Goal: Task Accomplishment & Management: Manage account settings

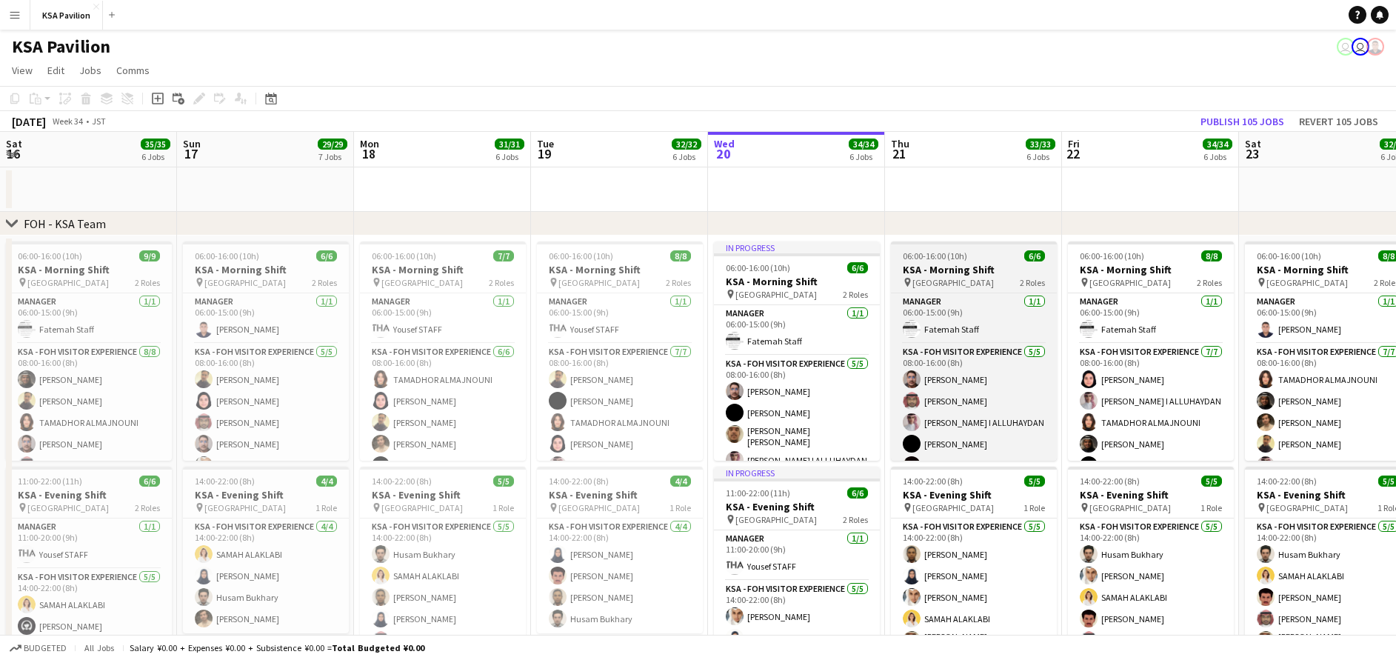
scroll to position [0, 472]
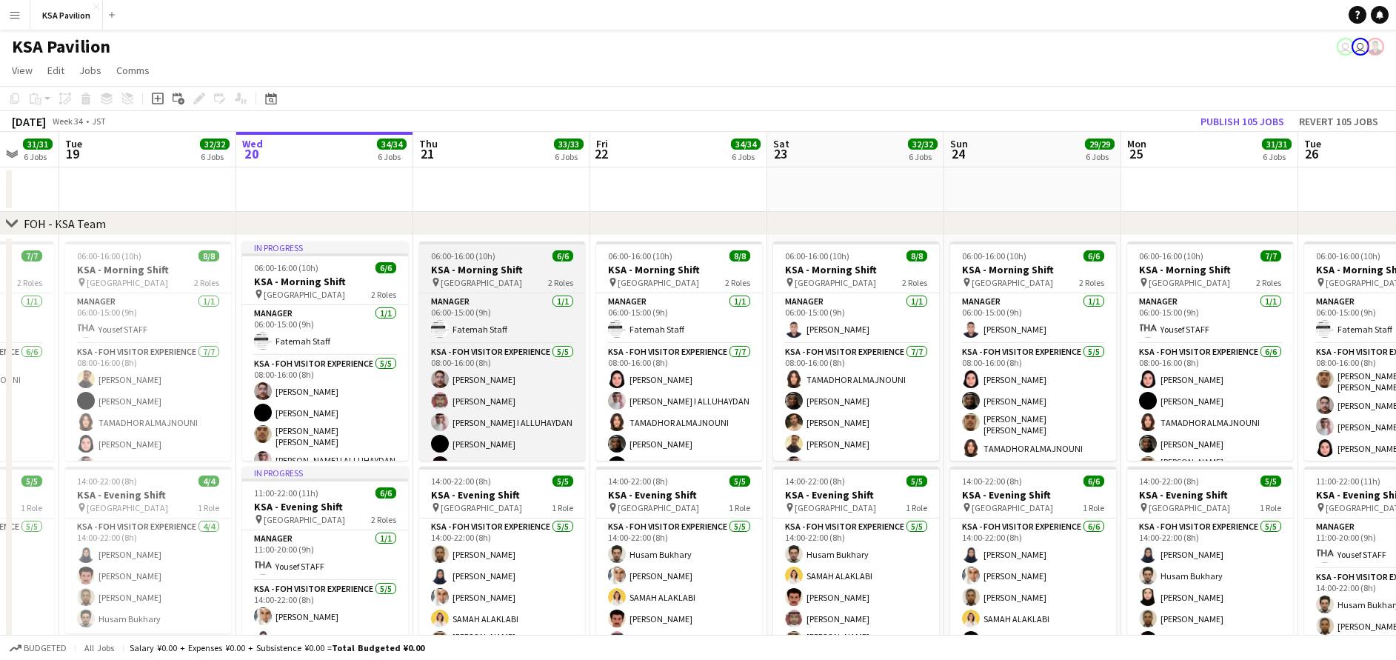
click at [540, 245] on app-job-card "06:00-16:00 (10h) 6/6 KSA - Morning Shift pin [GEOGRAPHIC_DATA] 2 Roles Manager…" at bounding box center [502, 350] width 166 height 219
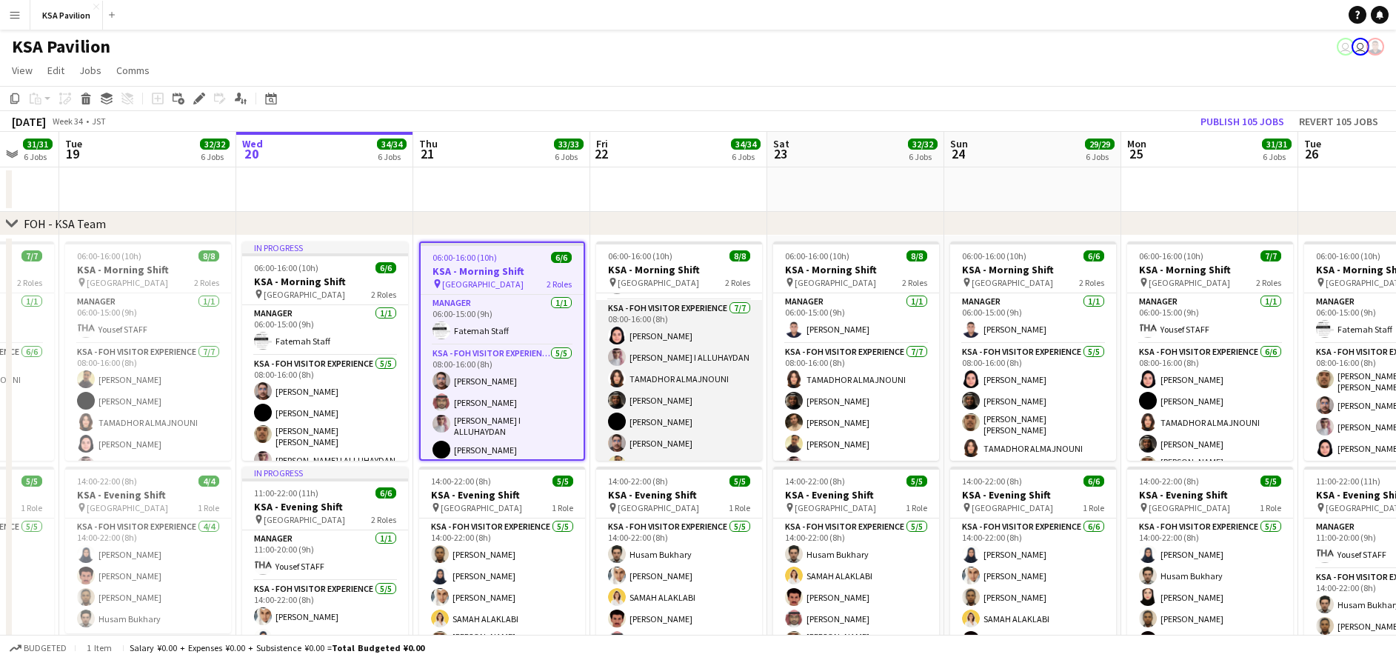
scroll to position [67, 0]
click at [702, 387] on app-card-role "KSA - FOH Visitor Experience [DATE] 08:00-16:00 (8h) [PERSON_NAME] I ALLUHAYDAN…" at bounding box center [679, 370] width 166 height 179
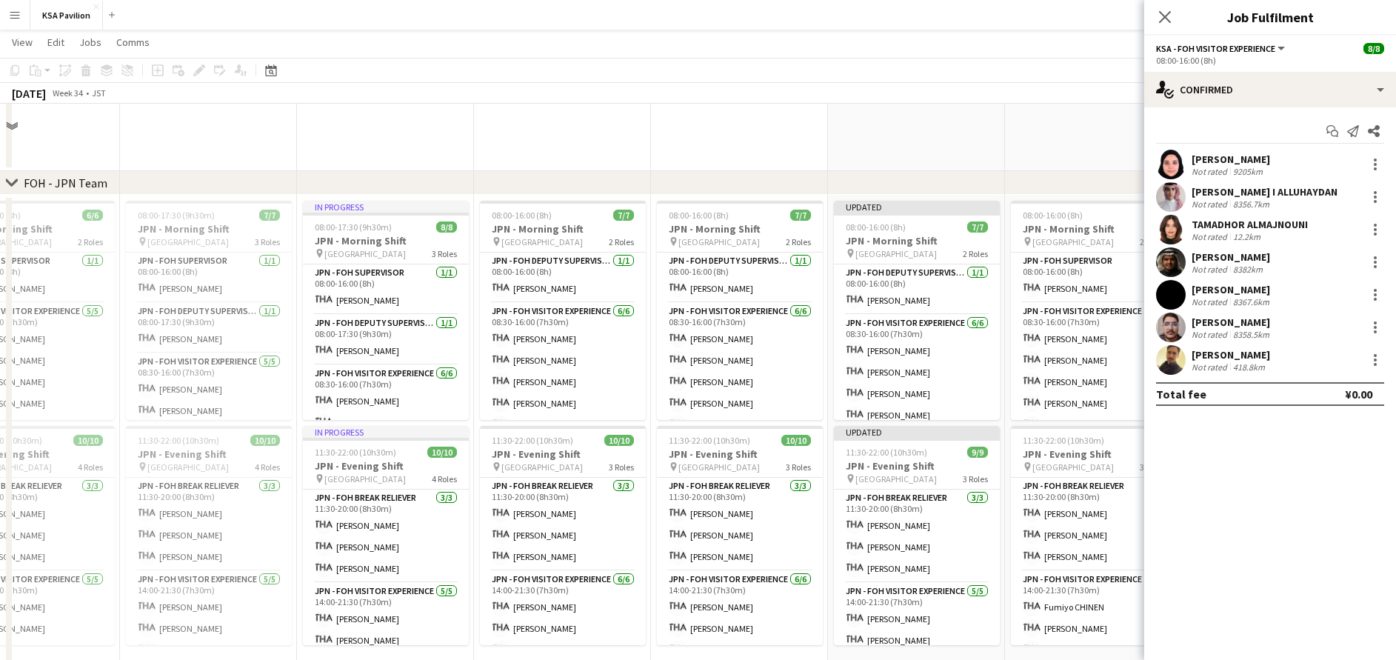
scroll to position [661, 0]
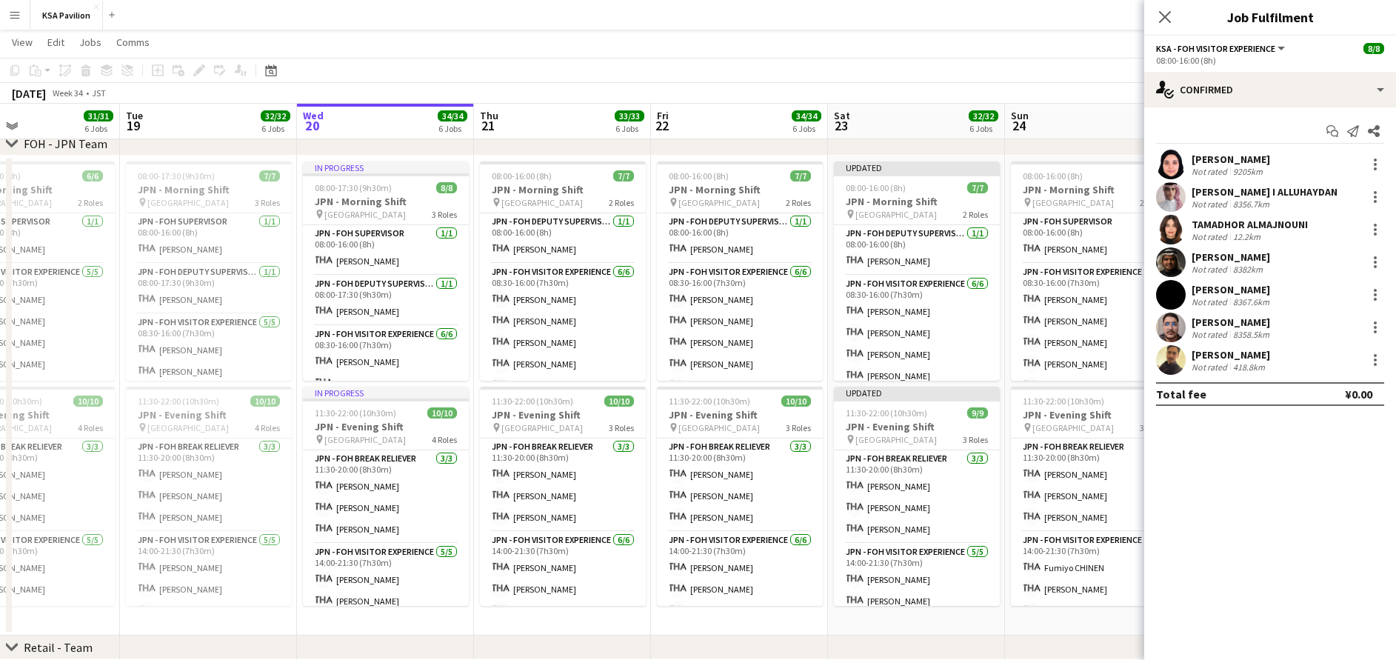
click at [563, 353] on app-card-role "JPN - FOH Visitor Experience [DATE] 08:30-16:00 (7h30m) [PERSON_NAME] [PERSON_N…" at bounding box center [563, 343] width 166 height 158
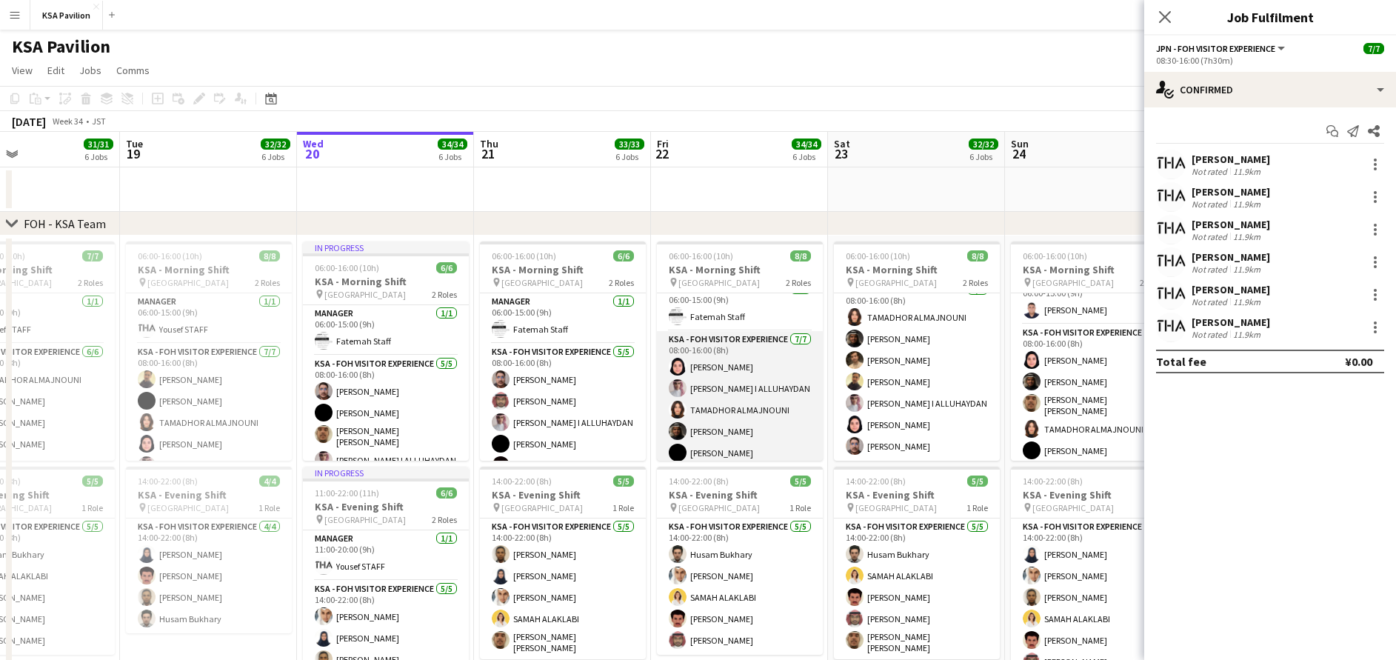
scroll to position [0, 0]
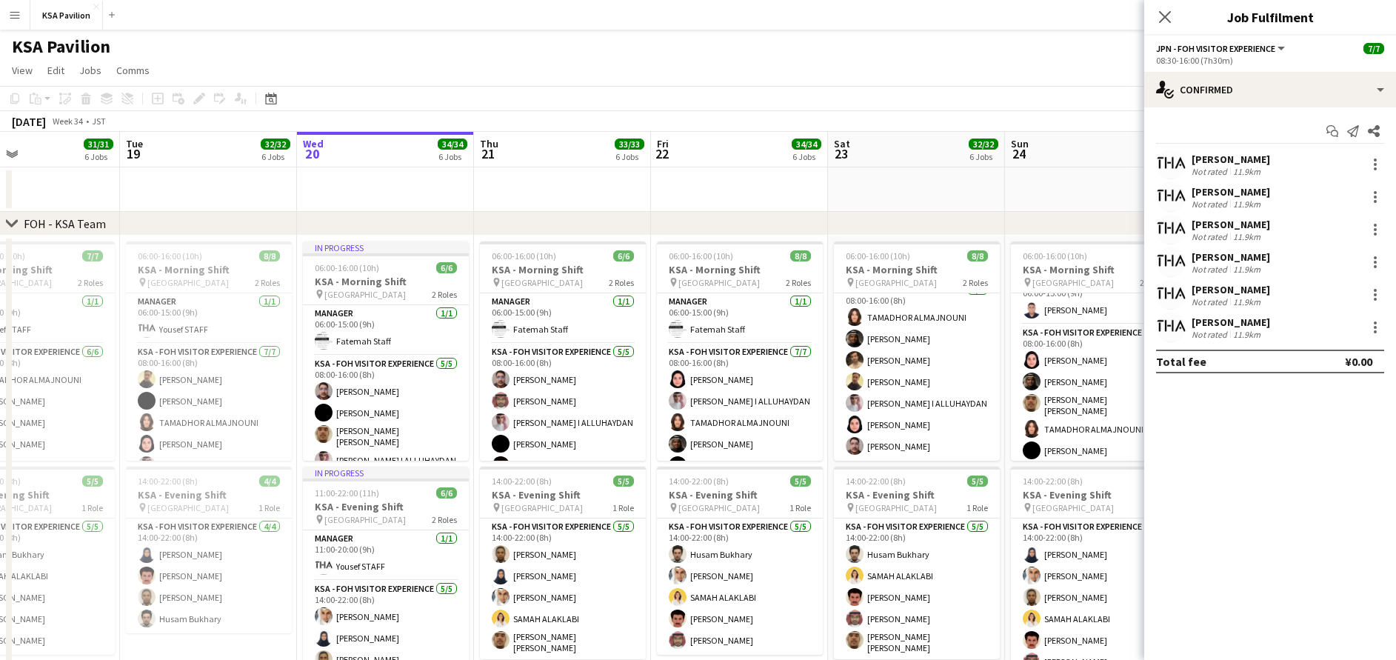
click at [1299, 518] on mat-expansion-panel "check Confirmed Start chat Send notification Share [PERSON_NAME] Not rated 11.9…" at bounding box center [1270, 383] width 252 height 553
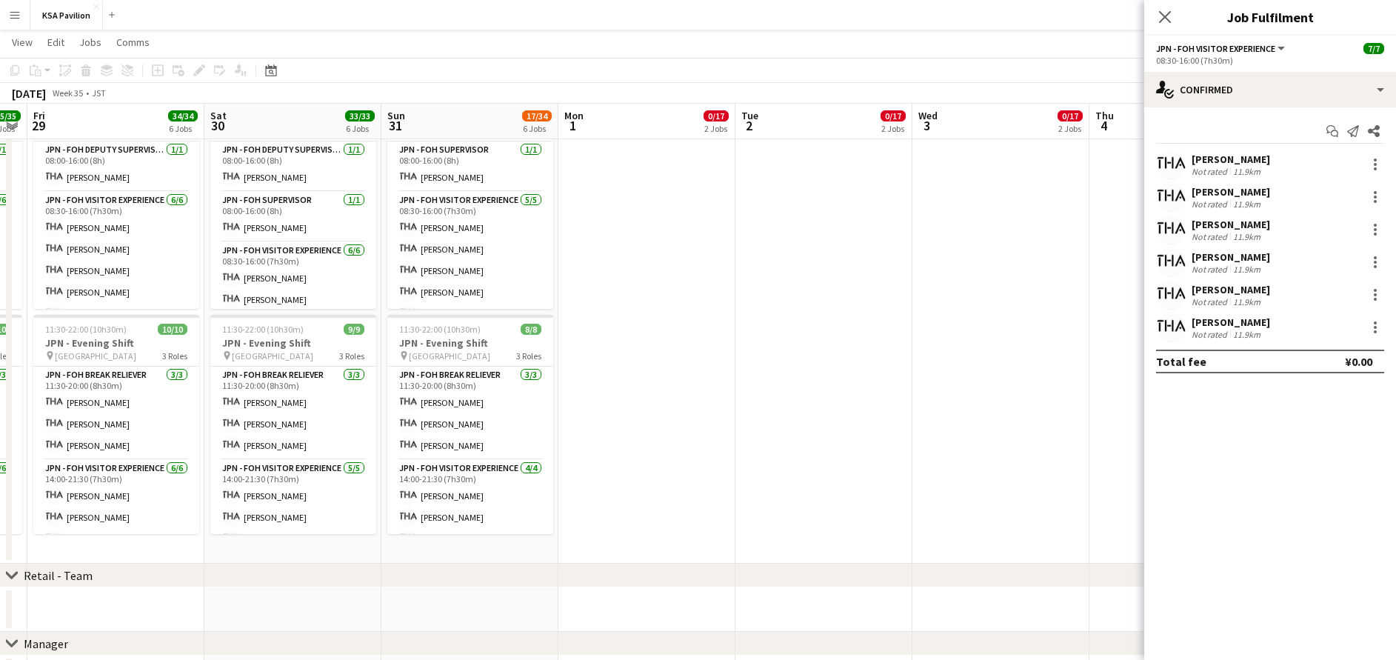
scroll to position [0, 494]
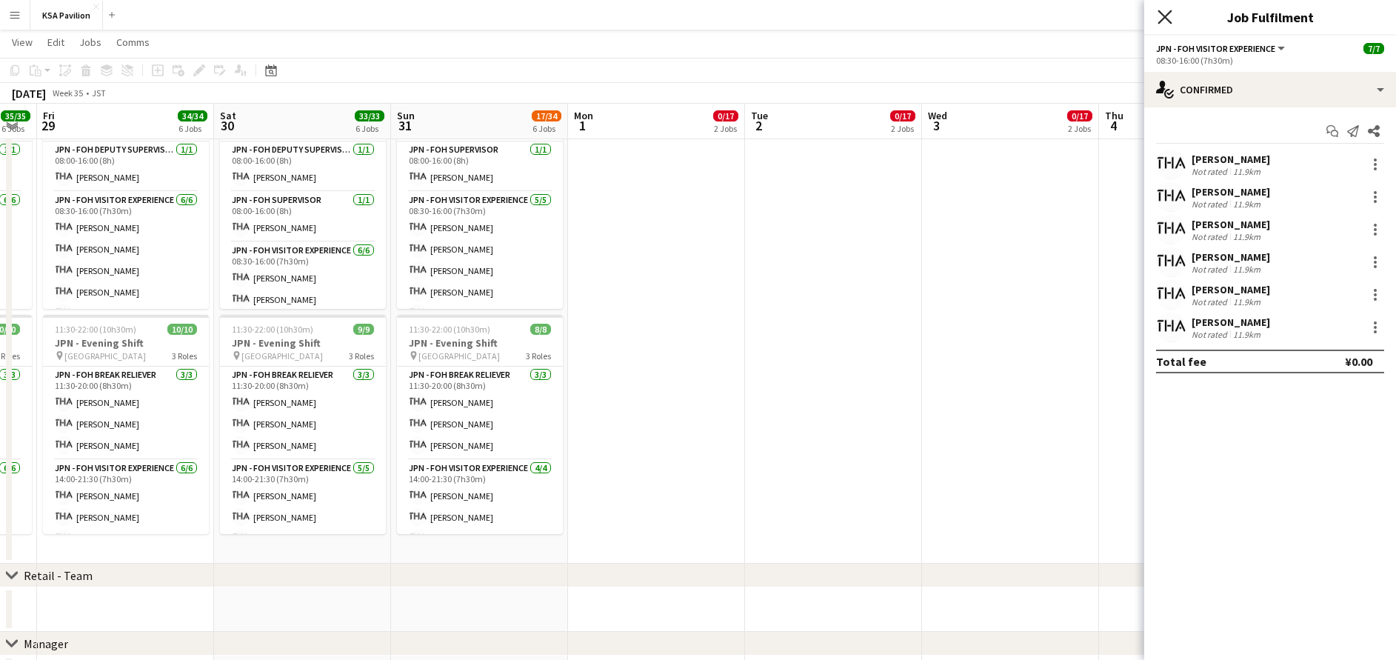
click at [1164, 20] on icon "Close pop-in" at bounding box center [1165, 17] width 14 height 14
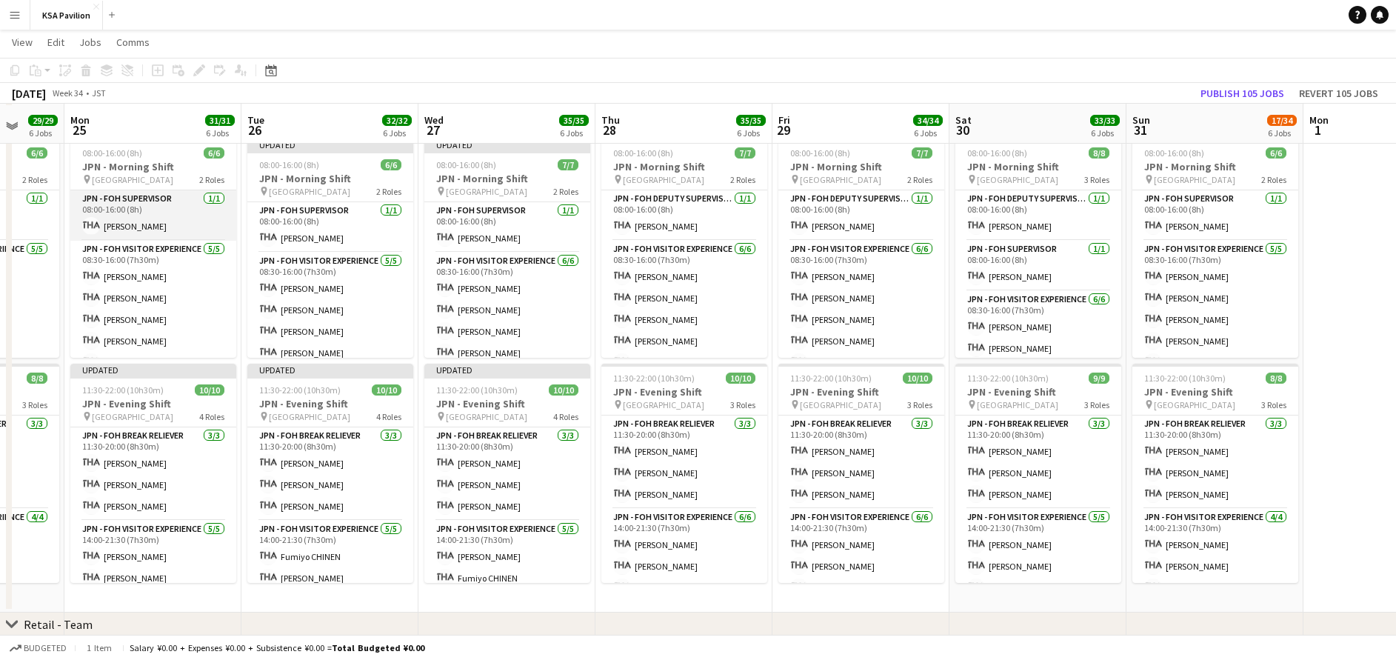
scroll to position [670, 0]
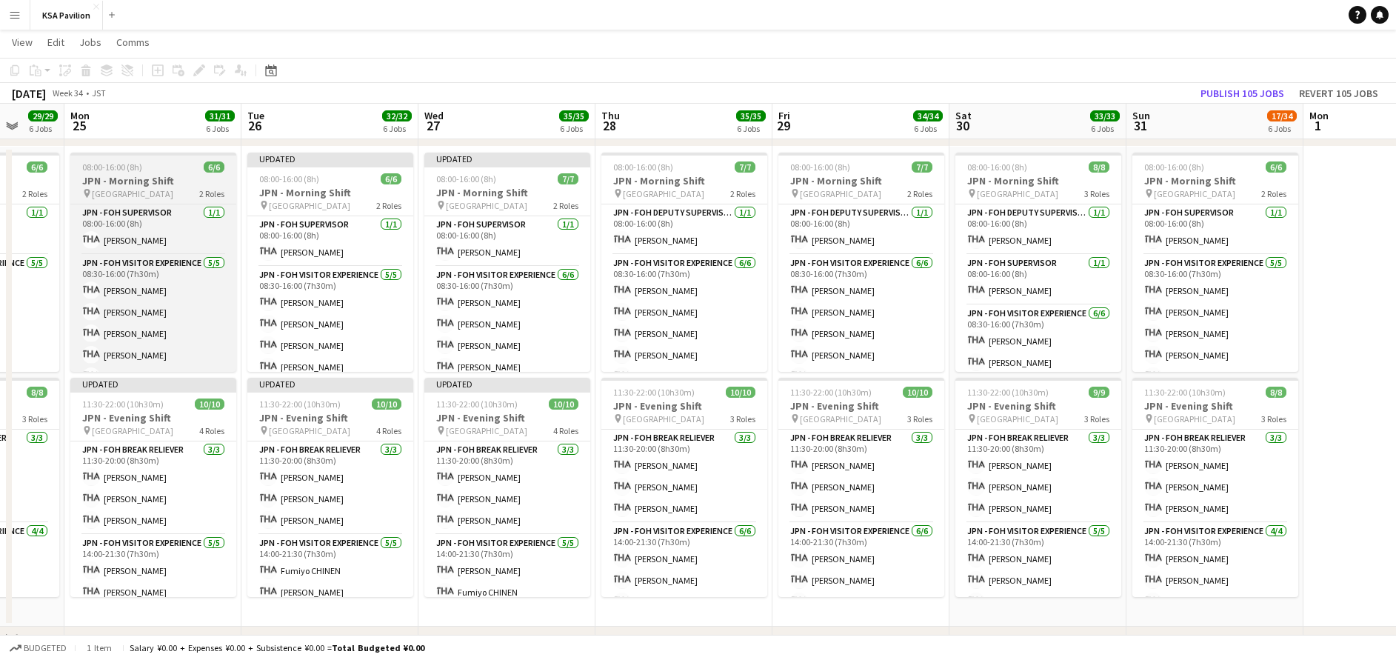
click at [125, 173] on app-job-card "08:00-16:00 (8h) 6/6 JPN - Morning Shift pin Saudi Arabia Pavilion 2 Roles JPN …" at bounding box center [153, 262] width 166 height 219
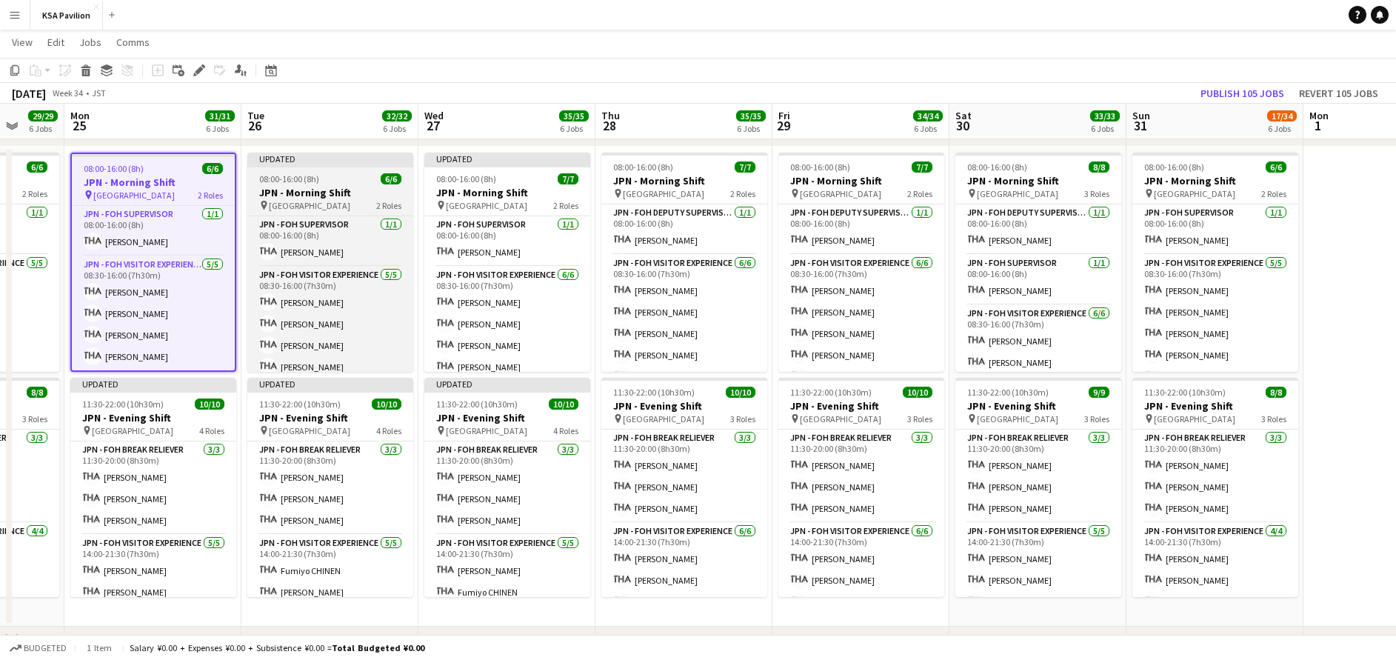
click at [287, 161] on div "Updated" at bounding box center [330, 159] width 166 height 12
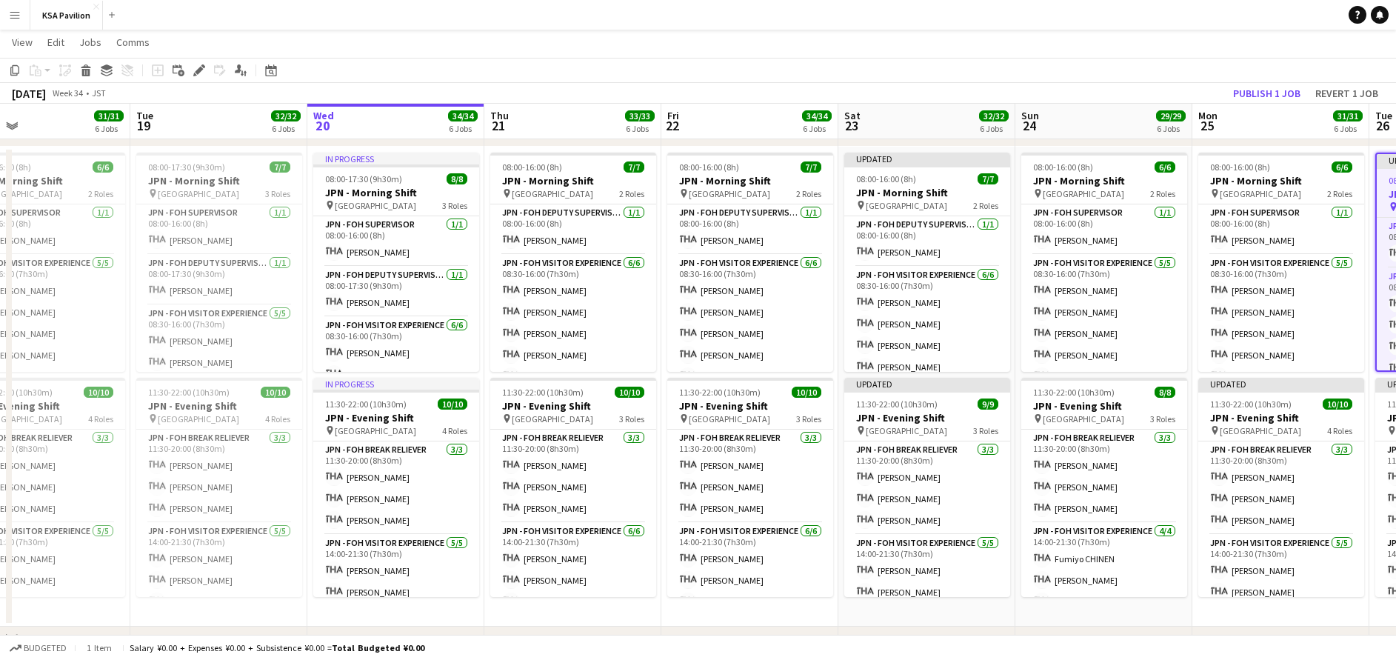
scroll to position [0, 398]
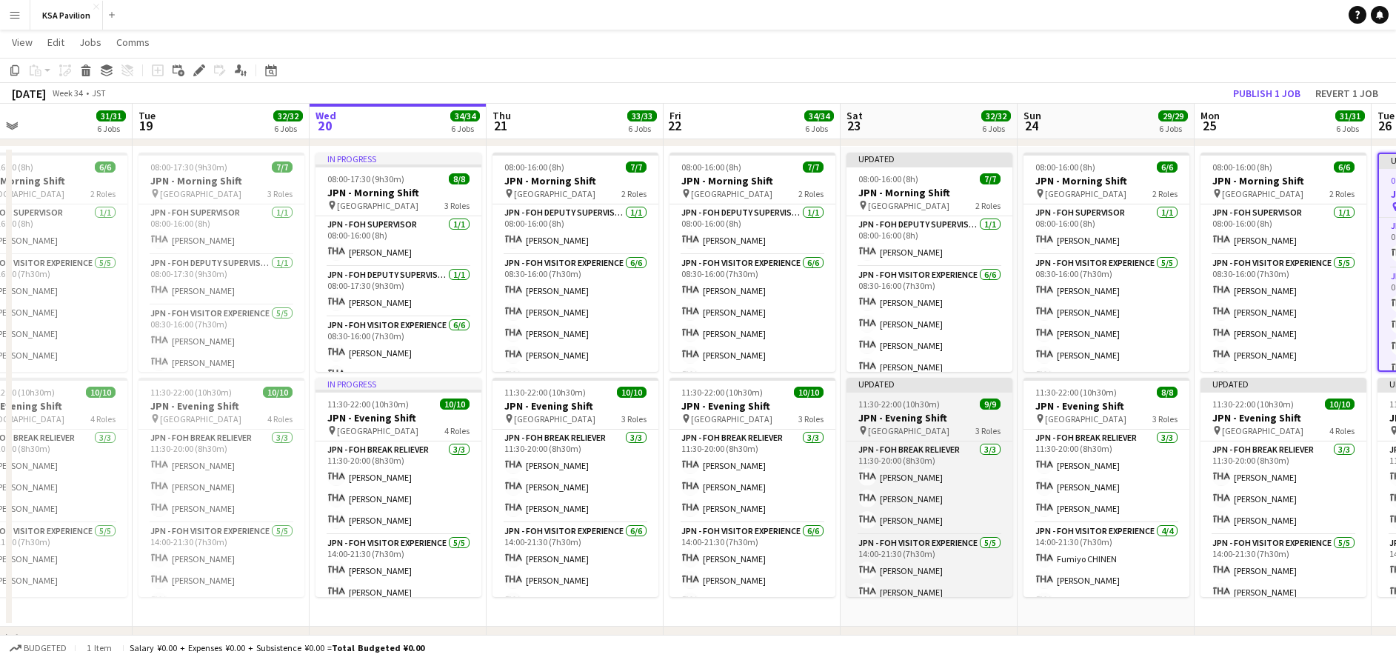
click at [913, 409] on span "11:30-22:00 (10h30m)" at bounding box center [898, 403] width 81 height 11
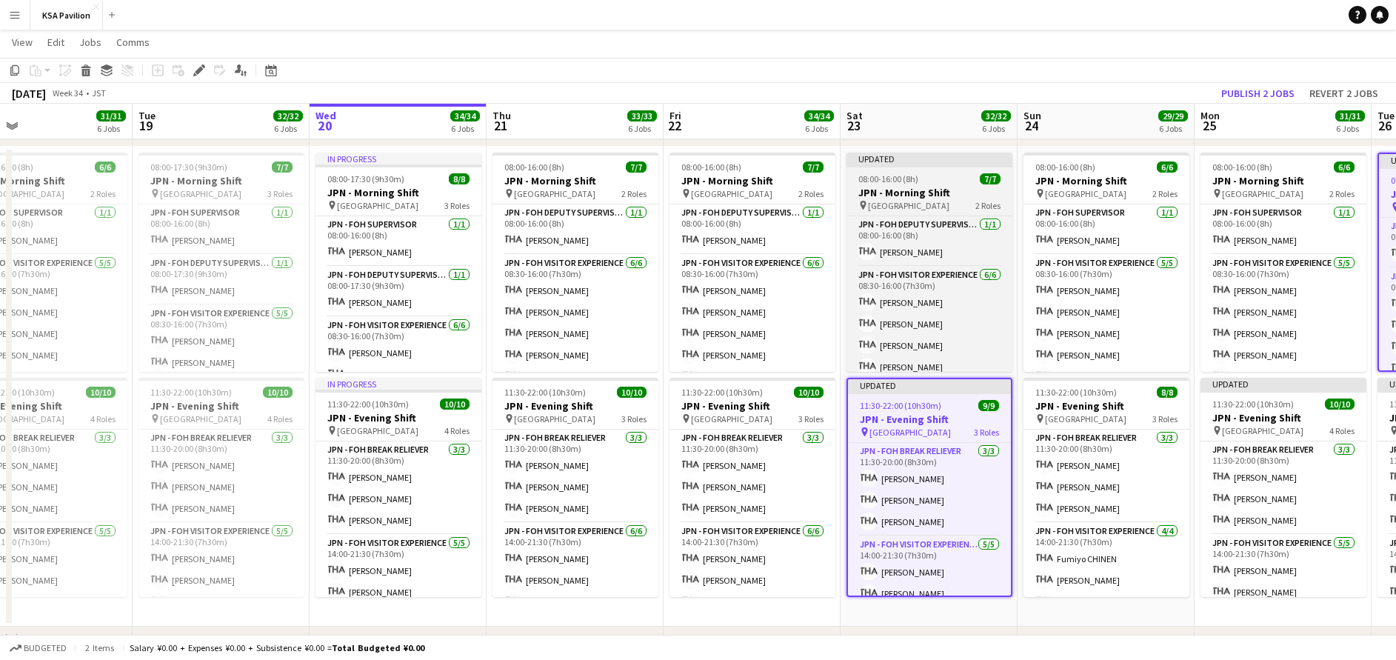
click at [887, 178] on span "08:00-16:00 (8h)" at bounding box center [888, 178] width 60 height 11
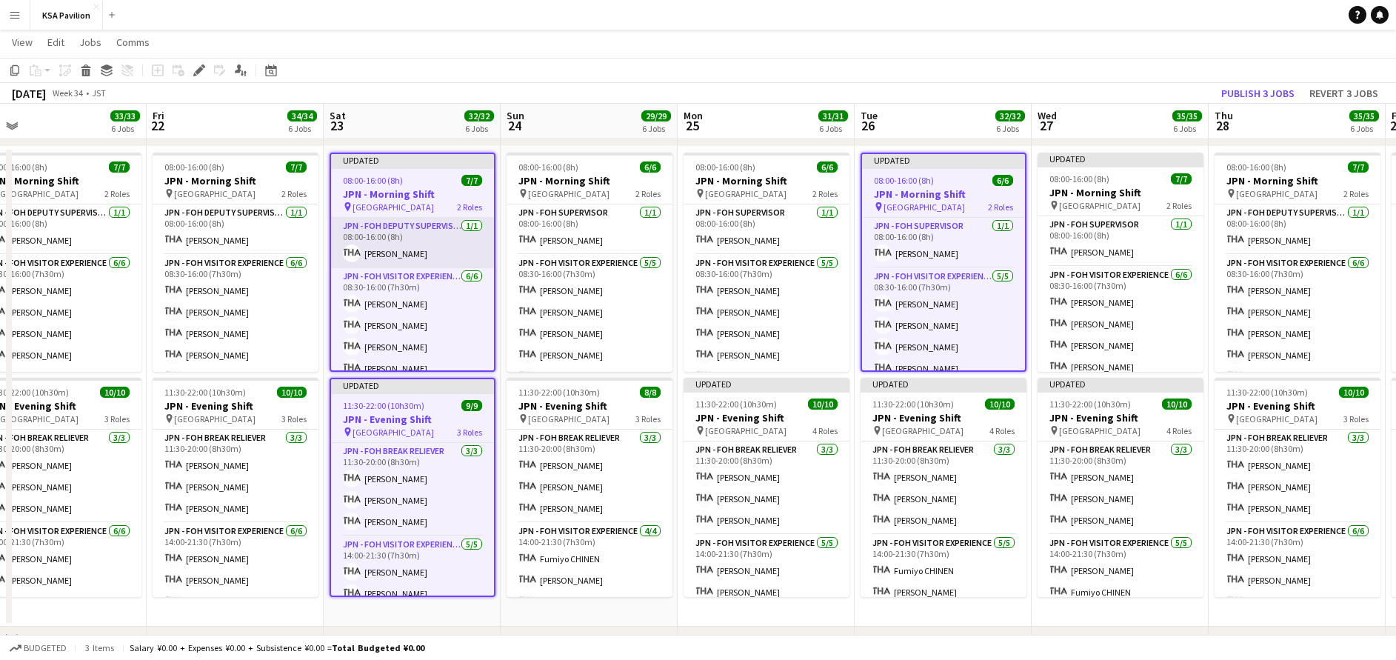
scroll to position [0, 564]
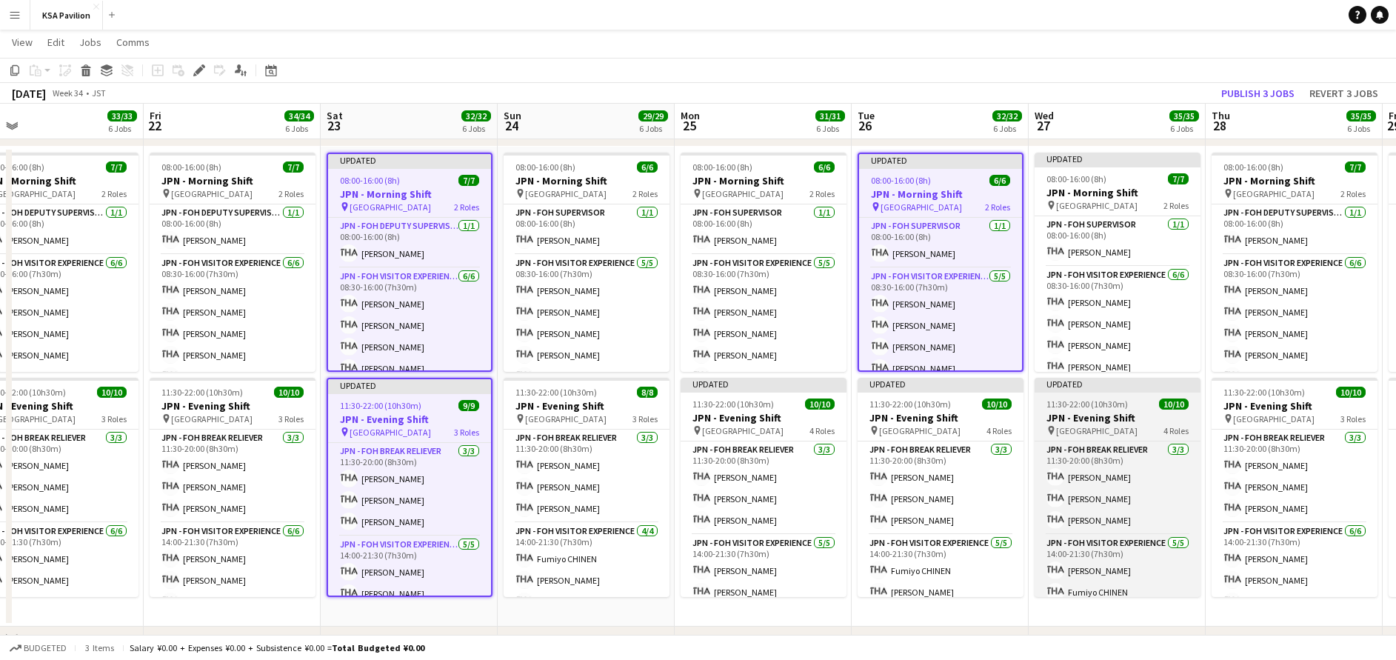
click at [1084, 395] on app-job-card "Updated 11:30-22:00 (10h30m) 10/10 JPN - Evening Shift pin Saudi Arabia Pavilio…" at bounding box center [1118, 487] width 166 height 219
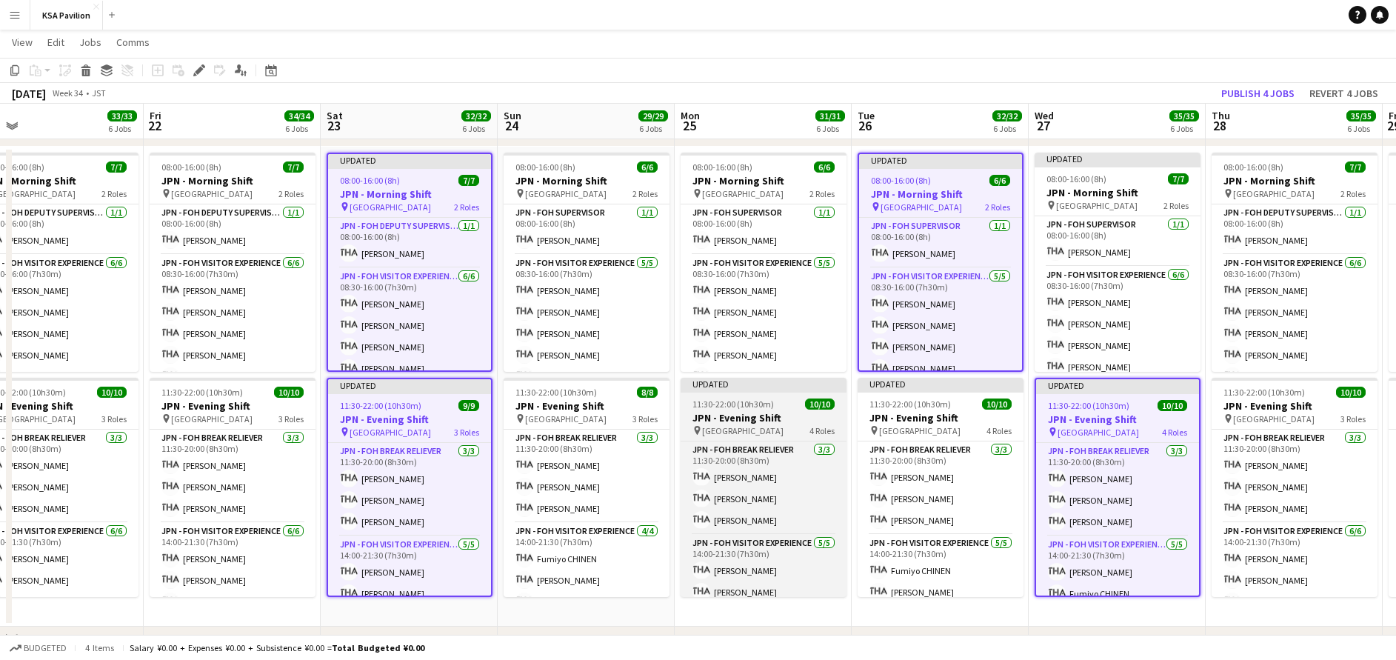
click at [777, 400] on div "11:30-22:00 (10h30m) 10/10" at bounding box center [764, 403] width 166 height 11
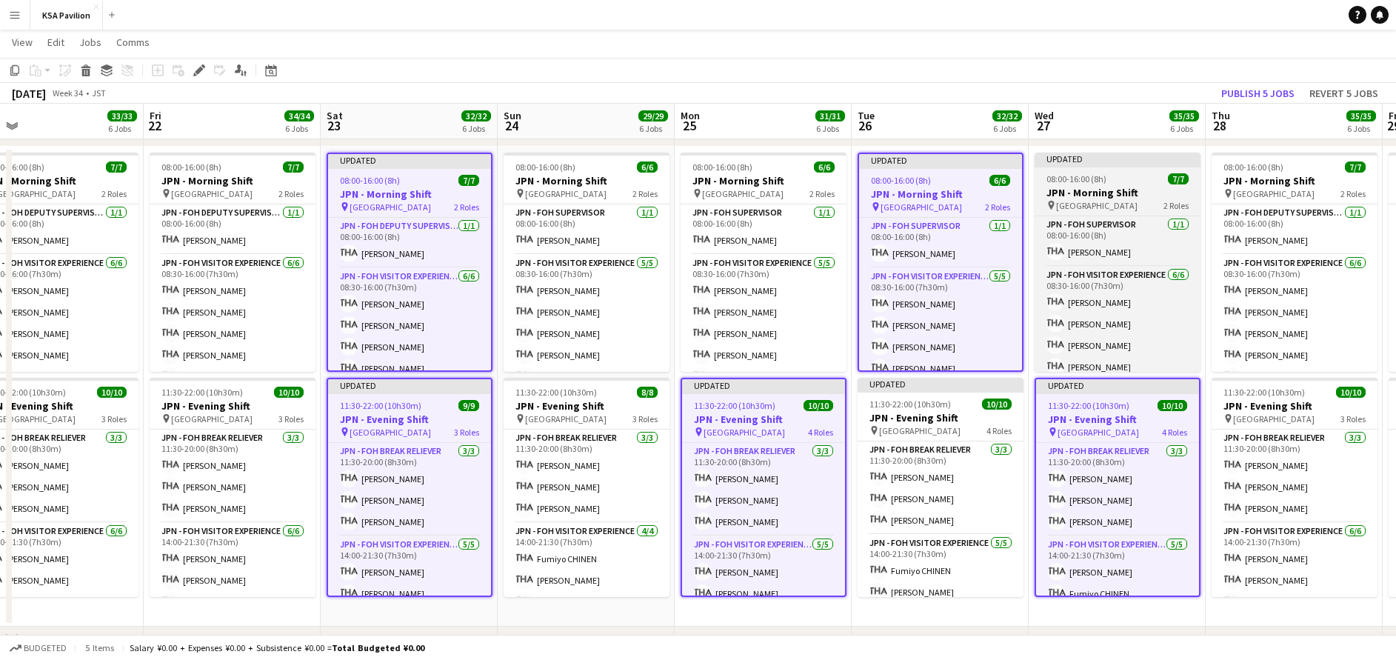
click at [1095, 166] on div at bounding box center [1118, 165] width 166 height 3
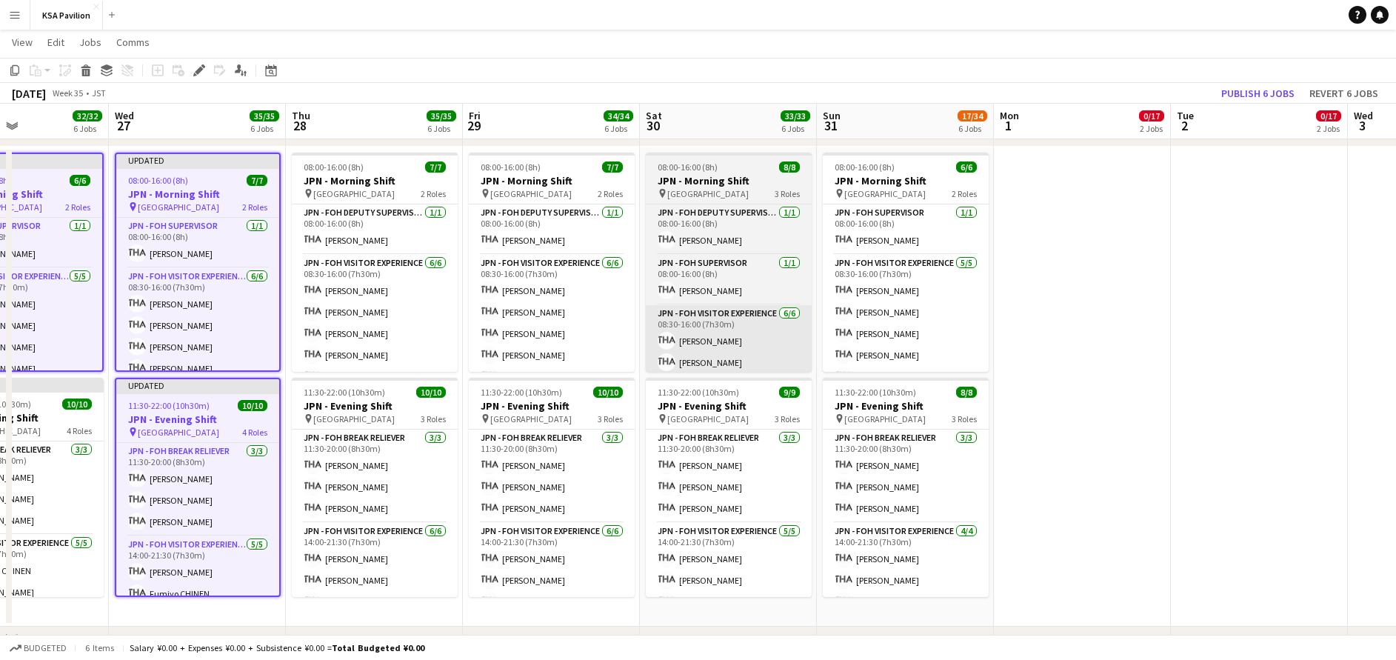
scroll to position [0, 435]
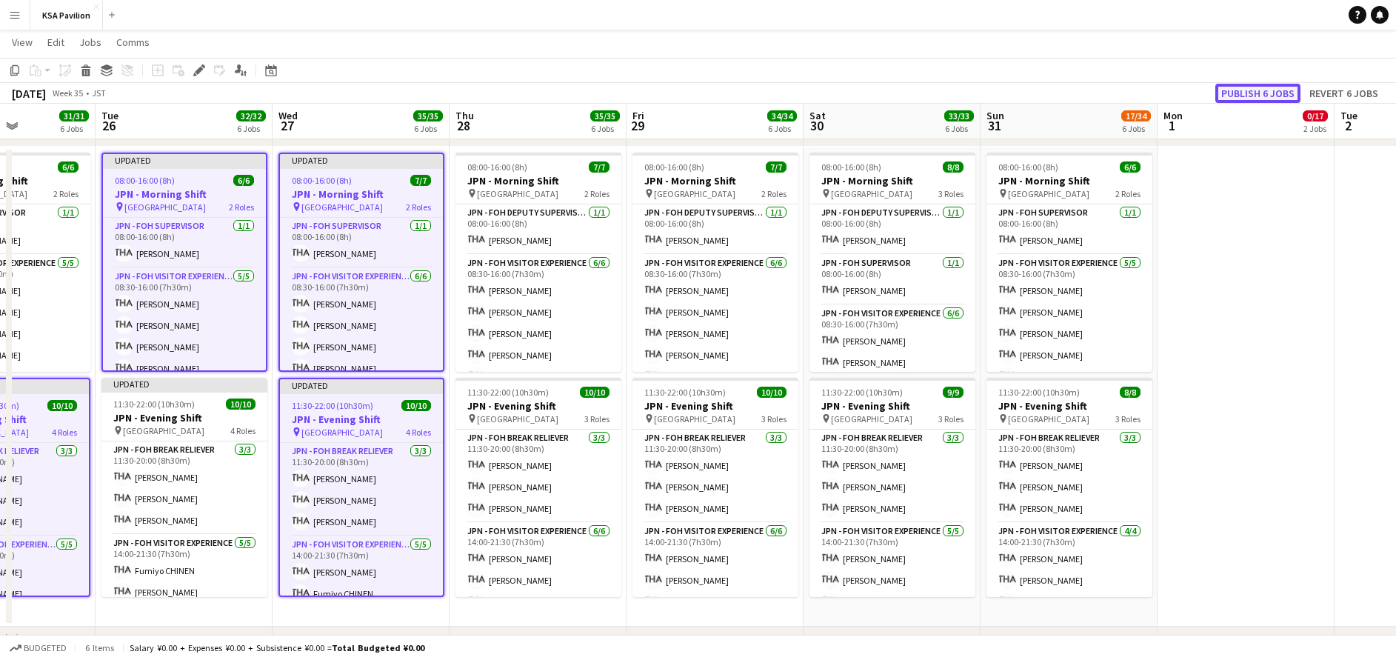
click at [1272, 97] on button "Publish 6 jobs" at bounding box center [1257, 93] width 85 height 19
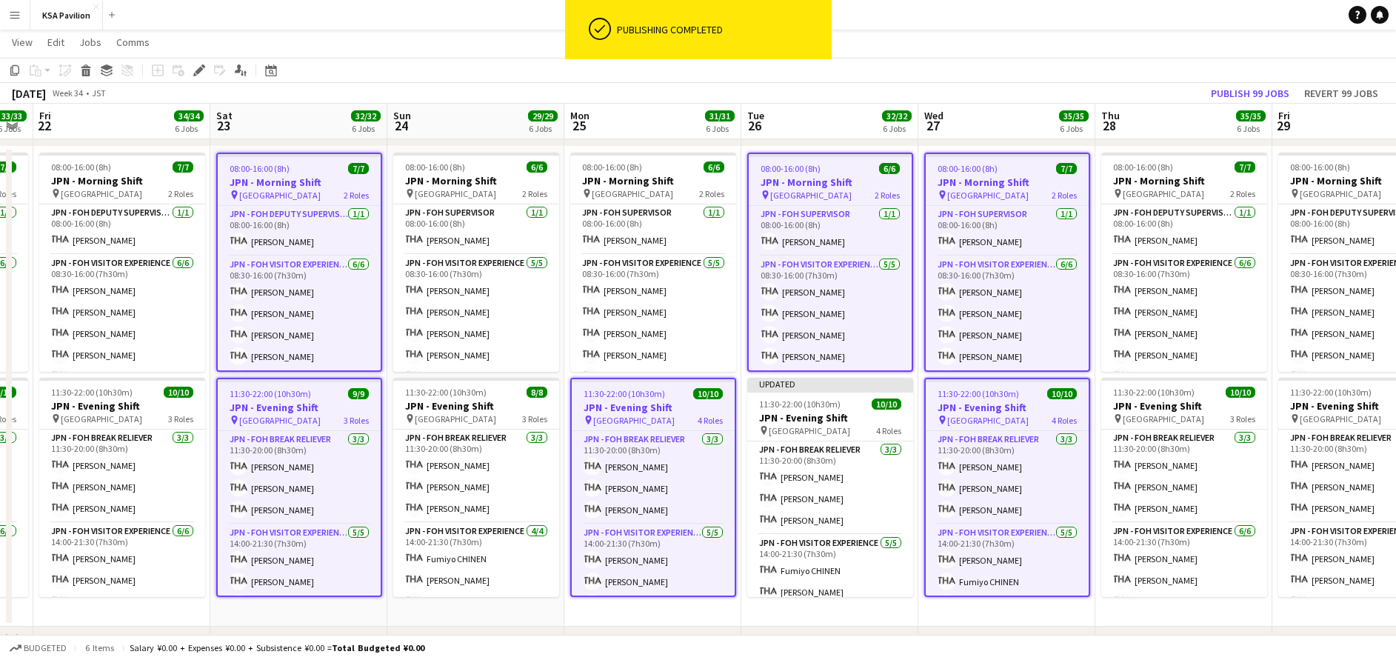
scroll to position [0, 398]
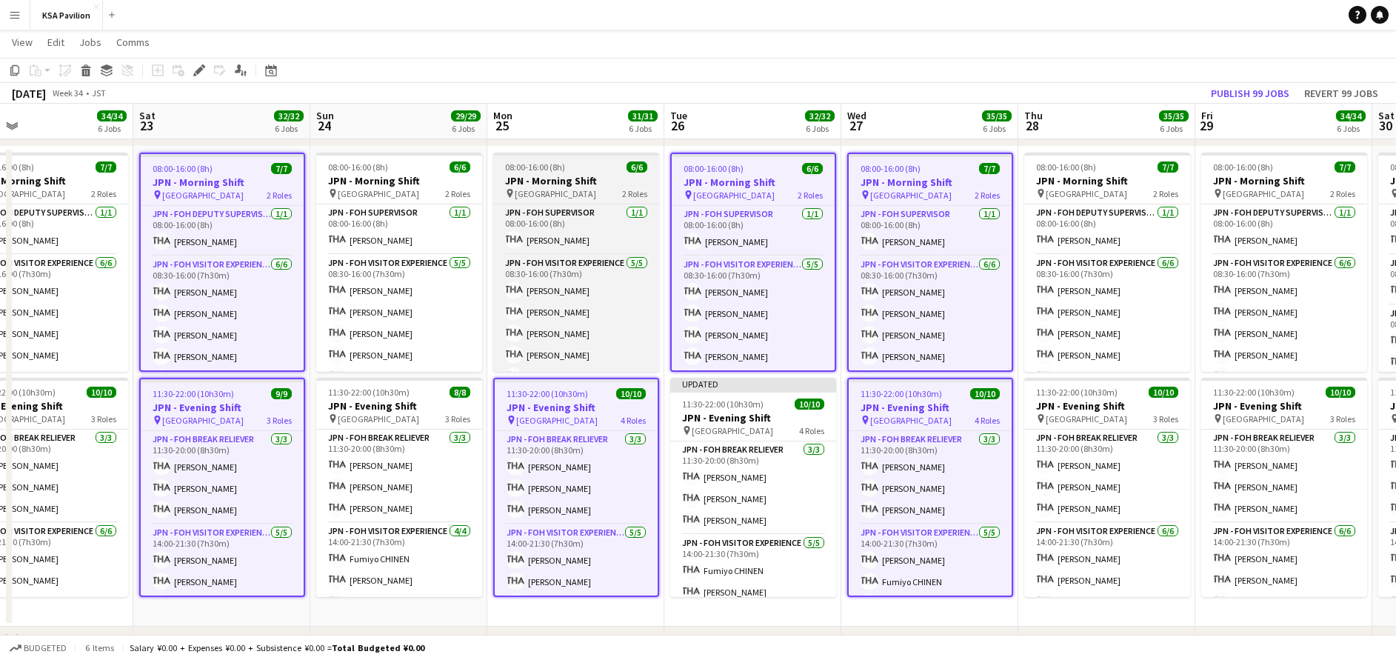
click at [555, 181] on h3 "JPN - Morning Shift" at bounding box center [576, 180] width 166 height 13
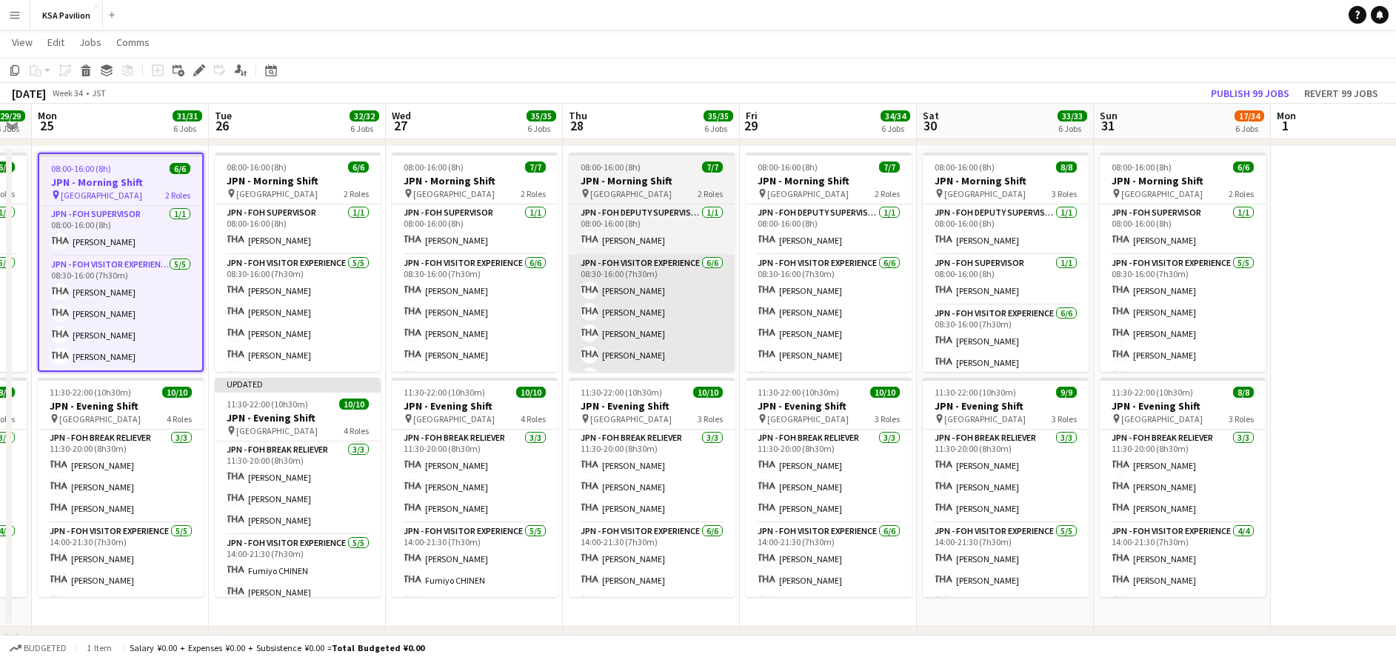
scroll to position [0, 501]
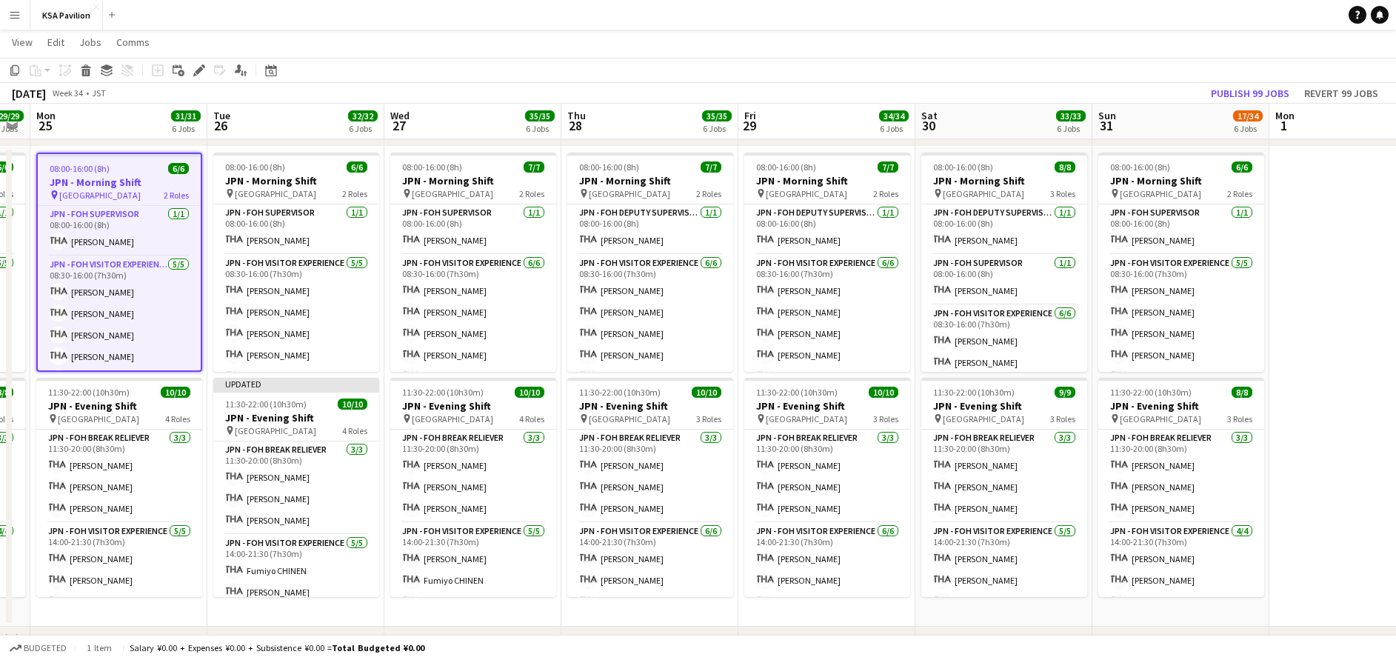
click at [1326, 193] on app-date-cell at bounding box center [1357, 387] width 177 height 480
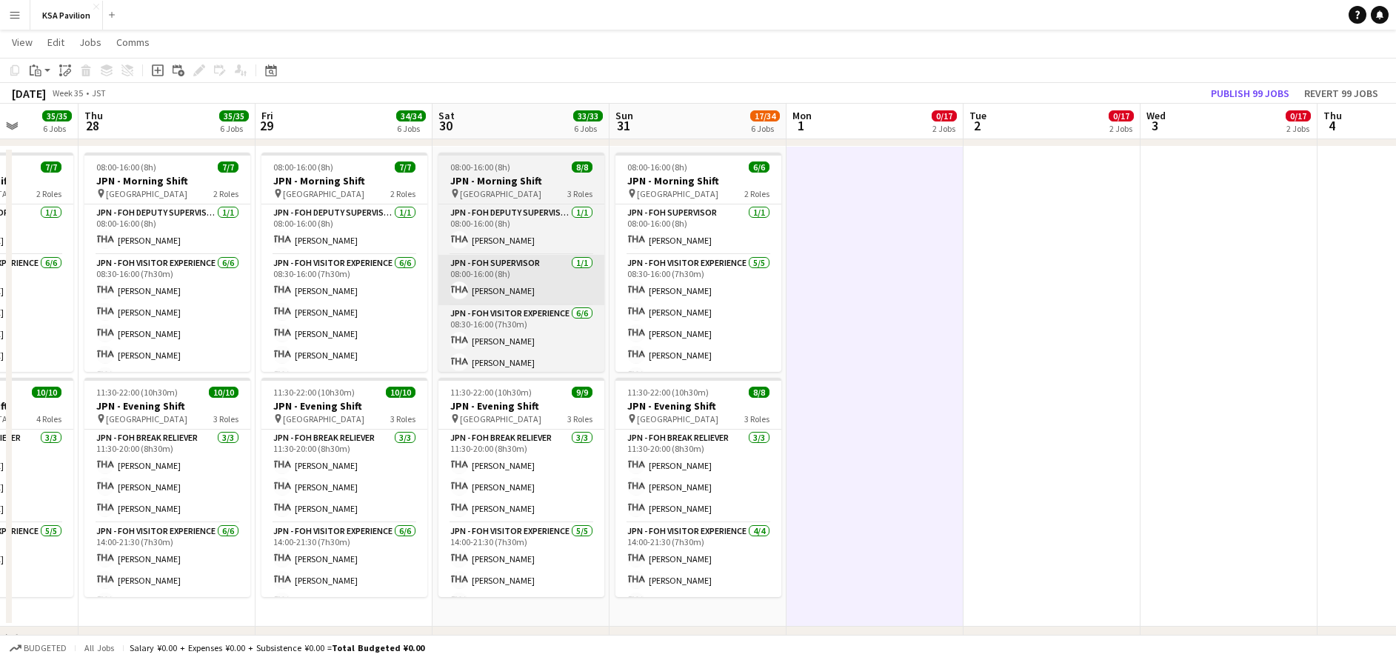
scroll to position [0, 454]
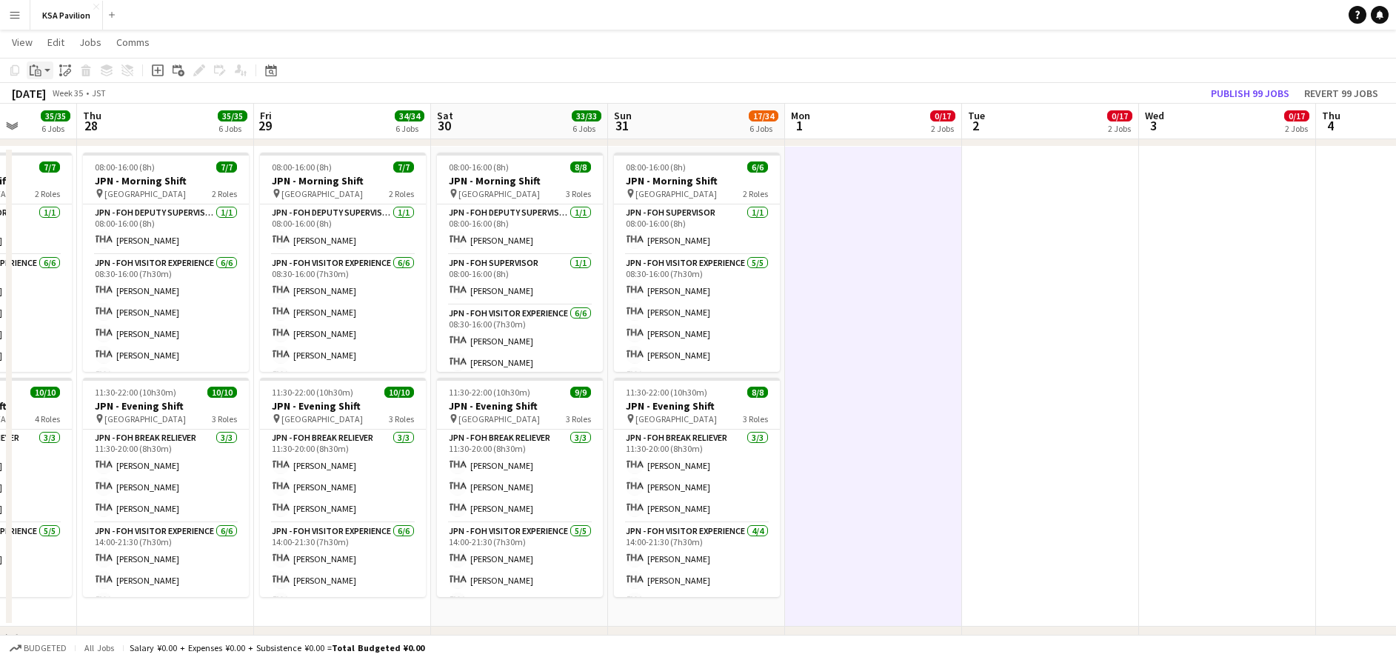
click at [35, 75] on icon "Paste" at bounding box center [36, 70] width 12 height 12
click at [77, 126] on link "Paste with crew Ctrl+Shift+V" at bounding box center [108, 123] width 139 height 13
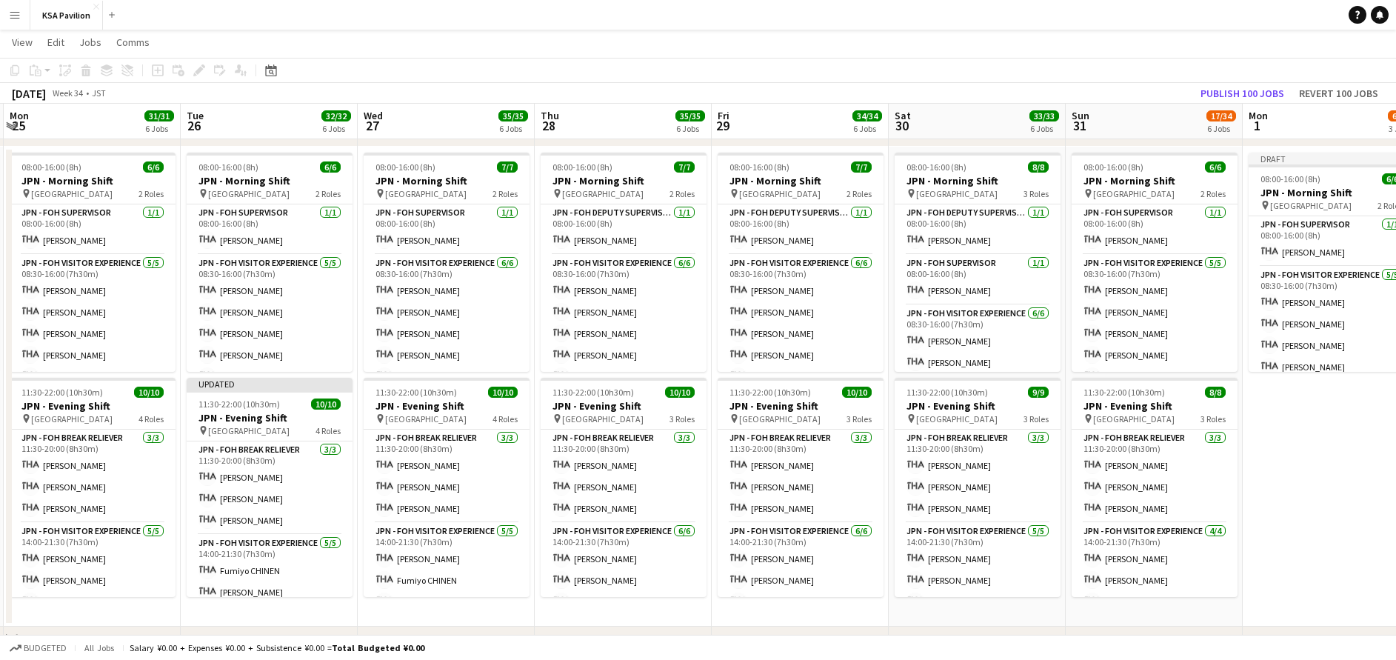
scroll to position [0, 349]
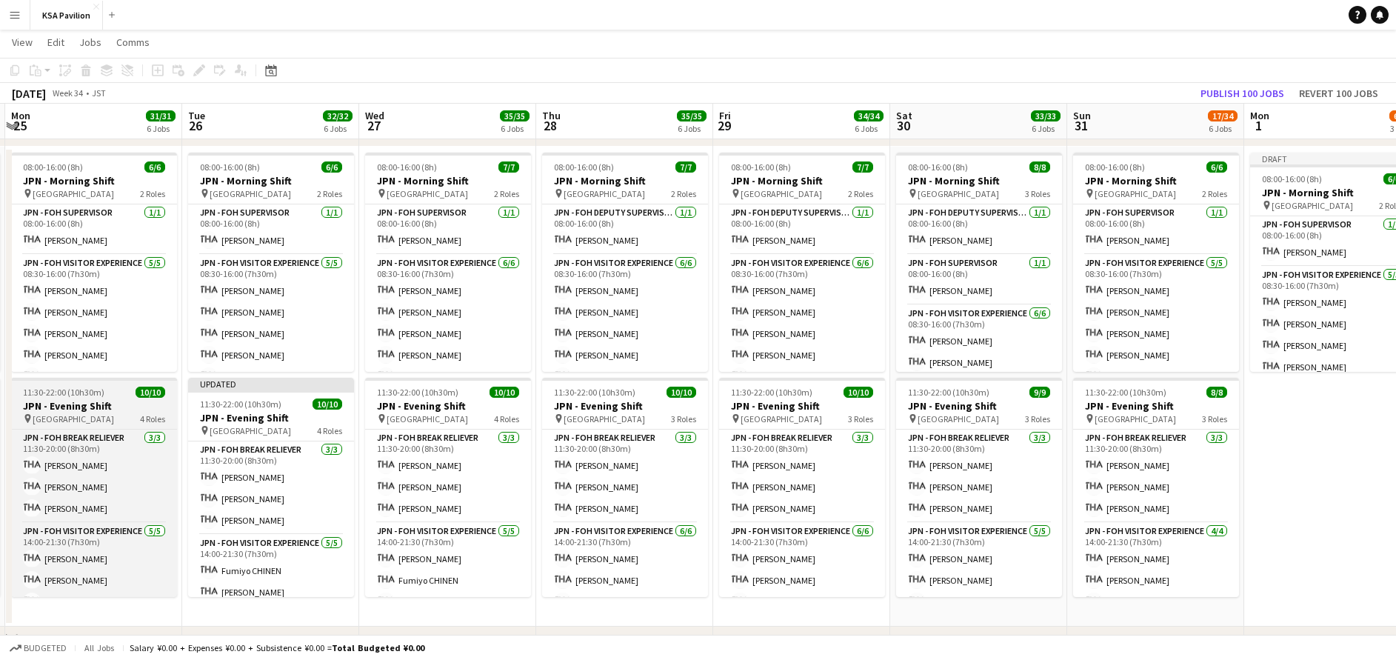
click at [67, 406] on h3 "JPN - Evening Shift" at bounding box center [94, 405] width 166 height 13
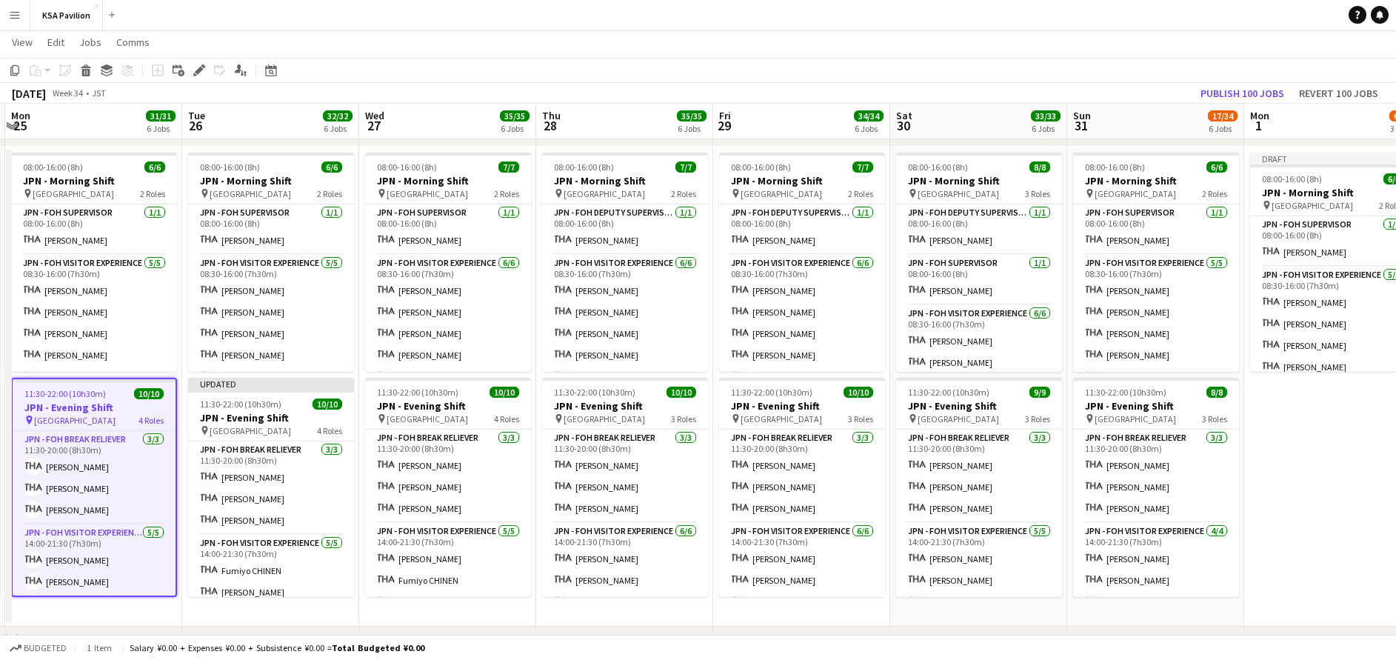
click at [1308, 437] on app-date-cell "Draft 08:00-16:00 (8h) 6/6 JPN - Morning Shift pin Saudi Arabia Pavilion 2 Role…" at bounding box center [1332, 387] width 177 height 480
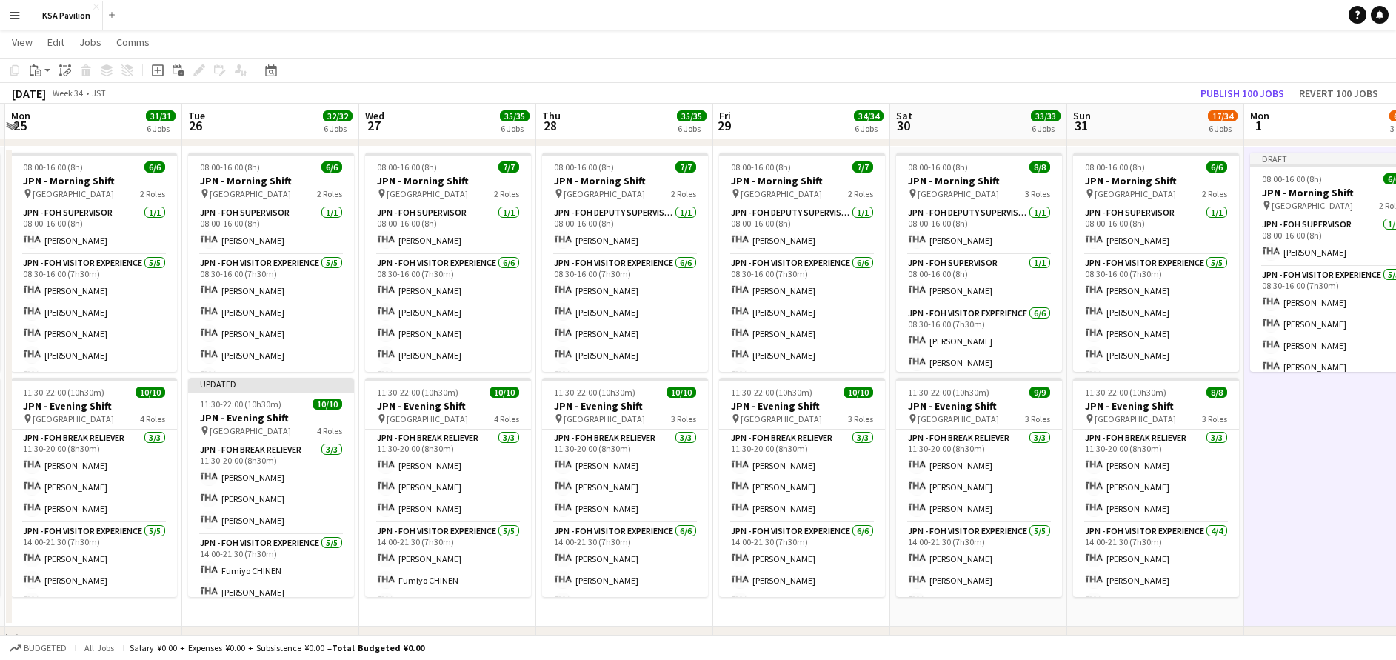
click at [23, 71] on div "Copy Paste Paste Ctrl+V Paste with crew Ctrl+Shift+V Paste linked Job [GEOGRAPH…" at bounding box center [71, 70] width 130 height 18
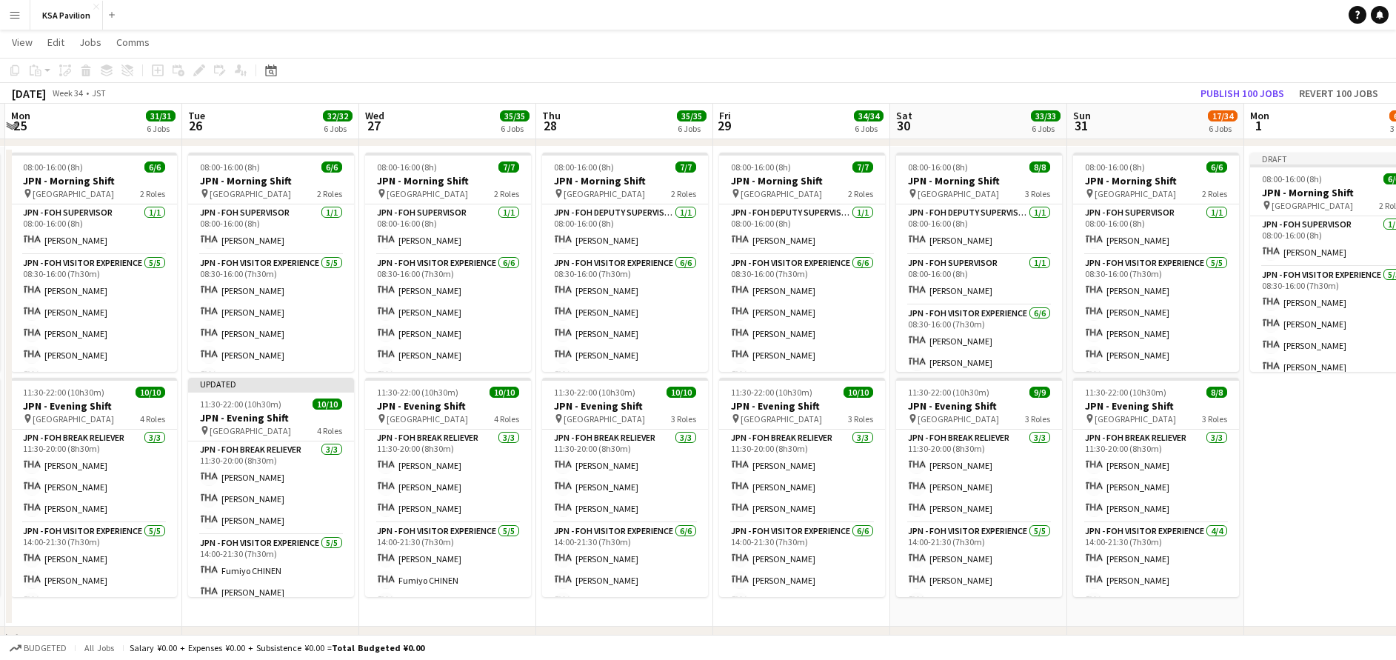
click at [1289, 413] on app-date-cell "Draft 08:00-16:00 (8h) 6/6 JPN - Morning Shift pin Saudi Arabia Pavilion 2 Role…" at bounding box center [1332, 387] width 177 height 480
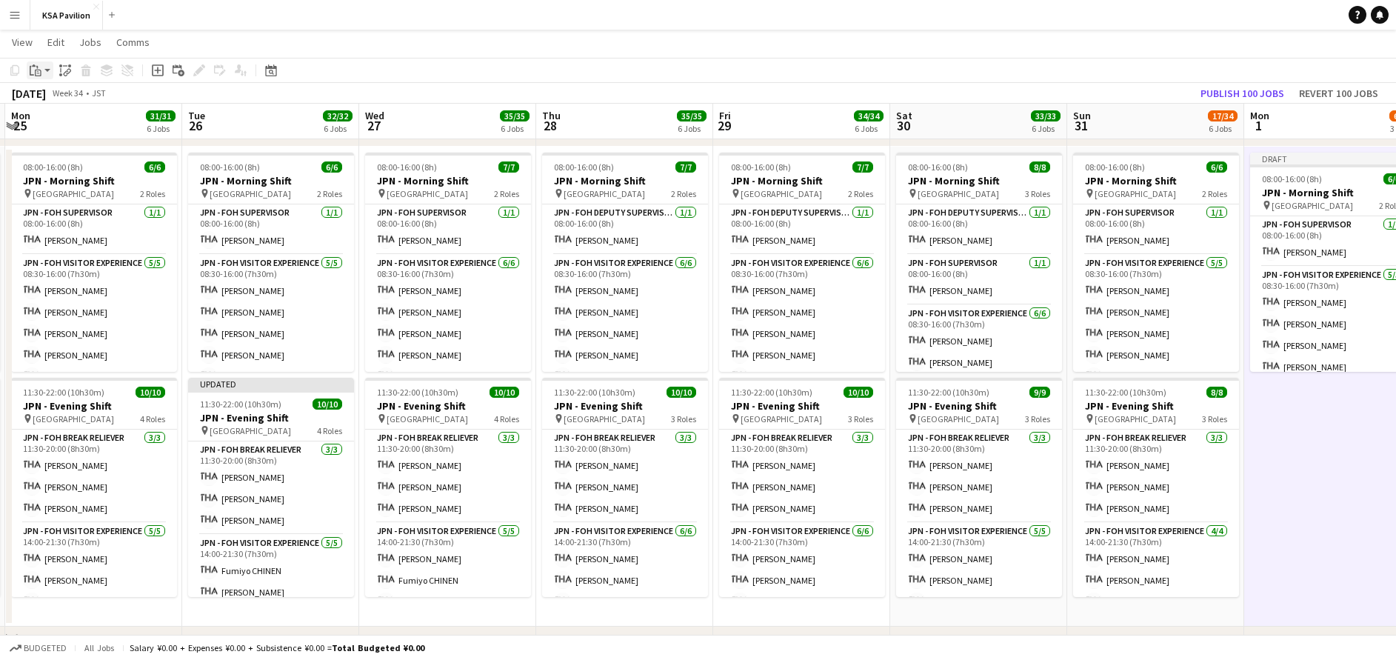
click at [36, 68] on icon "Paste" at bounding box center [36, 70] width 12 height 12
click at [81, 124] on link "Paste with crew Ctrl+Shift+V" at bounding box center [108, 123] width 139 height 13
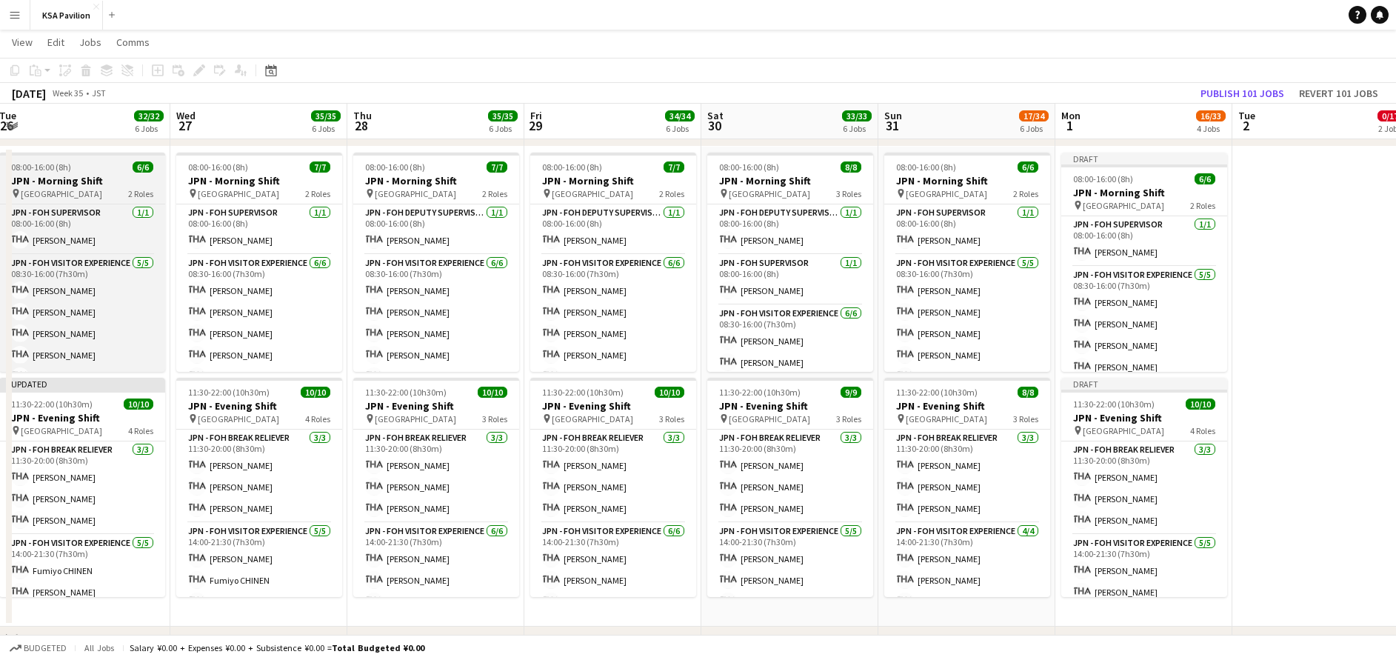
scroll to position [0, 521]
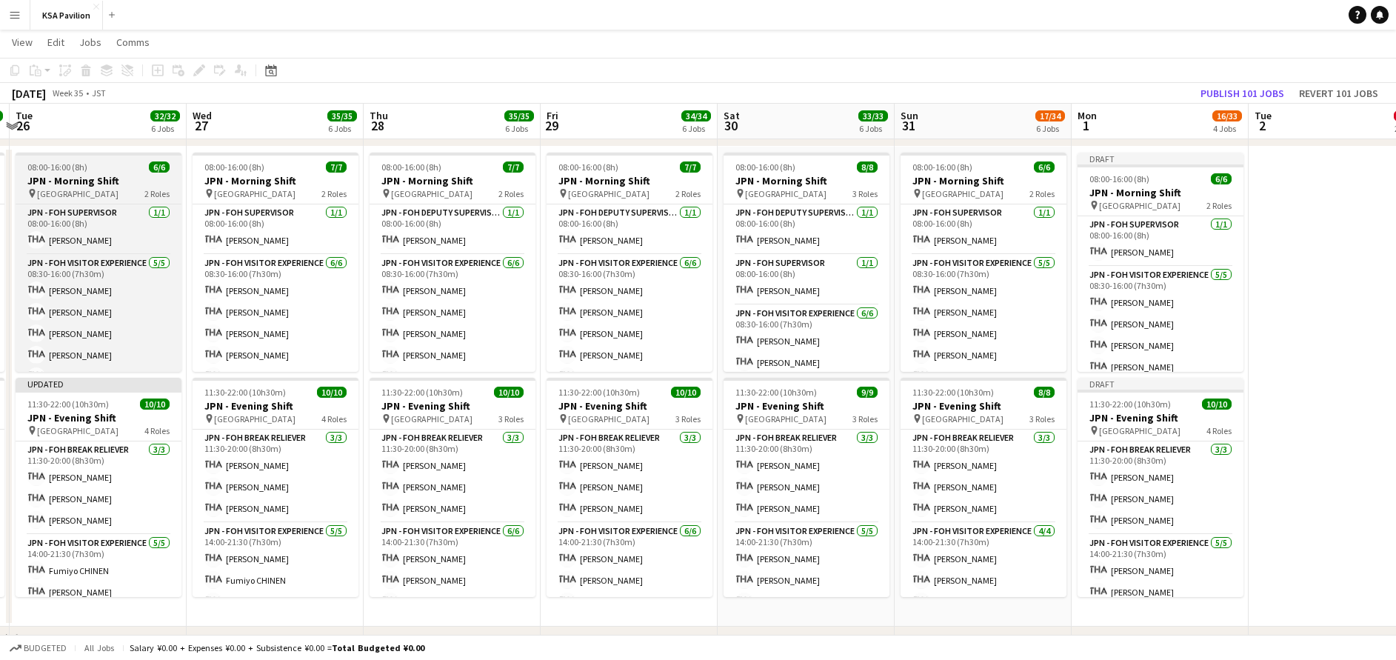
click at [66, 180] on h3 "JPN - Morning Shift" at bounding box center [99, 180] width 166 height 13
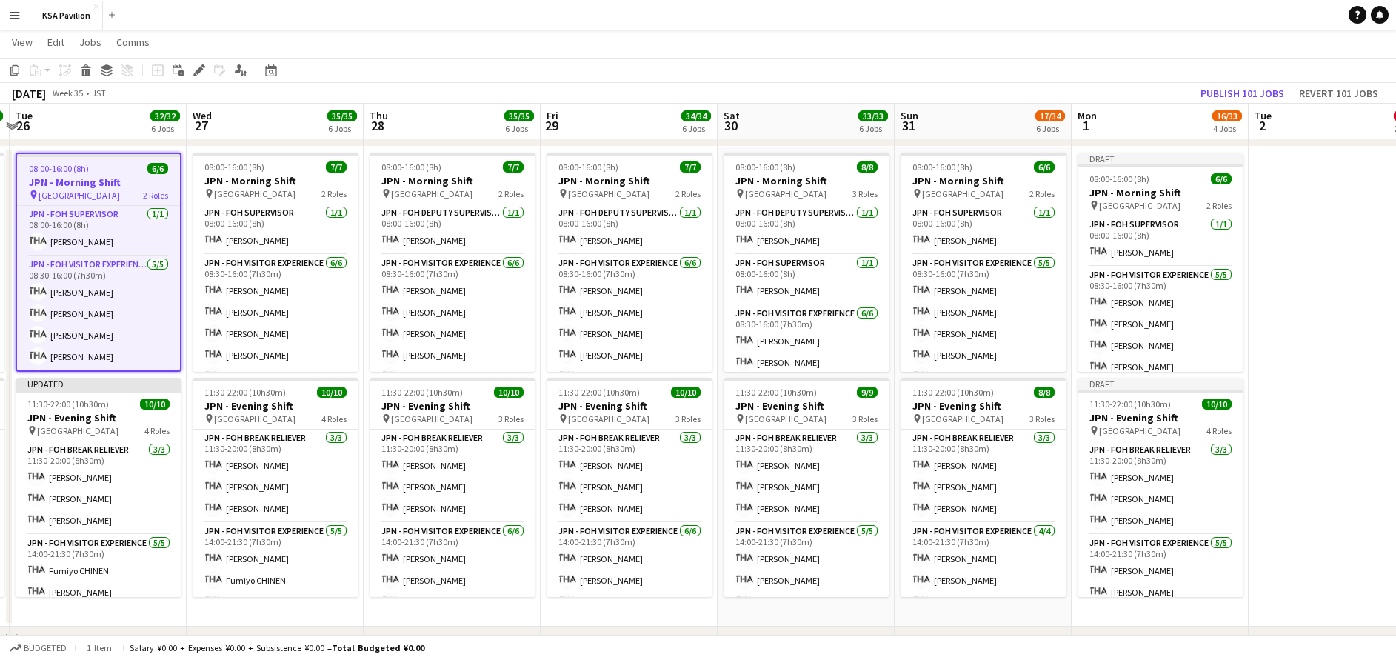
click at [1281, 191] on app-date-cell at bounding box center [1337, 387] width 177 height 480
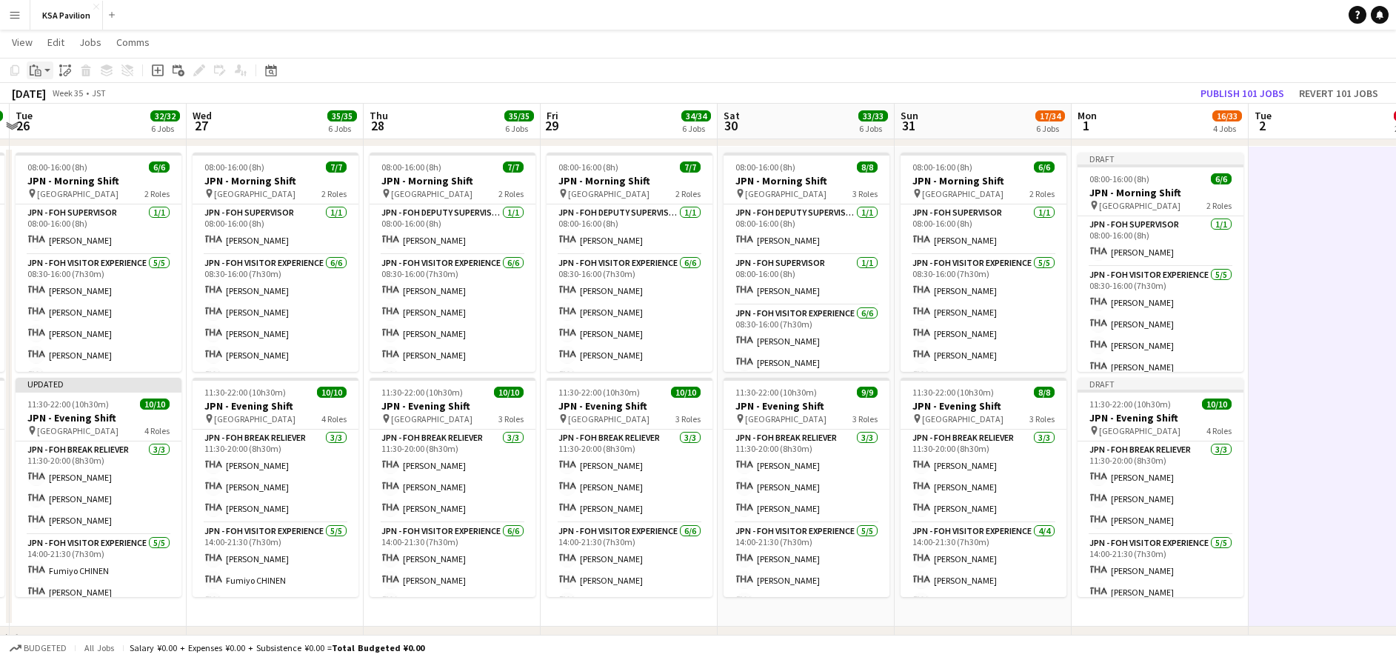
click at [33, 70] on icon "Paste" at bounding box center [36, 70] width 12 height 12
click at [86, 122] on link "Paste with crew Ctrl+Shift+V" at bounding box center [108, 123] width 139 height 13
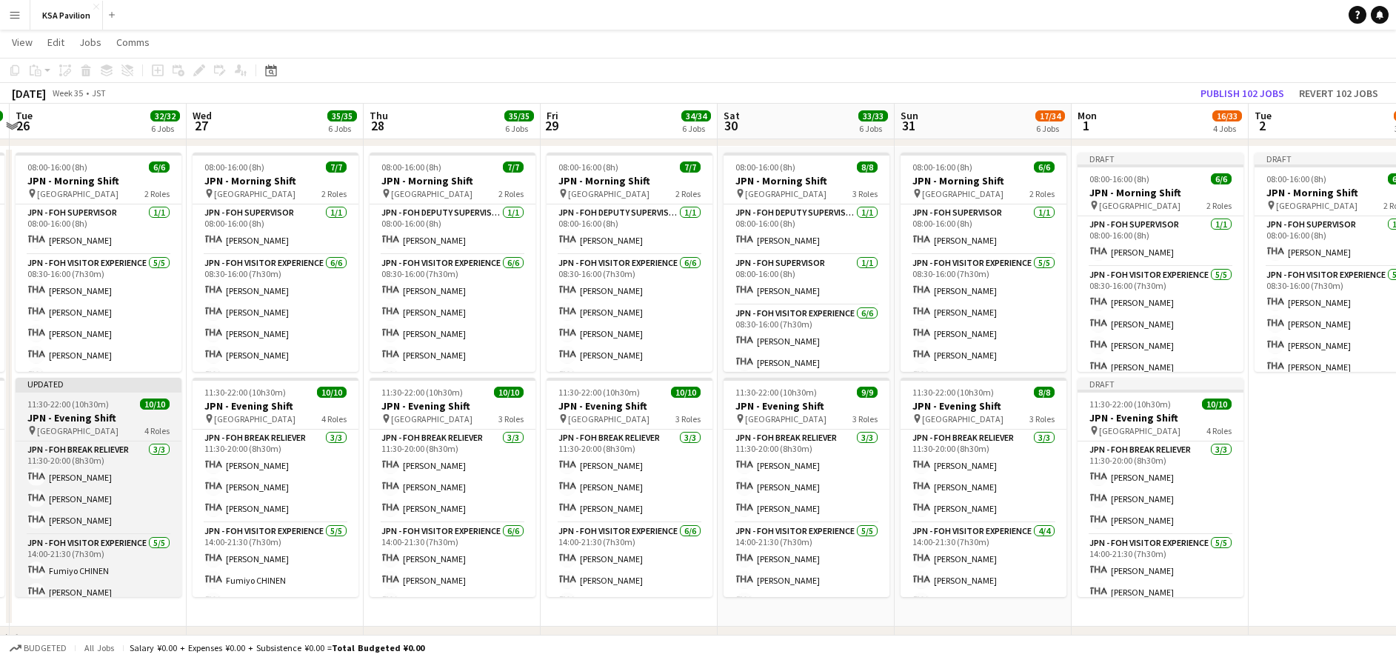
click at [107, 398] on app-job-card "Updated 11:30-22:00 (10h30m) 10/10 JPN - Evening Shift pin Saudi Arabia Pavilio…" at bounding box center [99, 487] width 166 height 219
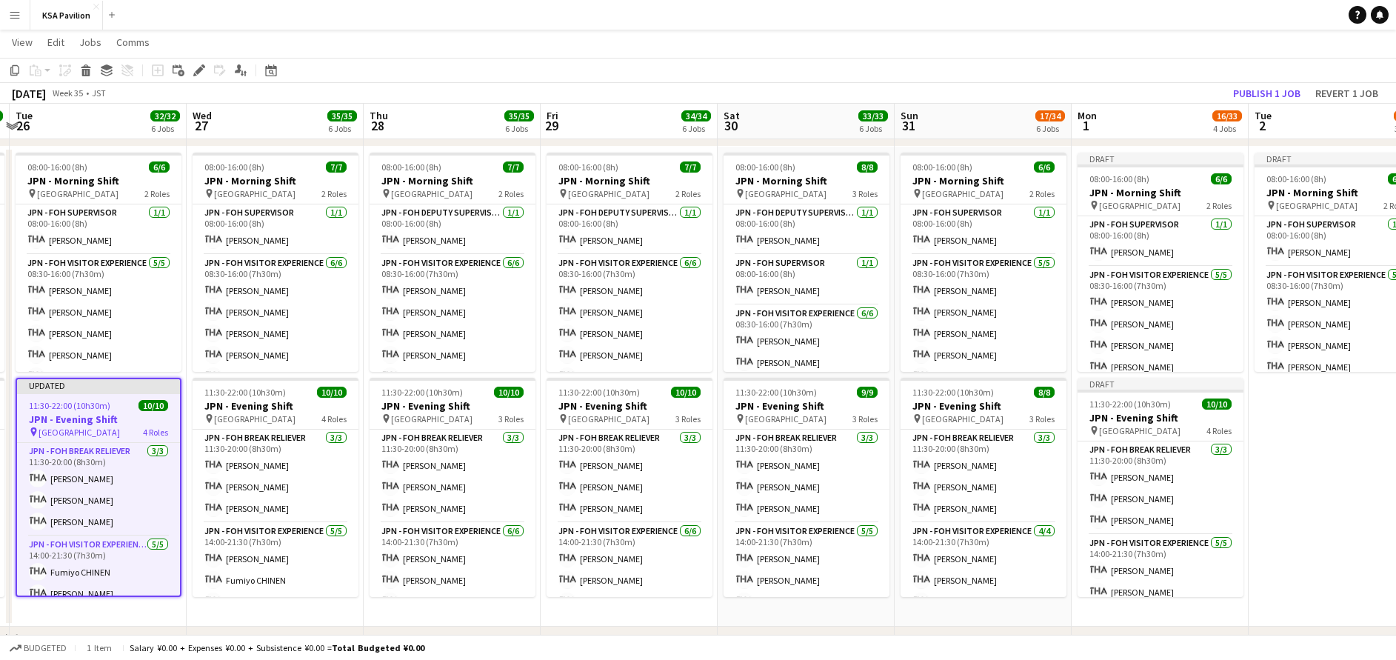
click at [107, 398] on app-job-card "Updated 11:30-22:00 (10h30m) 10/10 JPN - Evening Shift pin Saudi Arabia Pavilio…" at bounding box center [99, 487] width 166 height 219
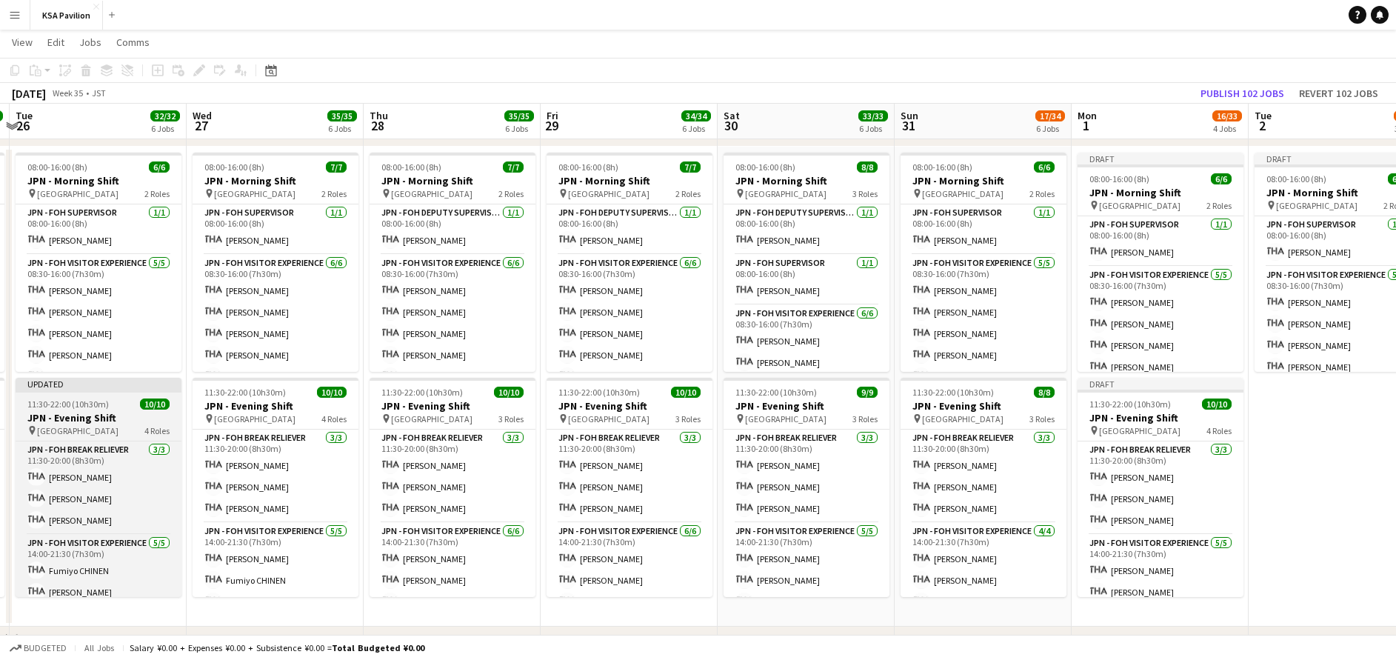
click at [107, 398] on app-job-card "Updated 11:30-22:00 (10h30m) 10/10 JPN - Evening Shift pin Saudi Arabia Pavilio…" at bounding box center [99, 487] width 166 height 219
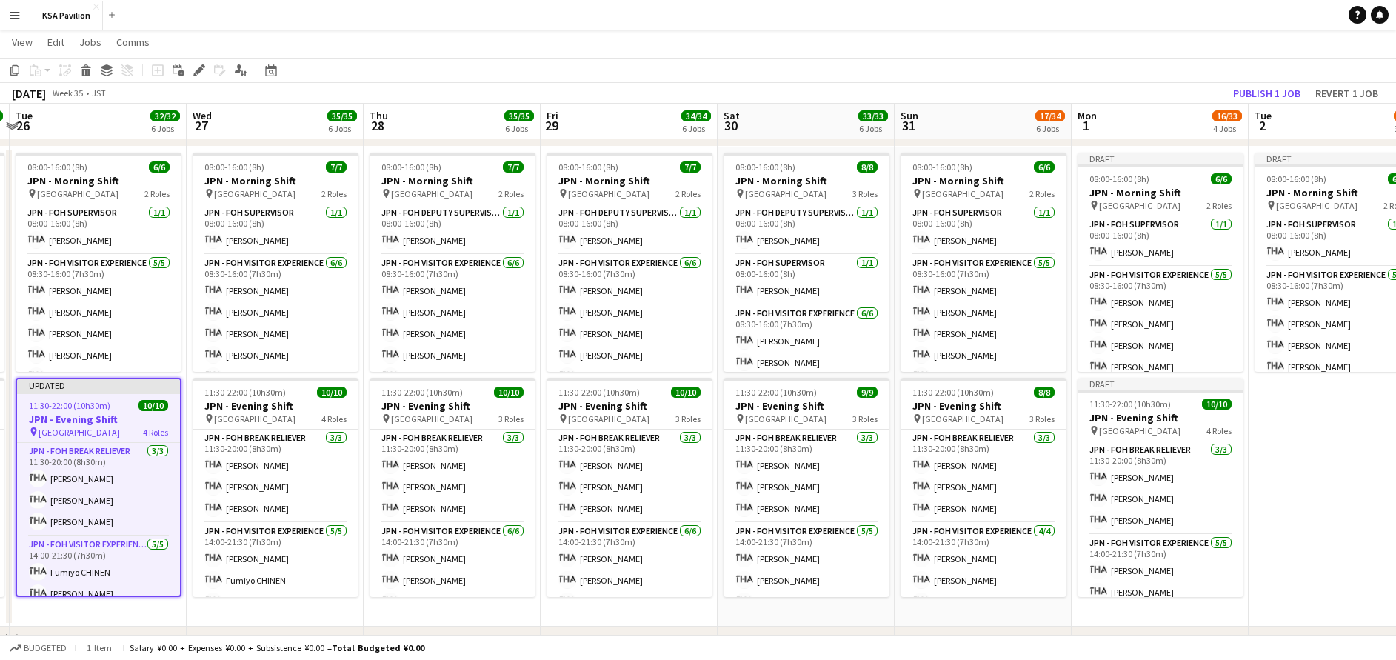
click at [1346, 462] on app-date-cell "Draft 08:00-16:00 (8h) 6/6 JPN - Morning Shift pin Saudi Arabia Pavilion 2 Role…" at bounding box center [1337, 387] width 177 height 480
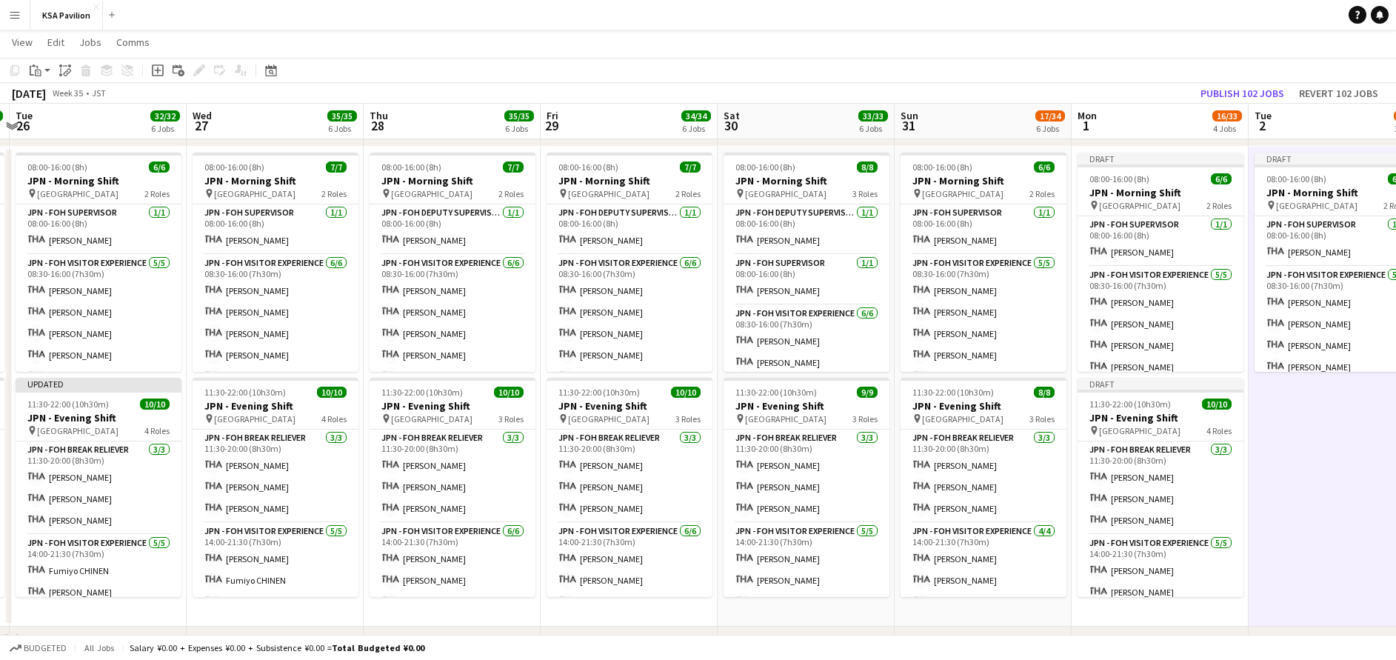
click at [40, 61] on app-toolbar "Copy Paste Paste Ctrl+V Paste with crew Ctrl+Shift+V Paste linked Job [GEOGRAPH…" at bounding box center [698, 70] width 1396 height 25
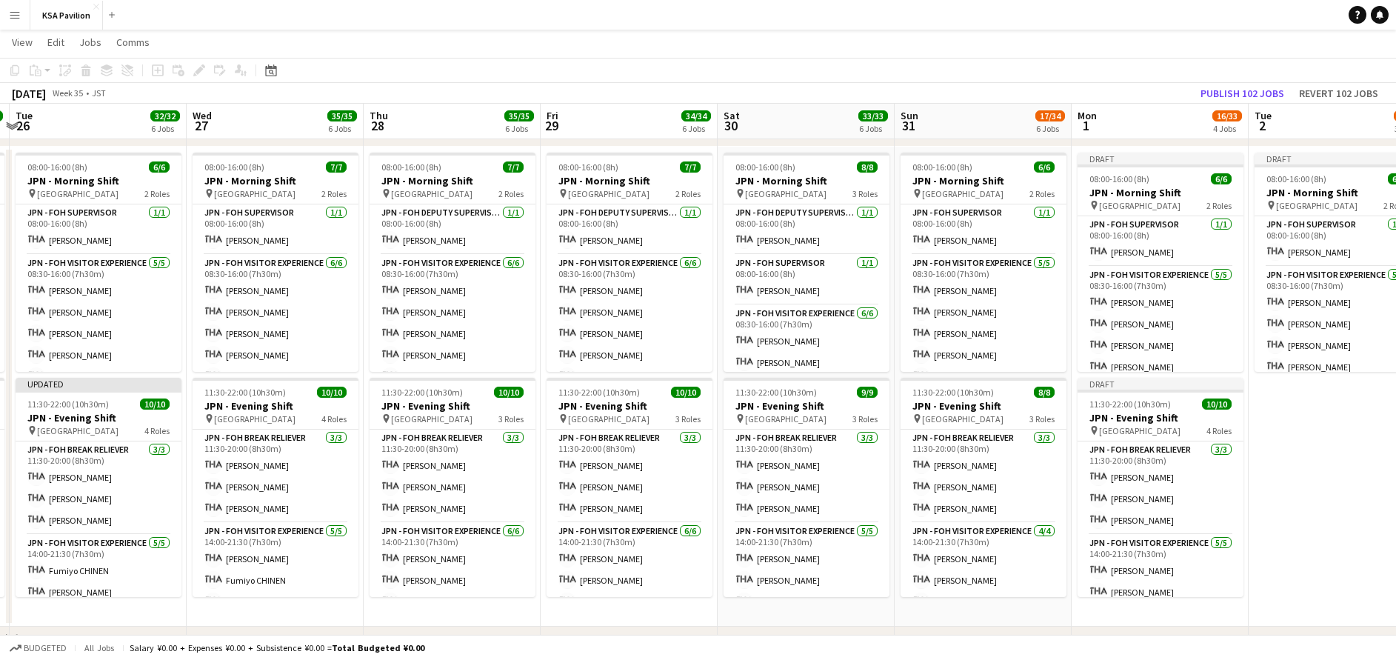
click at [1344, 419] on app-date-cell "Draft 08:00-16:00 (8h) 6/6 JPN - Morning Shift pin Saudi Arabia Pavilion 2 Role…" at bounding box center [1337, 387] width 177 height 480
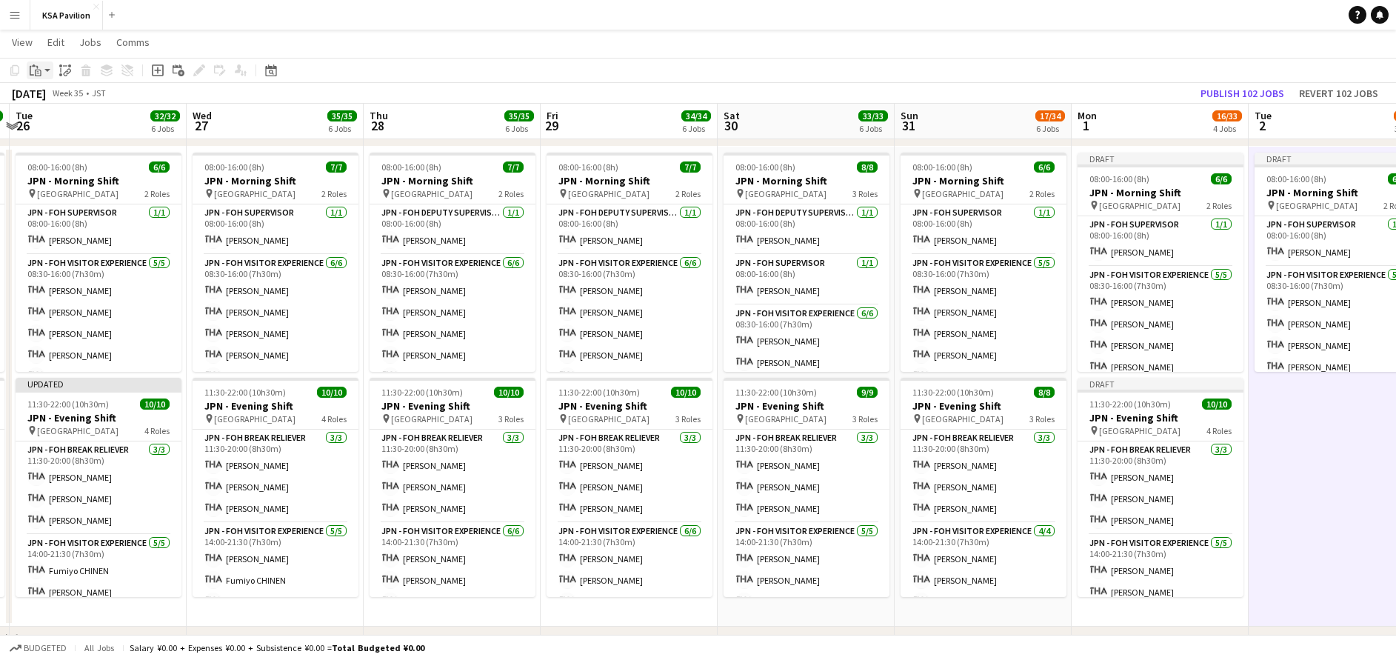
click at [32, 76] on icon at bounding box center [32, 71] width 4 height 10
click at [87, 123] on link "Paste with crew Ctrl+Shift+V" at bounding box center [108, 123] width 139 height 13
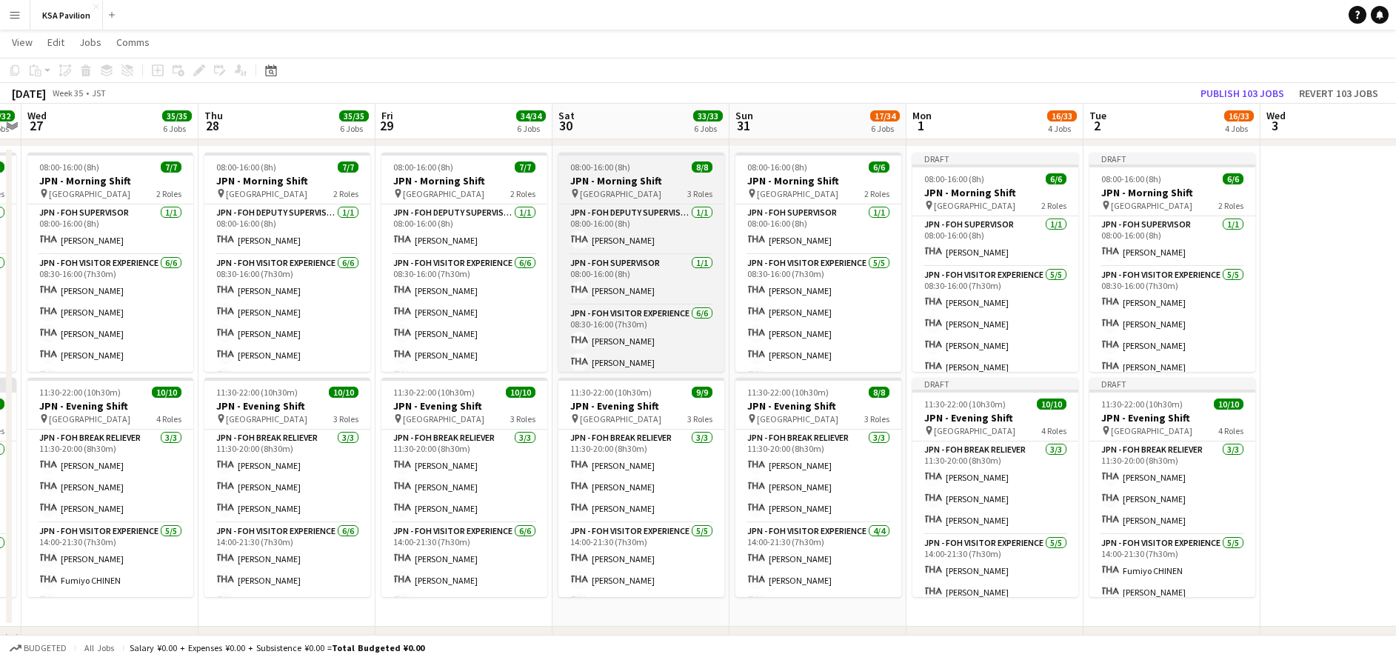
scroll to position [0, 509]
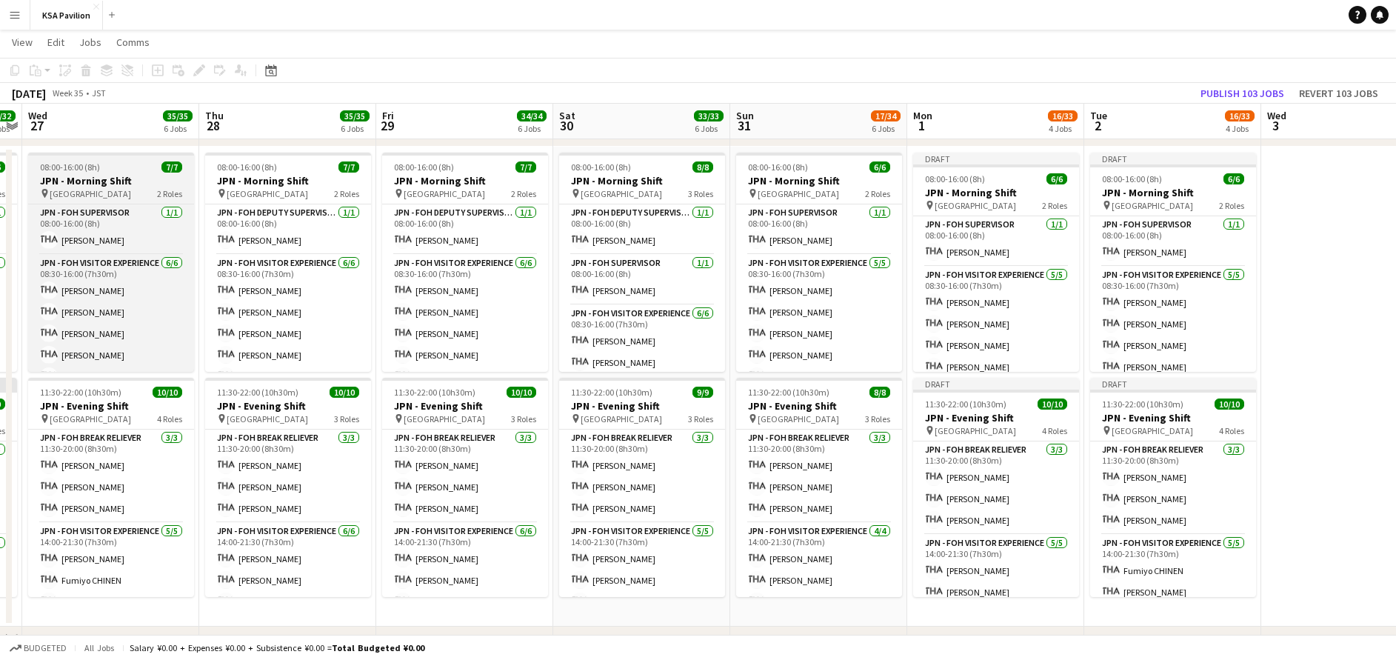
click at [94, 184] on h3 "JPN - Morning Shift" at bounding box center [111, 180] width 166 height 13
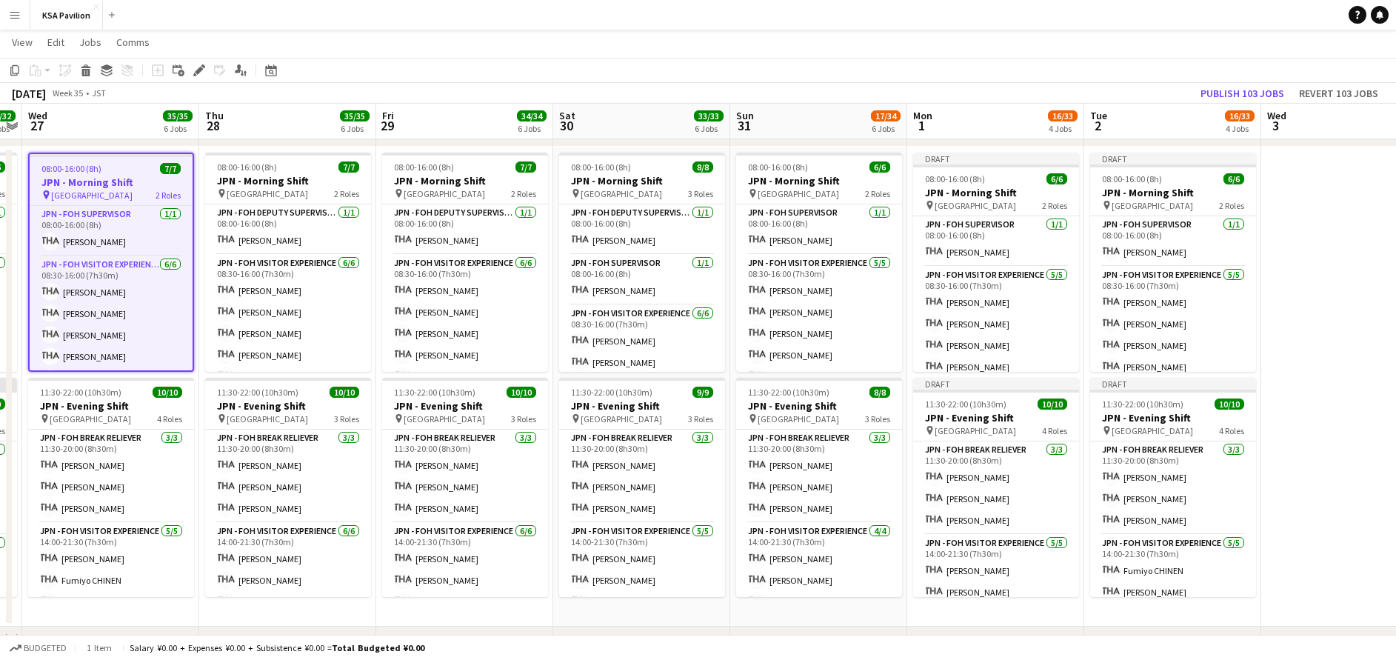
click at [94, 184] on h3 "JPN - Morning Shift" at bounding box center [111, 182] width 163 height 13
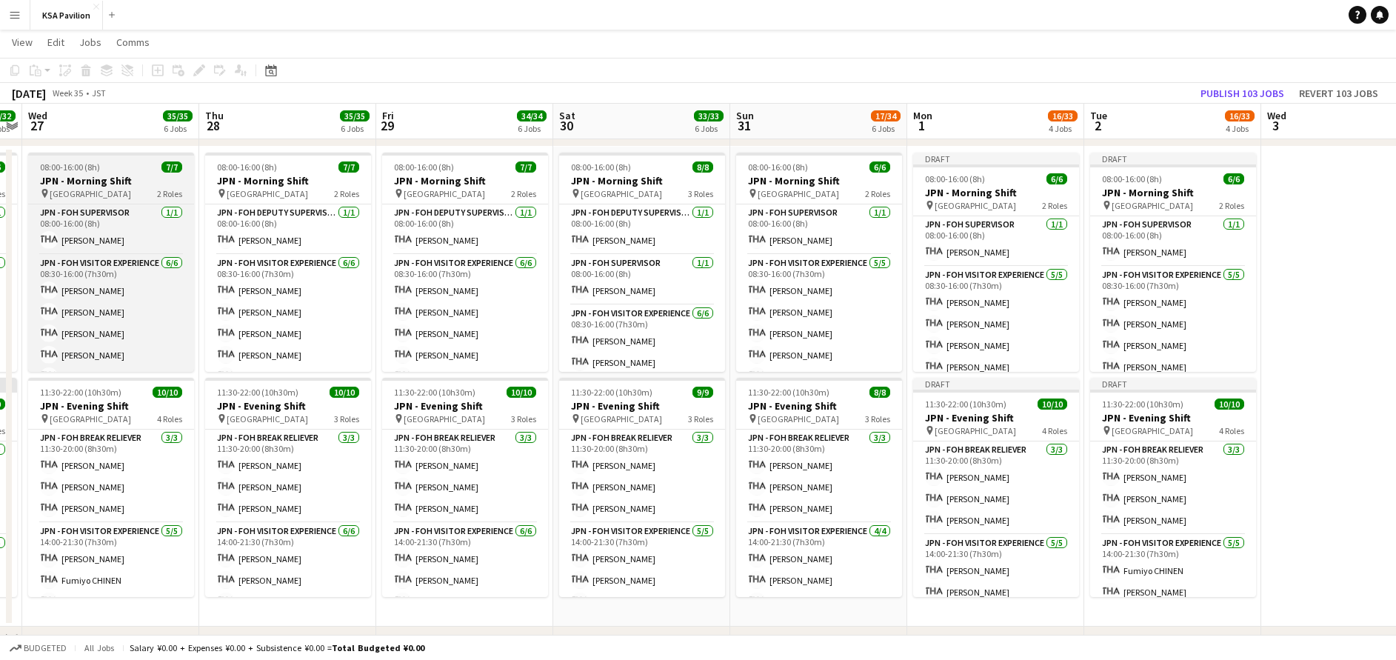
click at [81, 185] on h3 "JPN - Morning Shift" at bounding box center [111, 180] width 166 height 13
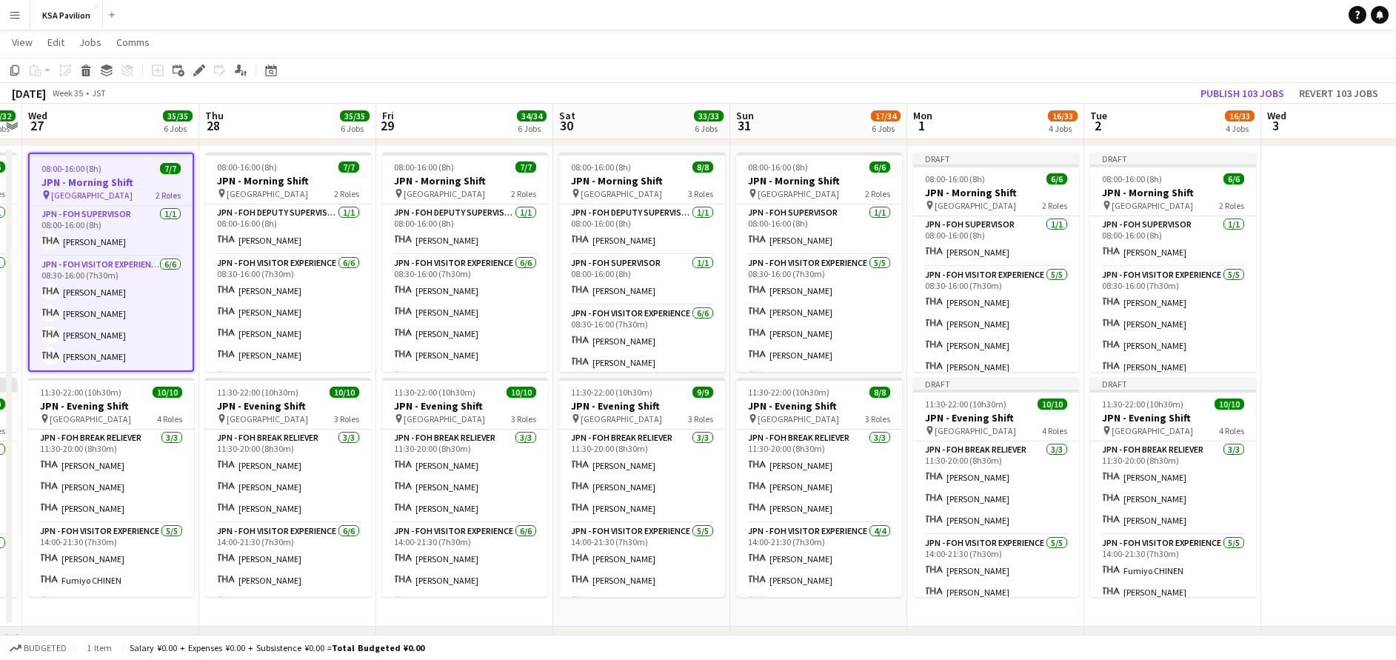
click at [1352, 201] on app-date-cell at bounding box center [1349, 387] width 177 height 480
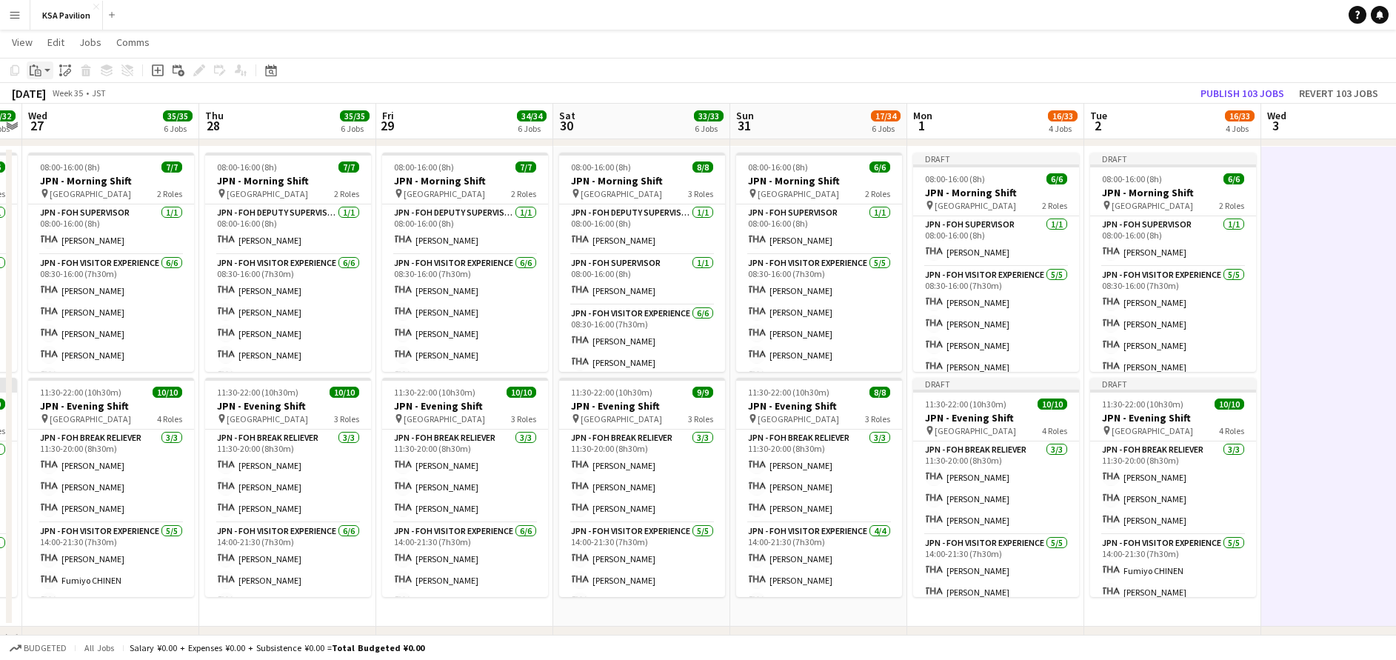
click at [38, 75] on icon "Paste" at bounding box center [36, 70] width 12 height 12
click at [116, 119] on link "Paste with crew Ctrl+Shift+V" at bounding box center [108, 123] width 139 height 13
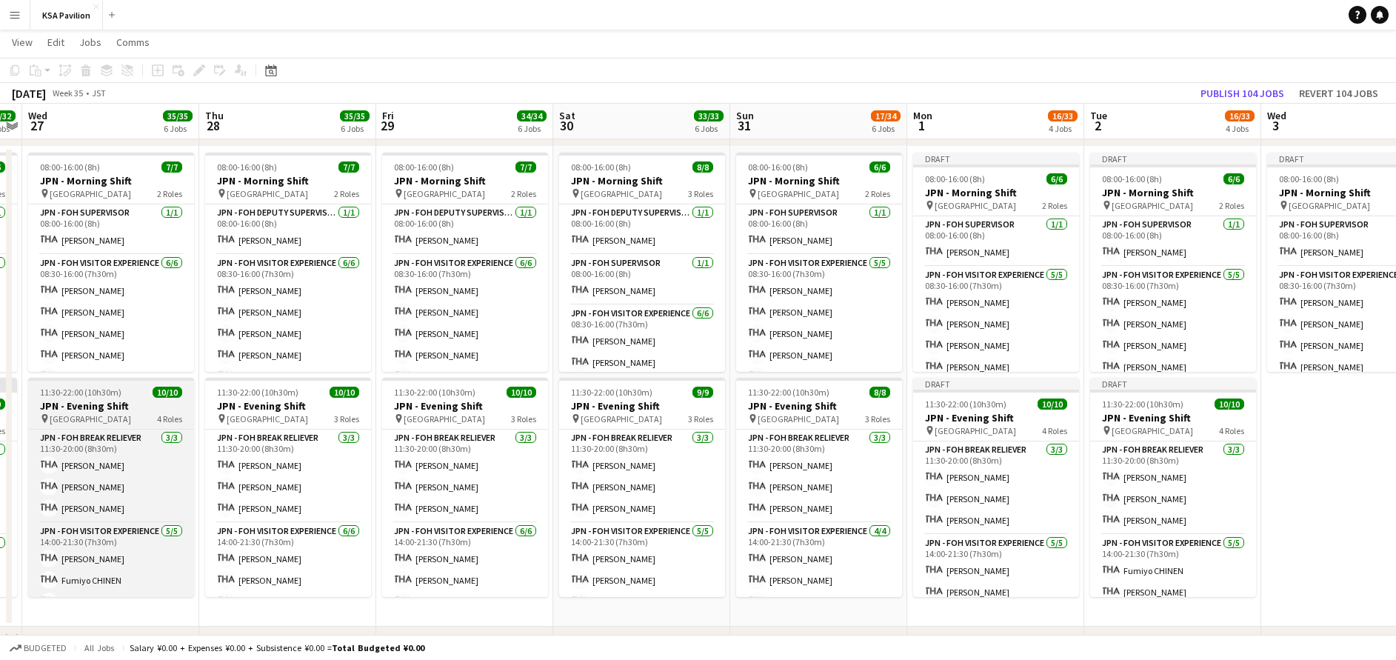
click at [80, 396] on span "11:30-22:00 (10h30m)" at bounding box center [80, 392] width 81 height 11
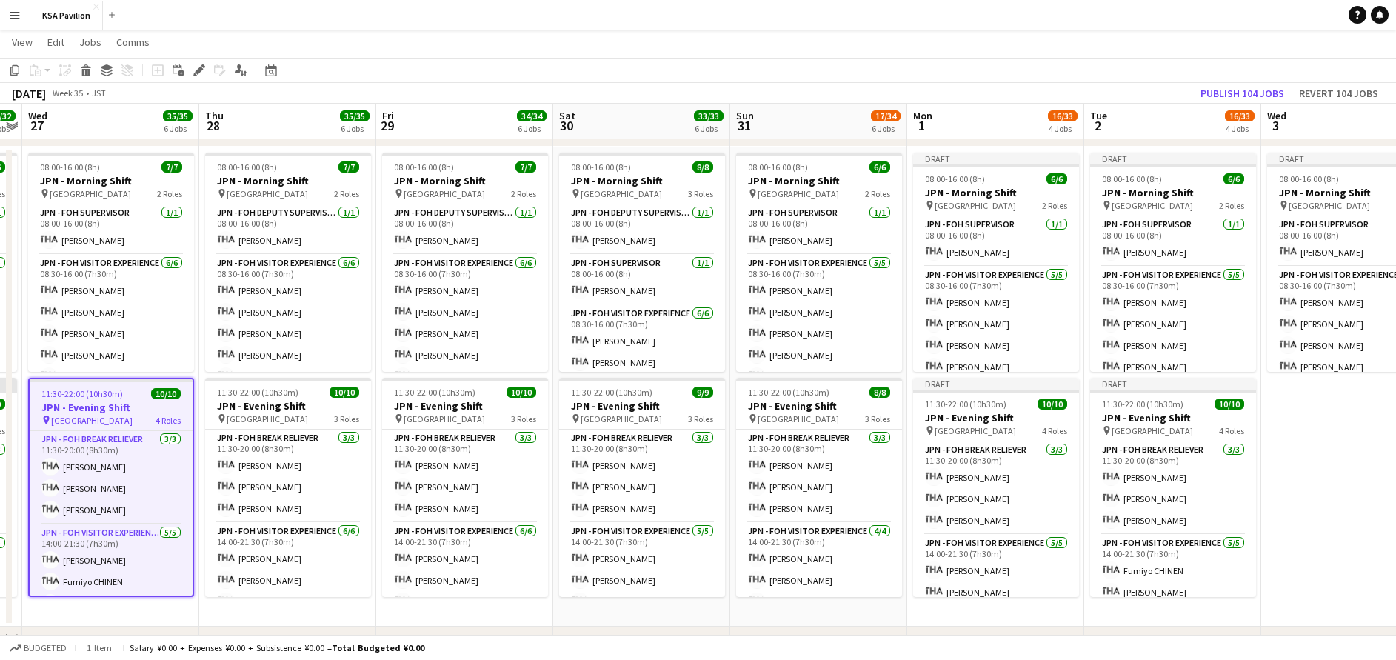
click at [1331, 426] on app-date-cell "Draft 08:00-16:00 (8h) 7/7 JPN - Morning Shift pin Saudi Arabia Pavilion 2 Role…" at bounding box center [1349, 387] width 177 height 480
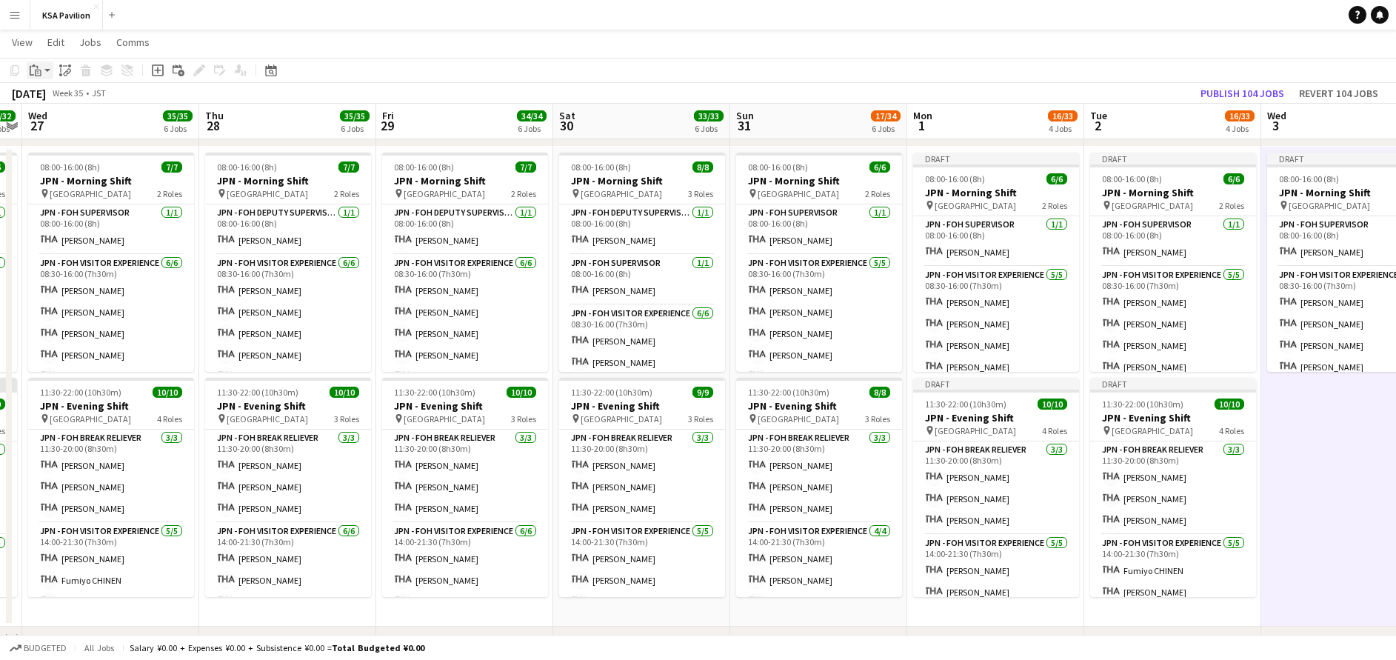
click at [41, 68] on div "Paste" at bounding box center [36, 70] width 18 height 18
click at [81, 124] on link "Paste with crew Ctrl+Shift+V" at bounding box center [108, 123] width 139 height 13
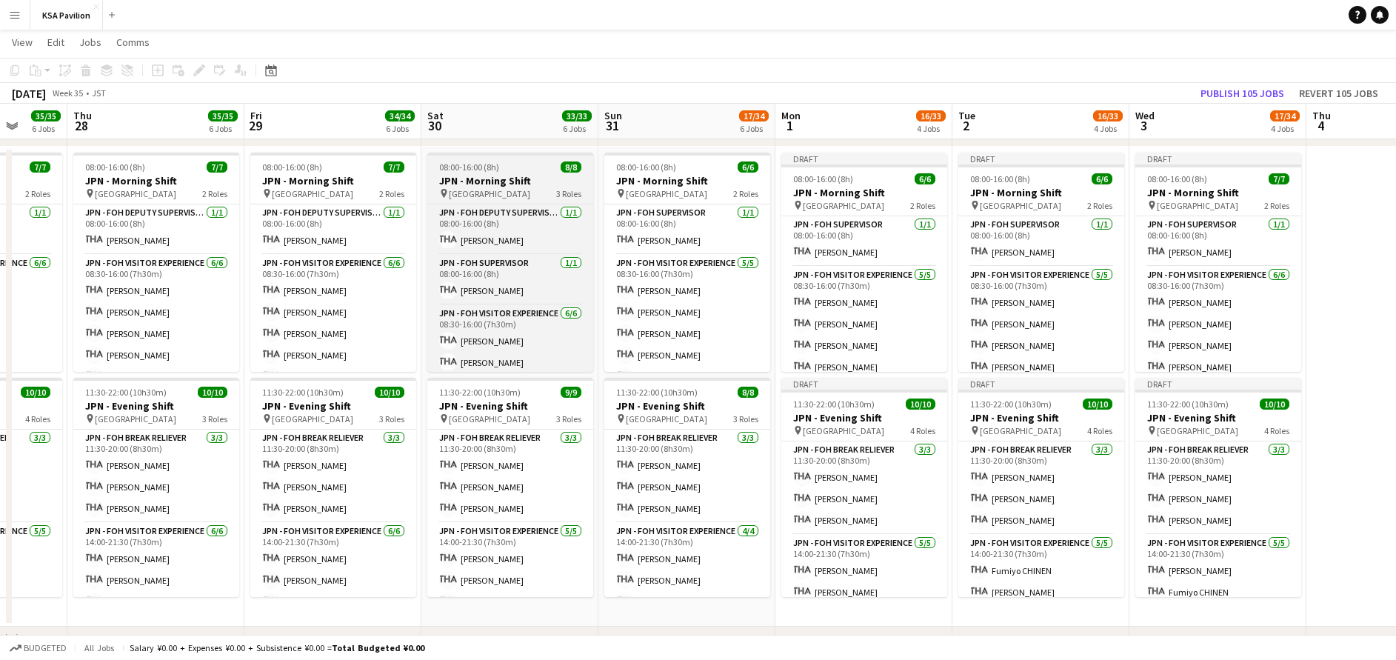
scroll to position [0, 467]
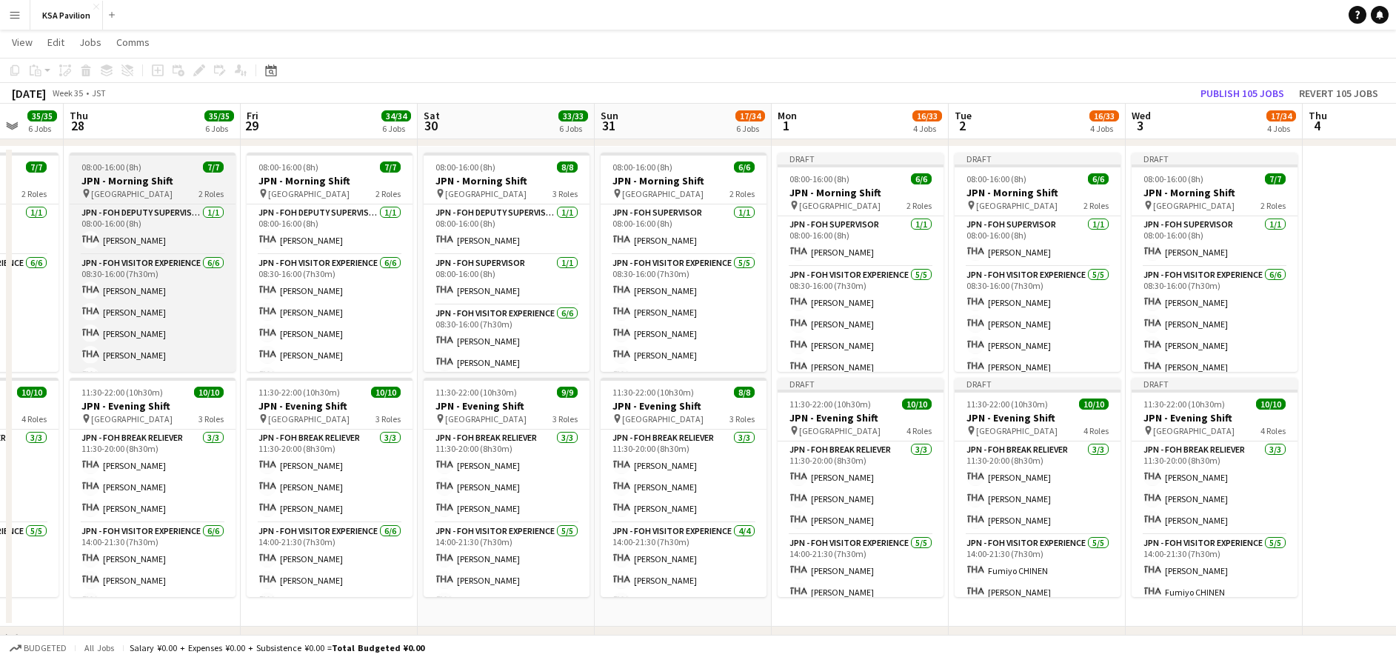
click at [151, 186] on h3 "JPN - Morning Shift" at bounding box center [153, 180] width 166 height 13
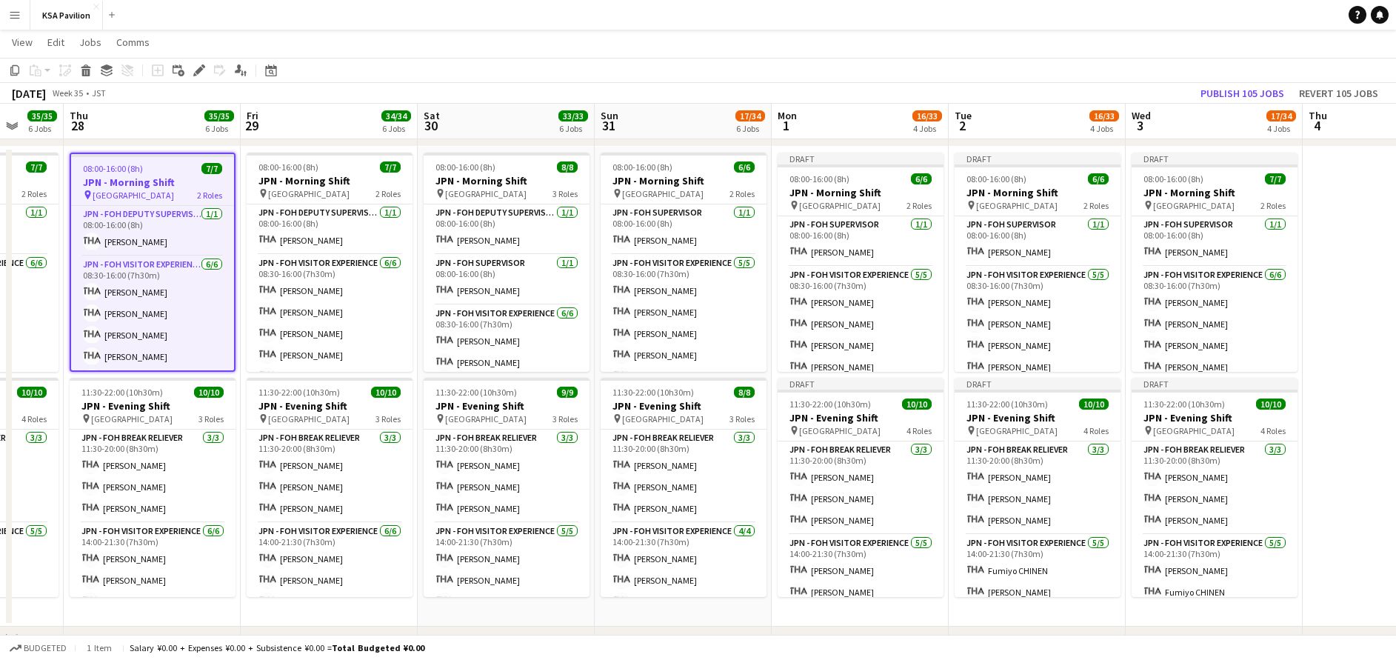
click at [1332, 181] on app-date-cell at bounding box center [1391, 387] width 177 height 480
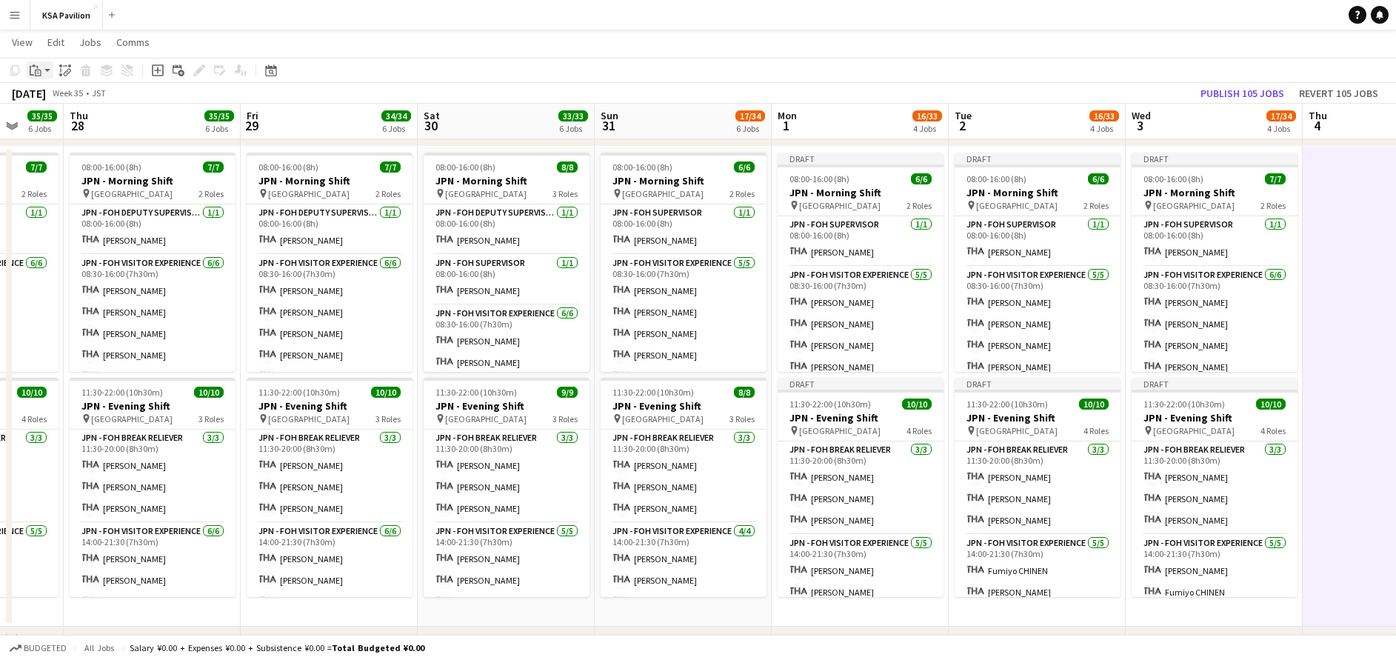
click at [30, 75] on icon at bounding box center [32, 71] width 4 height 10
click at [90, 128] on link "Paste with crew Ctrl+Shift+V" at bounding box center [108, 123] width 139 height 13
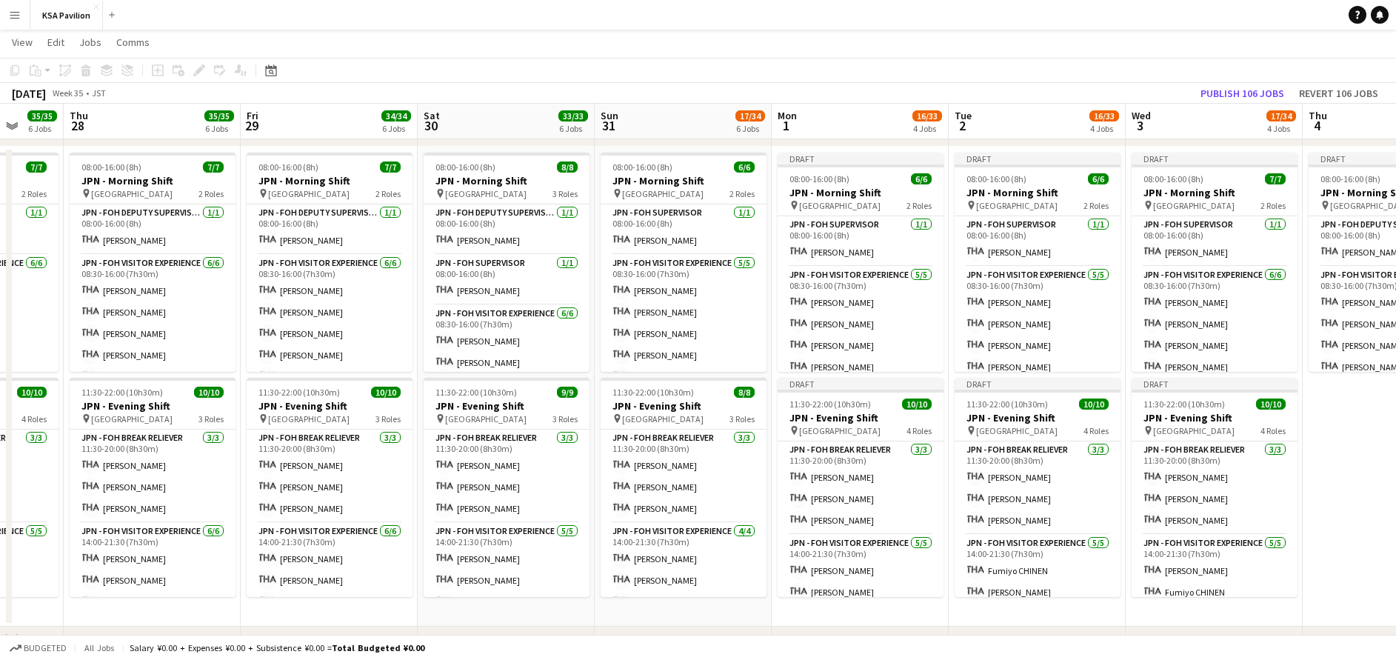
click at [91, 128] on app-board-header-date "Thu 28 35/35 6 Jobs" at bounding box center [152, 122] width 177 height 36
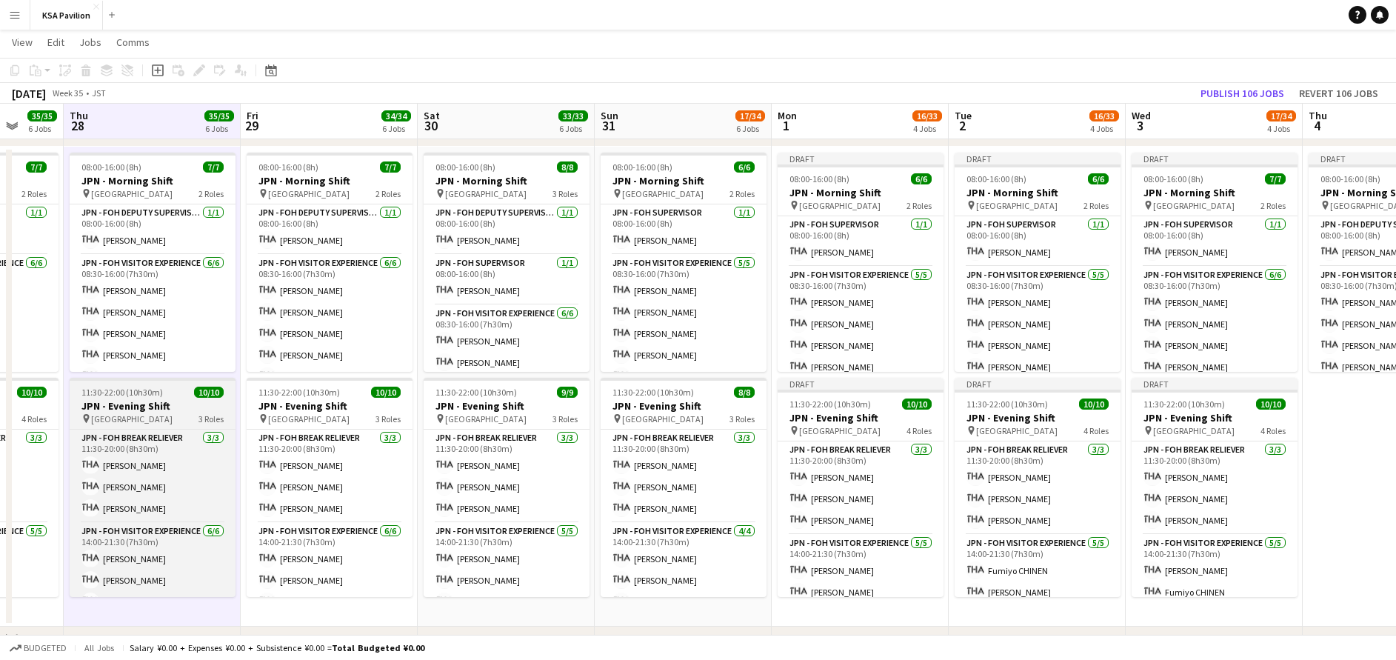
click at [138, 417] on span "[GEOGRAPHIC_DATA]" at bounding box center [131, 418] width 81 height 11
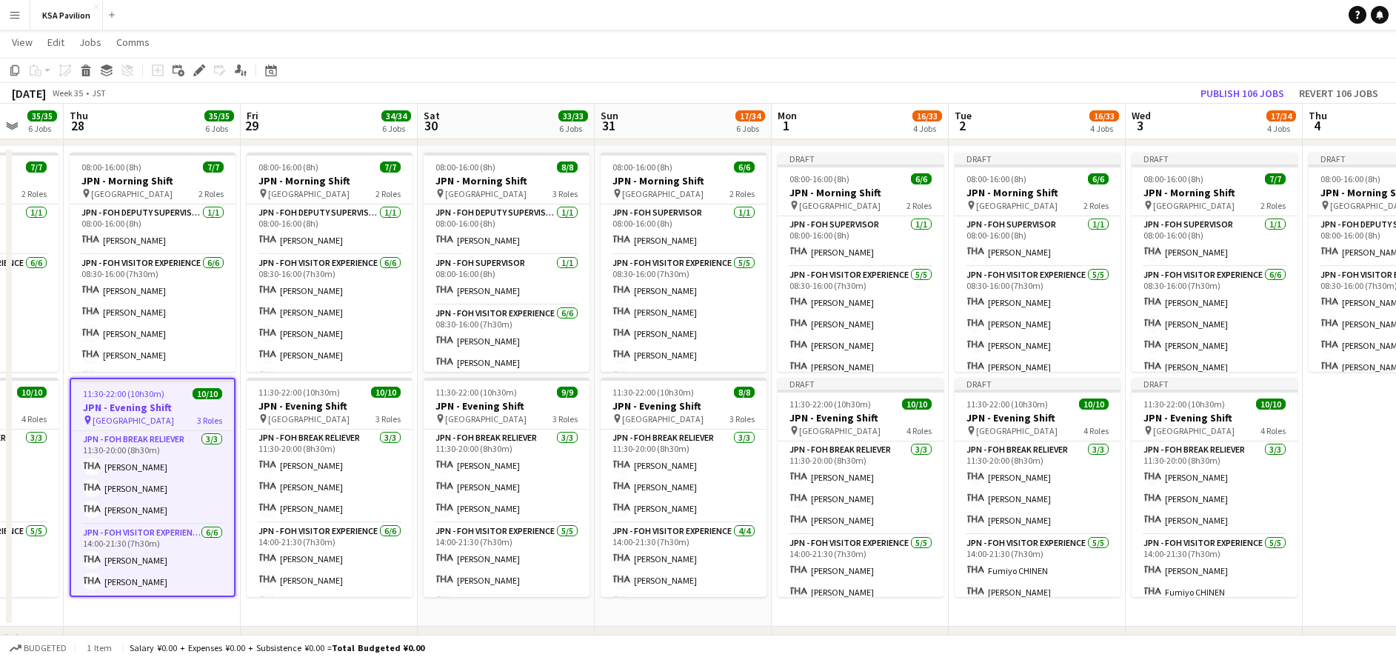
click at [1354, 466] on app-date-cell "Draft 08:00-16:00 (8h) 7/7 JPN - Morning Shift pin Saudi Arabia Pavilion 2 Role…" at bounding box center [1391, 387] width 177 height 480
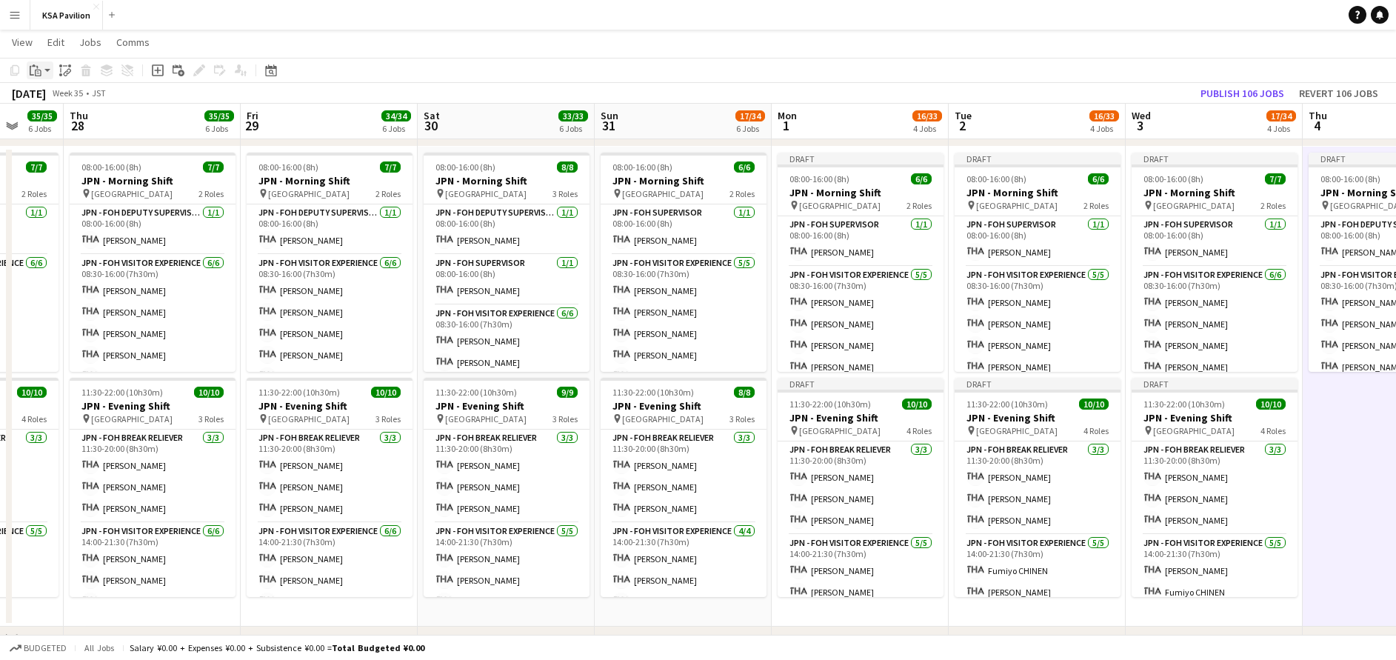
click at [39, 75] on icon "Paste" at bounding box center [36, 70] width 12 height 12
click at [87, 128] on link "Paste with crew Ctrl+Shift+V" at bounding box center [108, 123] width 139 height 13
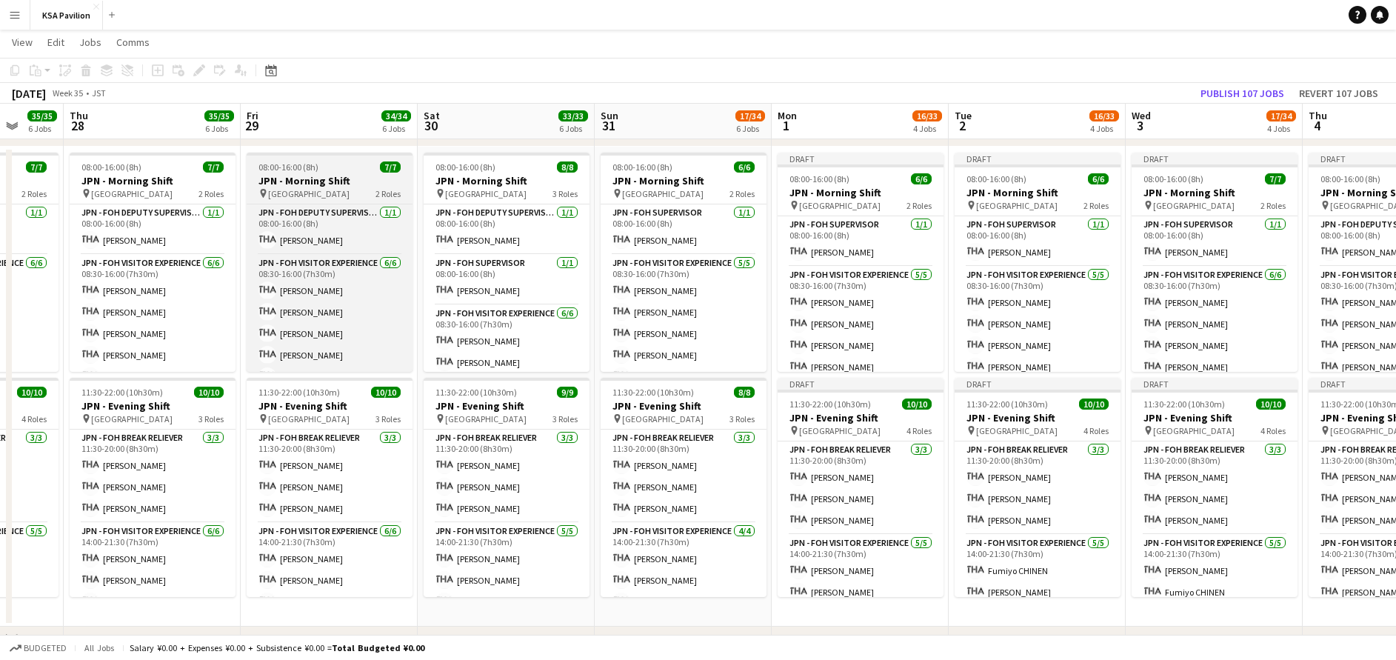
click at [309, 169] on span "08:00-16:00 (8h)" at bounding box center [288, 166] width 60 height 11
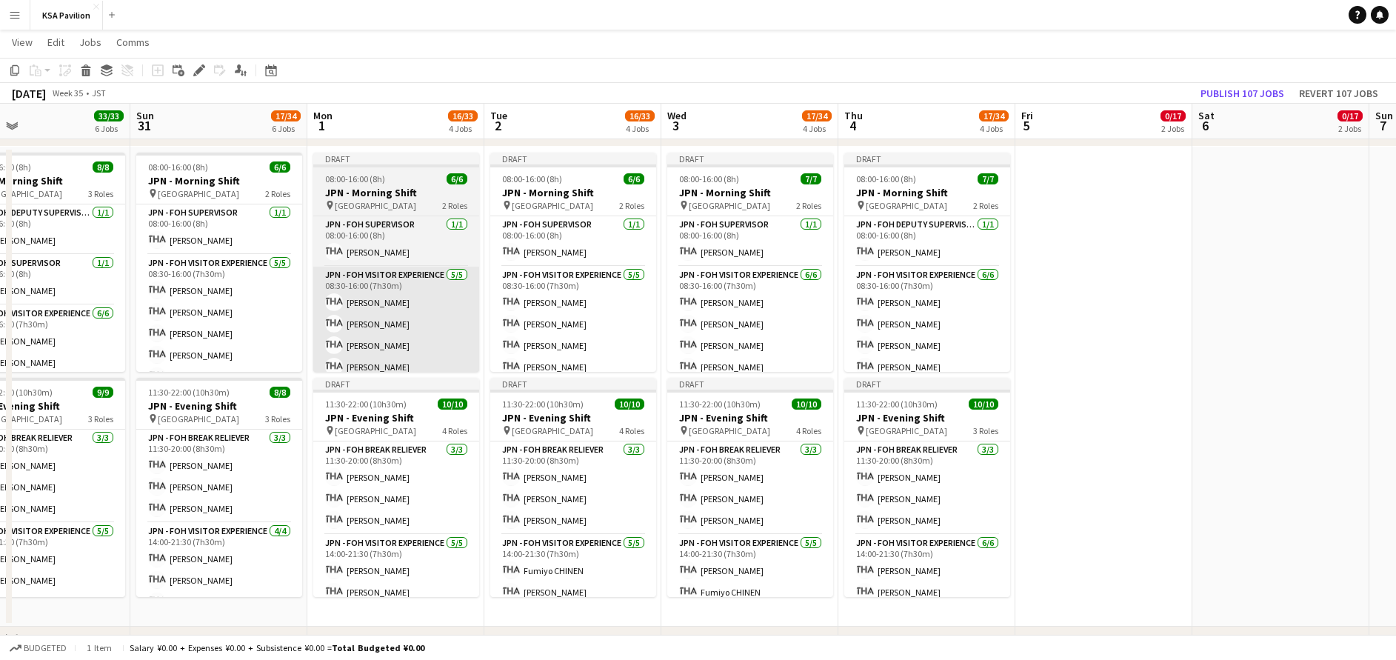
scroll to position [0, 447]
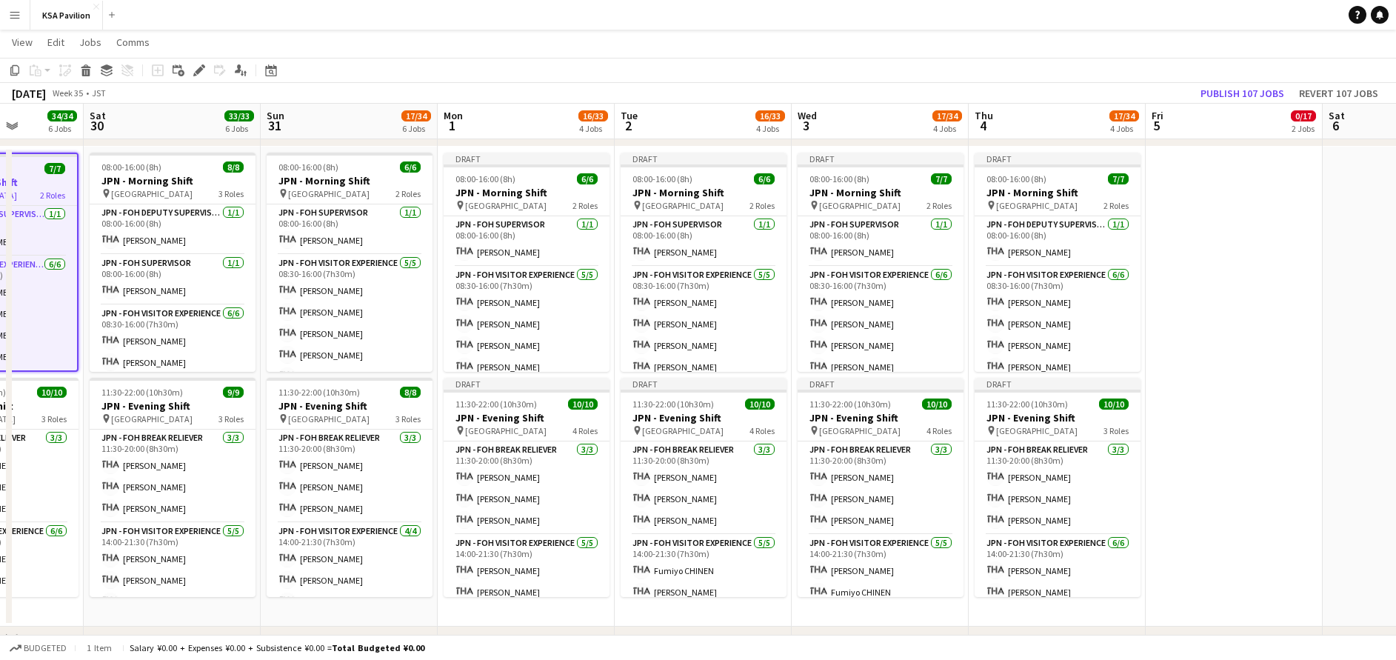
click at [1187, 195] on app-date-cell at bounding box center [1234, 387] width 177 height 480
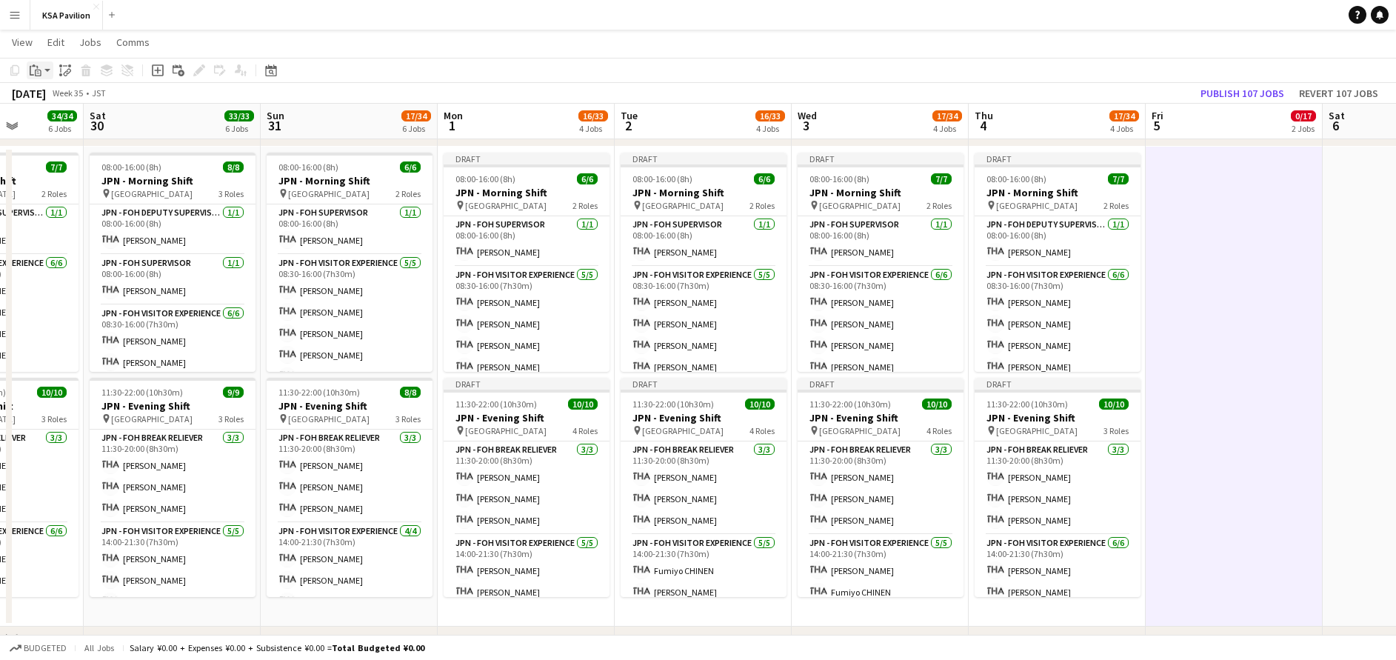
click at [36, 76] on icon at bounding box center [38, 73] width 7 height 7
click at [76, 123] on link "Paste with crew Ctrl+Shift+V" at bounding box center [108, 123] width 139 height 13
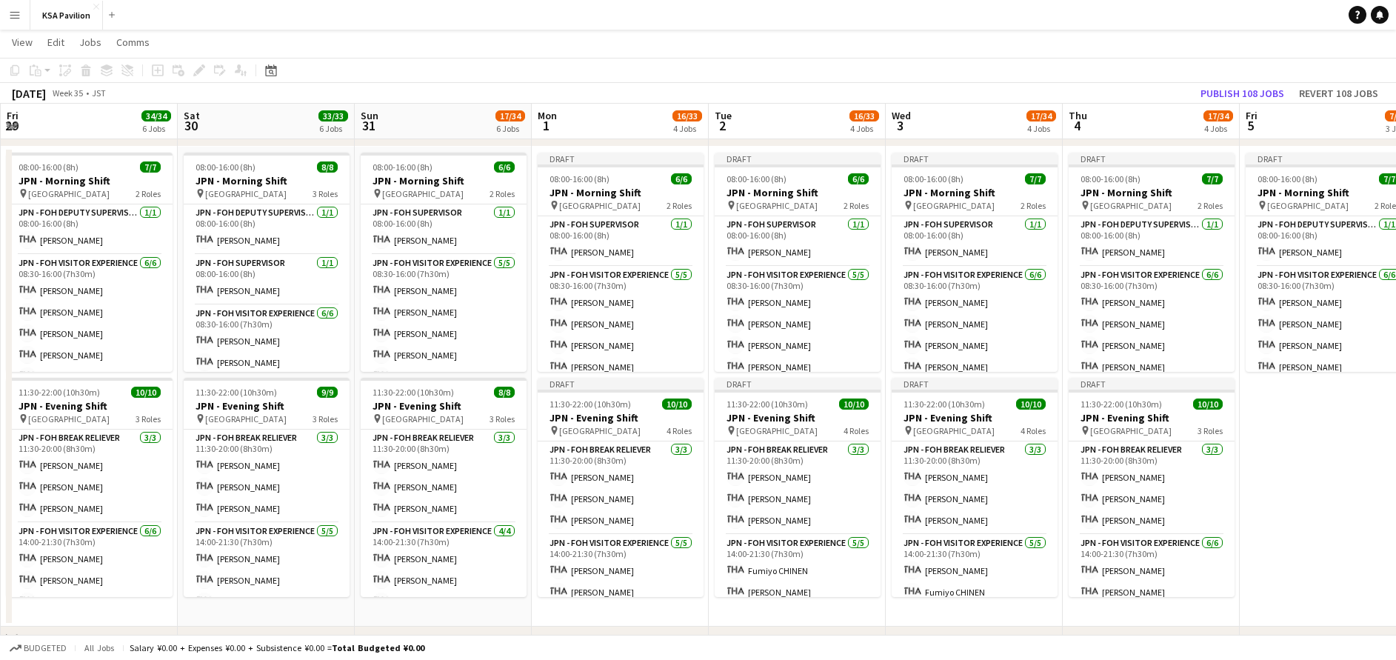
scroll to position [0, 352]
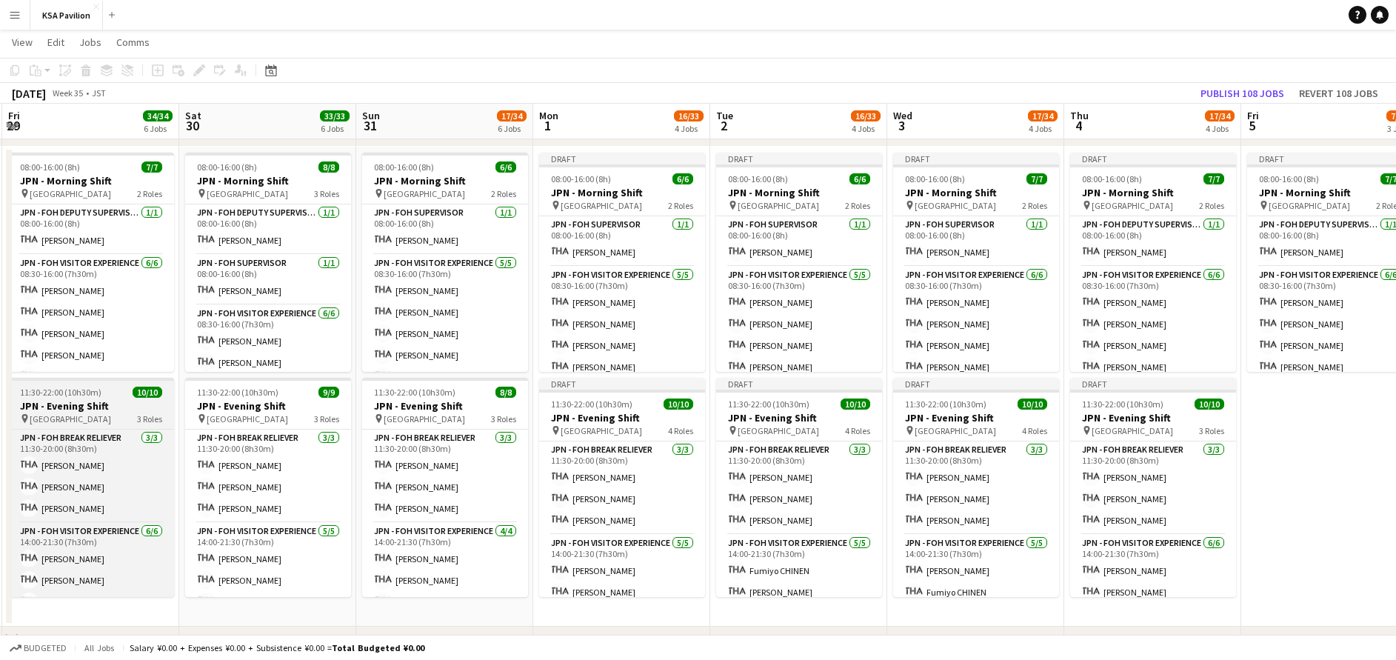
click at [96, 404] on h3 "JPN - Evening Shift" at bounding box center [91, 405] width 166 height 13
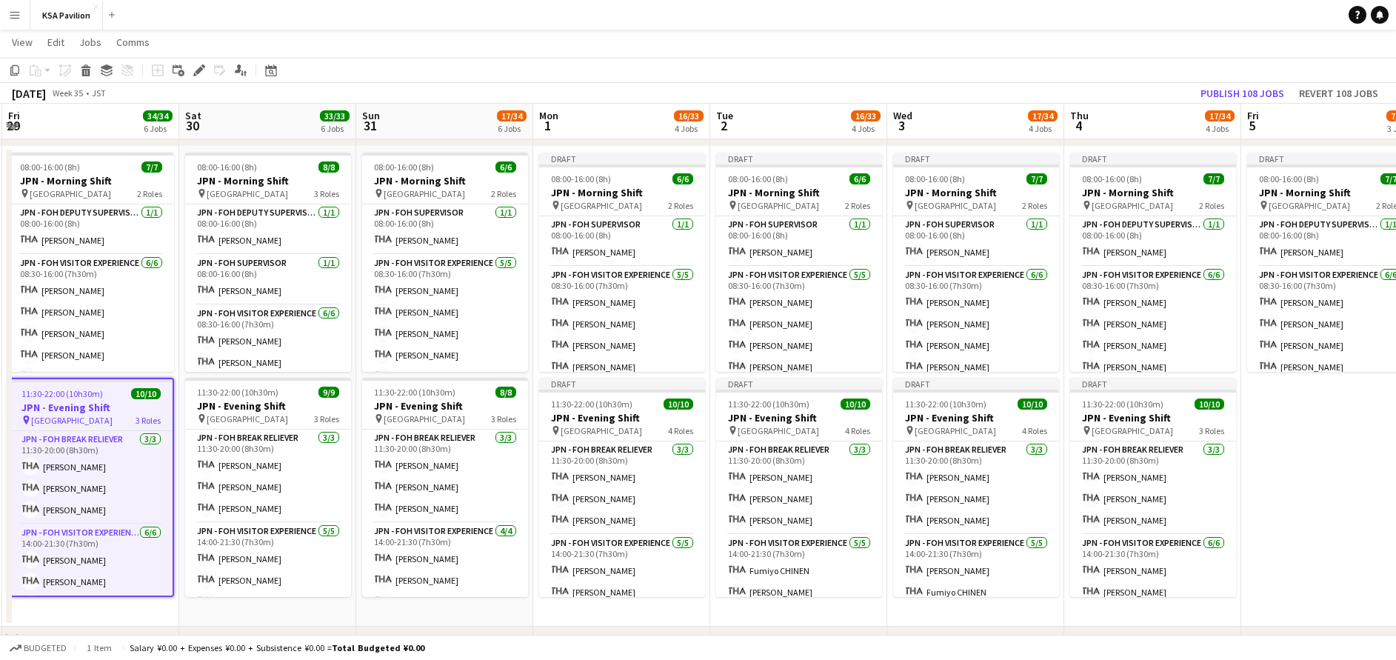
click at [1294, 450] on app-date-cell "Draft 08:00-16:00 (8h) 7/7 JPN - Morning Shift pin Saudi Arabia Pavilion 2 Role…" at bounding box center [1329, 387] width 177 height 480
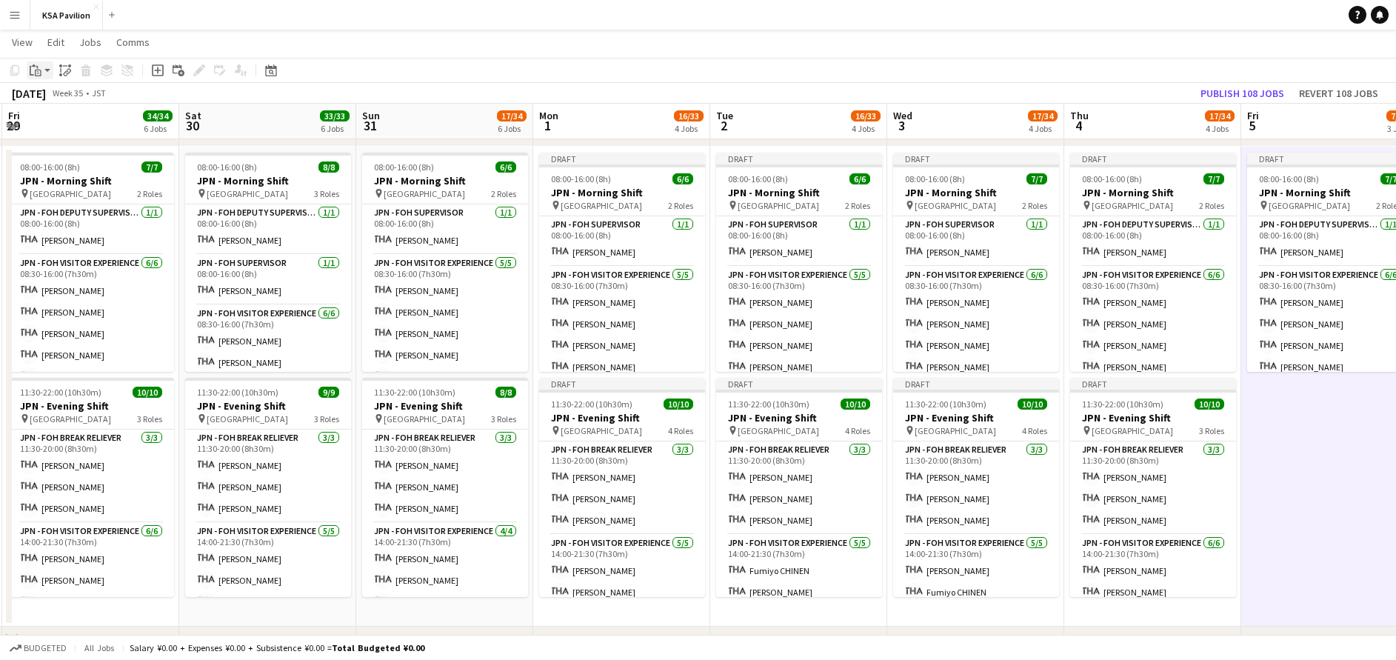
click at [35, 72] on icon "Paste" at bounding box center [36, 70] width 12 height 12
click at [65, 120] on link "Paste with crew Ctrl+Shift+V" at bounding box center [108, 123] width 139 height 13
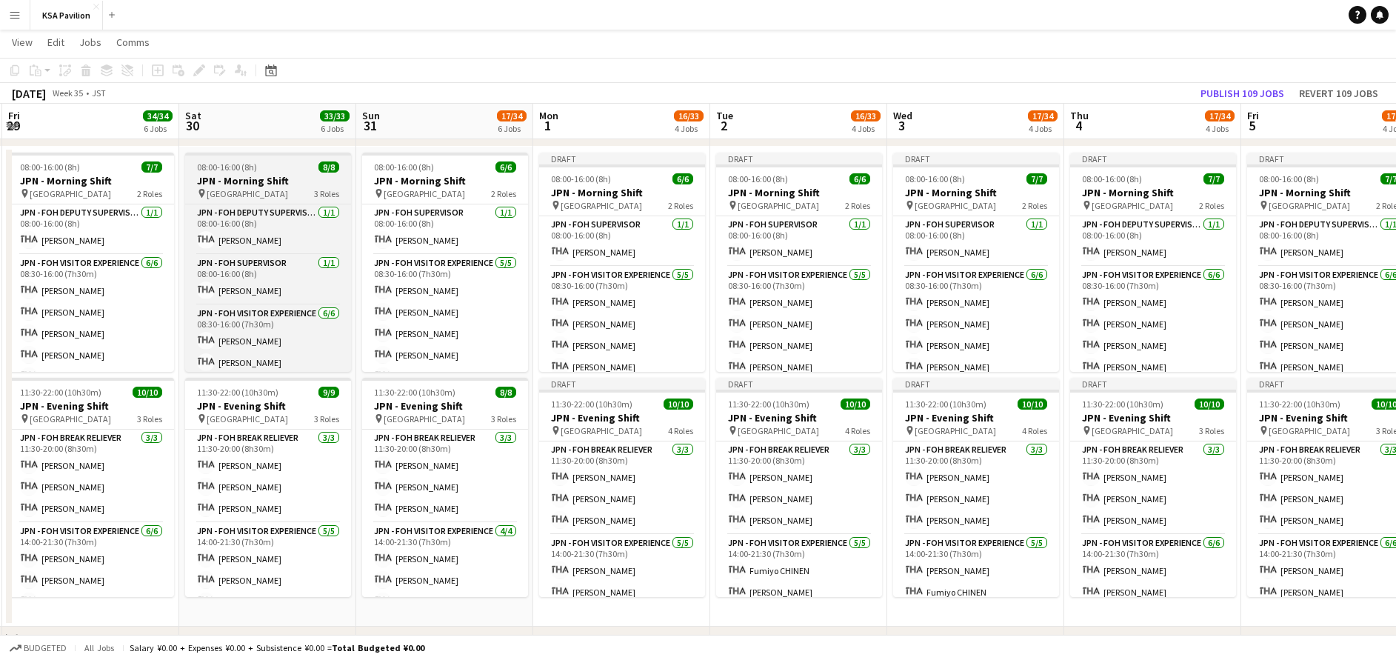
click at [262, 184] on h3 "JPN - Morning Shift" at bounding box center [268, 180] width 166 height 13
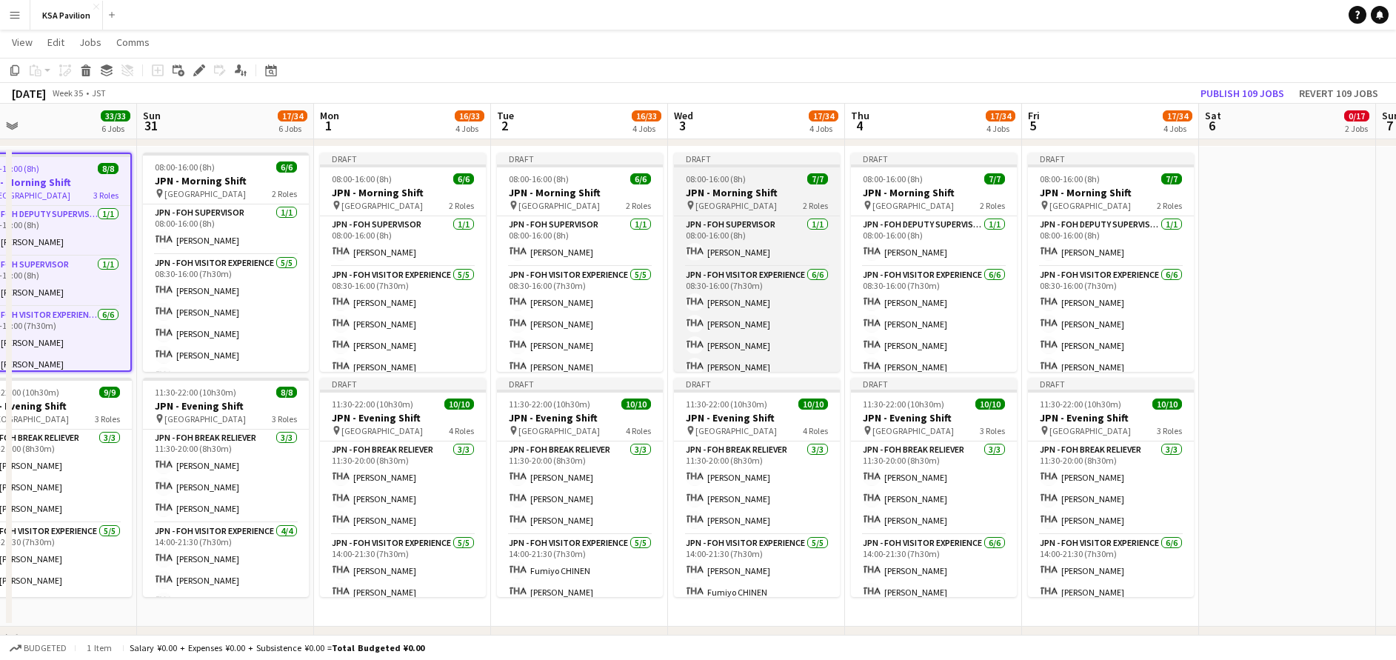
scroll to position [0, 572]
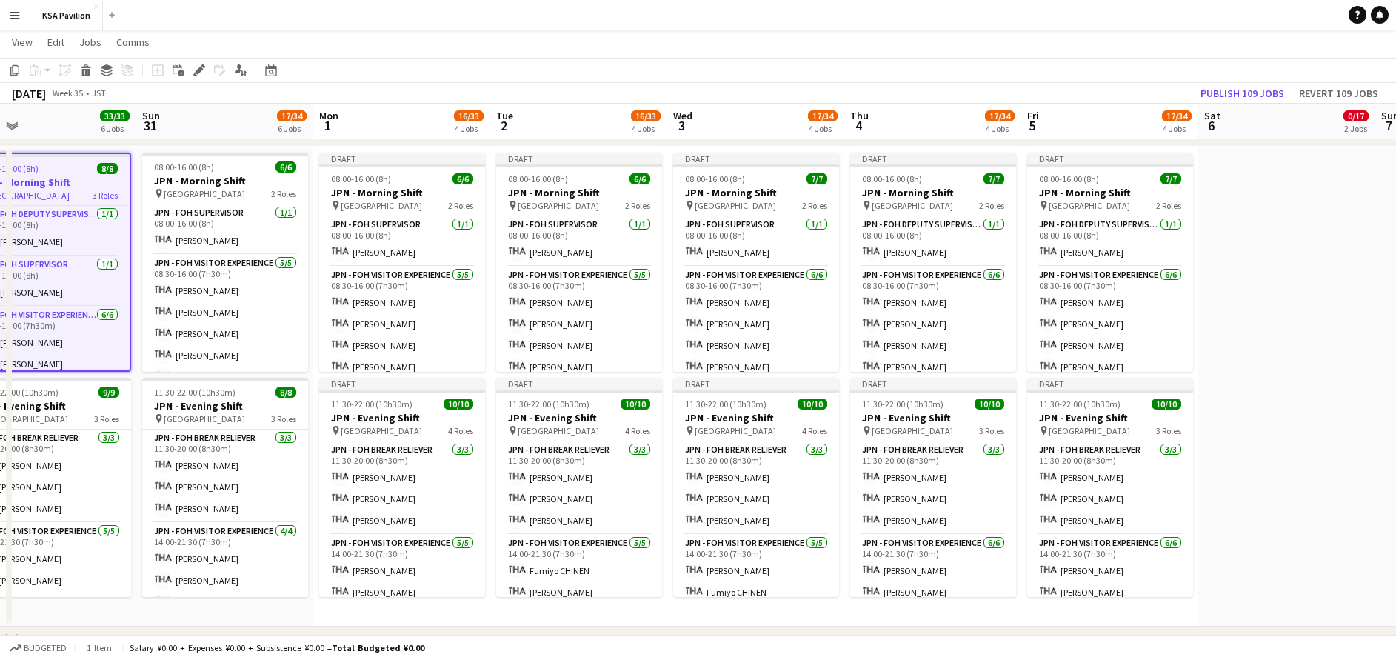
click at [1272, 171] on app-date-cell at bounding box center [1286, 387] width 177 height 480
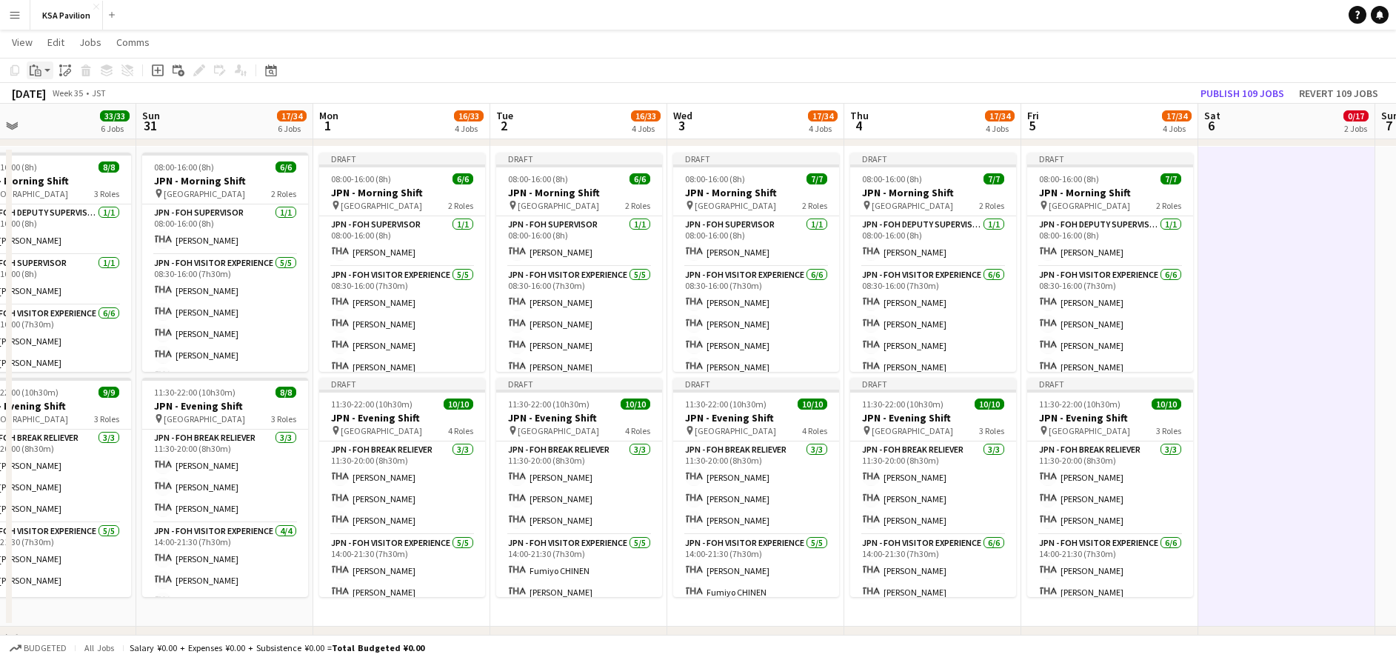
click at [41, 68] on icon "Paste" at bounding box center [36, 70] width 12 height 12
click at [78, 123] on link "Paste with crew Ctrl+Shift+V" at bounding box center [108, 123] width 139 height 13
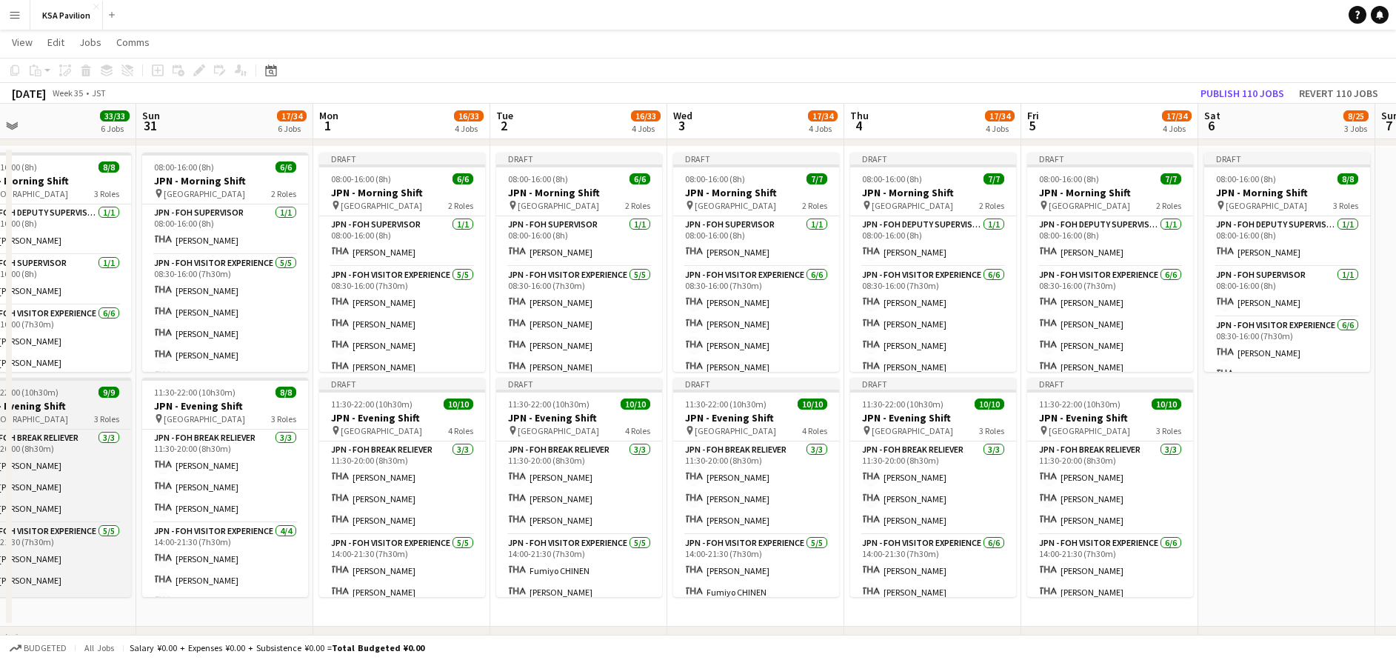
click at [56, 402] on h3 "JPN - Evening Shift" at bounding box center [48, 405] width 166 height 13
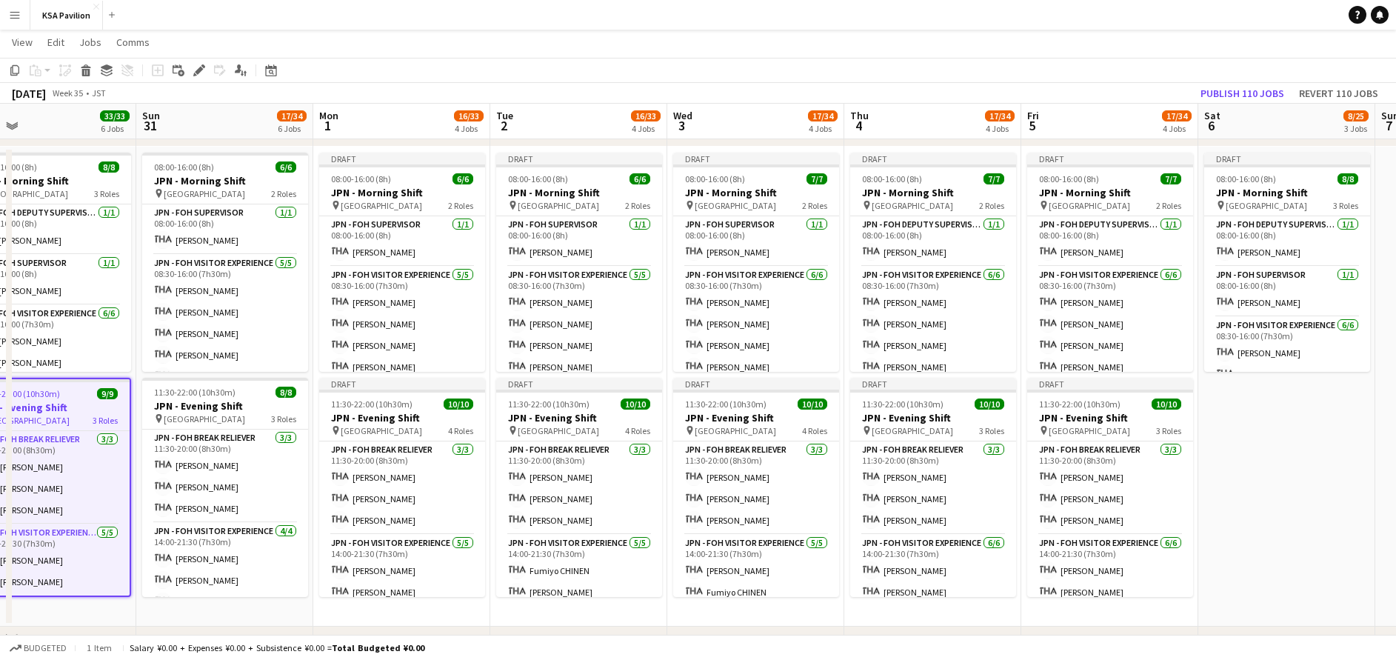
click at [1289, 458] on app-date-cell "Draft 08:00-16:00 (8h) 8/8 JPN - Morning Shift pin Saudi Arabia Pavilion 3 Role…" at bounding box center [1286, 387] width 177 height 480
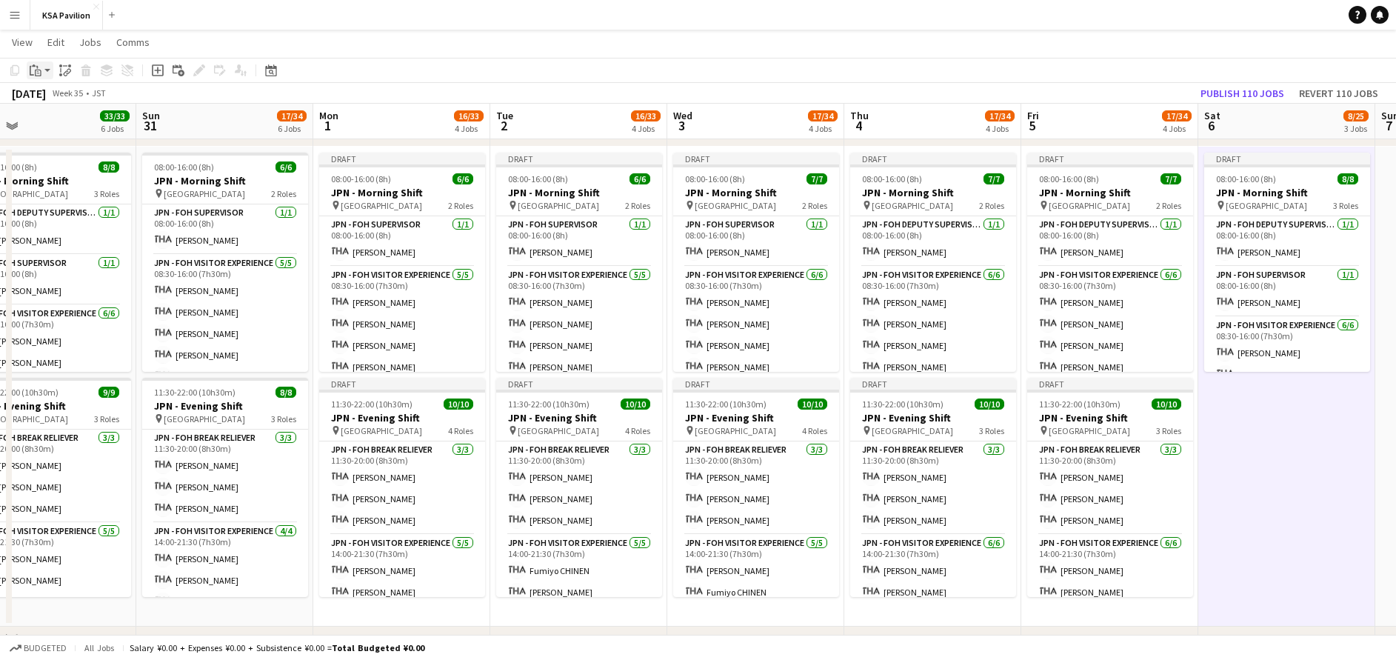
click at [33, 70] on icon "Paste" at bounding box center [36, 70] width 12 height 12
click at [73, 126] on link "Paste with crew Ctrl+Shift+V" at bounding box center [108, 123] width 139 height 13
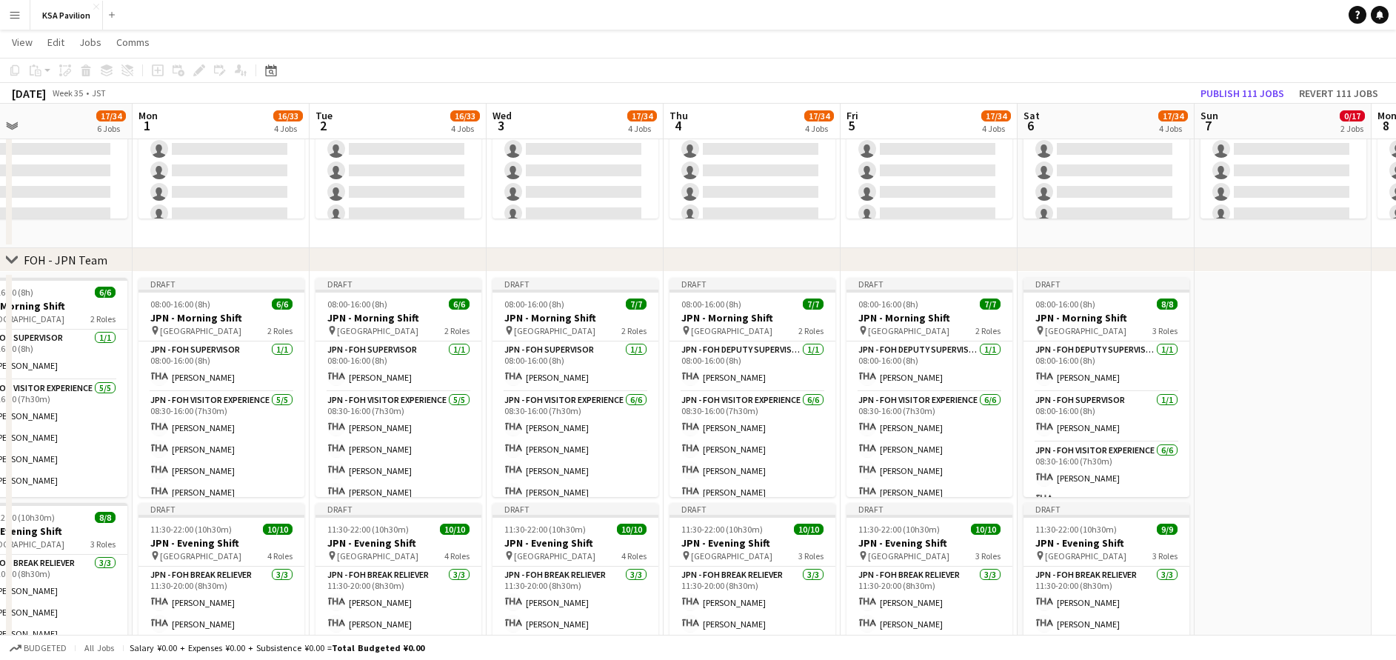
scroll to position [577, 0]
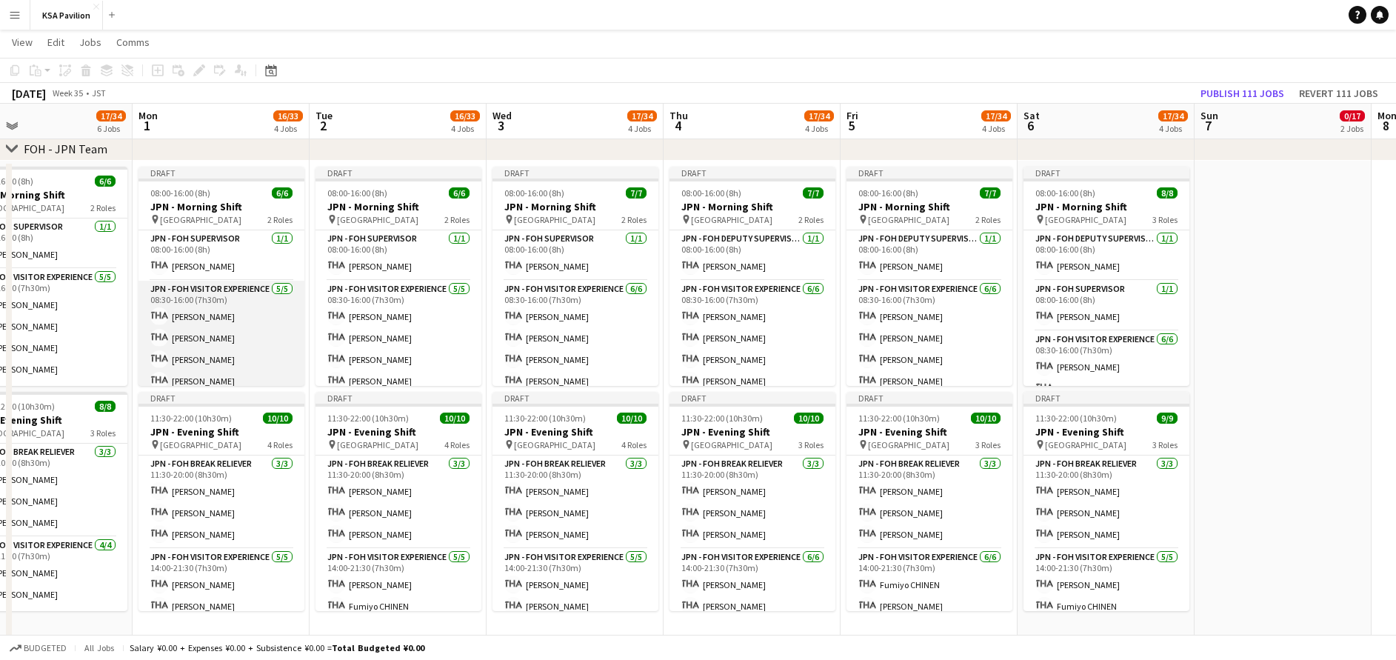
click at [253, 305] on app-card-role "JPN - FOH Visitor Experience [DATE] 08:30-16:00 (7h30m) [PERSON_NAME] Chiari [P…" at bounding box center [221, 349] width 166 height 136
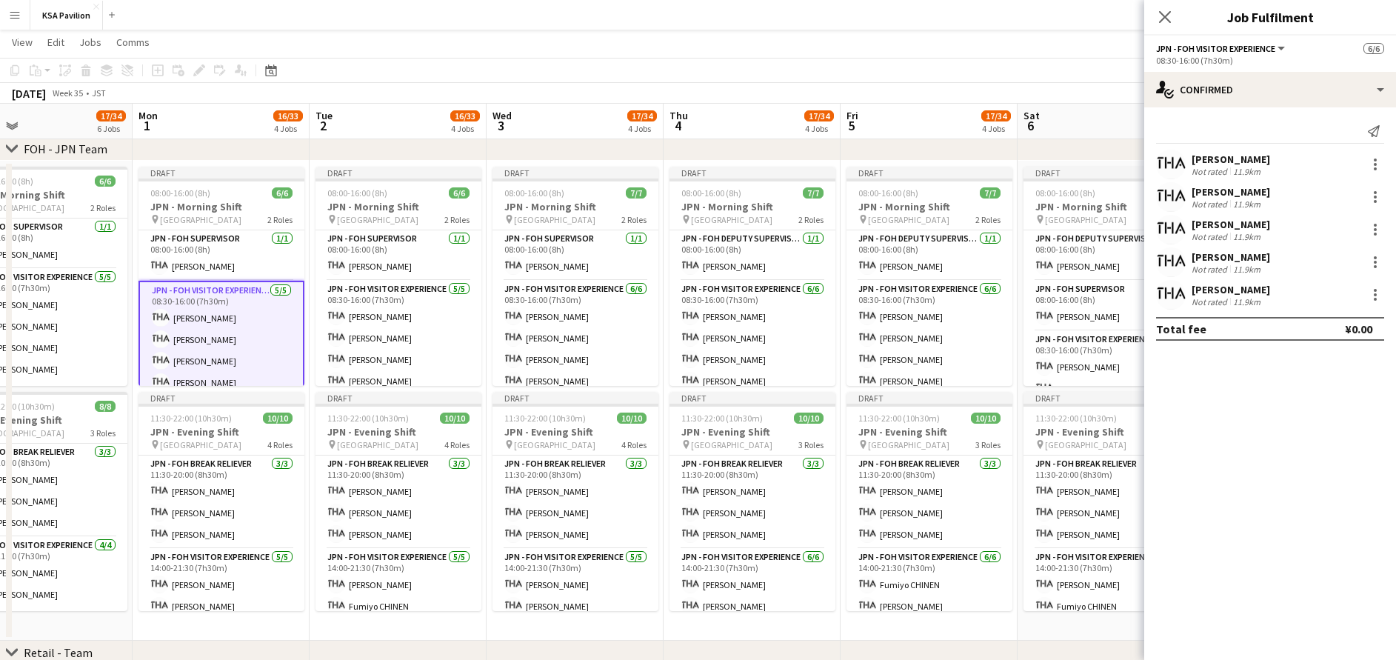
click at [1050, 69] on app-toolbar "Copy Paste Paste Ctrl+V Paste with crew Ctrl+Shift+V Paste linked Job [GEOGRAPH…" at bounding box center [698, 70] width 1396 height 25
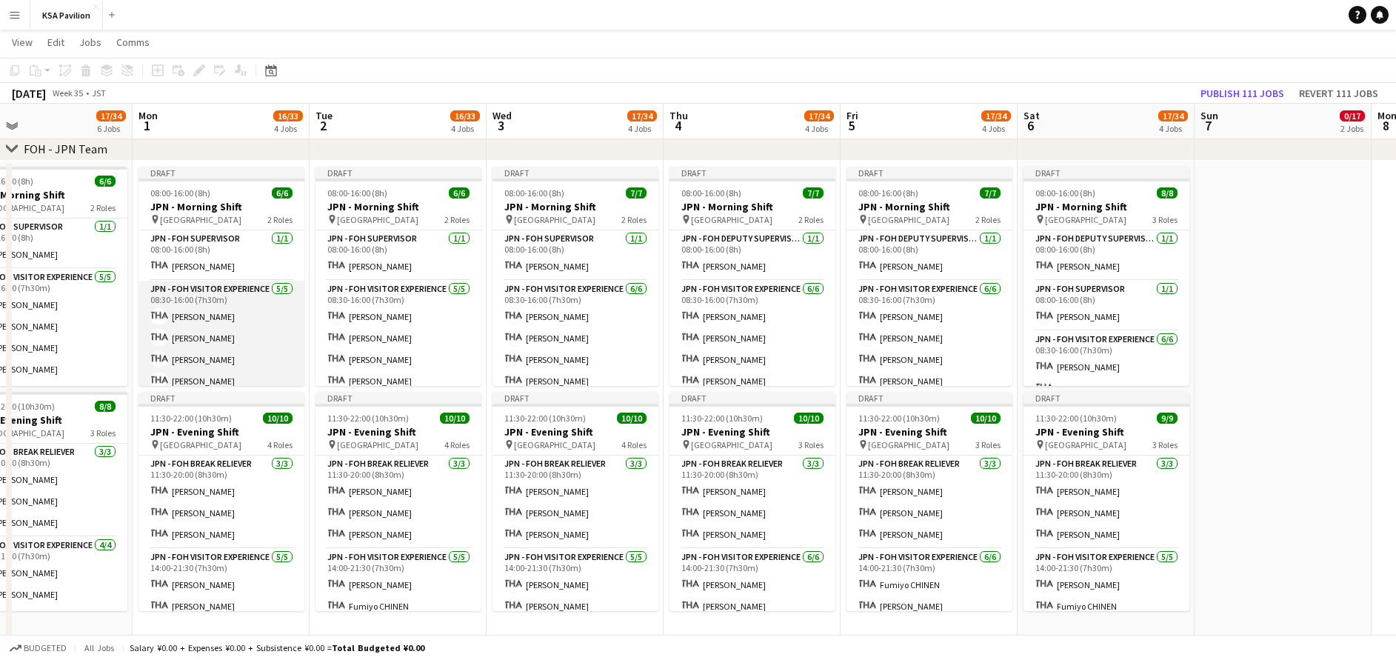
click at [213, 298] on app-card-role "JPN - FOH Visitor Experience [DATE] 08:30-16:00 (7h30m) [PERSON_NAME] [PERSON_N…" at bounding box center [221, 349] width 166 height 136
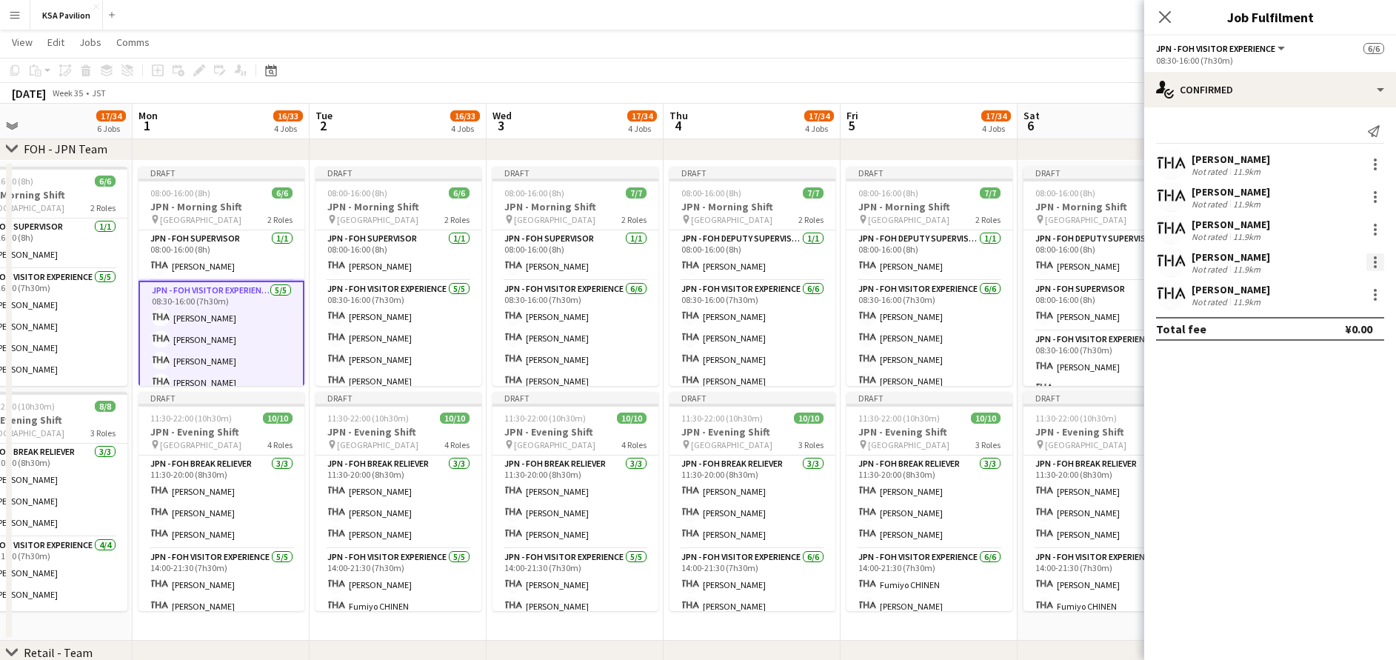
click at [1376, 269] on div at bounding box center [1375, 262] width 18 height 18
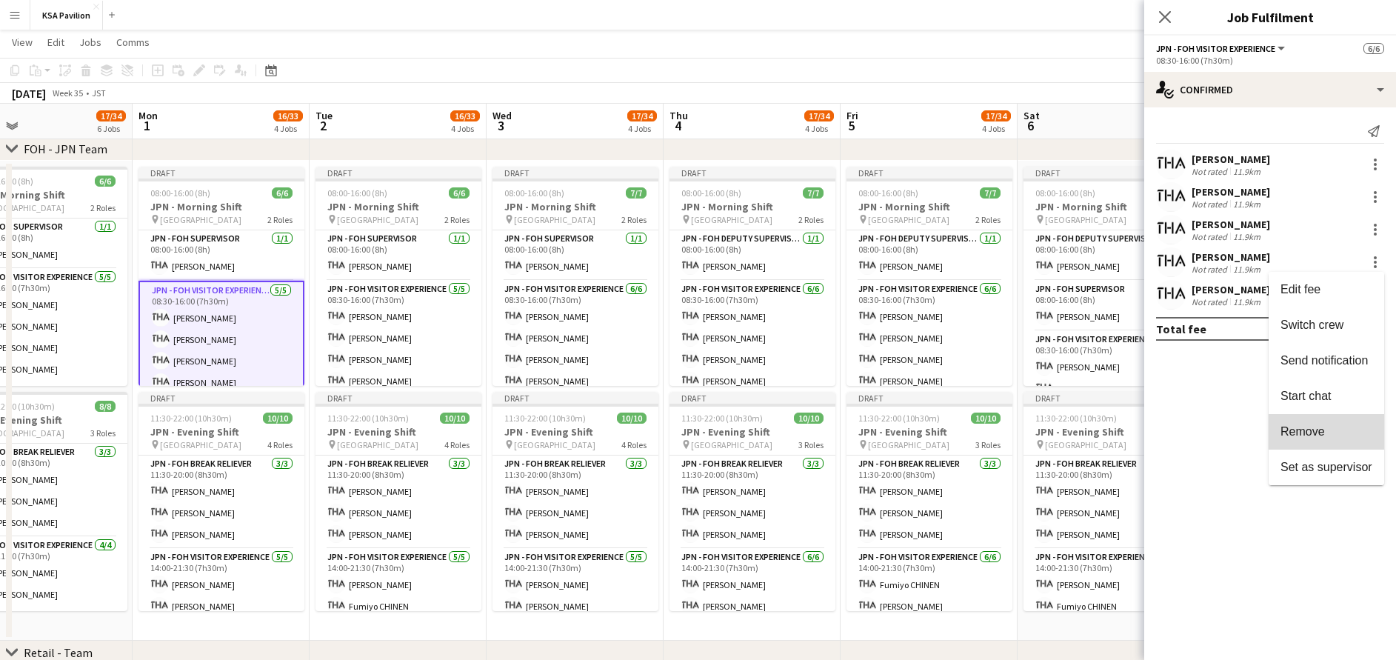
click at [1352, 433] on span "Remove" at bounding box center [1327, 431] width 92 height 13
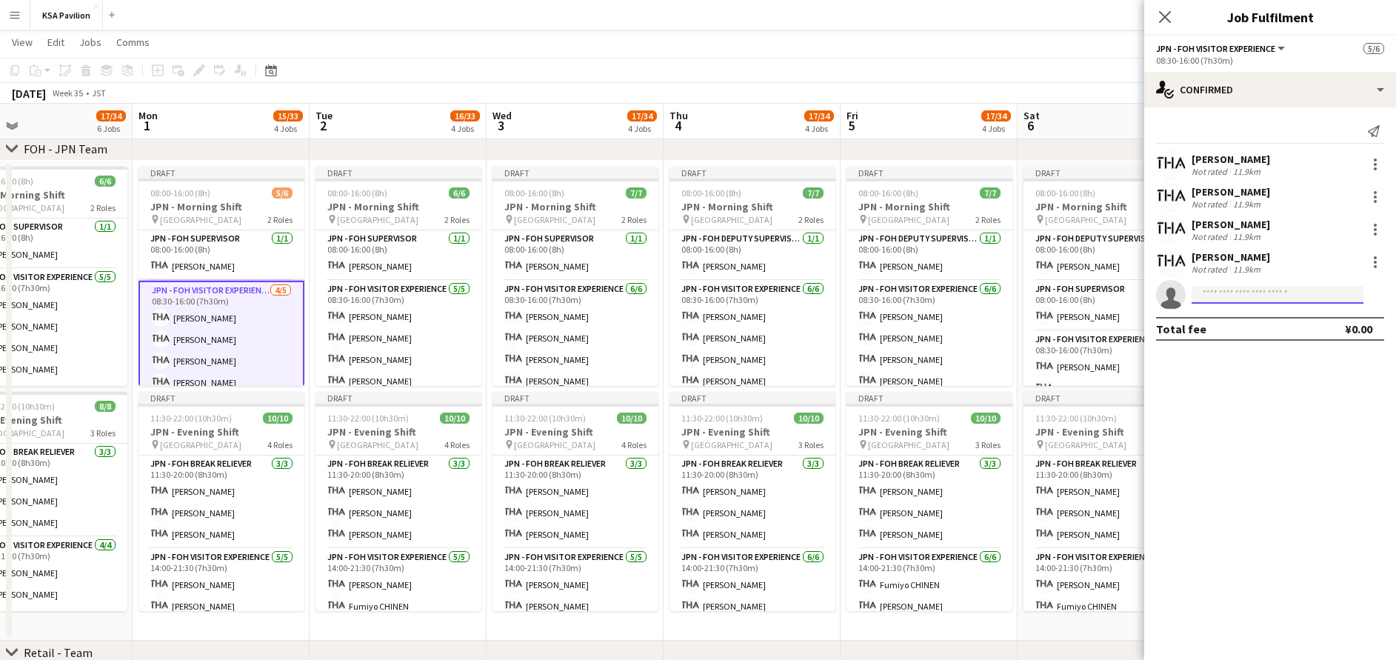
click at [1280, 296] on input at bounding box center [1278, 295] width 172 height 18
type input "****"
click at [1263, 340] on span "[PHONE_NUMBER]" at bounding box center [1278, 340] width 148 height 12
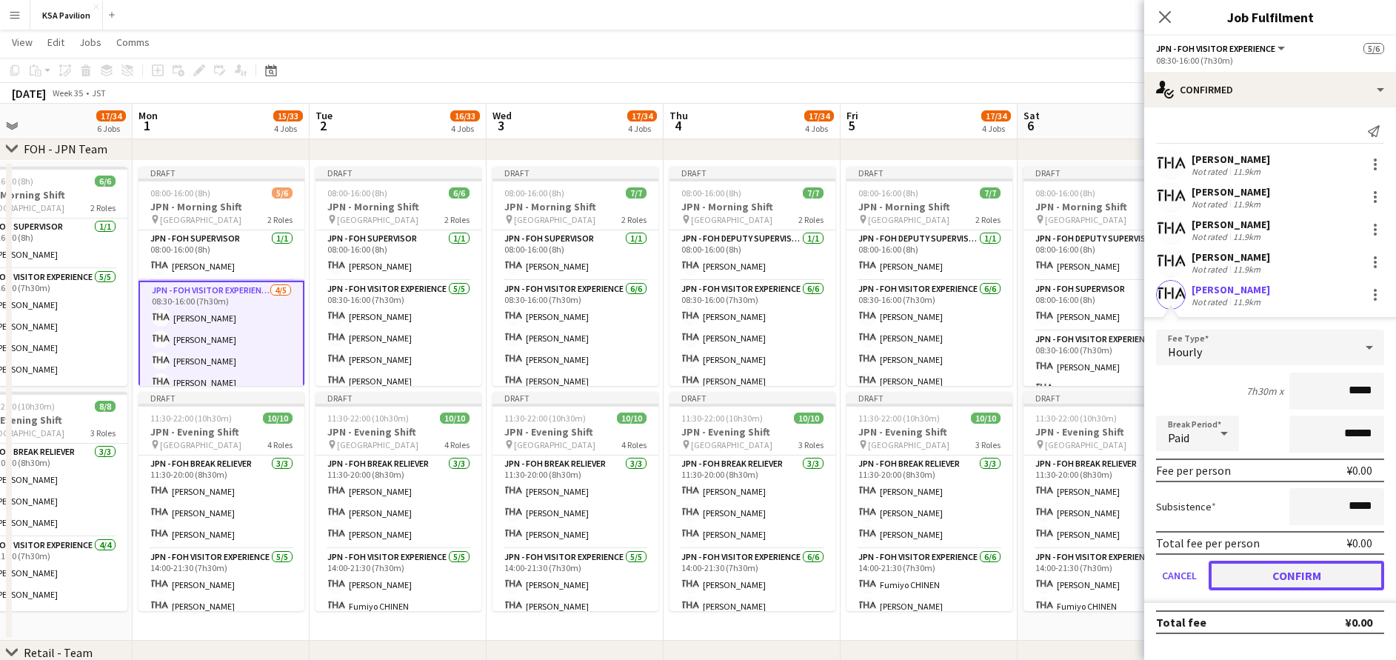
click at [1286, 575] on button "Confirm" at bounding box center [1297, 576] width 176 height 30
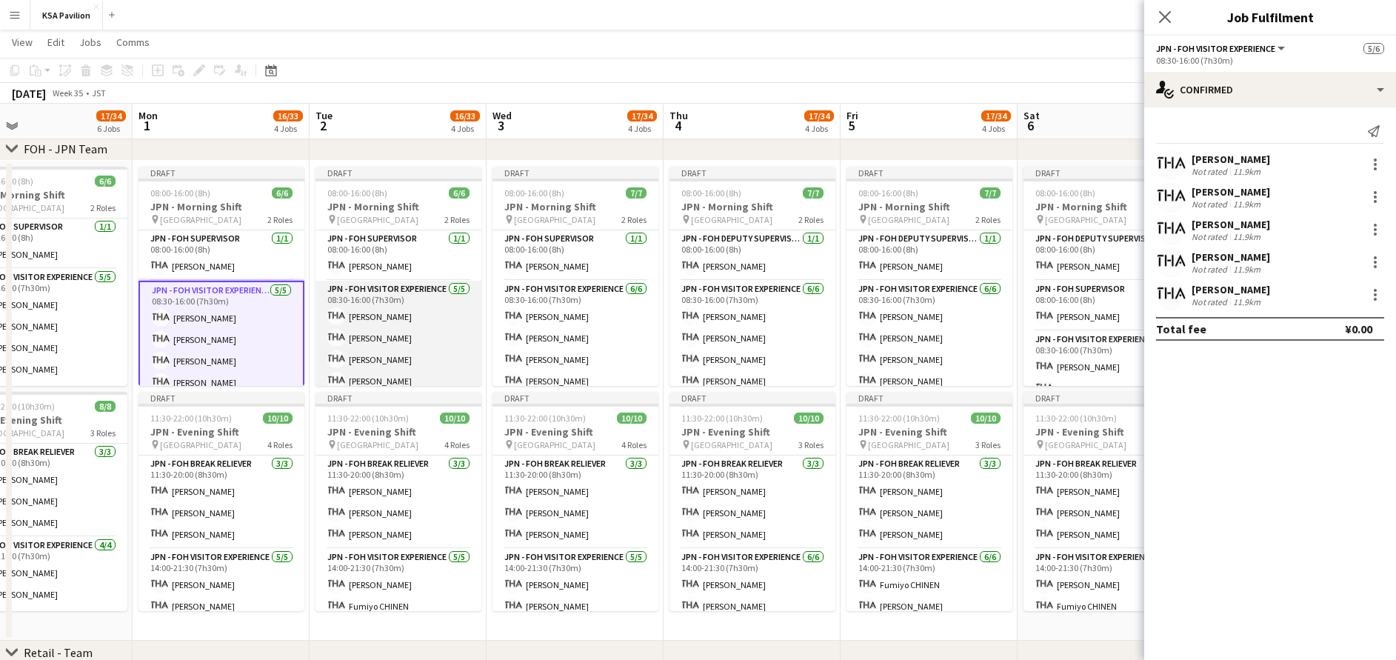
click at [367, 334] on app-card-role "JPN - FOH Visitor Experience [DATE] 08:30-16:00 (7h30m) [PERSON_NAME] [PERSON_N…" at bounding box center [399, 349] width 166 height 136
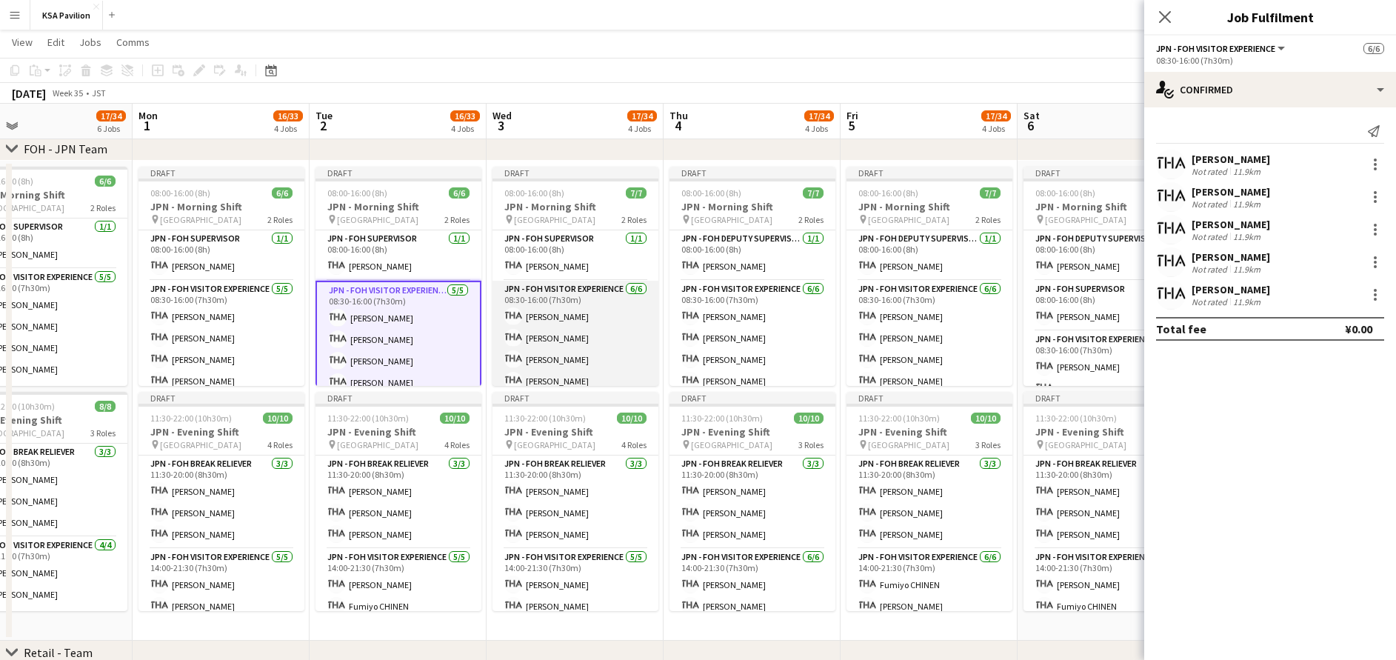
click at [579, 353] on app-card-role "JPN - FOH Visitor Experience [DATE] 08:30-16:00 (7h30m) [PERSON_NAME] [PERSON_N…" at bounding box center [576, 360] width 166 height 158
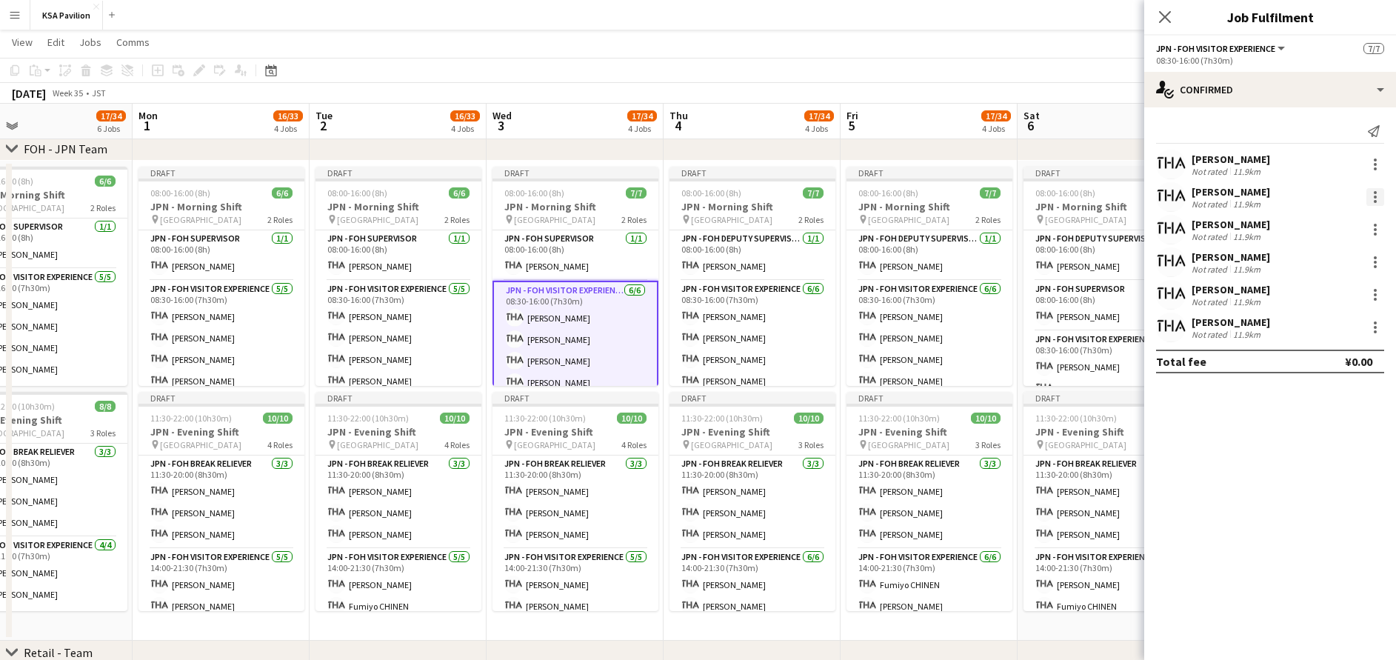
click at [1372, 197] on div at bounding box center [1375, 197] width 18 height 18
click at [1356, 361] on span "Remove" at bounding box center [1327, 366] width 92 height 13
click at [1256, 331] on input at bounding box center [1278, 327] width 172 height 18
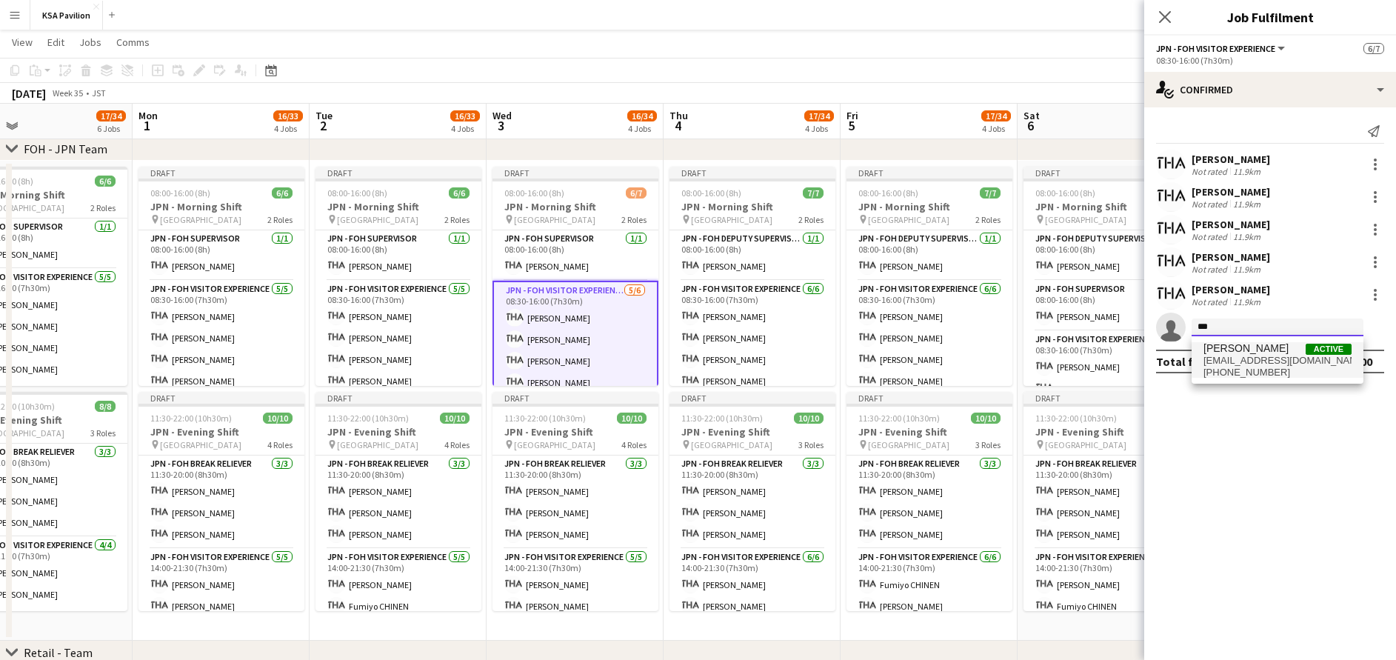
type input "***"
click at [1249, 363] on span "[EMAIL_ADDRESS][DOMAIN_NAME]" at bounding box center [1278, 361] width 148 height 12
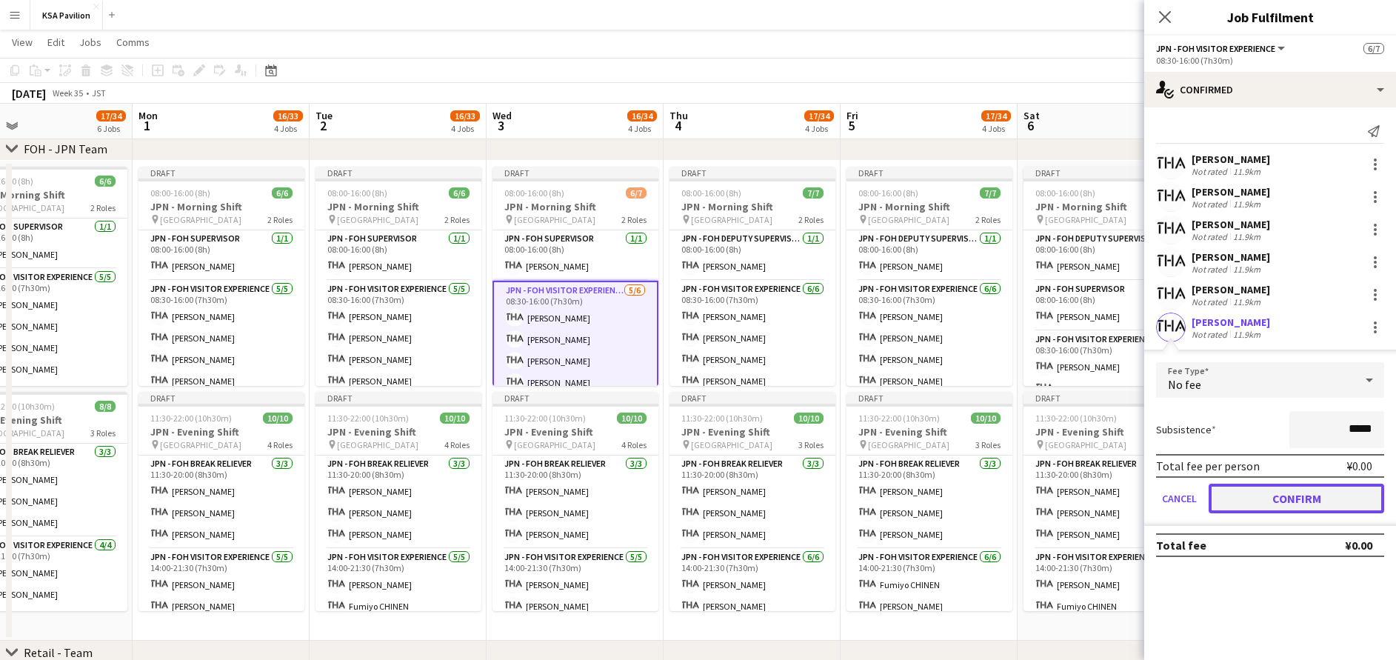
click at [1278, 497] on button "Confirm" at bounding box center [1297, 499] width 176 height 30
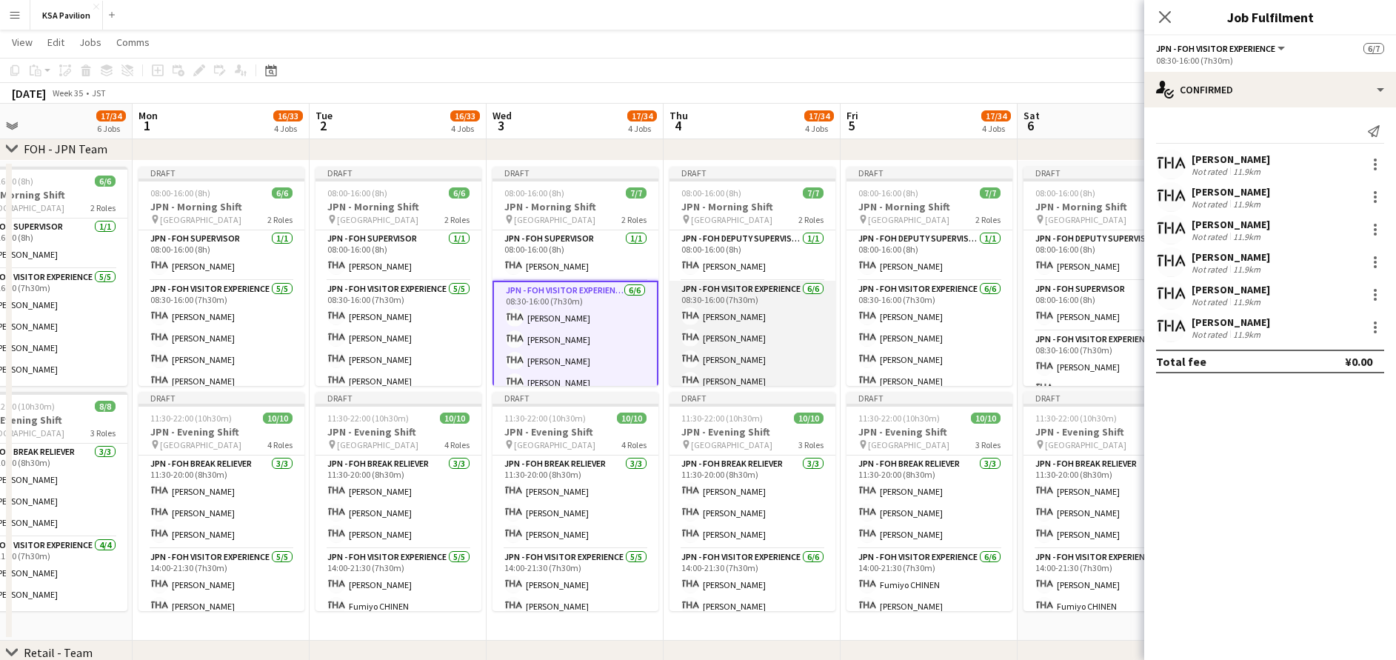
click at [775, 321] on app-card-role "JPN - FOH Visitor Experience [DATE] 08:30-16:00 (7h30m) [PERSON_NAME] [PERSON_N…" at bounding box center [753, 360] width 166 height 158
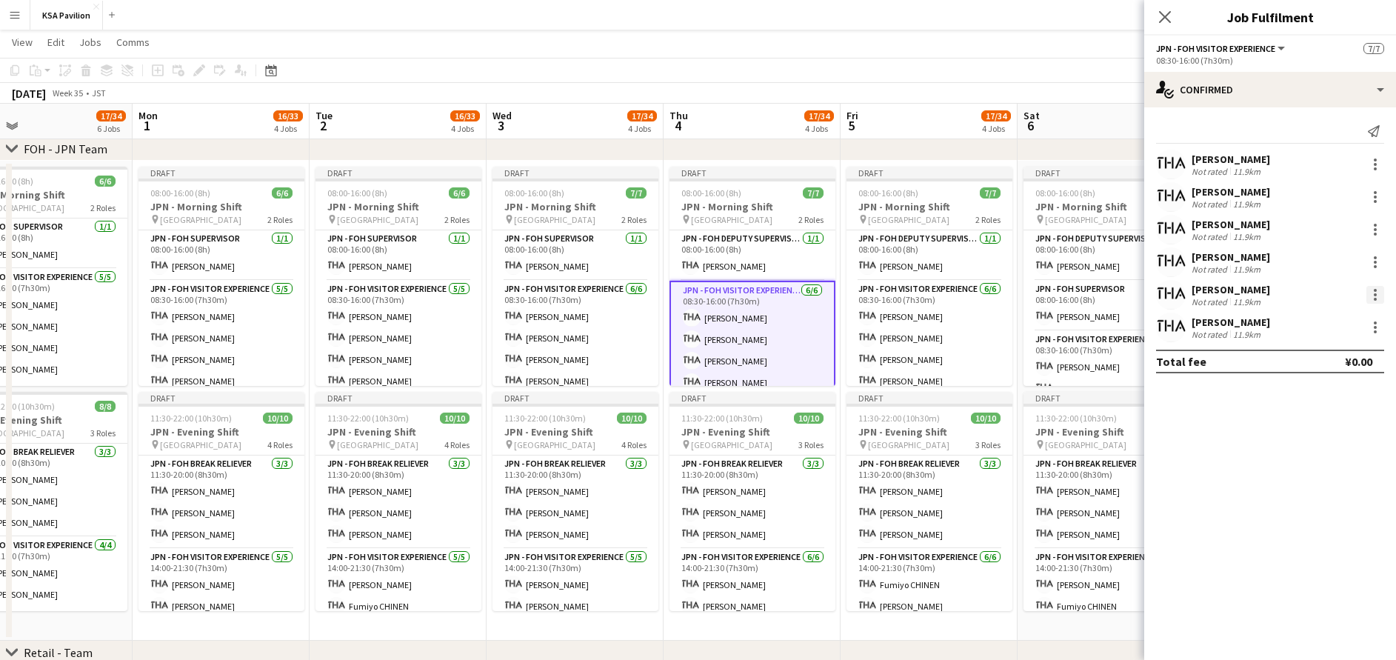
click at [1376, 296] on div at bounding box center [1375, 295] width 18 height 18
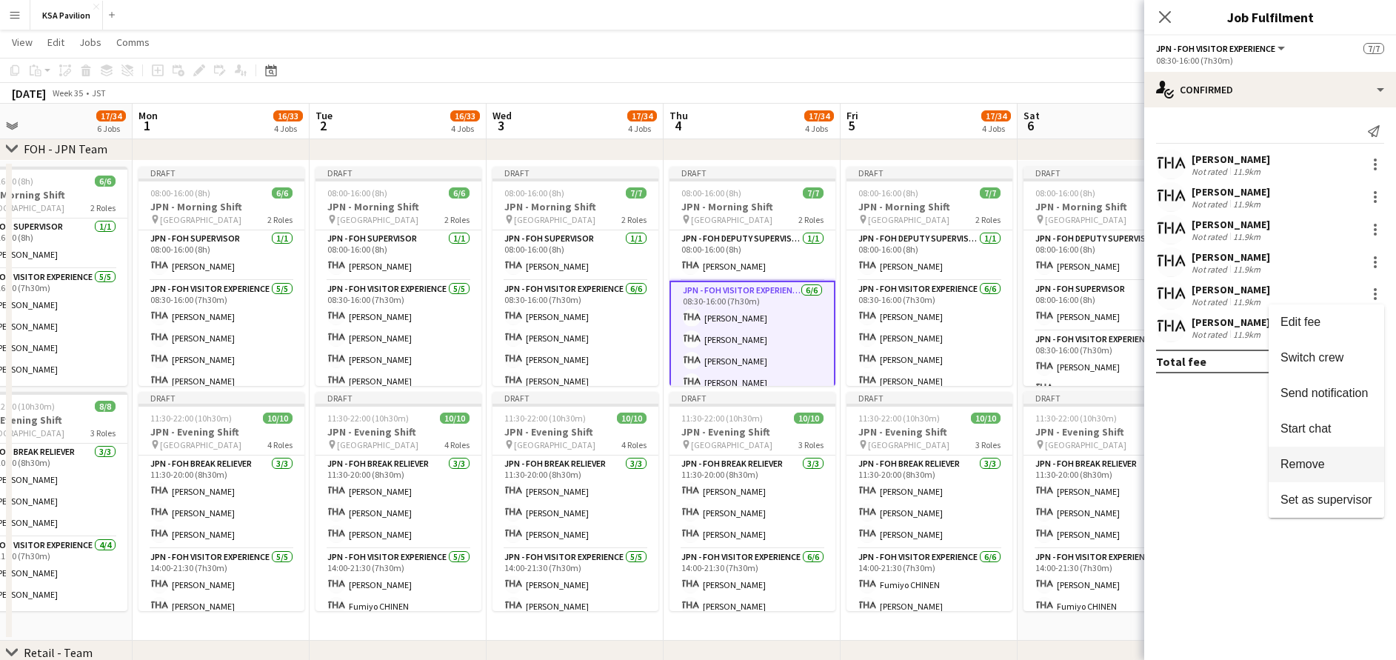
click at [1342, 460] on span "Remove" at bounding box center [1327, 464] width 92 height 13
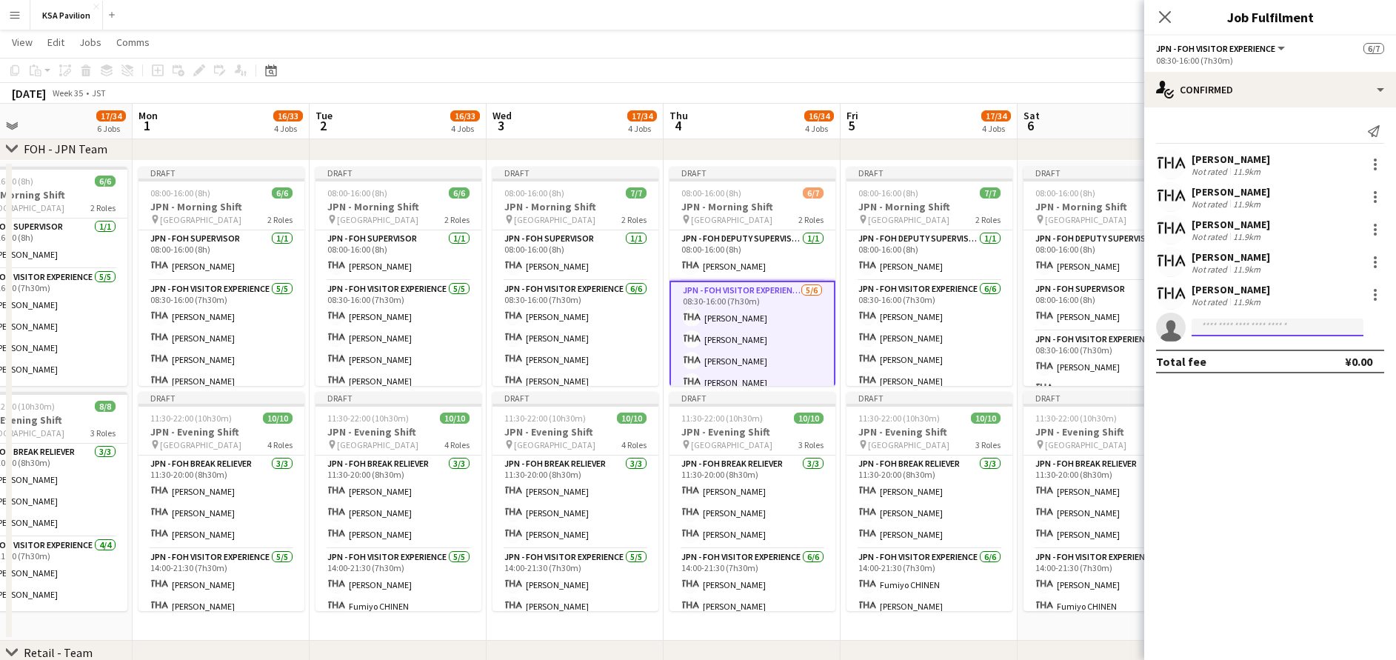
click at [1265, 325] on input at bounding box center [1278, 327] width 172 height 18
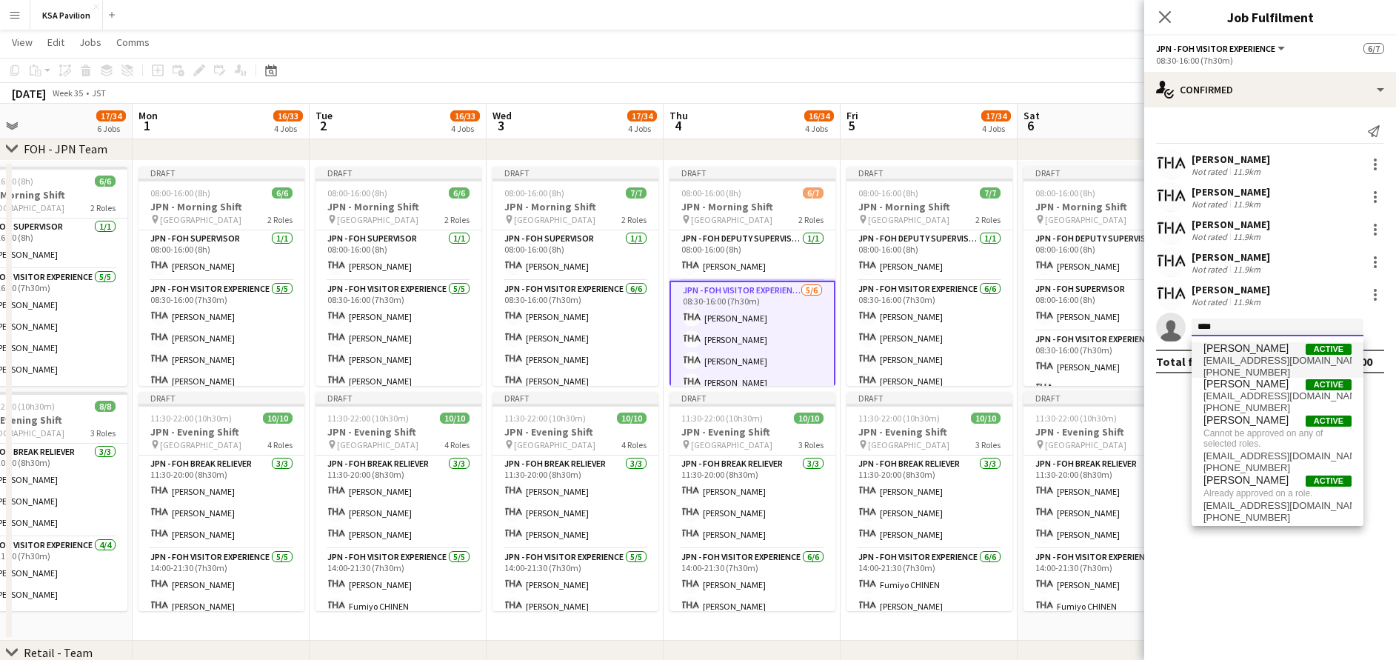
type input "****"
click at [1264, 358] on span "[EMAIL_ADDRESS][DOMAIN_NAME]" at bounding box center [1278, 361] width 148 height 12
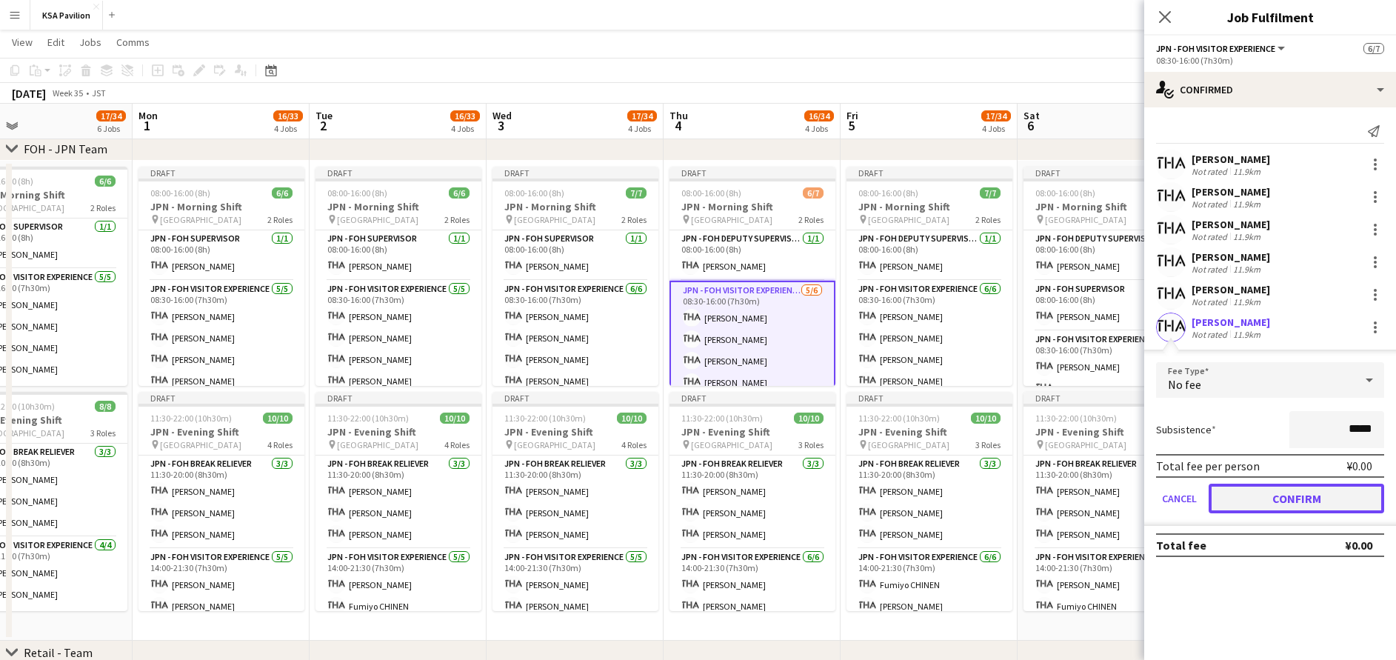
click at [1289, 501] on button "Confirm" at bounding box center [1297, 499] width 176 height 30
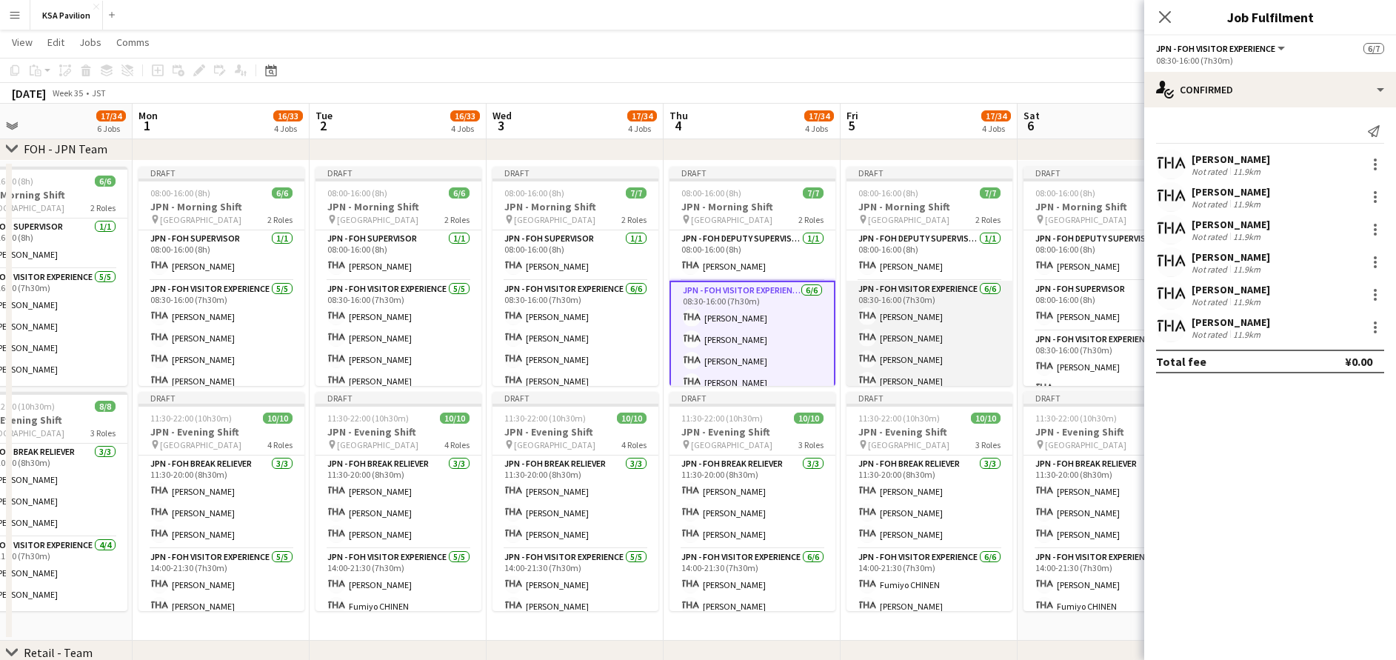
click at [897, 324] on app-card-role "JPN - FOH Visitor Experience [DATE] 08:30-16:00 (7h30m) [PERSON_NAME] [PERSON_N…" at bounding box center [930, 360] width 166 height 158
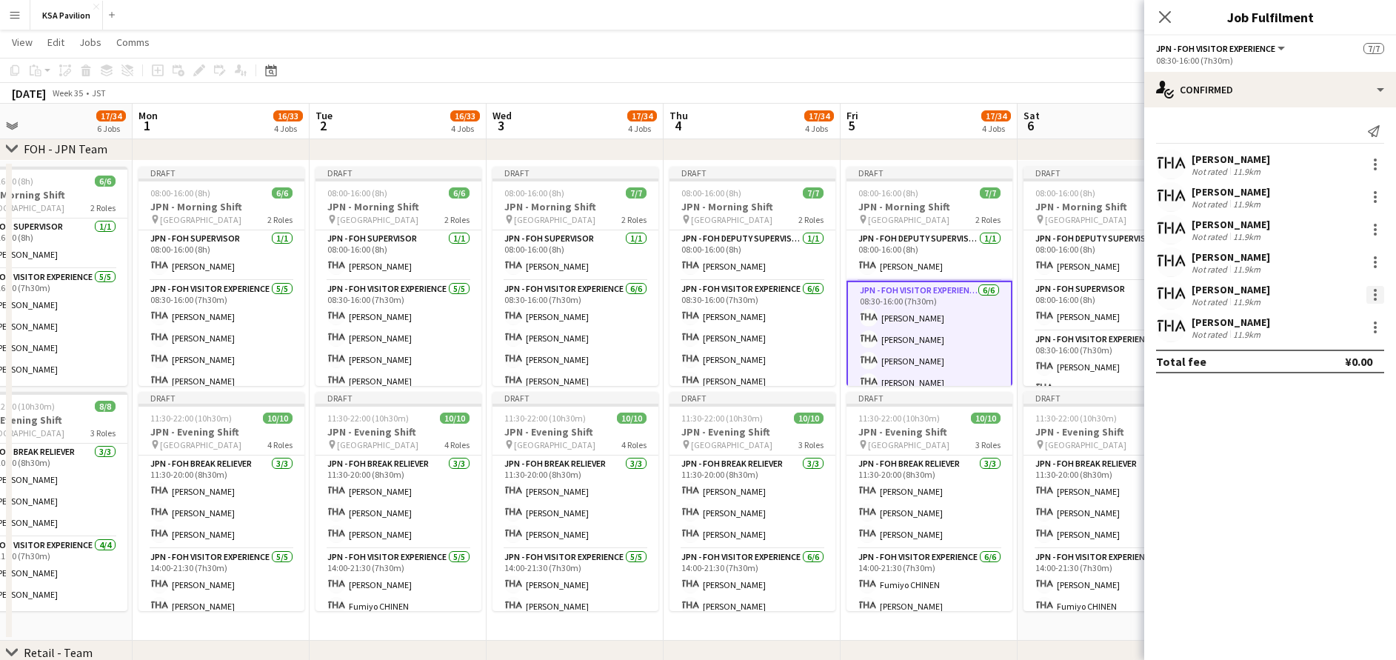
click at [1370, 299] on div at bounding box center [1375, 295] width 18 height 18
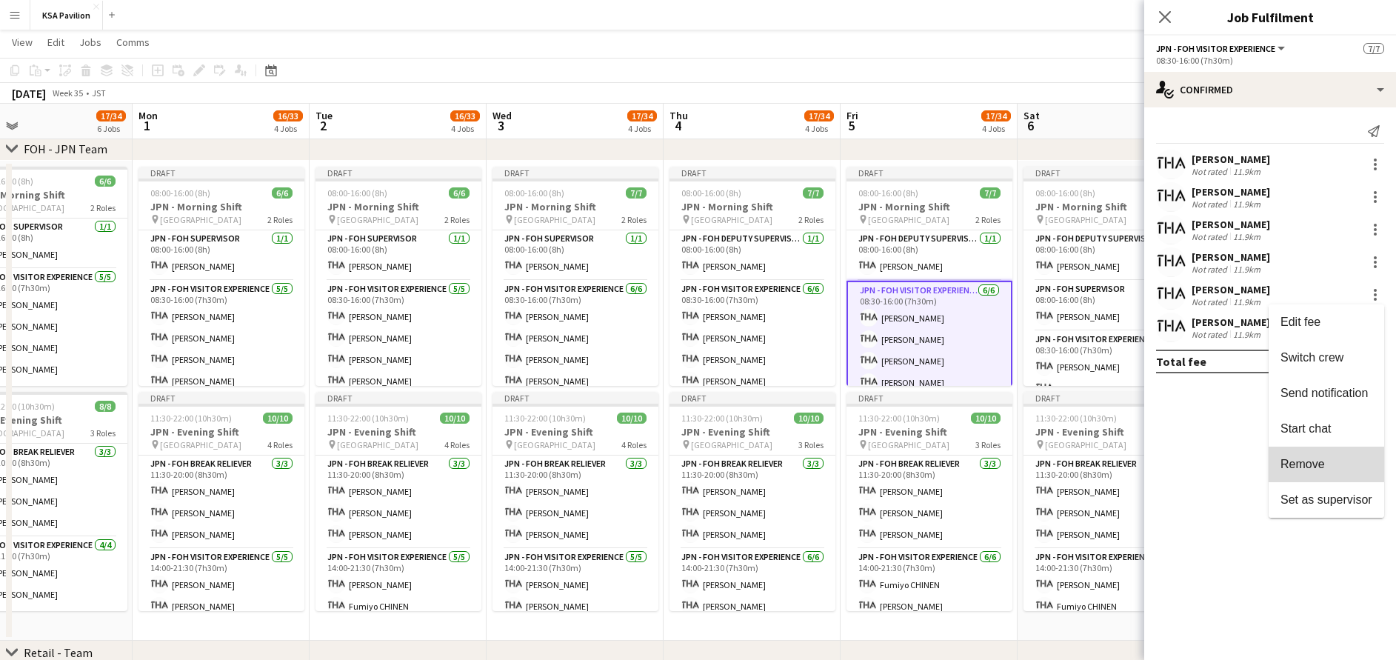
click at [1319, 462] on span "Remove" at bounding box center [1303, 464] width 44 height 13
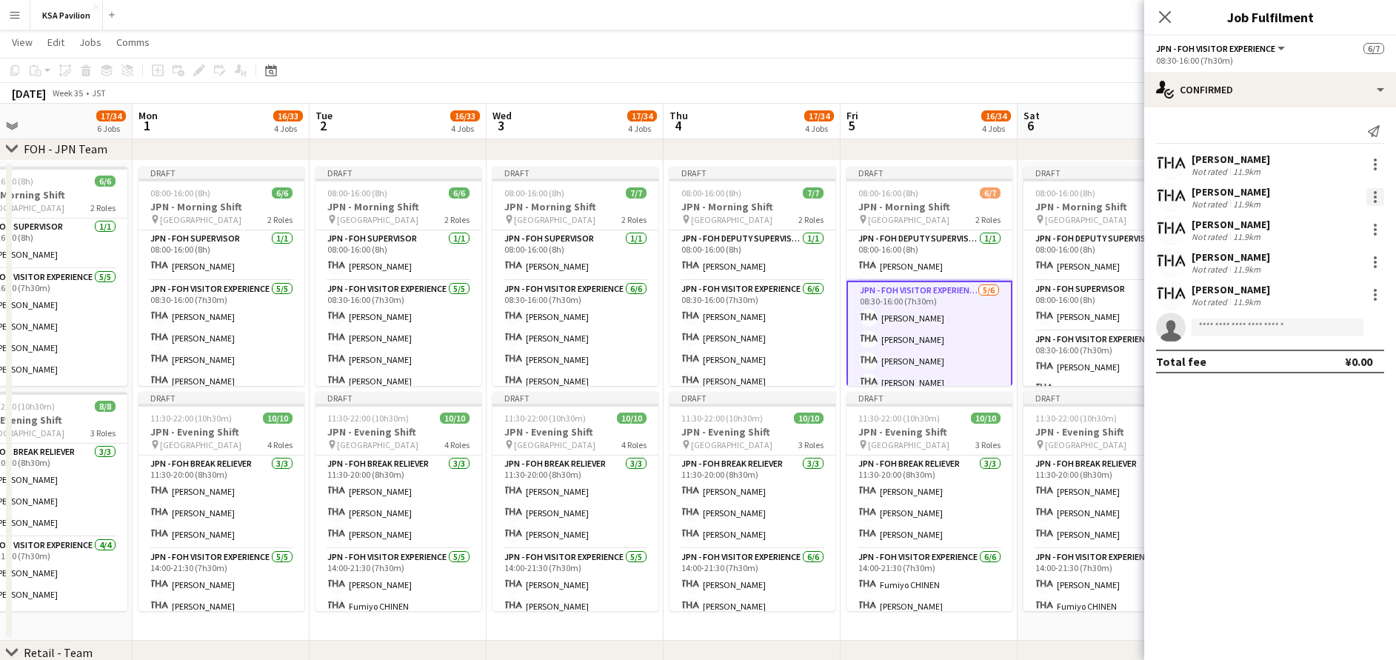
click at [1378, 193] on div at bounding box center [1375, 197] width 18 height 18
click at [1350, 365] on span "Remove" at bounding box center [1327, 366] width 92 height 13
click at [1241, 296] on input at bounding box center [1278, 295] width 172 height 18
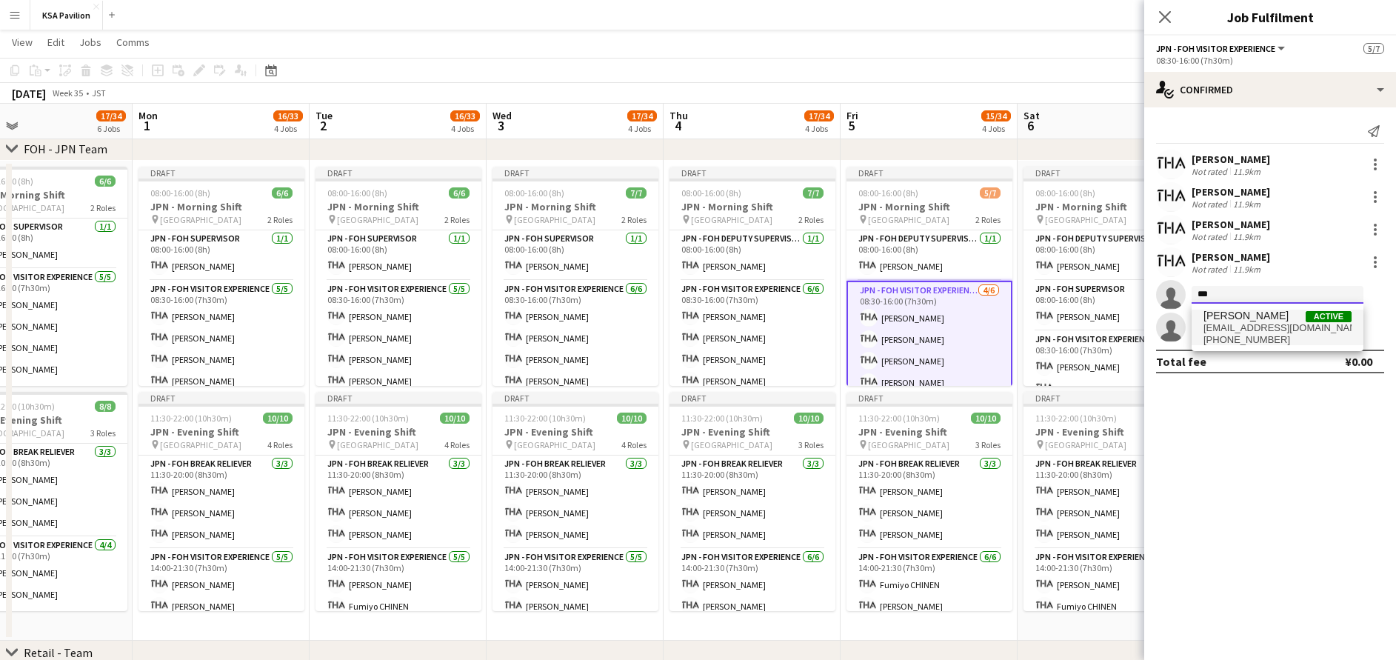
type input "***"
click at [1262, 336] on span "[PHONE_NUMBER]" at bounding box center [1278, 340] width 148 height 12
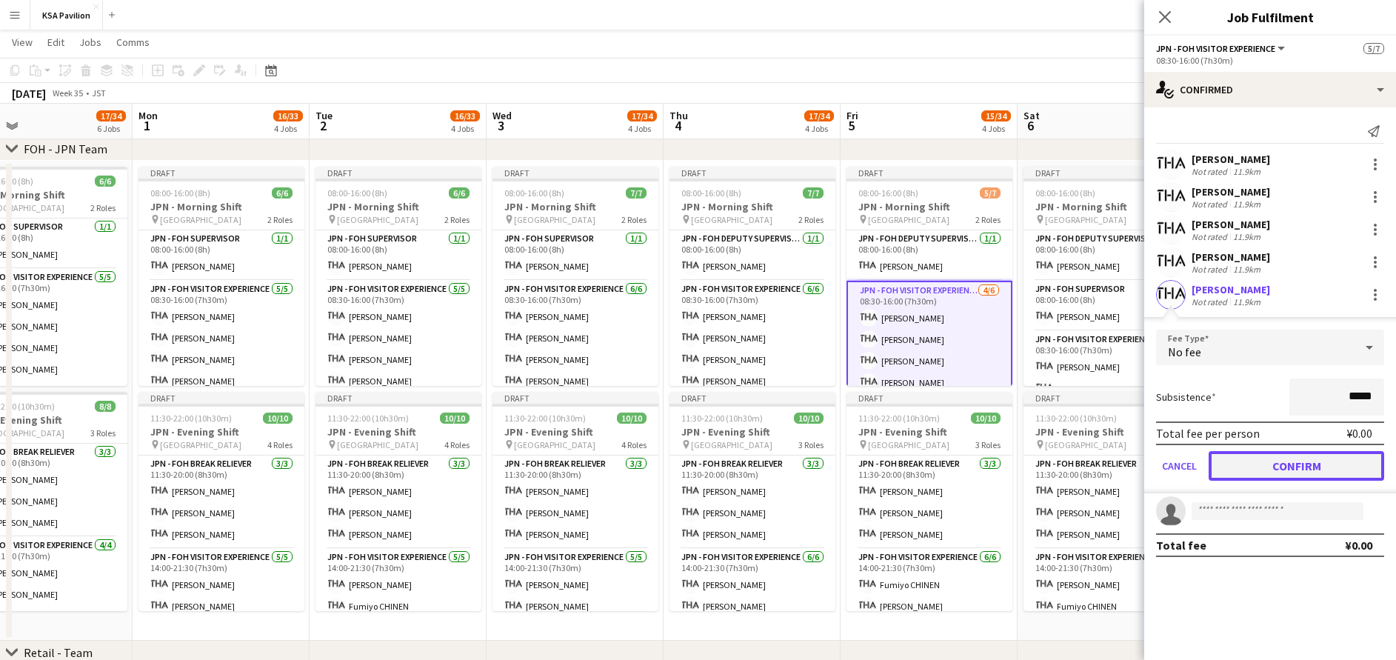
click at [1303, 466] on button "Confirm" at bounding box center [1297, 466] width 176 height 30
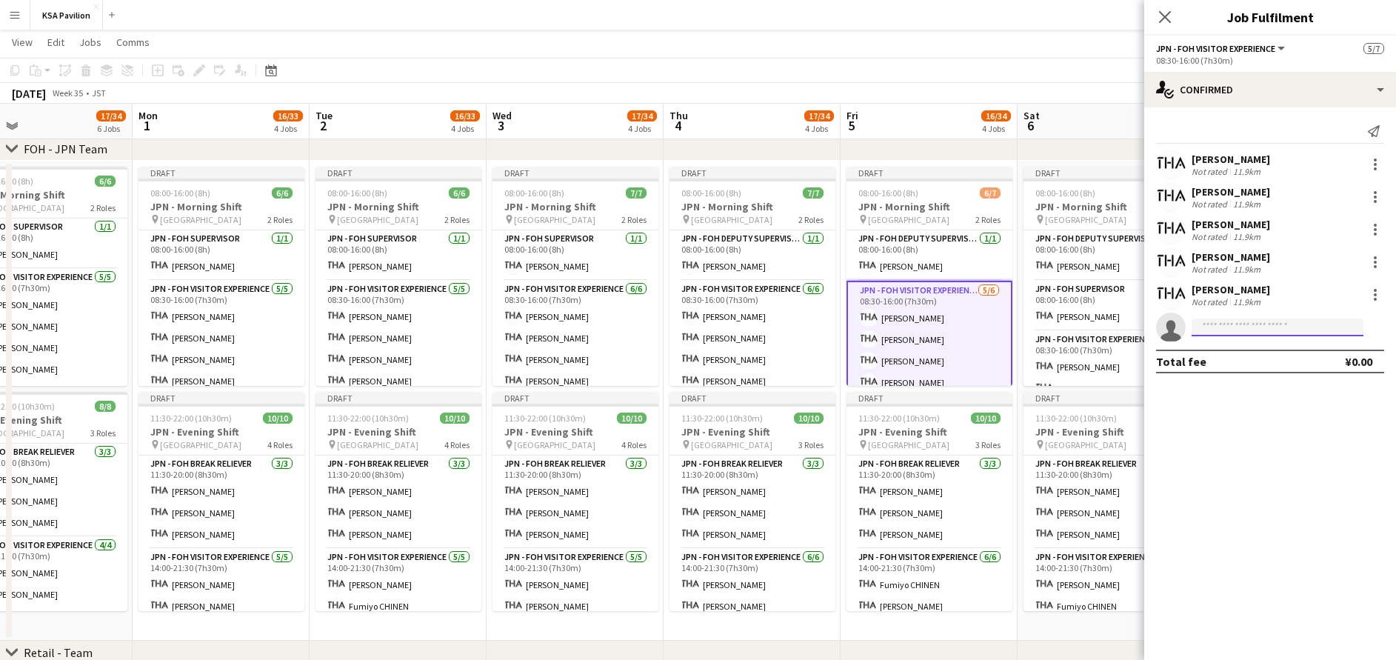
click at [1213, 328] on input at bounding box center [1278, 327] width 172 height 18
type input "****"
click at [1278, 351] on span "[PERSON_NAME] Active" at bounding box center [1278, 348] width 148 height 13
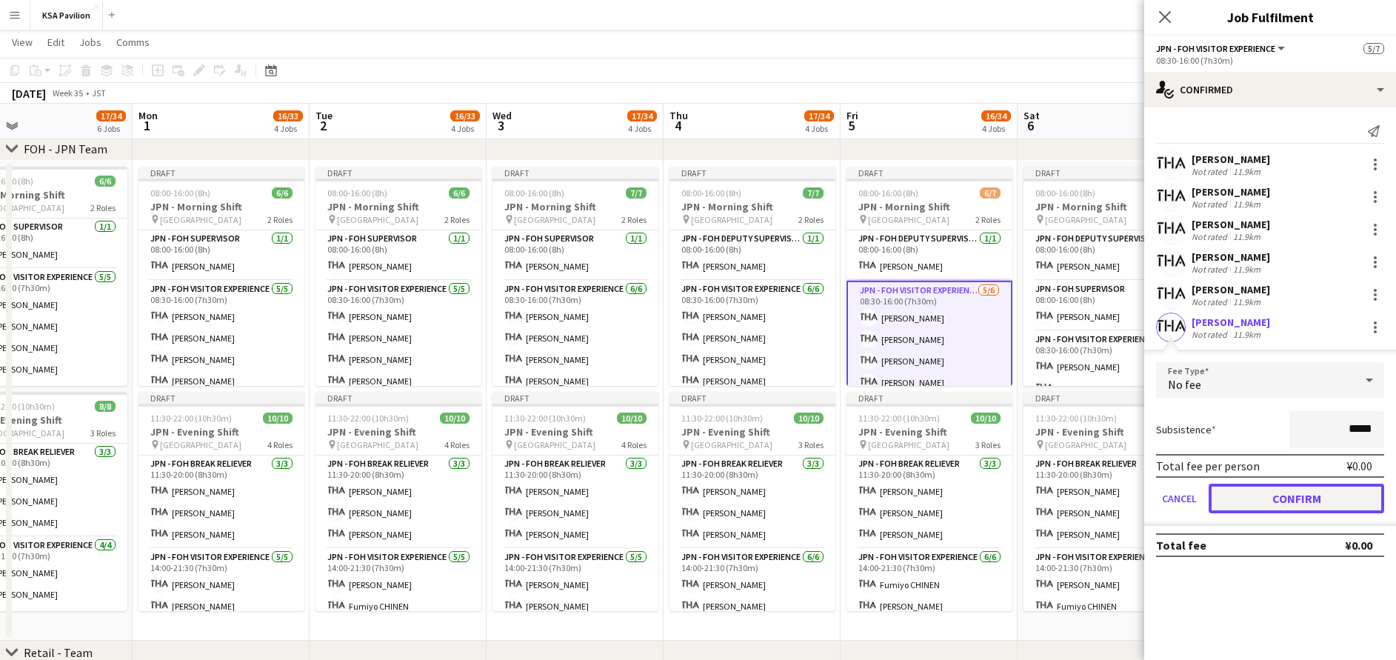
click at [1309, 498] on button "Confirm" at bounding box center [1297, 499] width 176 height 30
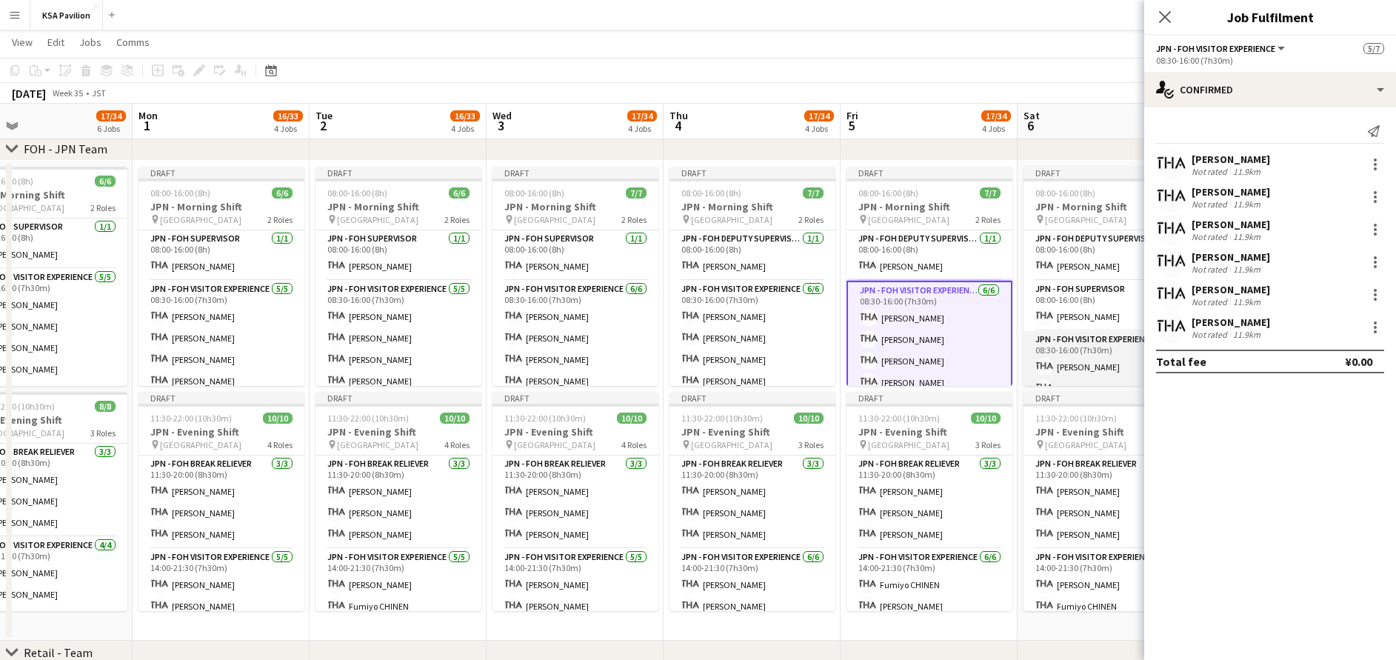
click at [1100, 353] on app-card-role "JPN - FOH Visitor Experience [DATE] 08:30-16:00 (7h30m) [PERSON_NAME] [PERSON_N…" at bounding box center [1107, 410] width 166 height 158
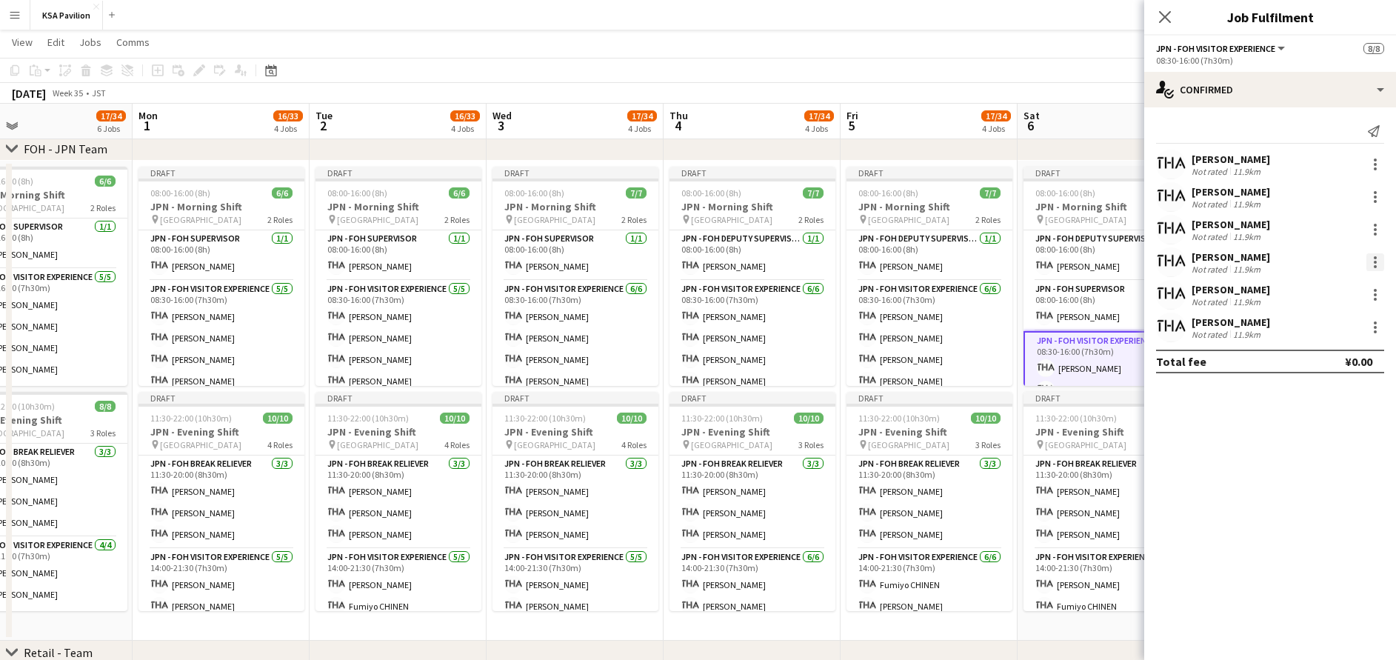
click at [1376, 264] on div at bounding box center [1375, 262] width 18 height 18
click at [1369, 427] on span "Remove" at bounding box center [1327, 431] width 92 height 13
click at [1380, 231] on div at bounding box center [1375, 230] width 18 height 18
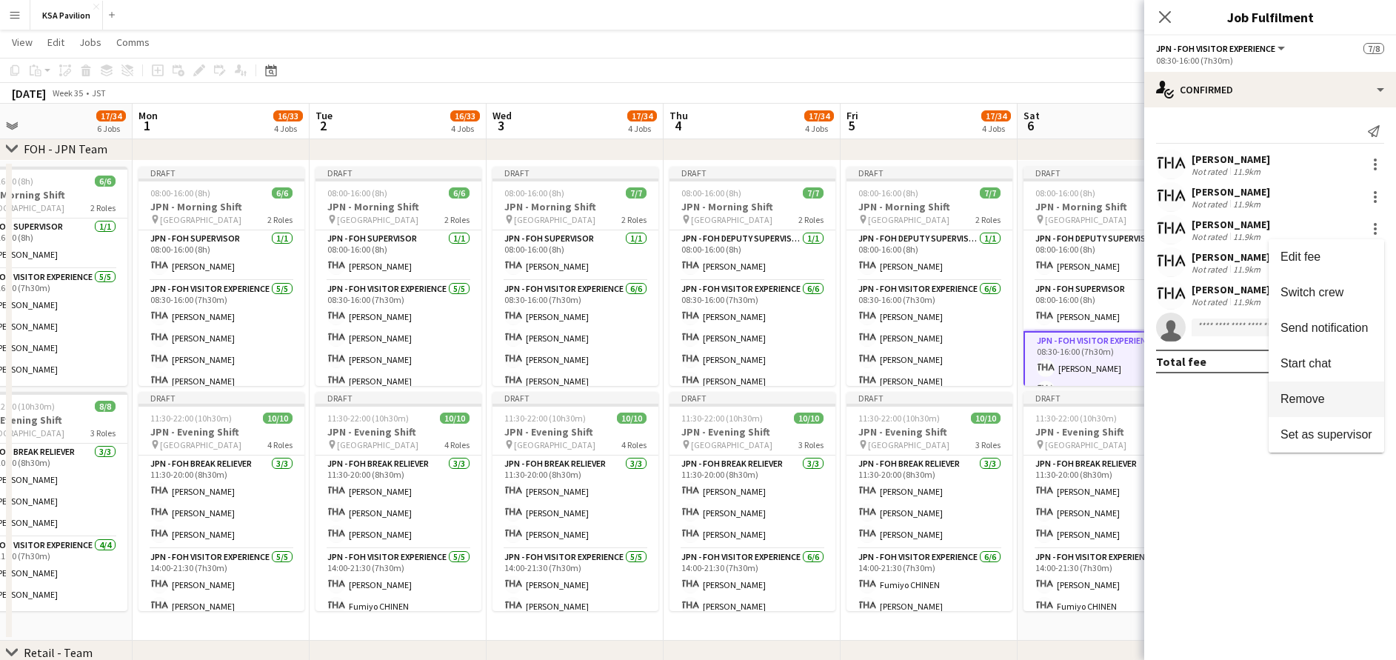
click at [1342, 390] on button "Remove" at bounding box center [1327, 399] width 116 height 36
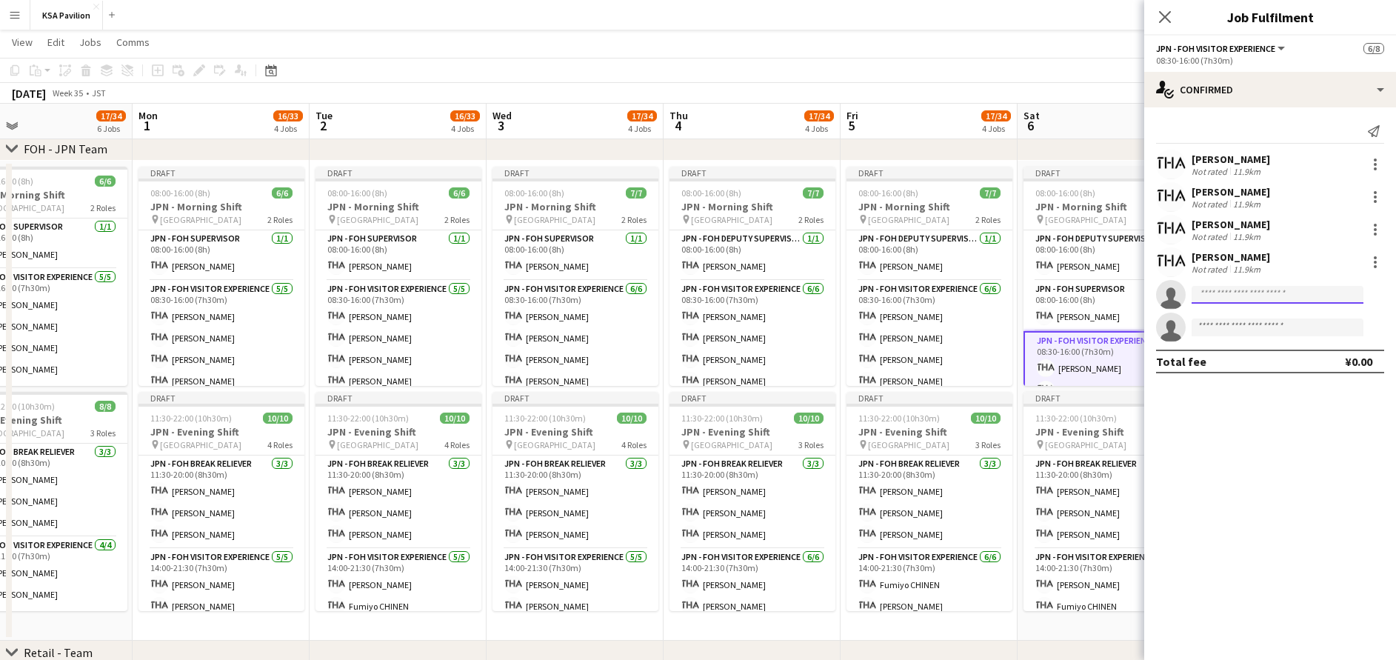
click at [1248, 301] on input at bounding box center [1278, 295] width 172 height 18
type input "****"
click at [1261, 318] on span "[PERSON_NAME]" at bounding box center [1246, 316] width 85 height 13
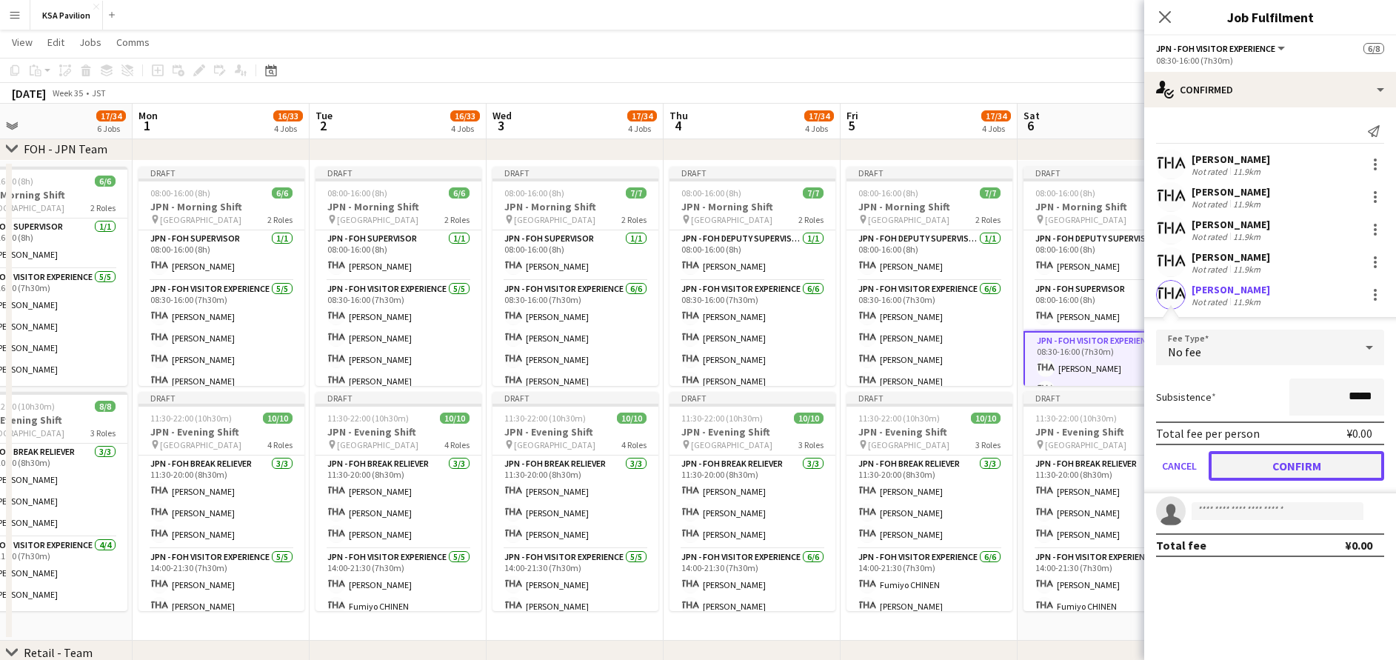
click at [1264, 469] on button "Confirm" at bounding box center [1297, 466] width 176 height 30
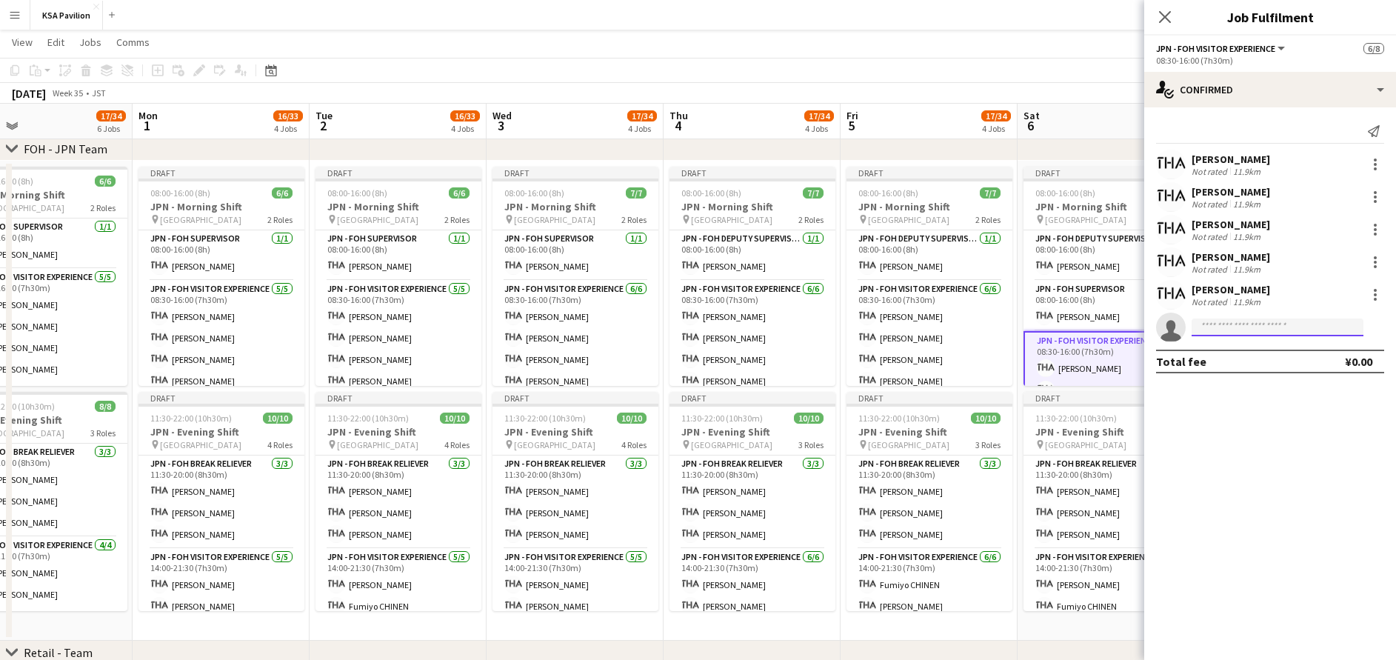
click at [1211, 332] on input at bounding box center [1278, 327] width 172 height 18
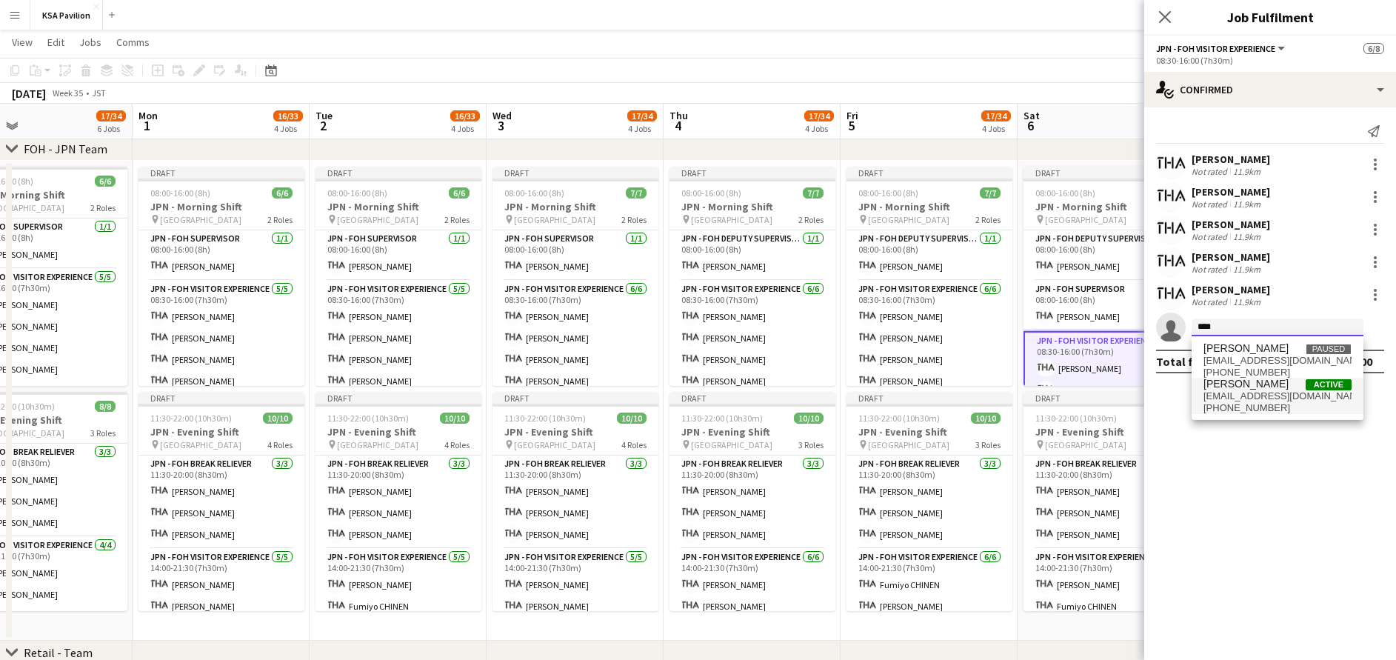
type input "****"
click at [1279, 400] on span "[EMAIL_ADDRESS][DOMAIN_NAME]" at bounding box center [1278, 396] width 148 height 12
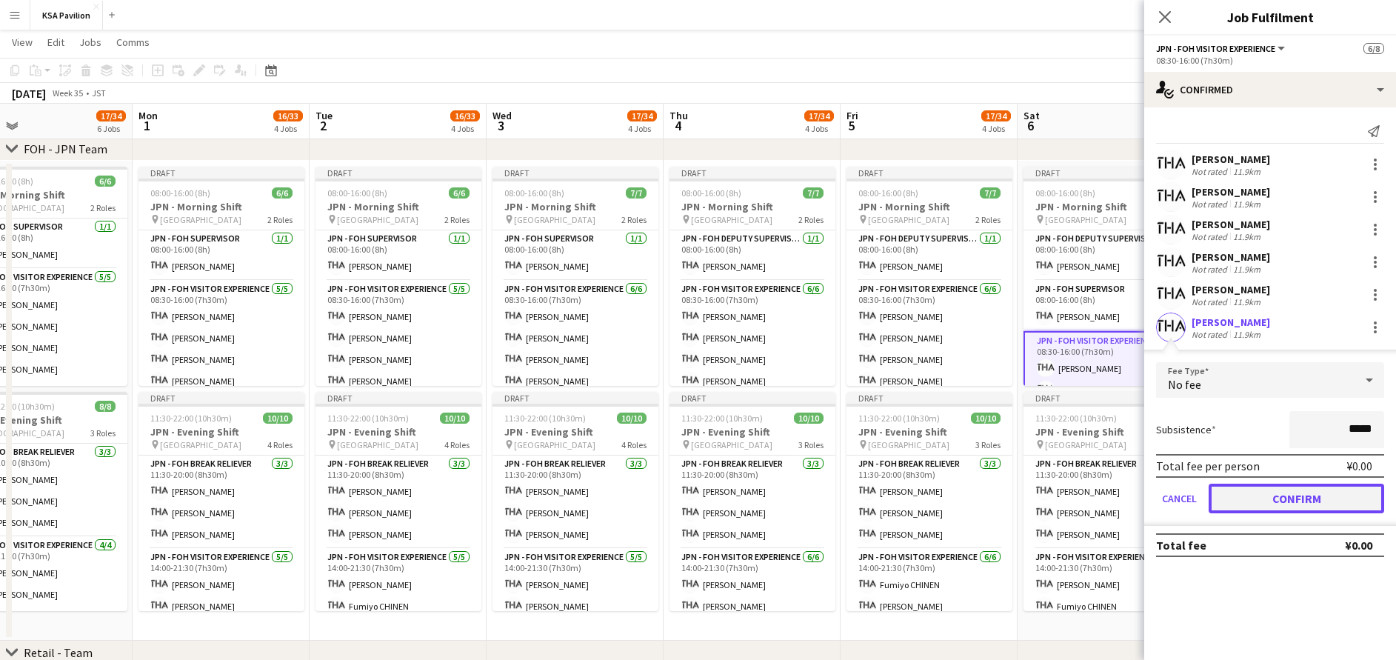
click at [1284, 501] on button "Confirm" at bounding box center [1297, 499] width 176 height 30
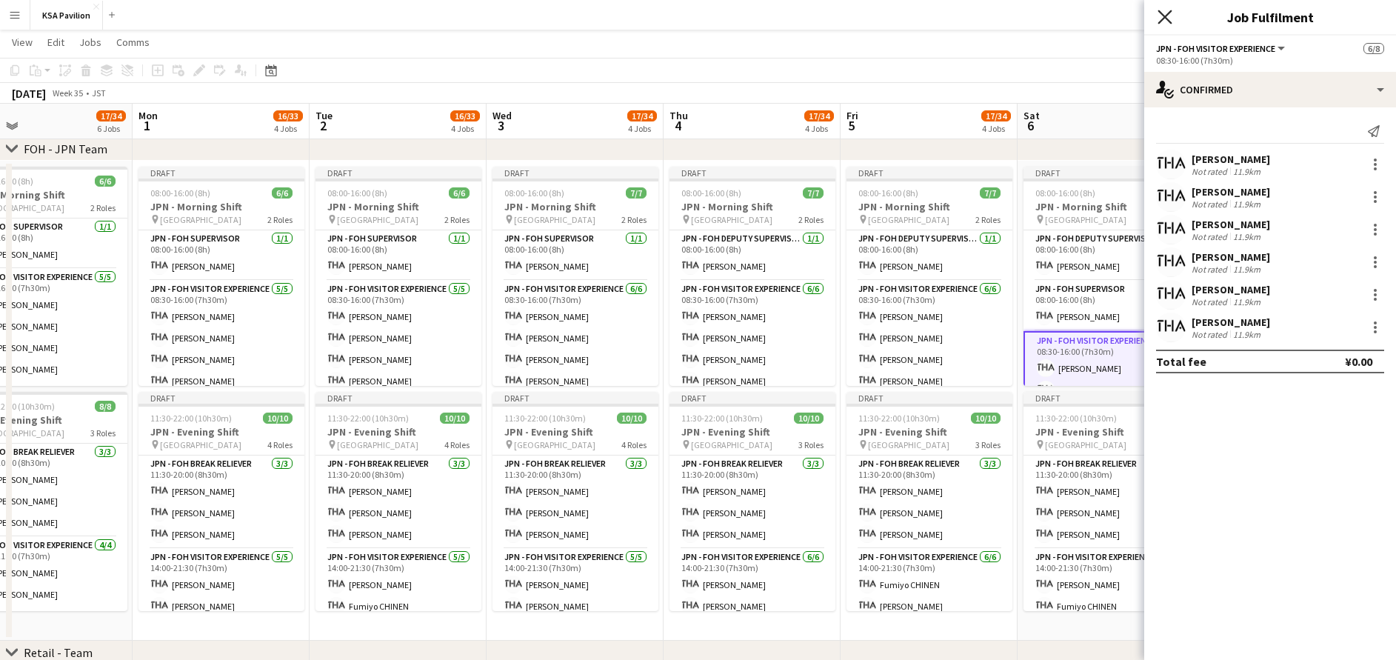
click at [1163, 19] on icon at bounding box center [1165, 17] width 14 height 14
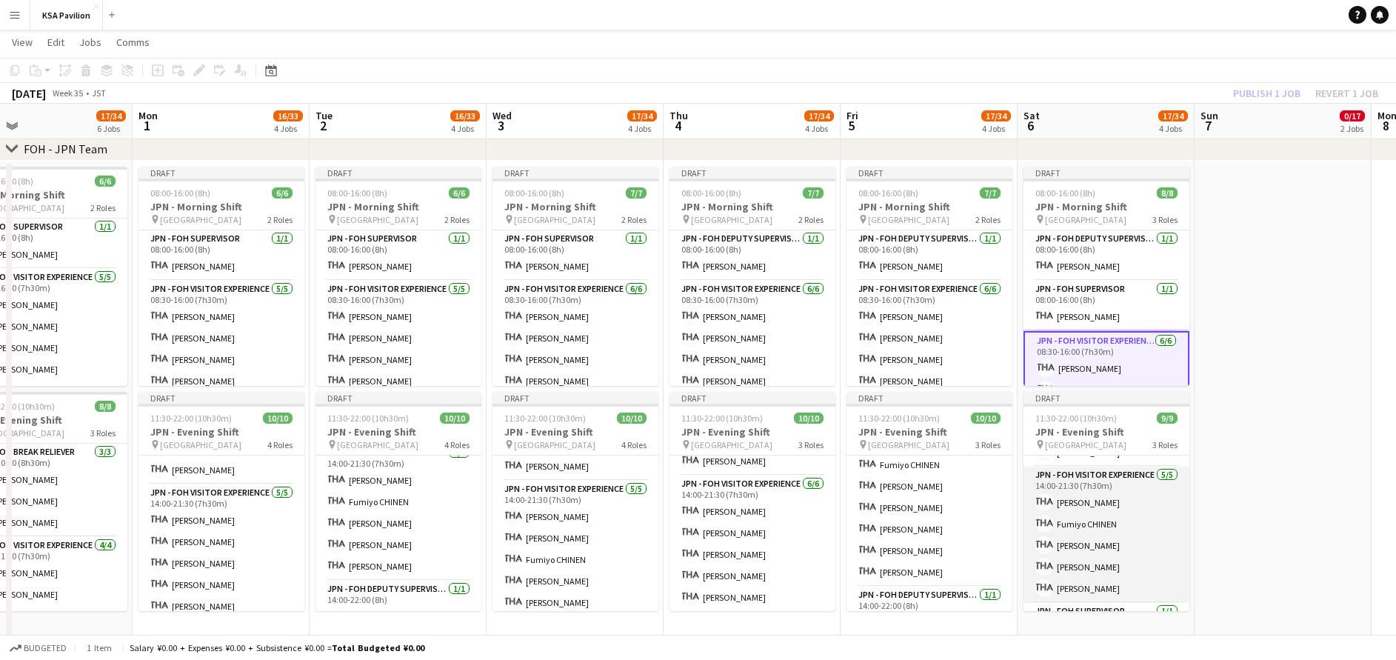
scroll to position [87, 0]
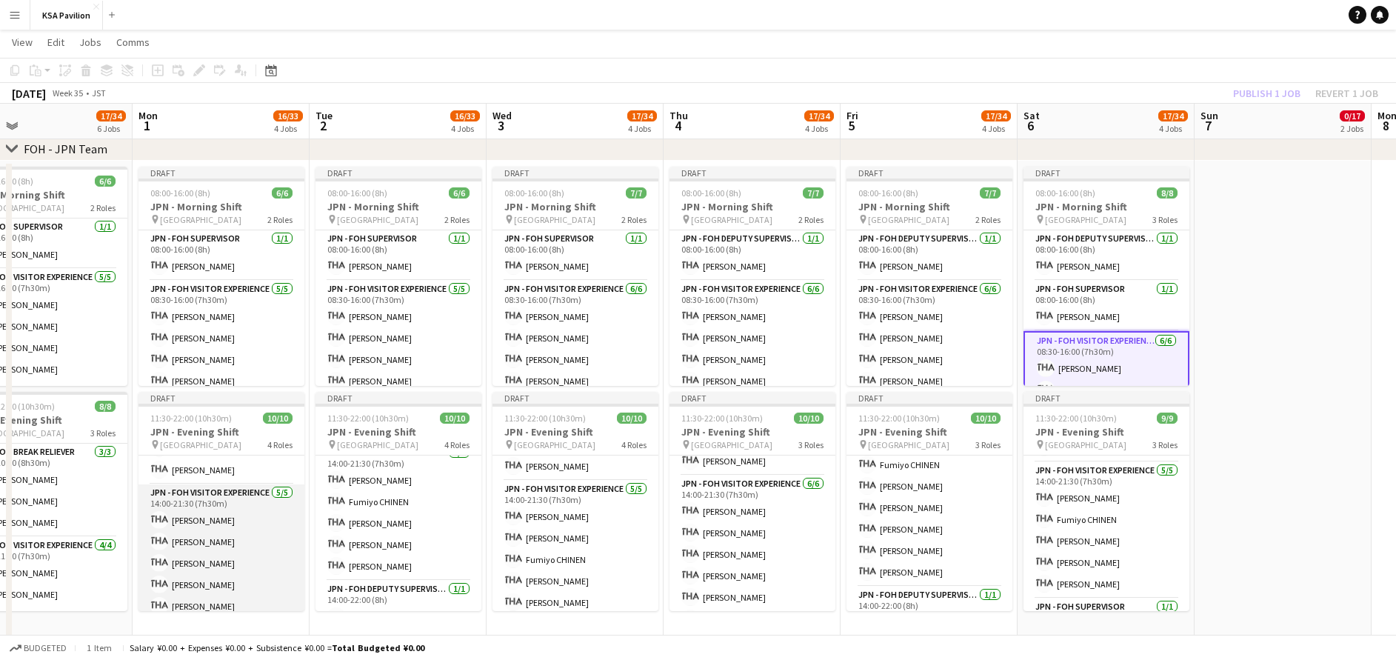
click at [224, 531] on app-card-role "JPN - FOH Visitor Experience [DATE] 14:00-21:30 (7h30m) [PERSON_NAME] [PERSON_N…" at bounding box center [221, 552] width 166 height 136
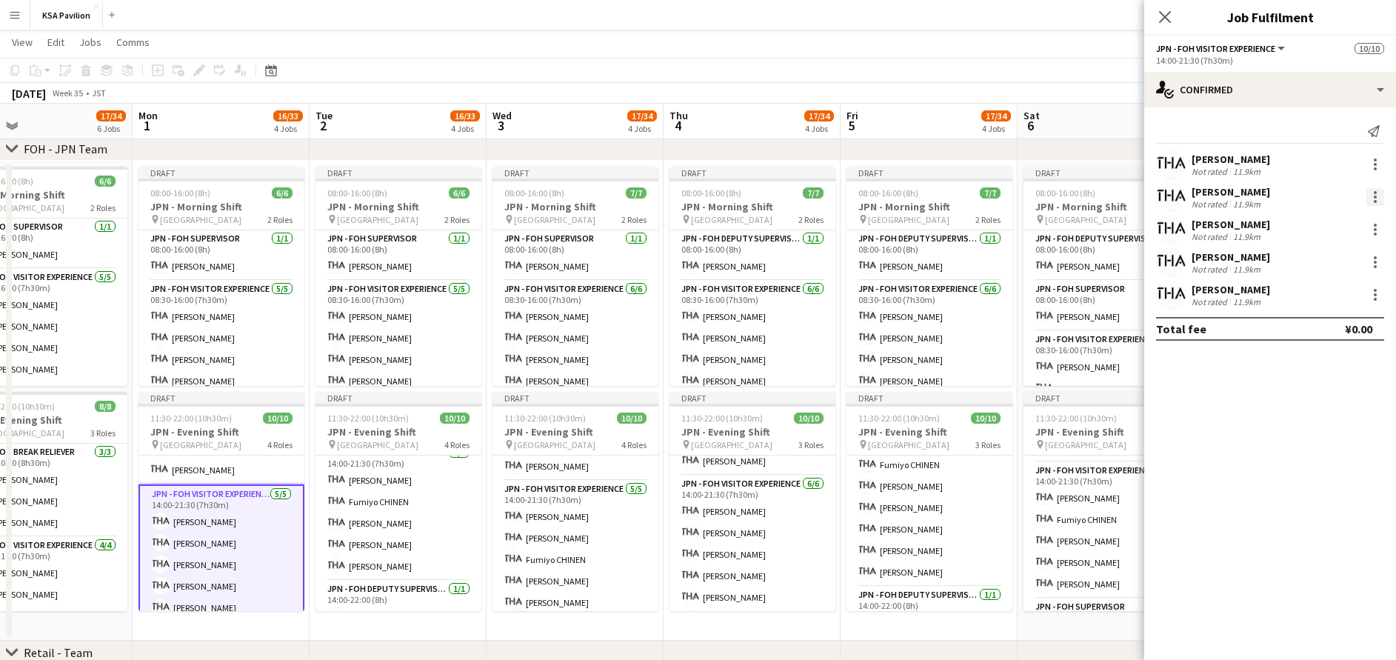
click at [1375, 196] on div at bounding box center [1375, 197] width 3 height 3
click at [1335, 361] on span "Remove" at bounding box center [1327, 366] width 92 height 13
click at [1251, 298] on input at bounding box center [1278, 295] width 172 height 18
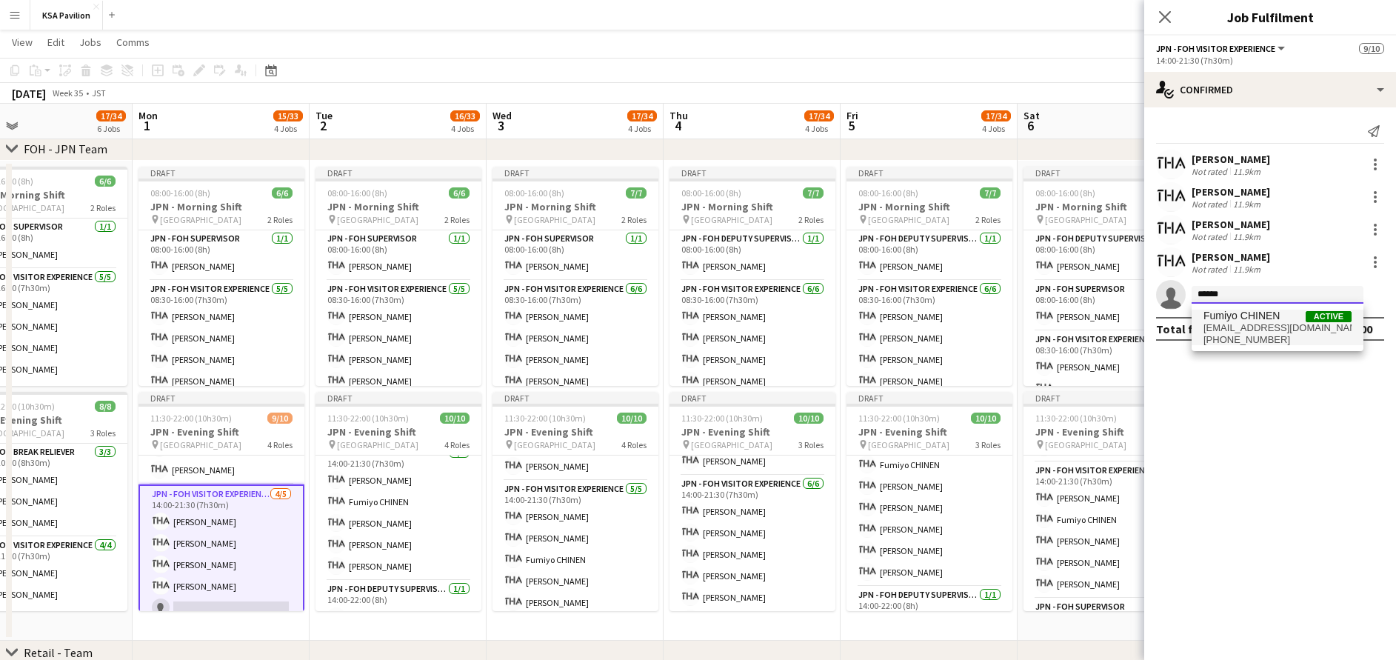
type input "******"
click at [1260, 318] on span "Fumiyo CHINEN" at bounding box center [1242, 316] width 76 height 13
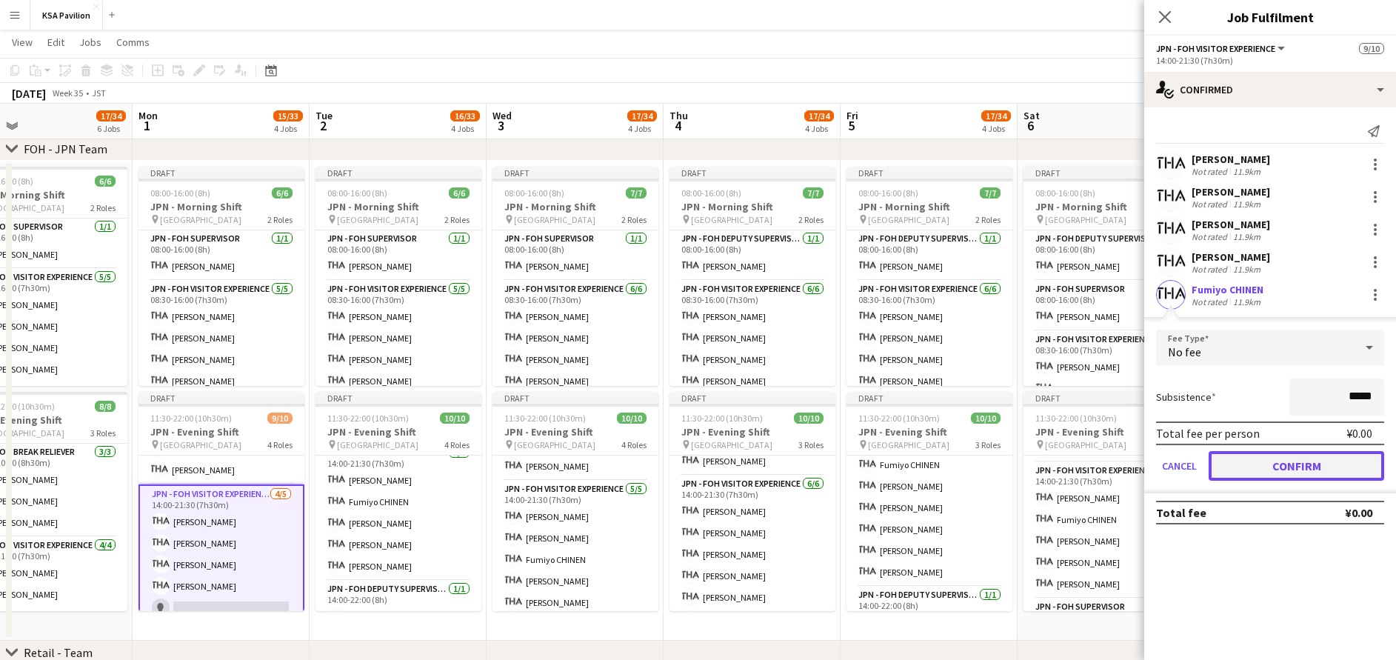
click at [1292, 457] on button "Confirm" at bounding box center [1297, 466] width 176 height 30
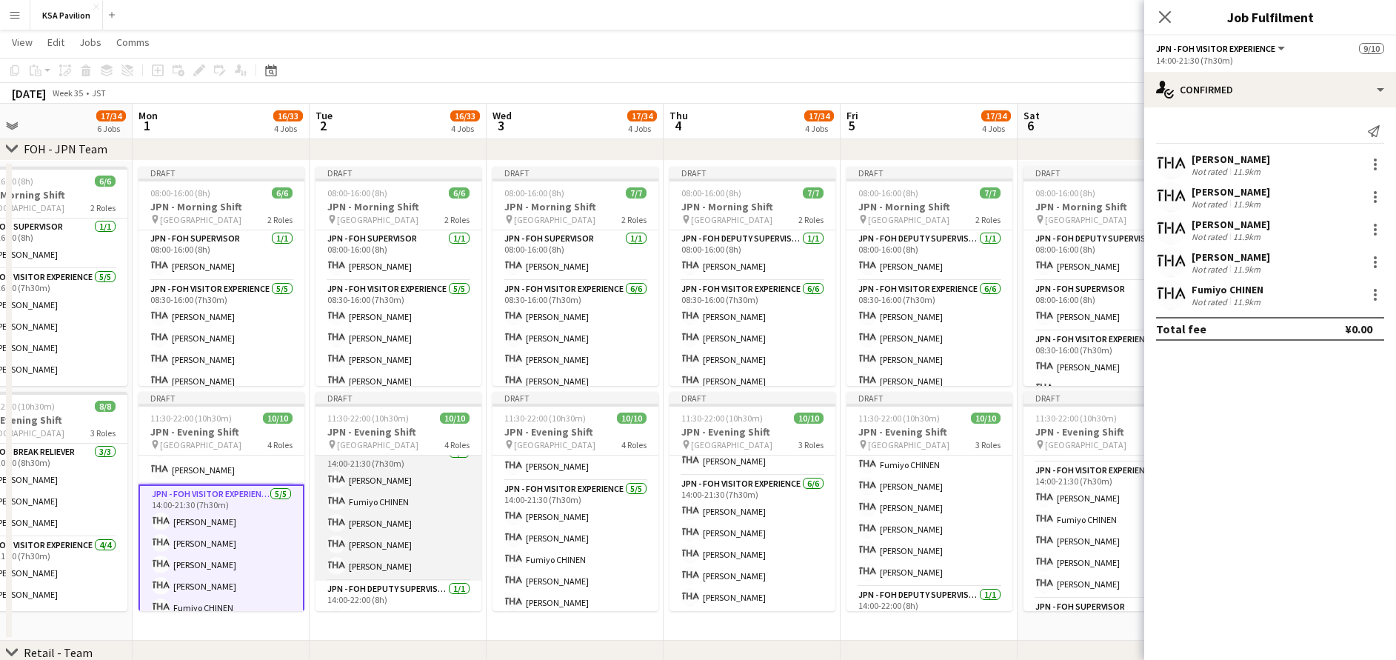
click at [381, 528] on app-card-role "JPN - FOH Visitor Experience [DATE] 14:00-21:30 (7h30m) [PERSON_NAME] [PERSON_N…" at bounding box center [399, 512] width 166 height 136
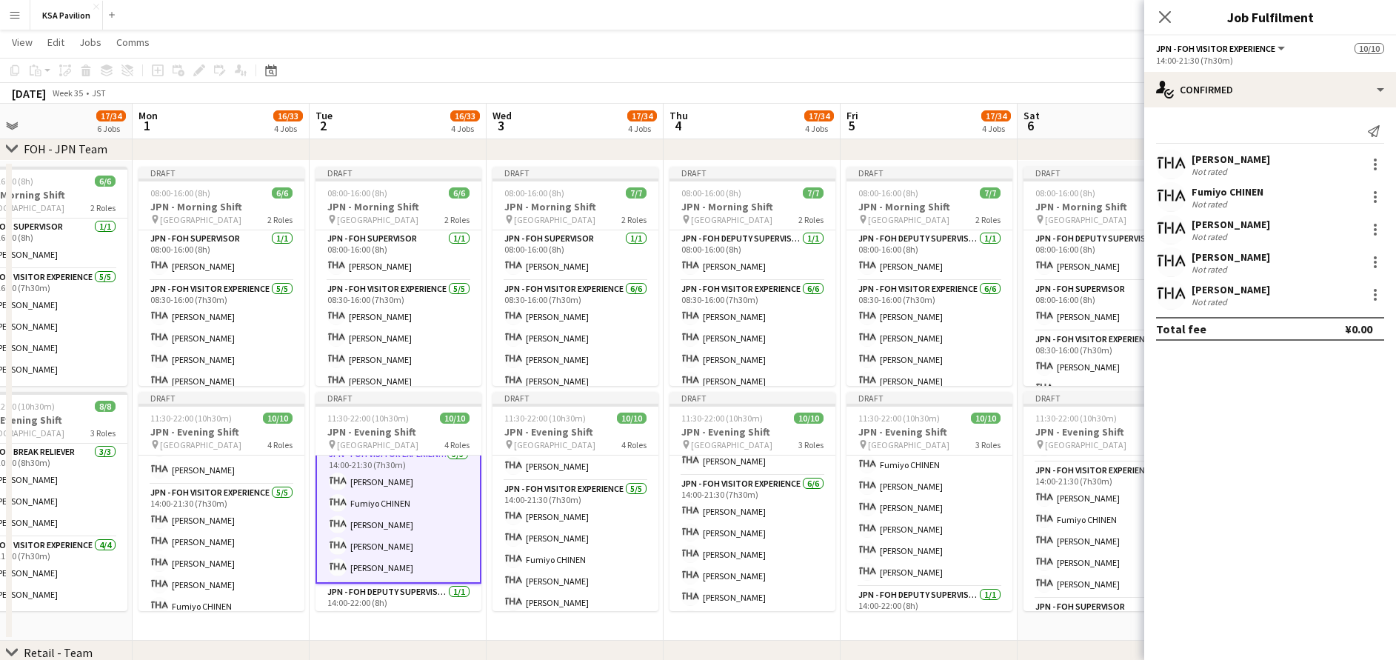
scroll to position [106, 0]
click at [1373, 295] on div at bounding box center [1375, 295] width 18 height 18
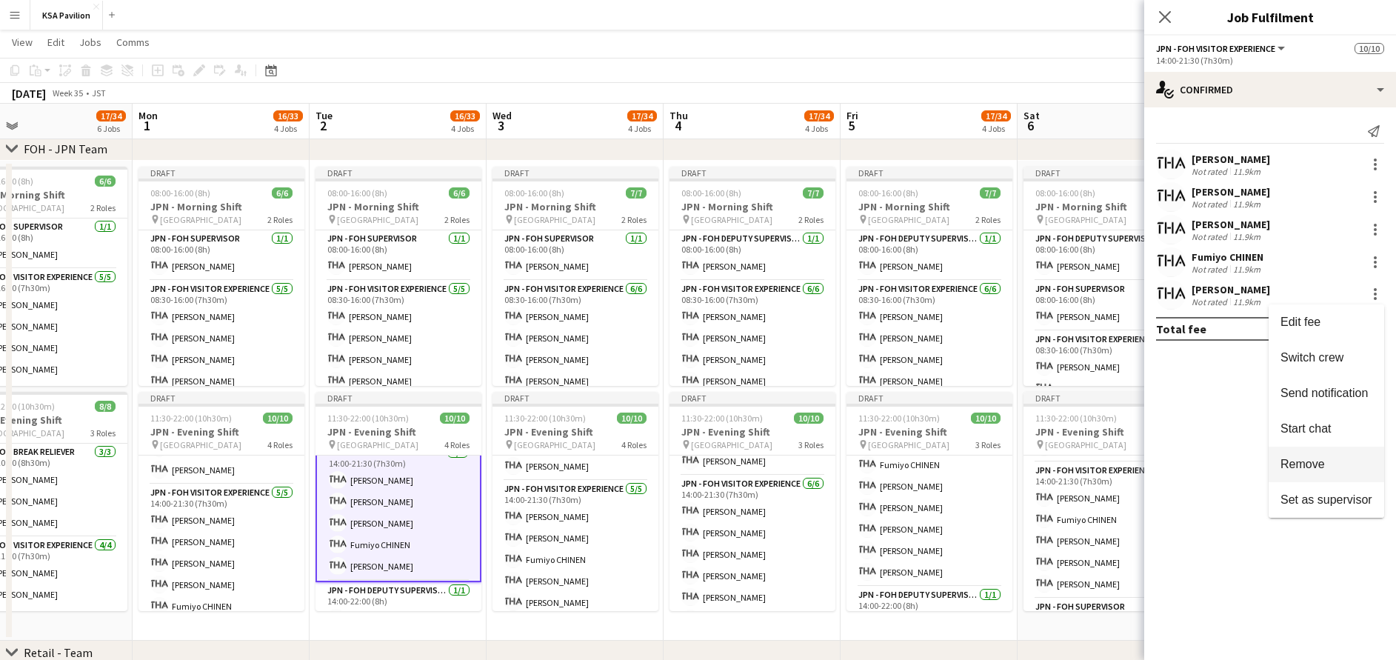
click at [1334, 465] on span "Remove" at bounding box center [1327, 464] width 92 height 13
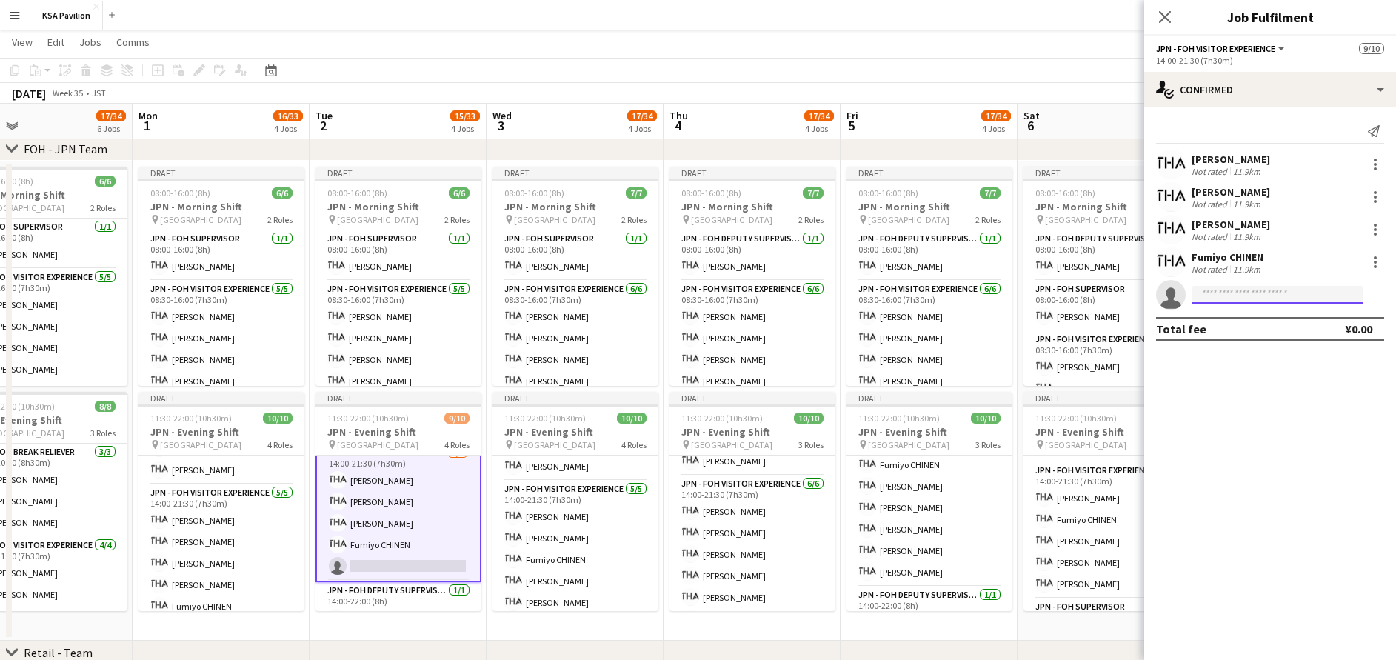
click at [1249, 301] on input at bounding box center [1278, 295] width 172 height 18
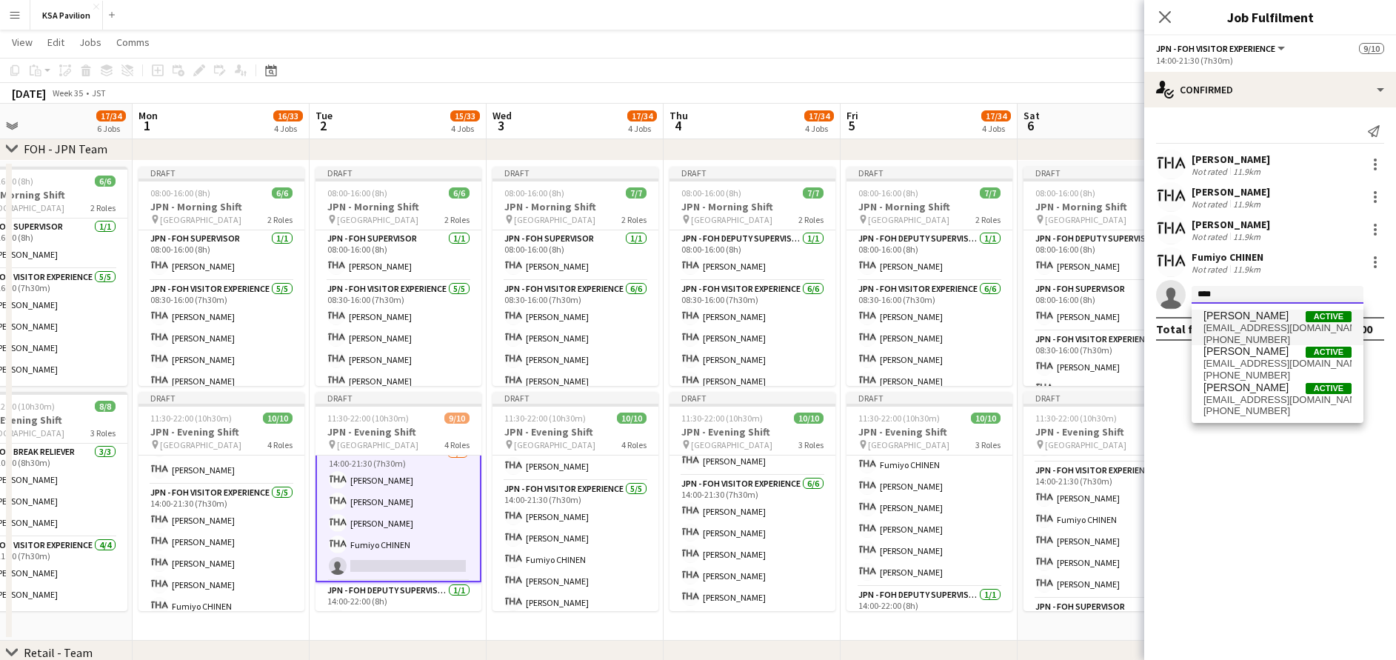
type input "****"
click at [1267, 318] on span "[PERSON_NAME]" at bounding box center [1246, 316] width 85 height 13
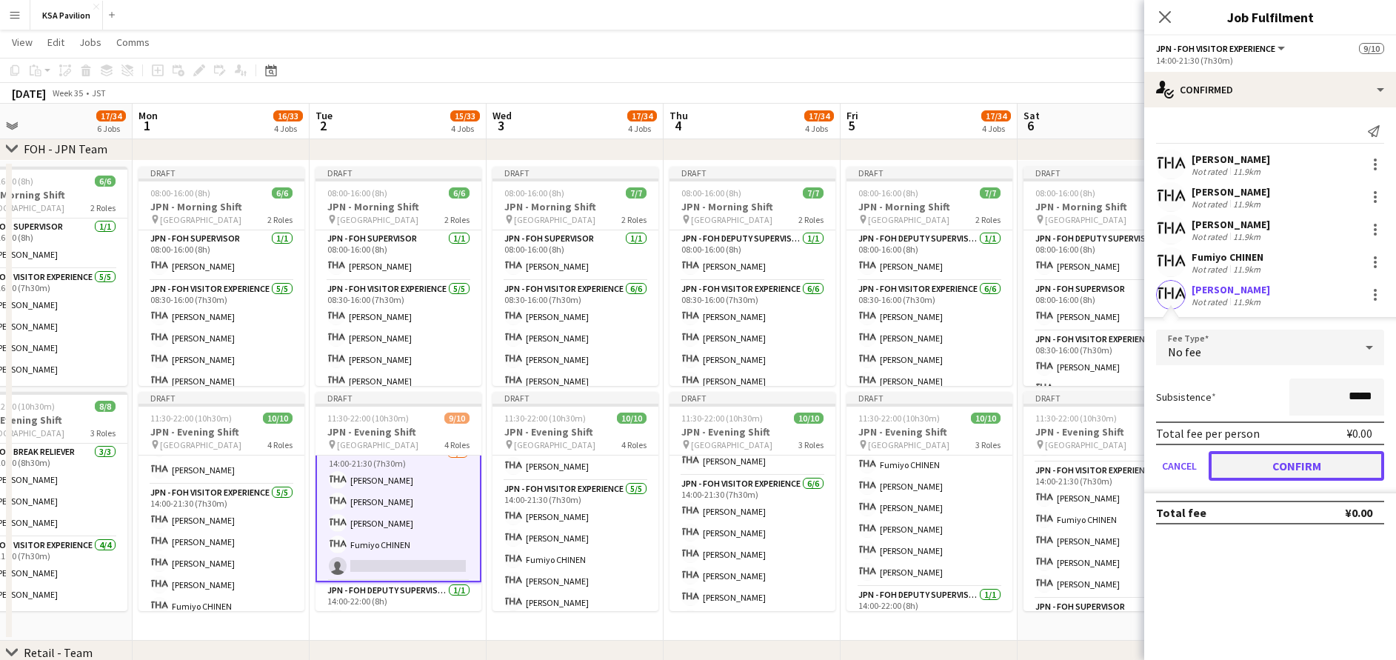
click at [1307, 473] on button "Confirm" at bounding box center [1297, 466] width 176 height 30
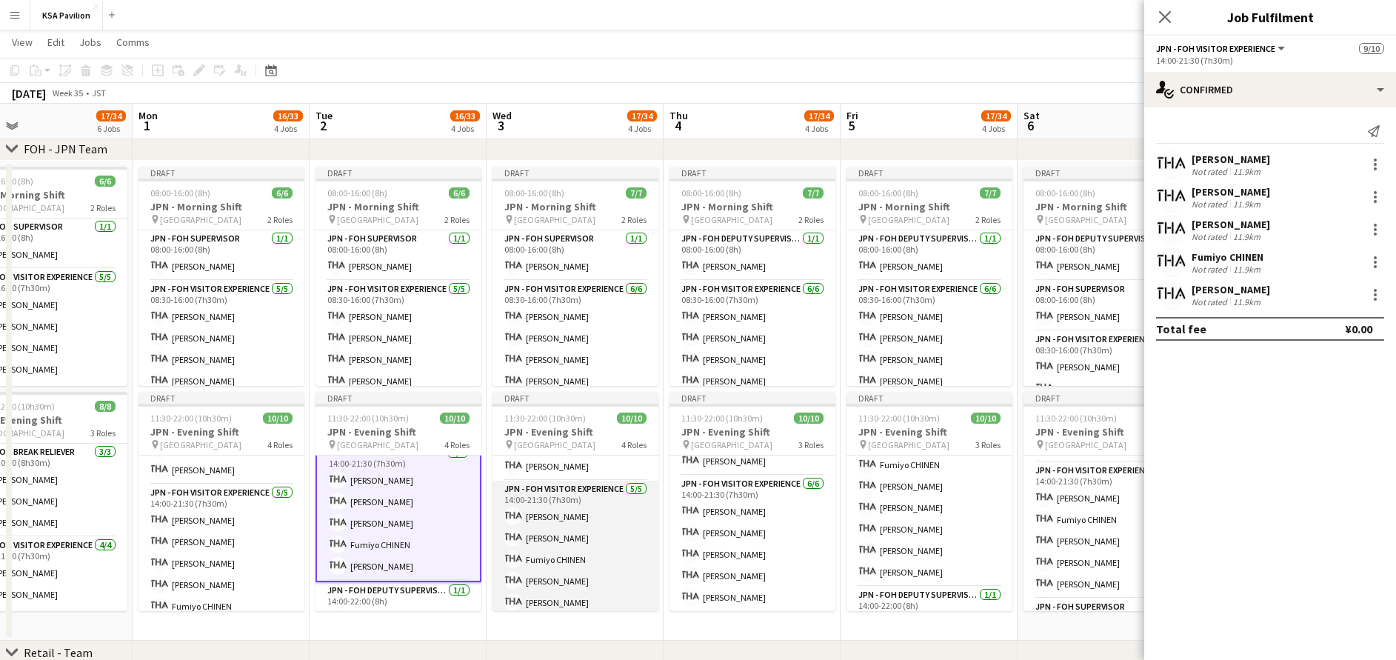
click at [570, 553] on app-card-role "JPN - FOH Visitor Experience [DATE] 14:00-21:30 (7h30m) [PERSON_NAME] [PERSON_N…" at bounding box center [576, 549] width 166 height 136
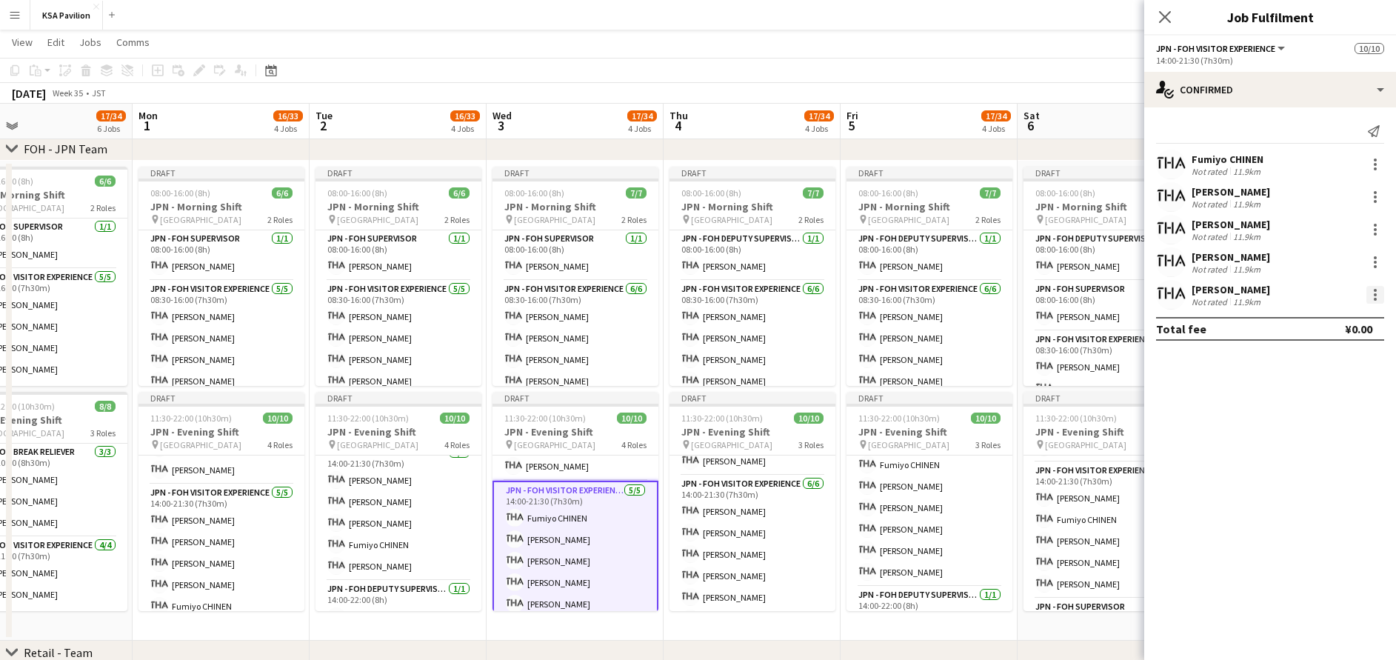
click at [1373, 298] on div at bounding box center [1375, 295] width 18 height 18
click at [1342, 461] on span "Remove" at bounding box center [1327, 464] width 92 height 13
click at [1237, 293] on input at bounding box center [1278, 295] width 172 height 18
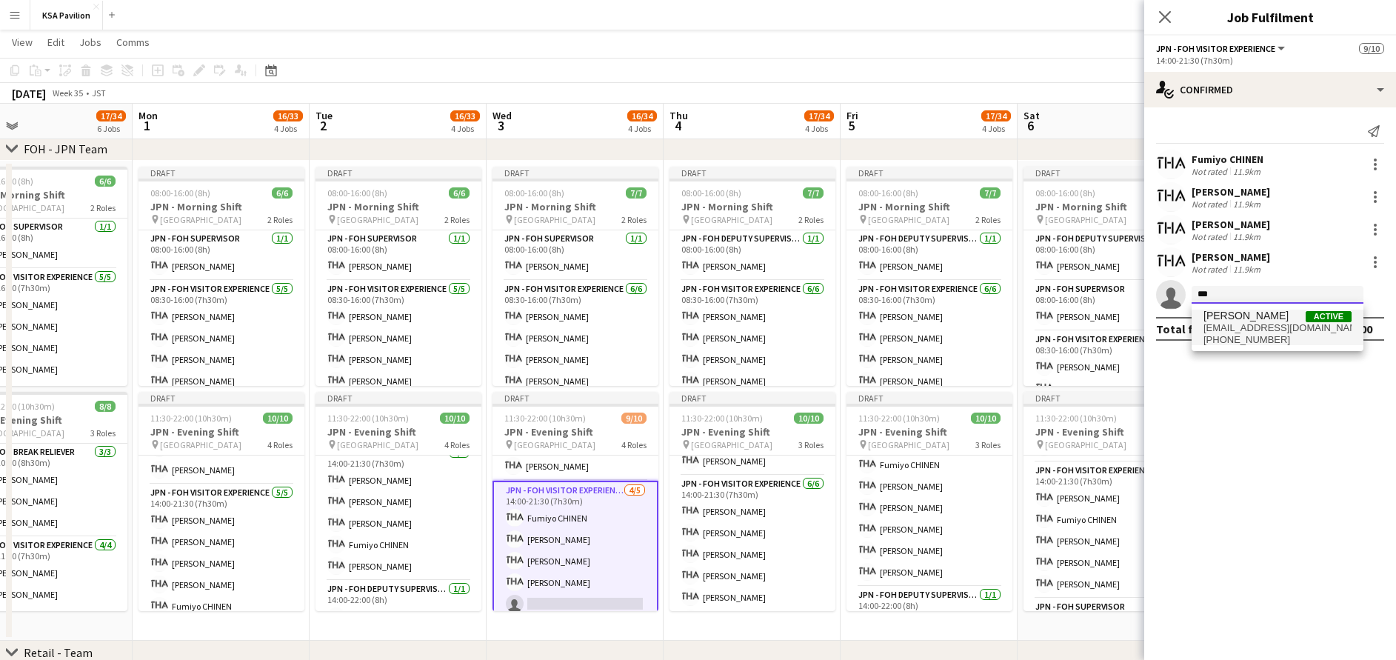
type input "***"
click at [1249, 327] on span "[EMAIL_ADDRESS][DOMAIN_NAME]" at bounding box center [1278, 328] width 148 height 12
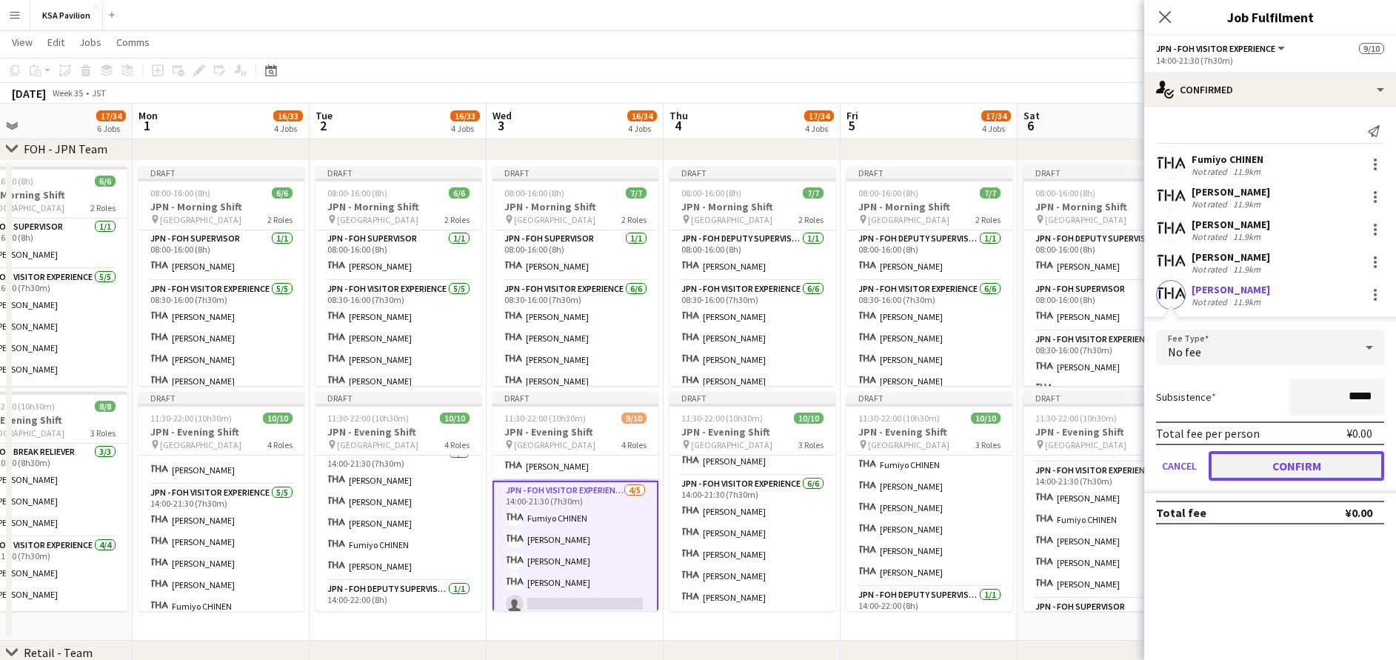
click at [1301, 464] on button "Confirm" at bounding box center [1297, 466] width 176 height 30
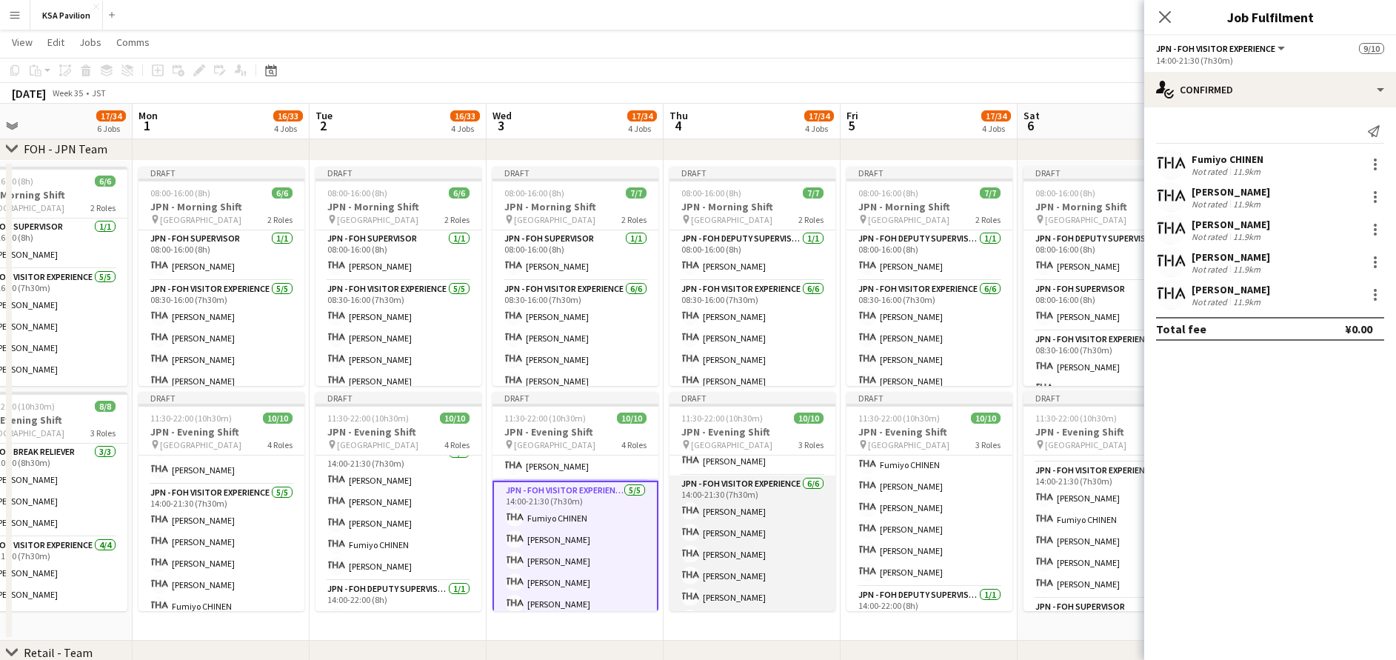
click at [770, 543] on app-card-role "JPN - FOH Visitor Experience [DATE] 14:00-21:30 (7h30m) [PERSON_NAME] [PERSON_N…" at bounding box center [753, 554] width 166 height 158
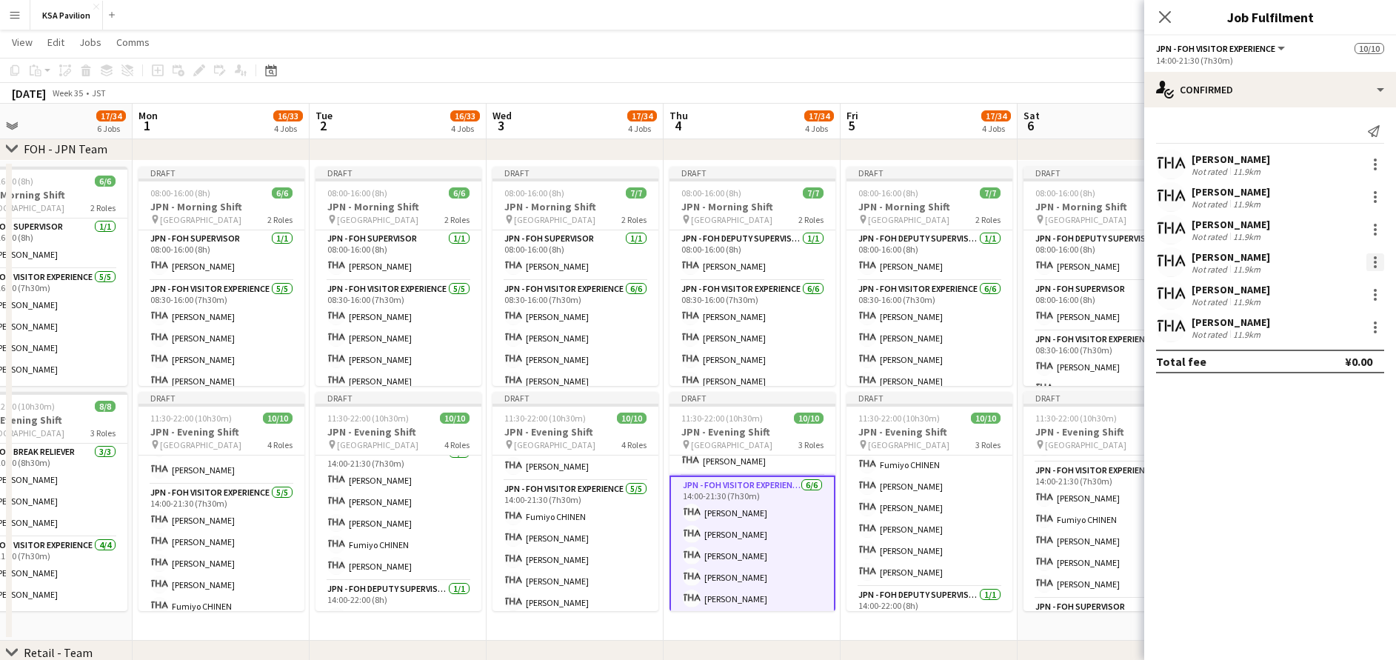
click at [1371, 261] on div at bounding box center [1375, 262] width 18 height 18
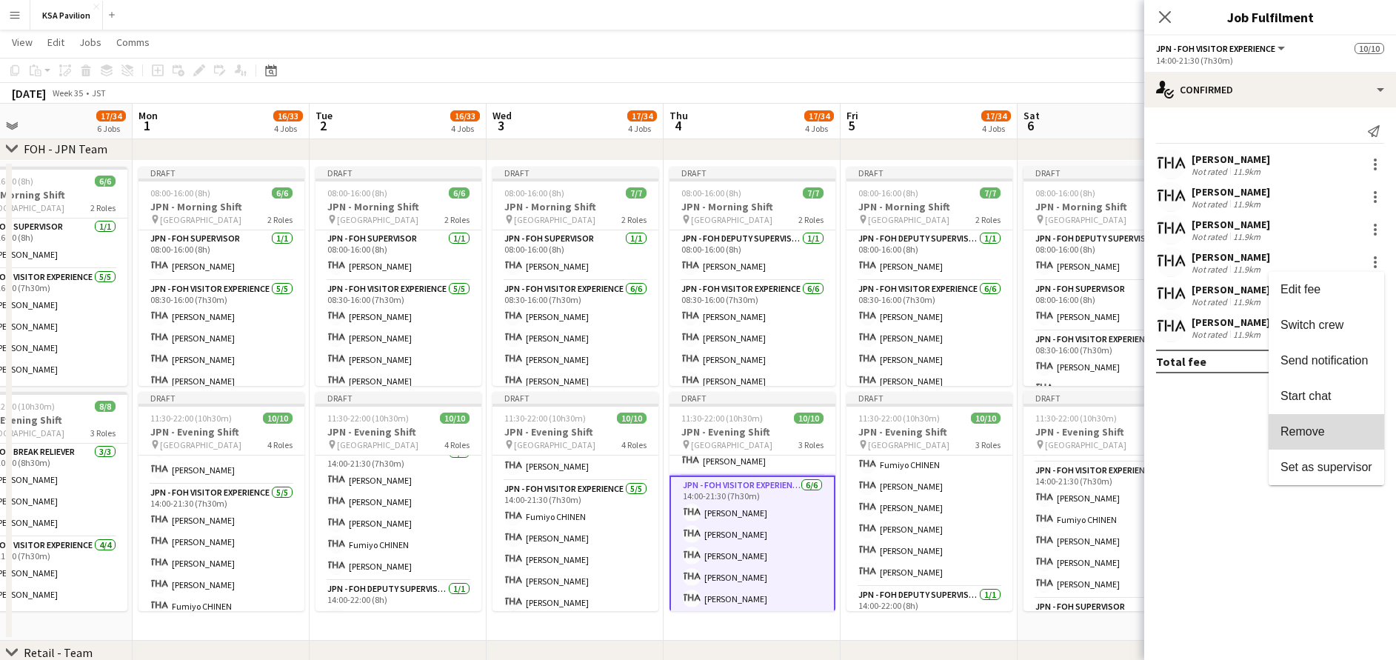
click at [1341, 435] on span "Remove" at bounding box center [1327, 431] width 92 height 13
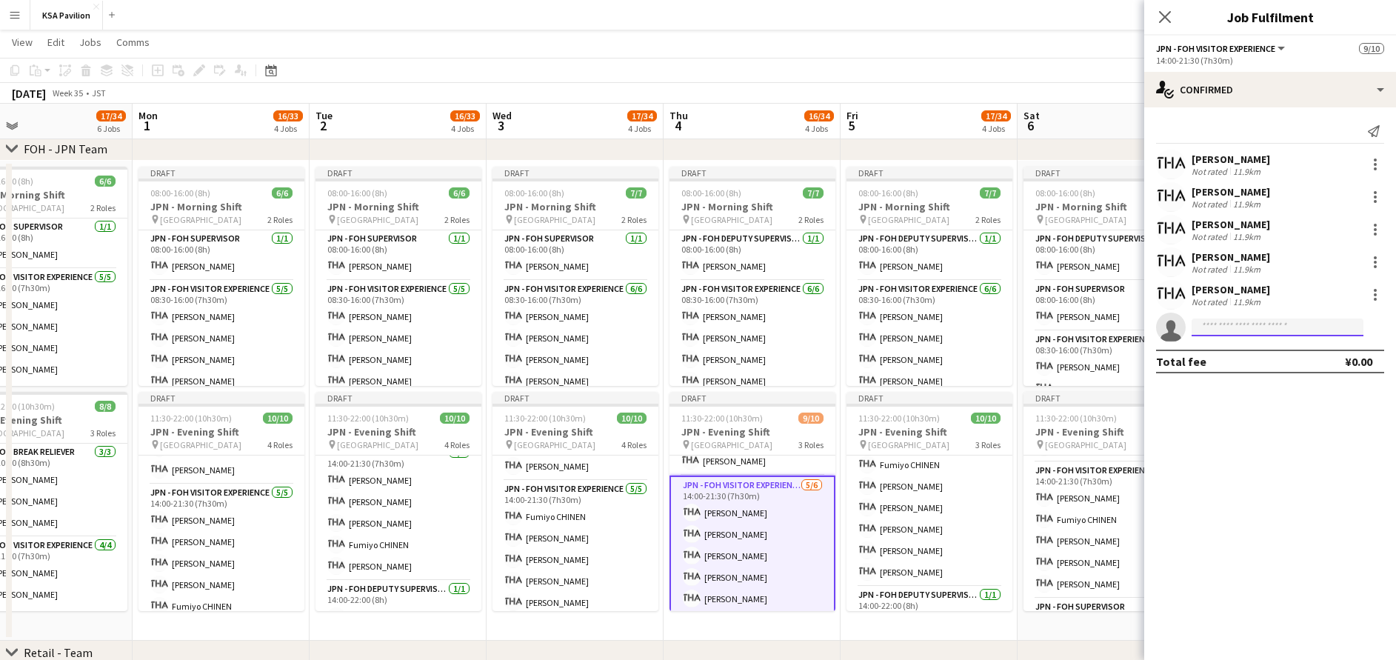
click at [1261, 336] on body "Menu Boards Boards Boards All jobs Status Workforce Workforce My Workforce Recr…" at bounding box center [698, 343] width 1396 height 1841
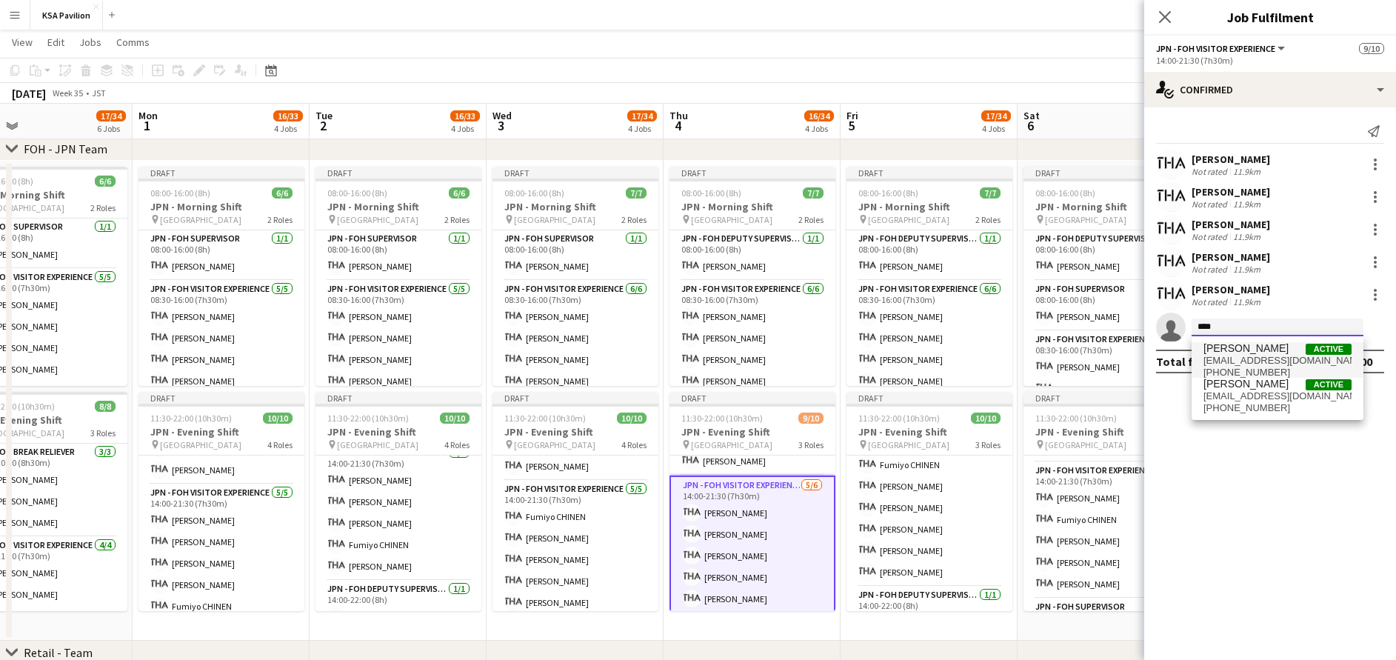
type input "****"
click at [1275, 352] on span "[PERSON_NAME]" at bounding box center [1246, 348] width 85 height 13
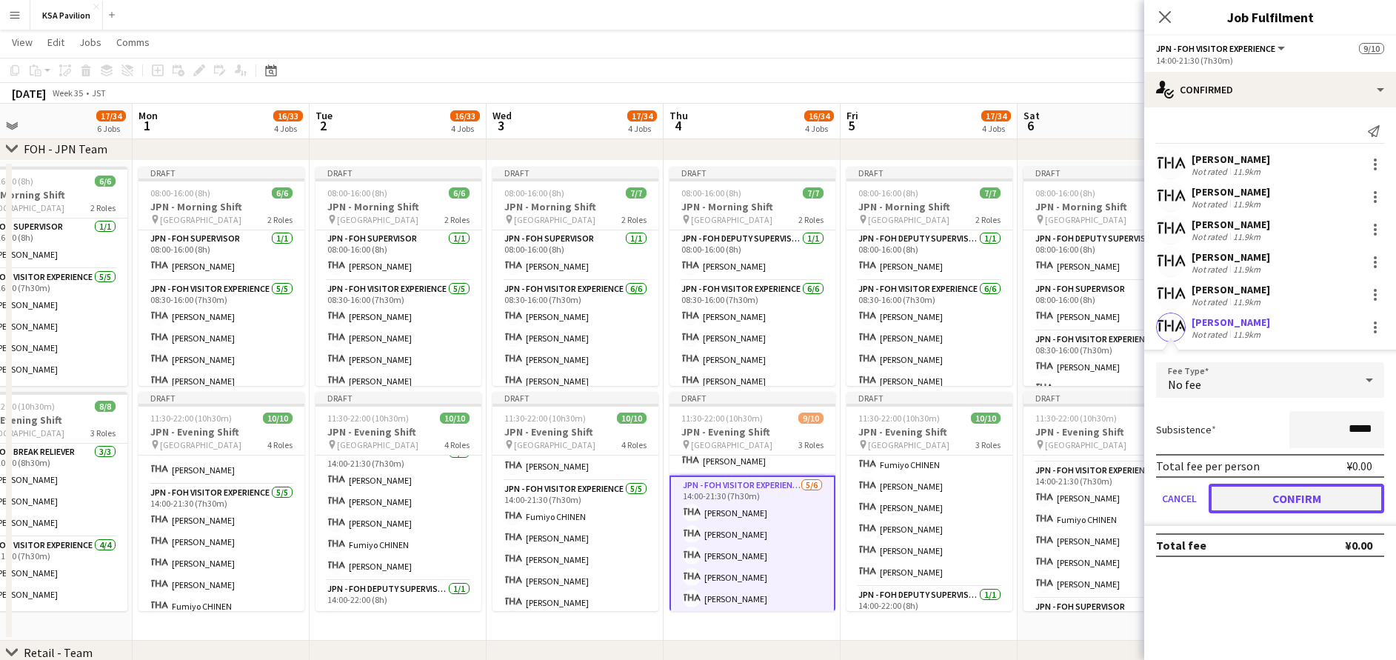
click at [1298, 500] on button "Confirm" at bounding box center [1297, 499] width 176 height 30
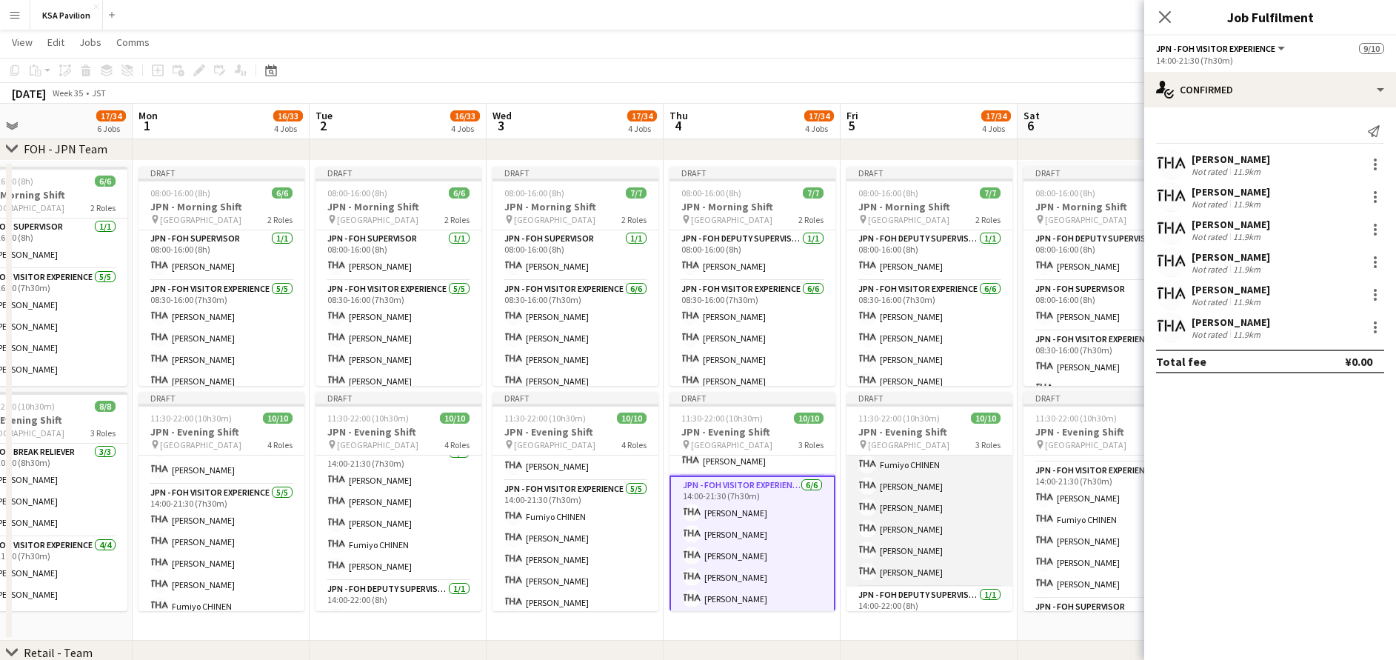
click at [954, 498] on app-card-role "JPN - FOH Visitor Experience [DATE] 14:00-21:30 (7h30m) [PERSON_NAME] [PERSON_N…" at bounding box center [930, 508] width 166 height 158
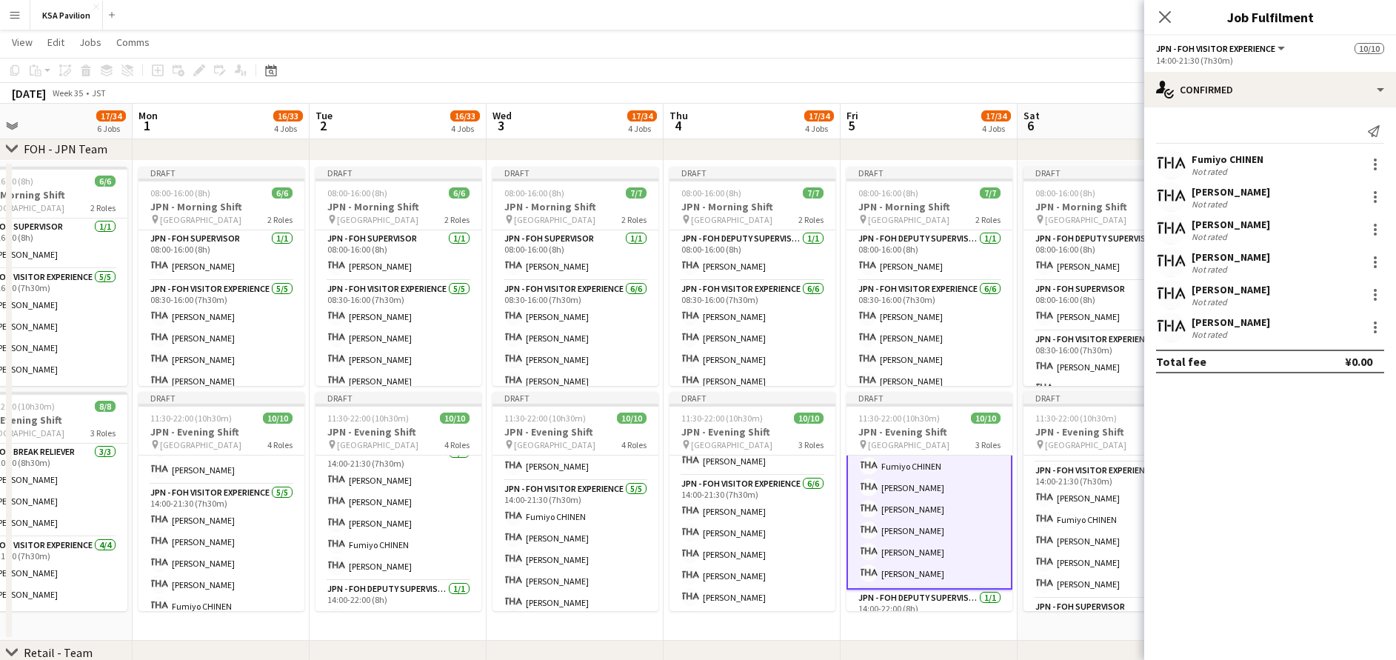
scroll to position [121, 0]
click at [1375, 327] on div at bounding box center [1375, 327] width 3 height 3
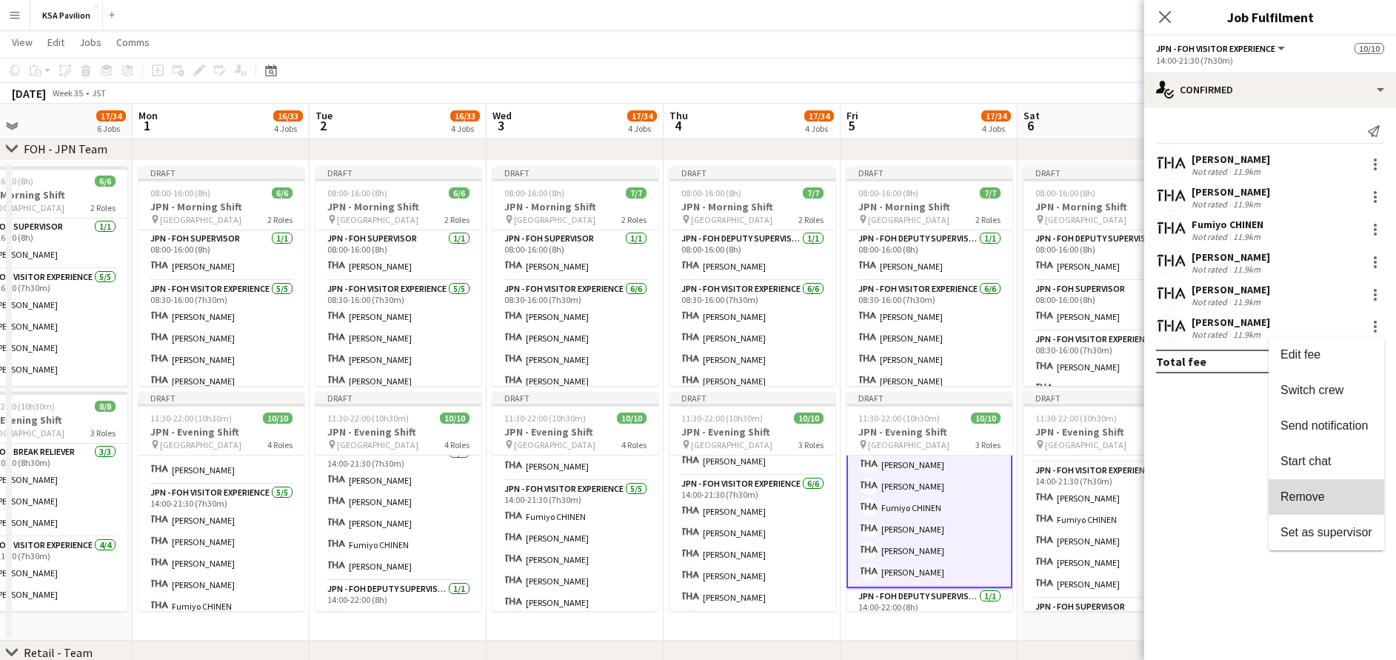
click at [1321, 502] on span "Remove" at bounding box center [1303, 496] width 44 height 13
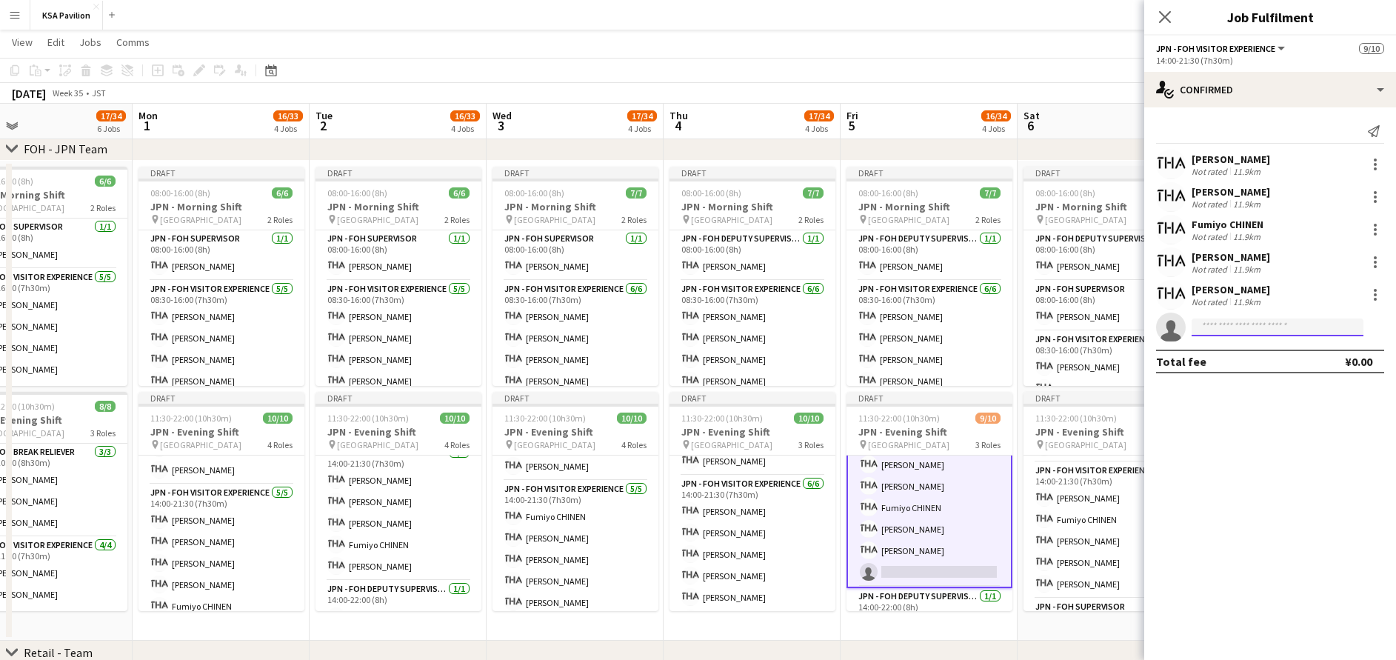
click at [1246, 329] on input at bounding box center [1278, 327] width 172 height 18
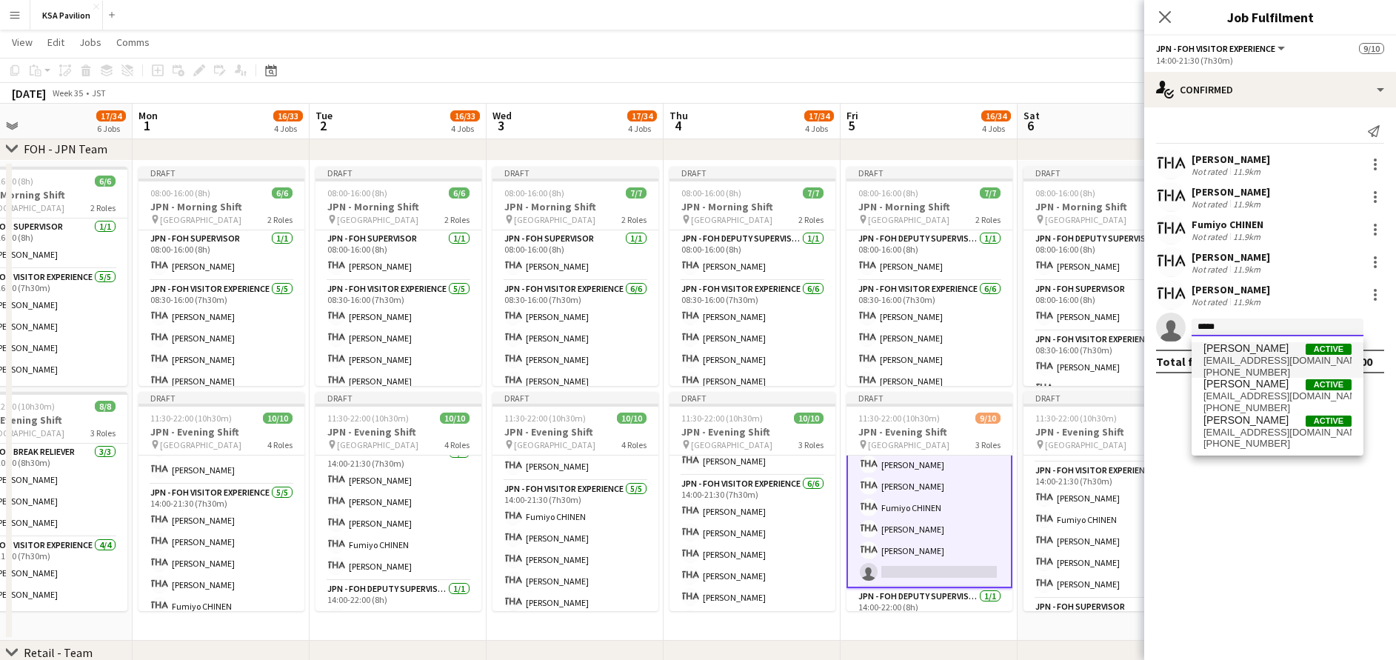
type input "*****"
click at [1248, 355] on span "[EMAIL_ADDRESS][DOMAIN_NAME]" at bounding box center [1278, 361] width 148 height 12
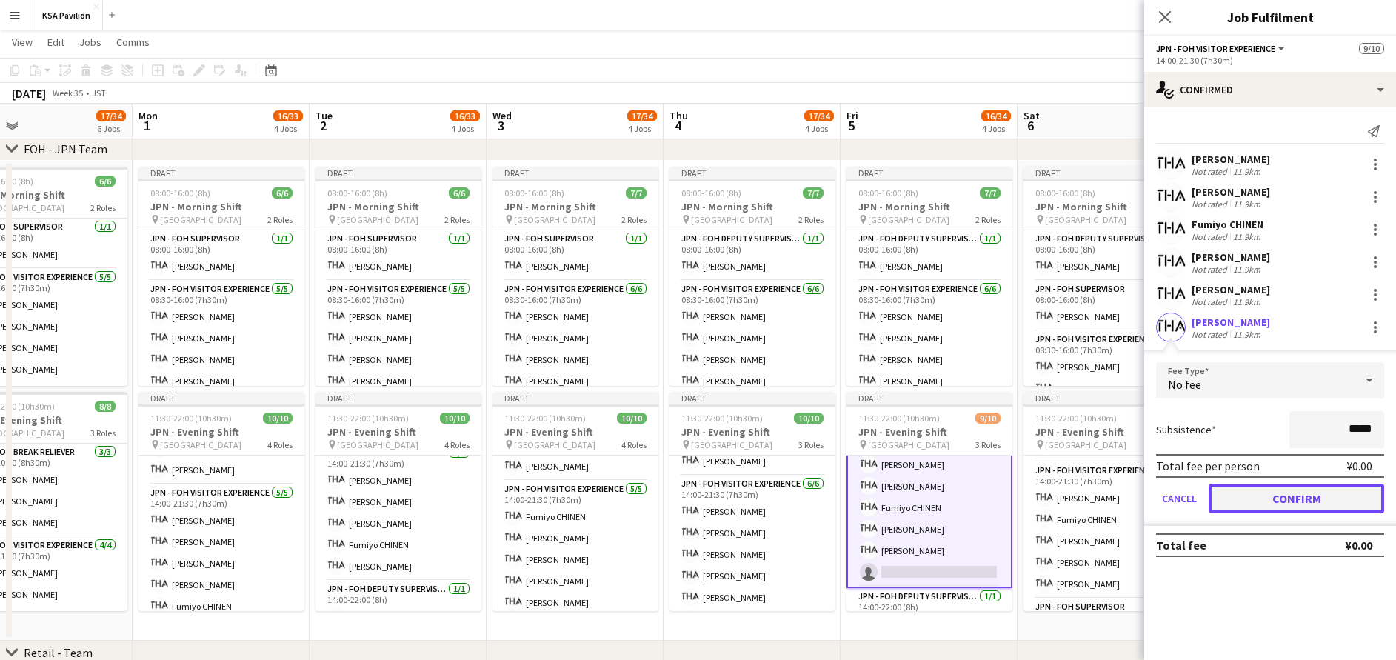
click at [1280, 495] on button "Confirm" at bounding box center [1297, 499] width 176 height 30
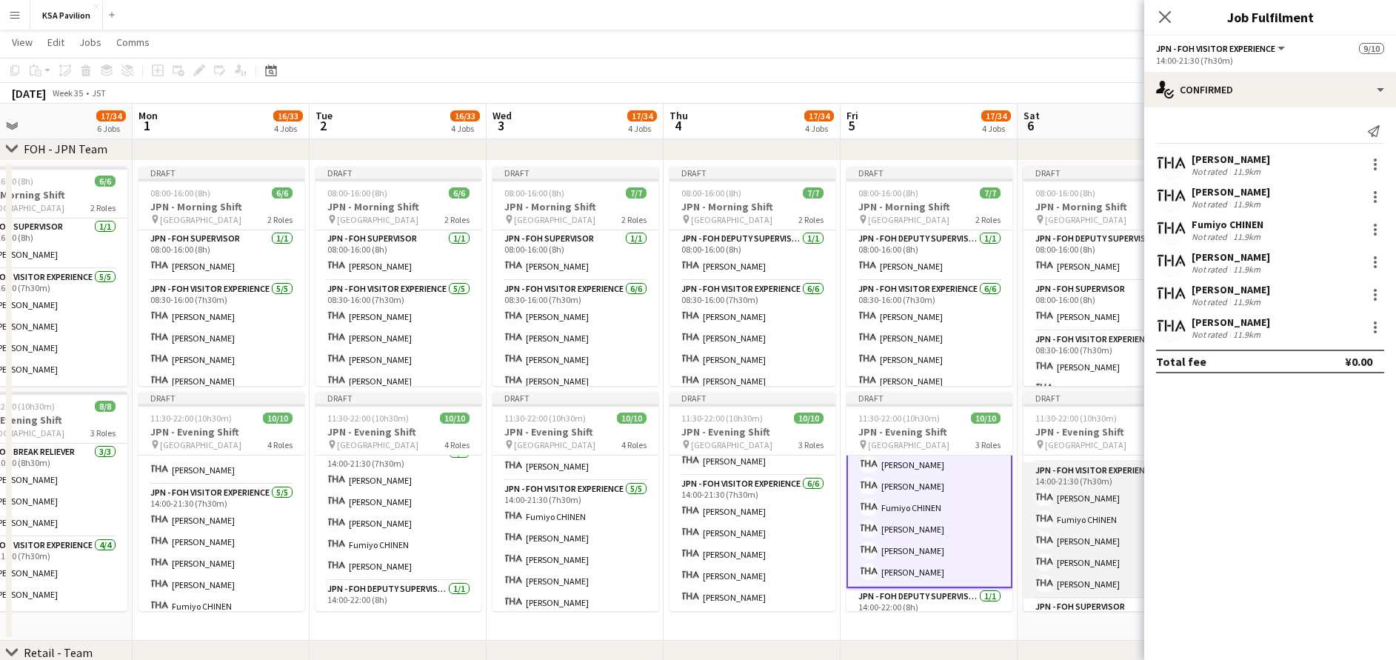
click at [1081, 537] on app-card-role "JPN - FOH Visitor Experience [DATE] 14:00-21:30 (7h30m) [PERSON_NAME] [PERSON_N…" at bounding box center [1107, 530] width 166 height 136
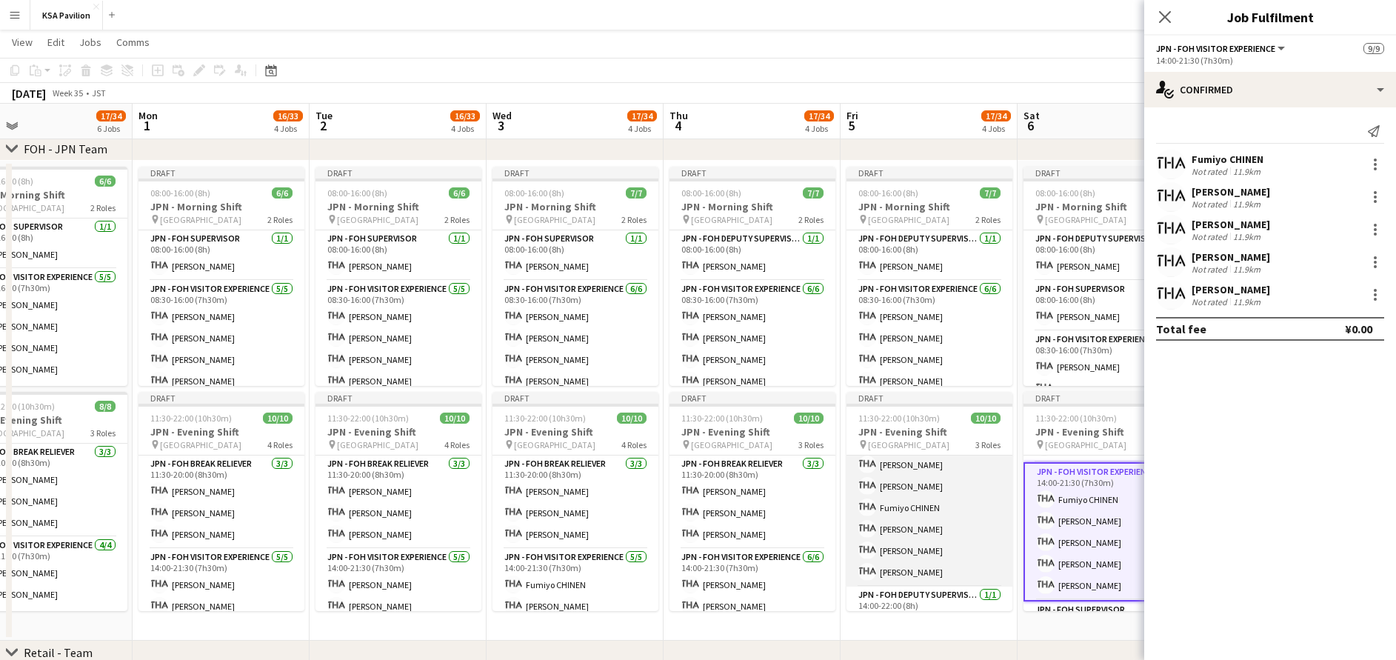
scroll to position [0, 0]
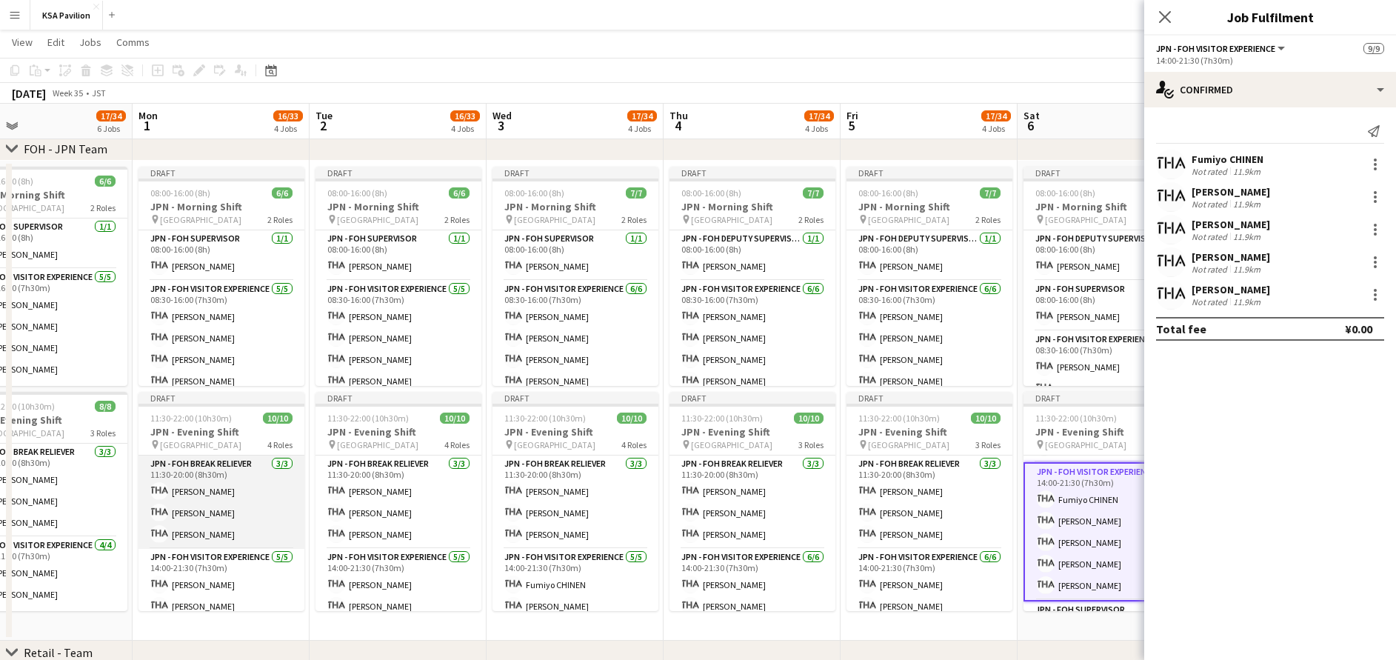
click at [224, 486] on app-card-role "JPN - FOH Break Reliever [DATE] 11:30-20:00 (8h30m) Shiori [PERSON_NAME] [PERSO…" at bounding box center [221, 501] width 166 height 93
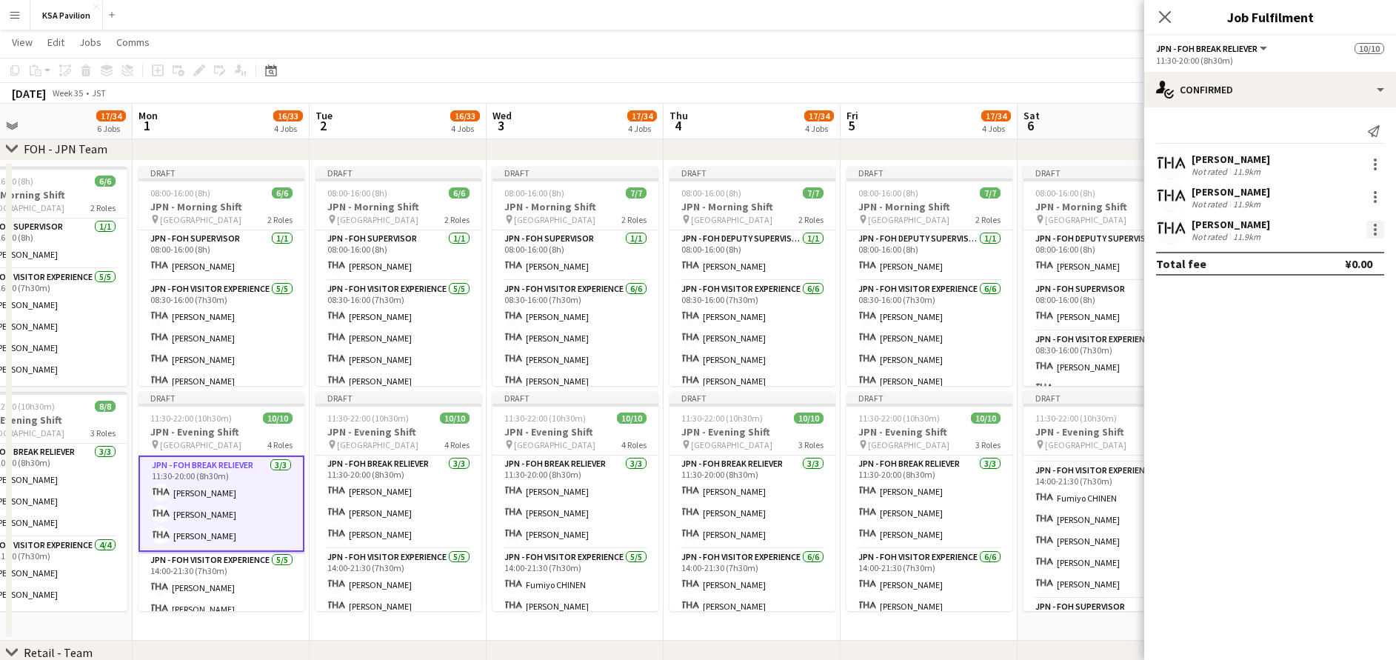
click at [1375, 229] on div at bounding box center [1375, 229] width 3 height 3
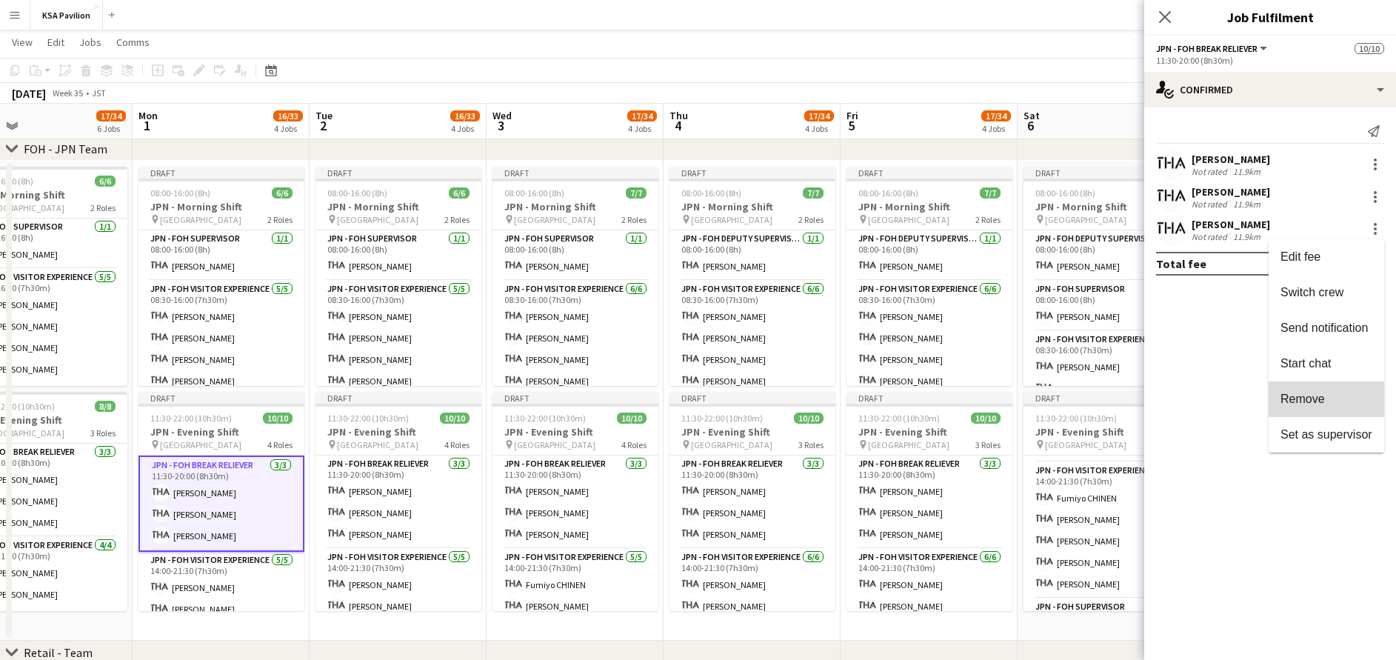
click at [1315, 399] on span "Remove" at bounding box center [1303, 399] width 44 height 13
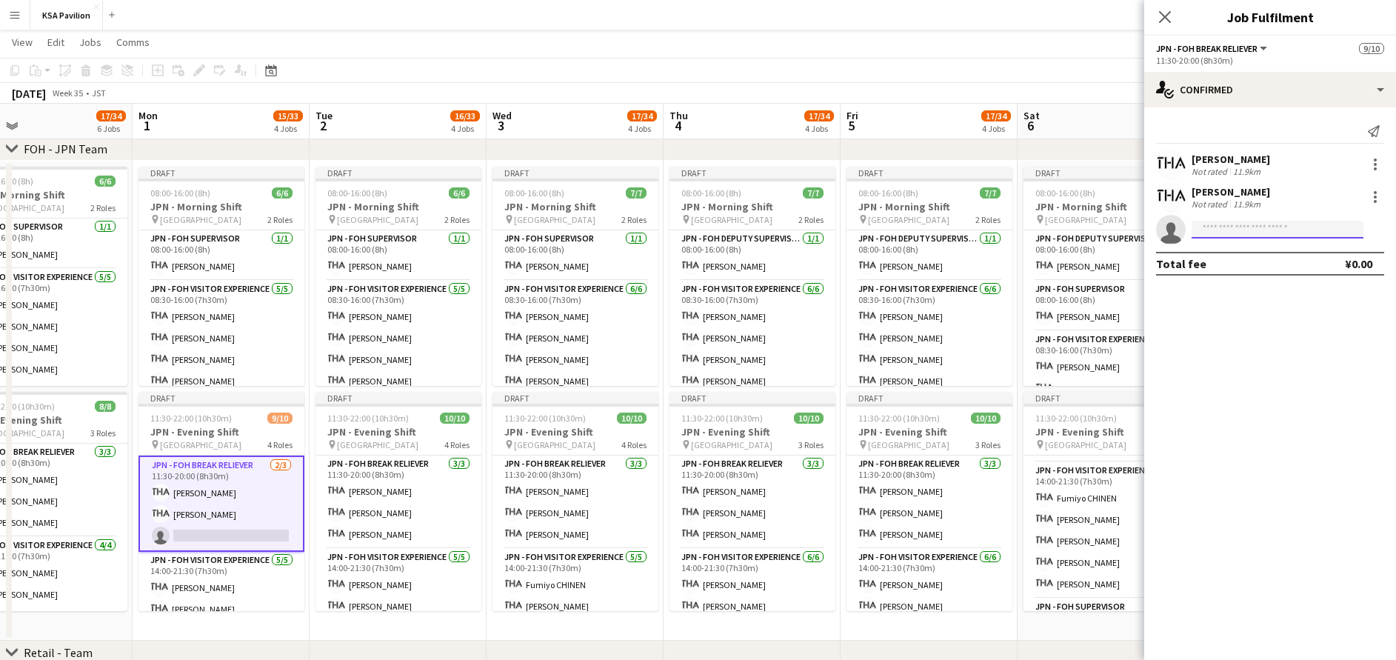
click at [1226, 233] on input at bounding box center [1278, 230] width 172 height 18
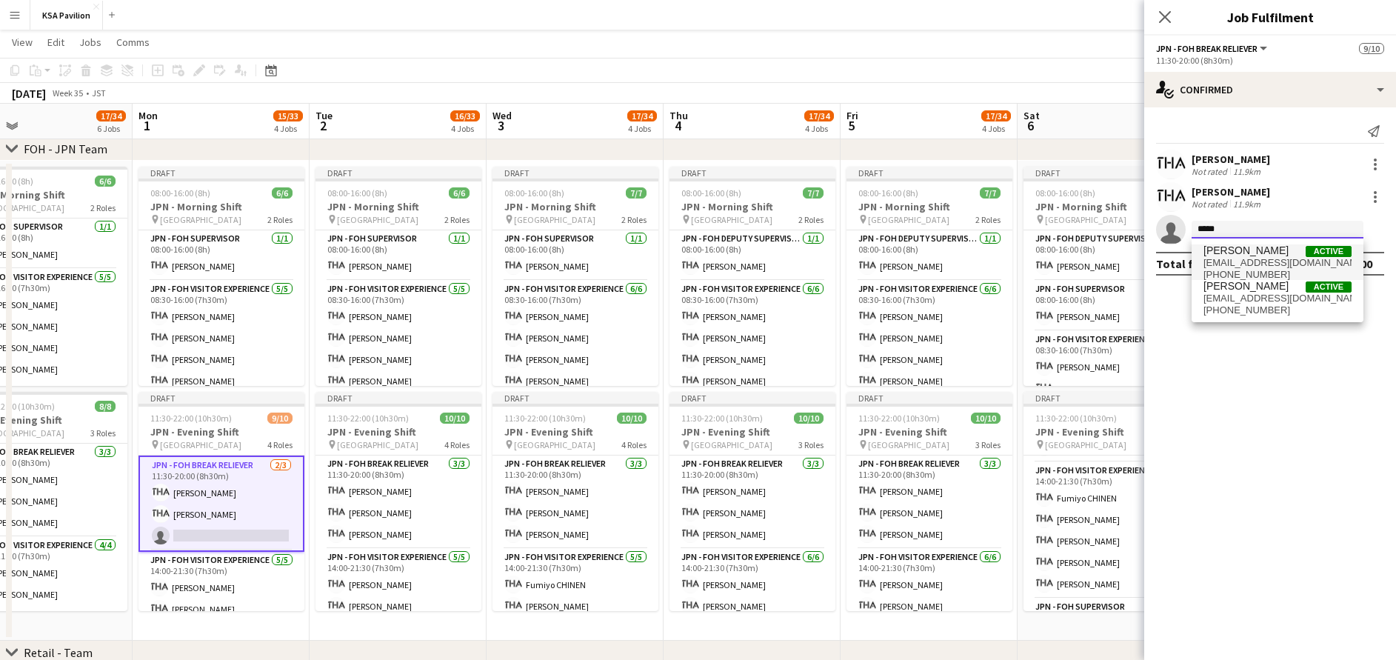
type input "*****"
click at [1302, 264] on span "[EMAIL_ADDRESS][DOMAIN_NAME]" at bounding box center [1278, 263] width 148 height 12
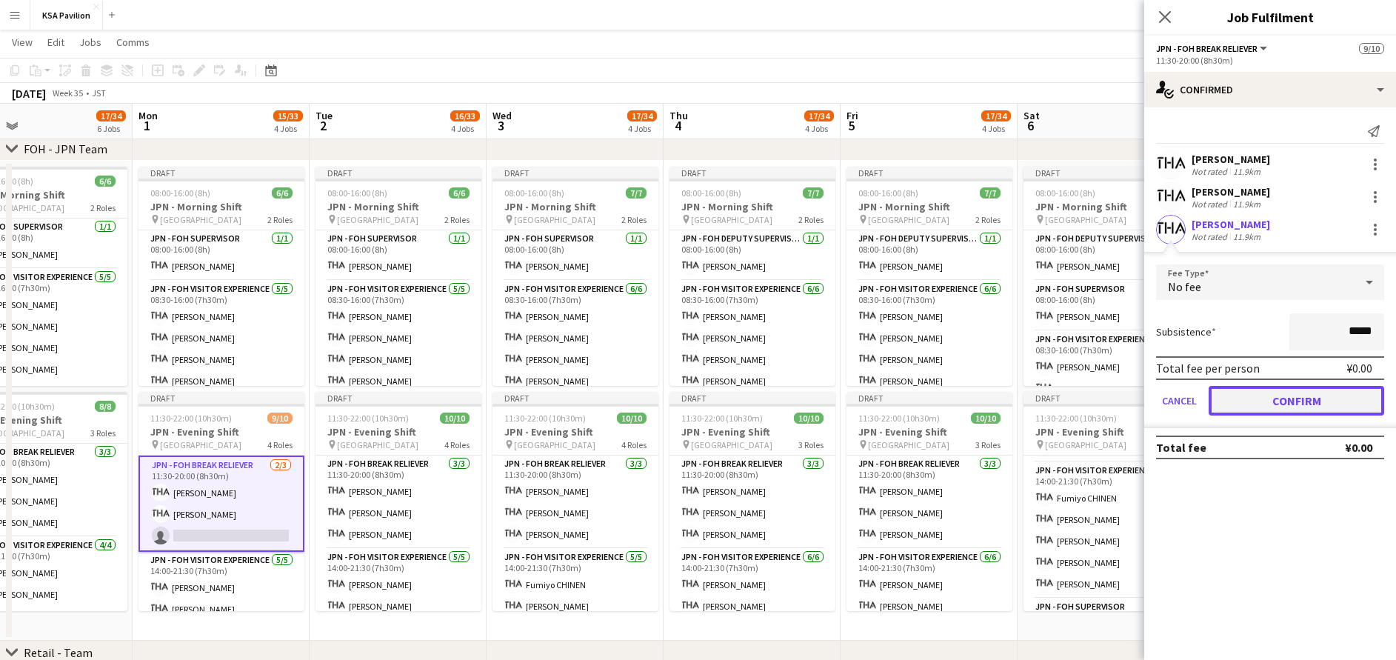
click at [1276, 393] on button "Confirm" at bounding box center [1297, 401] width 176 height 30
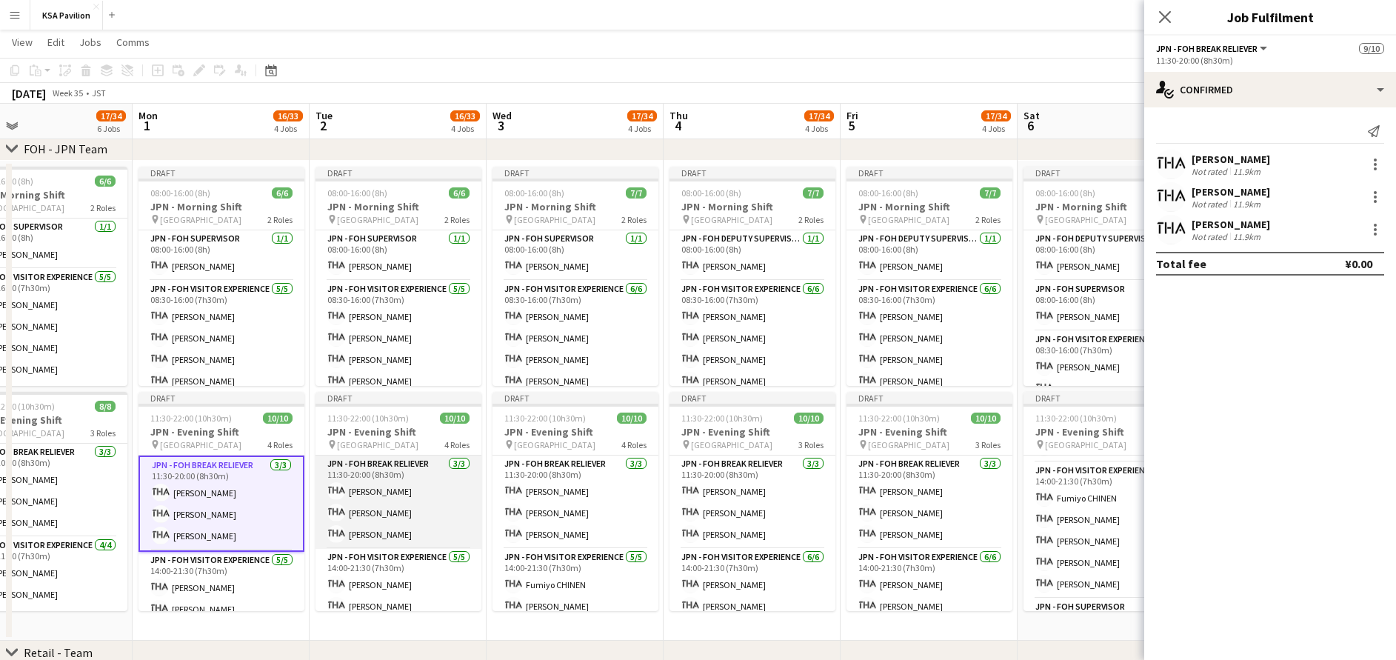
click at [404, 498] on app-card-role "JPN - FOH Break Reliever [DATE] 11:30-20:00 (8h30m) Mako [PERSON_NAME] [PERSON_…" at bounding box center [399, 501] width 166 height 93
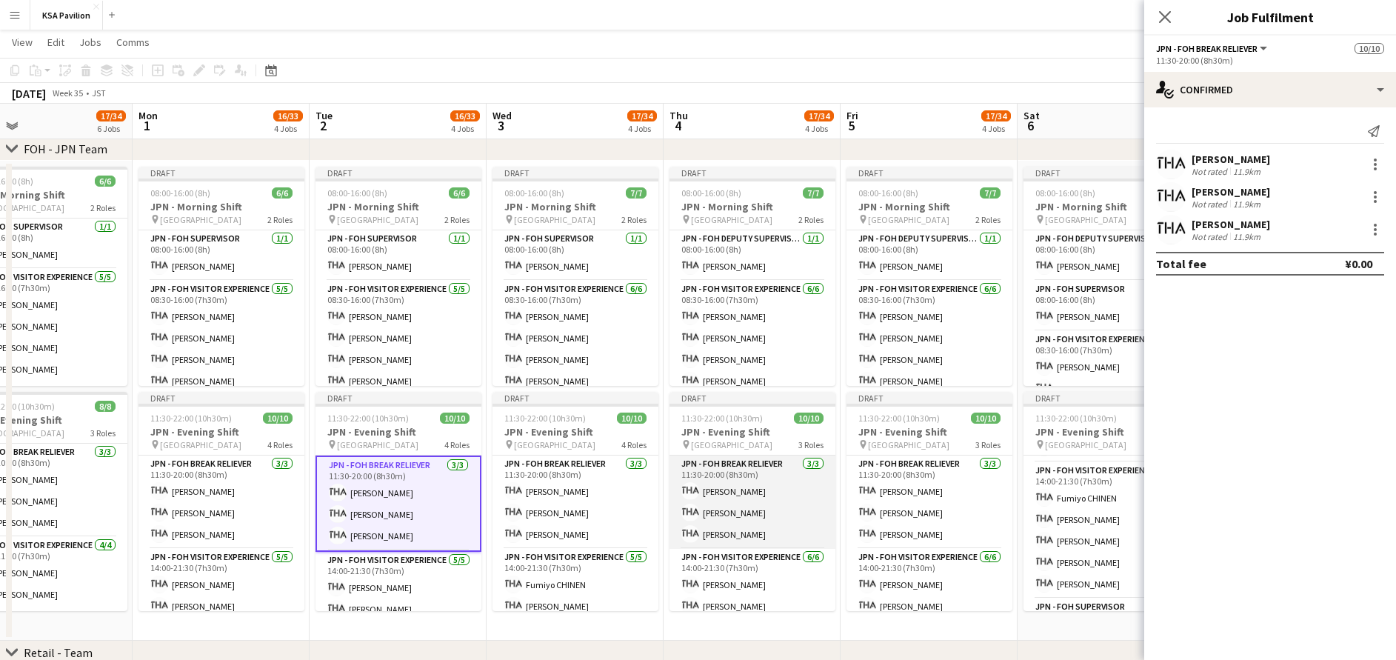
click at [742, 519] on app-card-role "JPN - FOH Break Reliever [DATE] 11:30-20:00 (8h30m) Mako [PERSON_NAME] Shiori […" at bounding box center [753, 501] width 166 height 93
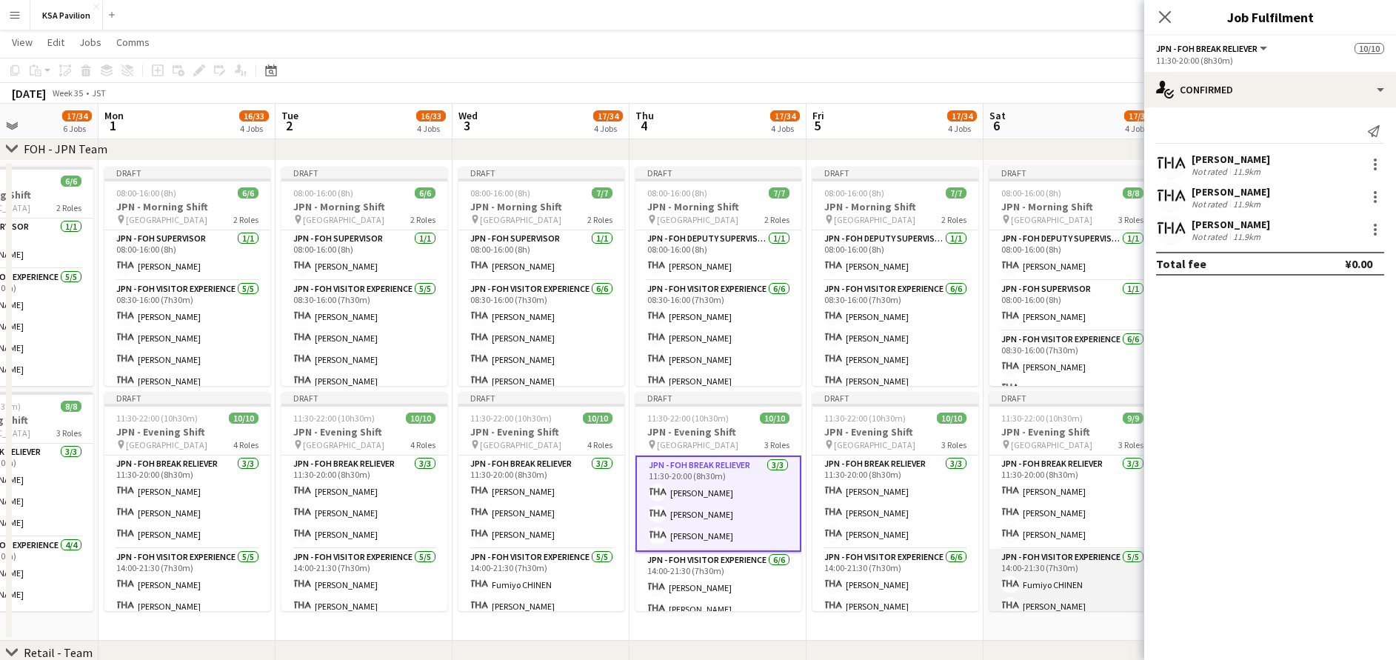
scroll to position [0, 434]
click at [1165, 24] on app-icon "Close pop-in" at bounding box center [1165, 17] width 21 height 21
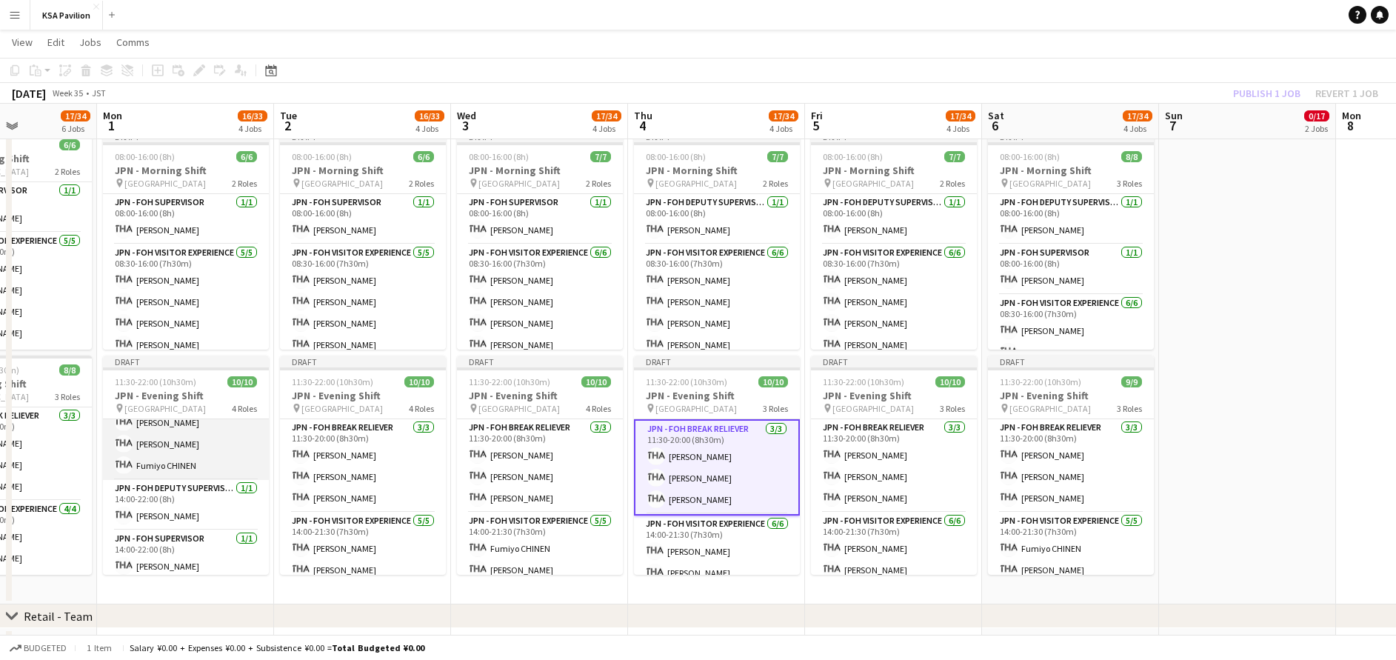
scroll to position [175, 0]
click at [210, 504] on app-card-role "JPN - FOH Deputy Supervisor [DATE] 14:00-22:00 (8h) [PERSON_NAME]" at bounding box center [186, 499] width 166 height 50
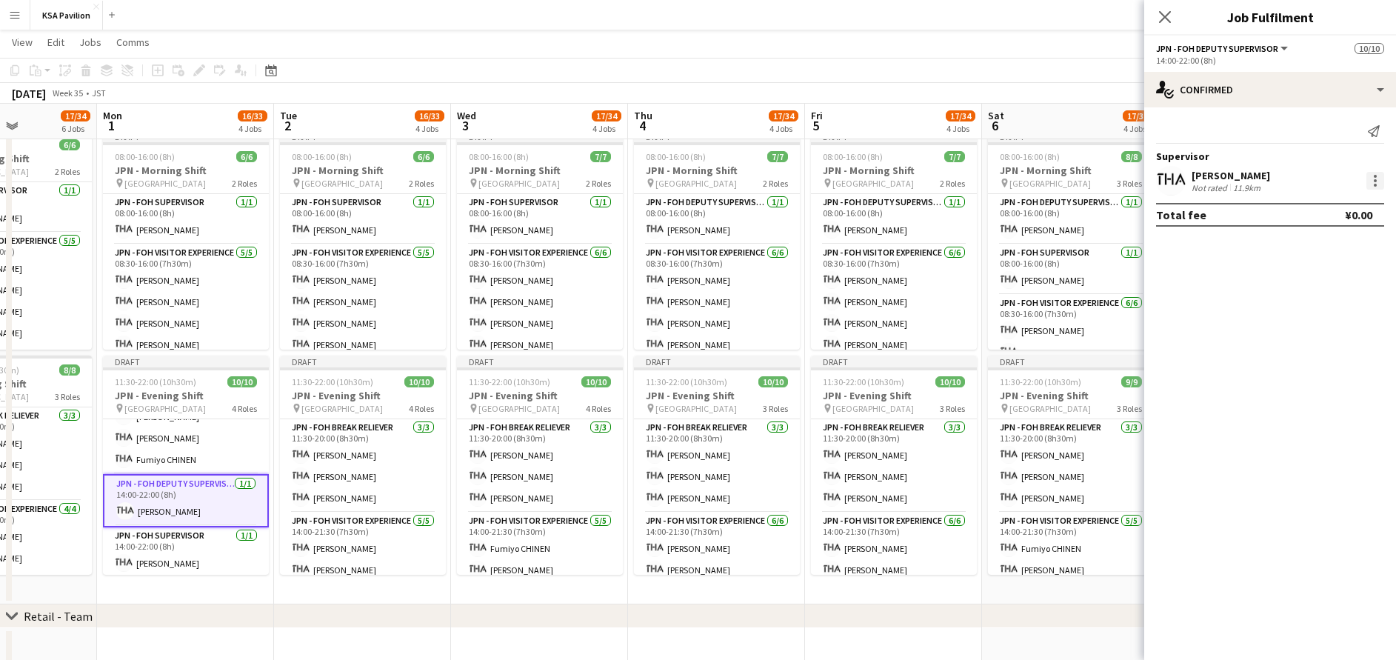
click at [1376, 185] on div at bounding box center [1375, 181] width 18 height 18
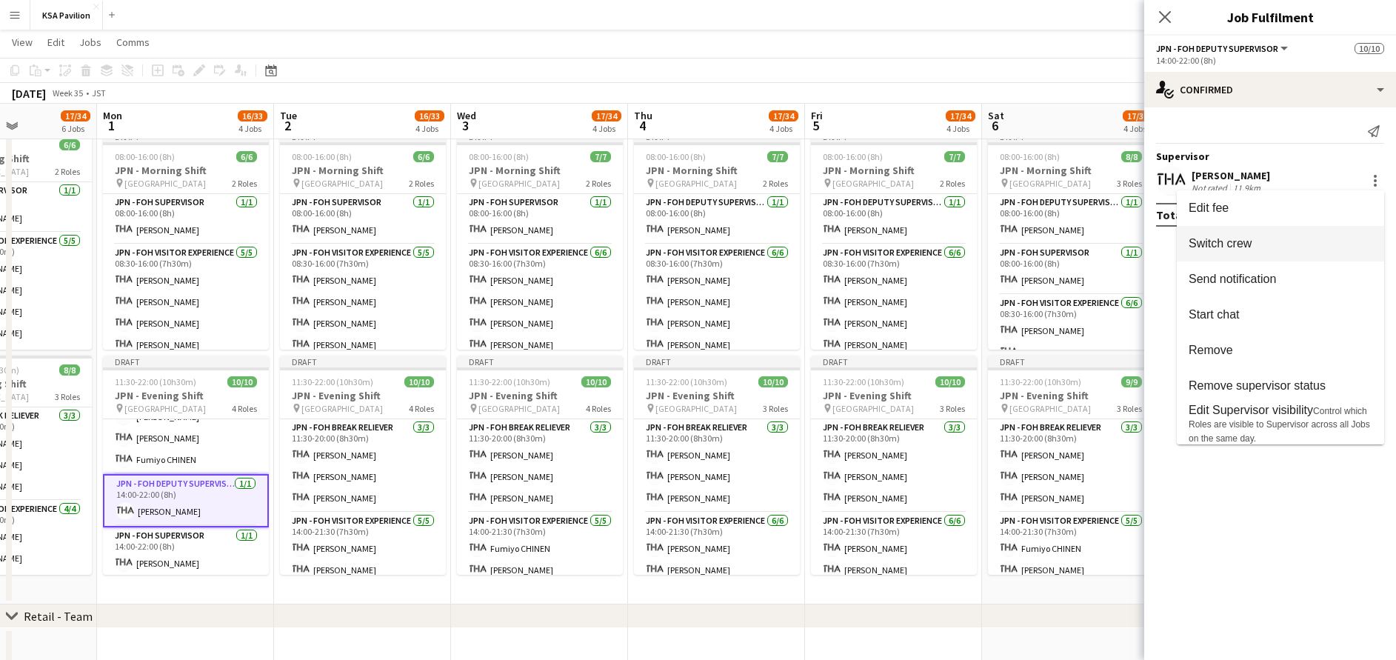
click at [1273, 250] on span "Switch crew" at bounding box center [1281, 243] width 184 height 13
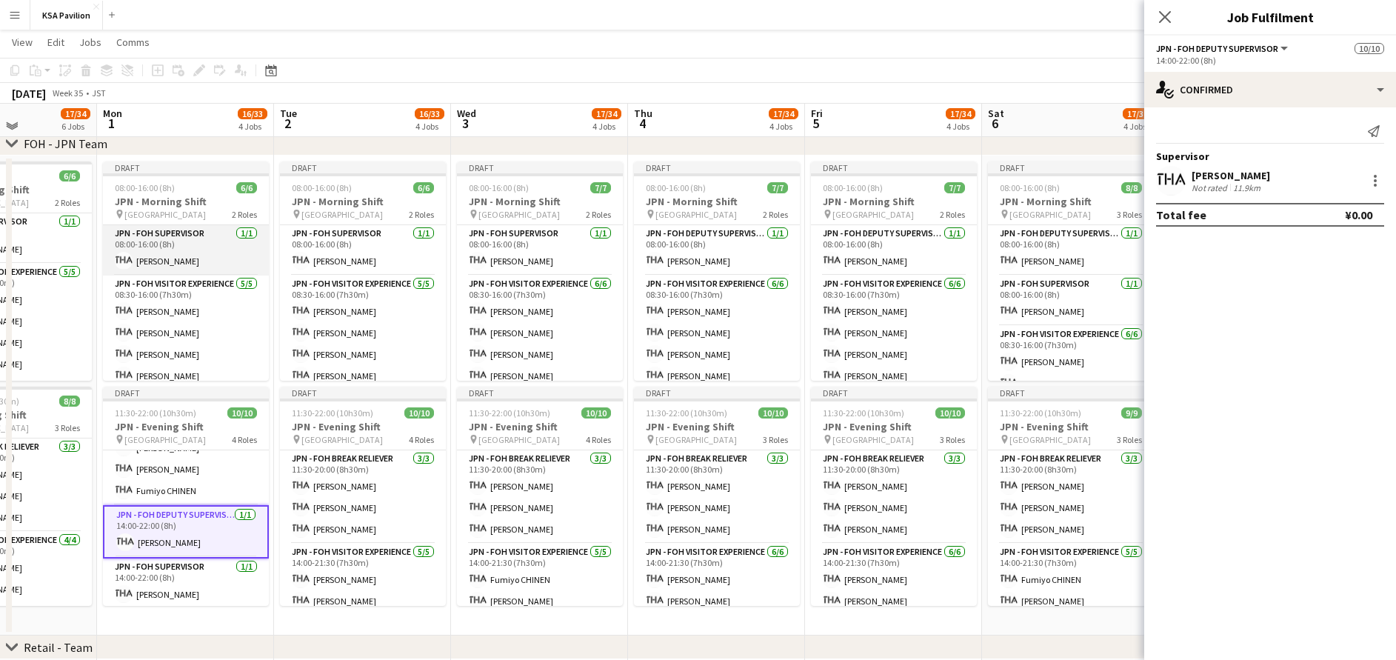
click at [168, 265] on app-card-role "JPN - FOH Supervisor [DATE] 08:00-16:00 (8h) [PERSON_NAME]" at bounding box center [186, 250] width 166 height 50
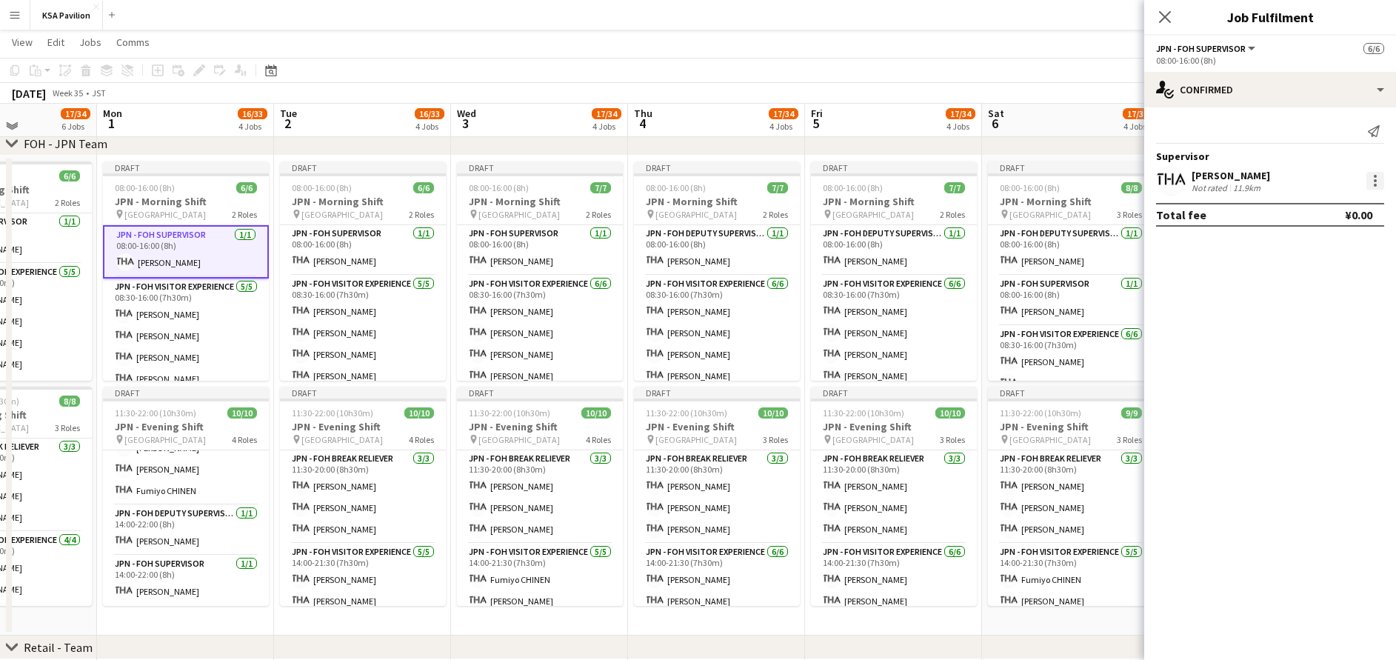
click at [1376, 181] on div at bounding box center [1375, 180] width 3 height 3
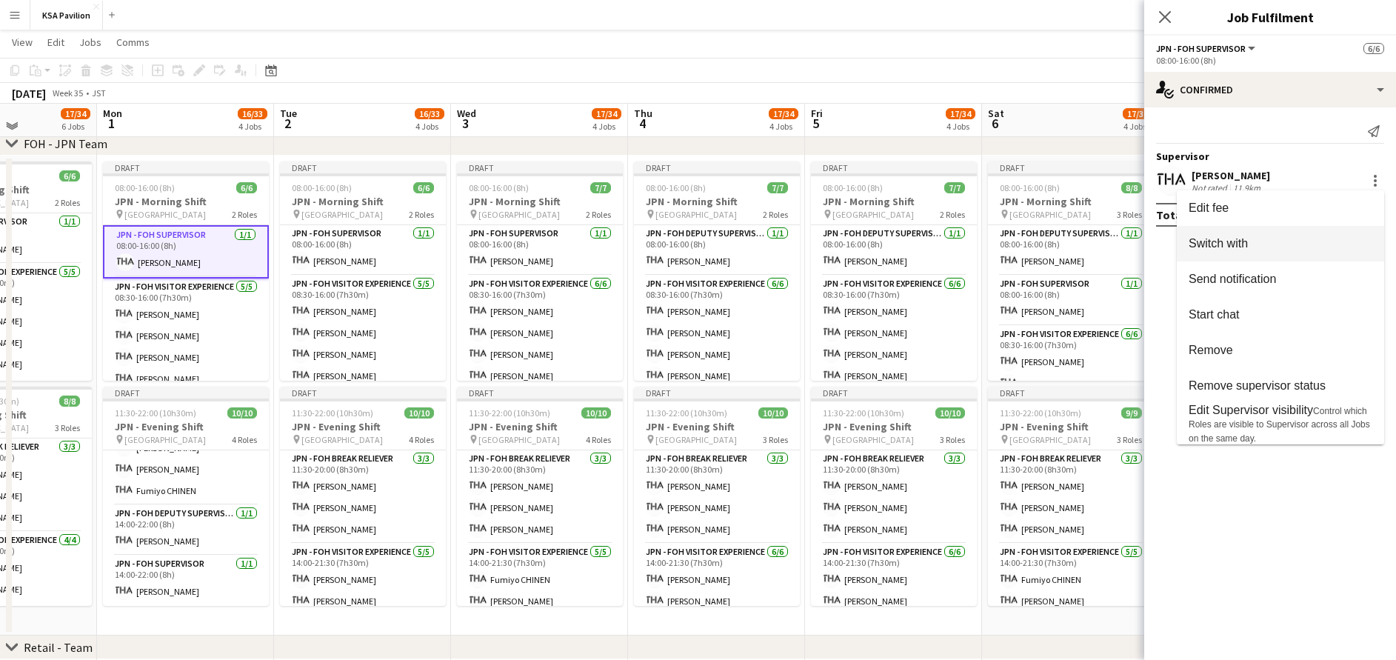
click at [1335, 250] on span "Switch with" at bounding box center [1281, 243] width 184 height 13
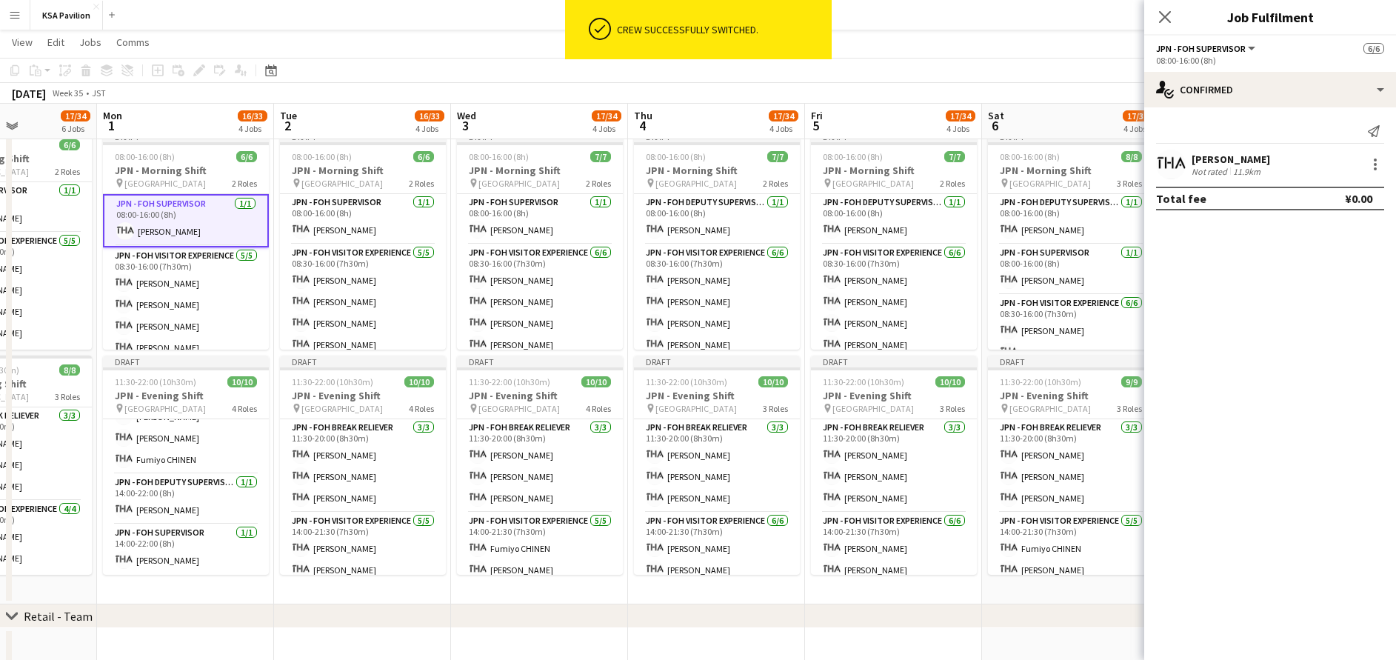
scroll to position [613, 0]
click at [1375, 166] on div at bounding box center [1375, 164] width 3 height 3
click at [1347, 337] on span "Remove" at bounding box center [1327, 333] width 92 height 13
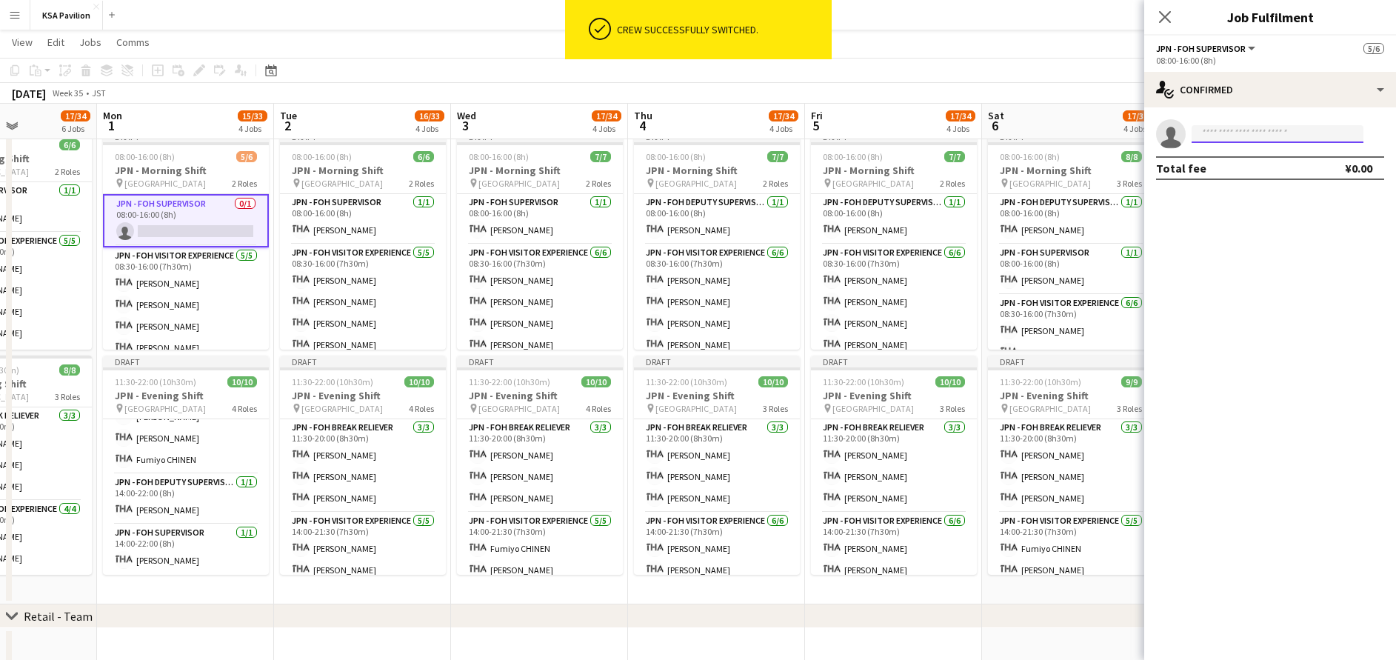
click at [1277, 133] on input at bounding box center [1278, 134] width 172 height 18
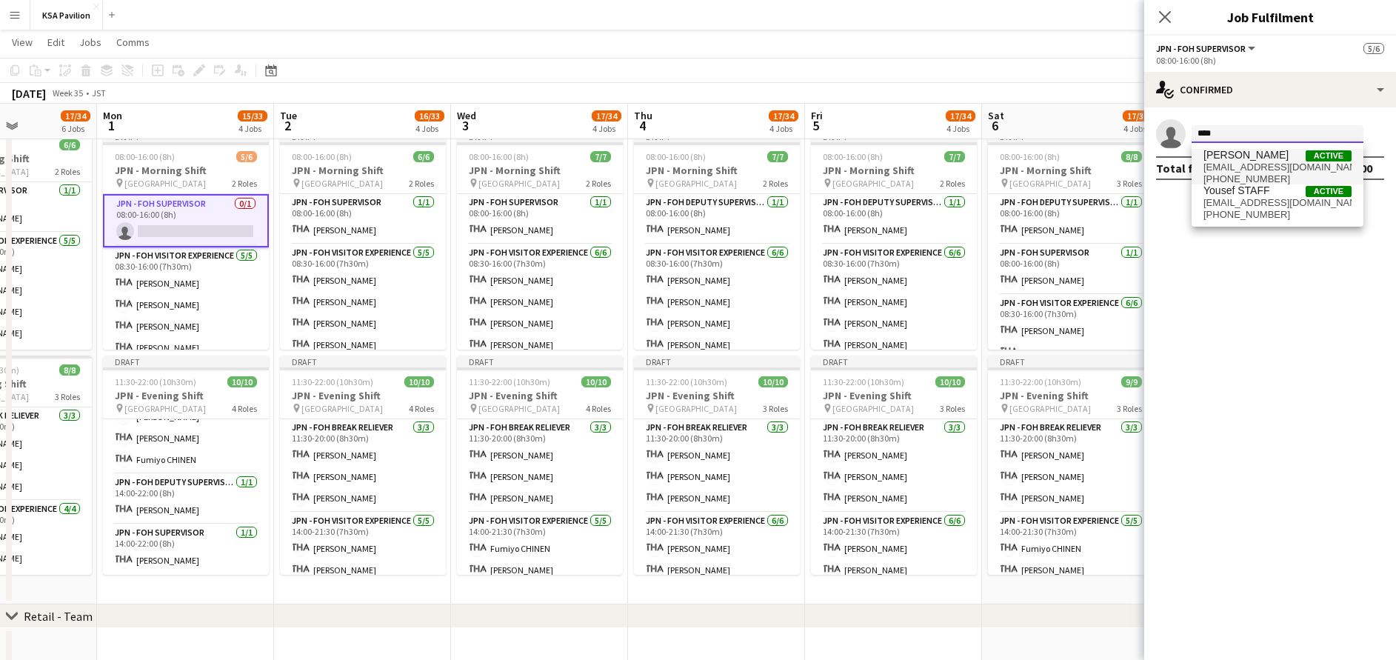
type input "****"
click at [1277, 167] on span "[EMAIL_ADDRESS][DOMAIN_NAME]" at bounding box center [1278, 167] width 148 height 12
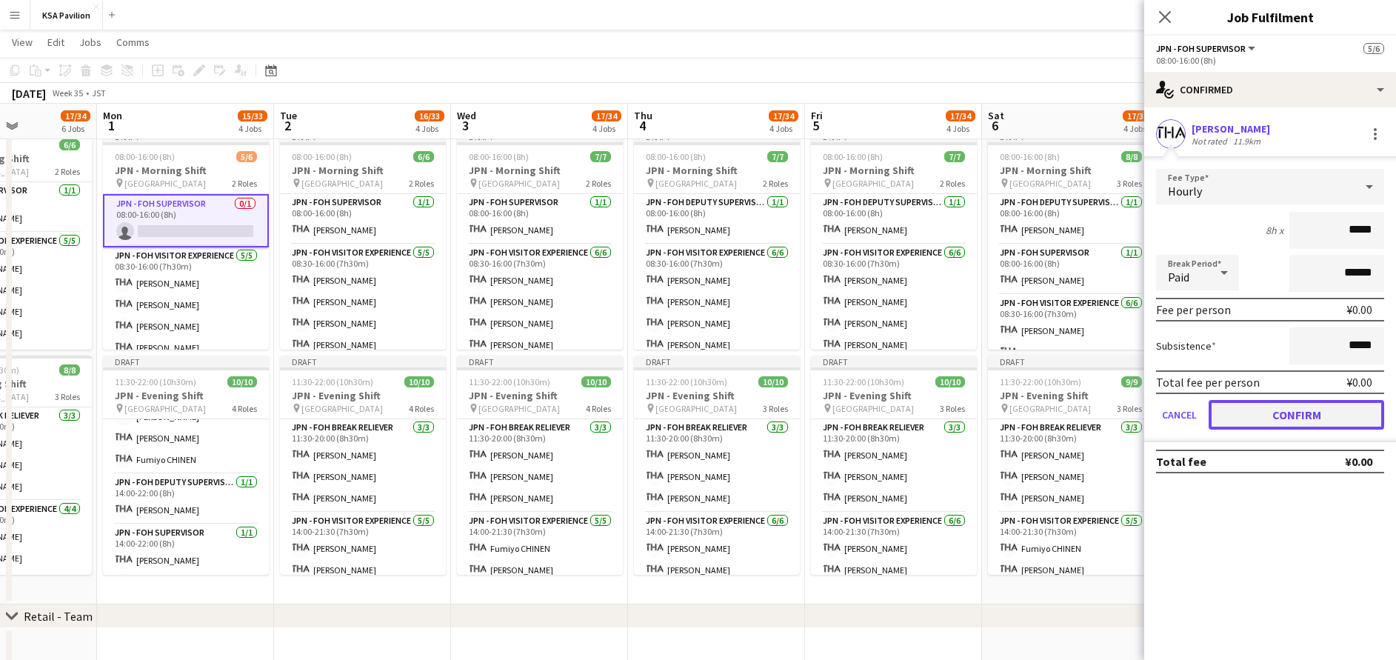
click at [1302, 409] on button "Confirm" at bounding box center [1297, 415] width 176 height 30
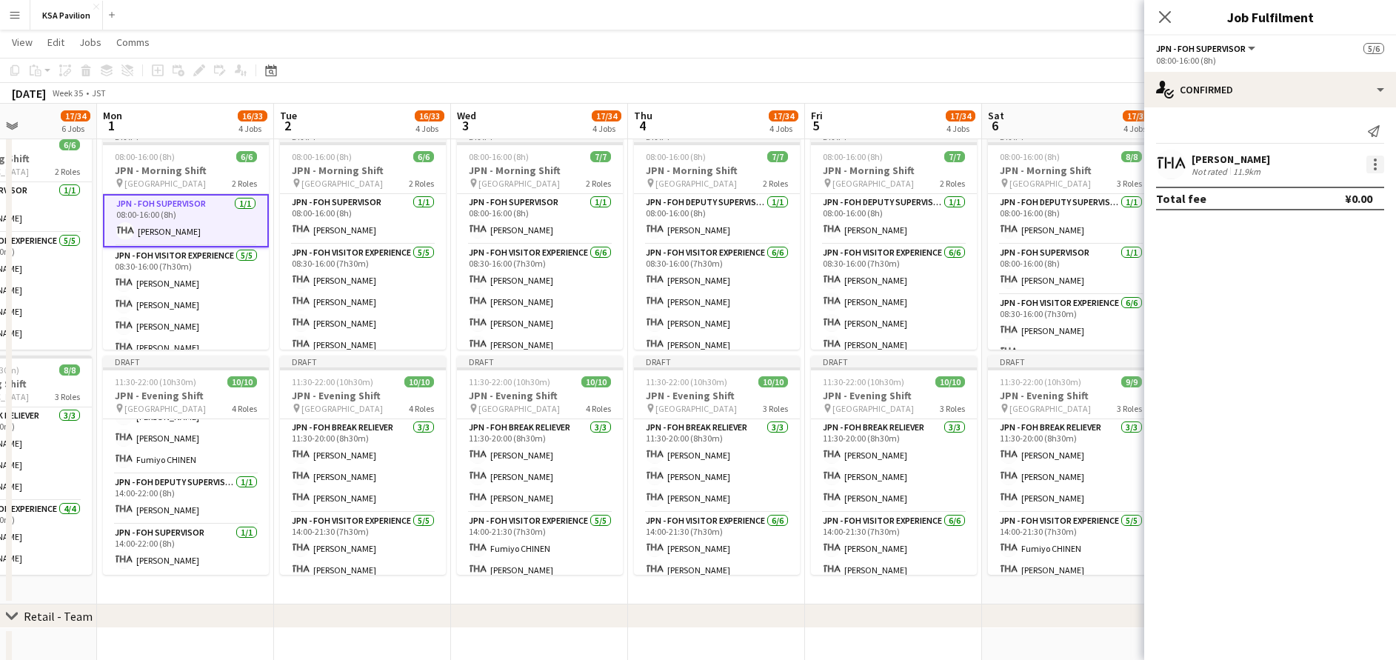
click at [1373, 167] on div at bounding box center [1375, 165] width 18 height 18
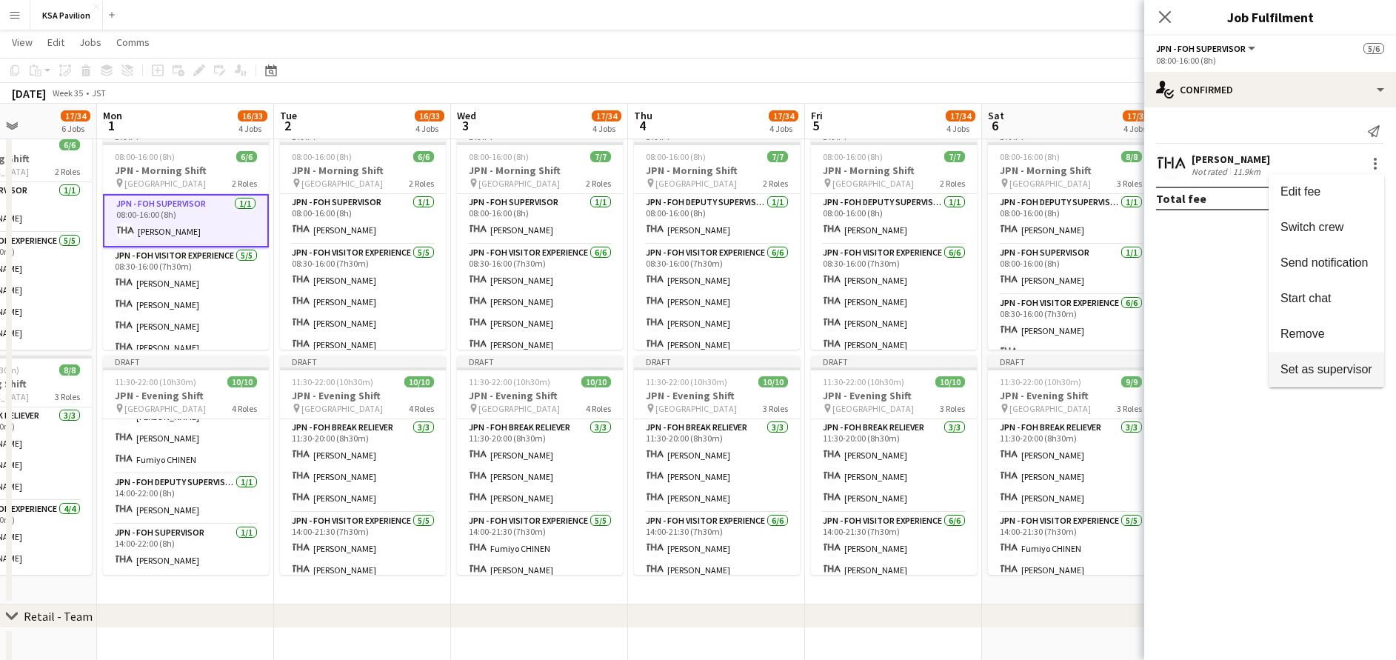
click at [1335, 368] on span "Set as supervisor" at bounding box center [1327, 369] width 92 height 13
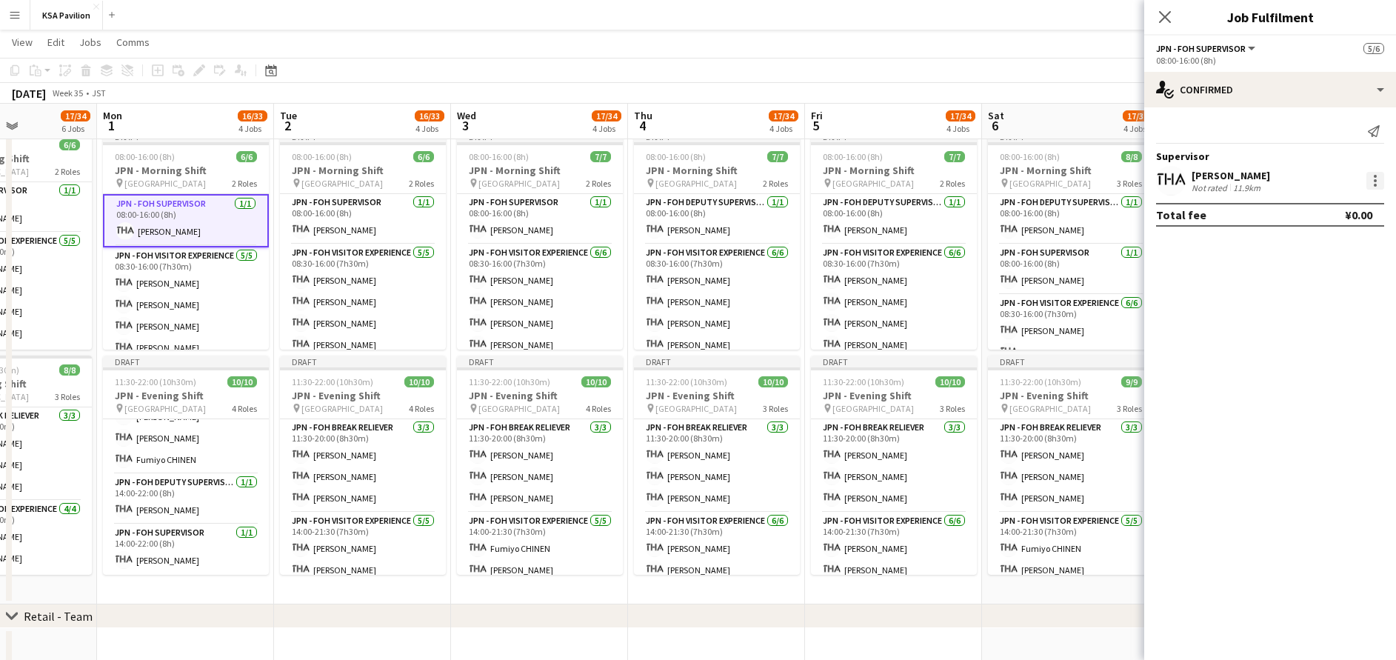
click at [1369, 175] on div at bounding box center [1375, 181] width 18 height 18
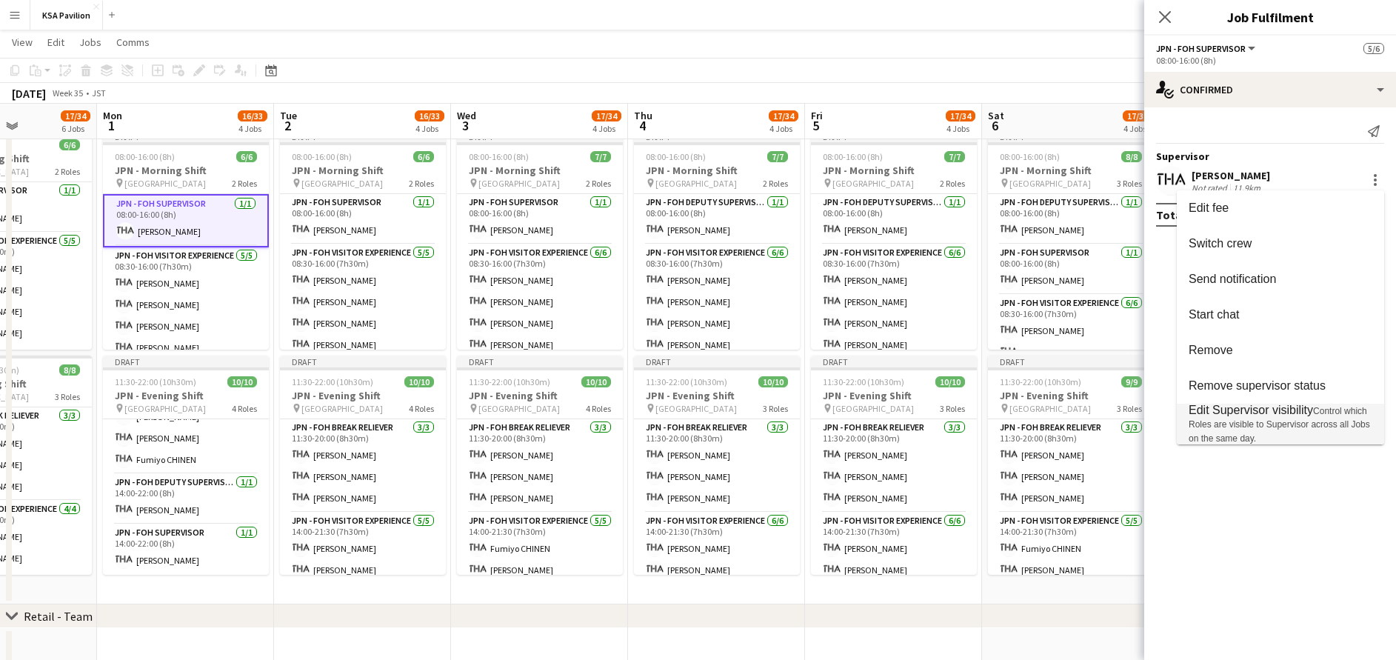
click at [1304, 418] on span "Edit Supervisor visibility Control which Roles are visible to Supervisor across…" at bounding box center [1281, 424] width 184 height 41
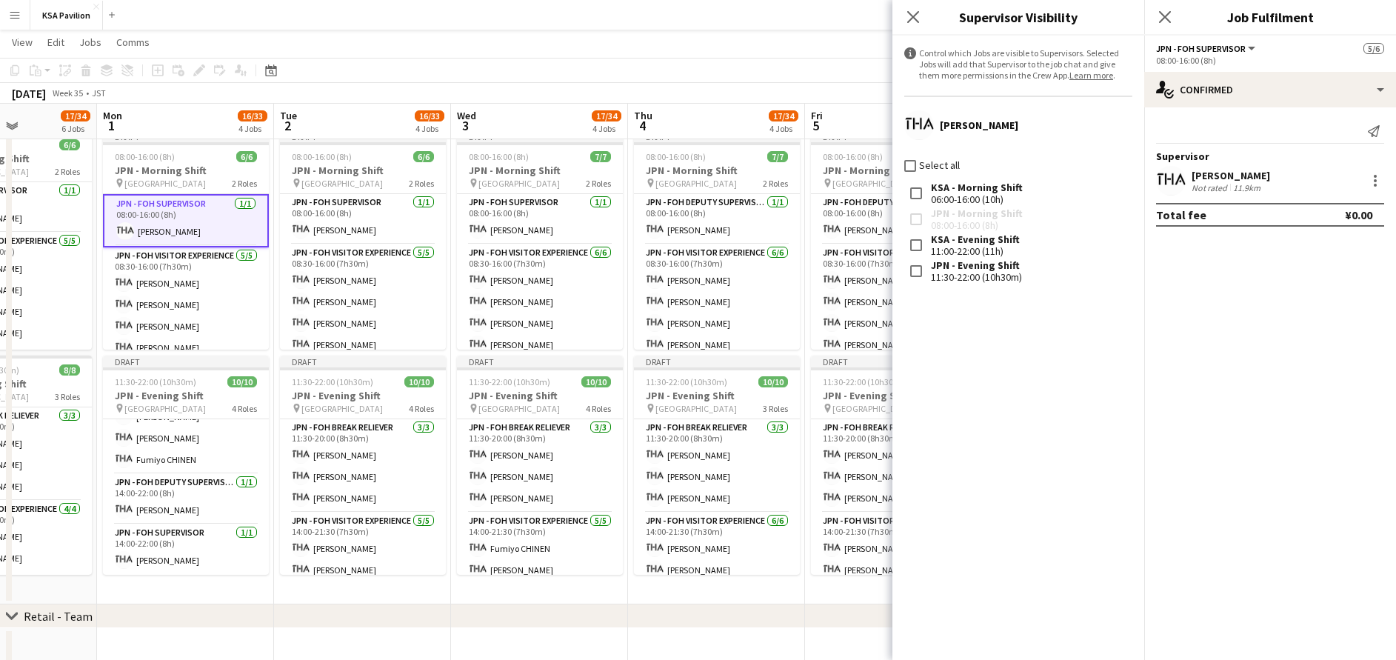
click at [912, 173] on div "[PERSON_NAME] Select all KSA - Morning Shift 06:00-16:00 (10h) JPN - Morning Sh…" at bounding box center [1018, 198] width 252 height 198
click at [139, 546] on app-card-role "JPN - FOH Supervisor [DATE] 14:00-22:00 (8h) [PERSON_NAME]" at bounding box center [186, 549] width 166 height 50
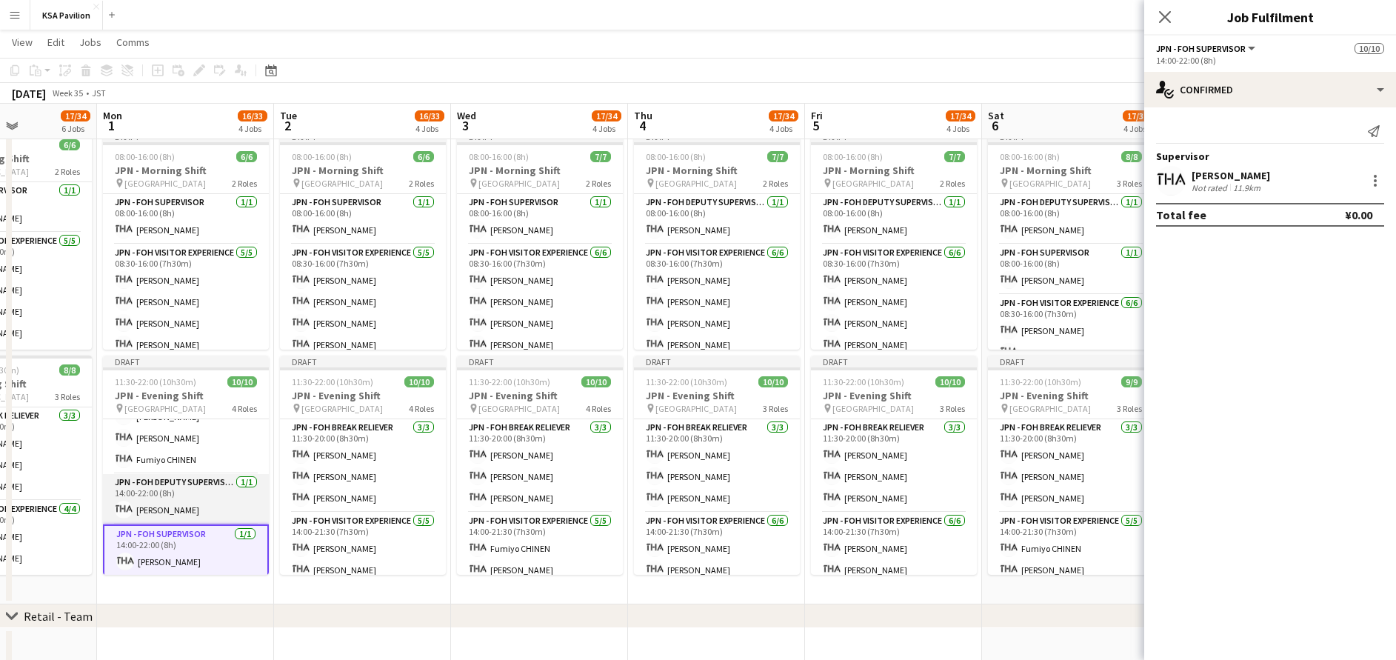
click at [178, 493] on app-card-role "JPN - FOH Deputy Supervisor [DATE] 14:00-22:00 (8h) [PERSON_NAME]" at bounding box center [186, 499] width 166 height 50
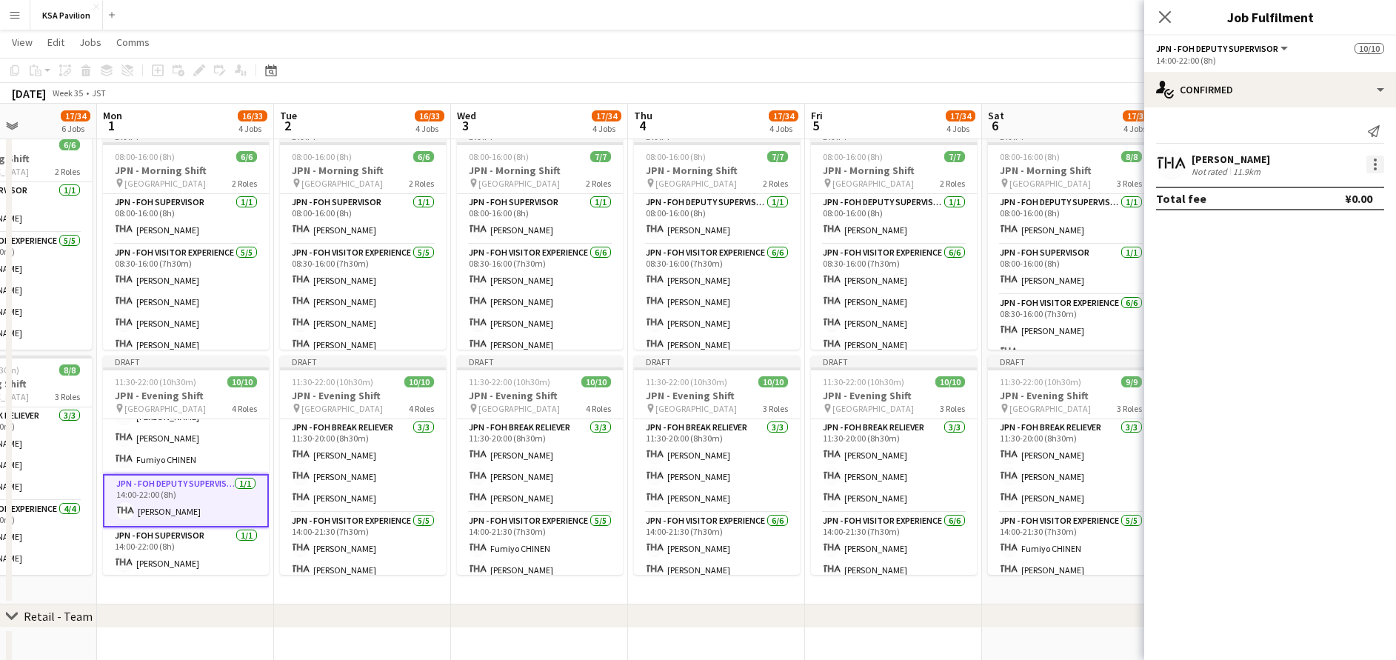
click at [1378, 158] on div at bounding box center [1375, 165] width 18 height 18
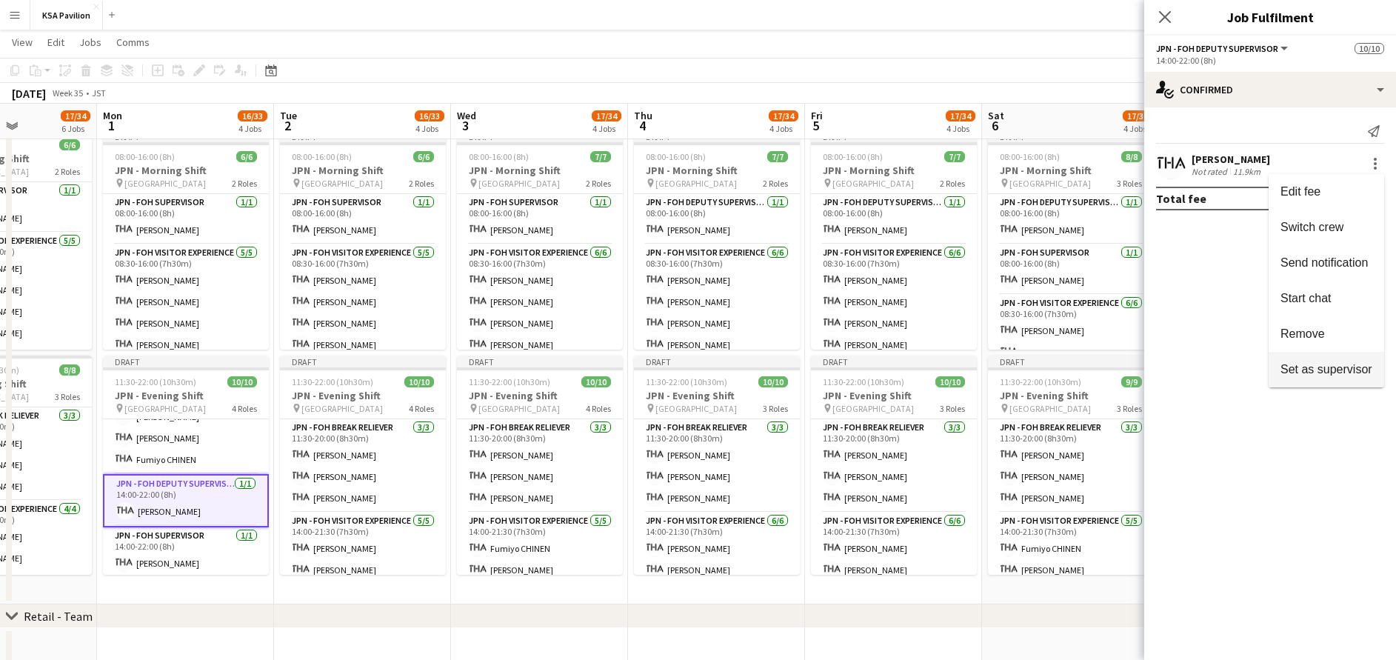
click at [1332, 372] on span "Set as supervisor" at bounding box center [1327, 369] width 92 height 13
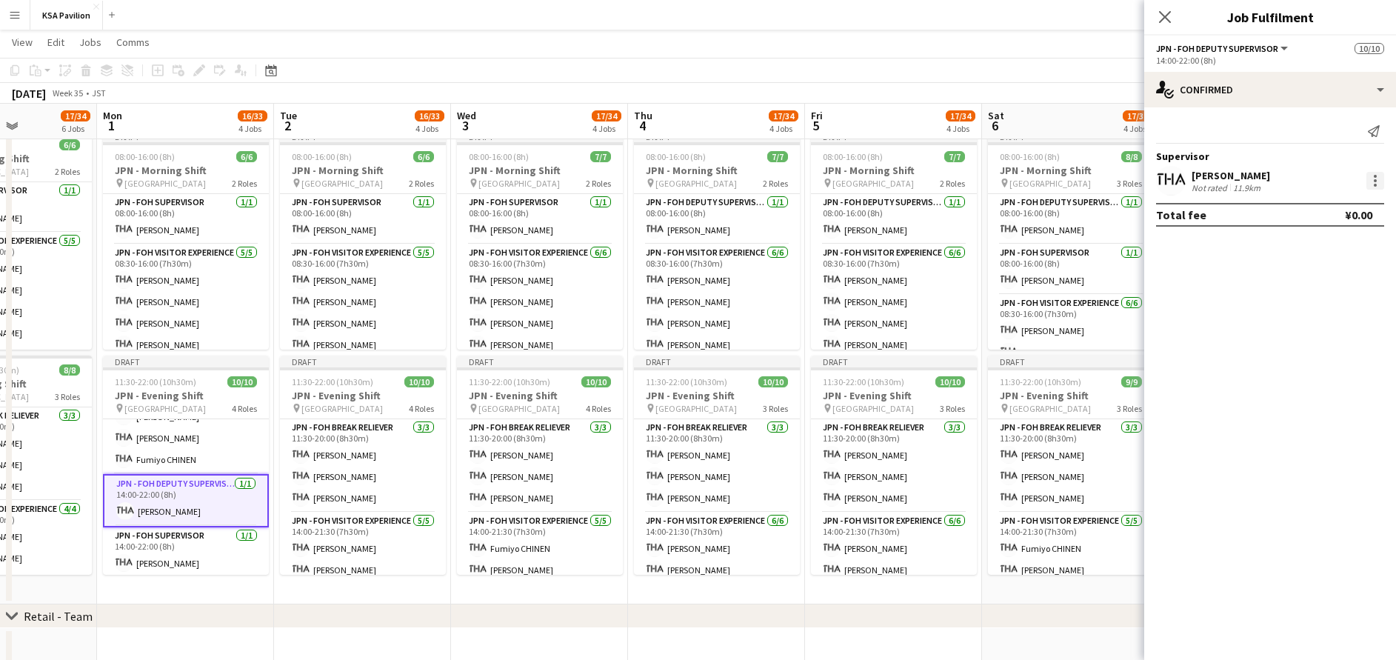
click at [1376, 181] on div at bounding box center [1375, 180] width 3 height 3
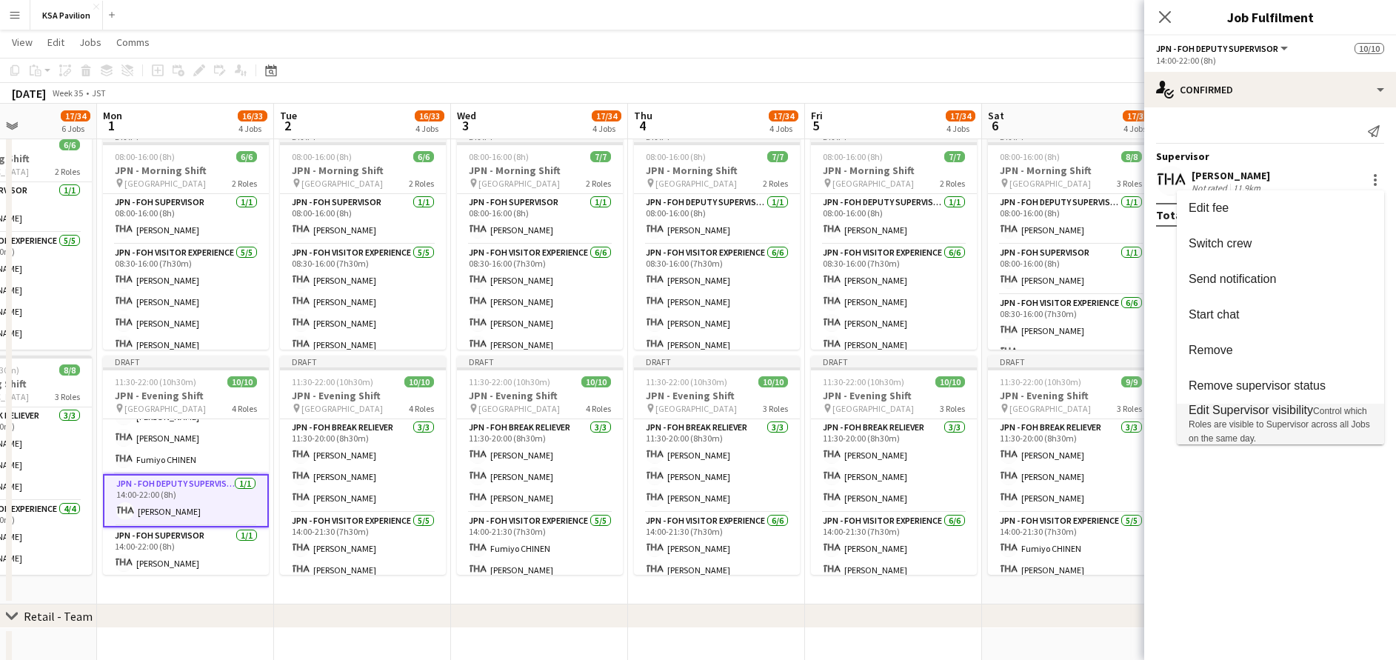
click at [1301, 415] on span "Edit Supervisor visibility" at bounding box center [1251, 410] width 124 height 13
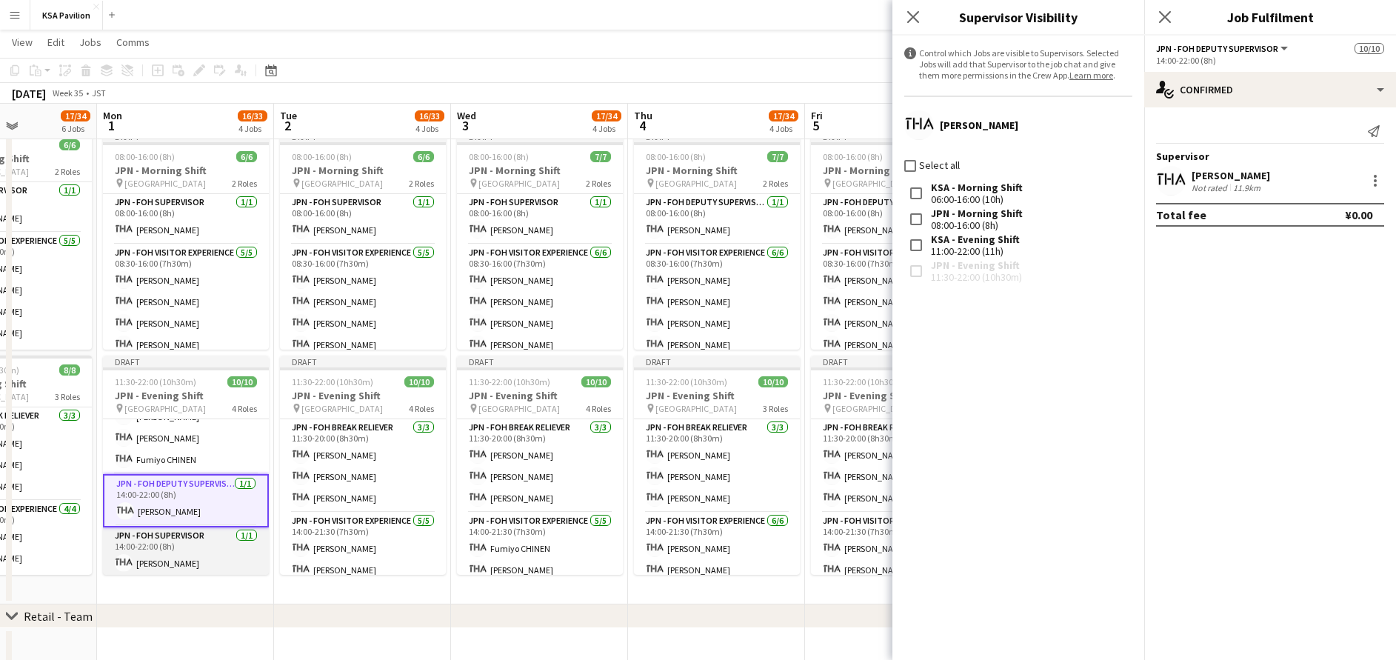
click at [150, 561] on app-card-role "JPN - FOH Supervisor [DATE] 14:00-22:00 (8h) [PERSON_NAME]" at bounding box center [186, 552] width 166 height 50
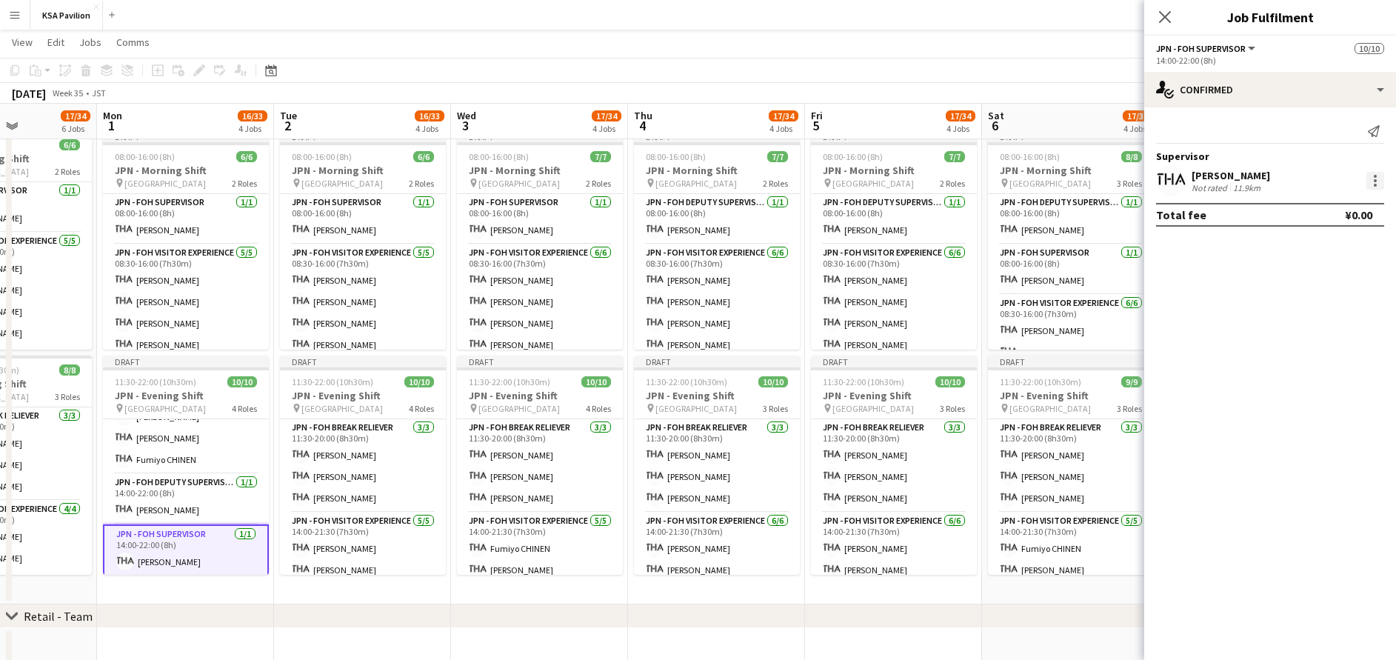
click at [1375, 180] on div at bounding box center [1375, 180] width 3 height 3
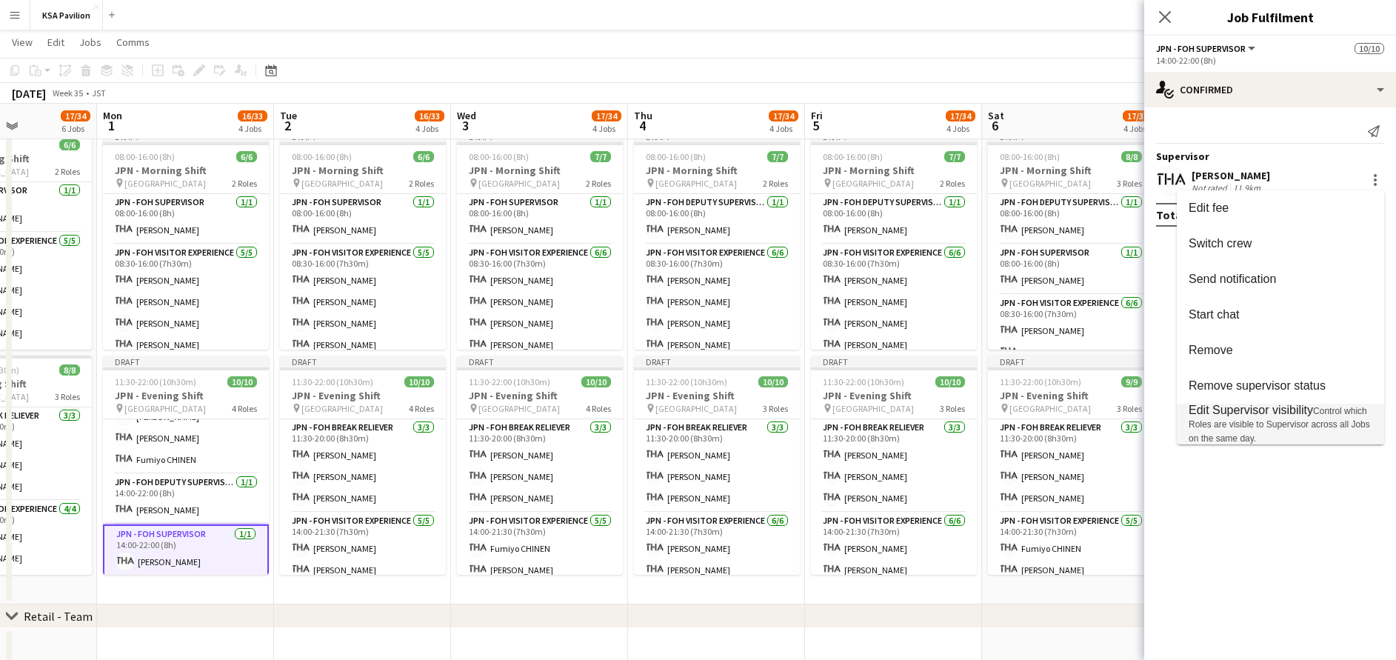
click at [1306, 427] on span "Control which Roles are visible to Supervisor across all Jobs on the same day." at bounding box center [1279, 425] width 181 height 38
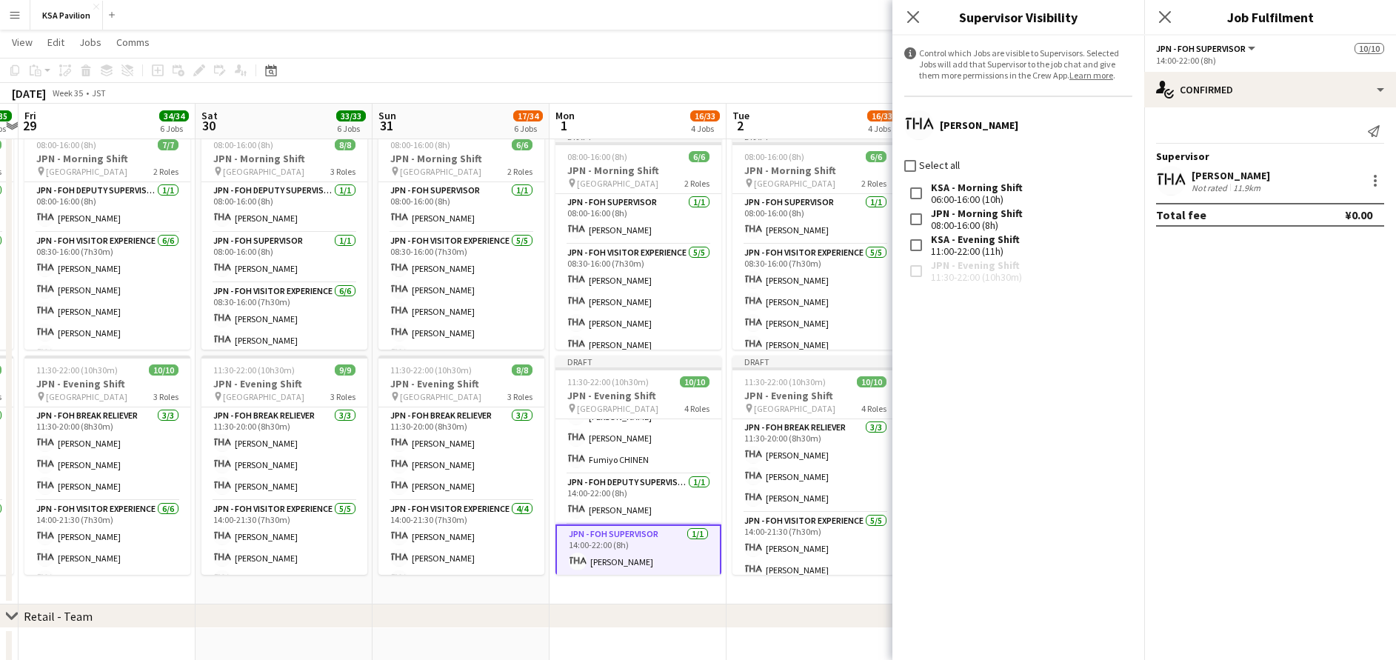
scroll to position [0, 449]
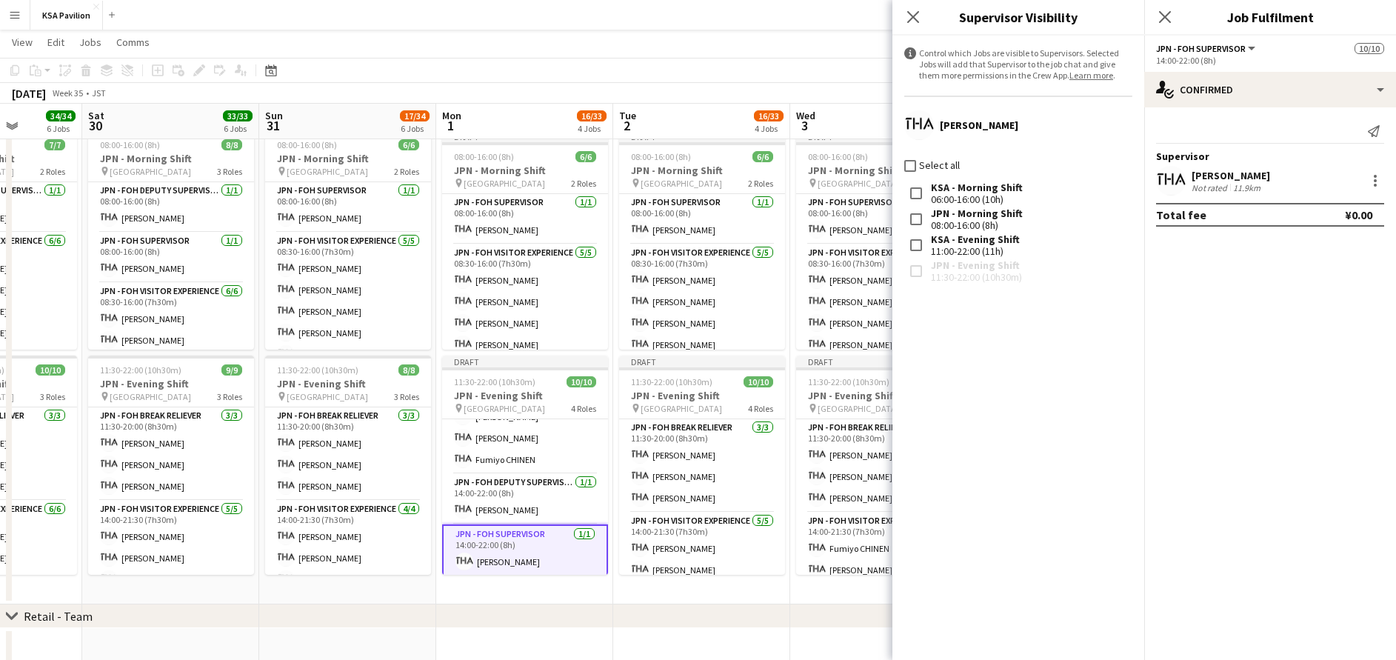
drag, startPoint x: 287, startPoint y: 587, endPoint x: 626, endPoint y: 581, distance: 338.5
click at [626, 582] on app-calendar-viewport "Wed 27 Thu 28 35/35 6 Jobs Fri 29 34/34 6 Jobs Sat 30 33/33 6 Jobs Sun 31 17/34…" at bounding box center [698, 324] width 1396 height 1758
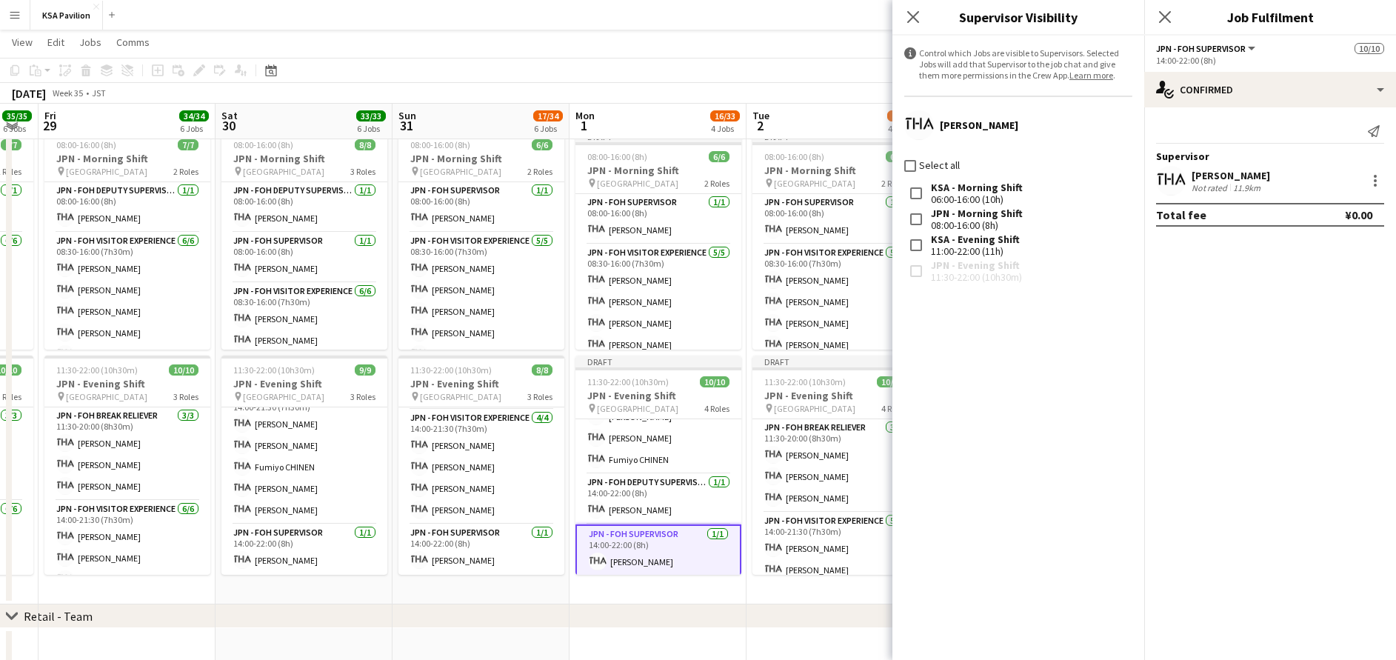
drag, startPoint x: 119, startPoint y: 587, endPoint x: 253, endPoint y: 588, distance: 133.3
click at [253, 588] on app-calendar-viewport "Wed 27 35/35 6 Jobs Thu 28 35/35 6 Jobs Fri 29 34/34 6 Jobs Sat 30 33/33 6 Jobs…" at bounding box center [698, 324] width 1396 height 1758
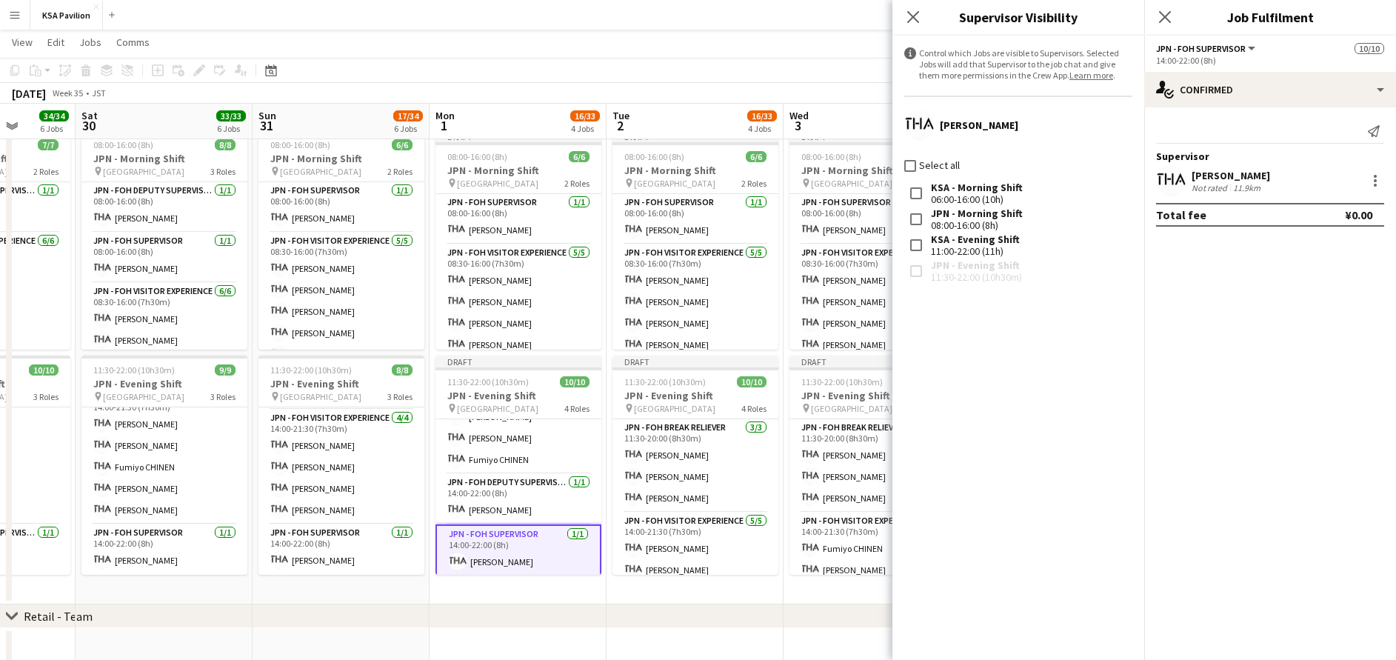
scroll to position [0, 458]
drag, startPoint x: 754, startPoint y: 592, endPoint x: 611, endPoint y: 583, distance: 143.2
click at [611, 583] on app-calendar-viewport "Wed 27 35/35 6 Jobs Thu 28 35/35 6 Jobs Fri 29 34/34 6 Jobs Sat 30 33/33 6 Jobs…" at bounding box center [698, 324] width 1396 height 1758
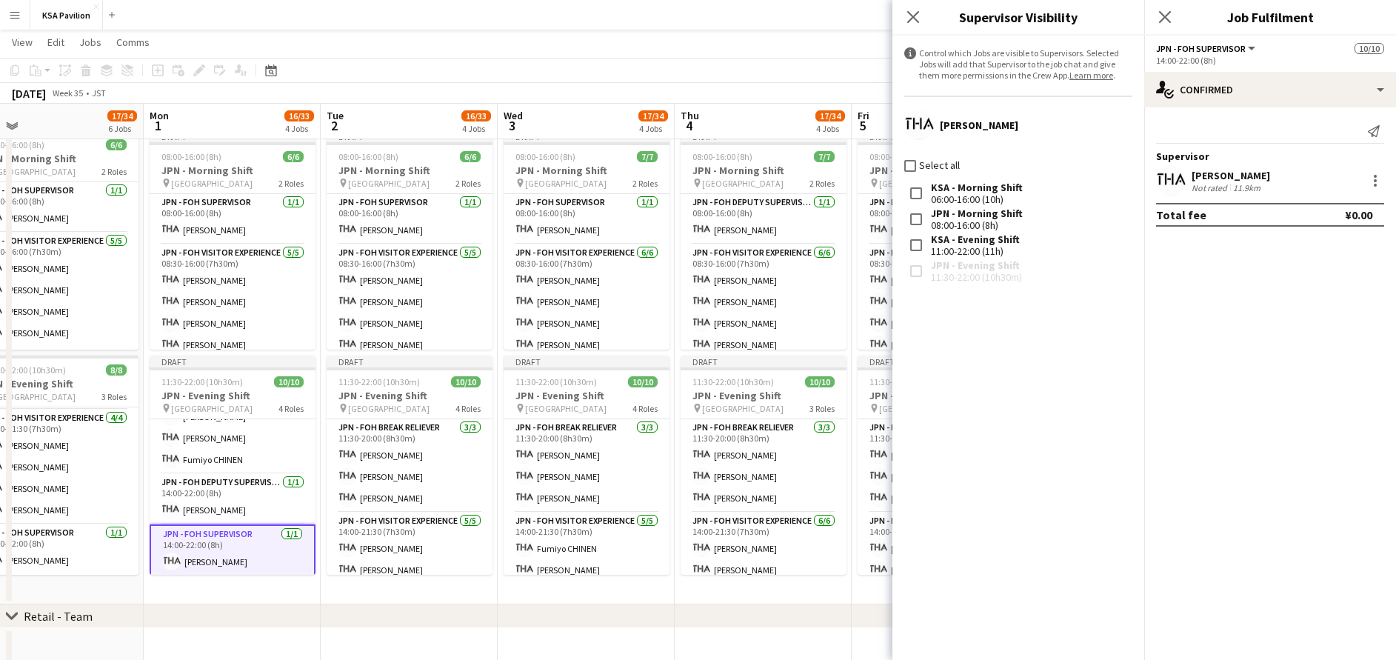
scroll to position [0, 570]
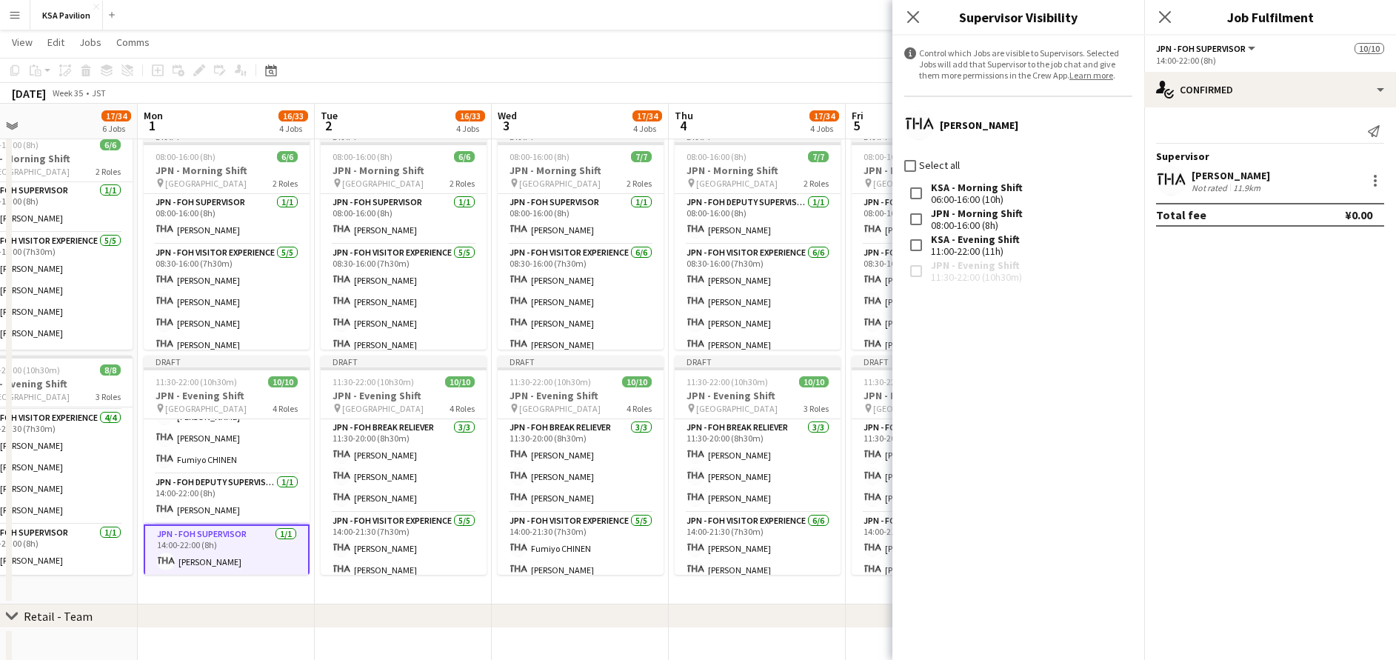
drag, startPoint x: 777, startPoint y: 581, endPoint x: 488, endPoint y: 583, distance: 288.9
click at [488, 583] on app-calendar-viewport "Thu 28 35/35 6 Jobs Fri 29 34/34 6 Jobs Sat 30 33/33 6 Jobs Sun 31 17/34 6 Jobs…" at bounding box center [698, 324] width 1396 height 1758
click at [433, 220] on app-card-role "JPN - FOH Supervisor [DATE] 08:00-16:00 (8h) [PERSON_NAME]" at bounding box center [404, 219] width 166 height 50
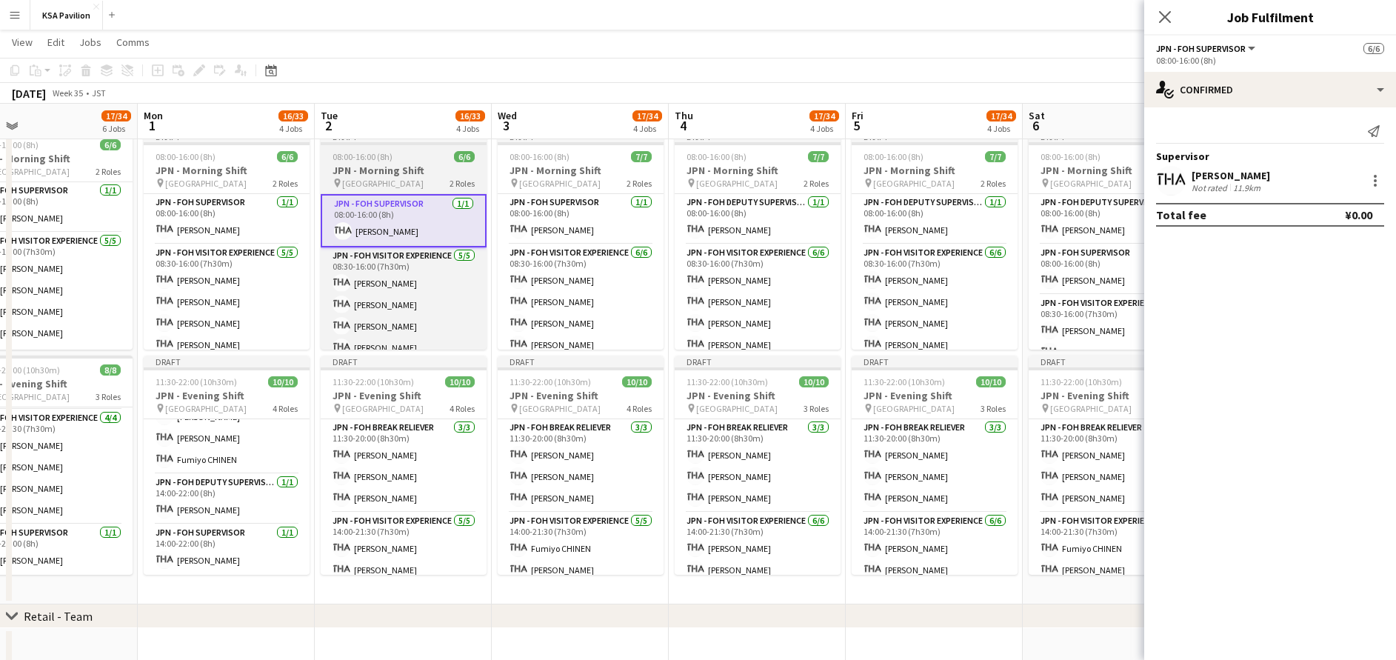
click at [415, 170] on h3 "JPN - Morning Shift" at bounding box center [404, 170] width 166 height 13
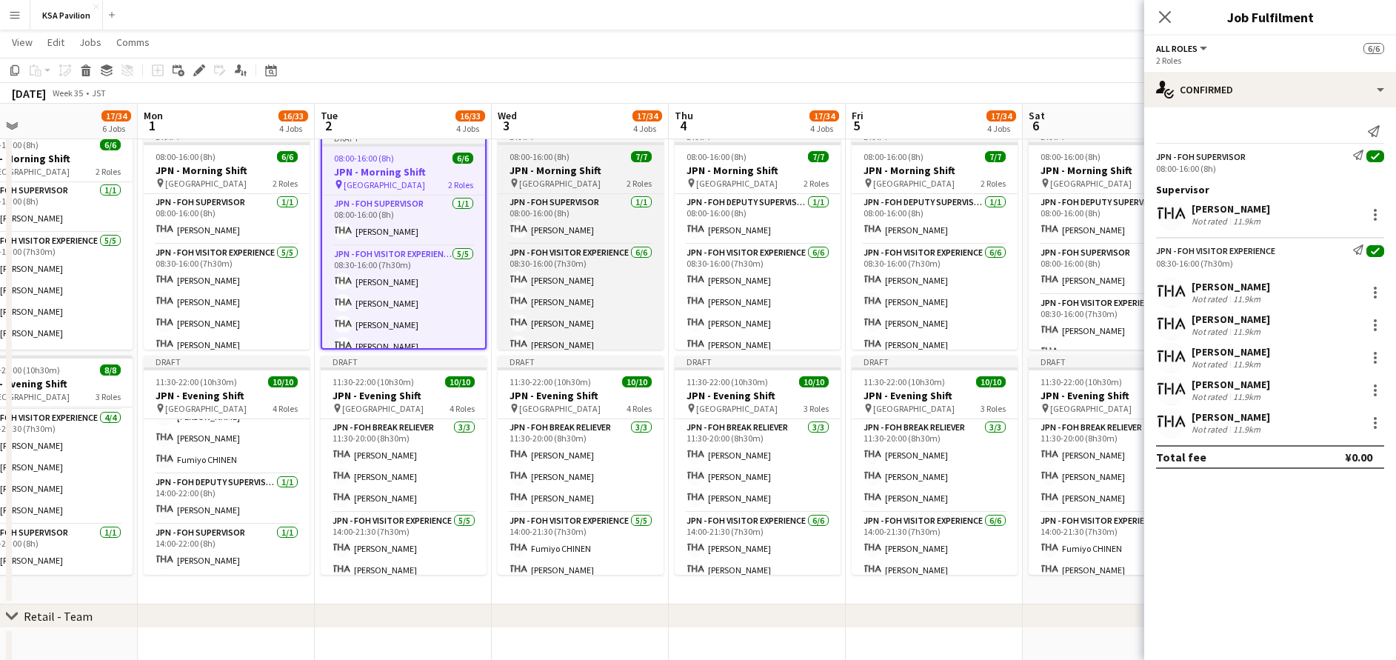
click at [546, 171] on h3 "JPN - Morning Shift" at bounding box center [581, 170] width 166 height 13
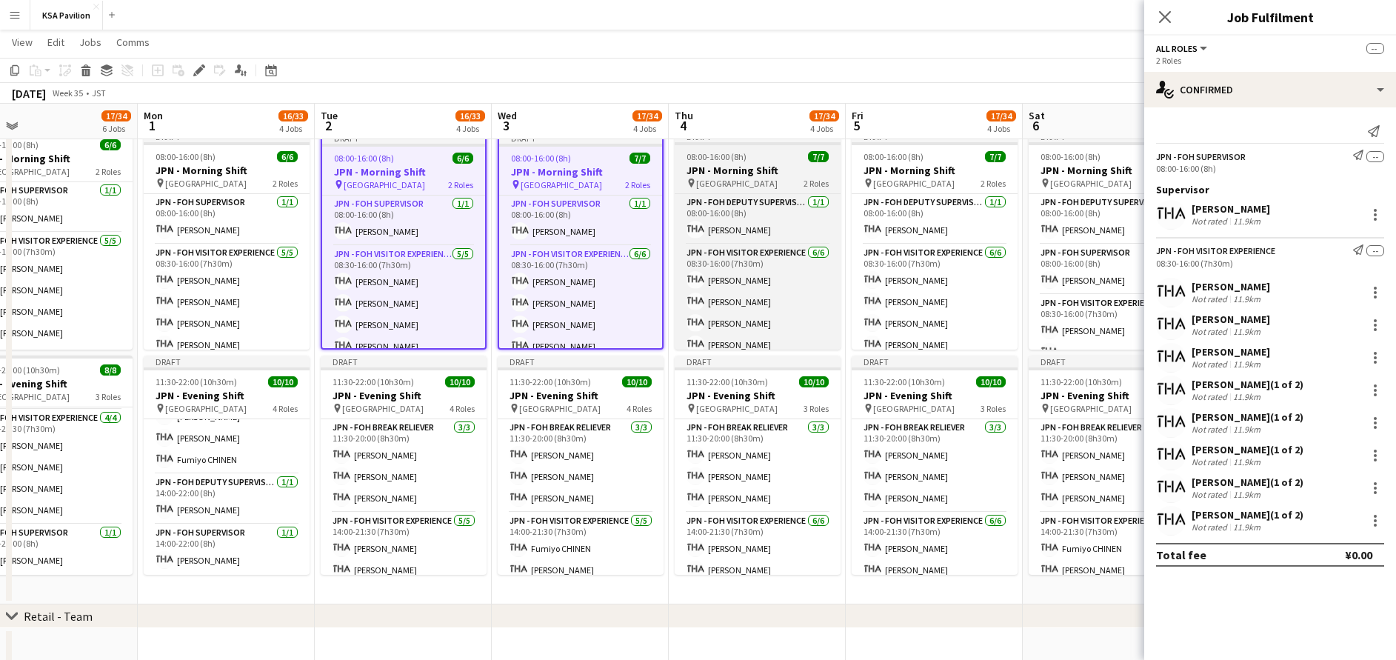
click at [729, 174] on h3 "JPN - Morning Shift" at bounding box center [758, 170] width 166 height 13
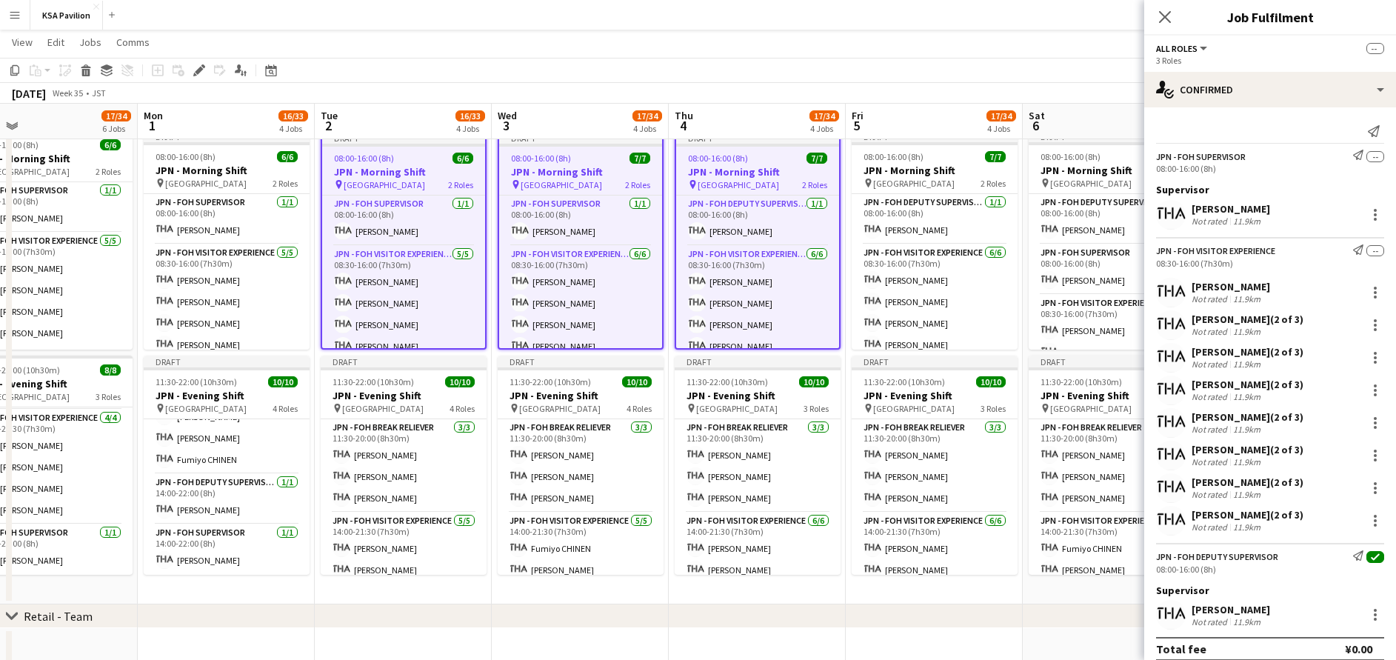
click at [722, 152] on app-job-card "Draft 08:00-16:00 (8h) 7/7 JPN - Morning Shift pin Saudi Arabia Pavilion 2 Role…" at bounding box center [758, 239] width 166 height 219
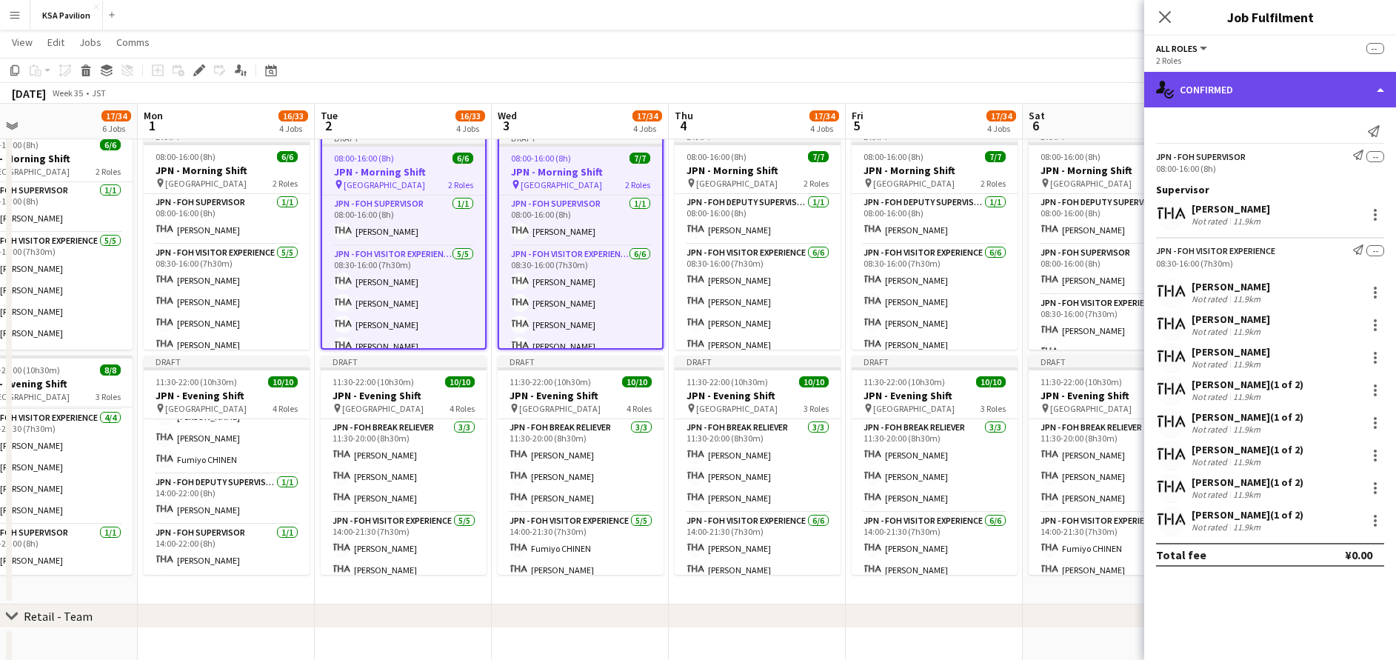
click at [1268, 80] on div "single-neutral-actions-check-2 Confirmed" at bounding box center [1270, 90] width 252 height 36
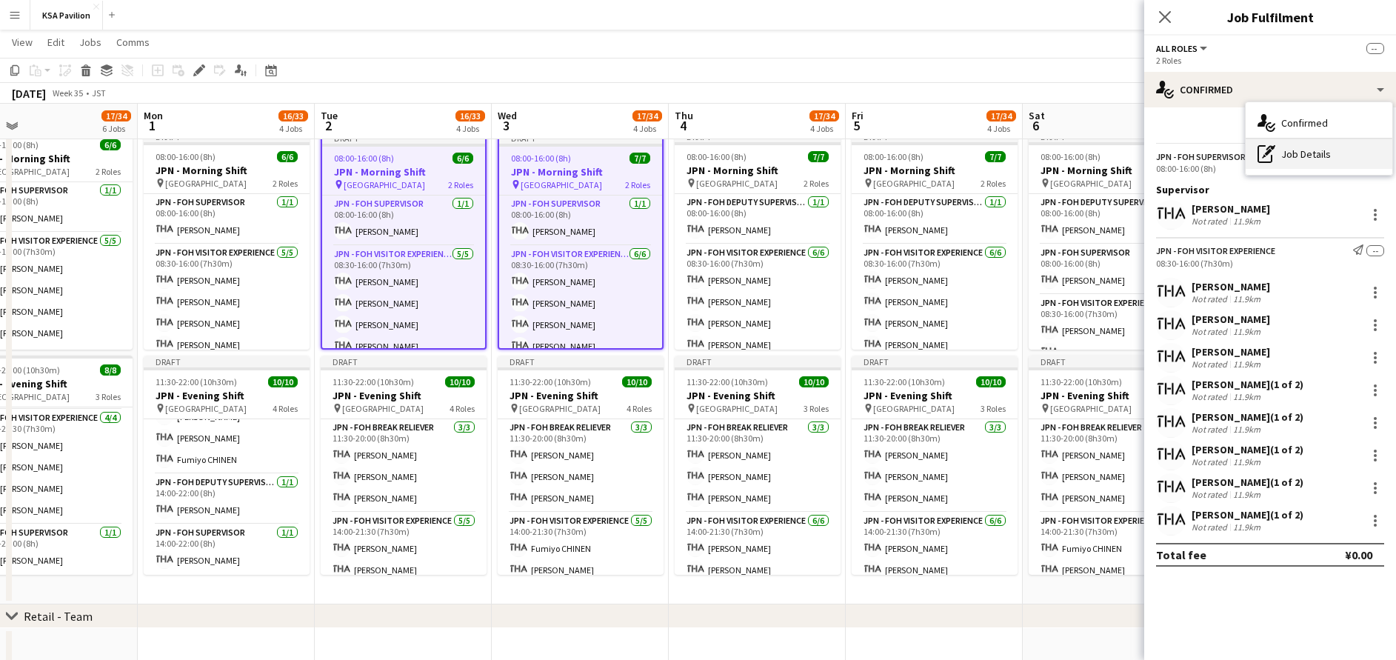
click at [1304, 158] on div "pen-write Job Details" at bounding box center [1319, 154] width 147 height 30
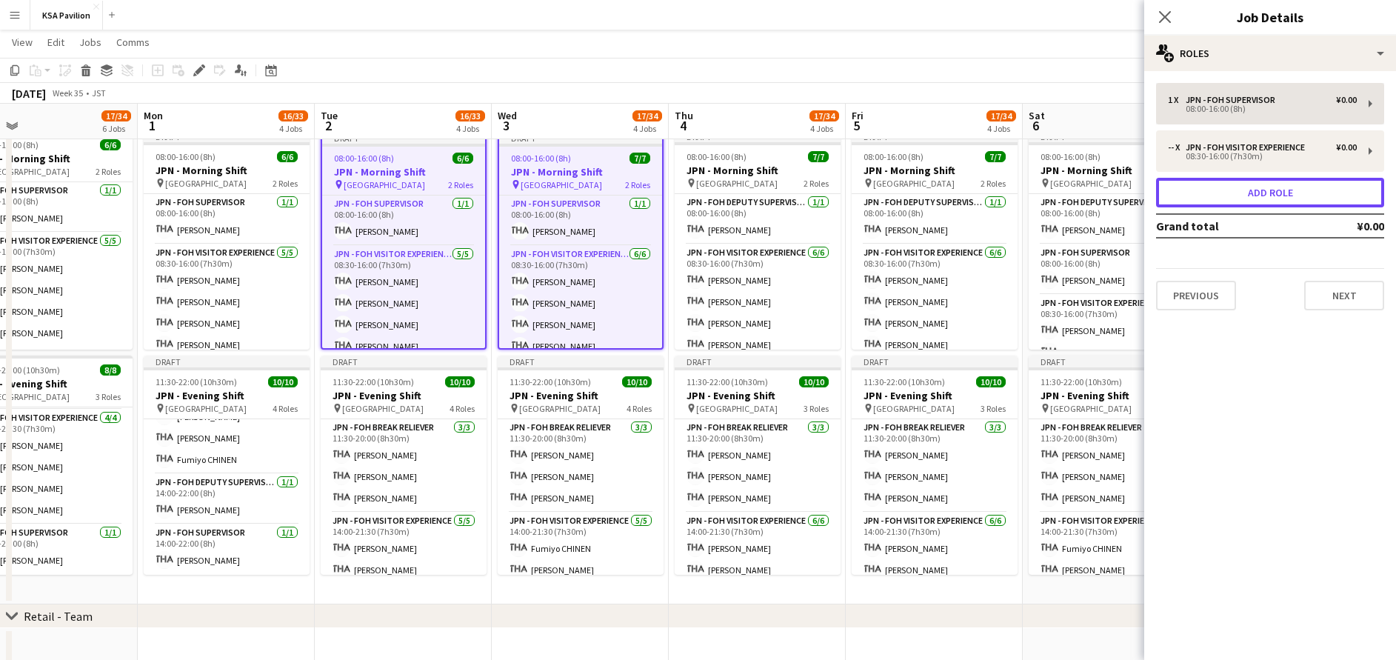
drag, startPoint x: 1281, startPoint y: 194, endPoint x: 1262, endPoint y: 170, distance: 30.5
click at [1281, 194] on button "Add role" at bounding box center [1270, 193] width 228 height 30
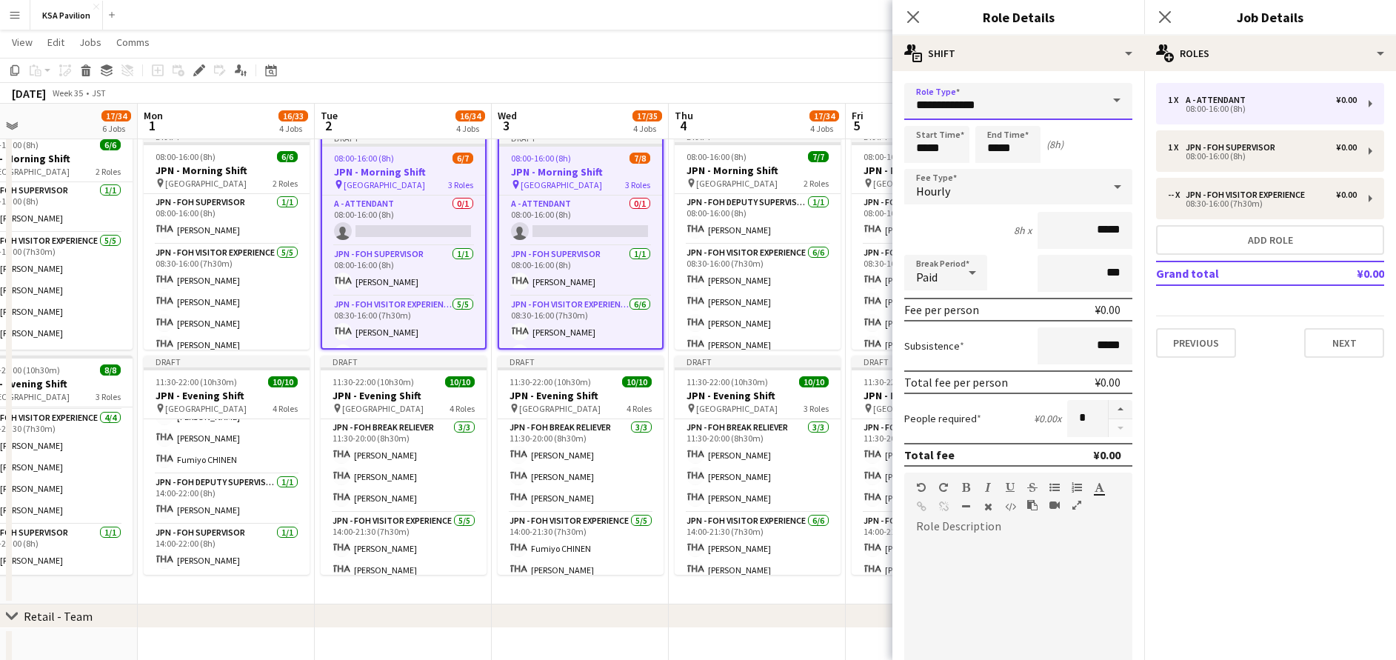
click at [1022, 105] on input "**********" at bounding box center [1018, 101] width 228 height 37
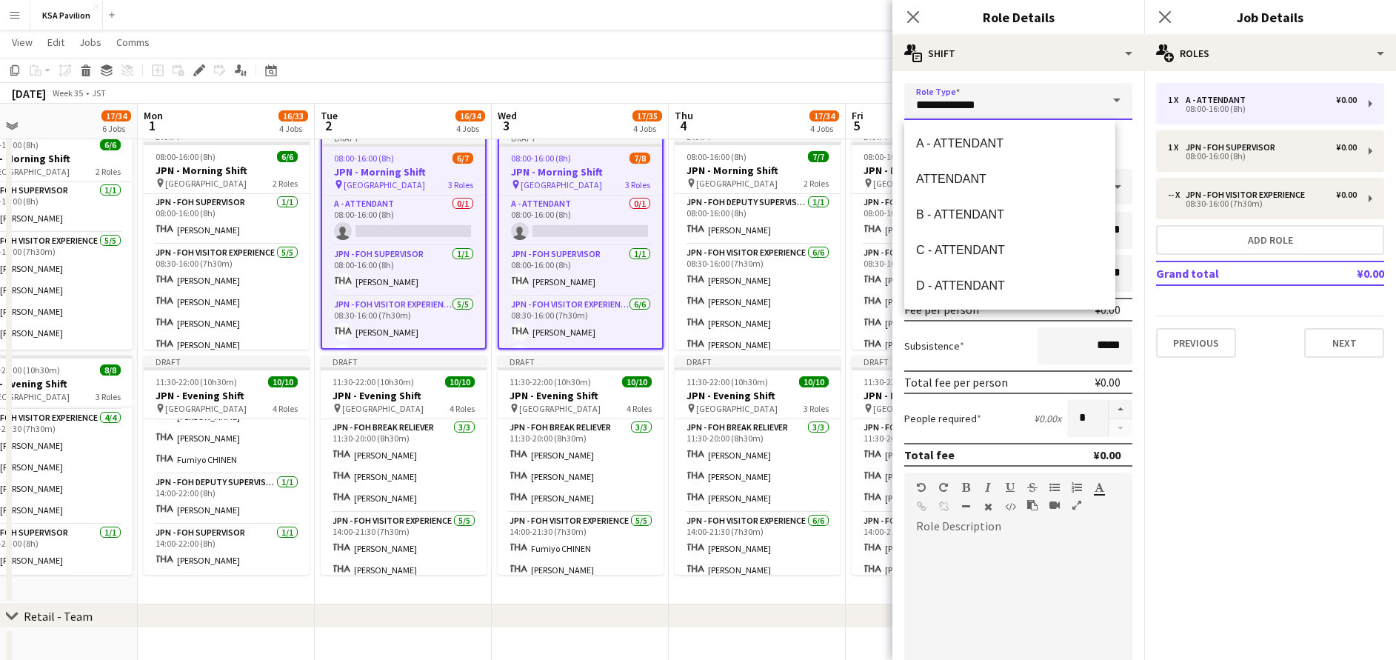
click at [1022, 105] on input "**********" at bounding box center [1018, 101] width 228 height 37
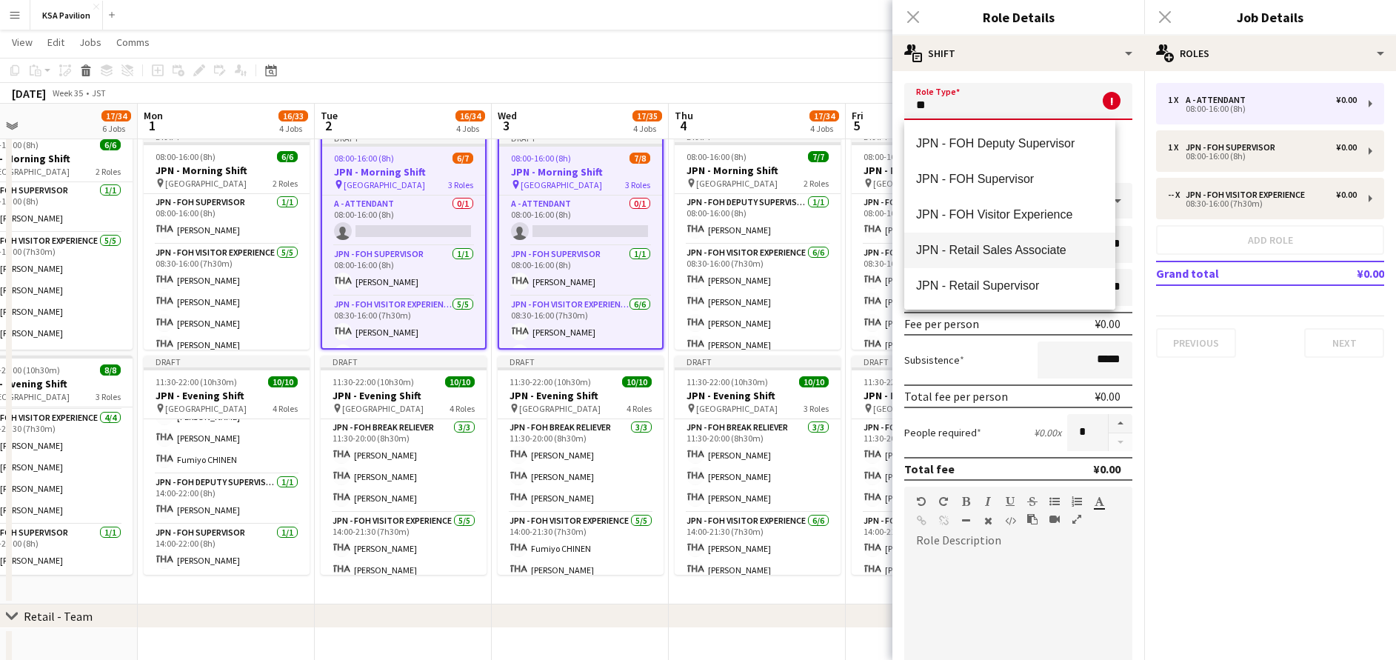
scroll to position [0, 0]
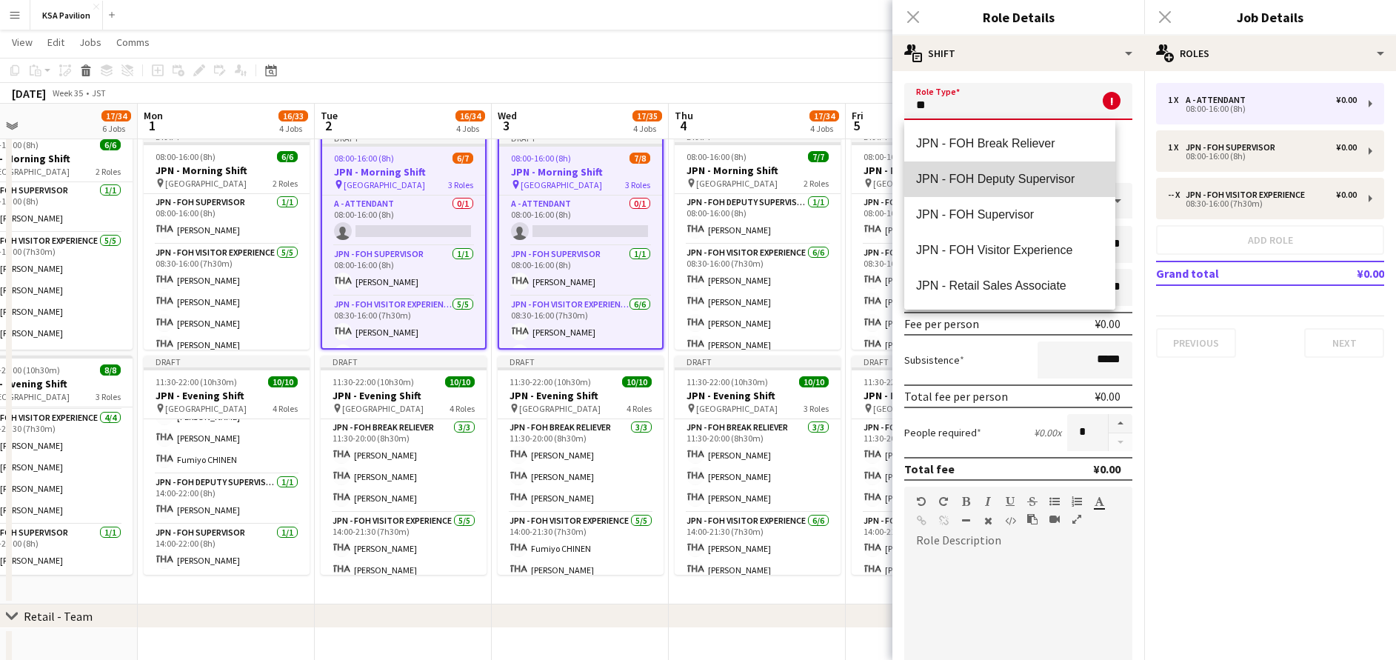
click at [1048, 170] on mat-option "JPN - FOH Deputy Supervisor" at bounding box center [1009, 179] width 211 height 36
type input "**********"
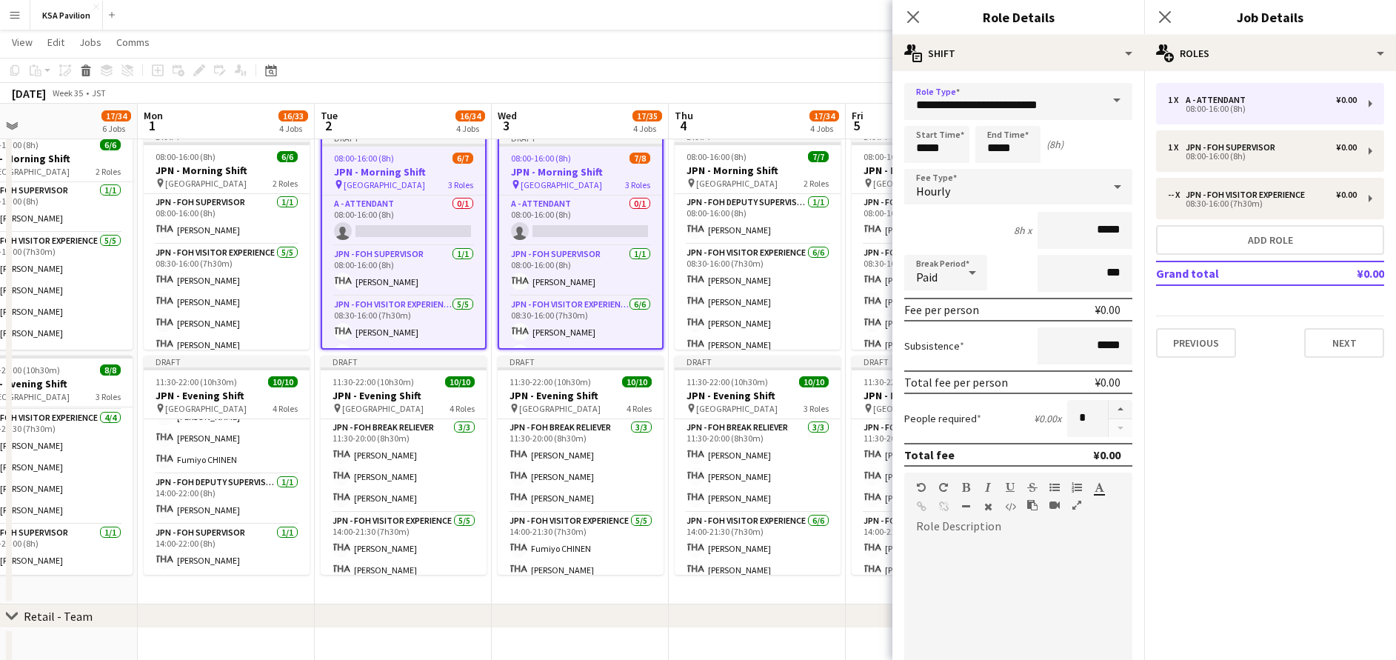
click at [1009, 187] on div "Hourly" at bounding box center [1003, 187] width 198 height 36
click at [1019, 296] on span "No fee" at bounding box center [1009, 303] width 187 height 14
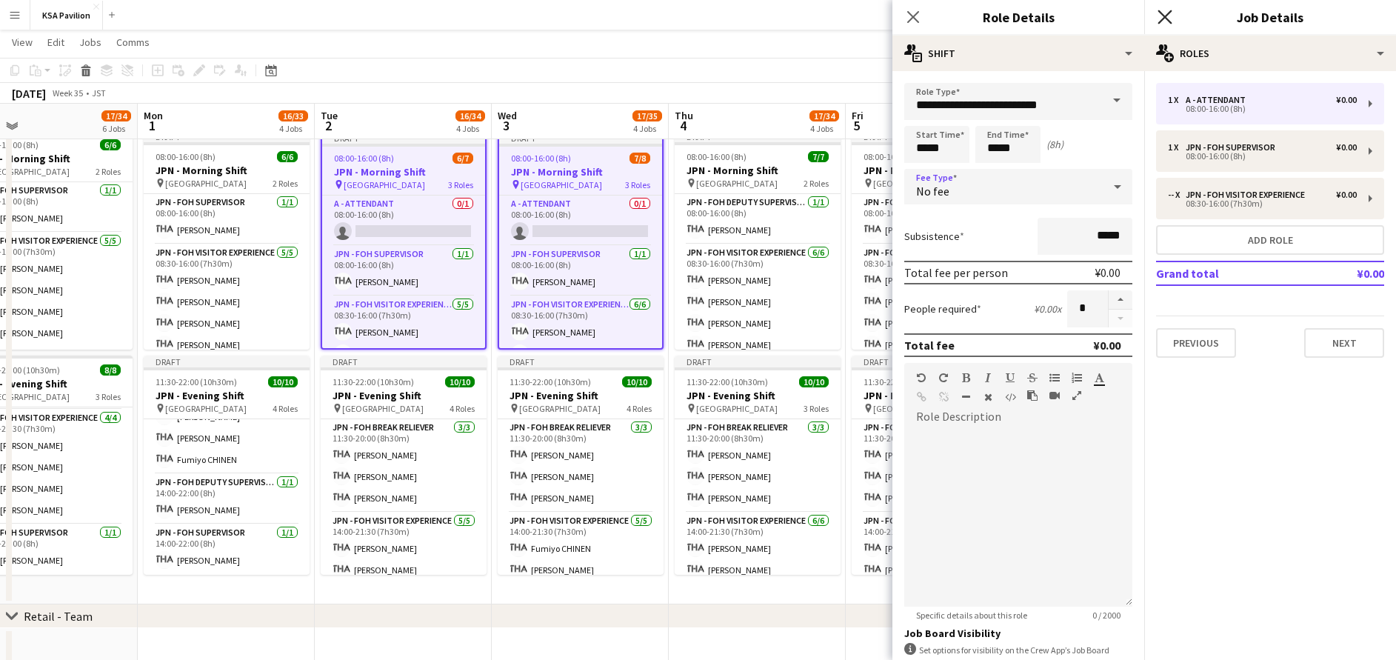
click at [1167, 16] on icon "Close pop-in" at bounding box center [1165, 17] width 14 height 14
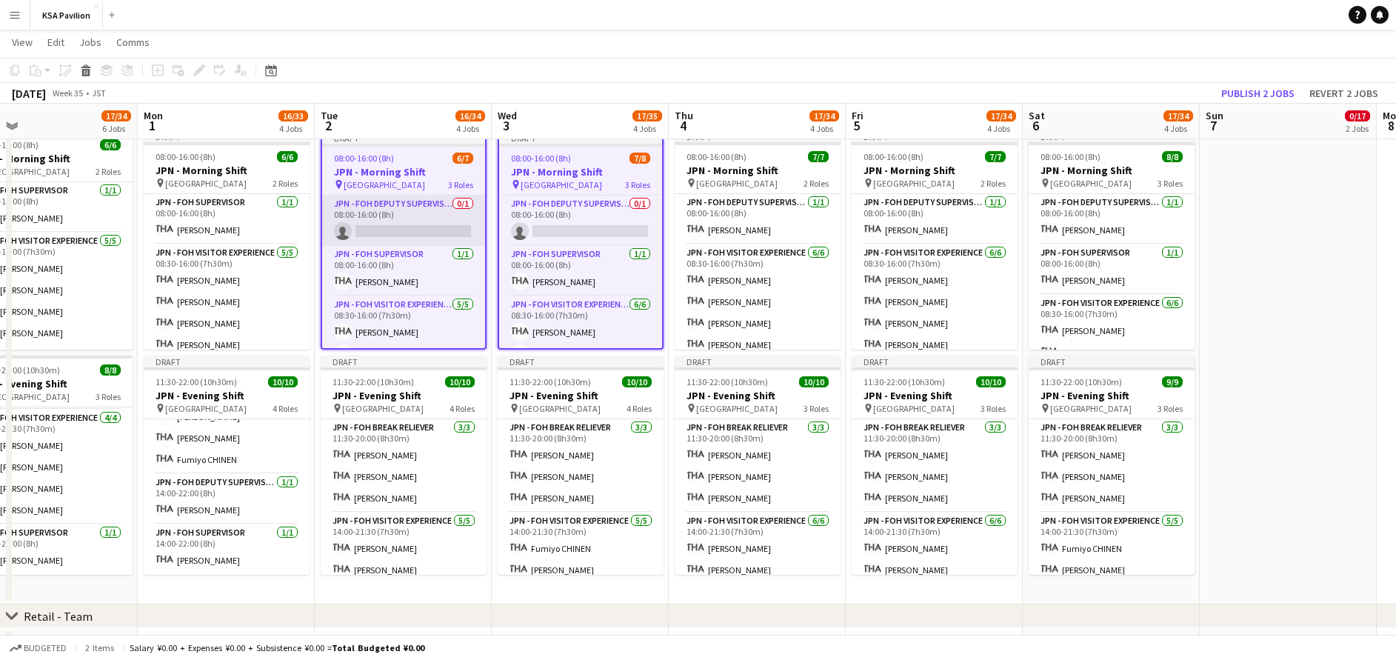
click at [397, 230] on app-card-role "JPN - FOH Deputy Supervisor 0/1 08:00-16:00 (8h) single-neutral-actions" at bounding box center [403, 221] width 163 height 50
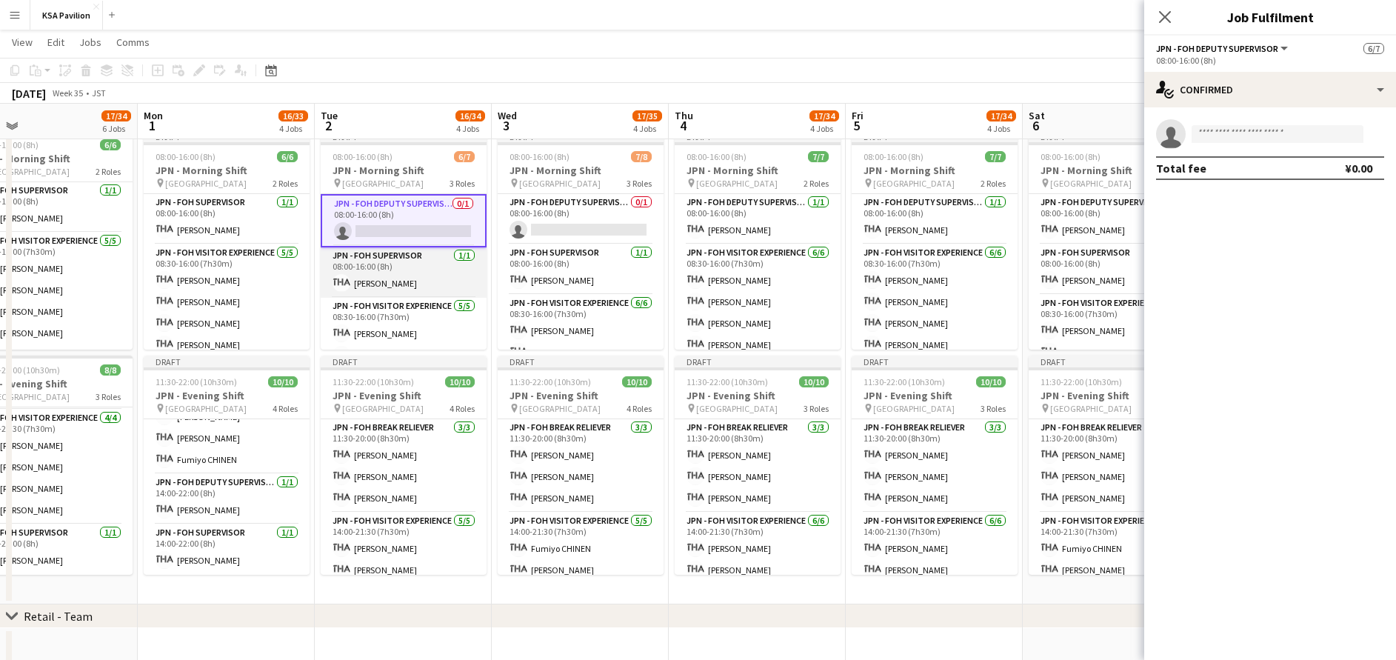
click at [429, 261] on app-card-role "JPN - FOH Supervisor [DATE] 08:00-16:00 (8h) [PERSON_NAME]" at bounding box center [404, 272] width 166 height 50
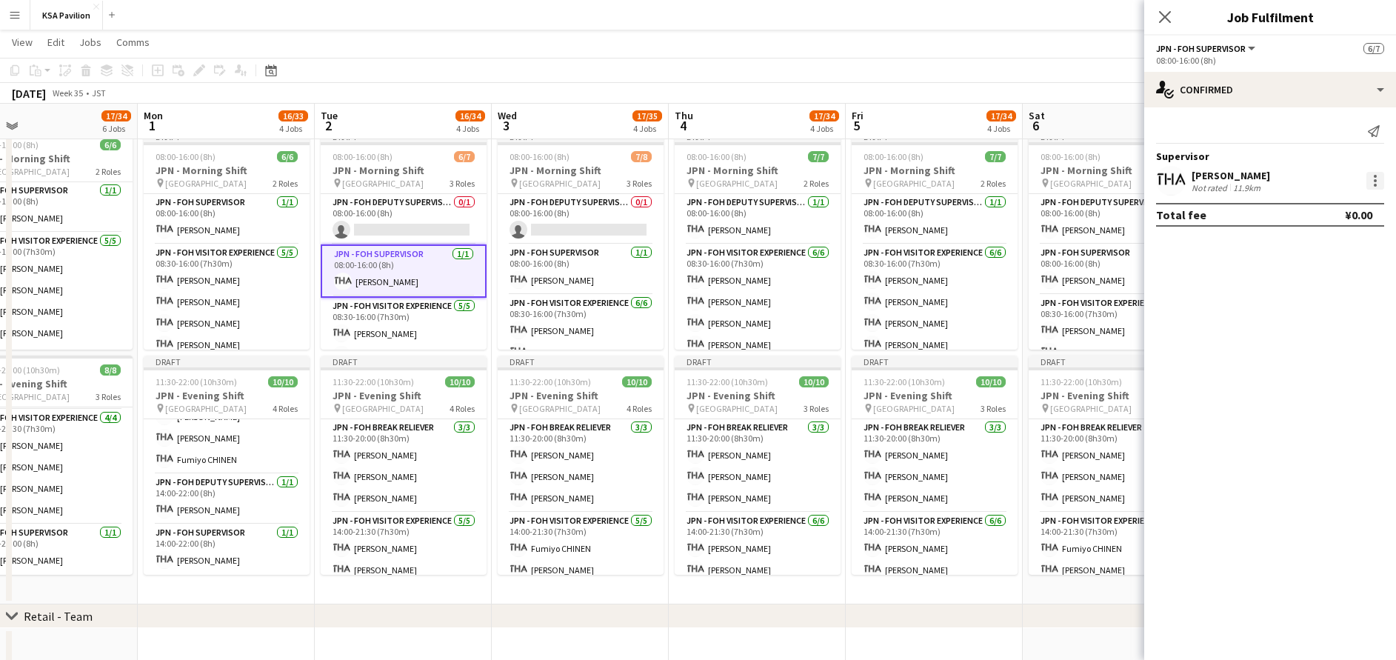
click at [1379, 190] on div at bounding box center [1375, 181] width 18 height 18
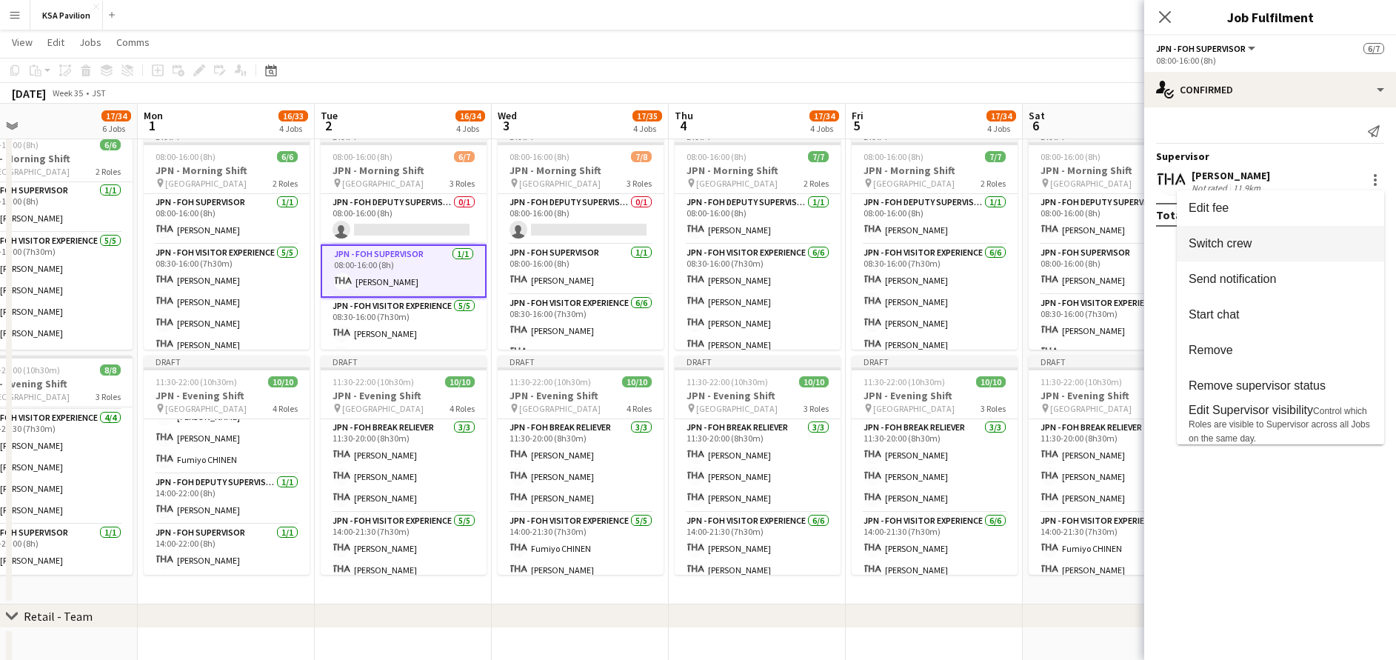
click at [1295, 249] on span "Switch crew" at bounding box center [1281, 243] width 184 height 13
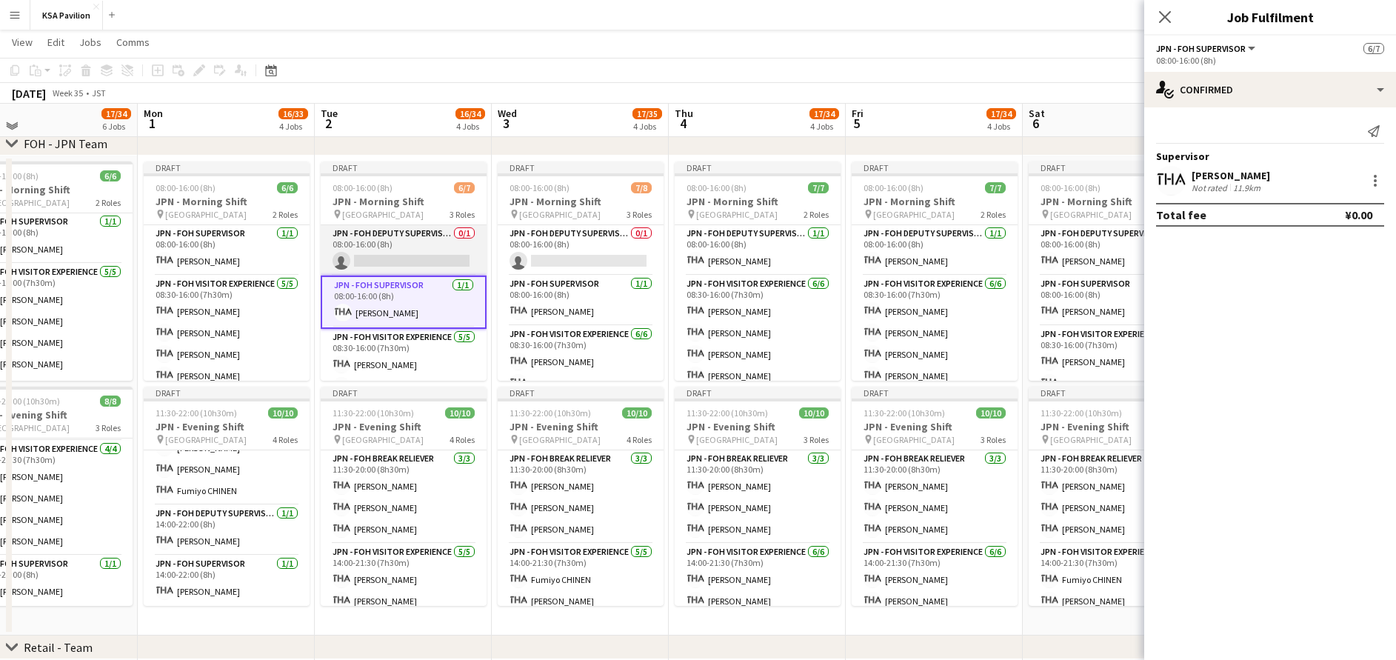
click at [436, 255] on app-card-role "JPN - FOH Deputy Supervisor 0/1 08:00-16:00 (8h) single-neutral-actions" at bounding box center [404, 250] width 166 height 50
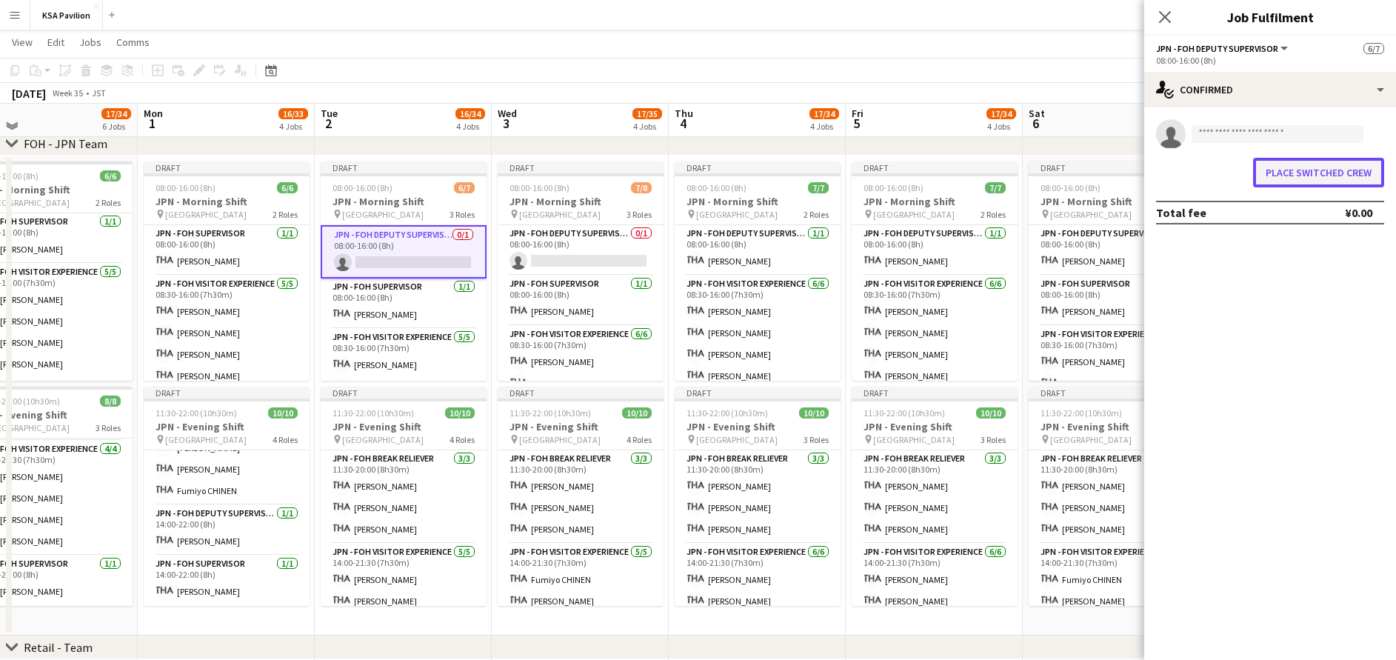
click at [1302, 178] on button "Place switched crew" at bounding box center [1318, 173] width 131 height 30
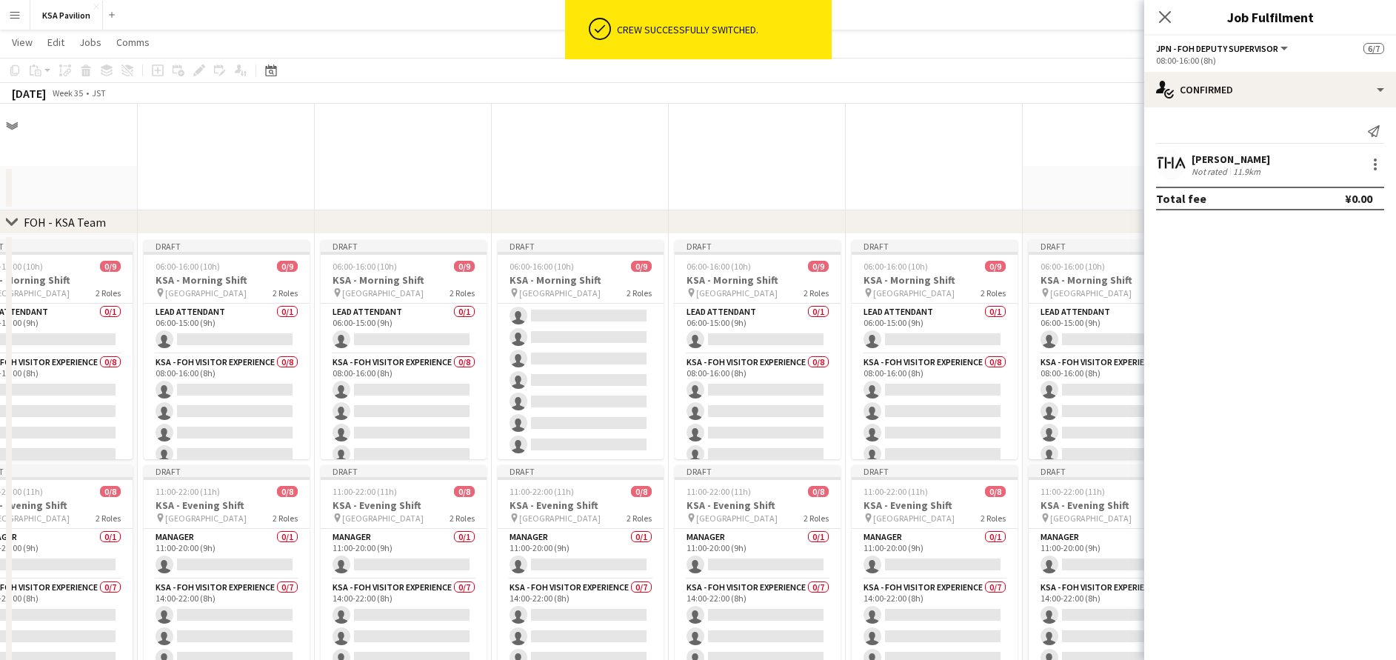
scroll to position [613, 0]
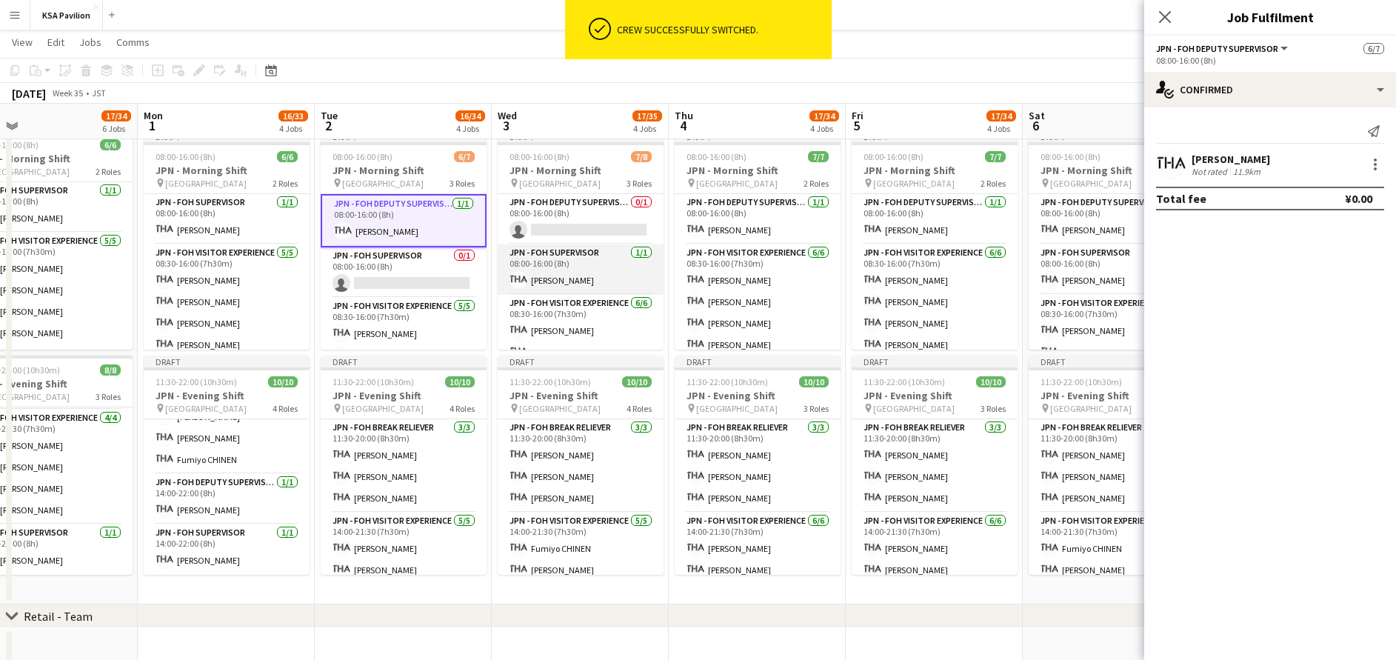
click at [566, 293] on app-card-role "JPN - FOH Supervisor [DATE] 08:00-16:00 (8h) [PERSON_NAME]" at bounding box center [581, 269] width 166 height 50
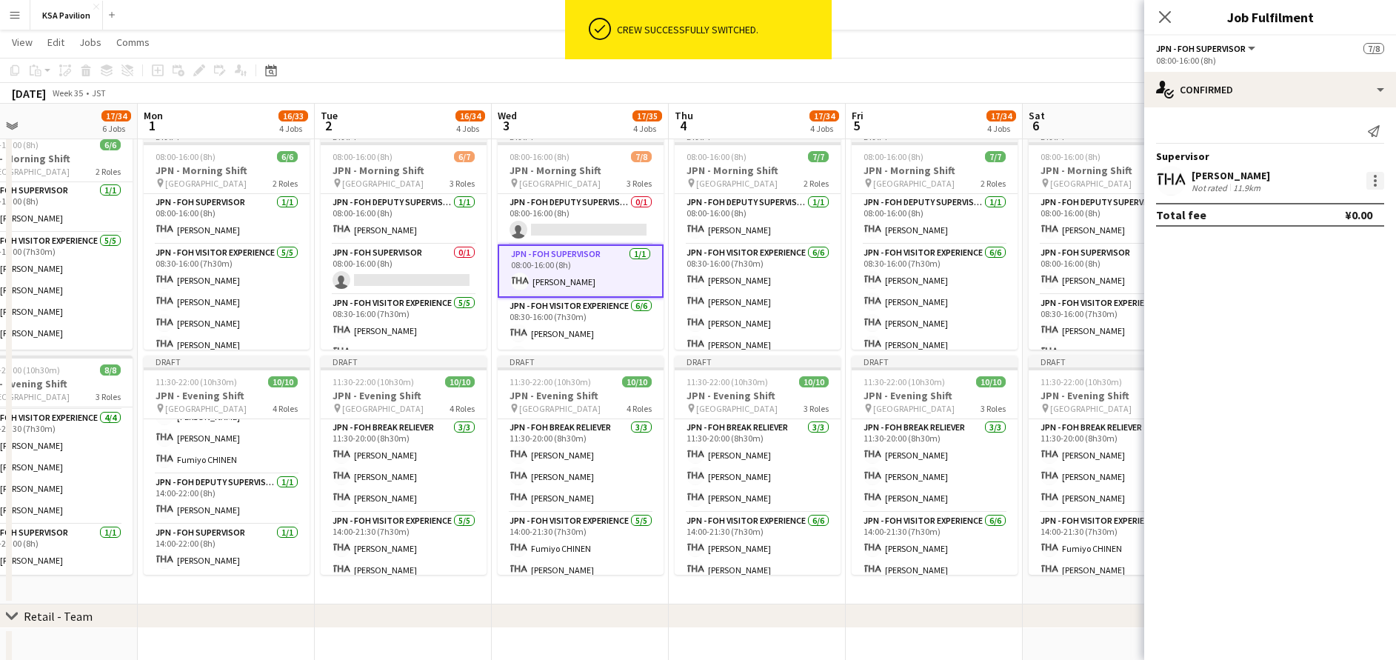
click at [1375, 183] on div at bounding box center [1375, 181] width 18 height 18
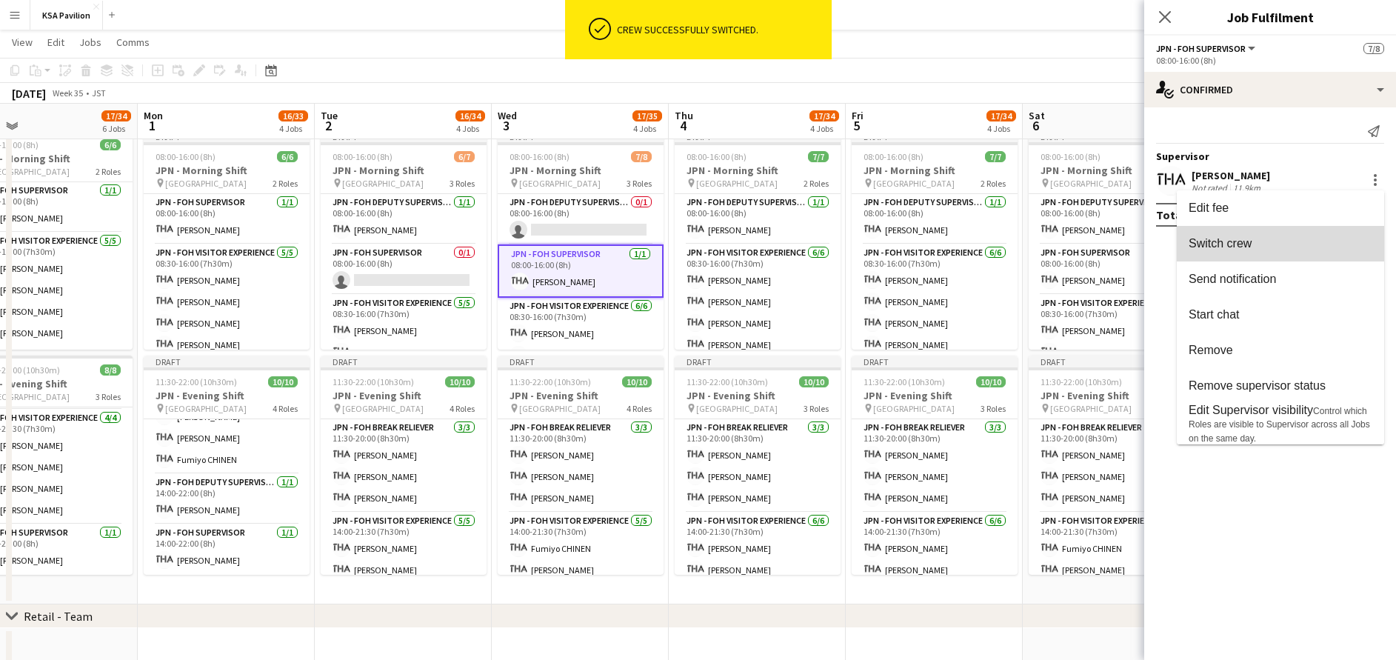
drag, startPoint x: 1321, startPoint y: 251, endPoint x: 919, endPoint y: 253, distance: 401.4
click at [1320, 252] on button "Switch crew" at bounding box center [1280, 244] width 207 height 36
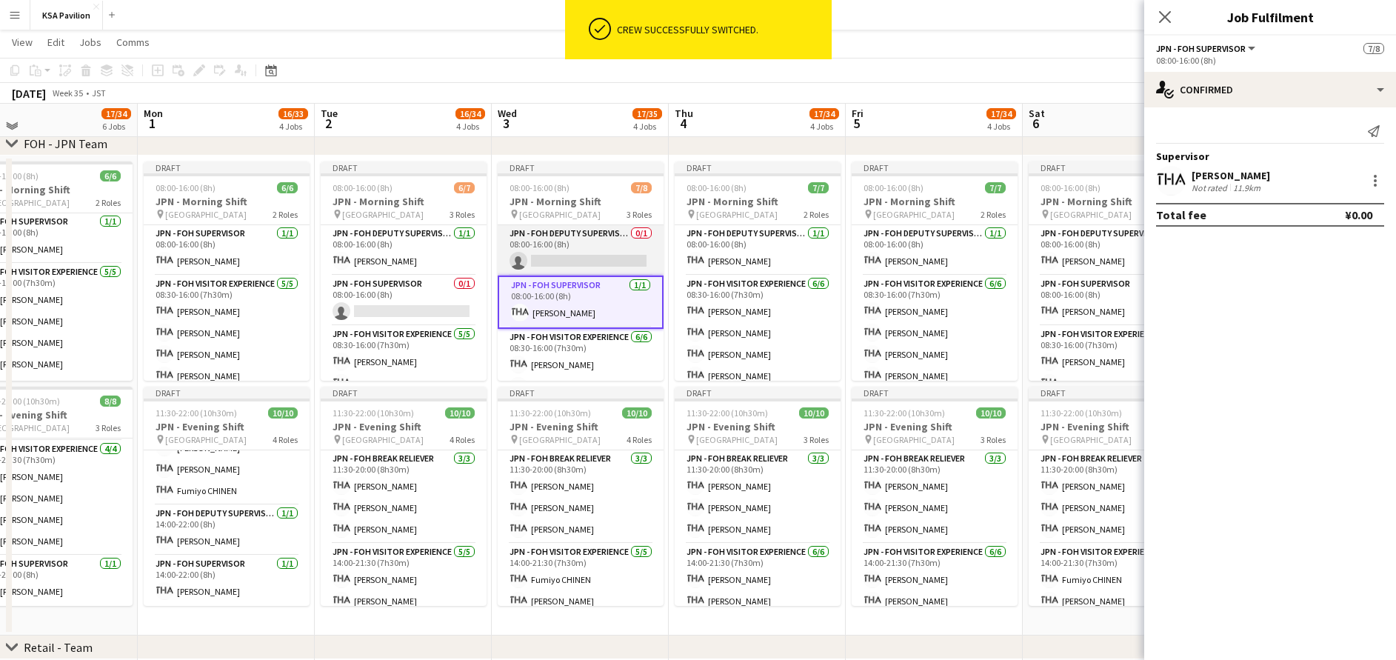
click at [582, 250] on app-card-role "JPN - FOH Deputy Supervisor 0/1 08:00-16:00 (8h) single-neutral-actions" at bounding box center [581, 250] width 166 height 50
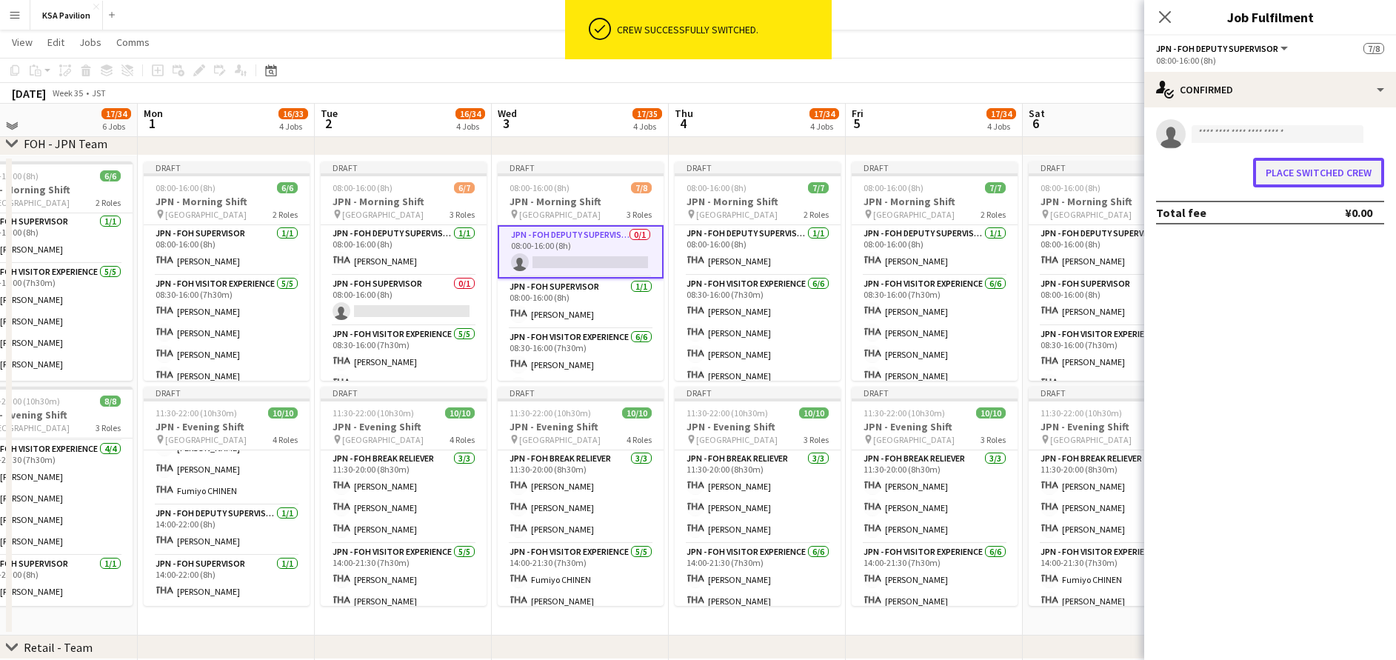
click at [1309, 171] on button "Place switched crew" at bounding box center [1318, 173] width 131 height 30
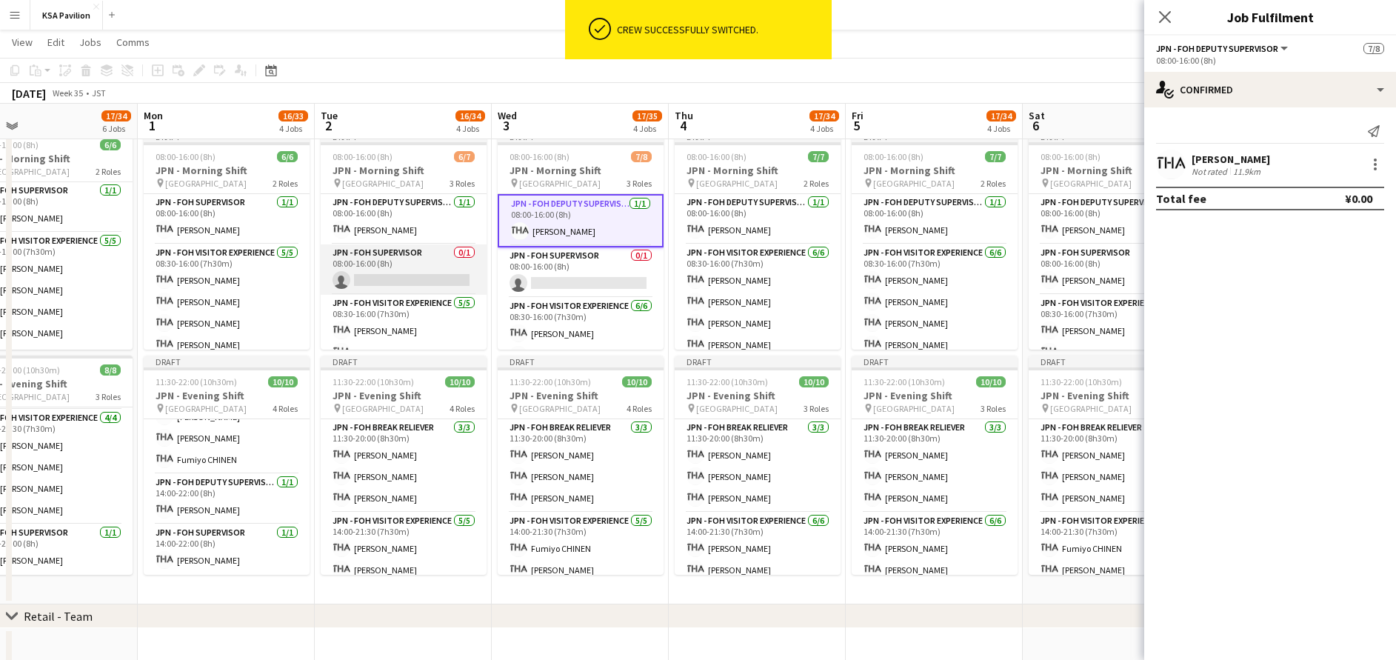
click at [403, 273] on app-card-role "JPN - FOH Supervisor 0/1 08:00-16:00 (8h) single-neutral-actions" at bounding box center [404, 269] width 166 height 50
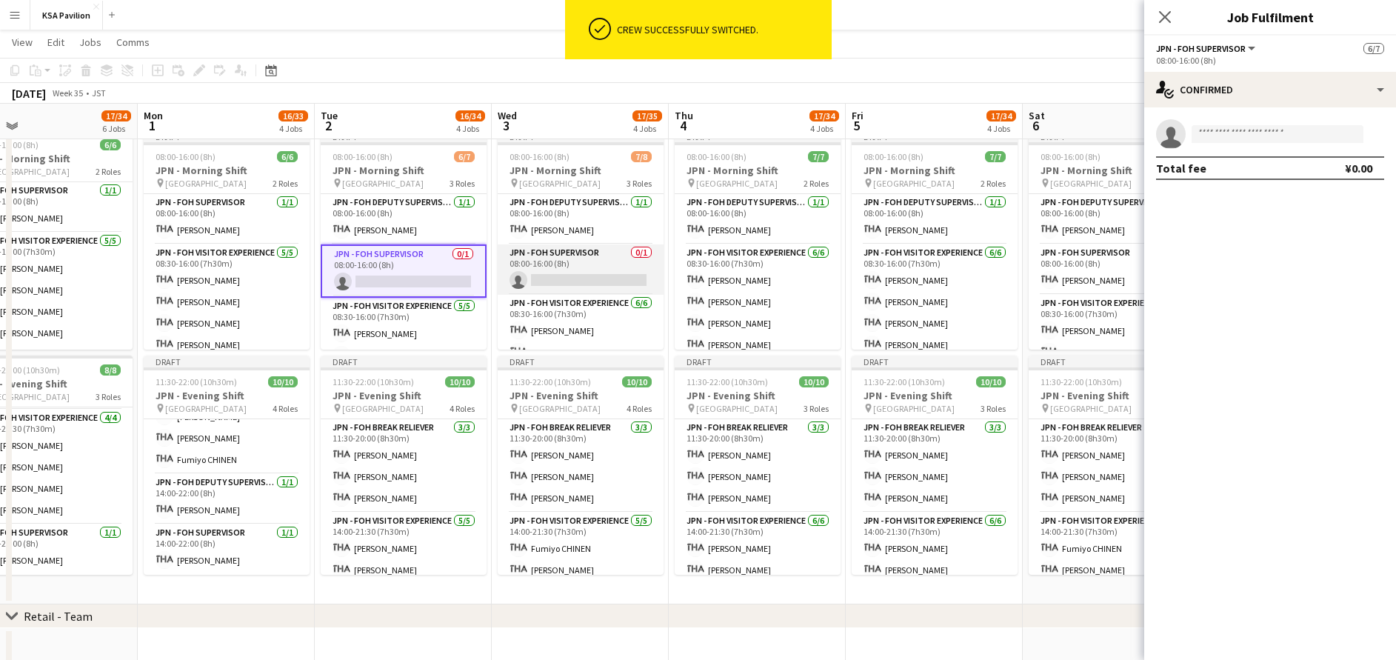
click at [521, 270] on app-card-role "JPN - FOH Supervisor 0/1 08:00-16:00 (8h) single-neutral-actions" at bounding box center [581, 269] width 166 height 50
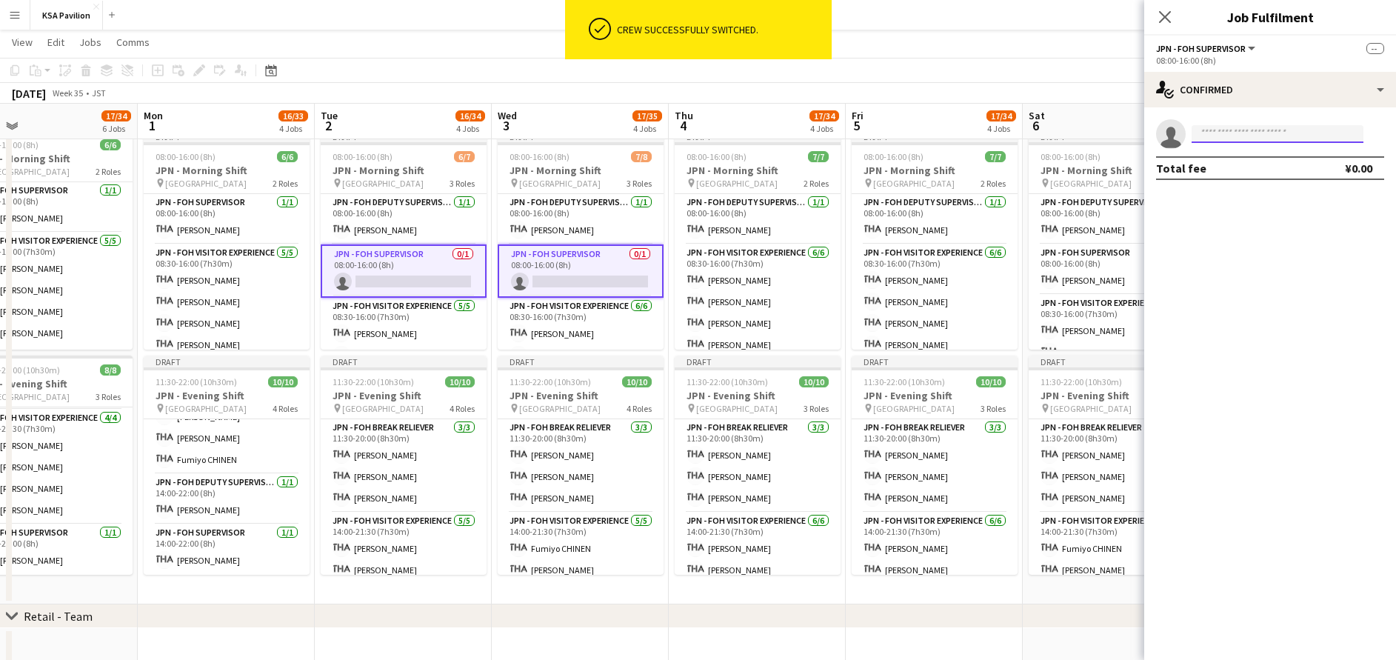
click at [1225, 130] on input at bounding box center [1278, 134] width 172 height 18
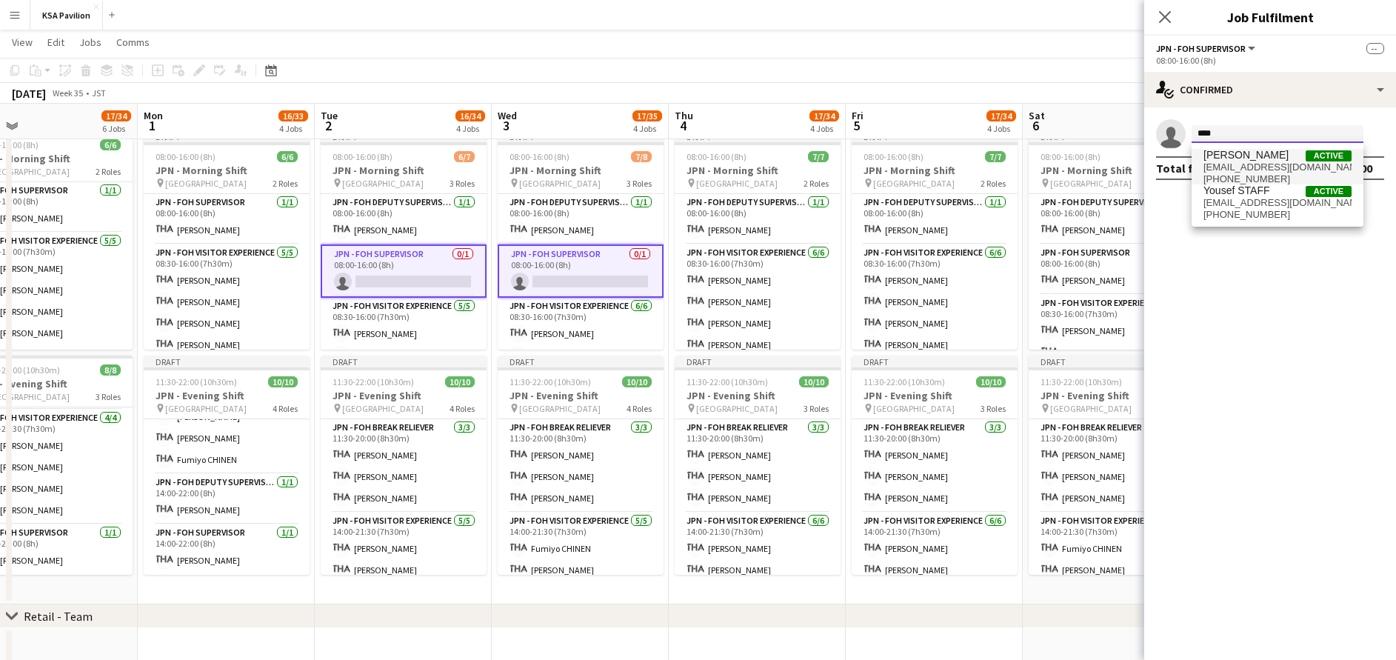
type input "****"
click at [1255, 166] on span "[EMAIL_ADDRESS][DOMAIN_NAME]" at bounding box center [1278, 167] width 148 height 12
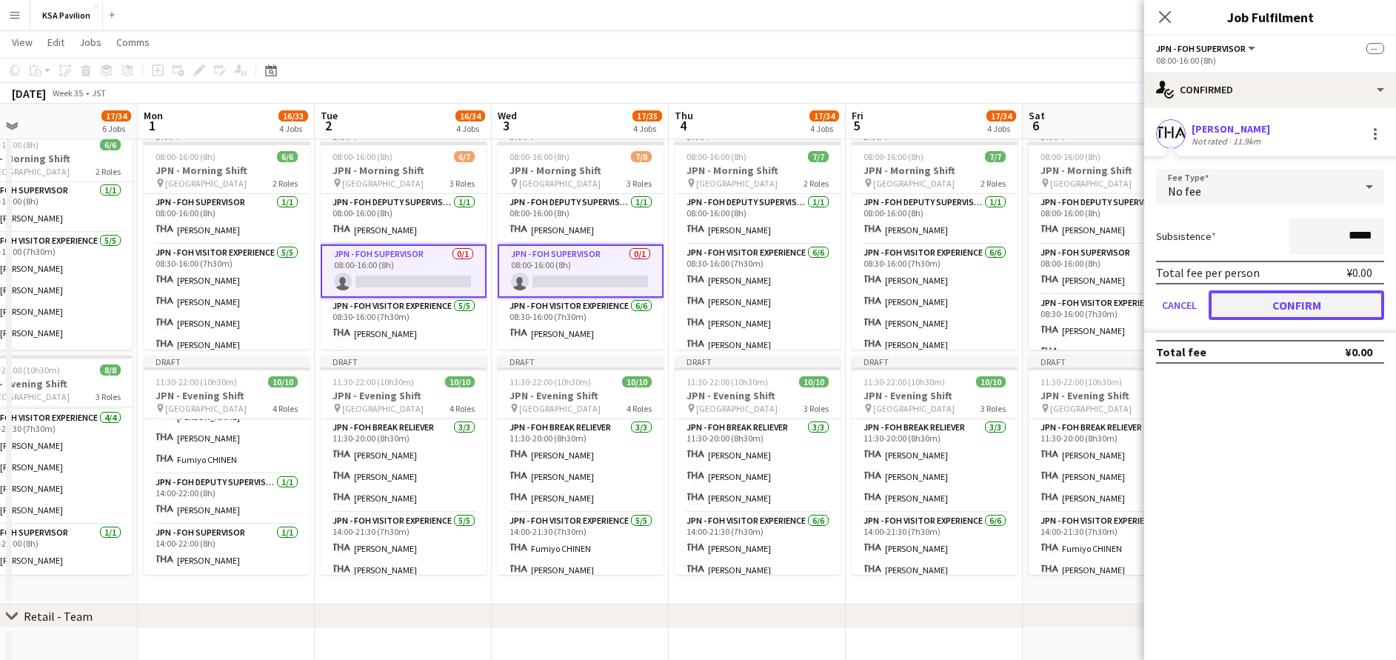
click at [1272, 302] on button "Confirm" at bounding box center [1297, 305] width 176 height 30
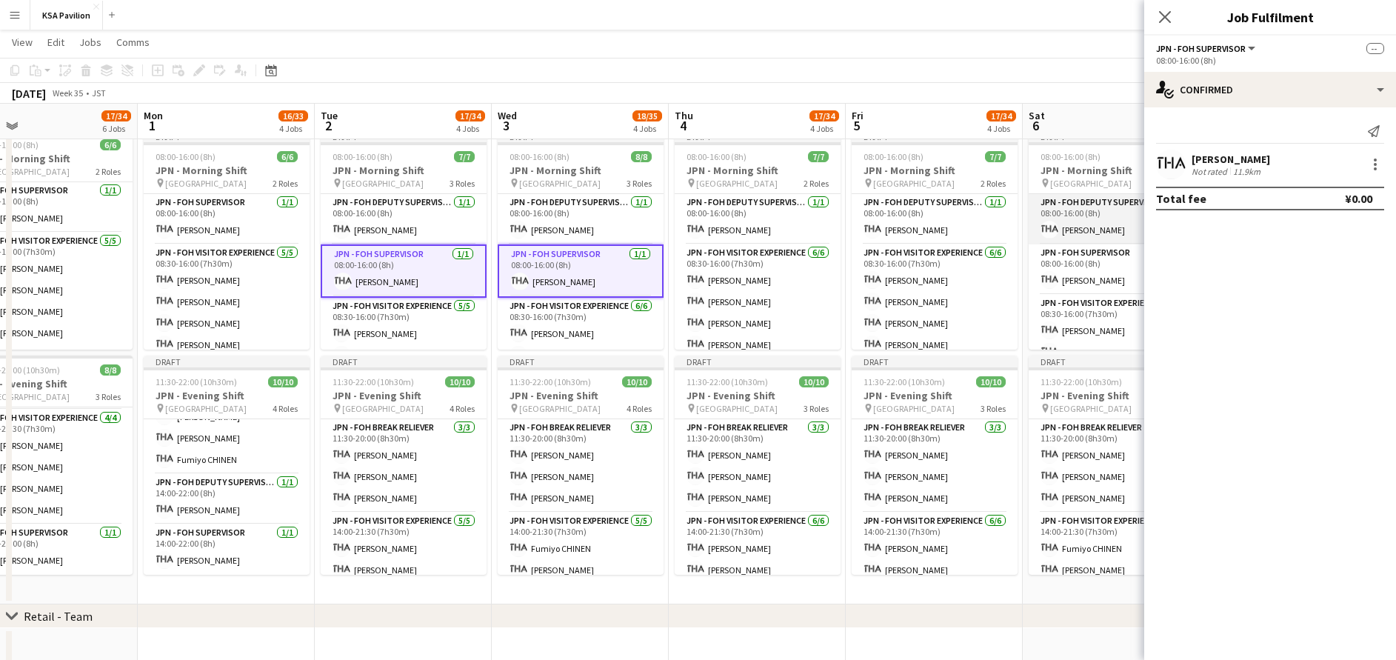
click at [1068, 221] on app-card-role "JPN - FOH Deputy Supervisor [DATE] 08:00-16:00 (8h) [PERSON_NAME]" at bounding box center [1112, 219] width 166 height 50
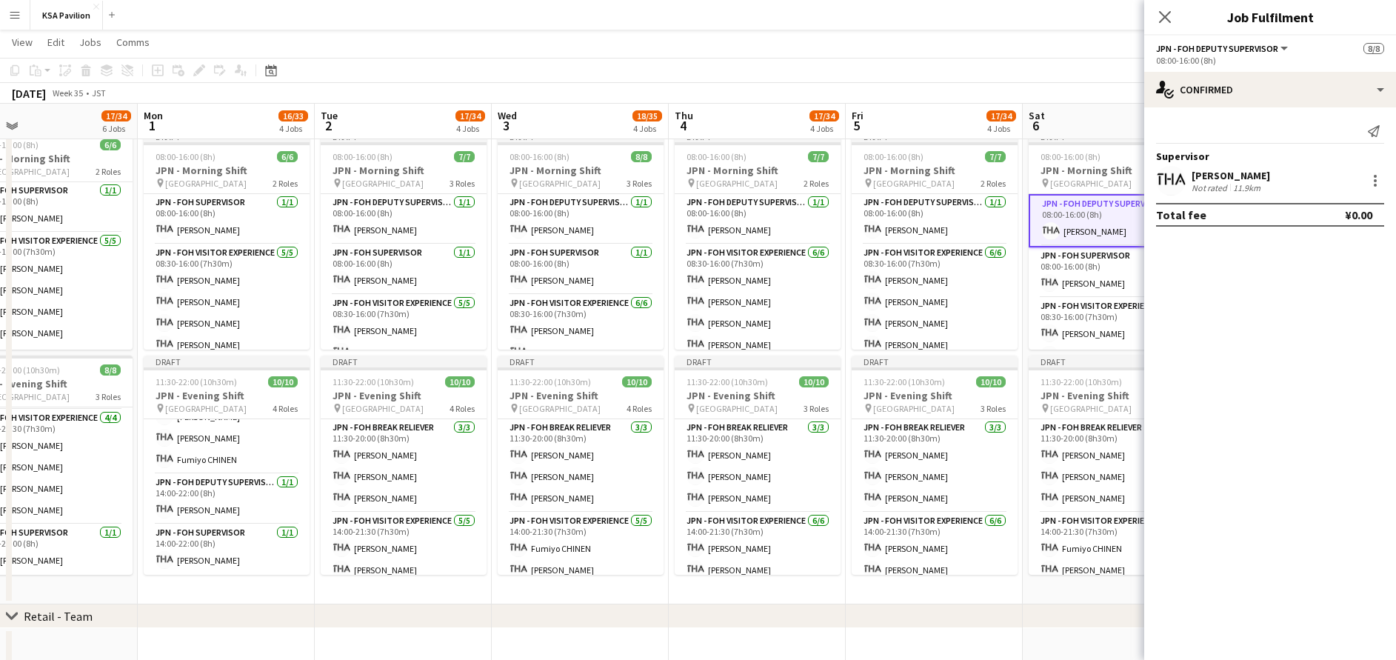
click at [1387, 176] on div "[PERSON_NAME] Not rated 11.9km" at bounding box center [1270, 181] width 252 height 30
click at [1375, 181] on div at bounding box center [1375, 180] width 3 height 3
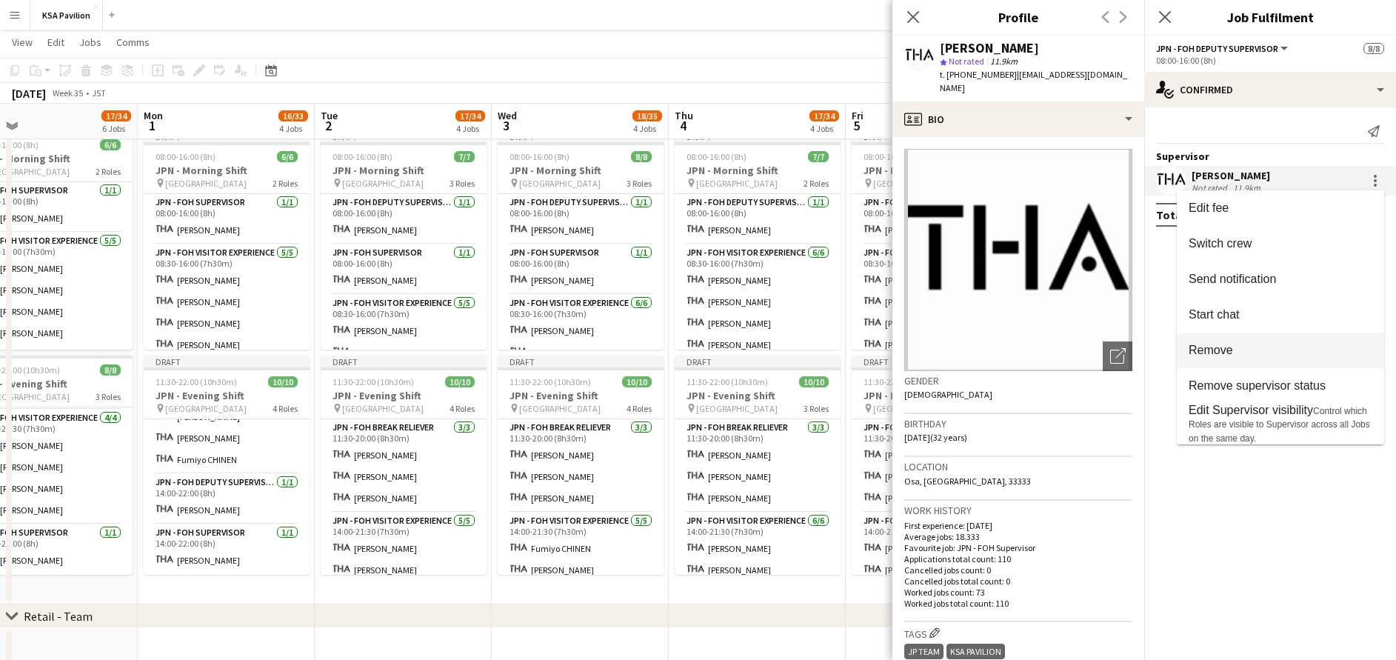
click at [1324, 348] on span "Remove" at bounding box center [1281, 350] width 184 height 13
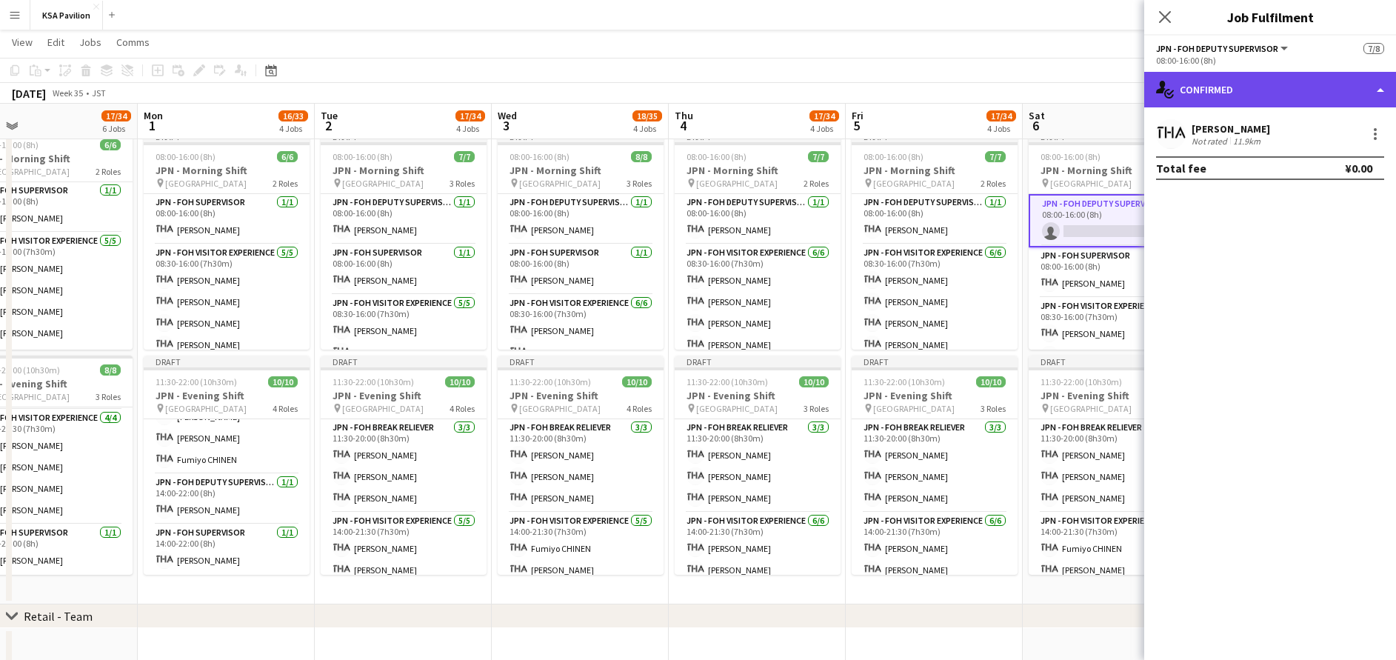
click at [1213, 87] on div "single-neutral-actions-check-2 Confirmed" at bounding box center [1270, 90] width 252 height 36
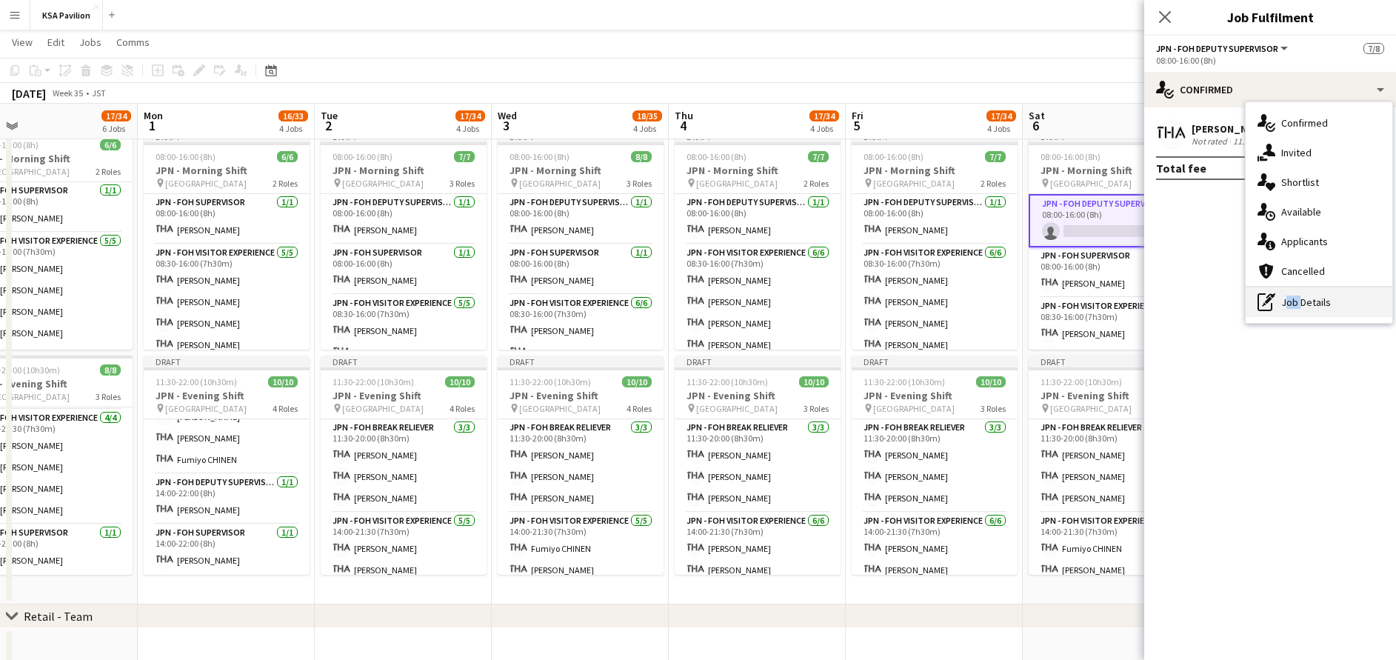
drag, startPoint x: 1214, startPoint y: 87, endPoint x: 1295, endPoint y: 309, distance: 236.0
click at [1295, 309] on div "pen-write Job Details" at bounding box center [1319, 302] width 147 height 30
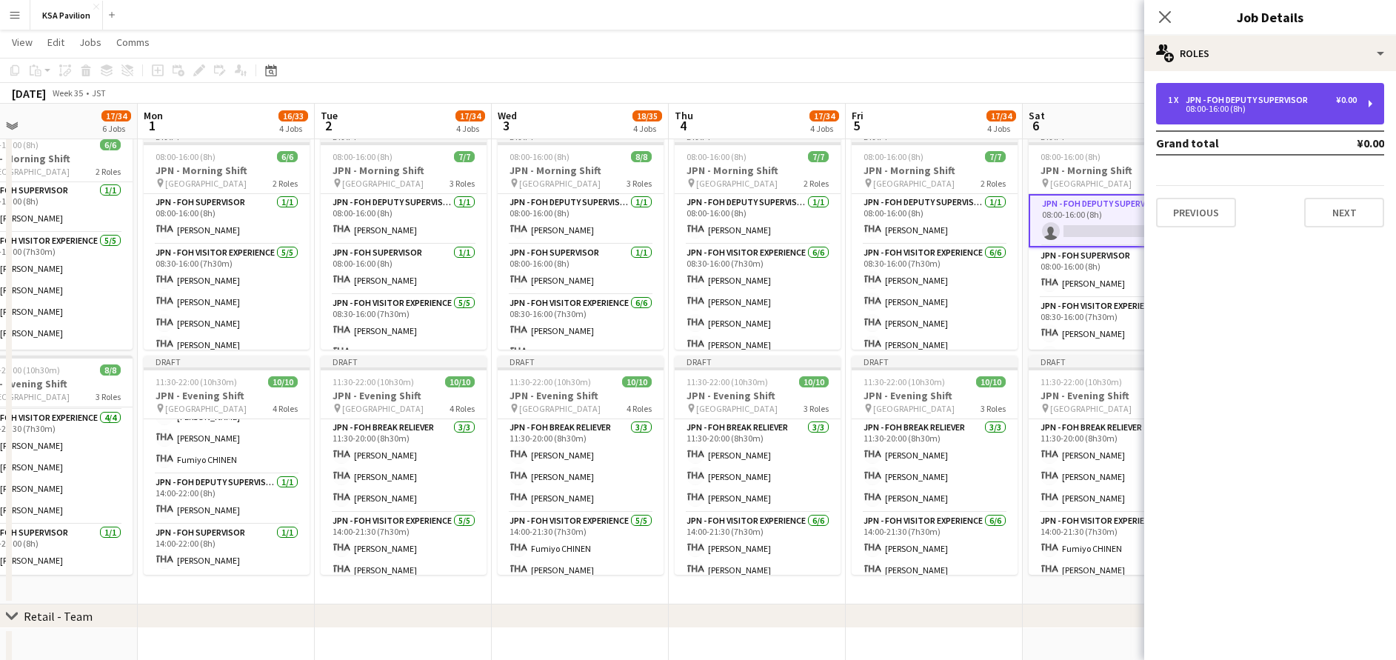
click at [1249, 99] on div "JPN - FOH Deputy Supervisor" at bounding box center [1250, 100] width 128 height 10
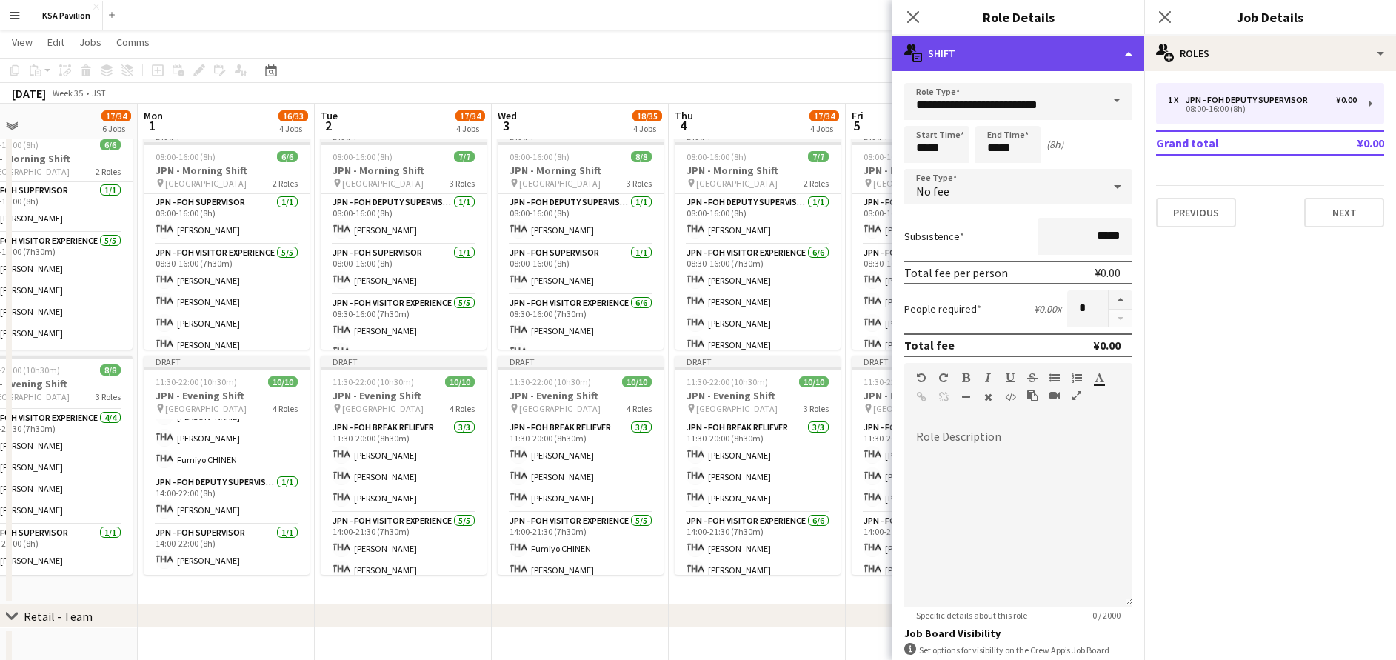
click at [1065, 60] on div "multiple-actions-text Shift" at bounding box center [1018, 54] width 252 height 36
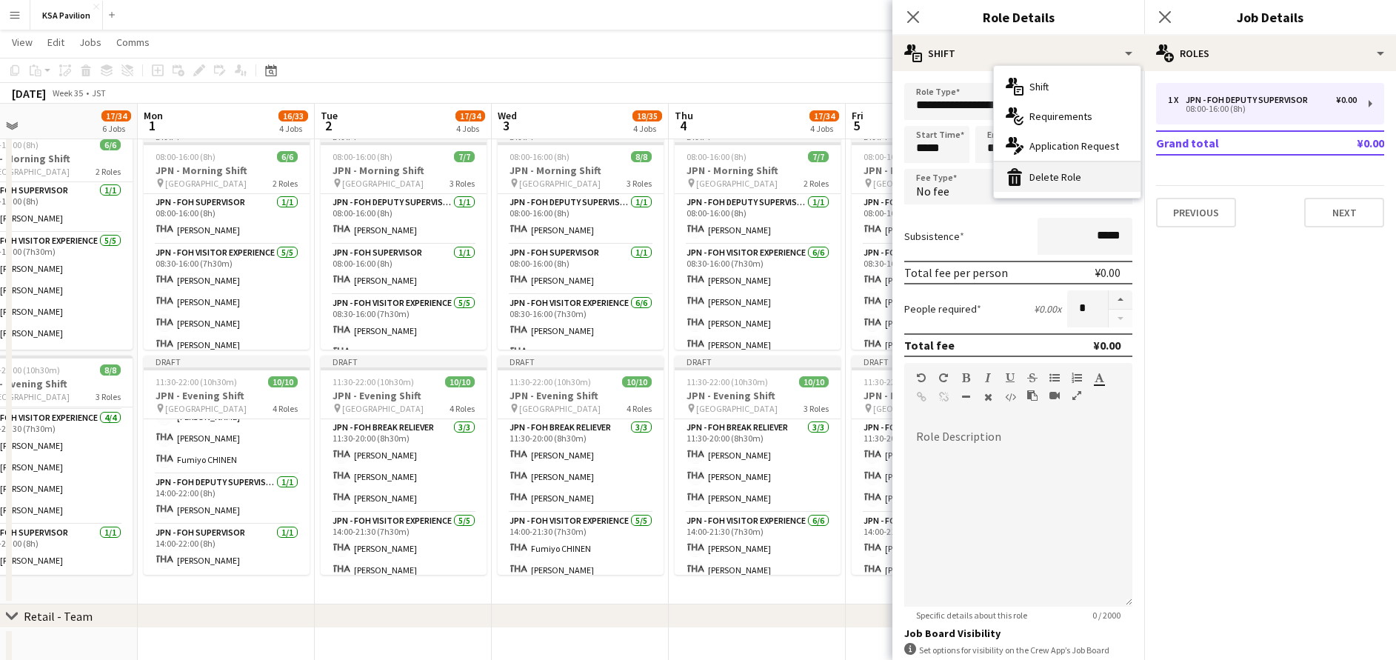
click at [1070, 177] on div "bin-2 Delete Role" at bounding box center [1067, 177] width 147 height 30
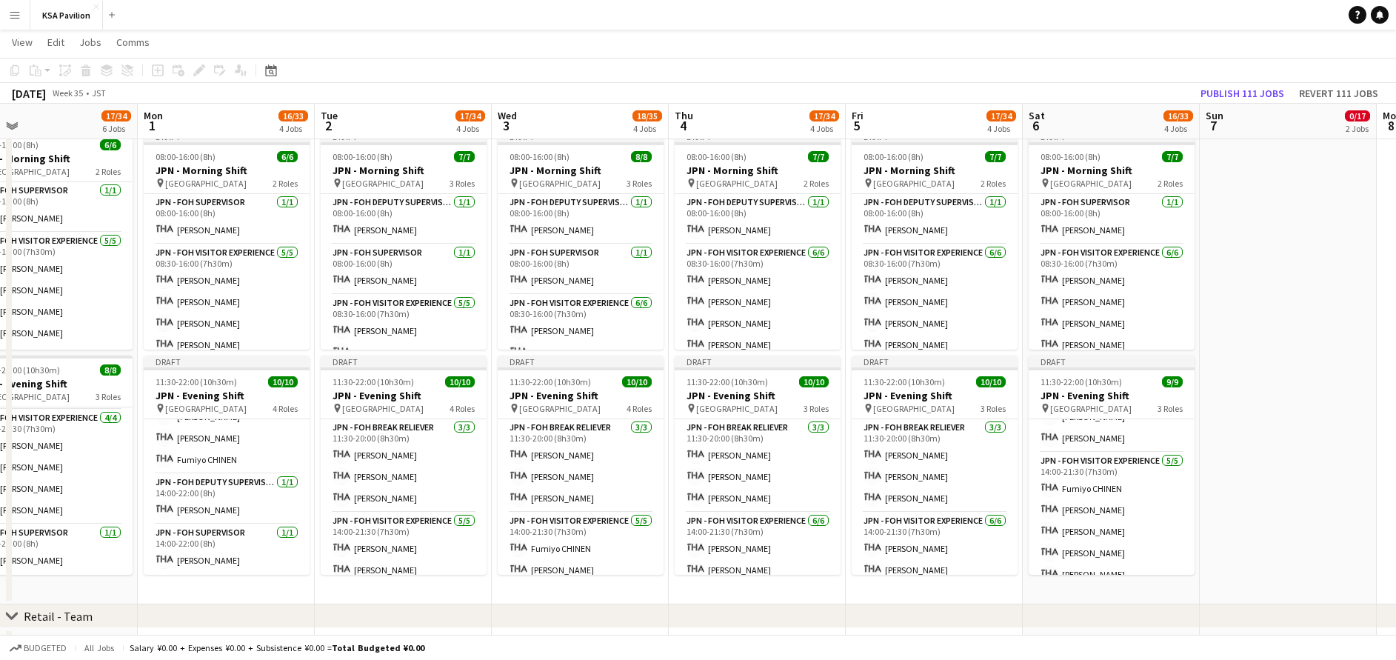
scroll to position [124, 0]
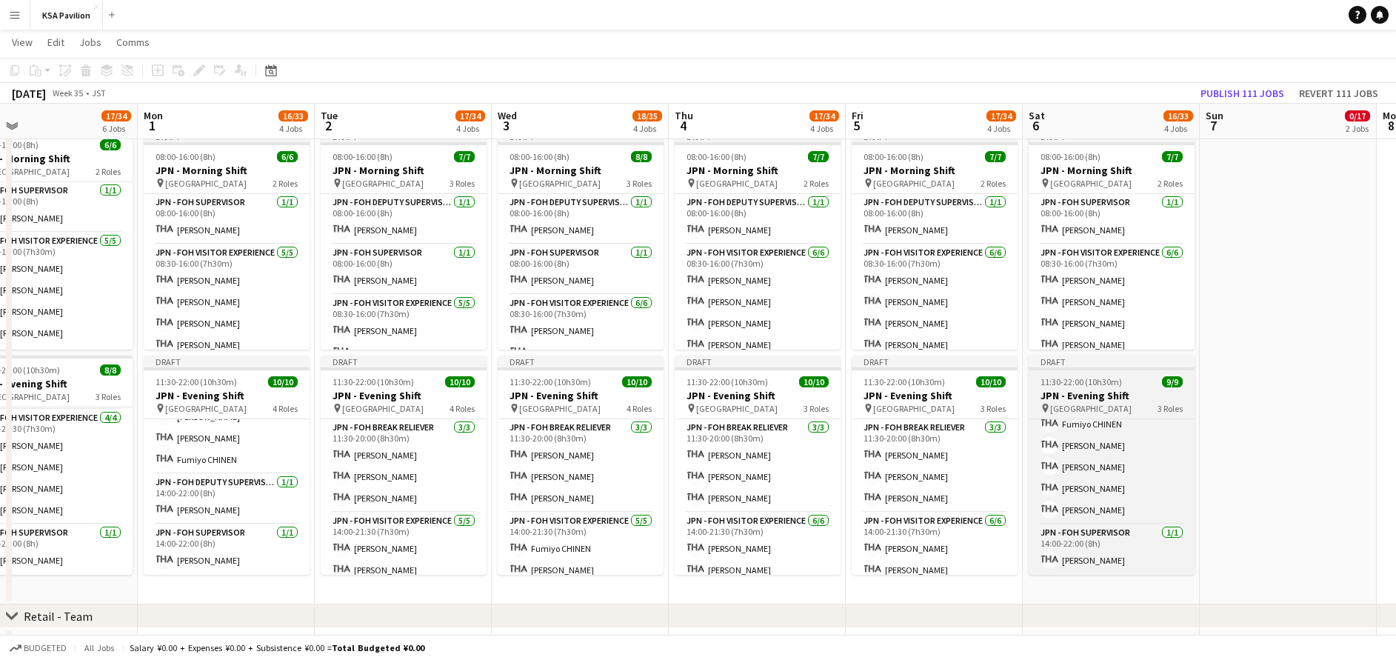
click at [1114, 389] on h3 "JPN - Evening Shift" at bounding box center [1112, 395] width 166 height 13
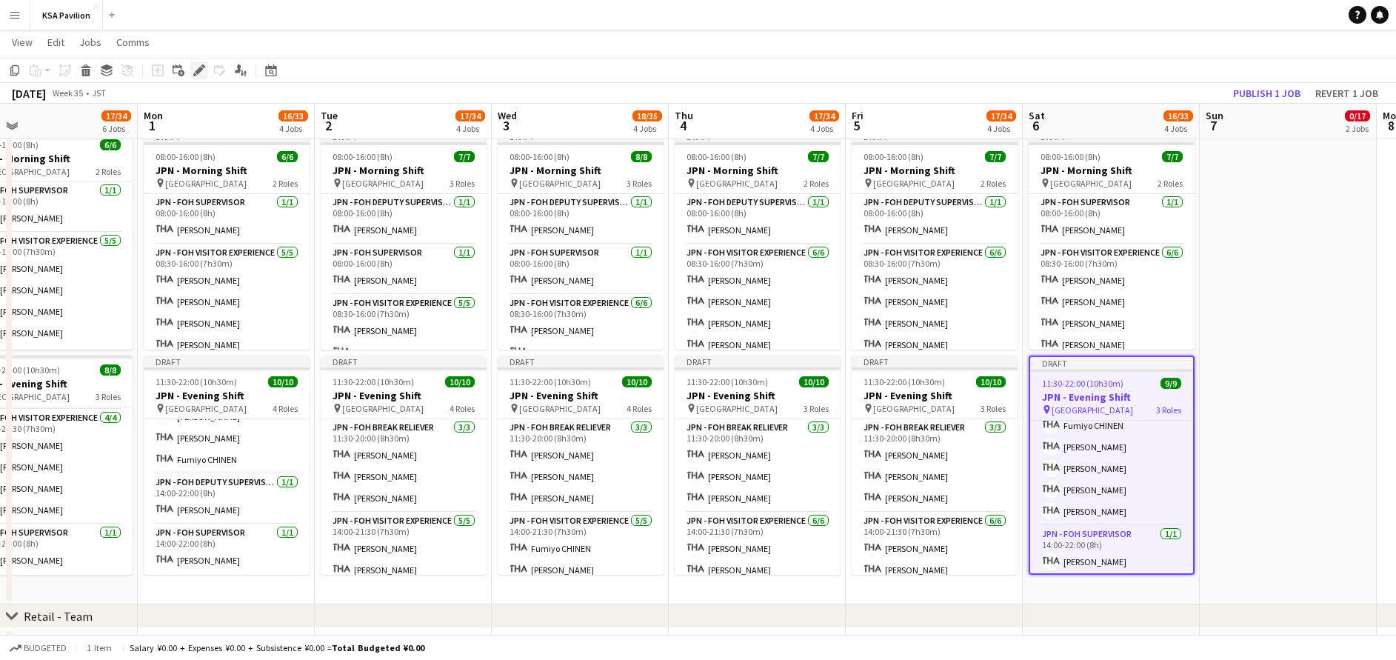
click at [203, 64] on icon "Edit" at bounding box center [199, 70] width 12 height 12
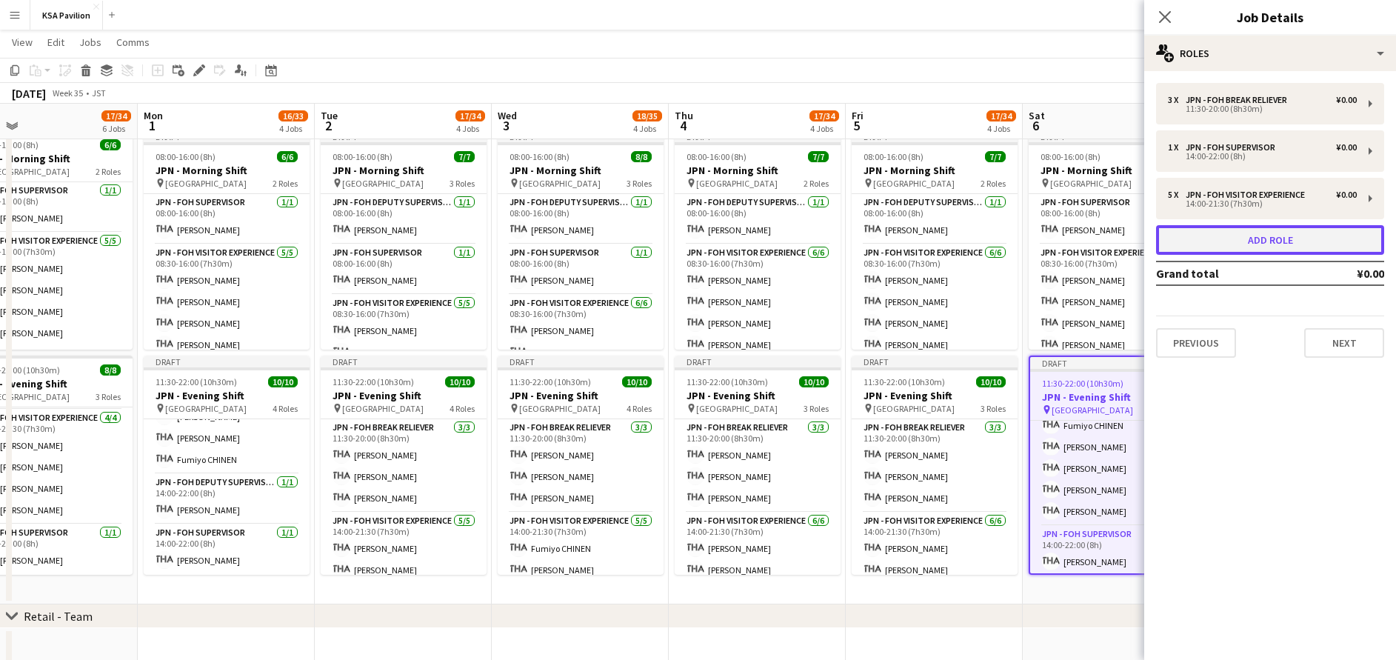
click at [1296, 245] on button "Add role" at bounding box center [1270, 240] width 228 height 30
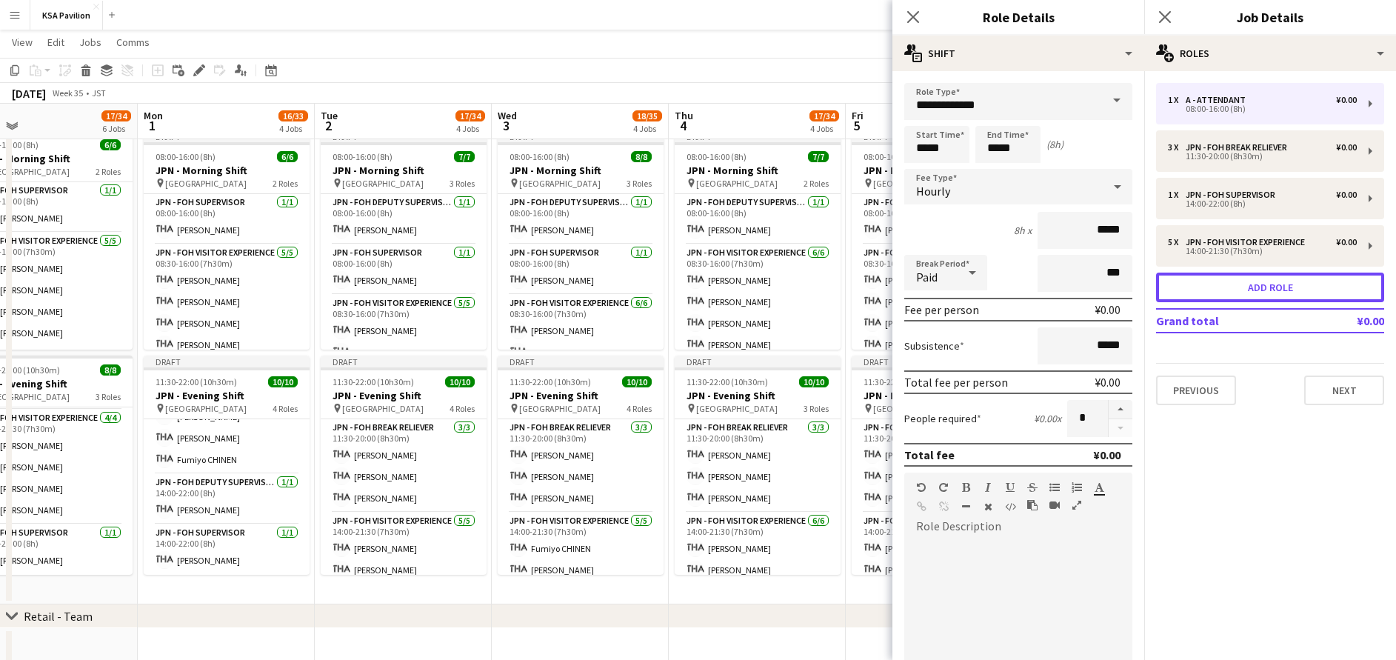
scroll to position [175, 0]
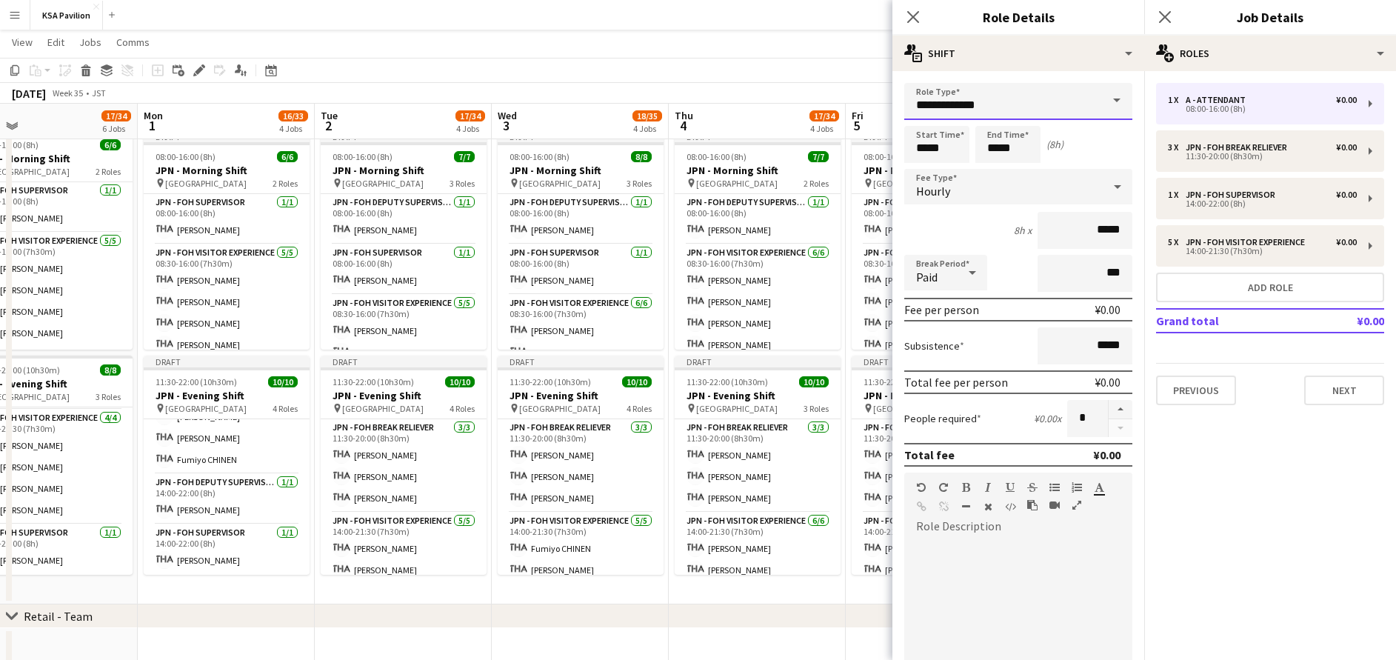
click at [1033, 116] on input "**********" at bounding box center [1018, 101] width 228 height 37
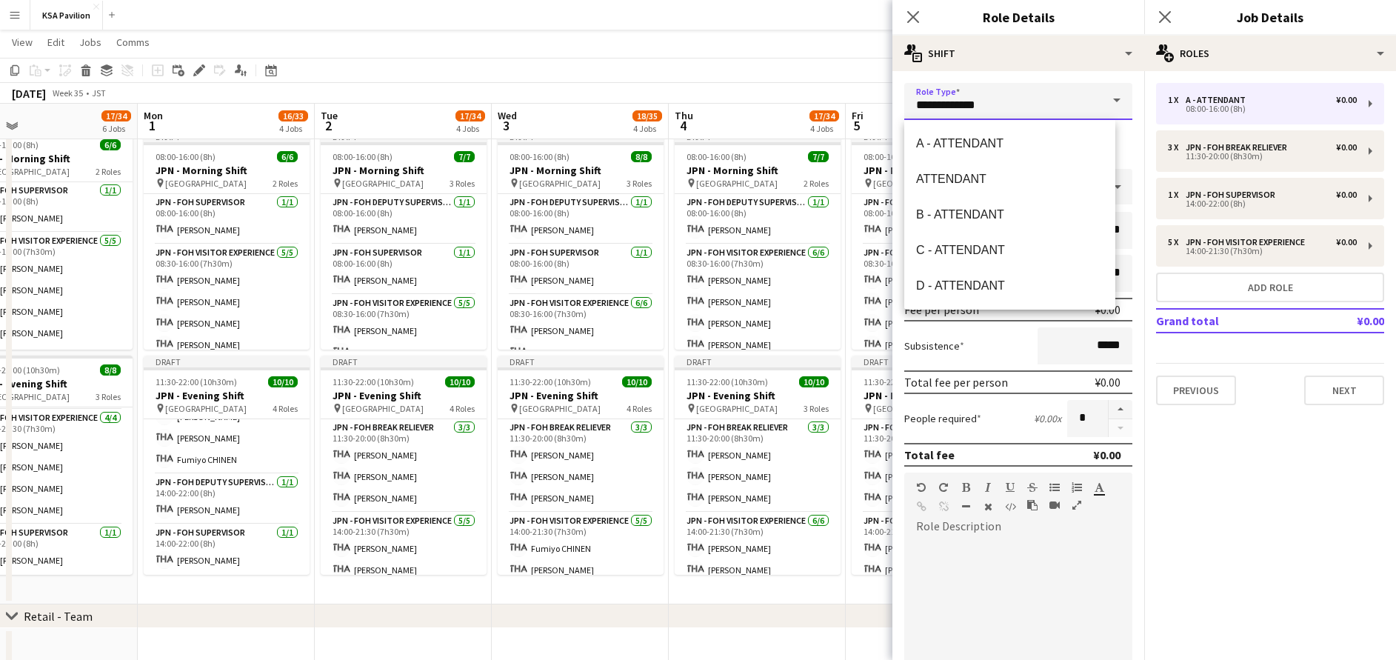
click at [1033, 116] on input "**********" at bounding box center [1018, 101] width 228 height 37
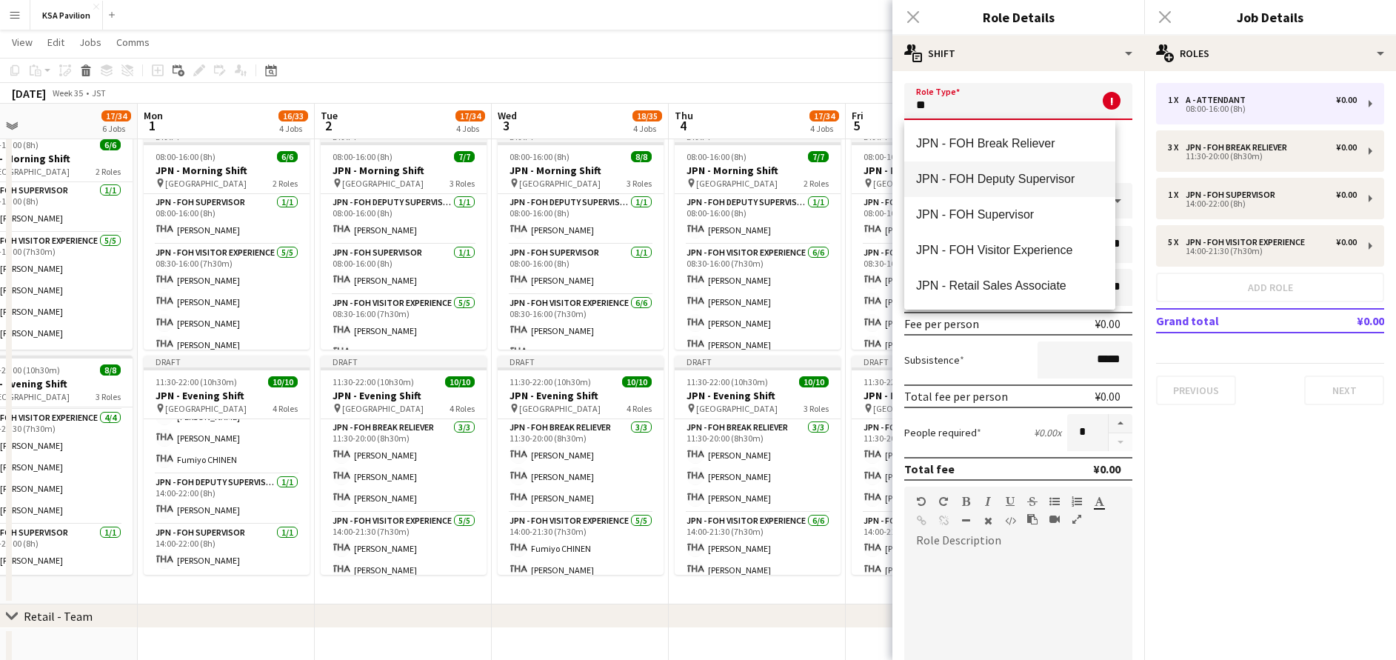
click at [1016, 182] on span "JPN - FOH Deputy Supervisor" at bounding box center [1009, 179] width 187 height 14
type input "**********"
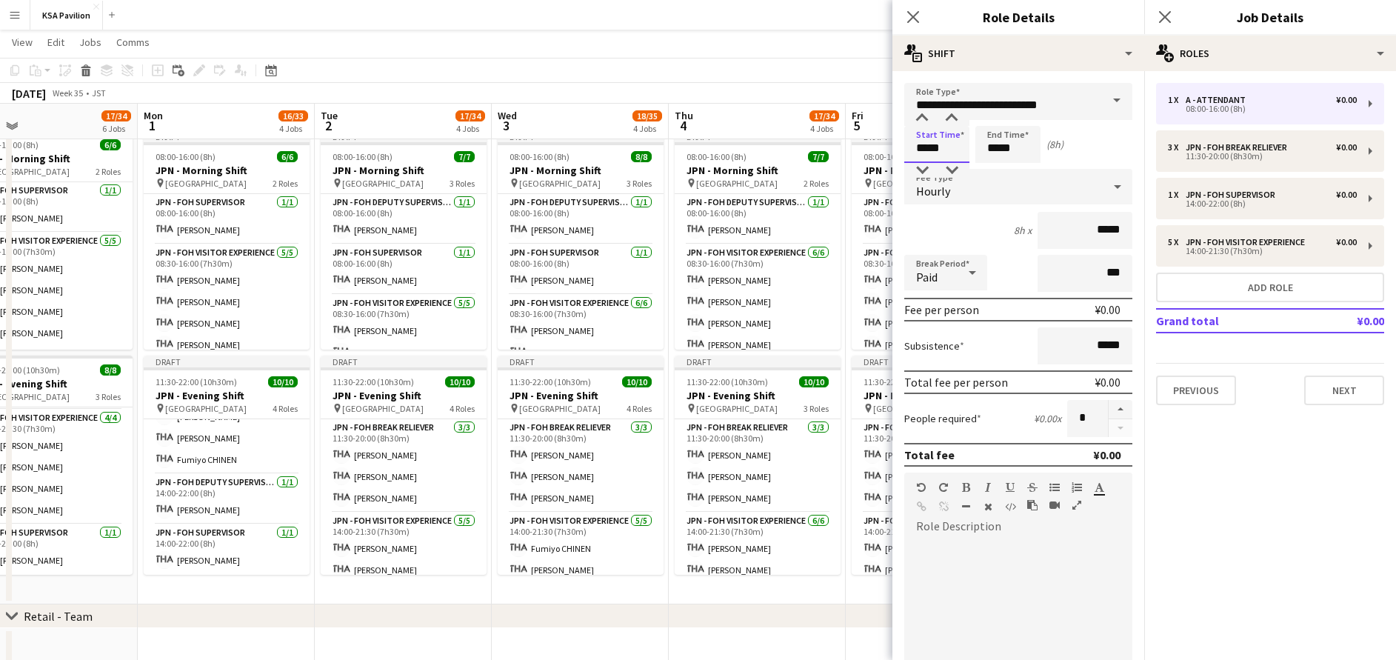
click at [937, 153] on input "*****" at bounding box center [936, 144] width 65 height 37
click at [921, 122] on div at bounding box center [922, 118] width 30 height 15
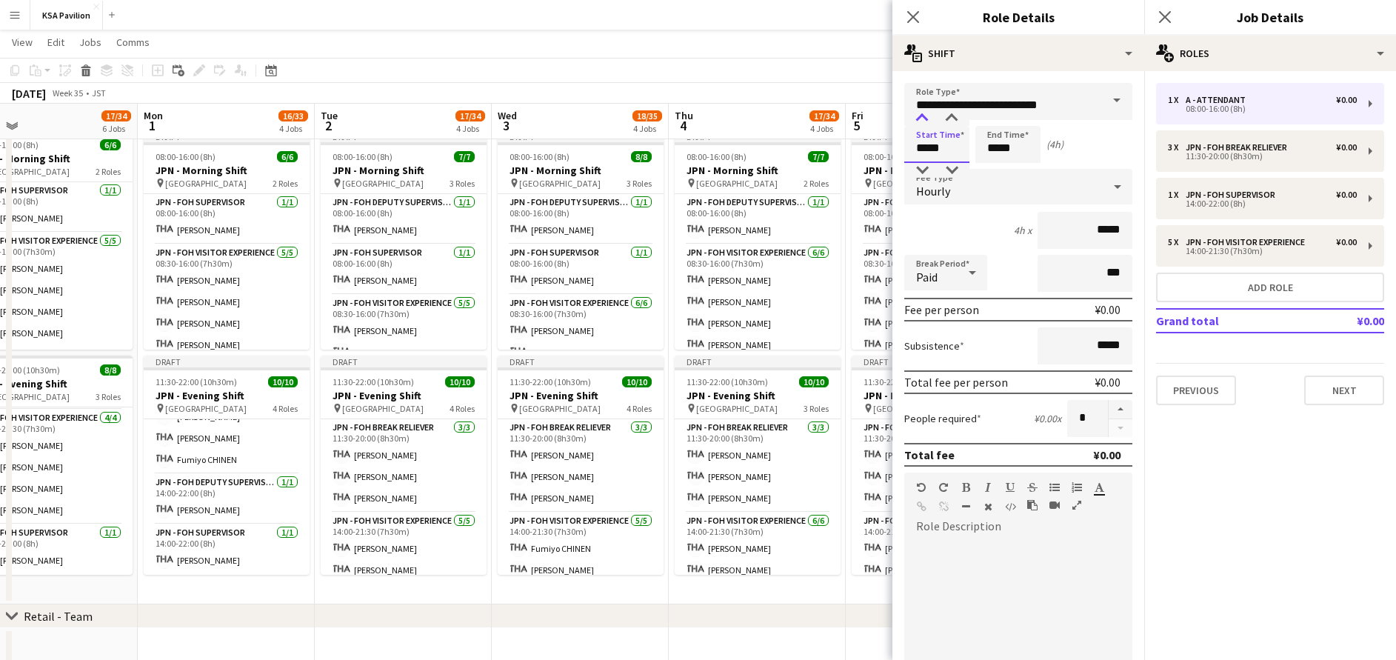
click at [921, 122] on div at bounding box center [922, 118] width 30 height 15
type input "*****"
click at [921, 122] on div at bounding box center [922, 118] width 30 height 15
click at [1009, 141] on input "*****" at bounding box center [1007, 144] width 65 height 37
click at [998, 119] on div at bounding box center [993, 118] width 30 height 15
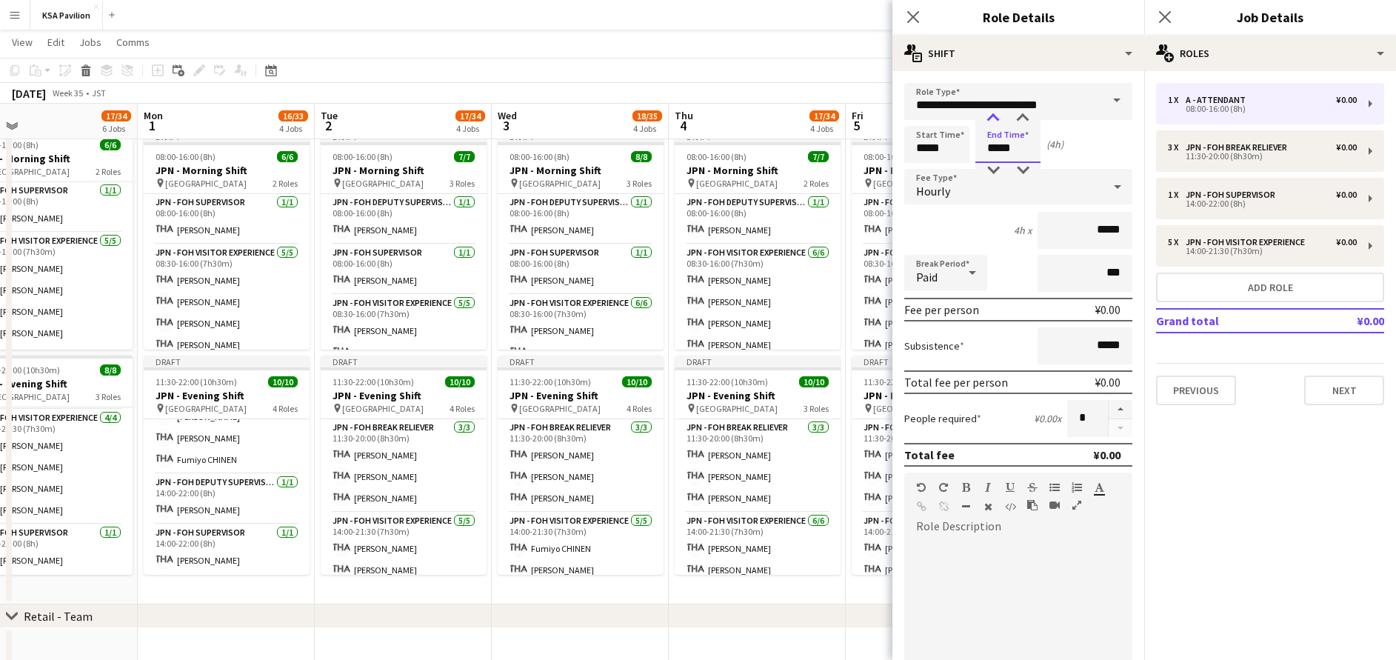
click at [997, 119] on div at bounding box center [993, 118] width 30 height 15
click at [995, 120] on div at bounding box center [993, 118] width 30 height 15
type input "*****"
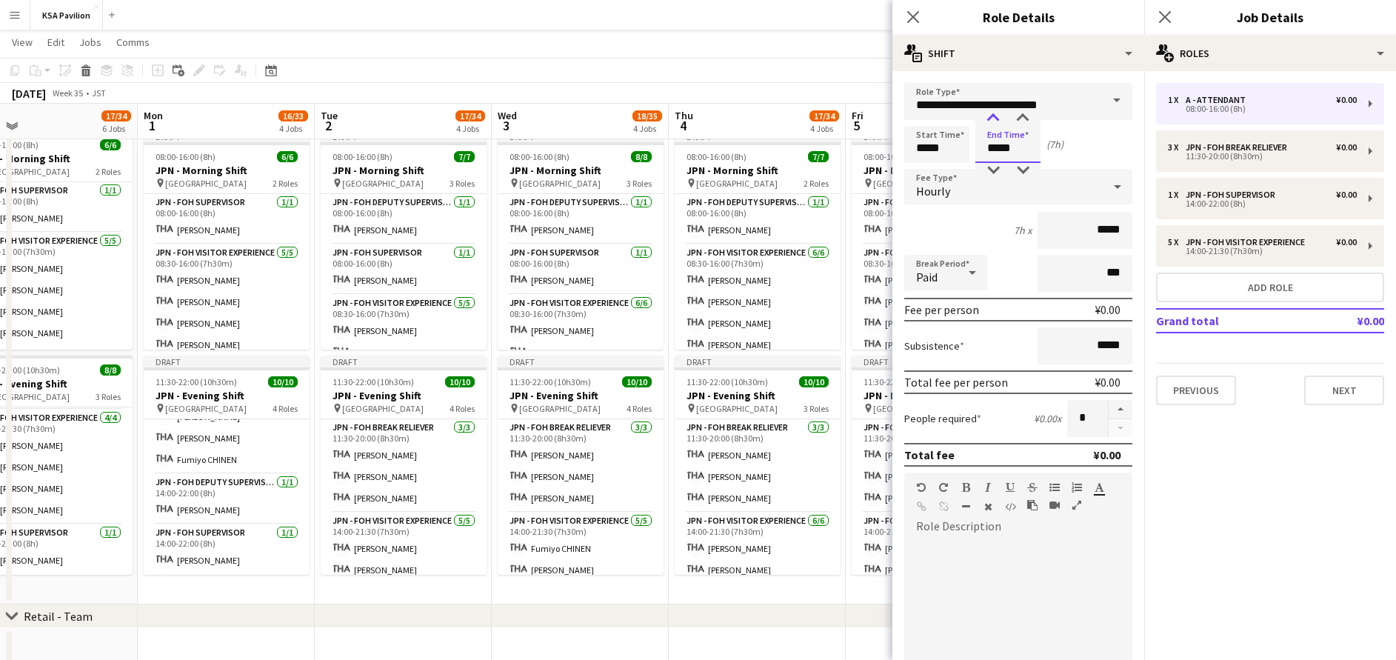
click at [995, 120] on div at bounding box center [993, 118] width 30 height 15
click at [1170, 16] on icon "Close pop-in" at bounding box center [1165, 17] width 14 height 14
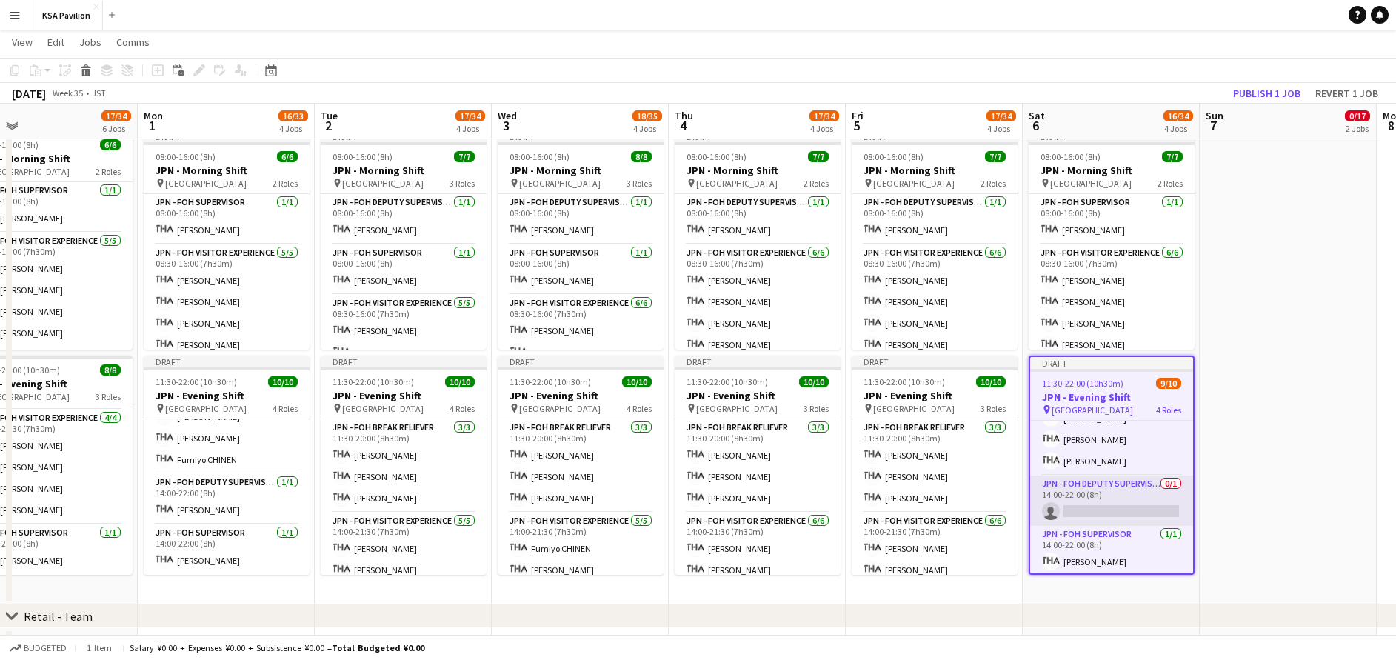
click at [1121, 498] on app-card-role "JPN - FOH Deputy Supervisor 0/1 14:00-22:00 (8h) single-neutral-actions" at bounding box center [1111, 500] width 163 height 50
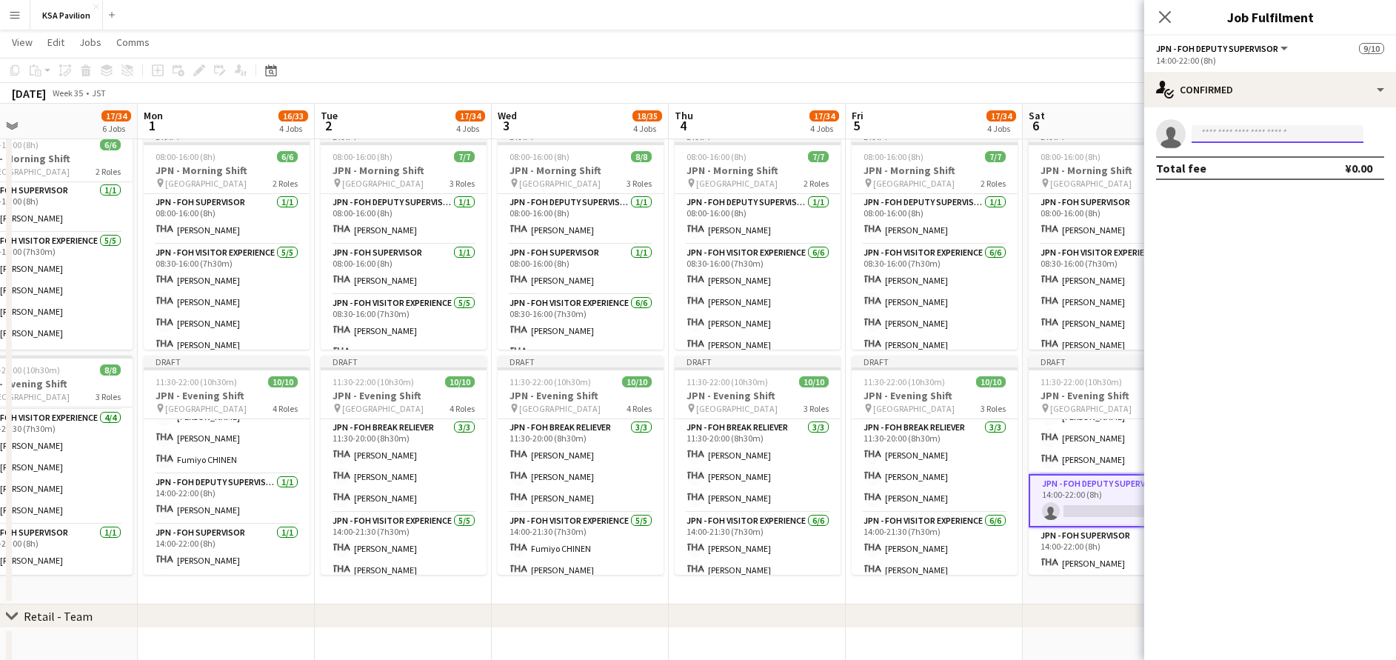
click at [1226, 134] on input at bounding box center [1278, 134] width 172 height 18
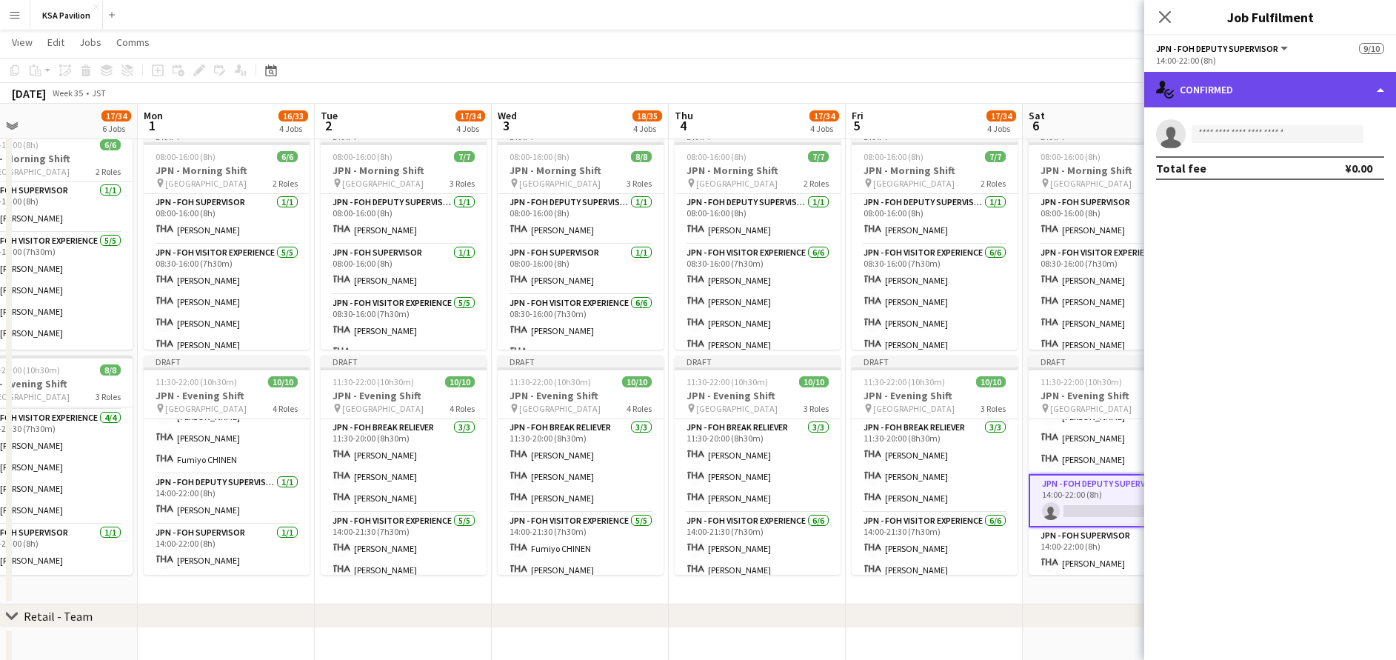
click at [1218, 76] on div "single-neutral-actions-check-2 Confirmed" at bounding box center [1270, 90] width 252 height 36
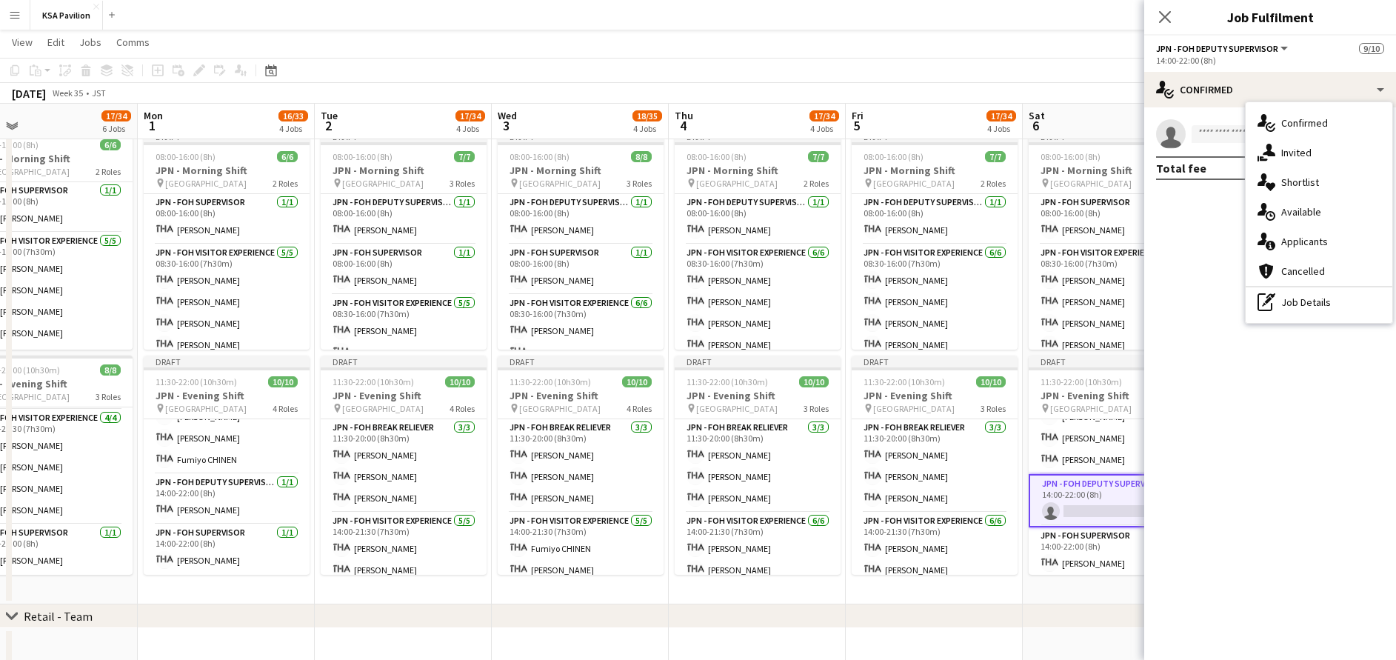
drag, startPoint x: 1297, startPoint y: 310, endPoint x: 1286, endPoint y: 236, distance: 74.9
click at [1297, 307] on div "pen-write Job Details" at bounding box center [1319, 302] width 147 height 30
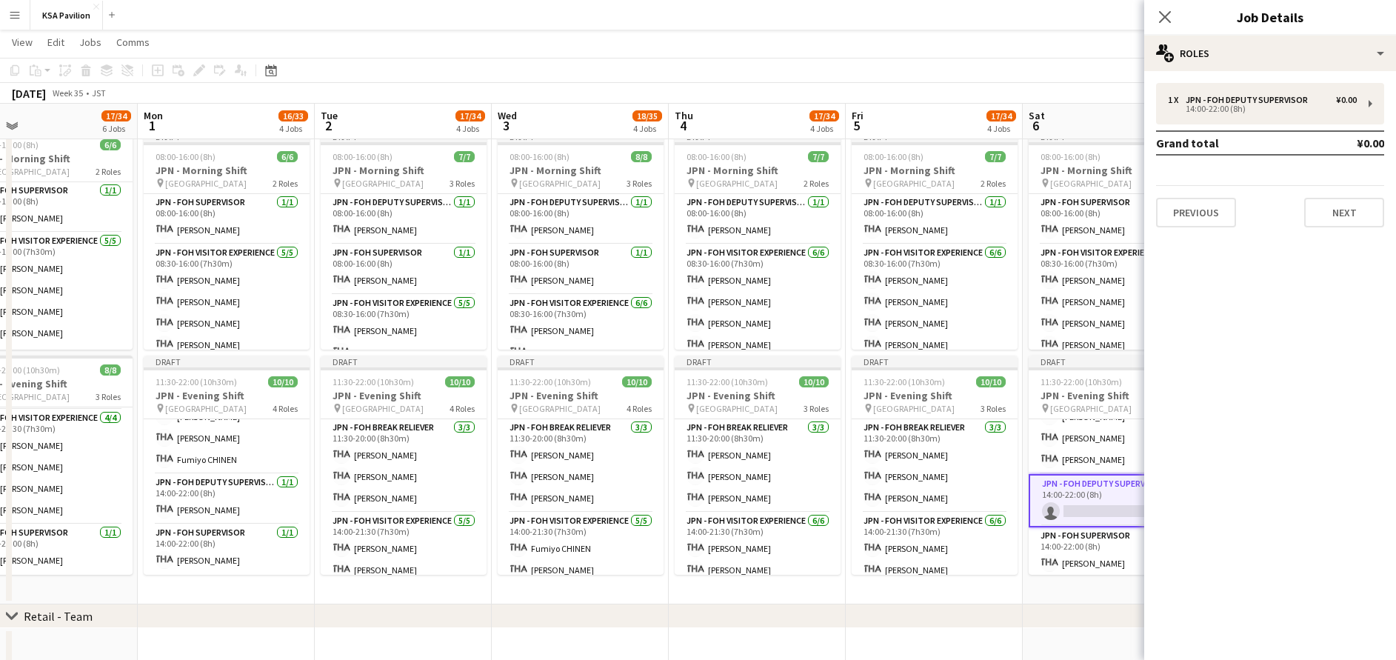
click at [1266, 73] on div "1 x JPN - FOH Deputy Supervisor ¥0.00 14:00-22:00 (8h) Grand total ¥0.00 Previo…" at bounding box center [1270, 155] width 252 height 168
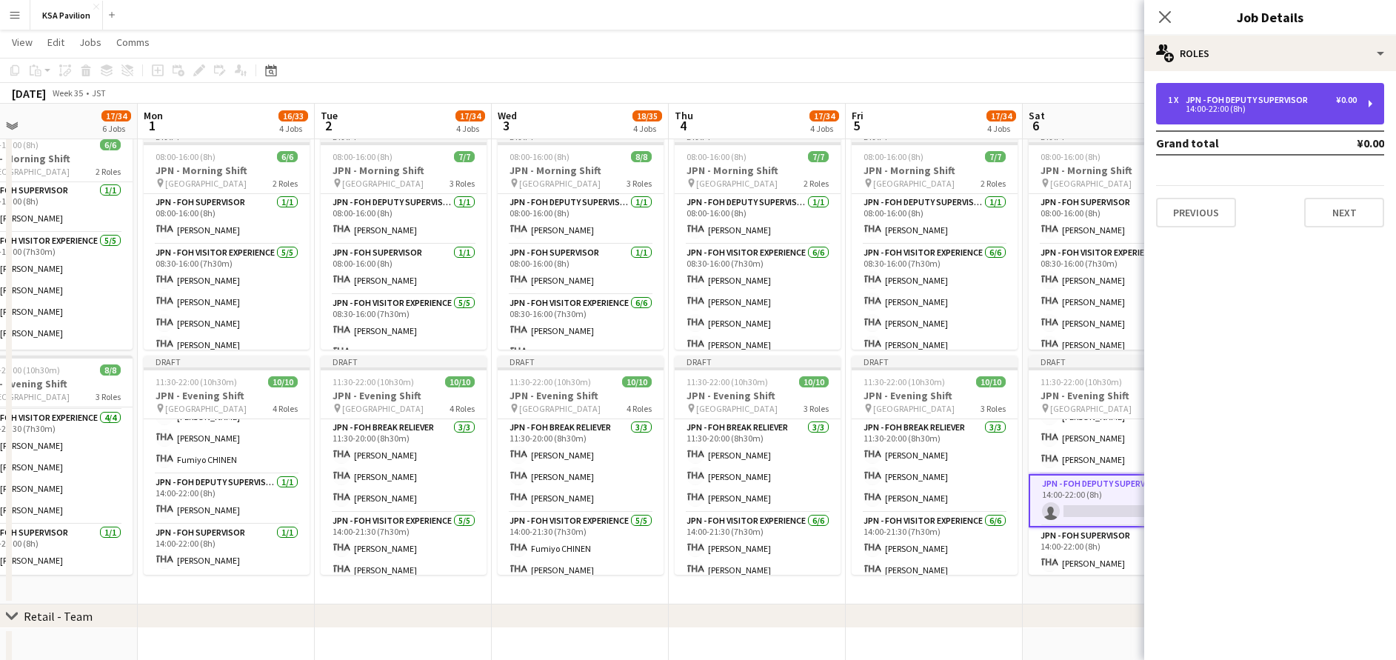
click at [1266, 106] on div "14:00-22:00 (8h)" at bounding box center [1262, 108] width 189 height 7
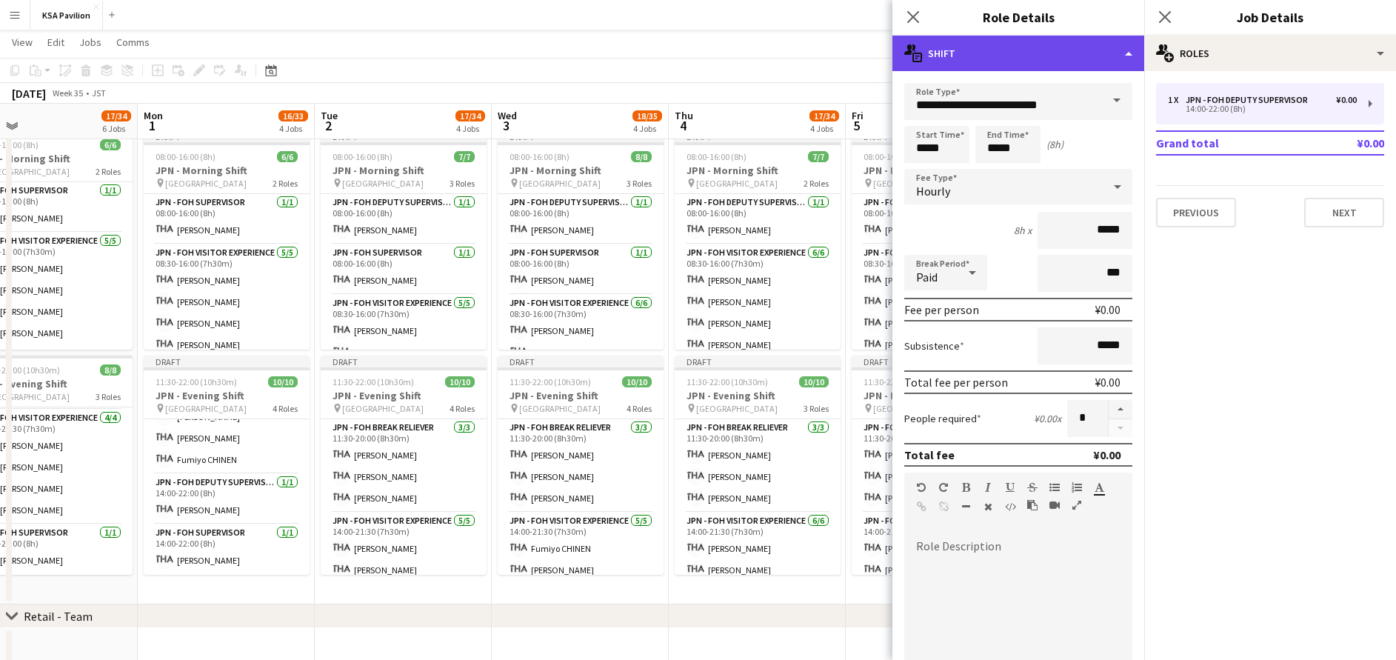
click at [1035, 51] on div "multiple-actions-text Shift" at bounding box center [1018, 54] width 252 height 36
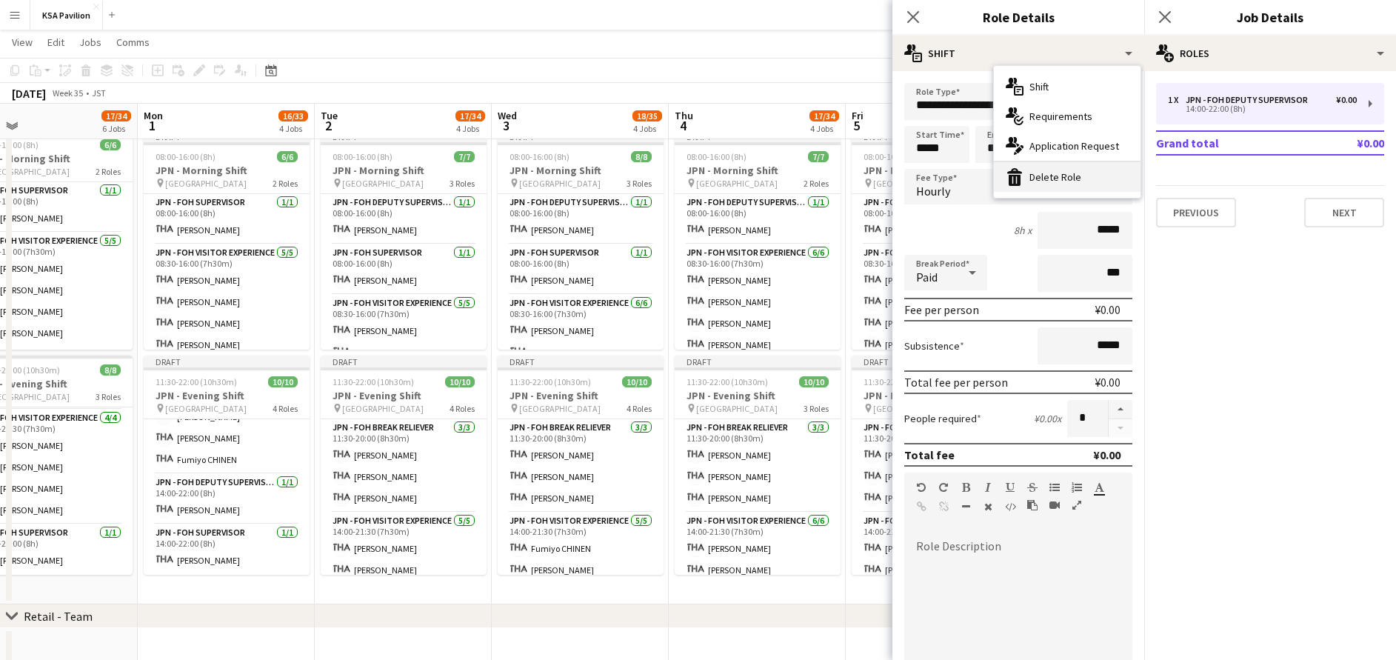
click at [1068, 170] on div "bin-2 Delete Role" at bounding box center [1067, 177] width 147 height 30
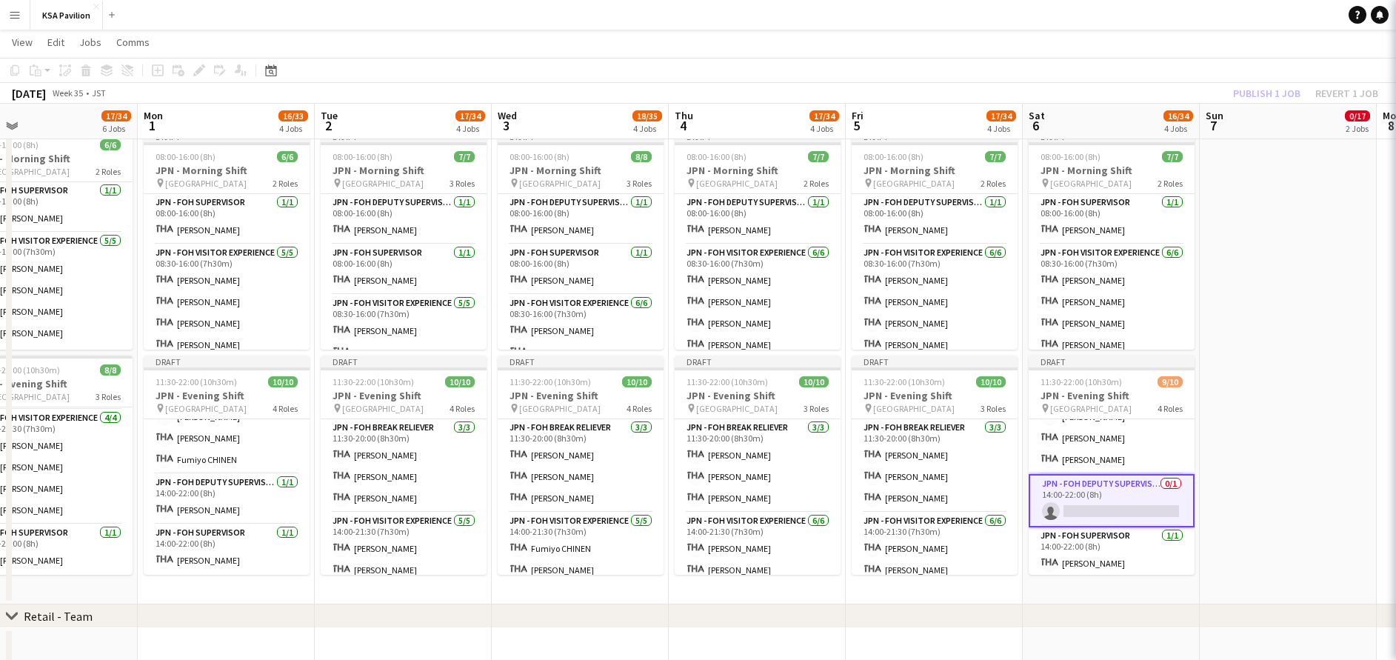
scroll to position [124, 0]
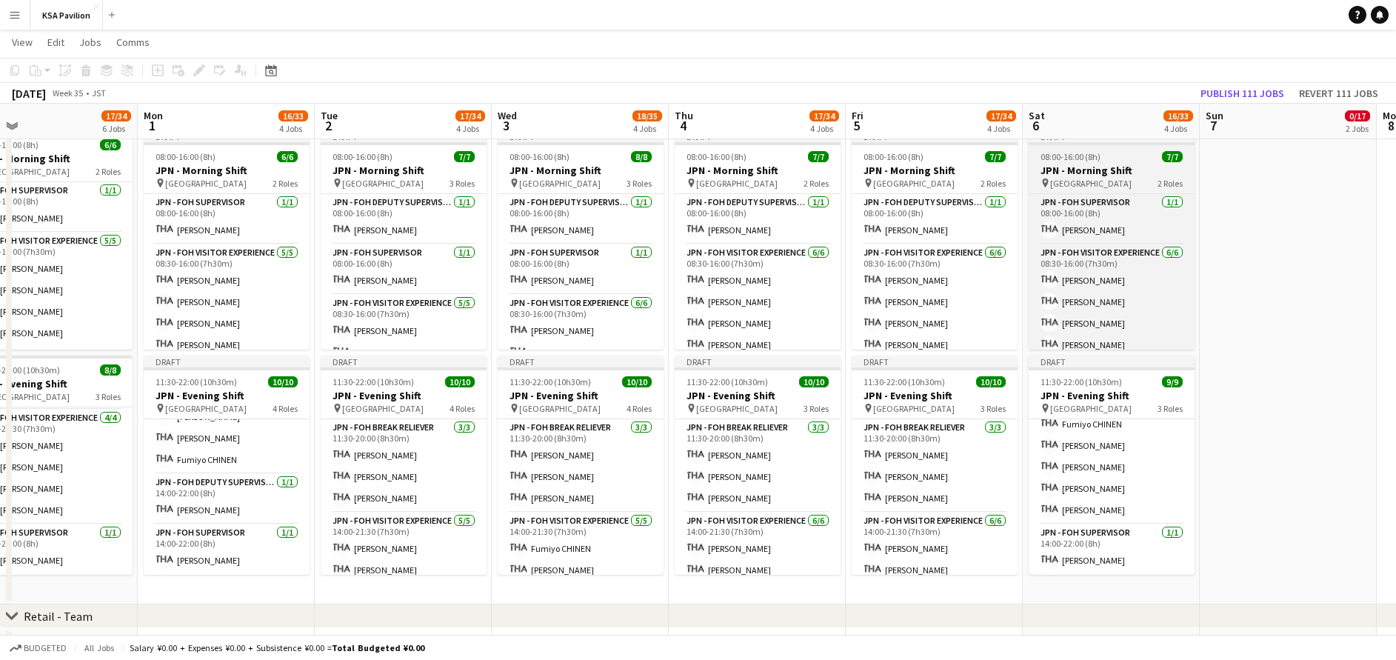
click at [1111, 172] on h3 "JPN - Morning Shift" at bounding box center [1112, 170] width 166 height 13
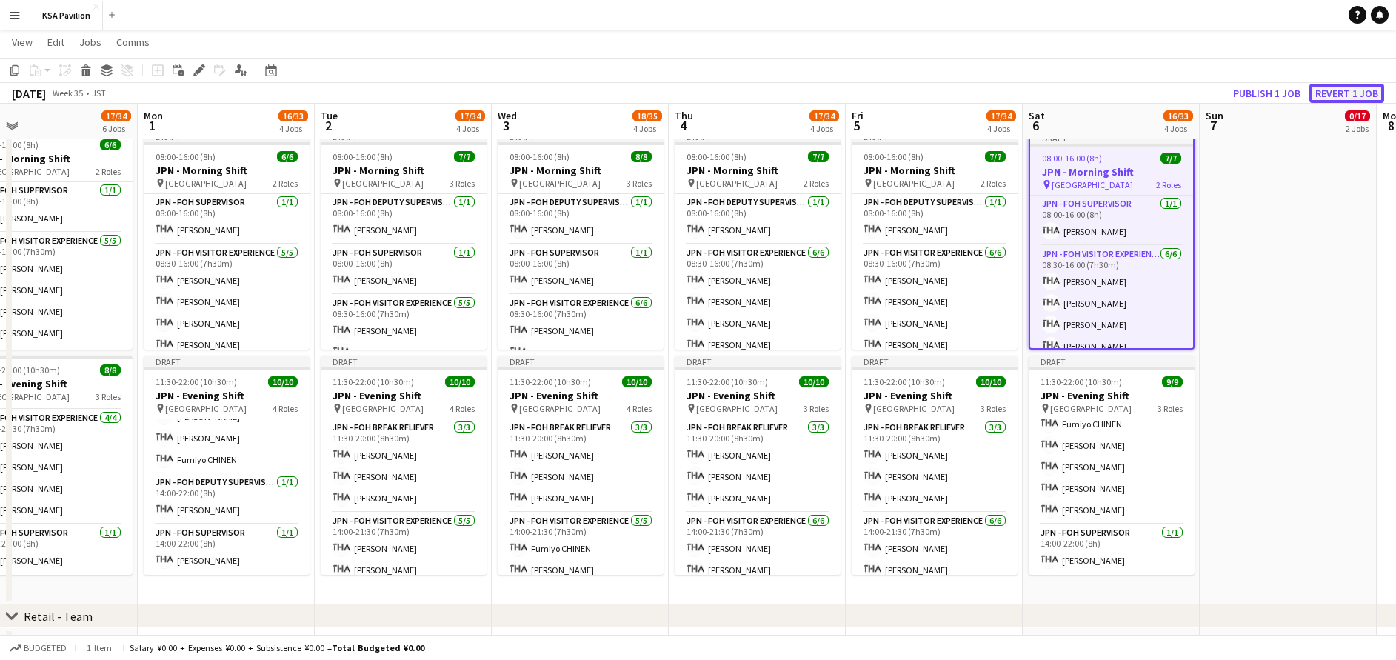
click at [1333, 90] on button "Revert 1 job" at bounding box center [1346, 93] width 75 height 19
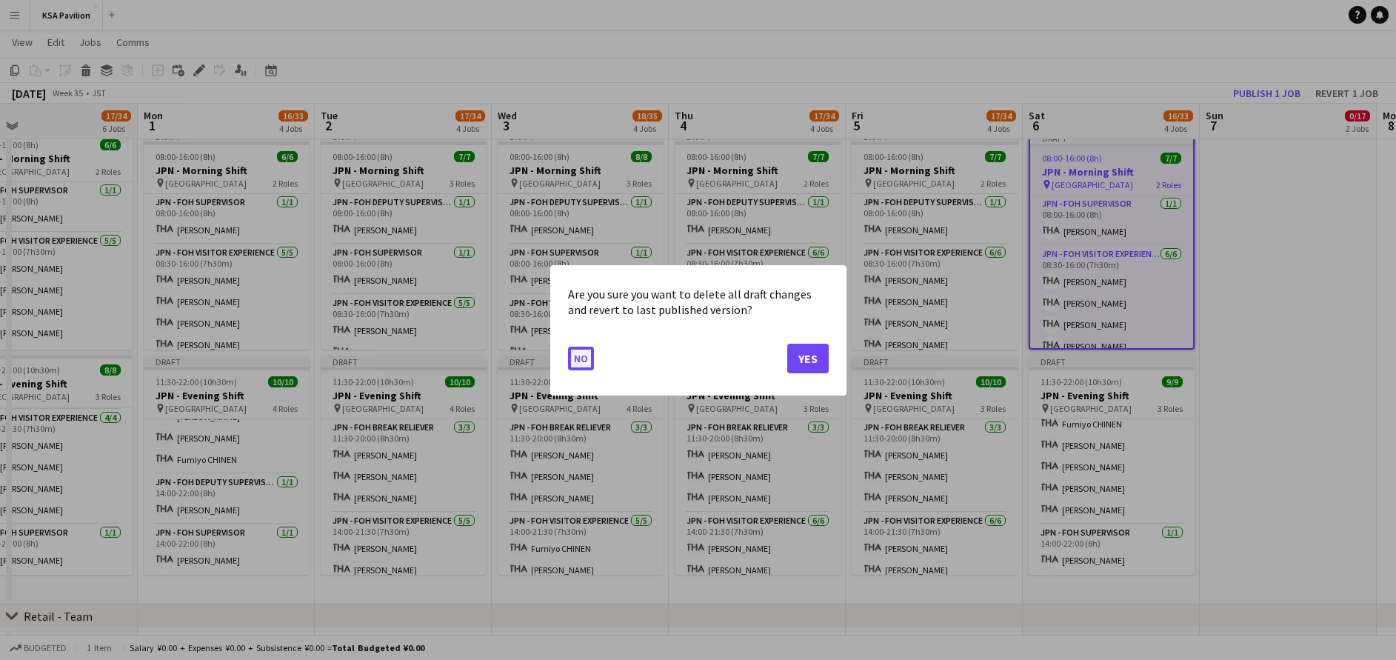
click at [574, 365] on button "No" at bounding box center [581, 358] width 26 height 24
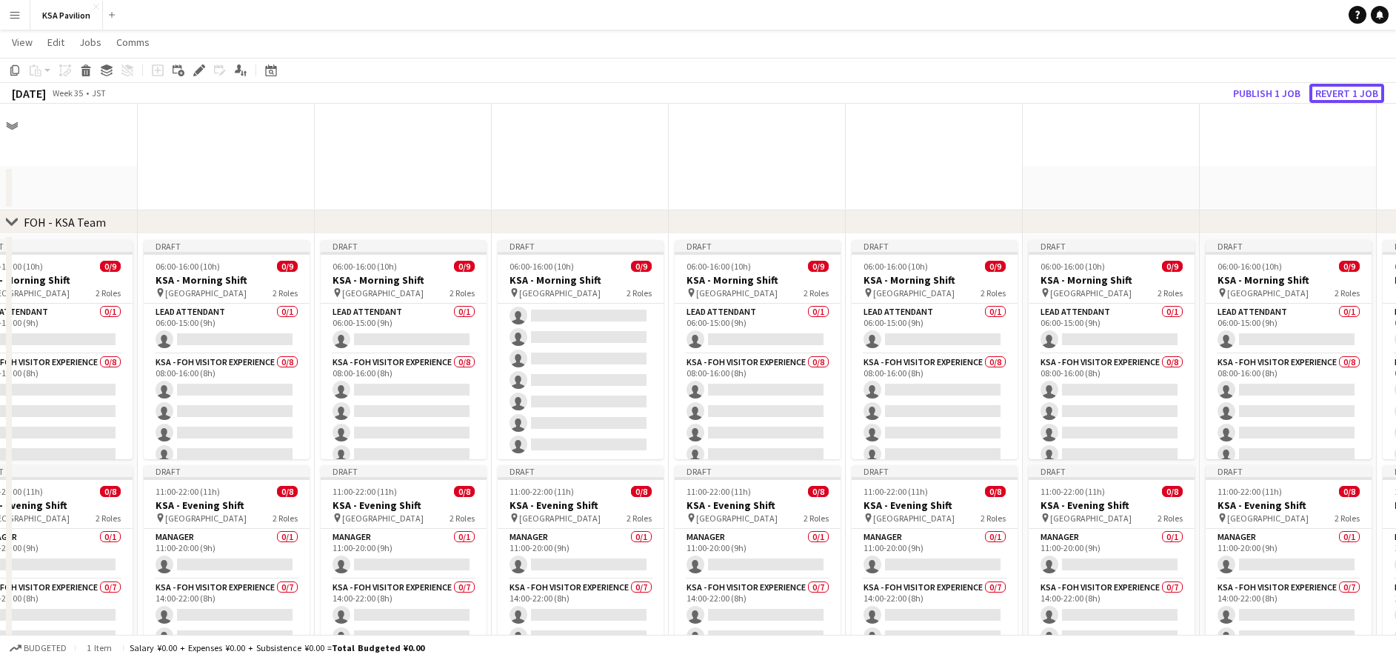
scroll to position [613, 0]
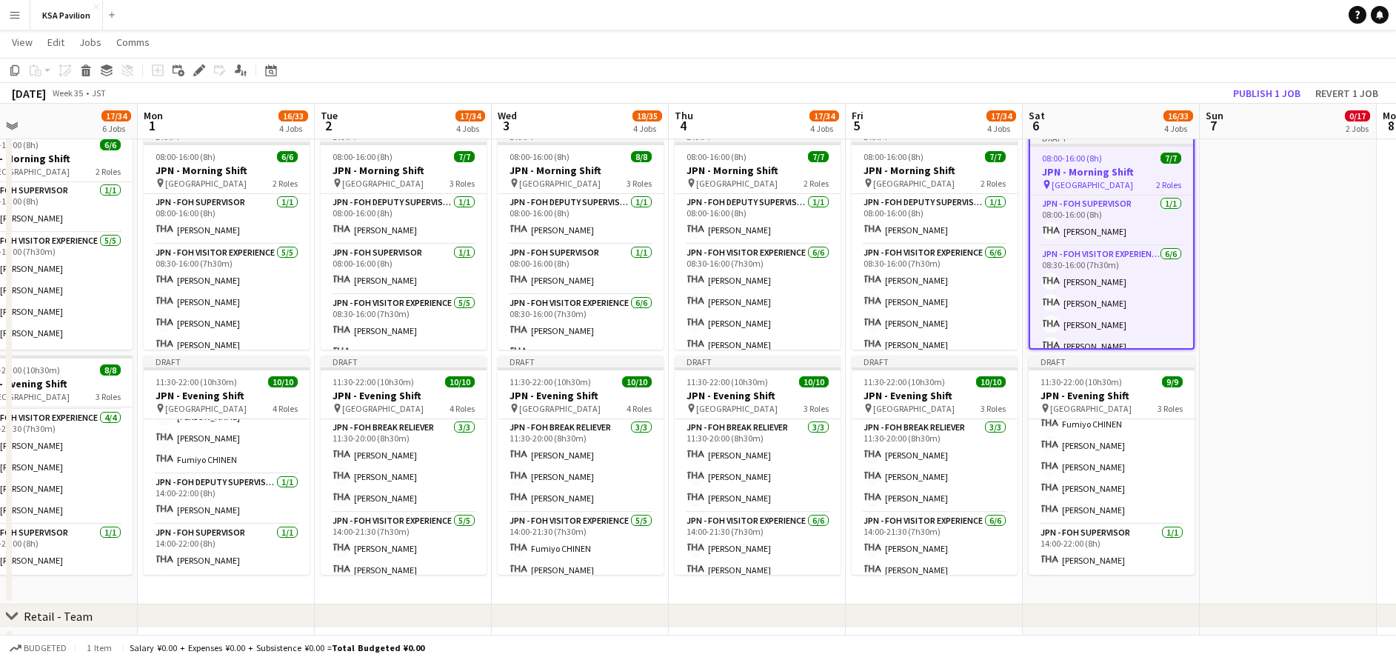
click at [1092, 175] on h3 "JPN - Morning Shift" at bounding box center [1111, 171] width 163 height 13
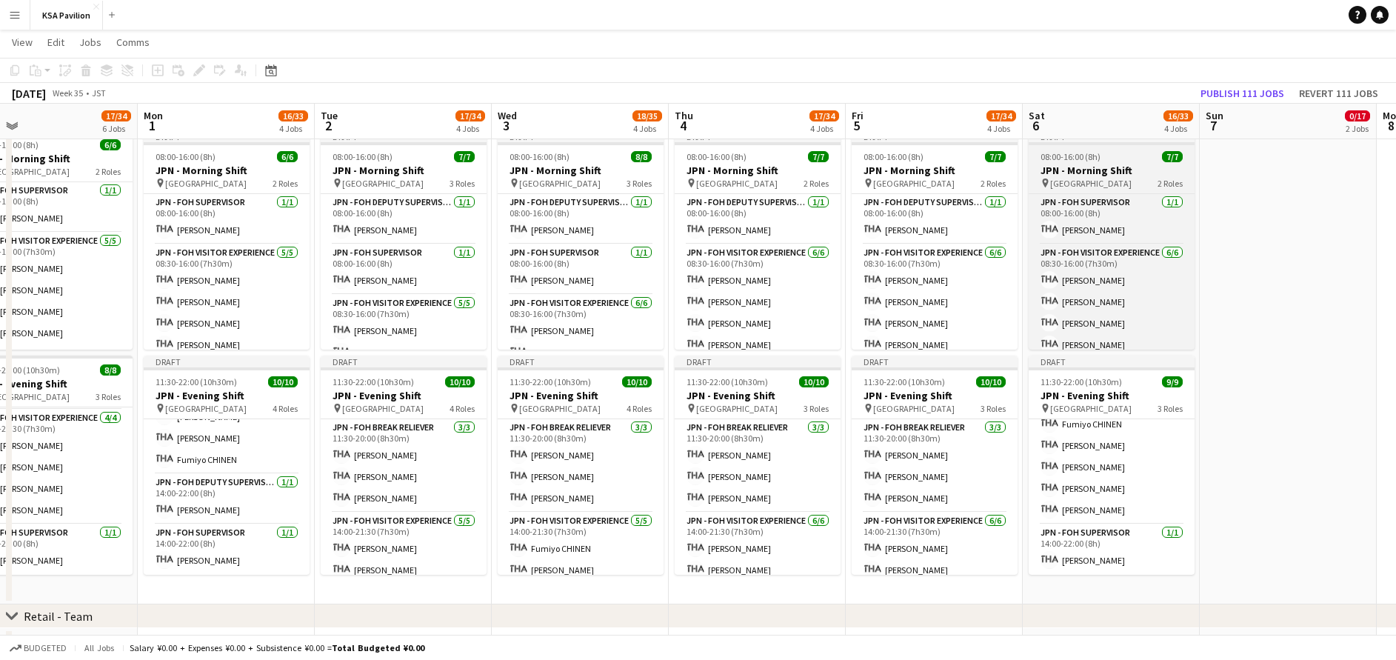
click at [1092, 175] on h3 "JPN - Morning Shift" at bounding box center [1112, 170] width 166 height 13
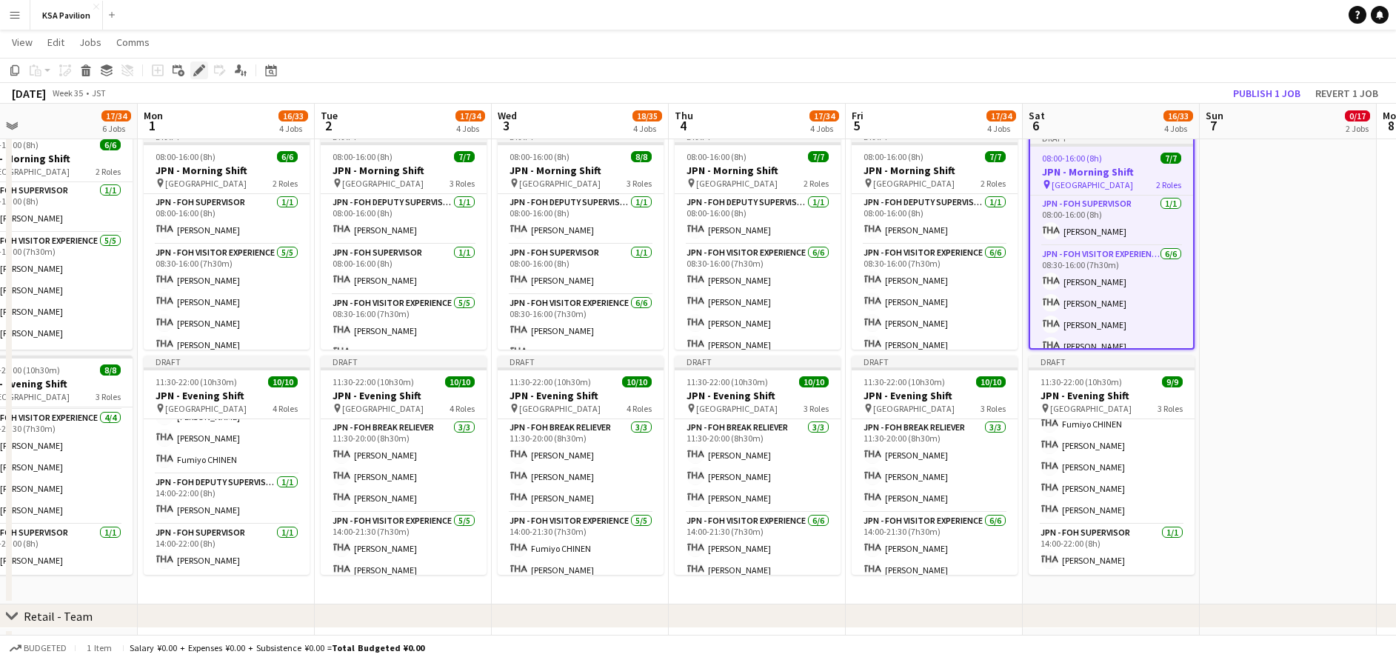
click at [193, 71] on icon "Edit" at bounding box center [199, 70] width 12 height 12
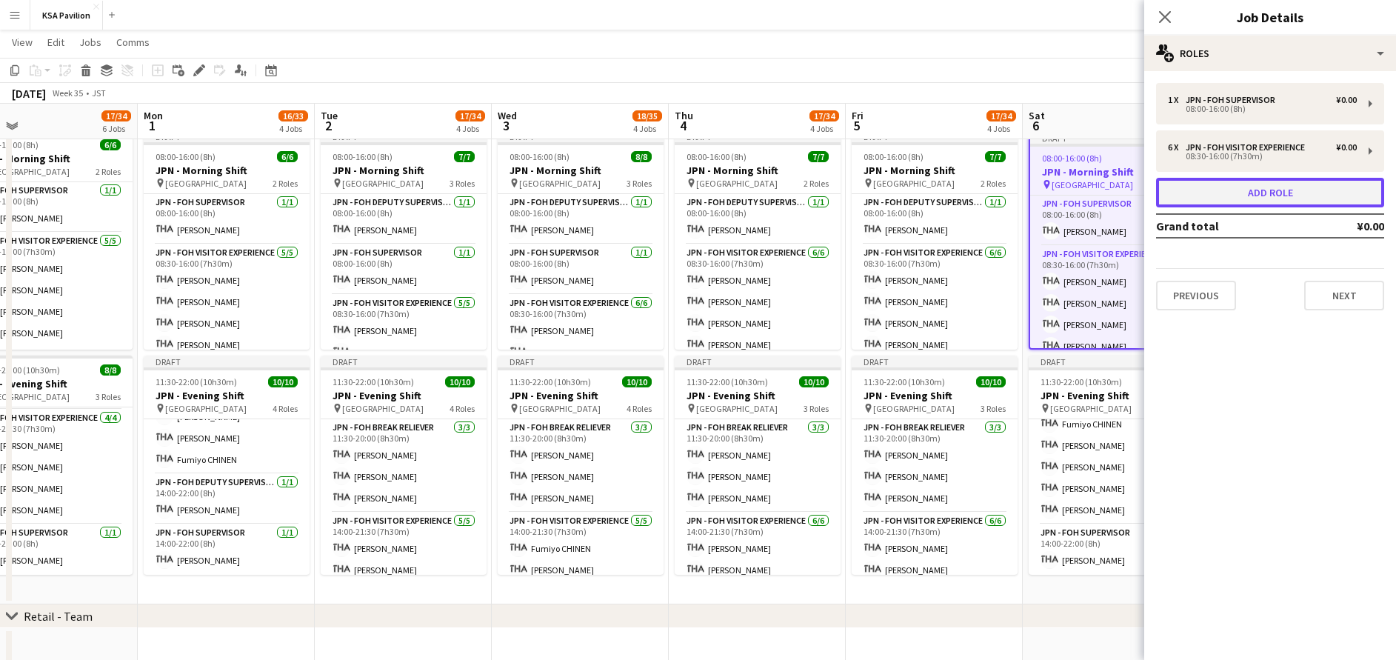
click at [1265, 193] on button "Add role" at bounding box center [1270, 193] width 228 height 30
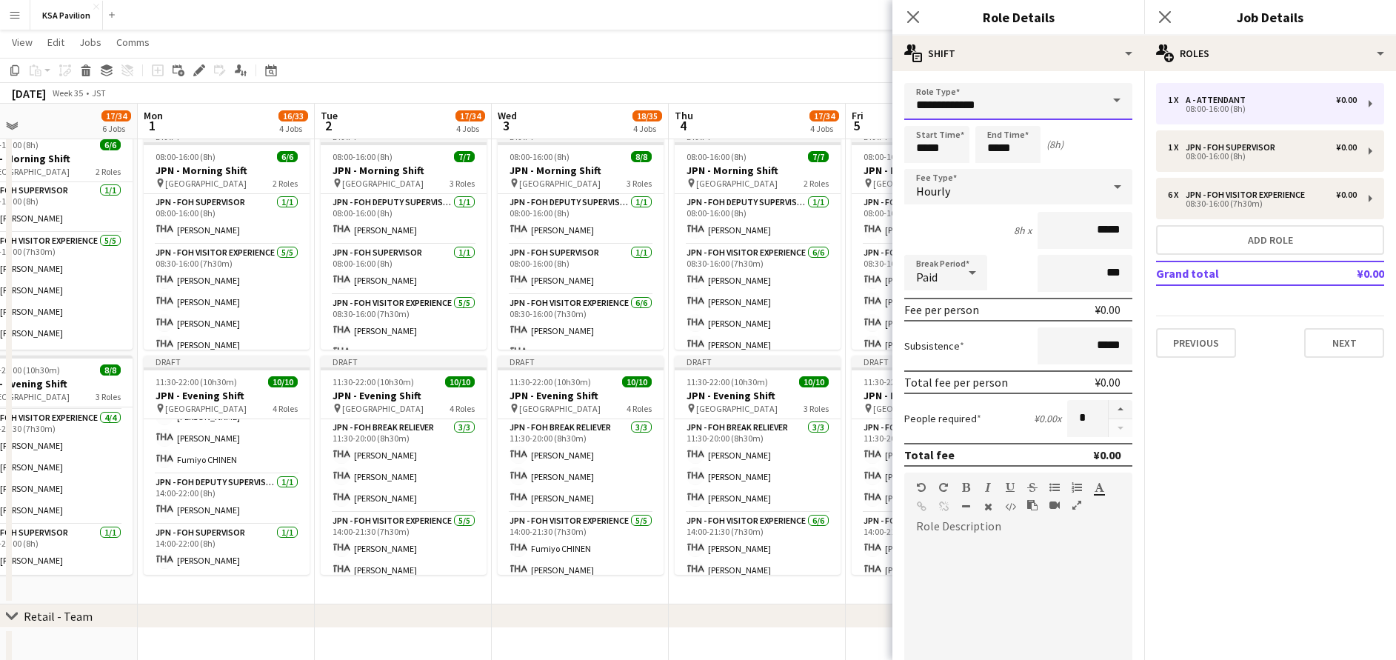
click at [1007, 109] on input "**********" at bounding box center [1018, 101] width 228 height 37
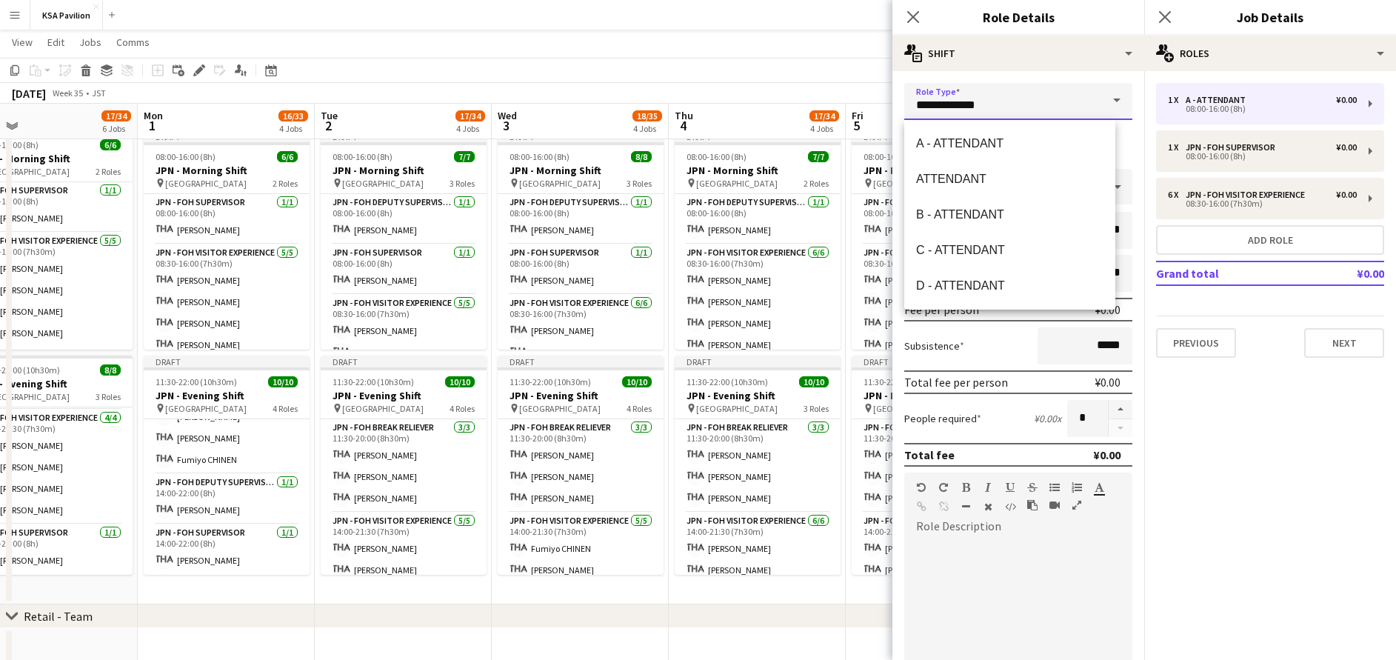
click at [1007, 109] on input "**********" at bounding box center [1018, 101] width 228 height 37
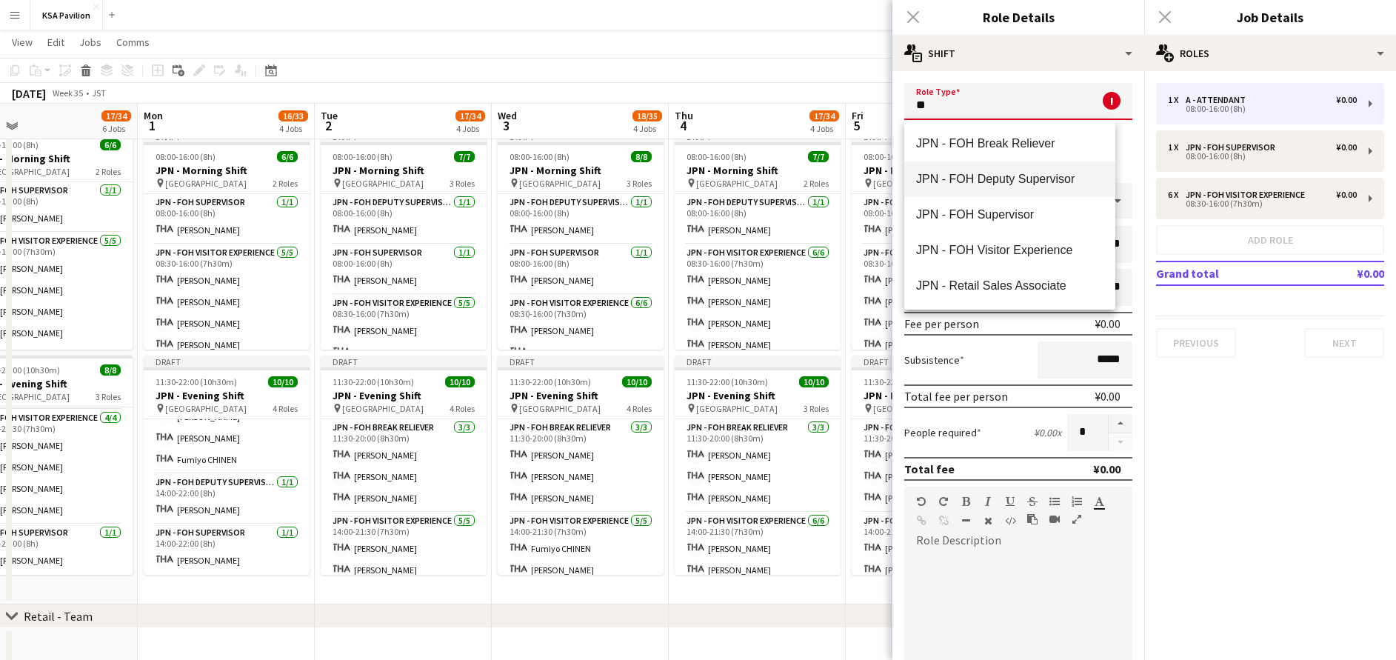
click at [1019, 179] on span "JPN - FOH Deputy Supervisor" at bounding box center [1009, 179] width 187 height 14
type input "**********"
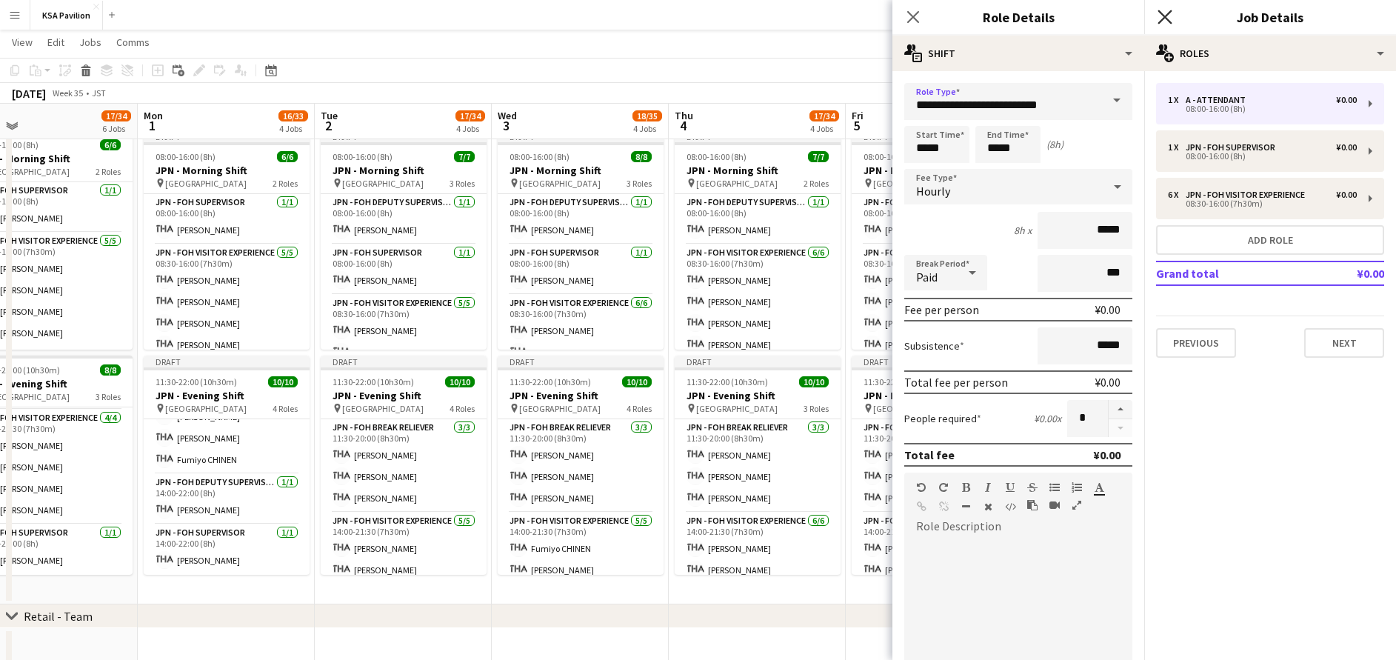
click at [1169, 13] on icon at bounding box center [1165, 17] width 14 height 14
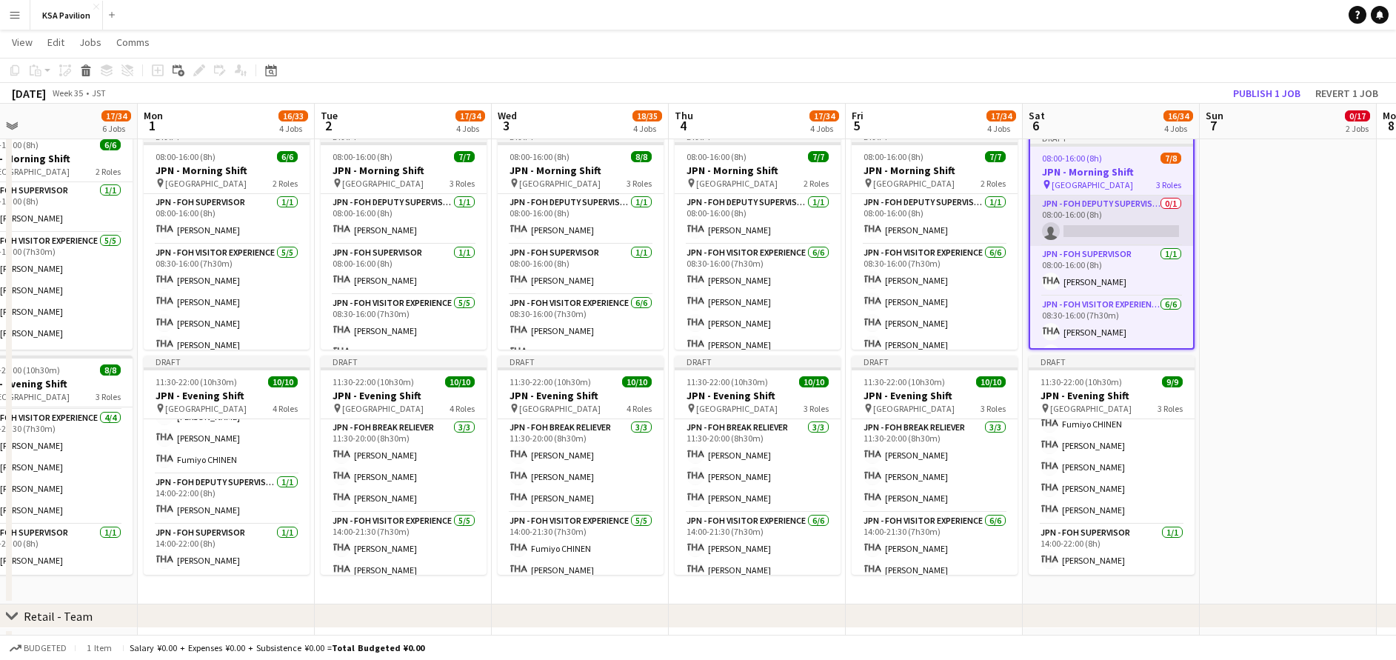
click at [1122, 222] on app-card-role "JPN - FOH Deputy Supervisor 0/1 08:00-16:00 (8h) single-neutral-actions" at bounding box center [1111, 221] width 163 height 50
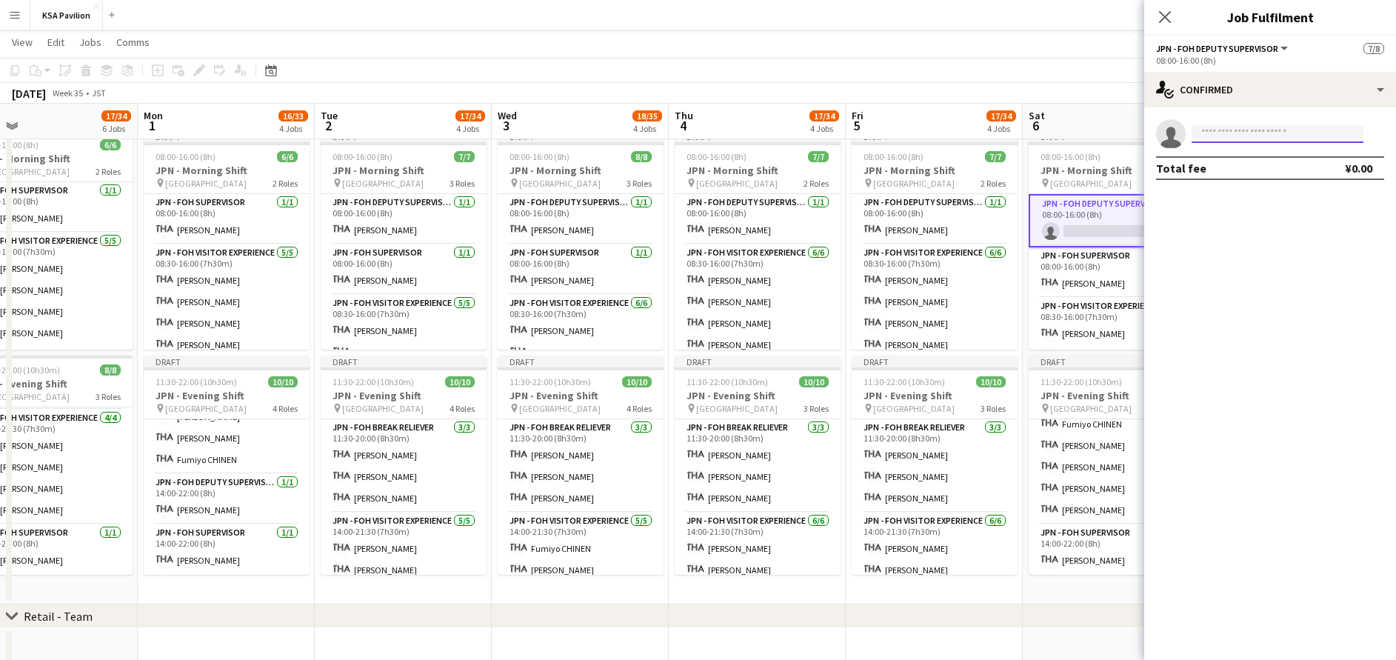
click at [1252, 133] on input at bounding box center [1278, 134] width 172 height 18
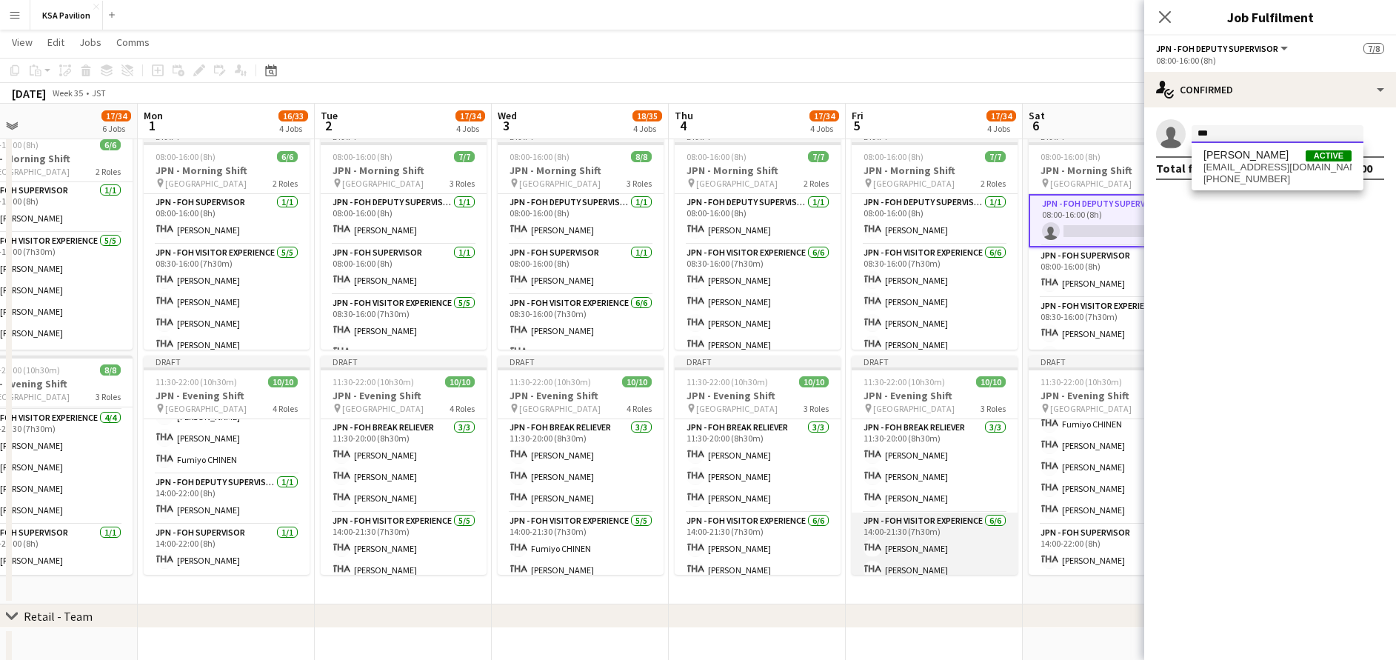
scroll to position [146, 0]
type input "***"
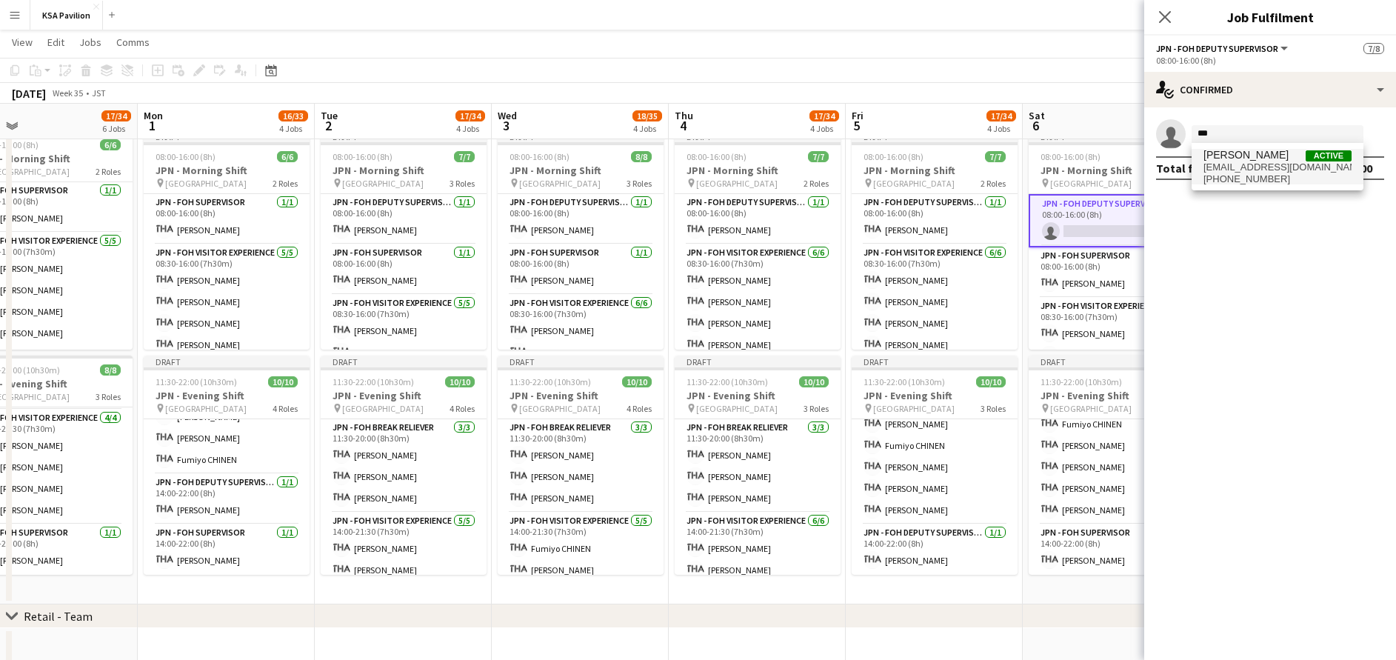
click at [1255, 152] on span "[PERSON_NAME]" at bounding box center [1246, 155] width 85 height 13
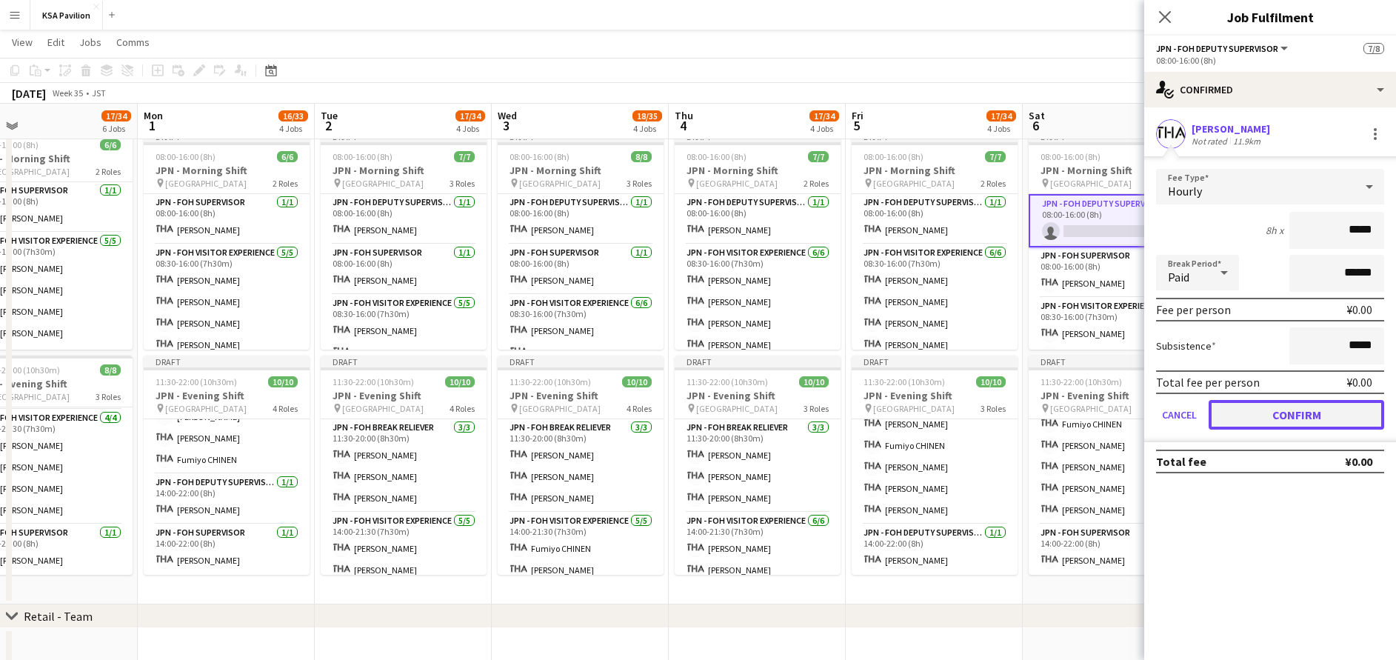
click at [1297, 411] on button "Confirm" at bounding box center [1297, 415] width 176 height 30
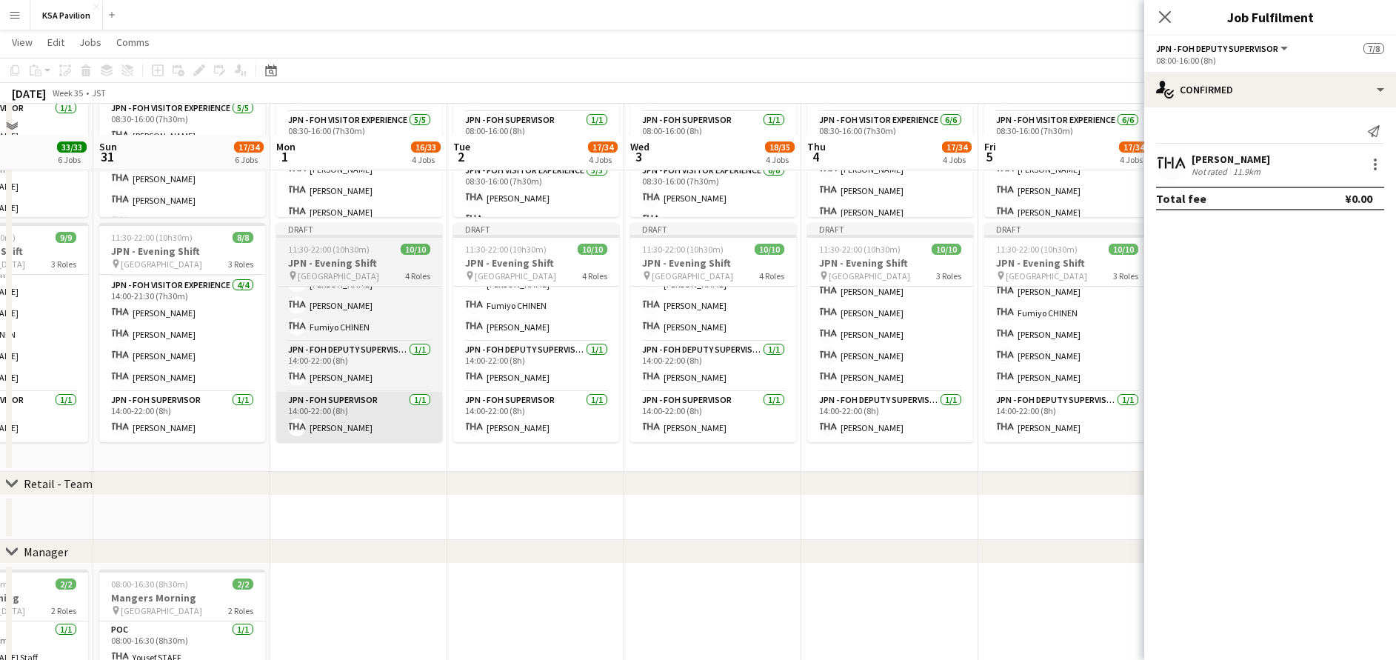
scroll to position [744, 0]
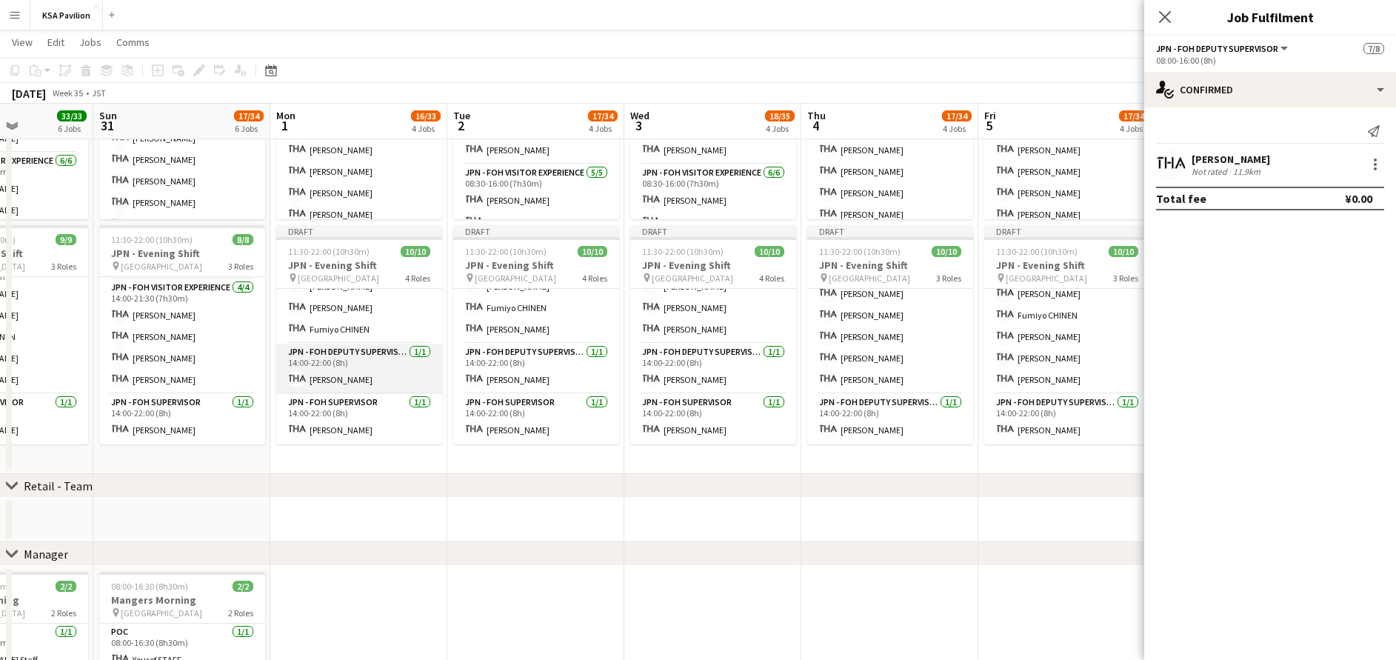
click at [343, 363] on app-card-role "JPN - FOH Deputy Supervisor [DATE] 14:00-22:00 (8h) [PERSON_NAME]" at bounding box center [359, 369] width 166 height 50
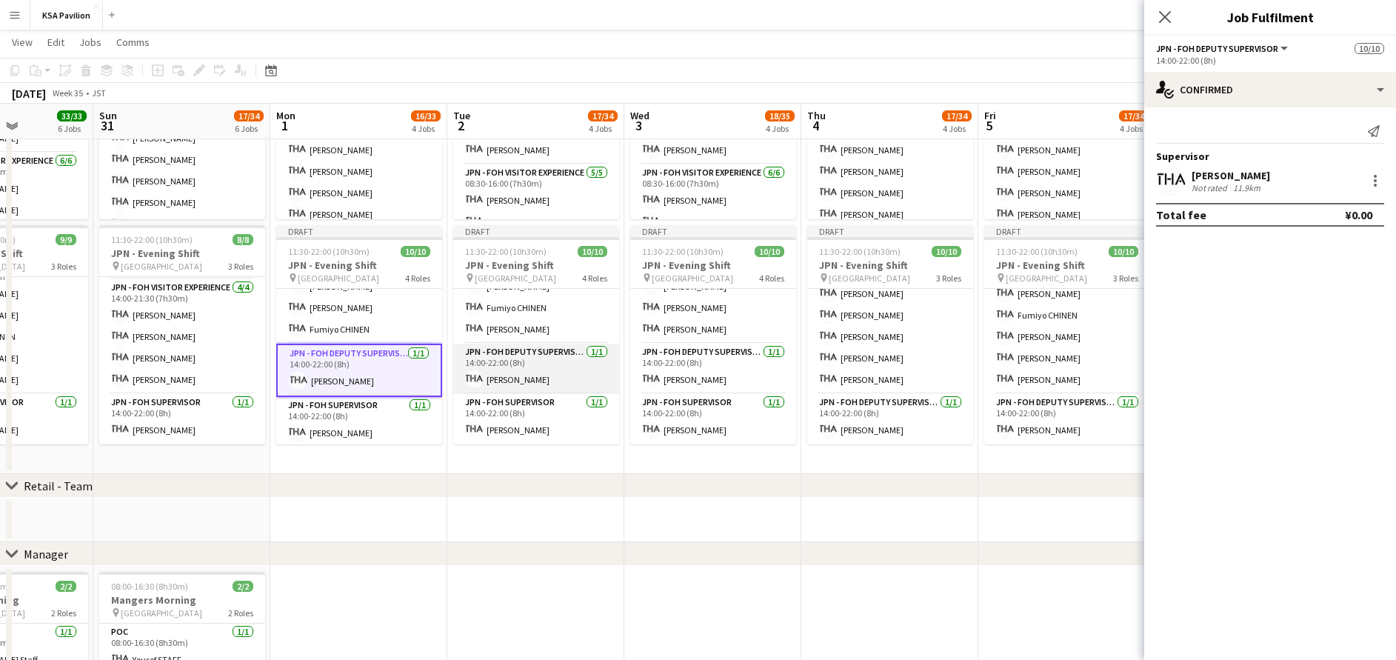
click at [504, 367] on app-card-role "JPN - FOH Deputy Supervisor [DATE] 14:00-22:00 (8h) [PERSON_NAME]" at bounding box center [536, 369] width 166 height 50
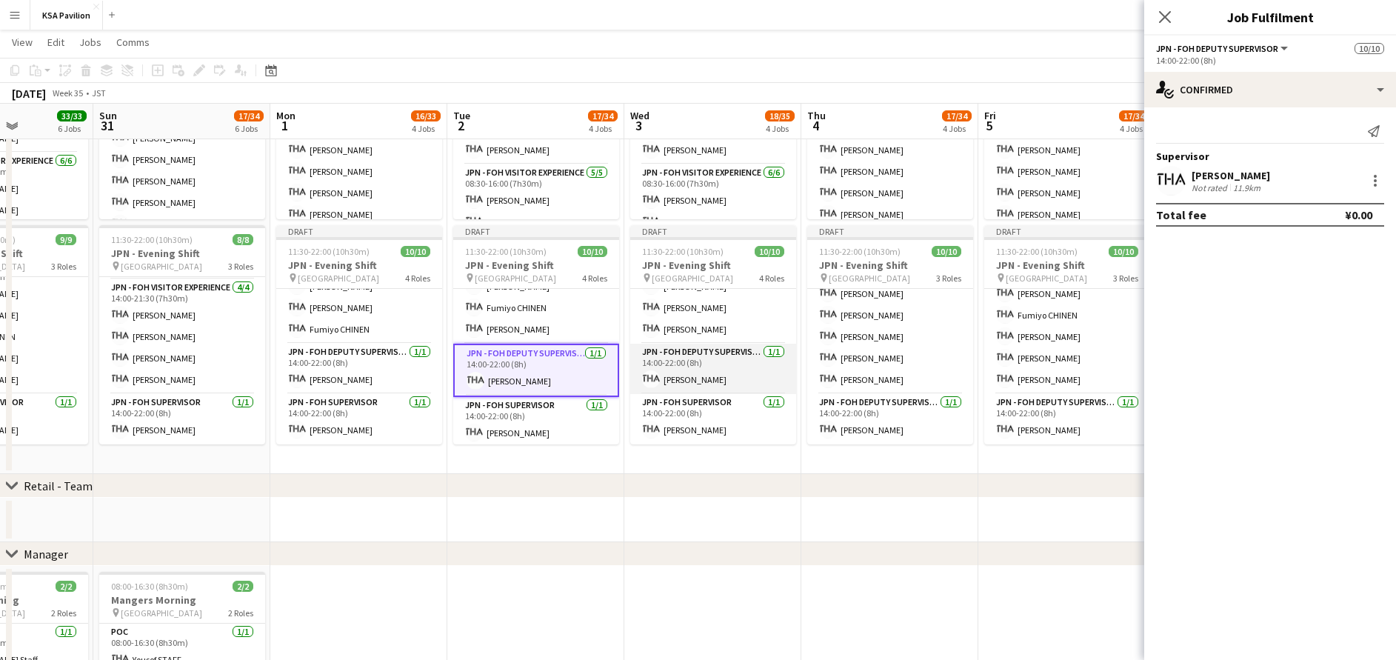
click at [651, 356] on app-card-role "JPN - FOH Deputy Supervisor [DATE] 14:00-22:00 (8h) [PERSON_NAME]" at bounding box center [713, 369] width 166 height 50
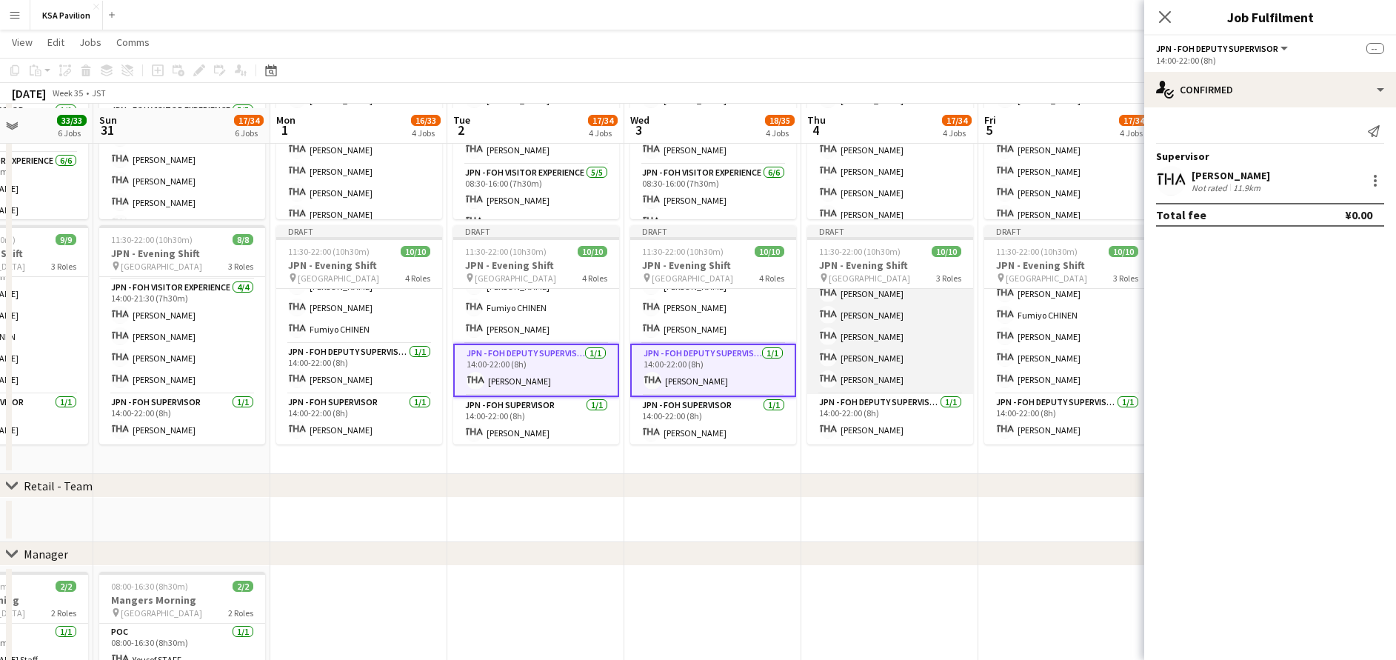
scroll to position [750, 0]
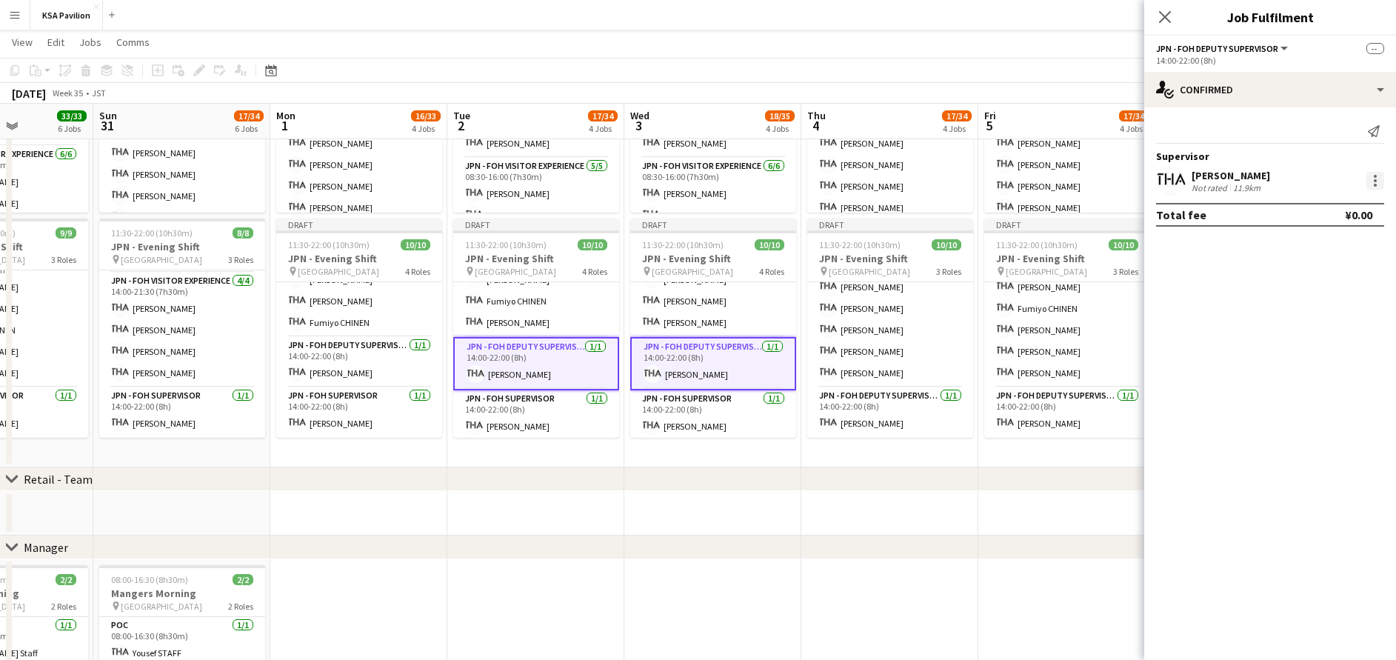
click at [1379, 182] on div at bounding box center [1375, 181] width 18 height 18
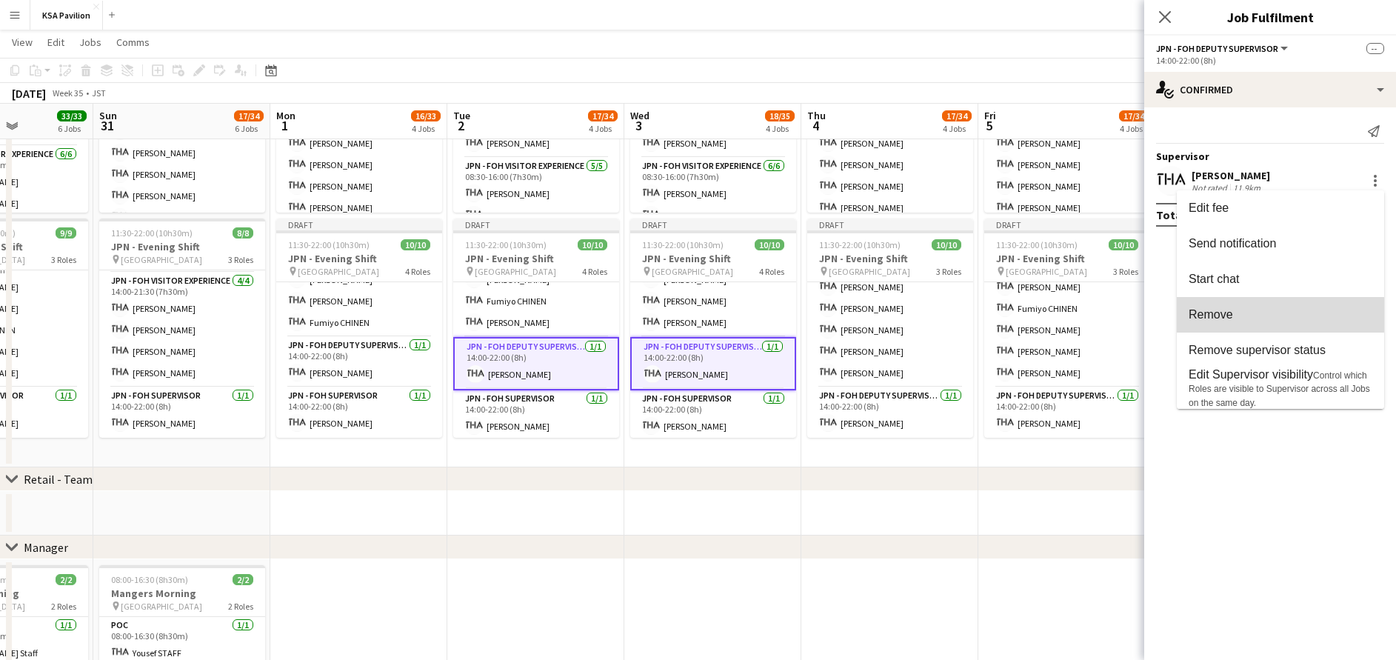
click at [1278, 315] on span "Remove" at bounding box center [1281, 314] width 184 height 13
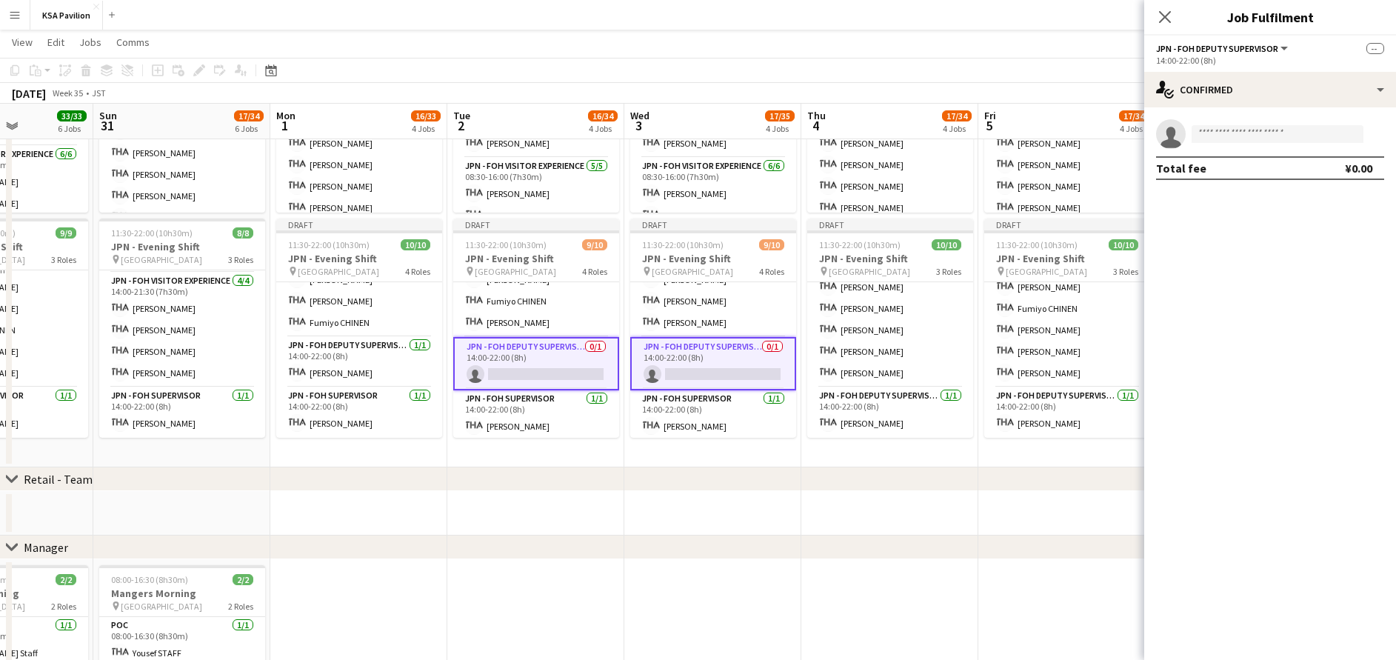
click at [1241, 70] on app-options-switcher "JPN - FOH Deputy Supervisor All roles JPN - FOH Deputy Supervisor -- 14:00-22:0…" at bounding box center [1270, 54] width 252 height 36
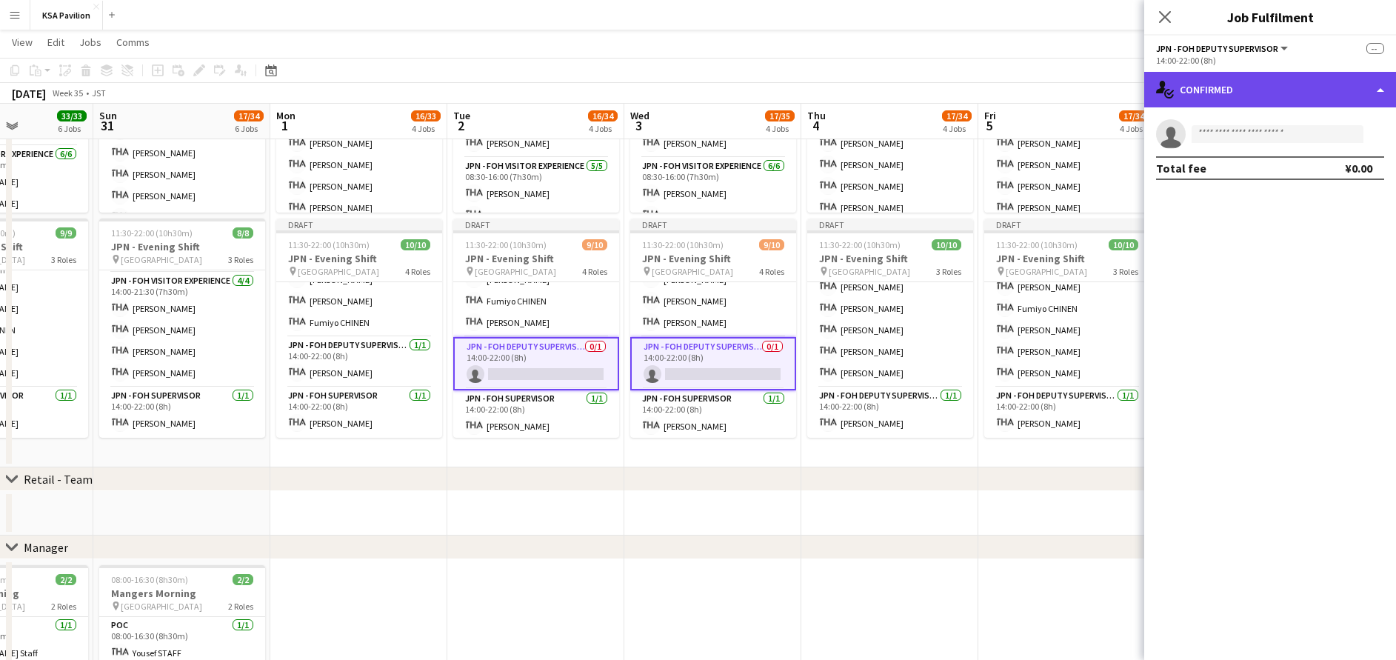
click at [1241, 89] on div "single-neutral-actions-check-2 Confirmed" at bounding box center [1270, 90] width 252 height 36
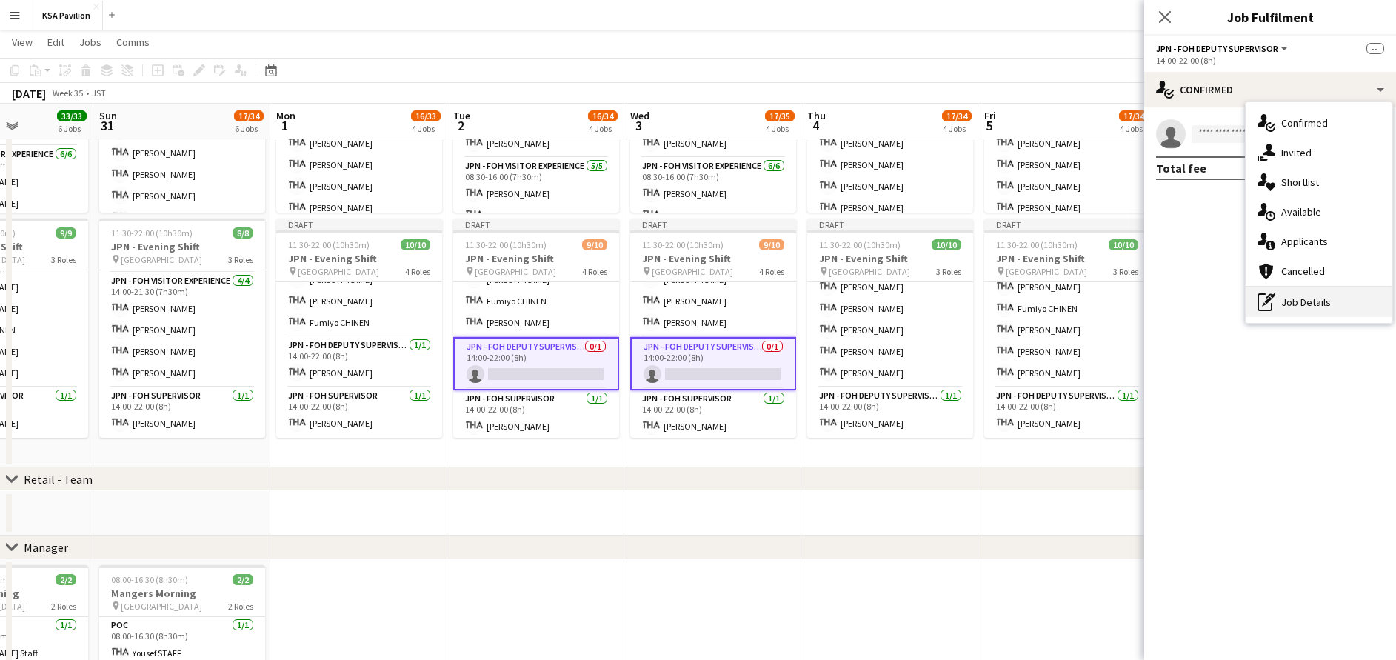
click at [1281, 301] on div "pen-write Job Details" at bounding box center [1319, 302] width 147 height 30
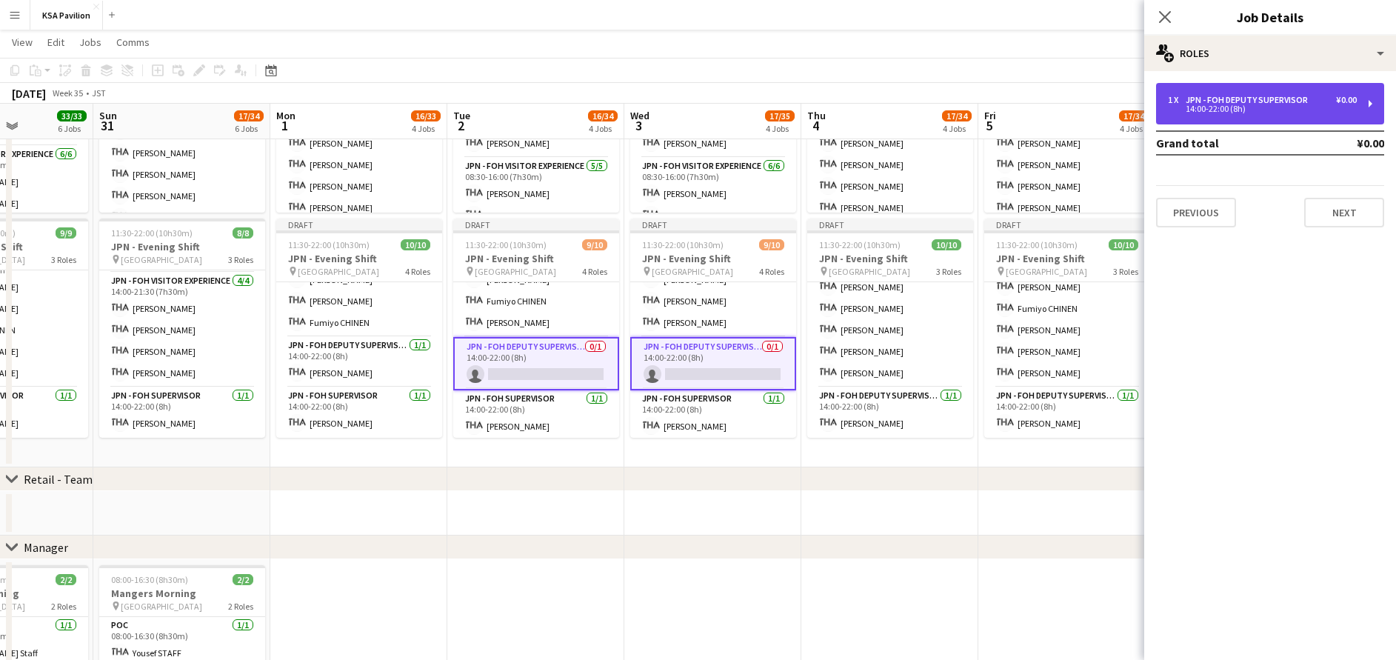
click at [1224, 111] on div "14:00-22:00 (8h)" at bounding box center [1262, 108] width 189 height 7
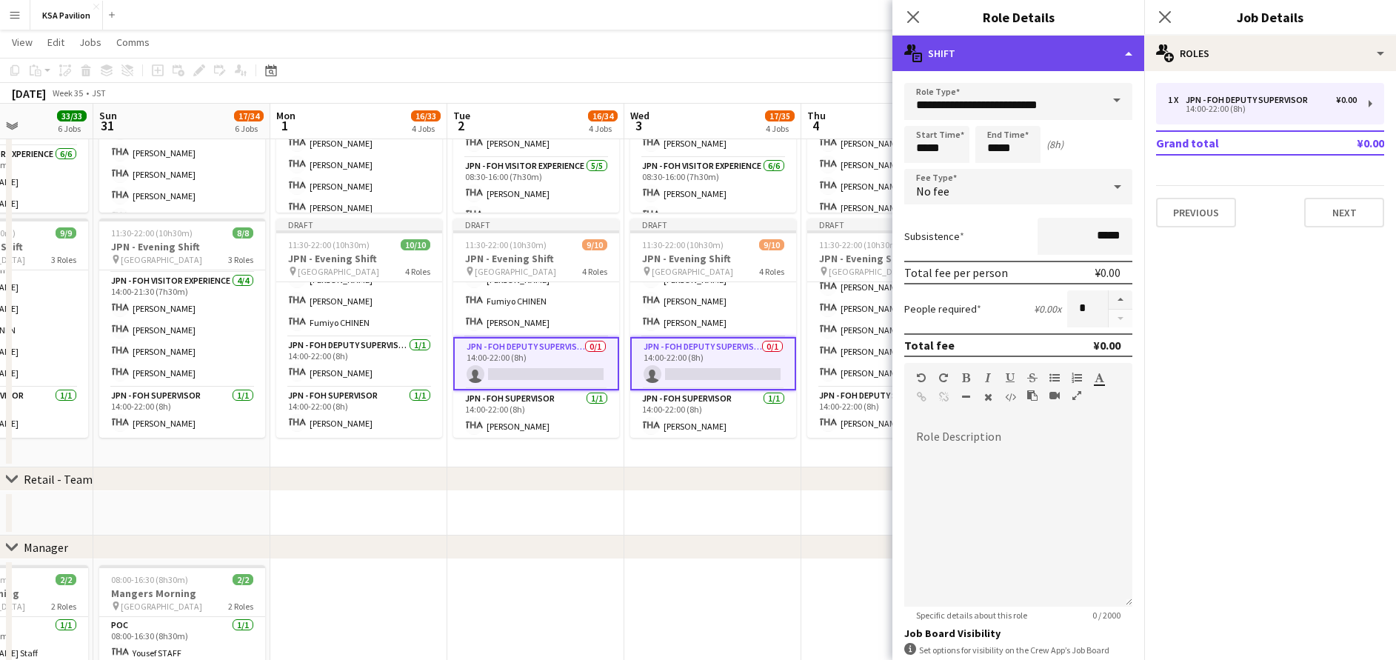
click at [1025, 59] on div "multiple-actions-text Shift" at bounding box center [1018, 54] width 252 height 36
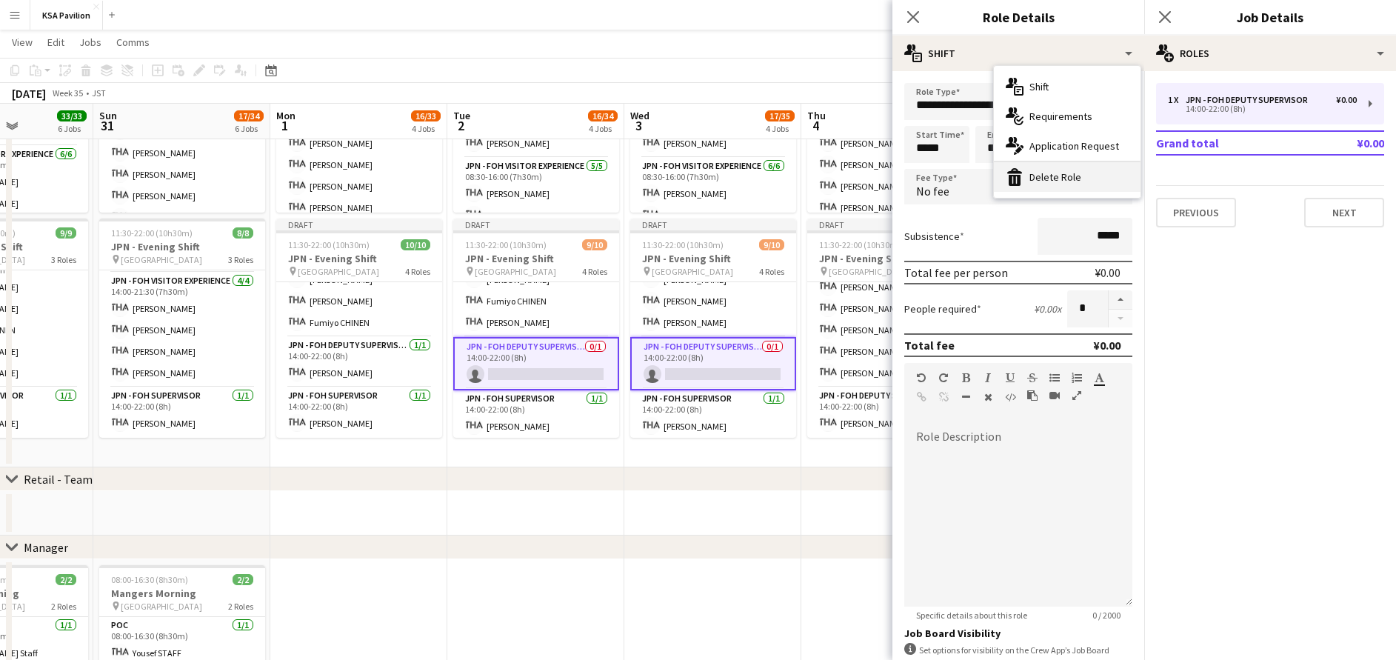
click at [1053, 180] on div "bin-2 Delete Role" at bounding box center [1067, 177] width 147 height 30
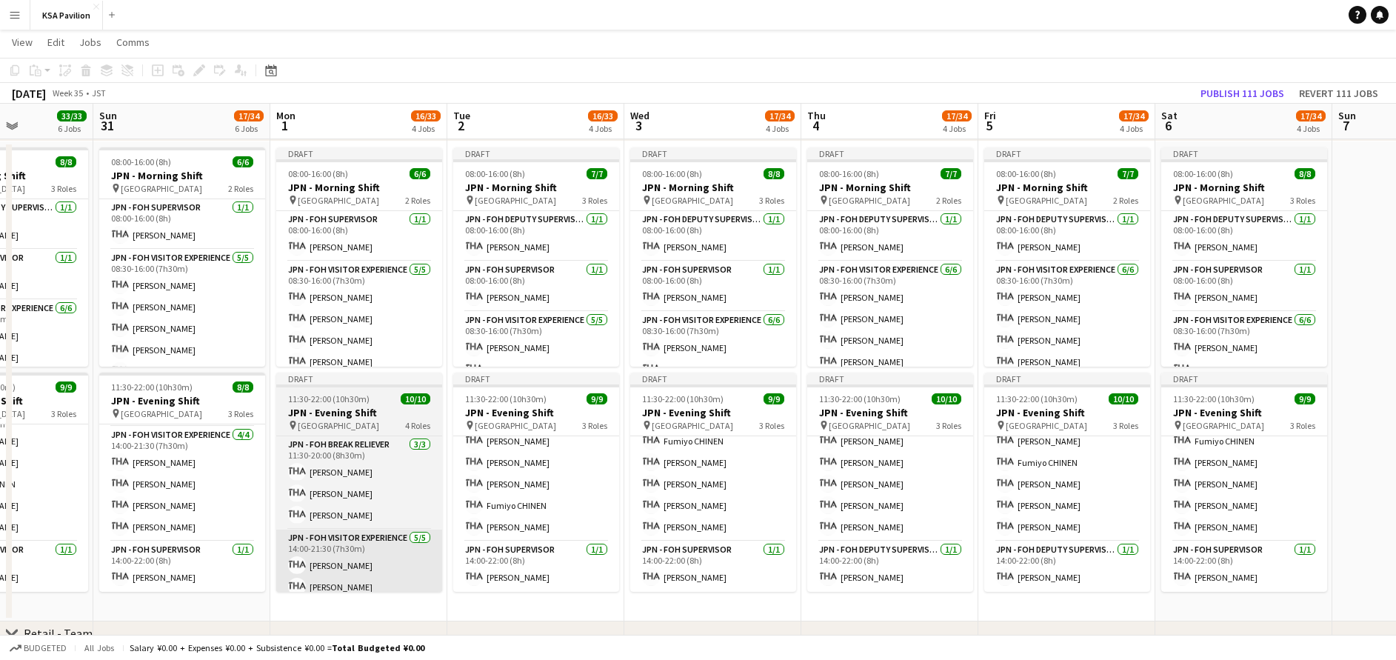
scroll to position [595, 0]
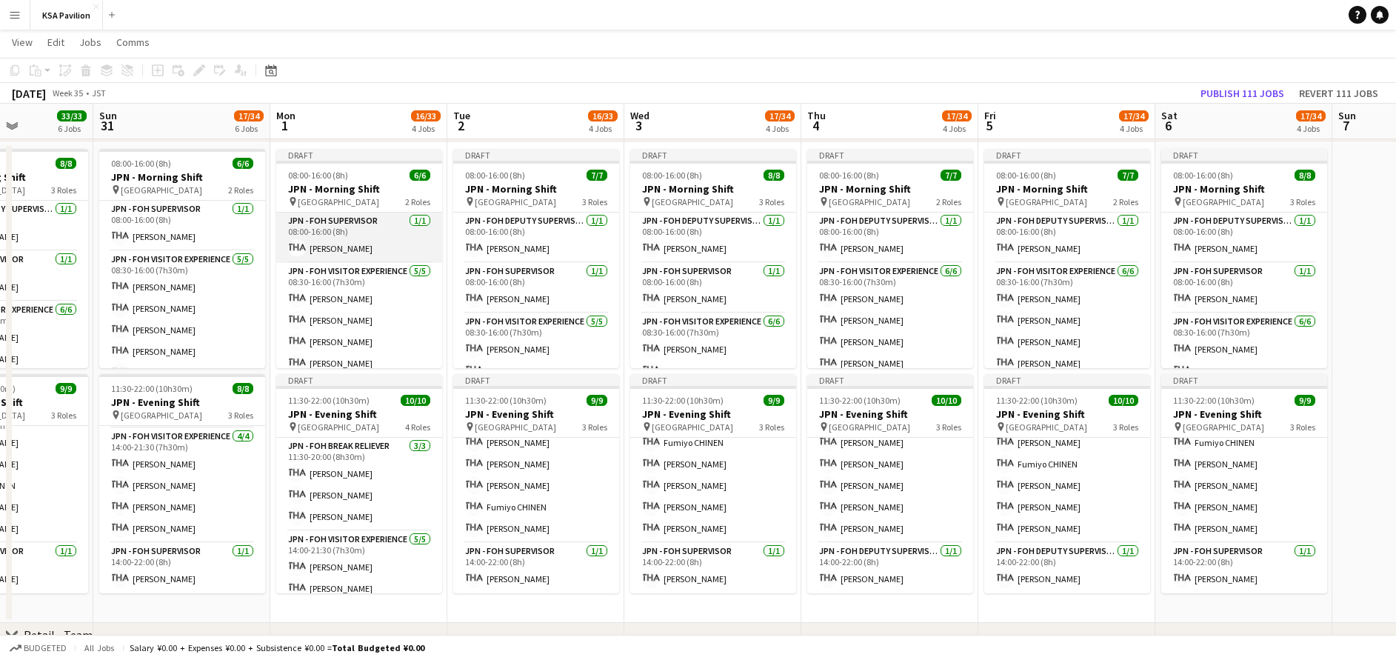
click at [337, 238] on app-card-role "JPN - FOH Supervisor [DATE] 08:00-16:00 (8h) [PERSON_NAME]" at bounding box center [359, 238] width 166 height 50
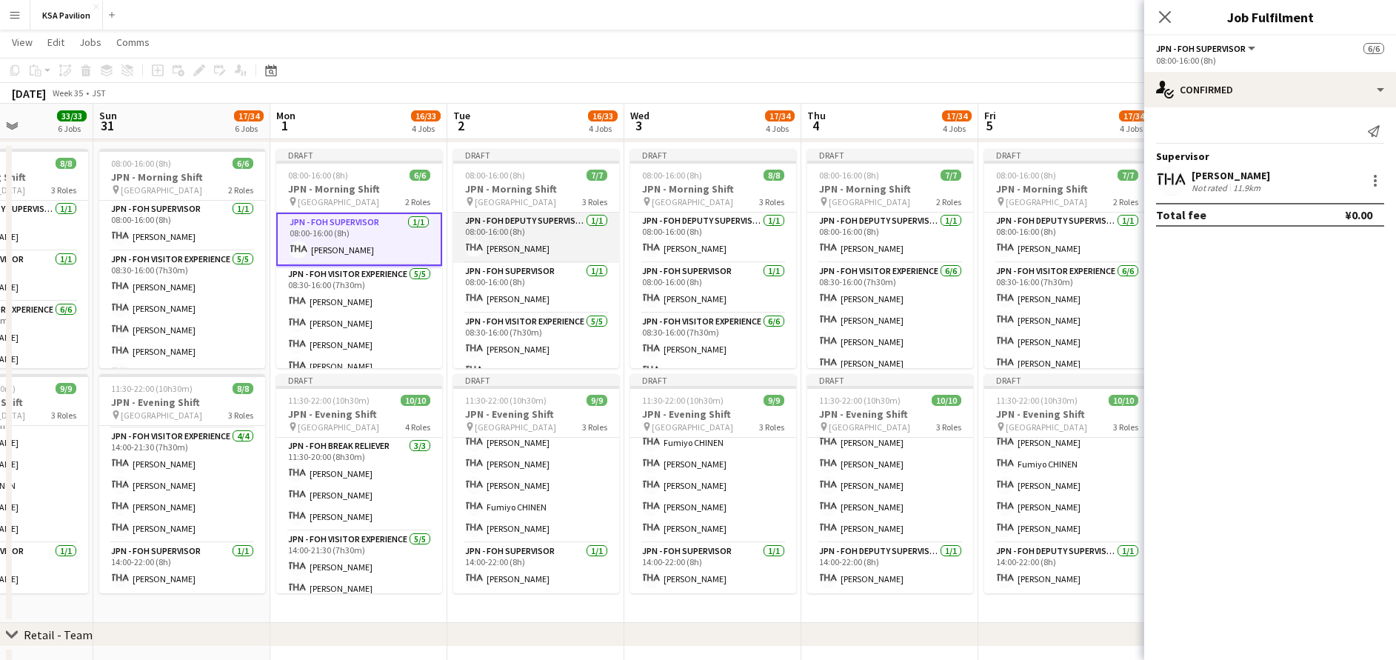
click at [503, 253] on app-card-role "JPN - FOH Deputy Supervisor [DATE] 08:00-16:00 (8h) [PERSON_NAME]" at bounding box center [536, 238] width 166 height 50
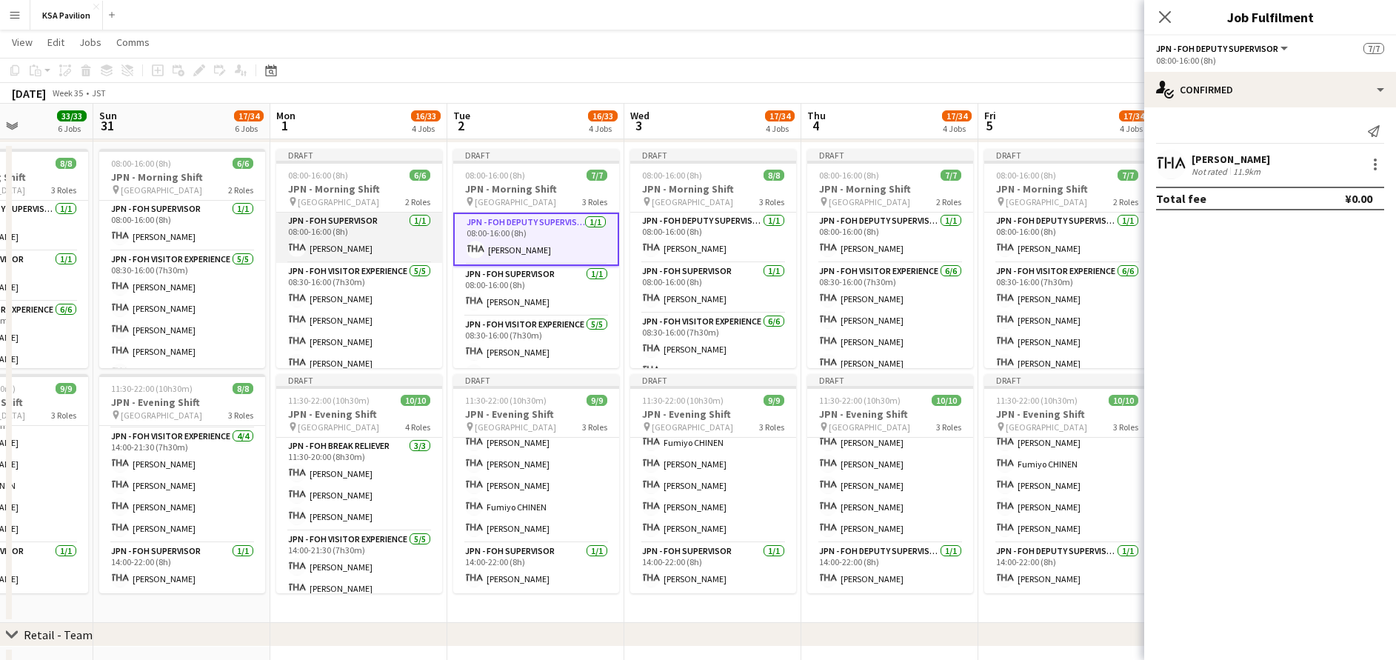
click at [356, 240] on app-card-role "JPN - FOH Supervisor [DATE] 08:00-16:00 (8h) [PERSON_NAME]" at bounding box center [359, 238] width 166 height 50
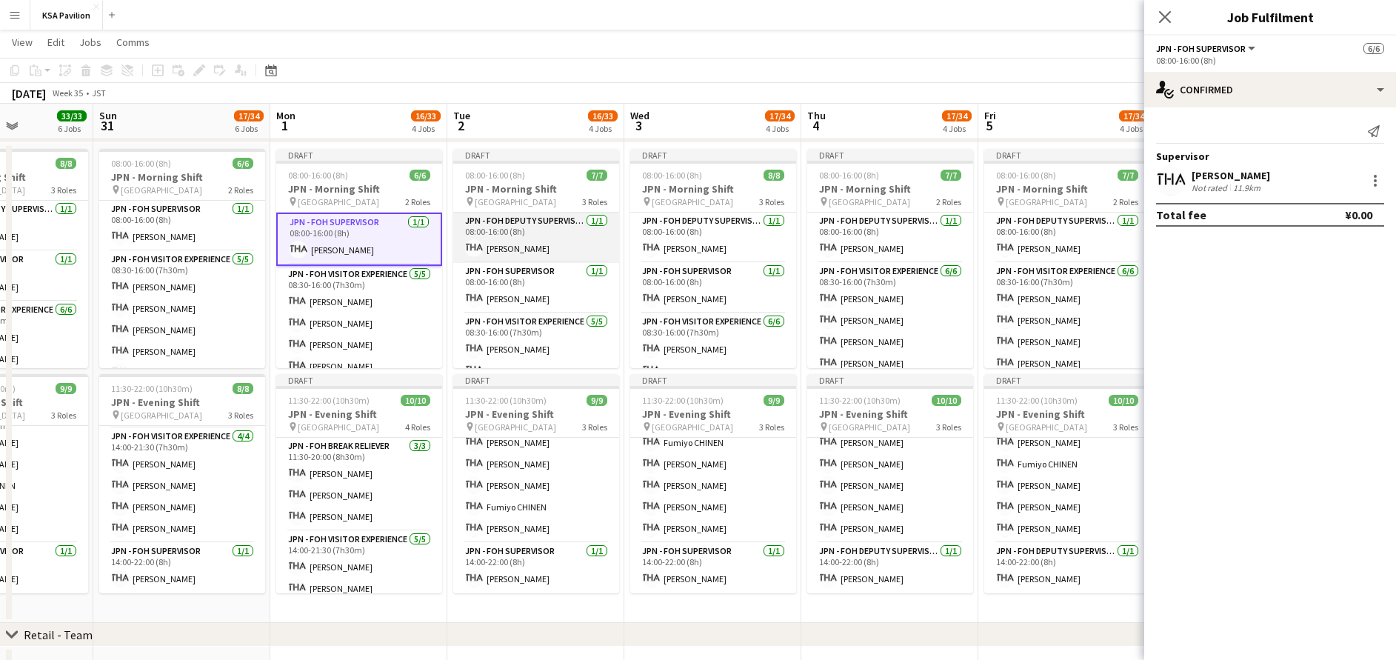
click at [524, 250] on app-card-role "JPN - FOH Deputy Supervisor [DATE] 08:00-16:00 (8h) [PERSON_NAME]" at bounding box center [536, 238] width 166 height 50
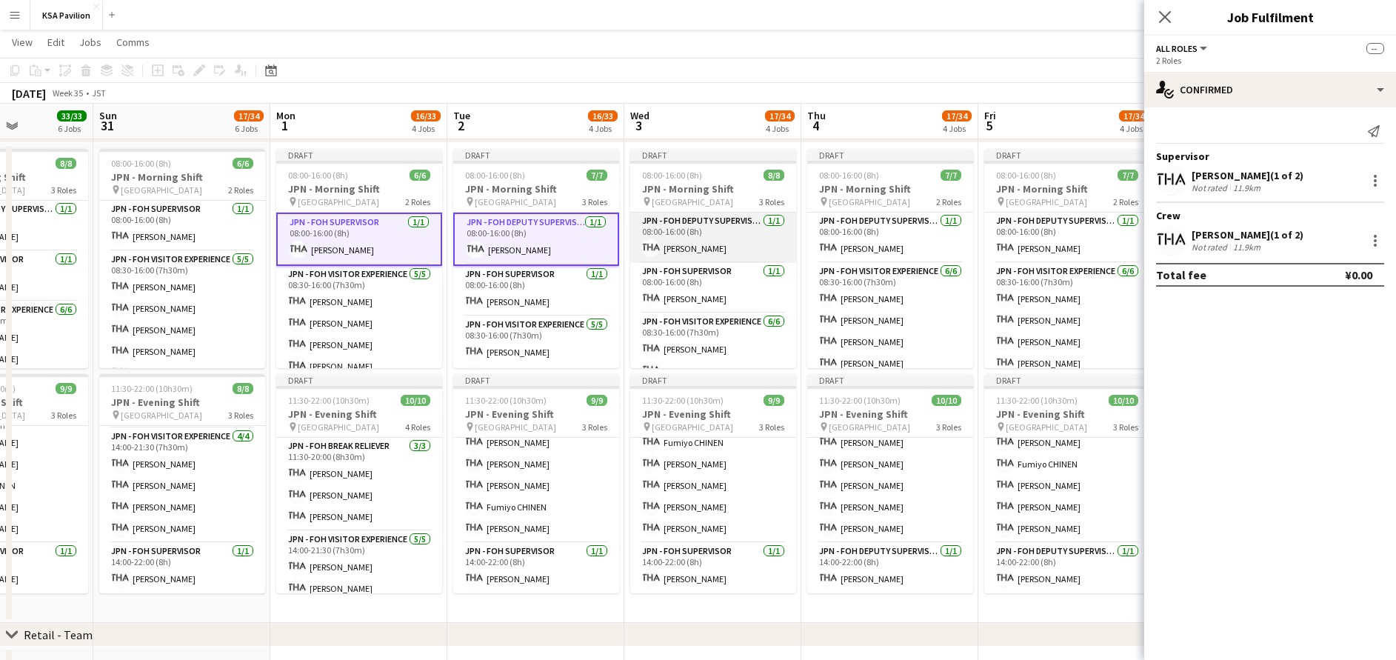
click at [698, 236] on app-card-role "JPN - FOH Deputy Supervisor [DATE] 08:00-16:00 (8h) [PERSON_NAME]" at bounding box center [713, 238] width 166 height 50
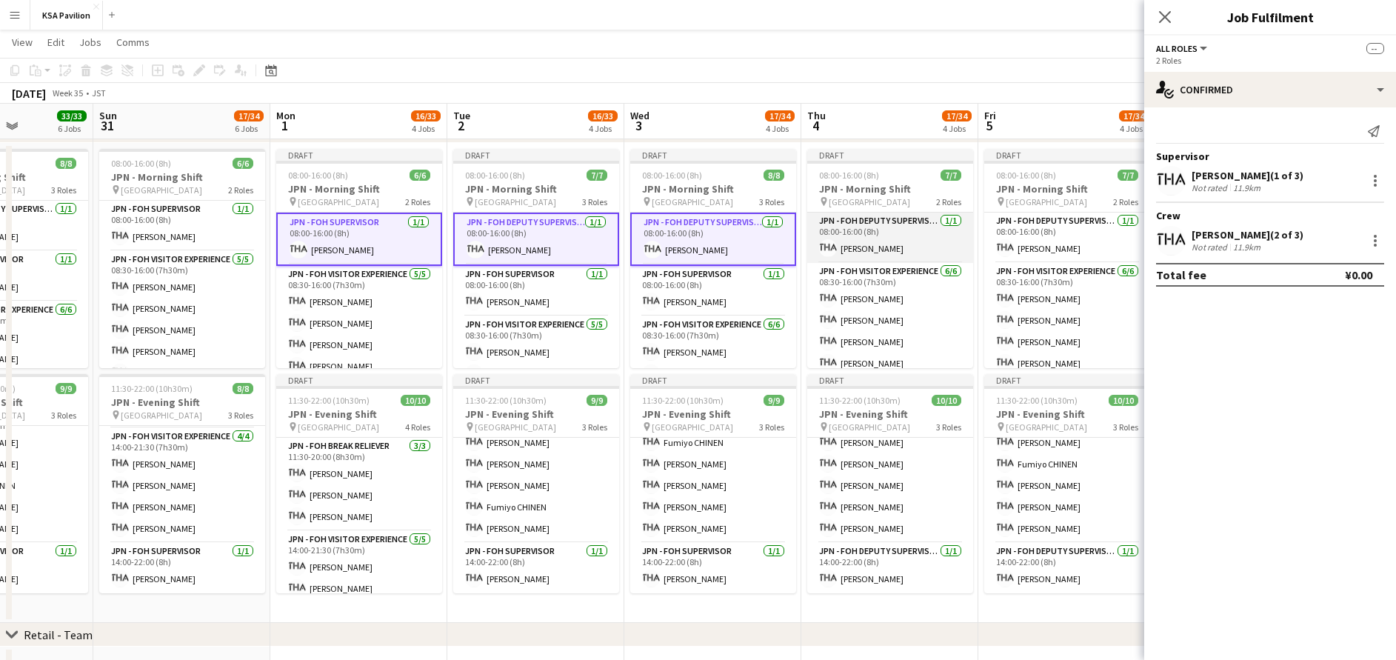
click at [863, 238] on app-card-role "JPN - FOH Deputy Supervisor [DATE] 08:00-16:00 (8h) [PERSON_NAME]" at bounding box center [890, 238] width 166 height 50
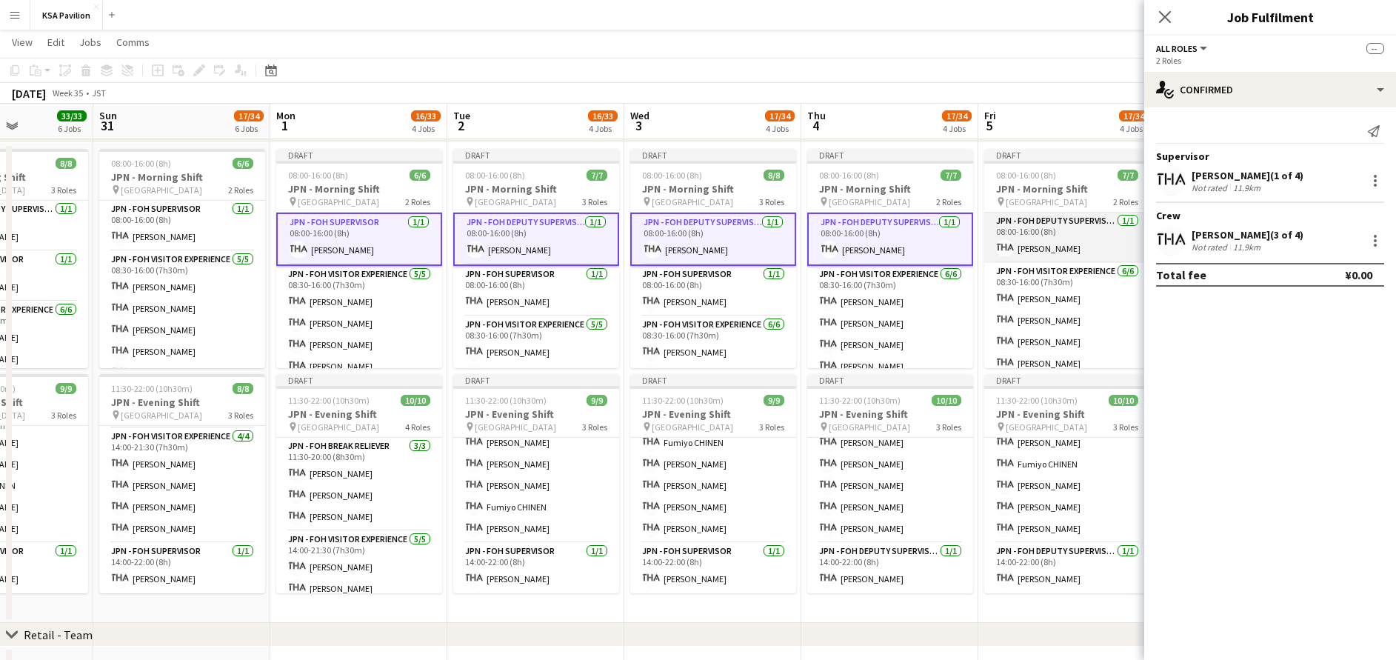
click at [1021, 245] on app-card-role "JPN - FOH Deputy Supervisor [DATE] 08:00-16:00 (8h) [PERSON_NAME]" at bounding box center [1067, 238] width 166 height 50
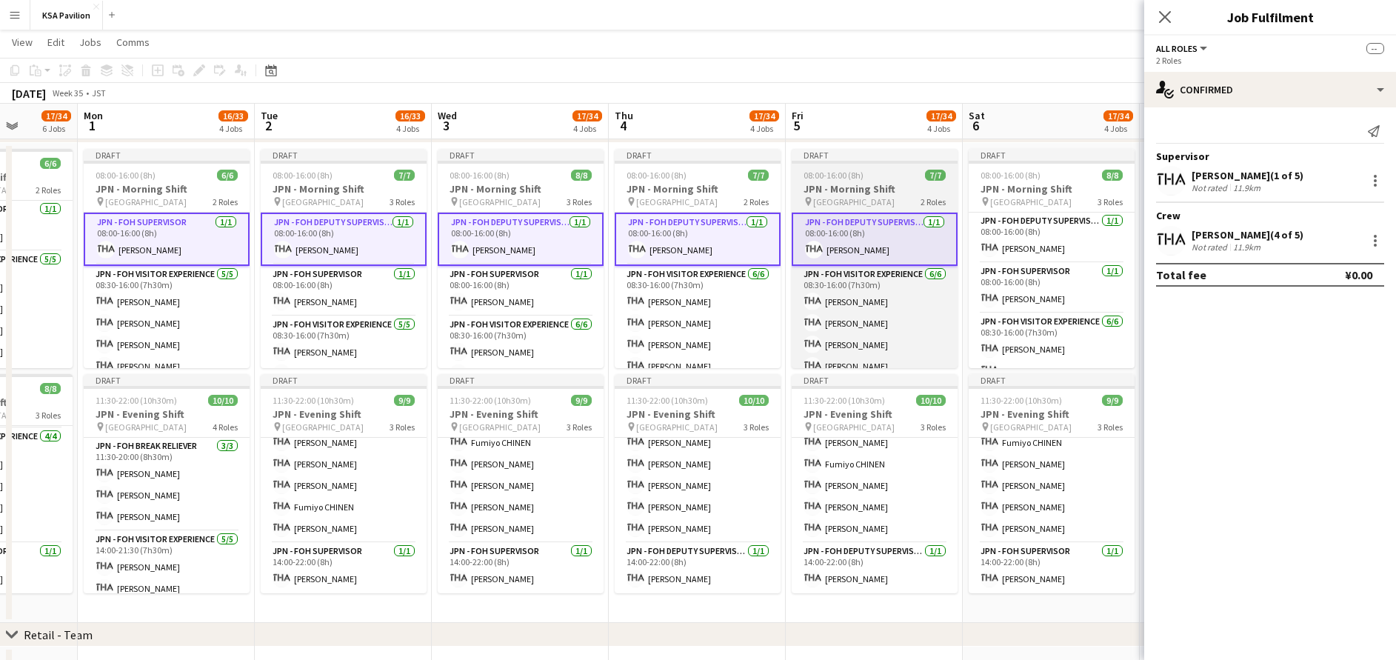
scroll to position [0, 454]
click at [1021, 245] on app-card-role "JPN - FOH Deputy Supervisor [DATE] 08:00-16:00 (8h) [PERSON_NAME]" at bounding box center [1051, 238] width 166 height 50
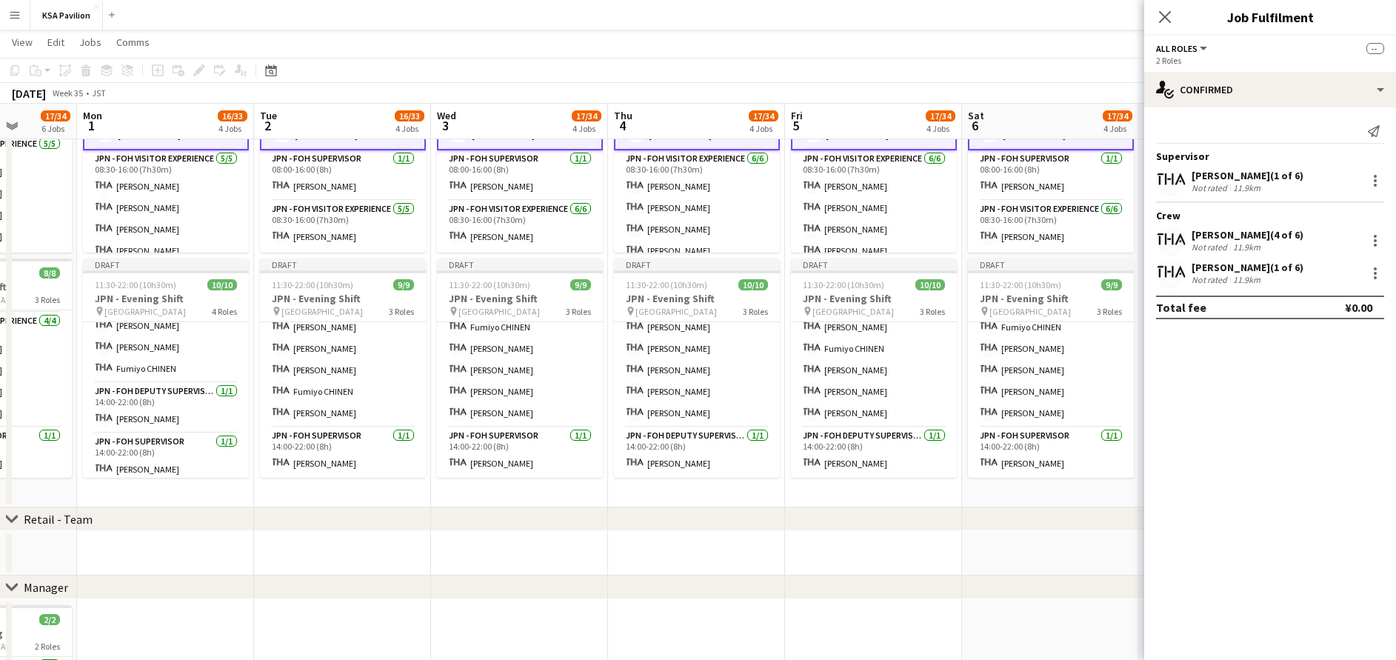
scroll to position [175, 0]
click at [147, 403] on app-card-role "JPN - FOH Deputy Supervisor [DATE] 14:00-22:00 (8h) [PERSON_NAME]" at bounding box center [166, 402] width 166 height 50
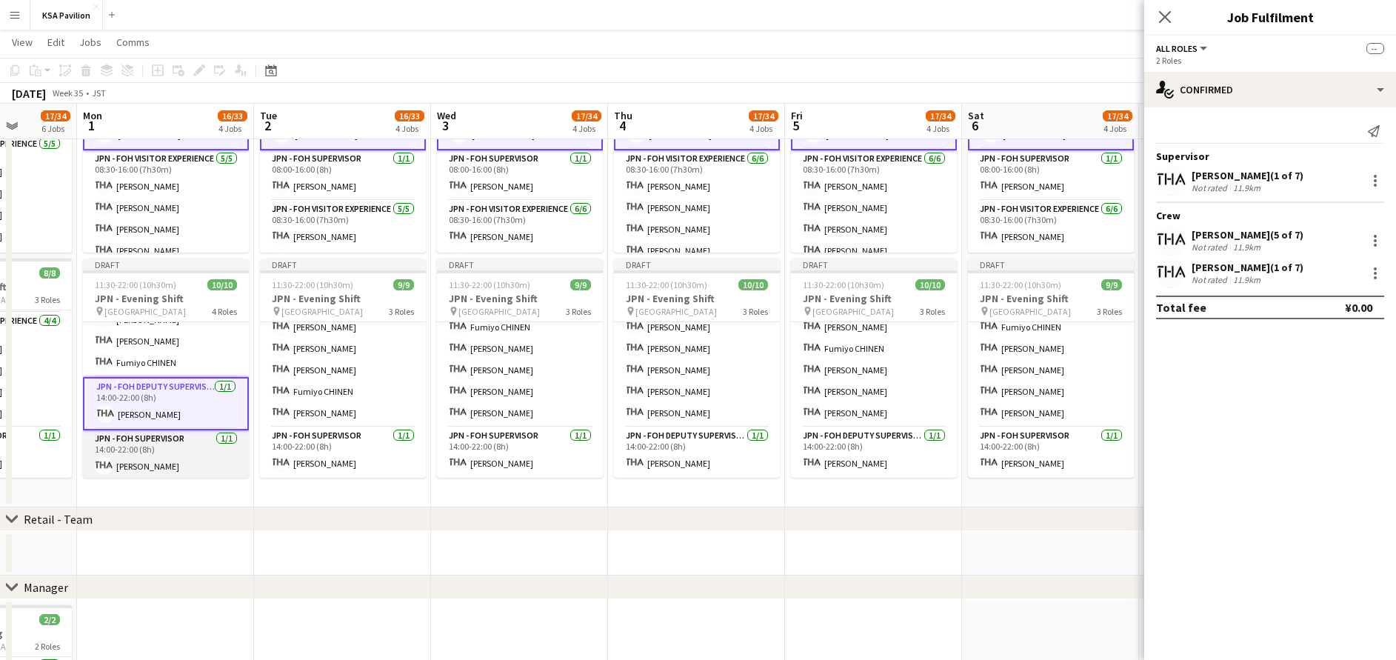
click at [168, 456] on app-card-role "JPN - FOH Supervisor [DATE] 14:00-22:00 (8h) [PERSON_NAME]" at bounding box center [166, 455] width 166 height 50
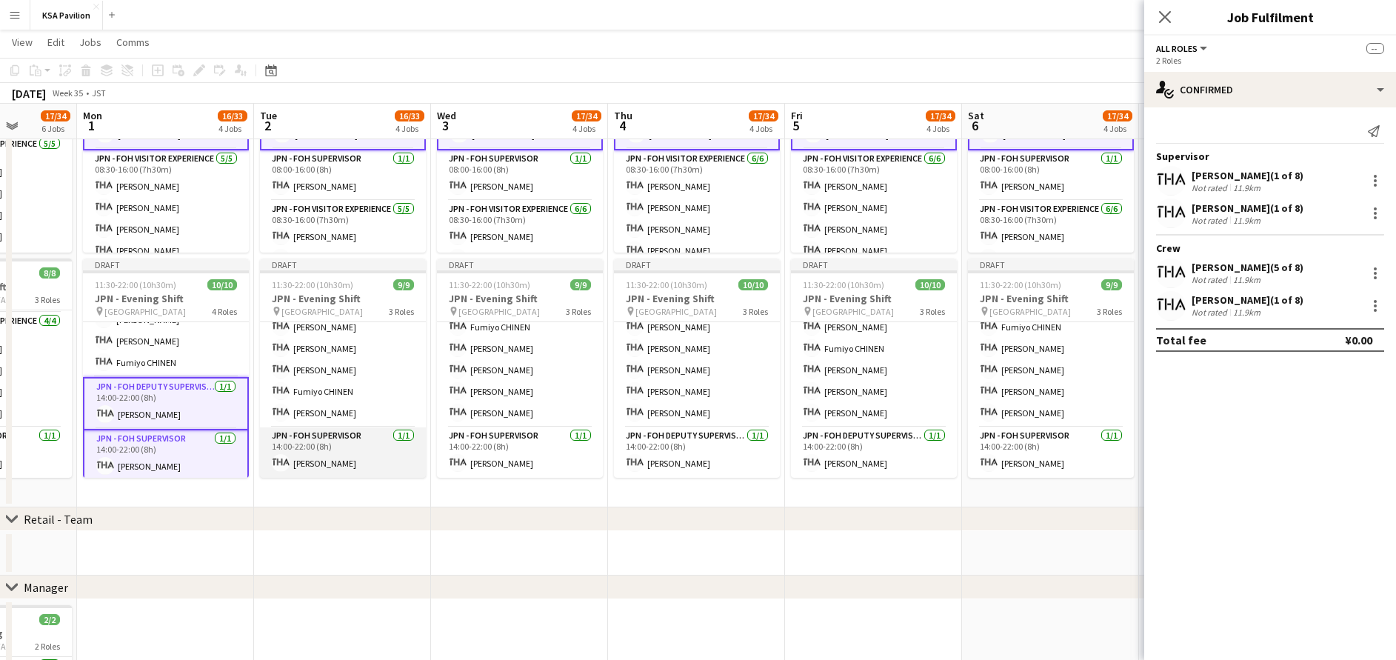
click at [348, 454] on app-card-role "JPN - FOH Supervisor [DATE] 14:00-22:00 (8h) [PERSON_NAME]" at bounding box center [343, 452] width 166 height 50
click at [473, 451] on app-card-role "JPN - FOH Supervisor [DATE] 14:00-22:00 (8h) [PERSON_NAME]" at bounding box center [520, 452] width 166 height 50
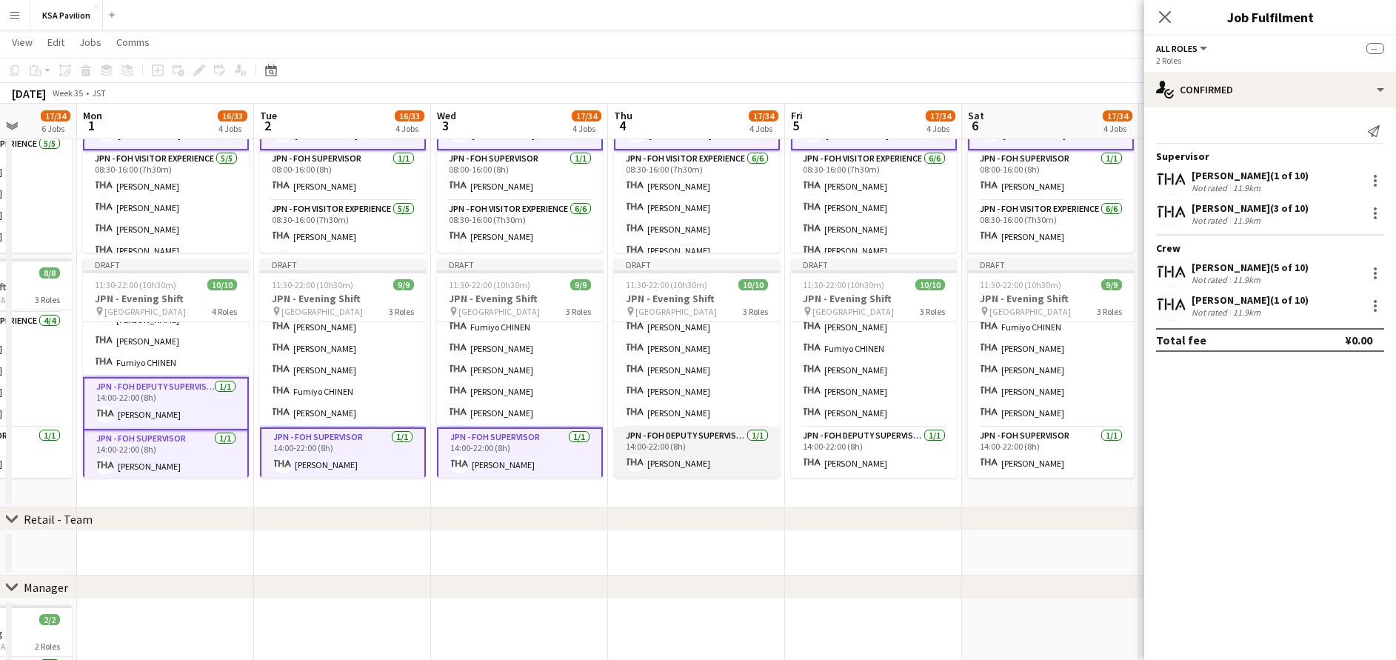
click at [677, 450] on app-card-role "JPN - FOH Deputy Supervisor [DATE] 14:00-22:00 (8h) [PERSON_NAME]" at bounding box center [697, 452] width 166 height 50
click at [827, 454] on app-card-role "JPN - FOH Deputy Supervisor [DATE] 14:00-22:00 (8h) [PERSON_NAME]" at bounding box center [874, 452] width 166 height 50
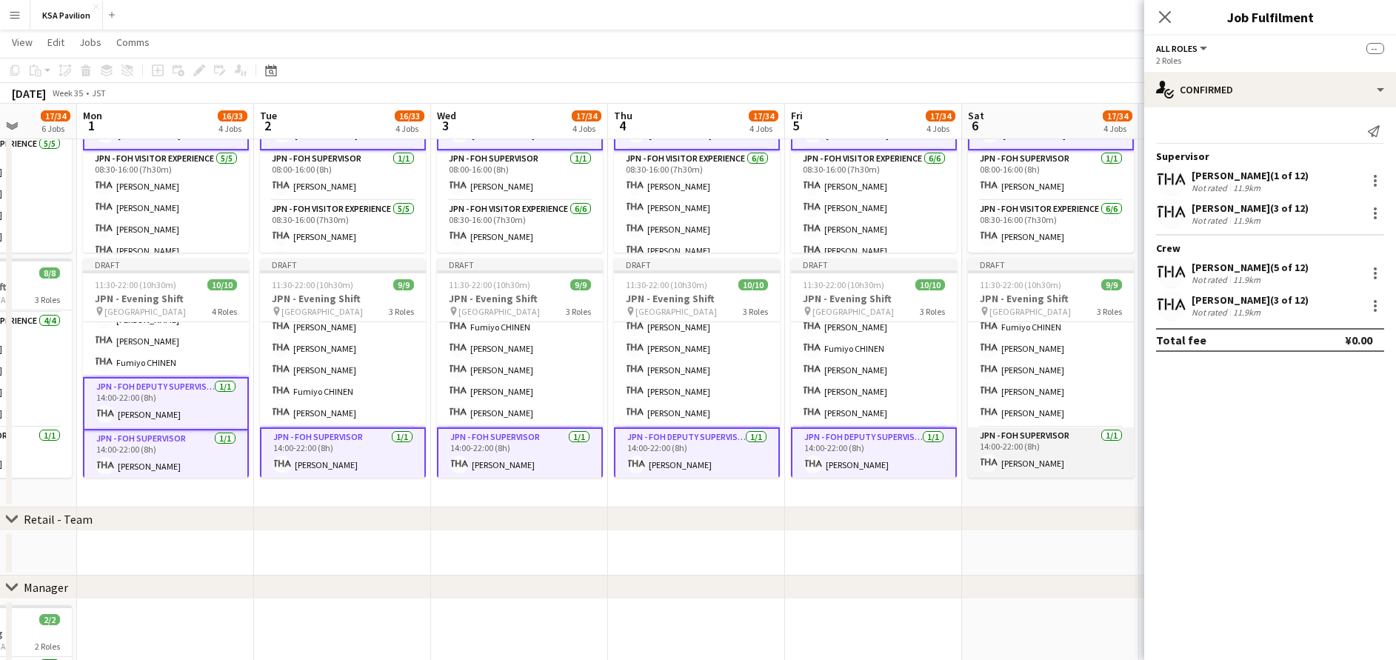
click at [1012, 448] on app-card-role "JPN - FOH Supervisor [DATE] 14:00-22:00 (8h) [PERSON_NAME]" at bounding box center [1051, 452] width 166 height 50
click at [1381, 268] on div at bounding box center [1375, 273] width 18 height 18
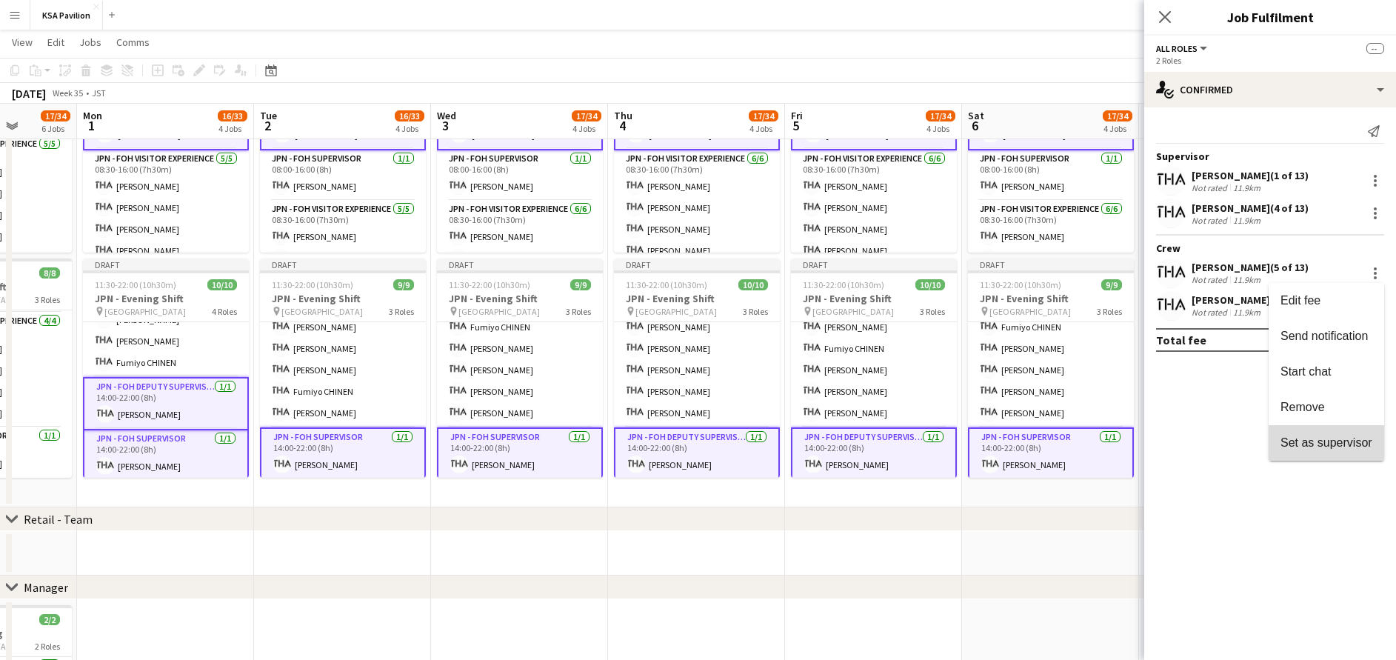
click at [1367, 444] on span "Set as supervisor" at bounding box center [1327, 441] width 92 height 13
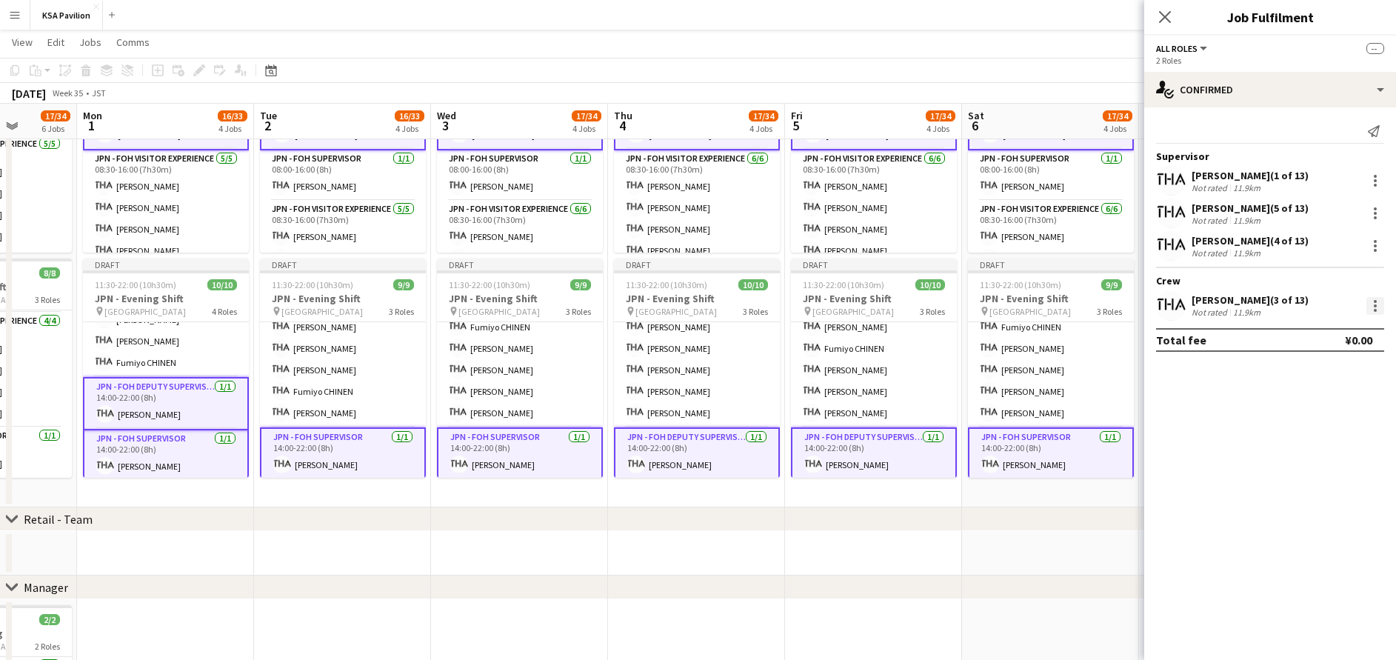
click at [1375, 306] on div at bounding box center [1375, 305] width 3 height 3
click at [1332, 469] on span "Set as supervisor" at bounding box center [1327, 474] width 92 height 13
click at [1378, 178] on div at bounding box center [1375, 181] width 18 height 18
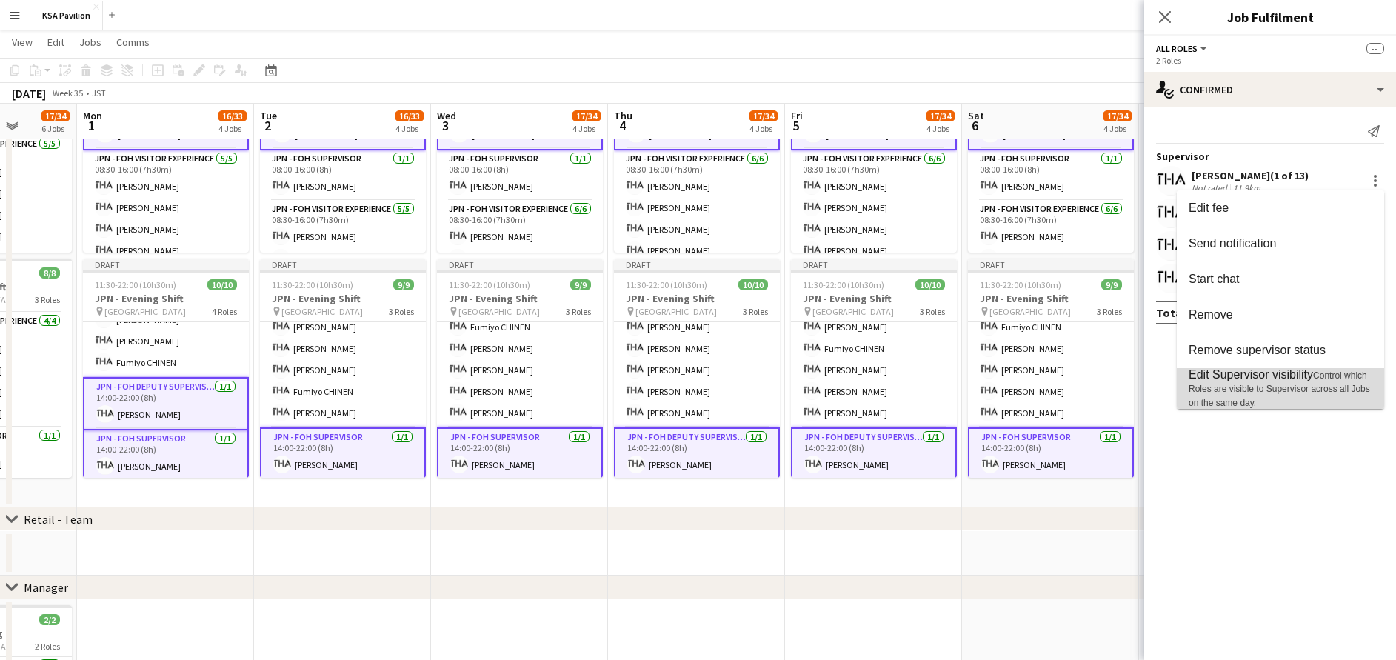
click at [1313, 378] on span "Edit Supervisor visibility" at bounding box center [1251, 374] width 124 height 13
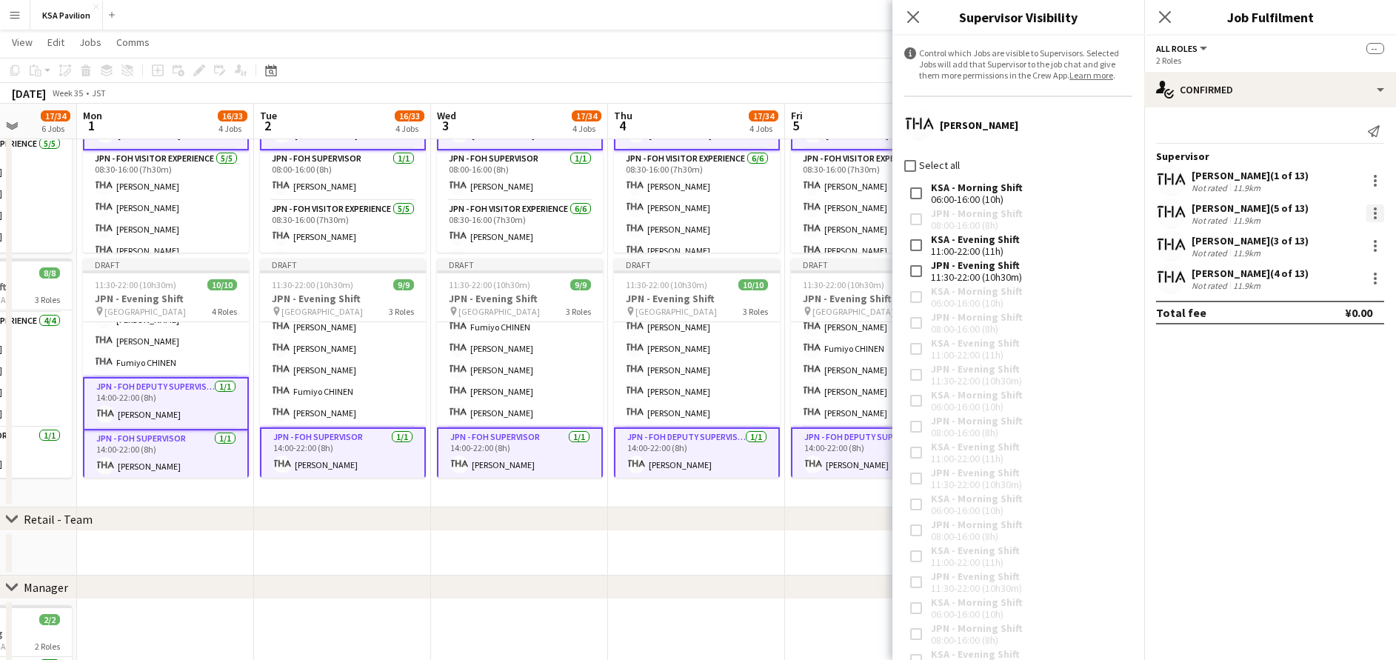
click at [1379, 212] on div at bounding box center [1375, 213] width 18 height 18
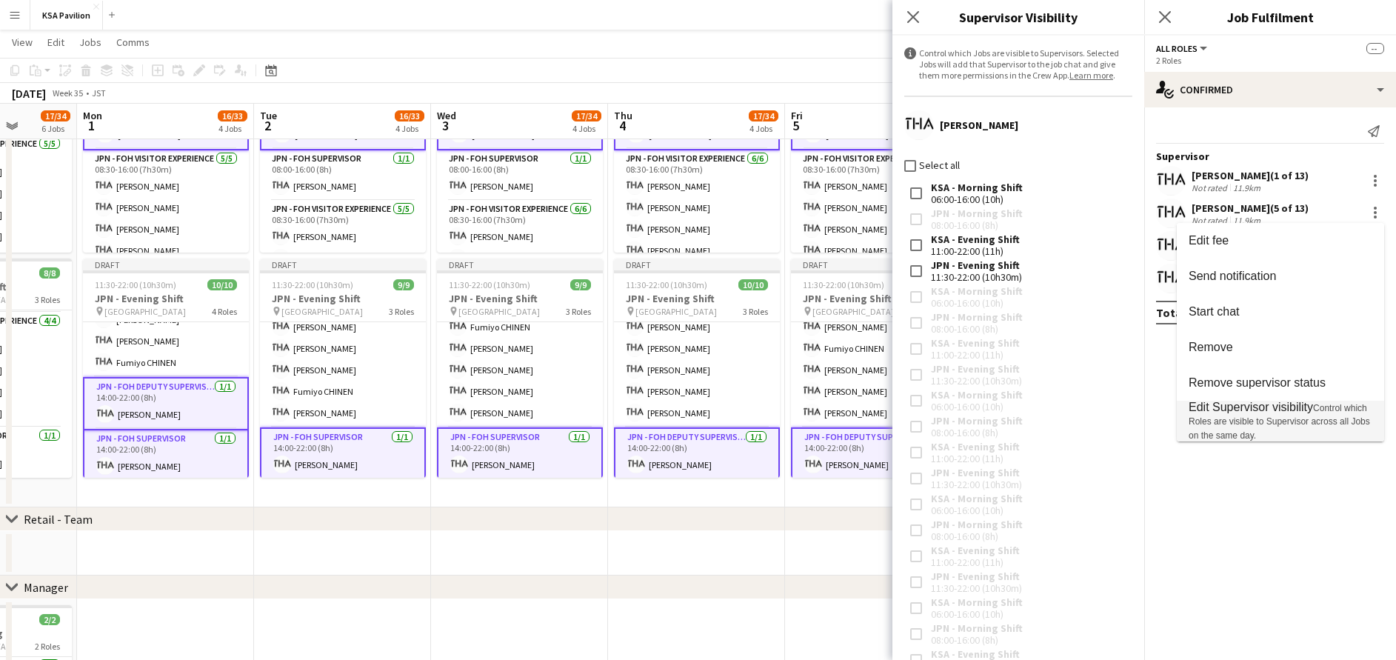
click at [1281, 421] on span "Control which Roles are visible to Supervisor across all Jobs on the same day." at bounding box center [1279, 422] width 181 height 38
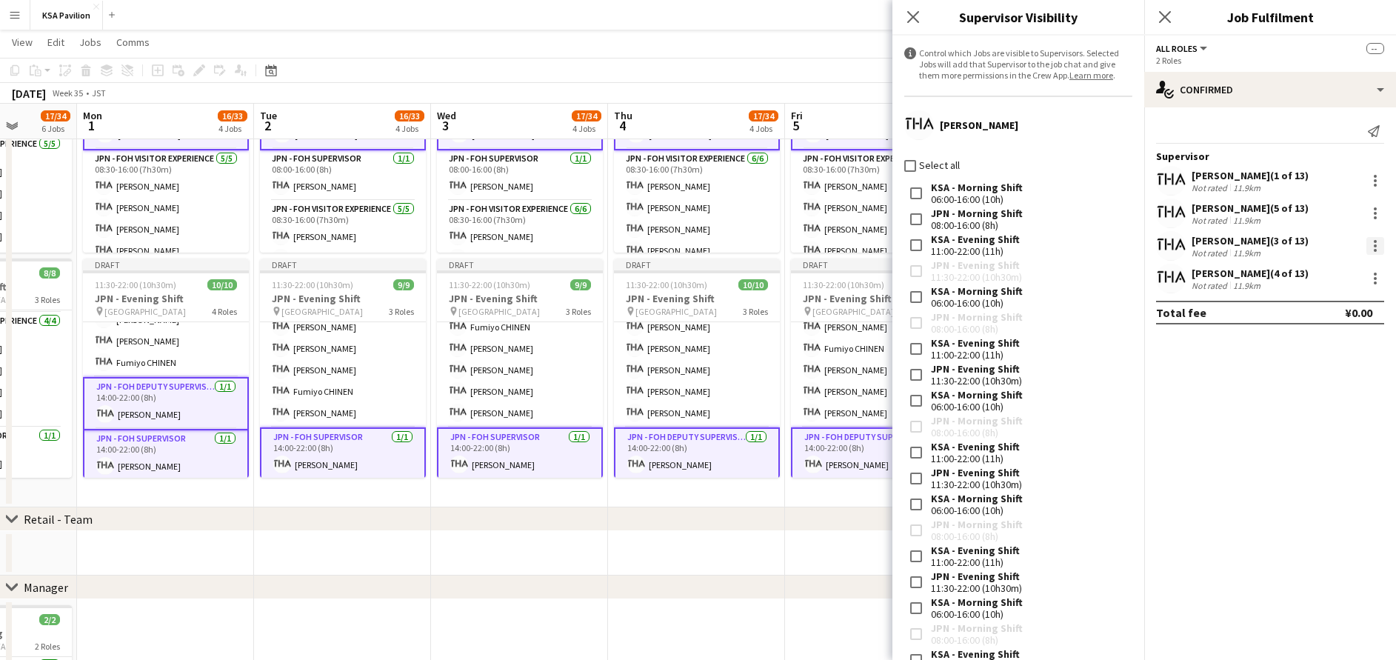
click at [1378, 247] on div at bounding box center [1375, 246] width 18 height 18
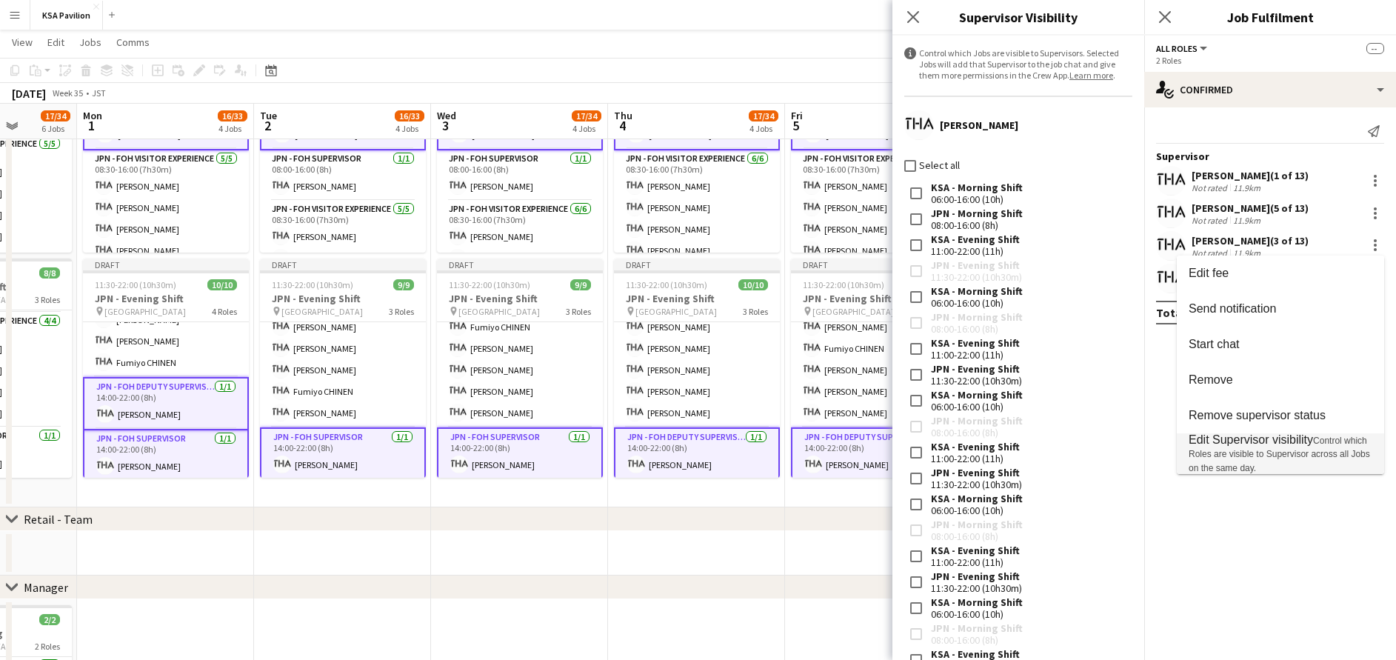
click at [1310, 447] on span "Edit Supervisor visibility Control which Roles are visible to Supervisor across…" at bounding box center [1281, 453] width 184 height 41
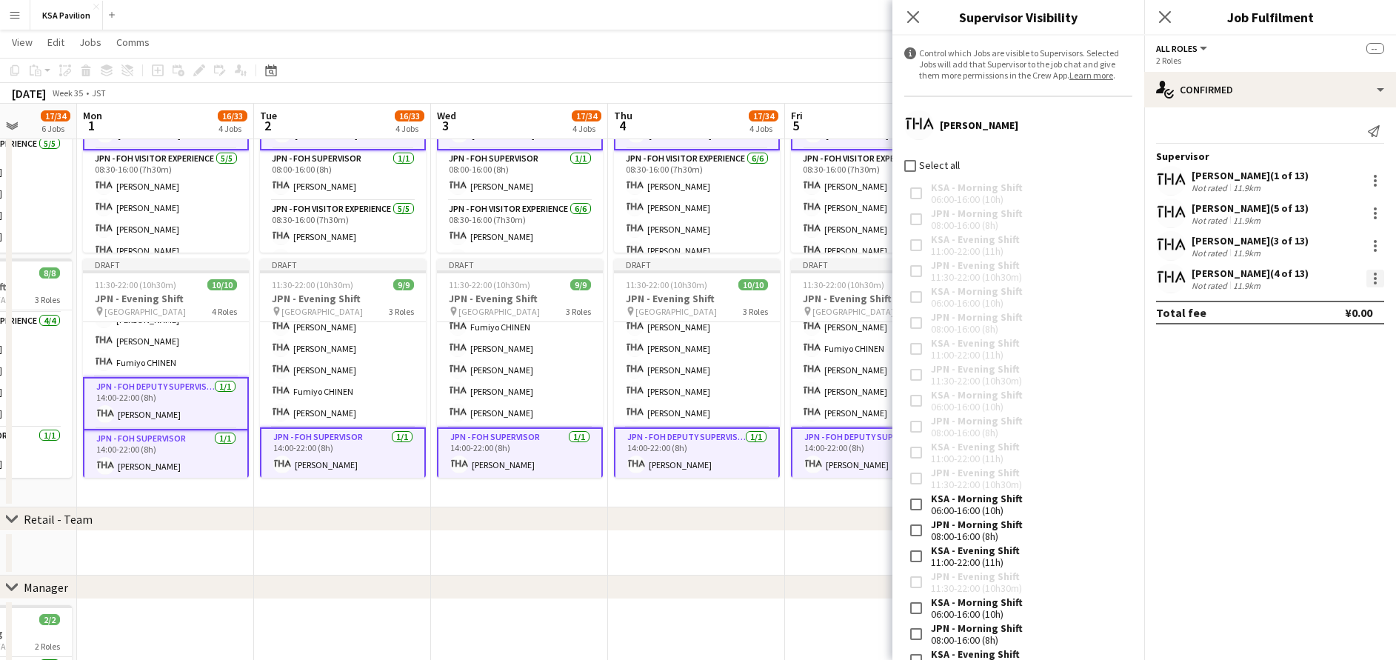
click at [1375, 277] on div at bounding box center [1375, 278] width 3 height 3
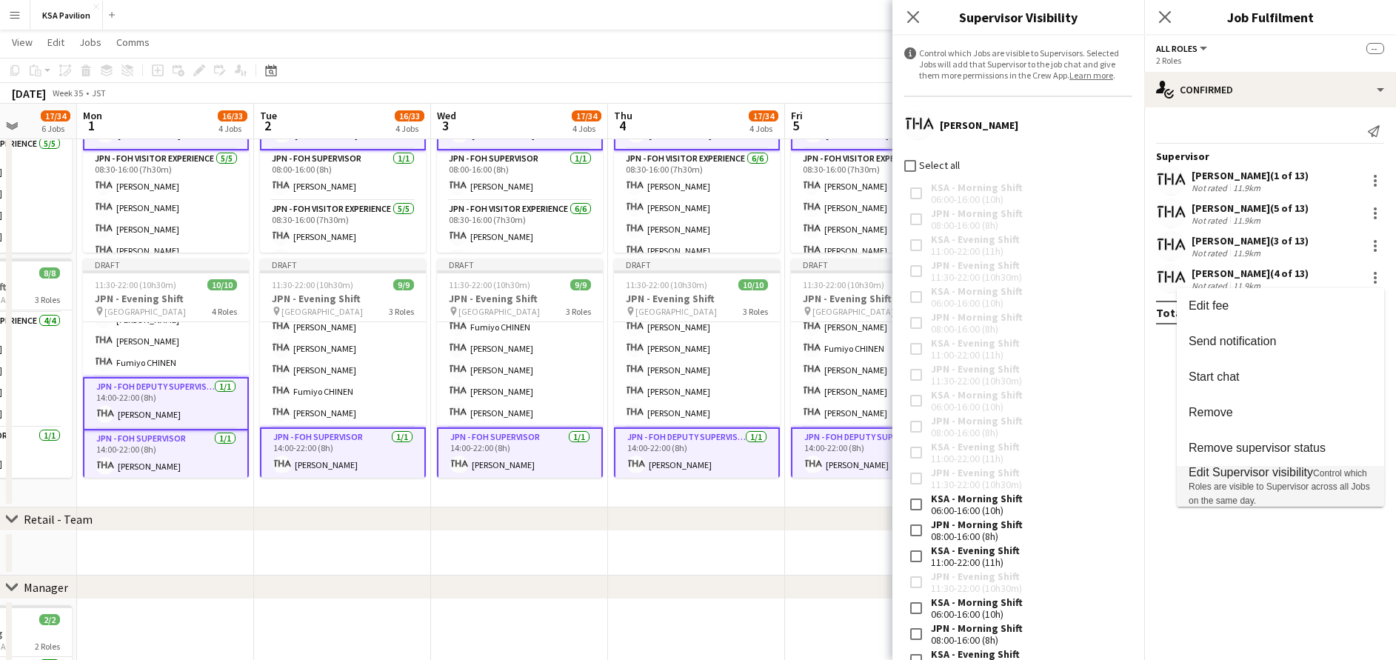
click at [1305, 488] on span "Control which Roles are visible to Supervisor across all Jobs on the same day." at bounding box center [1279, 487] width 181 height 38
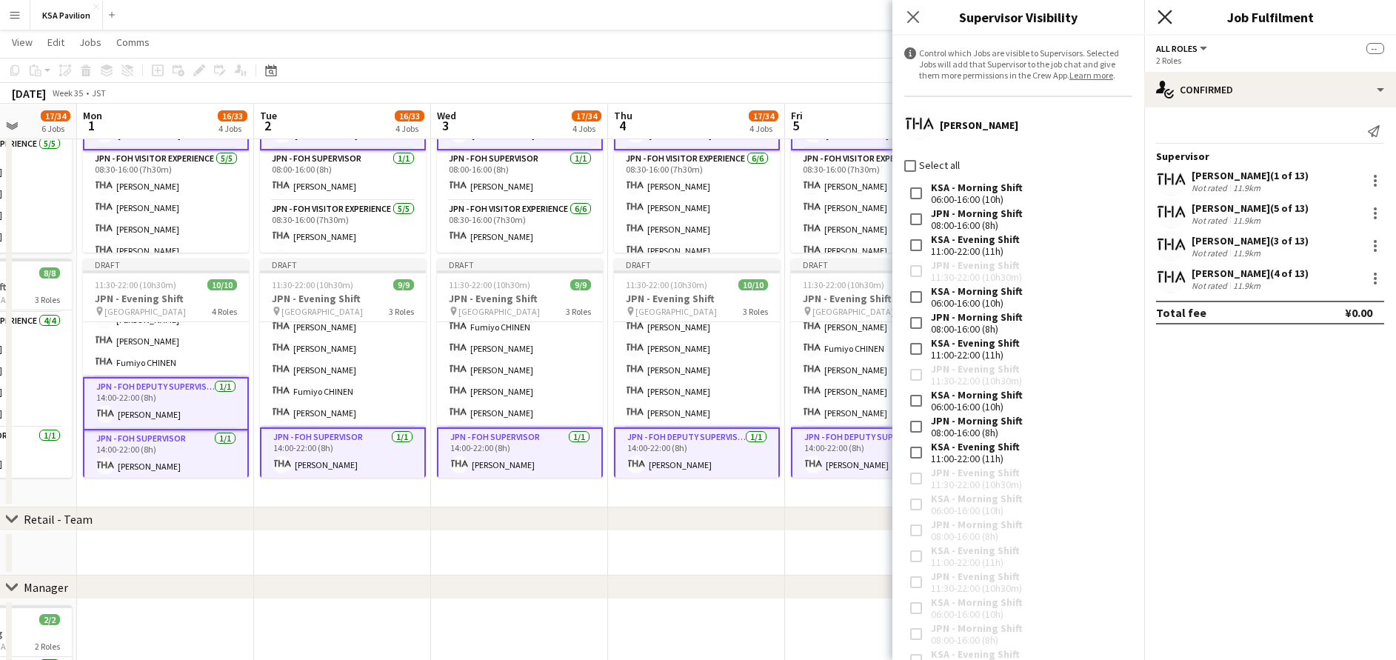
click at [1164, 16] on icon at bounding box center [1165, 17] width 14 height 14
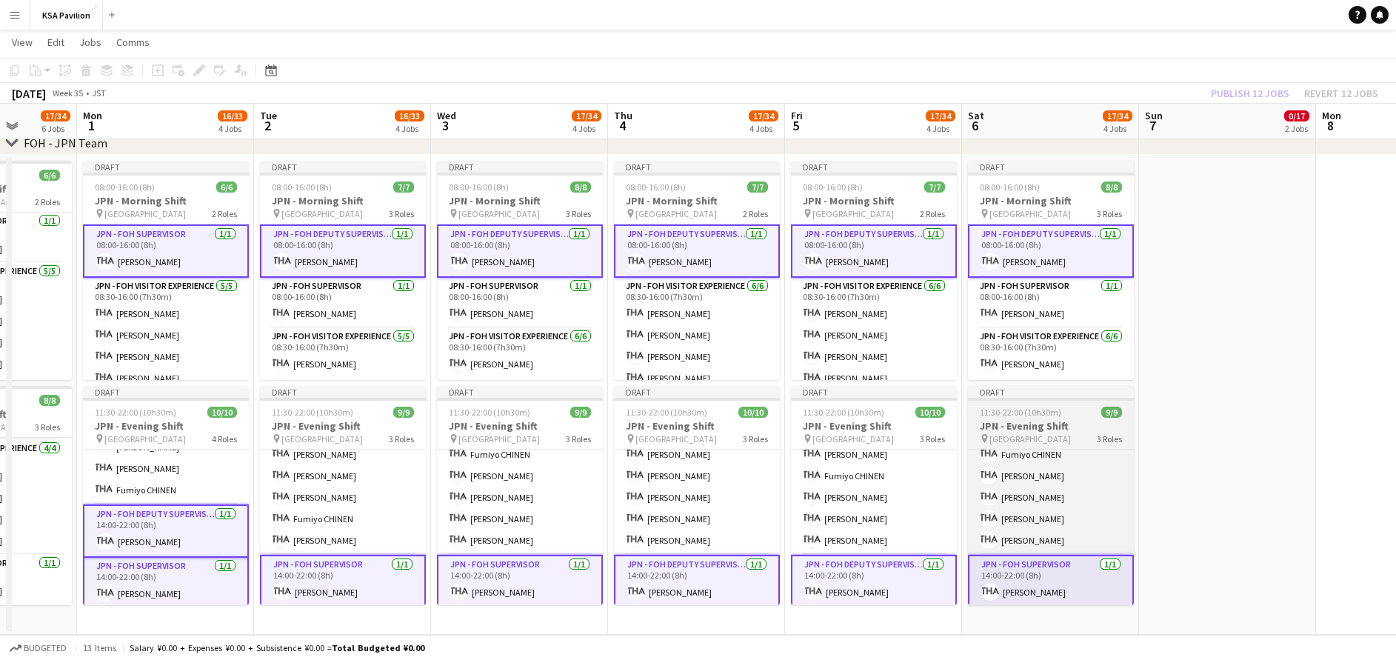
scroll to position [581, 0]
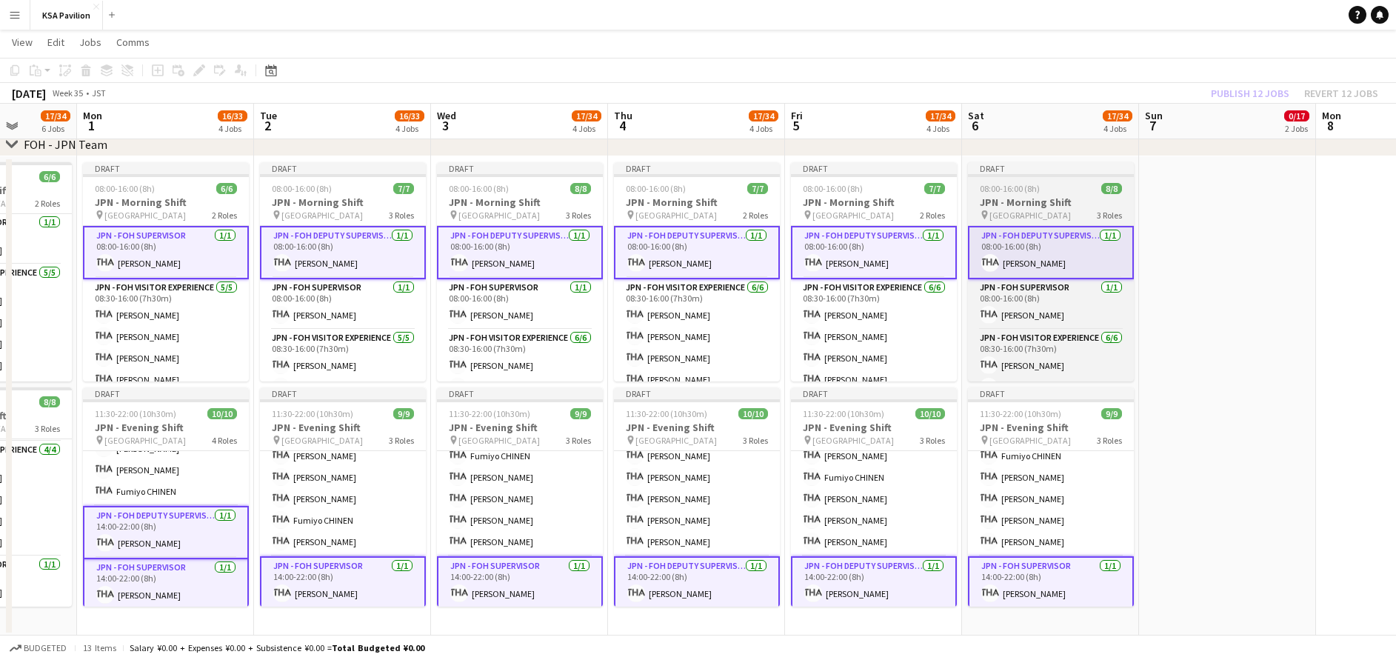
click at [1020, 190] on span "08:00-16:00 (8h)" at bounding box center [1010, 188] width 60 height 11
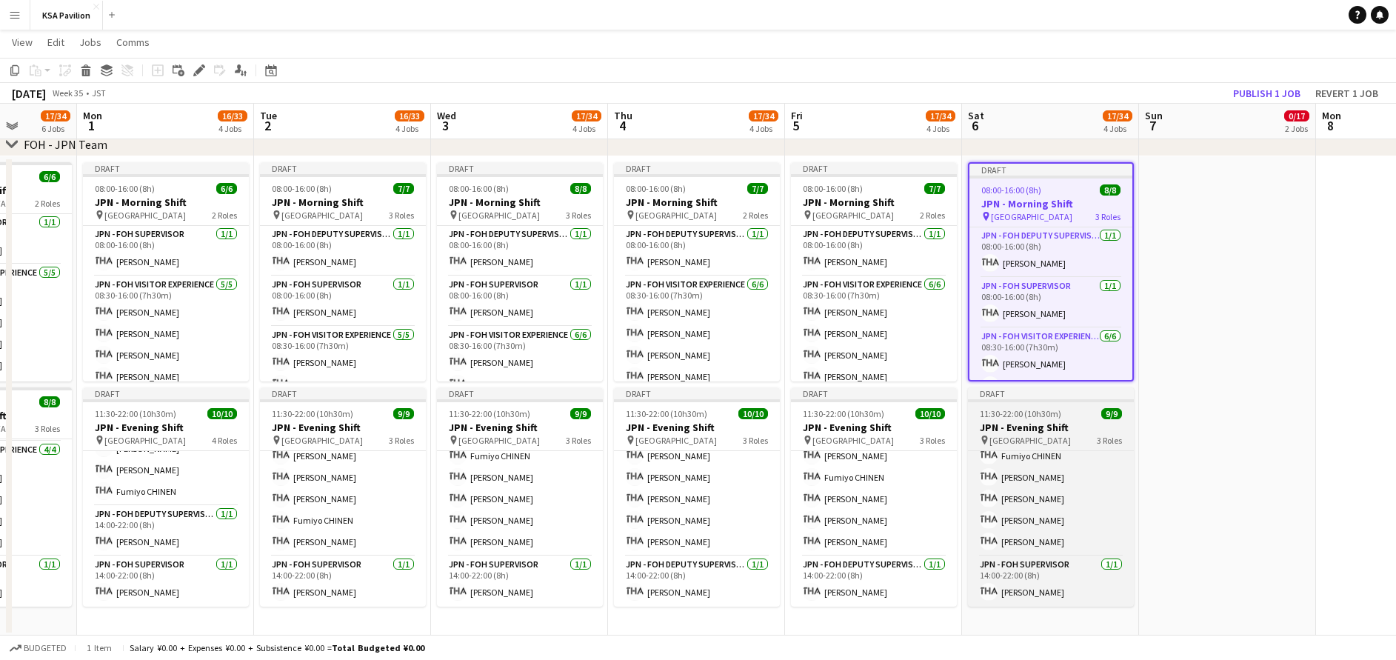
click at [1016, 429] on h3 "JPN - Evening Shift" at bounding box center [1051, 427] width 166 height 13
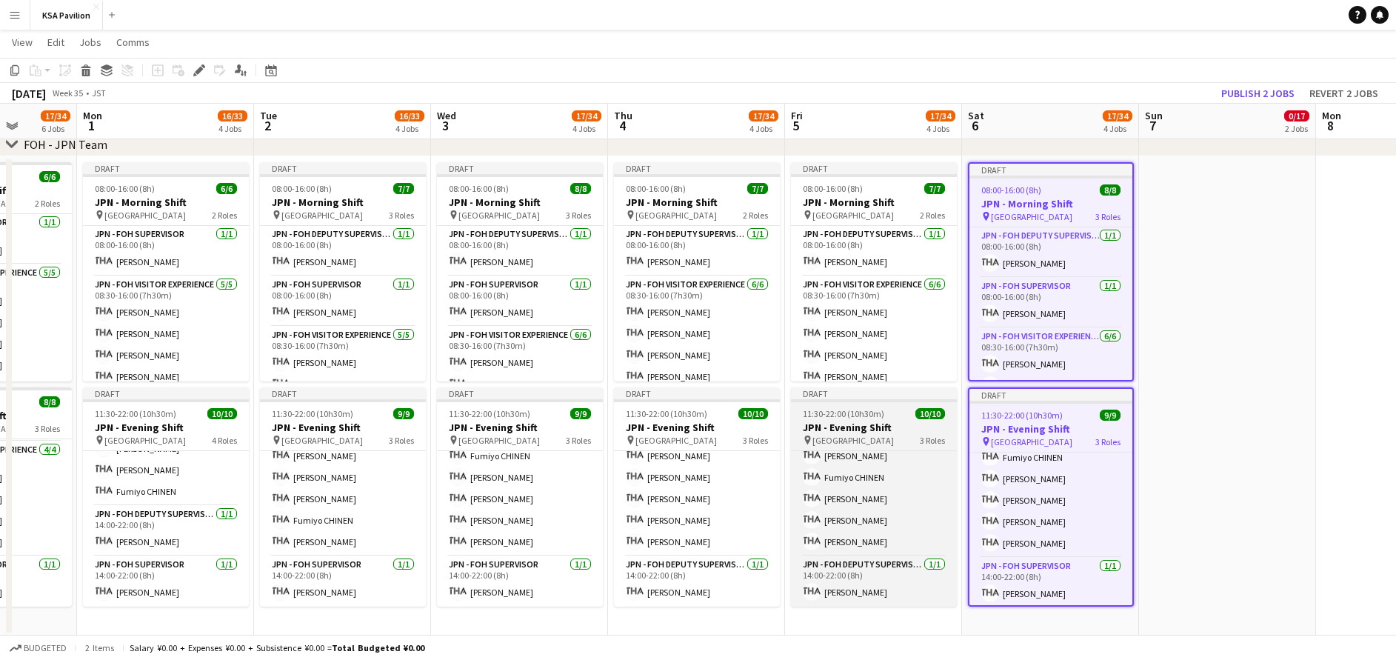
click at [872, 421] on h3 "JPN - Evening Shift" at bounding box center [874, 427] width 166 height 13
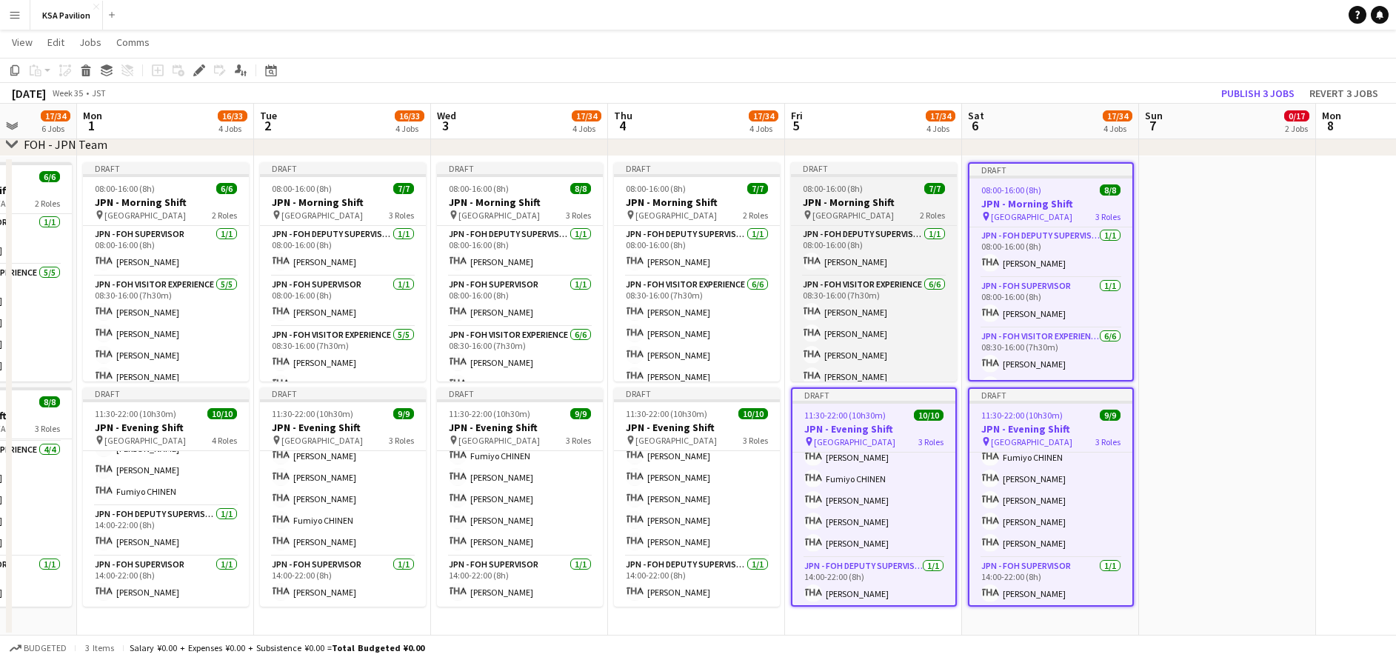
click at [818, 204] on h3 "JPN - Morning Shift" at bounding box center [874, 202] width 166 height 13
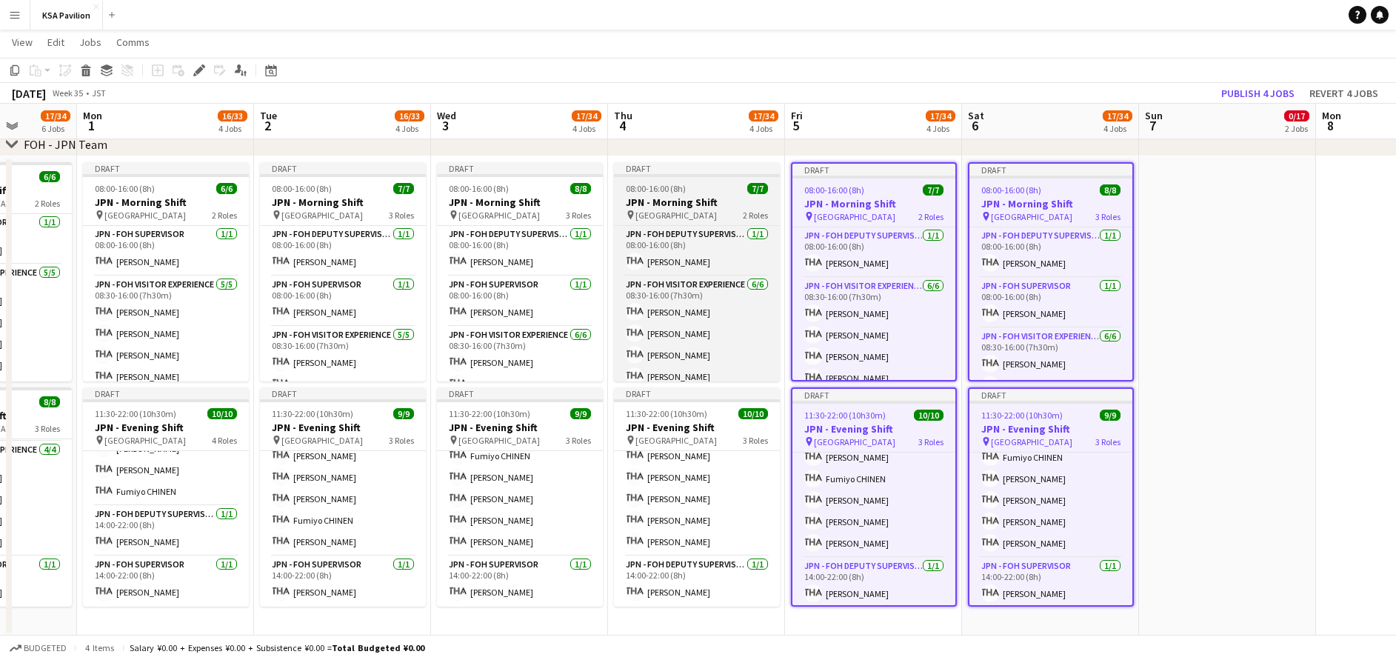
click at [704, 193] on div "08:00-16:00 (8h) 7/7" at bounding box center [697, 188] width 166 height 11
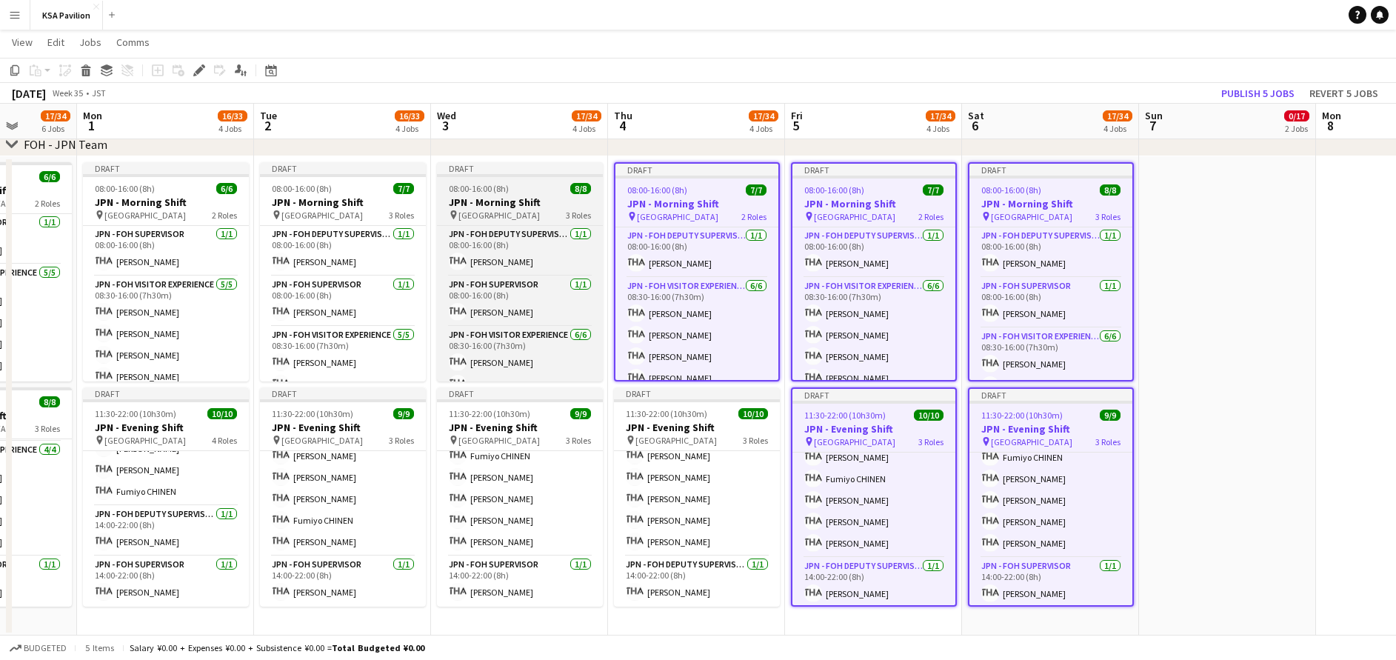
click at [487, 196] on h3 "JPN - Morning Shift" at bounding box center [520, 202] width 166 height 13
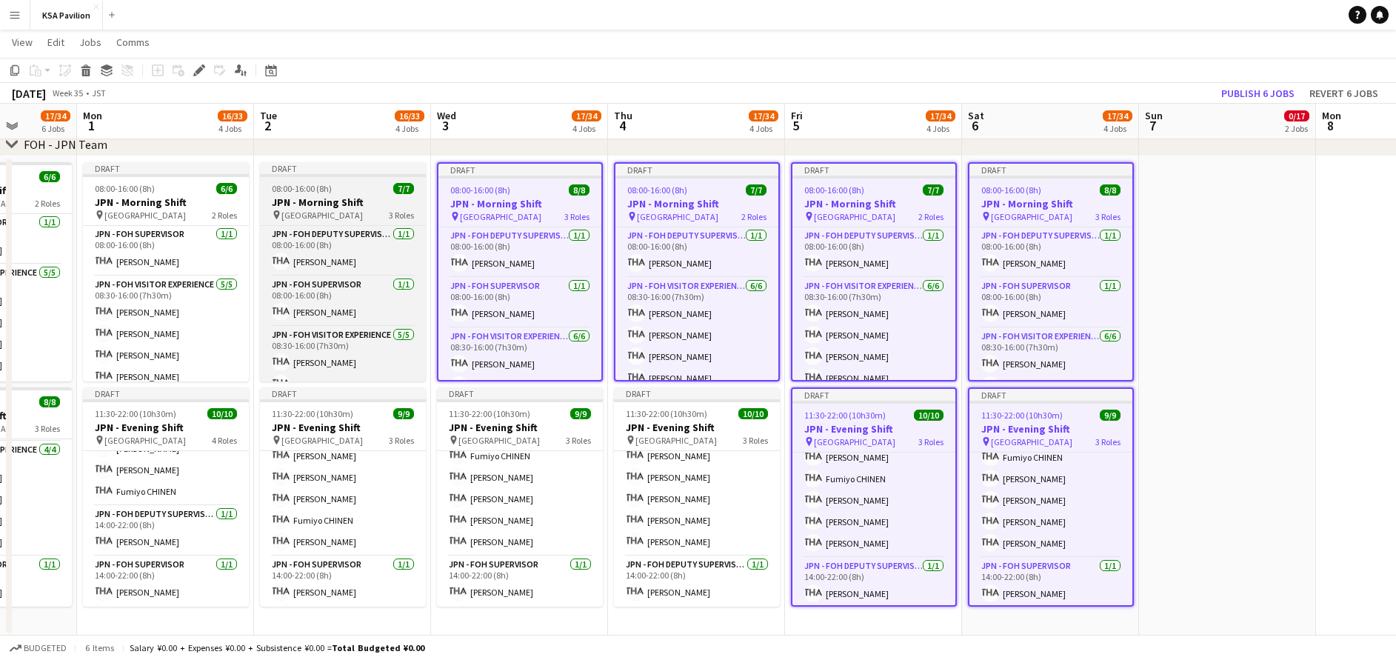
click at [351, 190] on div "08:00-16:00 (8h) 7/7" at bounding box center [343, 188] width 166 height 11
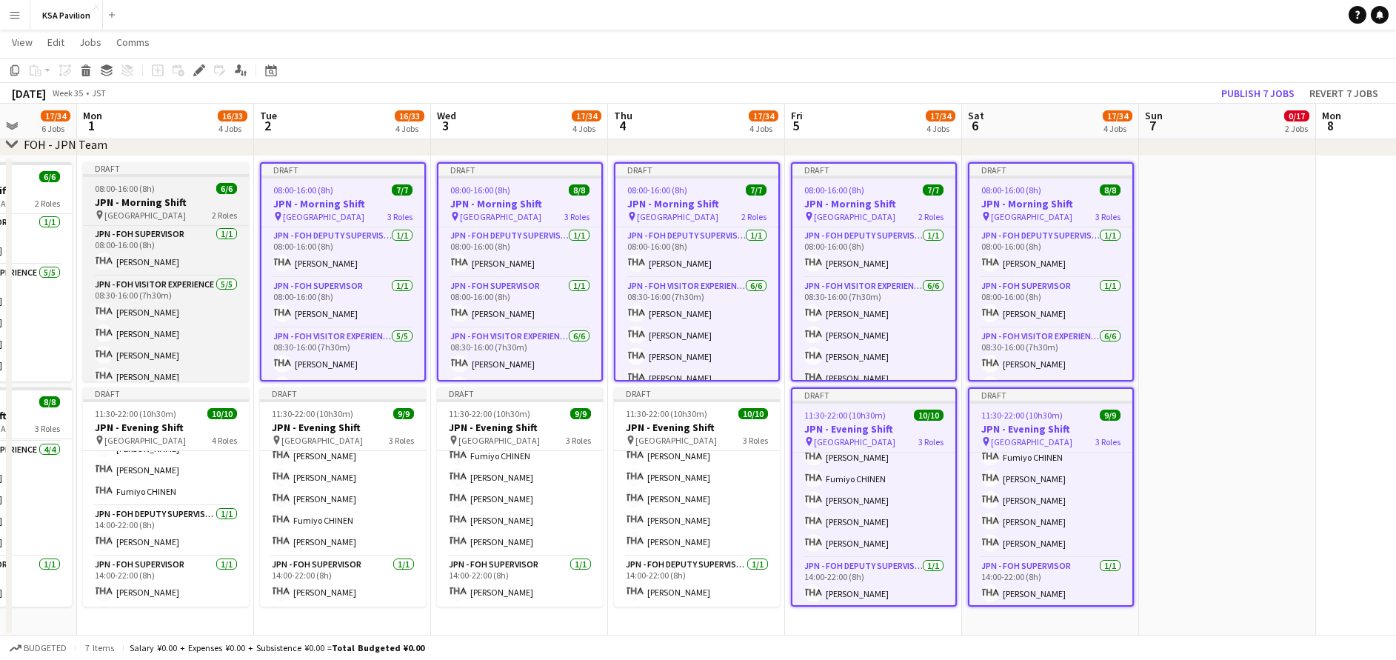
click at [176, 194] on app-job-card "Draft 08:00-16:00 (8h) 6/6 JPN - Morning Shift pin Saudi Arabia Pavilion 2 Role…" at bounding box center [166, 271] width 166 height 219
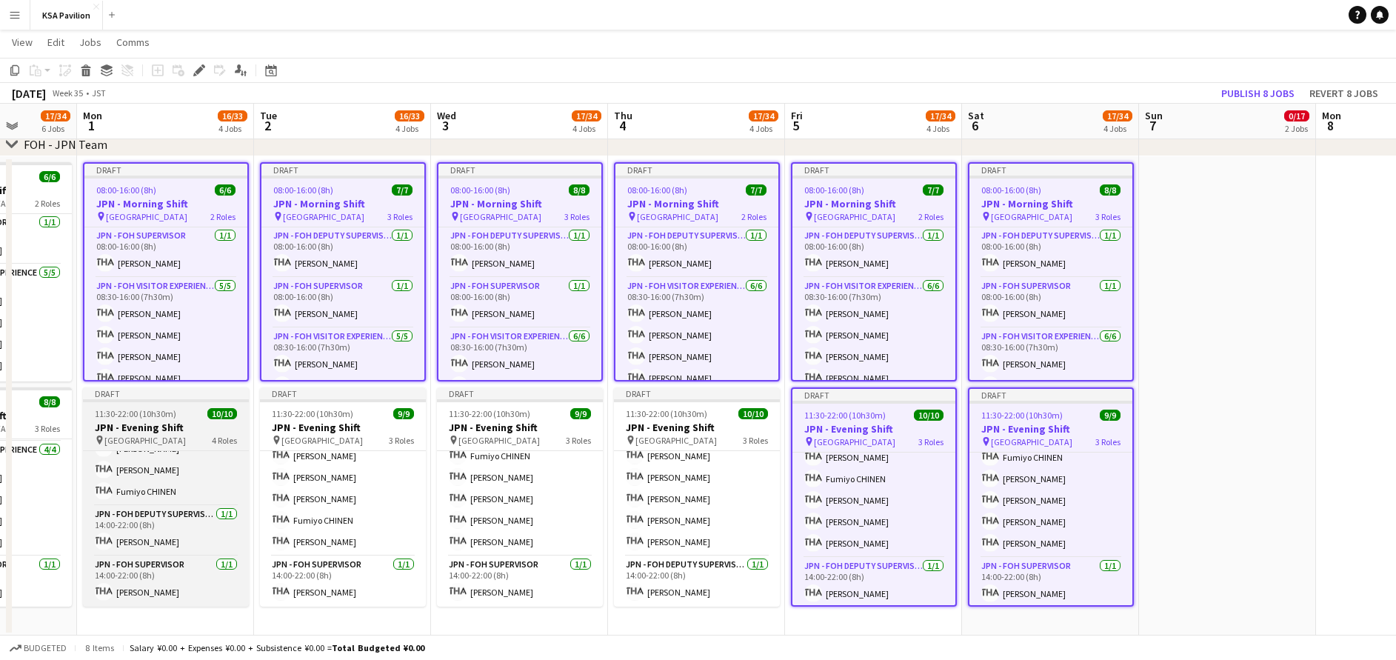
click at [178, 428] on h3 "JPN - Evening Shift" at bounding box center [166, 427] width 166 height 13
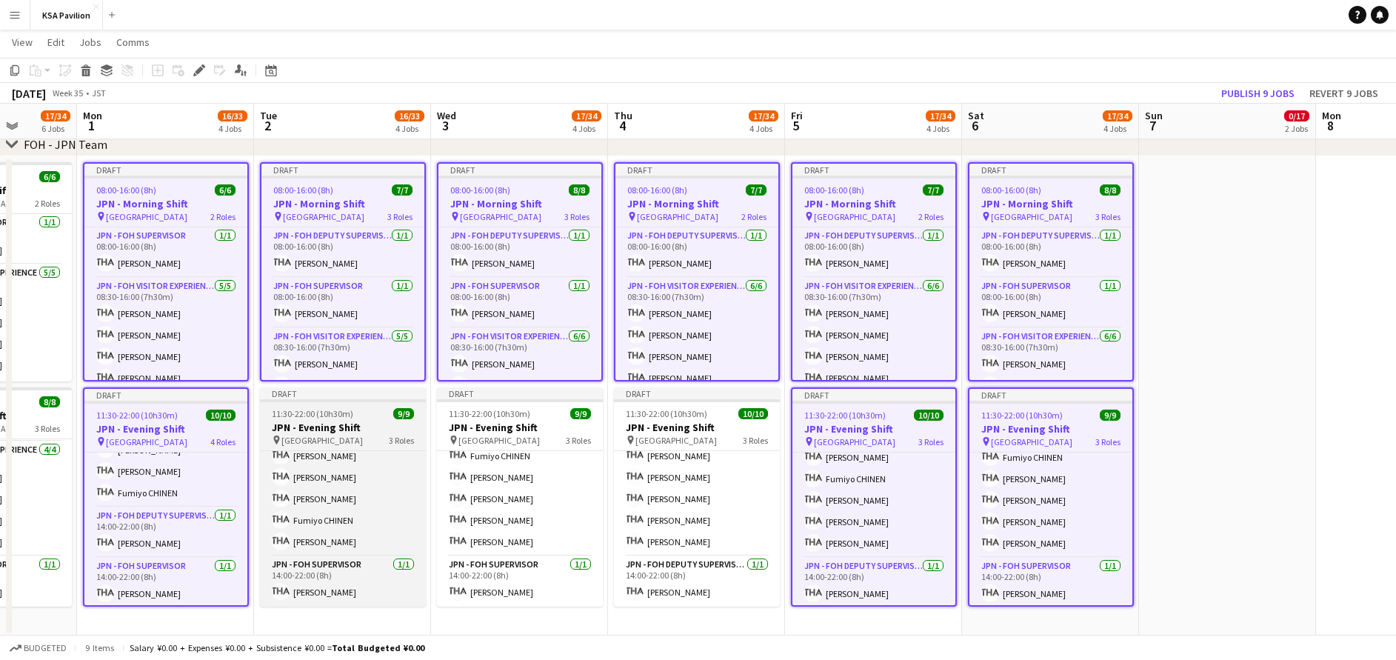
click at [346, 424] on h3 "JPN - Evening Shift" at bounding box center [343, 427] width 166 height 13
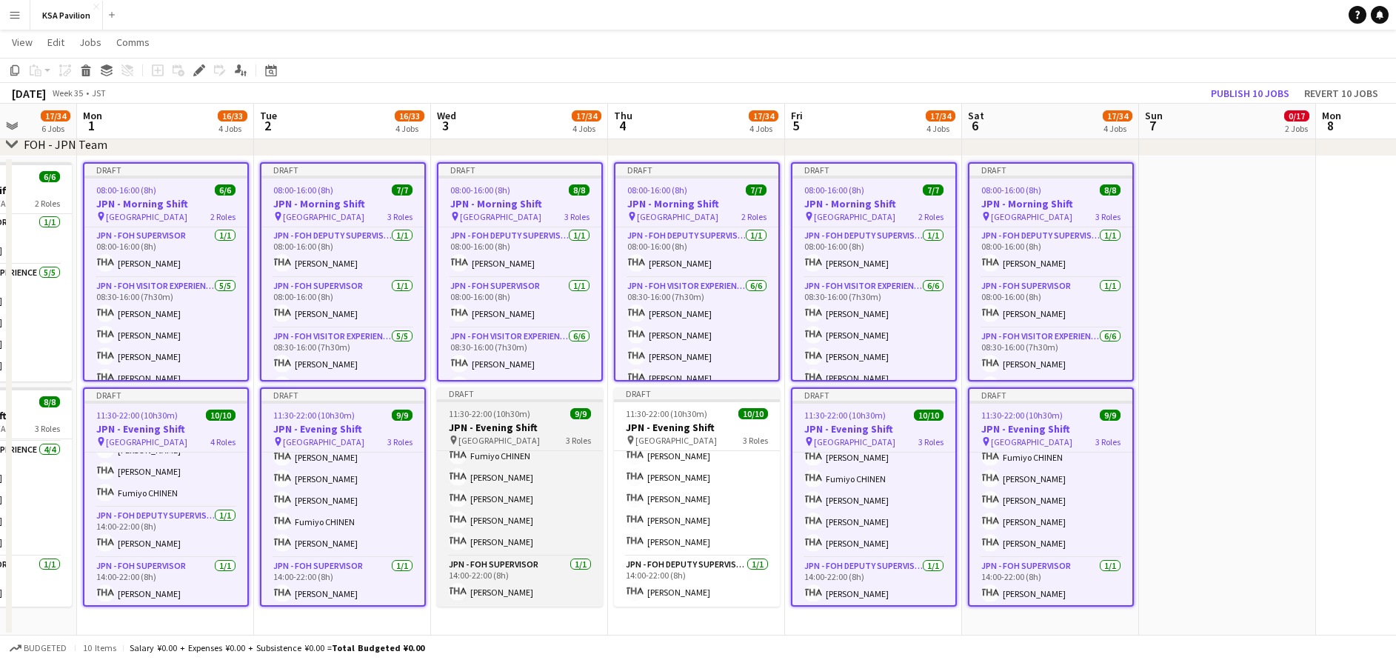
click at [520, 429] on h3 "JPN - Evening Shift" at bounding box center [520, 427] width 166 height 13
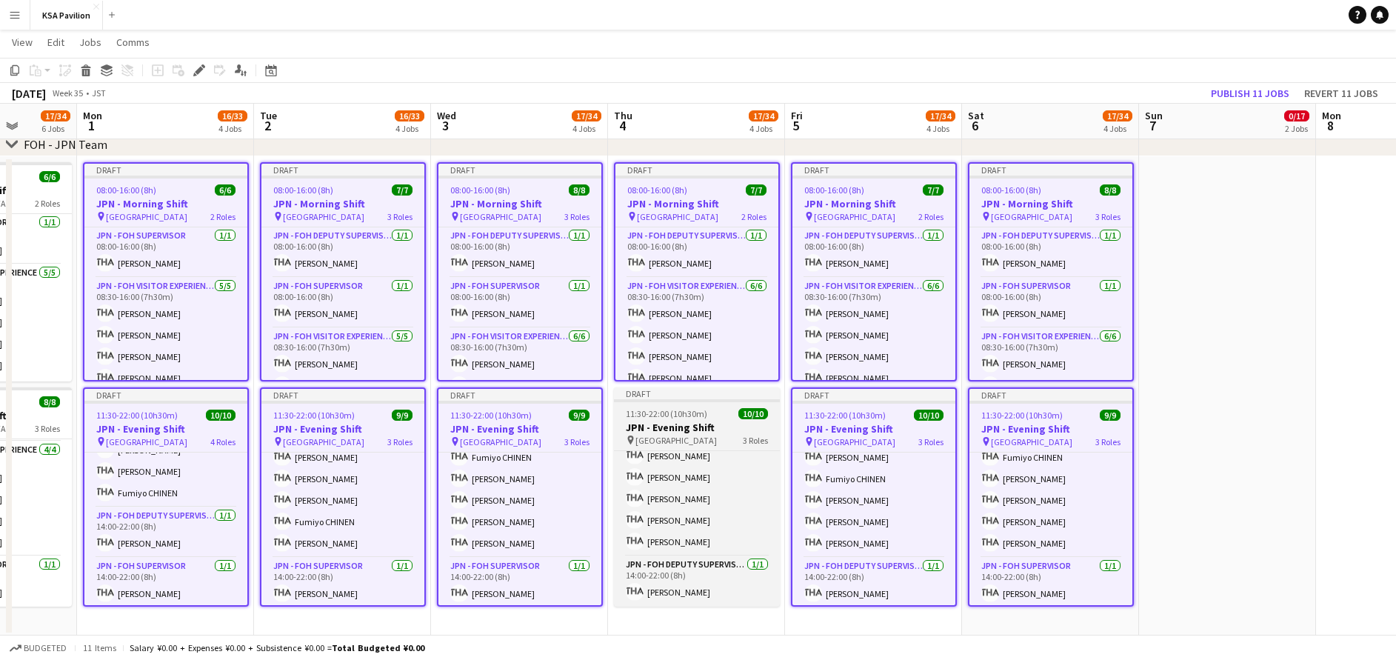
click at [655, 426] on h3 "JPN - Evening Shift" at bounding box center [697, 427] width 166 height 13
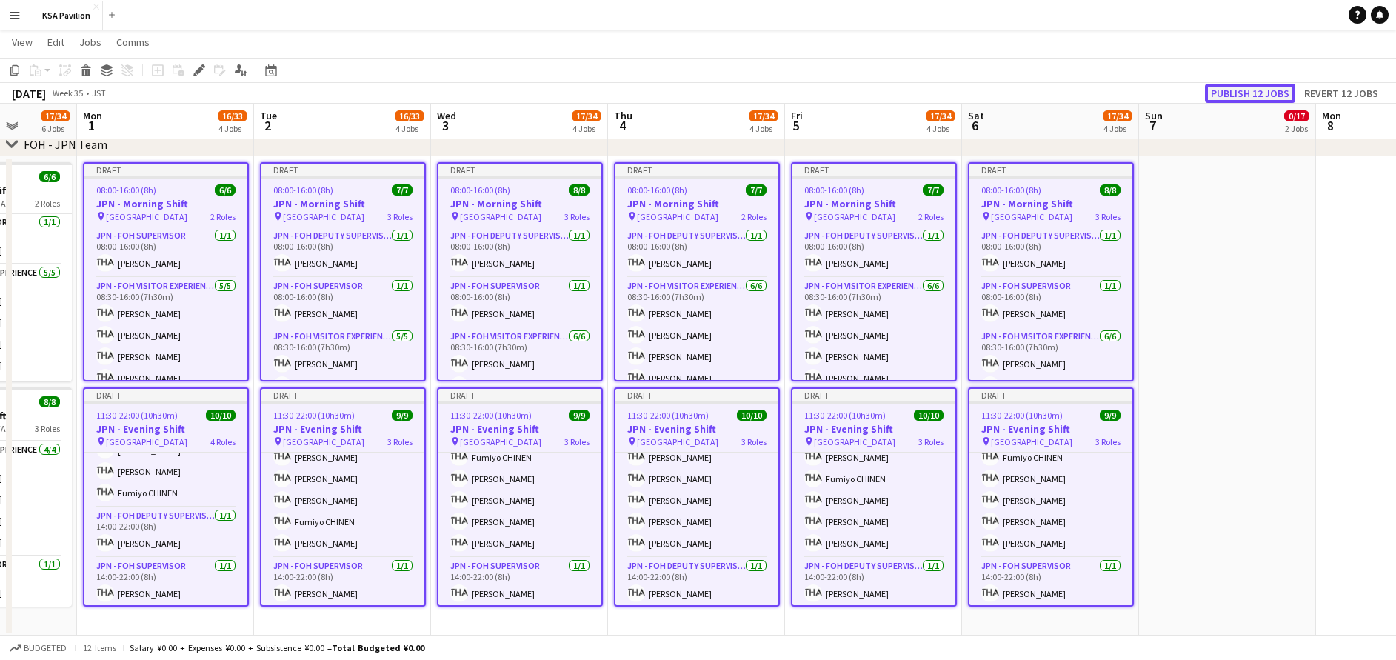
click at [1267, 94] on button "Publish 12 jobs" at bounding box center [1250, 93] width 90 height 19
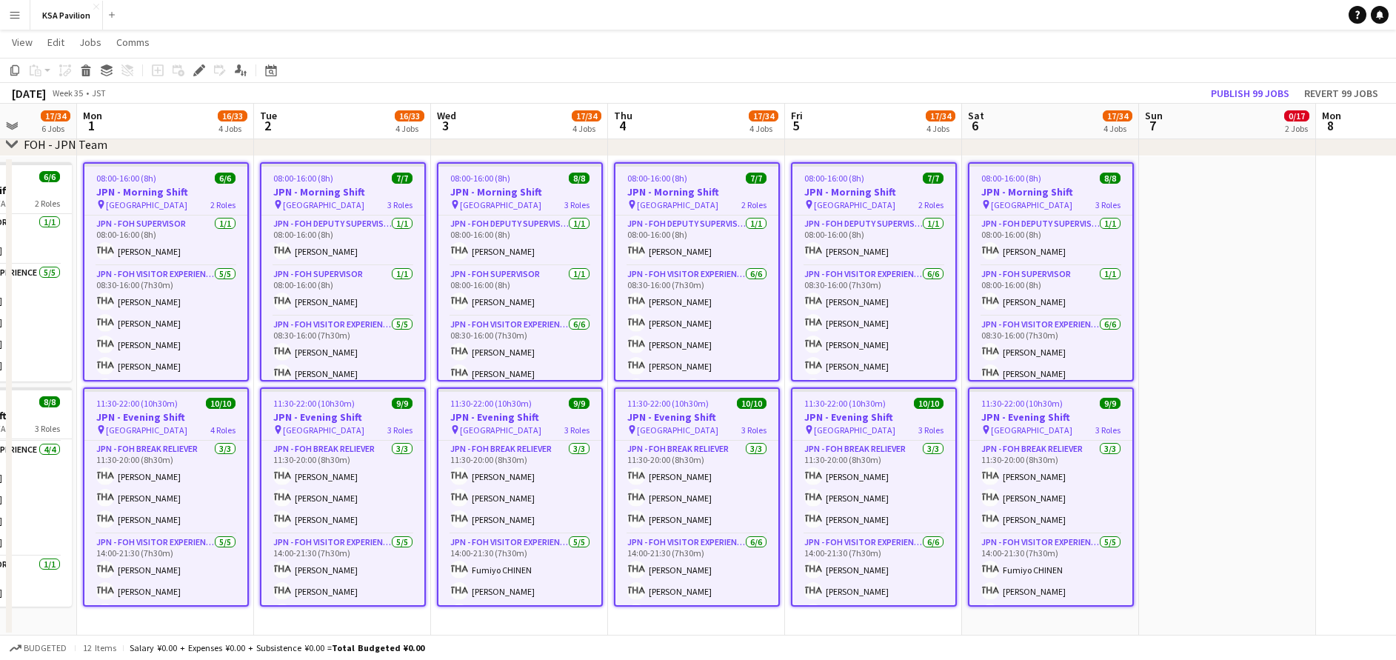
click at [1235, 338] on app-calendar-viewport "Fri 29 34/34 6 Jobs Sat 30 33/33 6 Jobs Sun 31 17/34 6 Jobs Mon 1 16/33 4 Jobs …" at bounding box center [698, 355] width 1396 height 1758
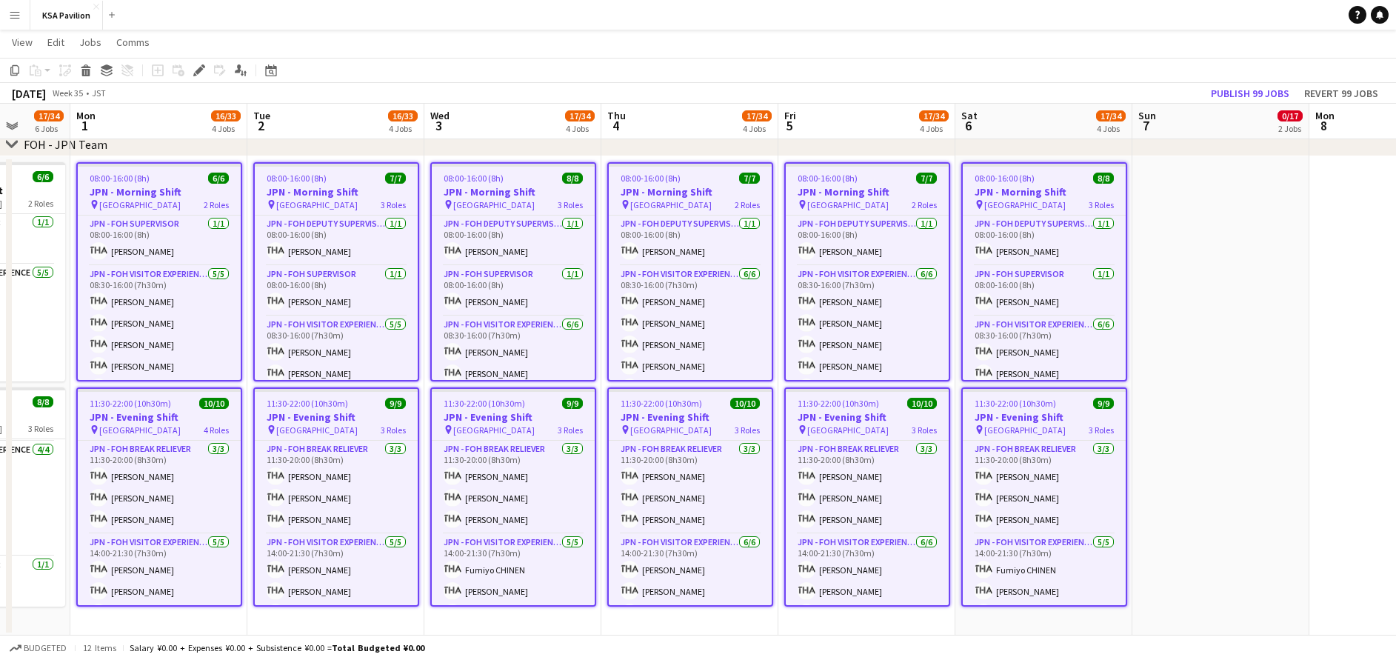
click at [1228, 404] on app-date-cell at bounding box center [1220, 396] width 177 height 480
